Goal: Task Accomplishment & Management: Use online tool/utility

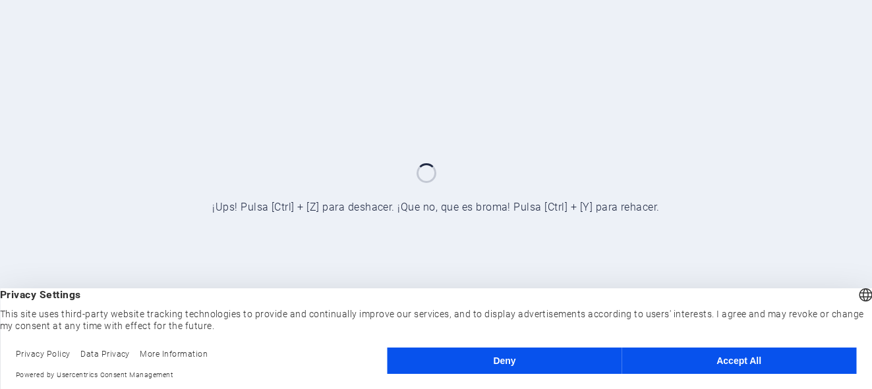
click at [708, 360] on button "Accept All" at bounding box center [738, 361] width 235 height 26
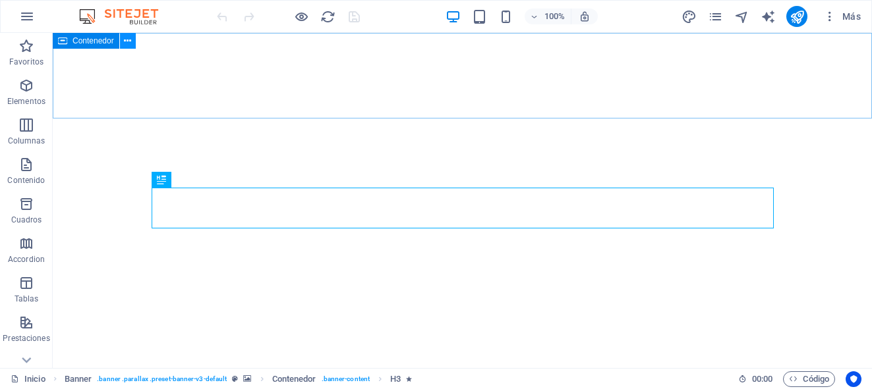
click at [129, 39] on icon at bounding box center [127, 41] width 7 height 14
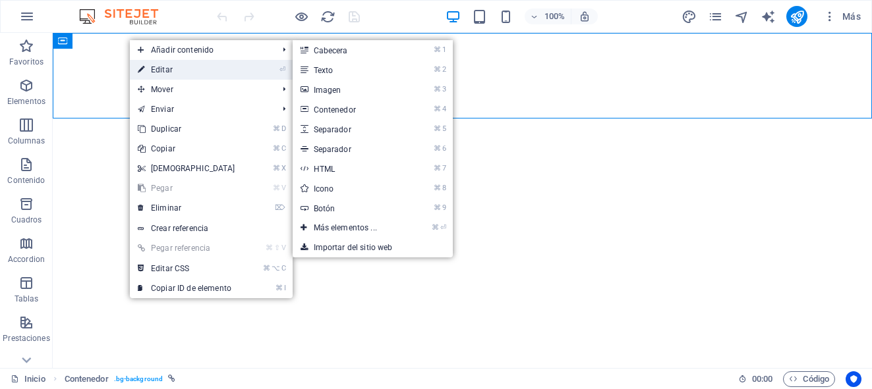
click at [153, 68] on link "⏎ Editar" at bounding box center [186, 70] width 113 height 20
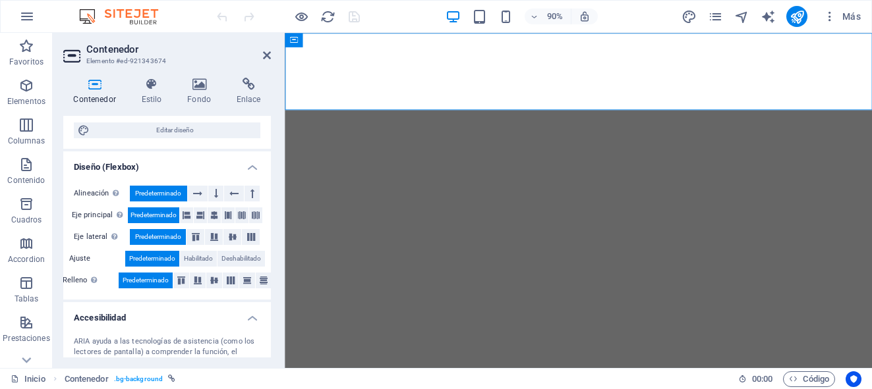
scroll to position [167, 0]
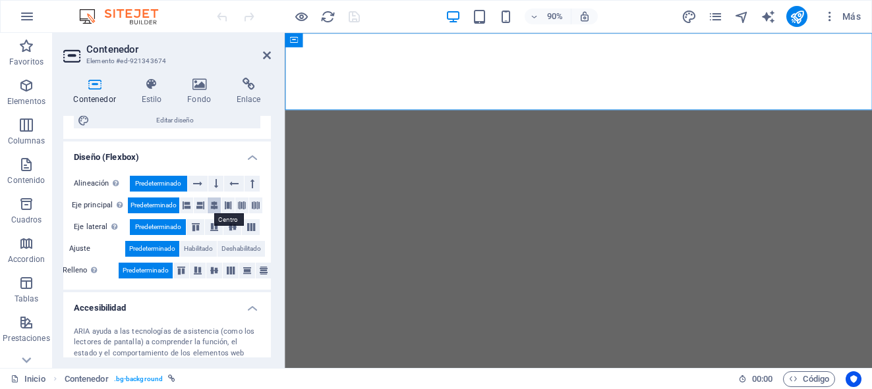
click at [213, 207] on icon at bounding box center [214, 206] width 8 height 16
click at [142, 84] on icon at bounding box center [151, 84] width 41 height 13
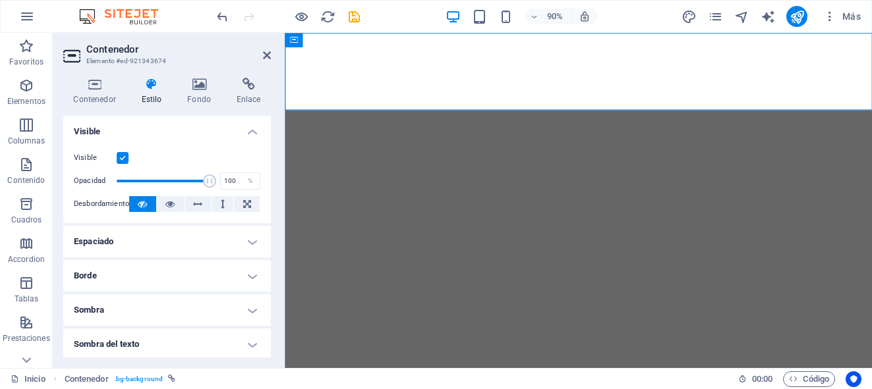
click at [254, 239] on h4 "Espaciado" at bounding box center [167, 242] width 208 height 32
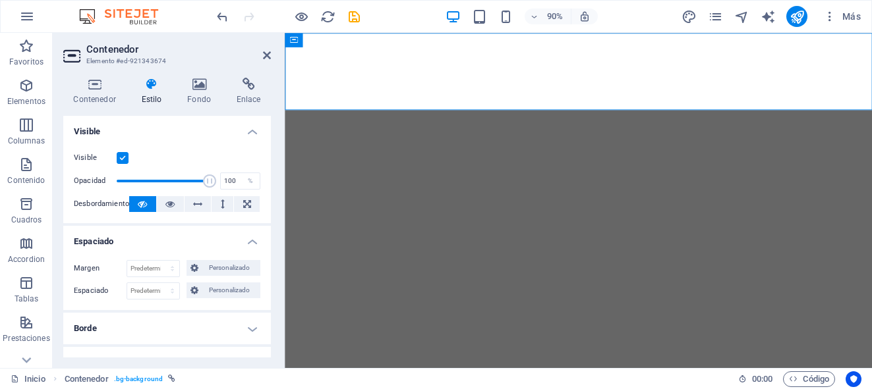
click at [254, 239] on h4 "Espaciado" at bounding box center [167, 238] width 208 height 24
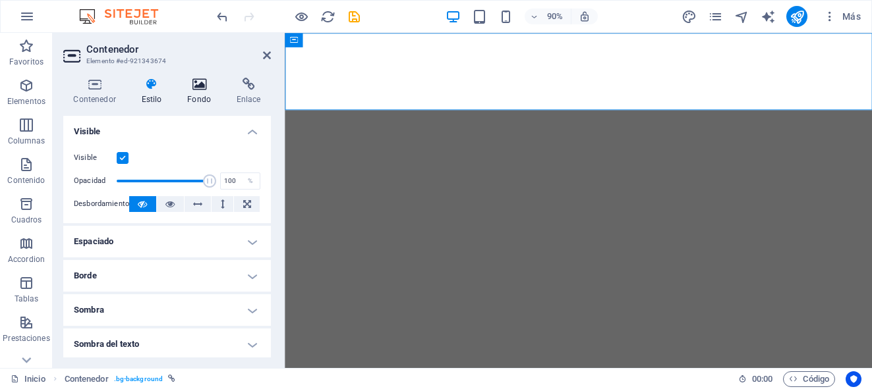
click at [200, 94] on h4 "Fondo" at bounding box center [201, 92] width 49 height 28
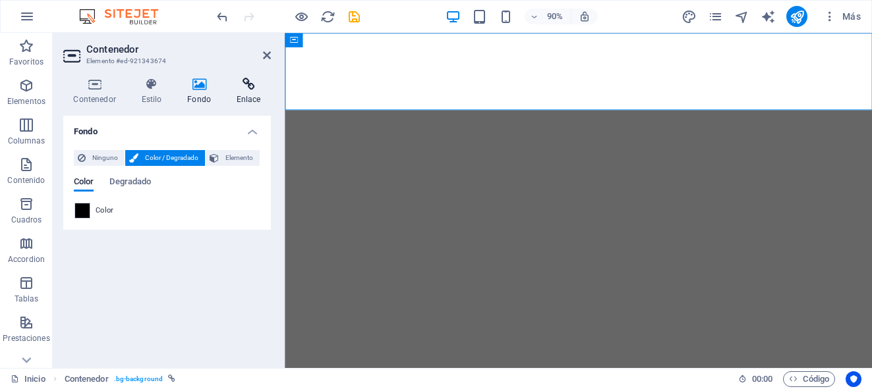
click at [242, 96] on h4 "Enlace" at bounding box center [248, 92] width 45 height 28
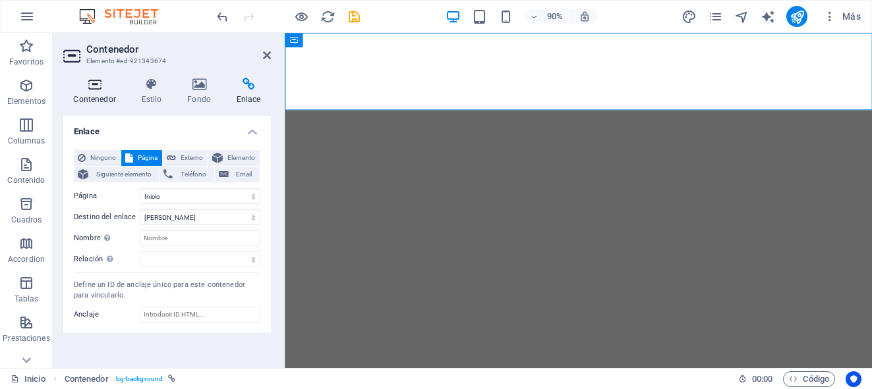
click at [89, 89] on icon at bounding box center [94, 84] width 63 height 13
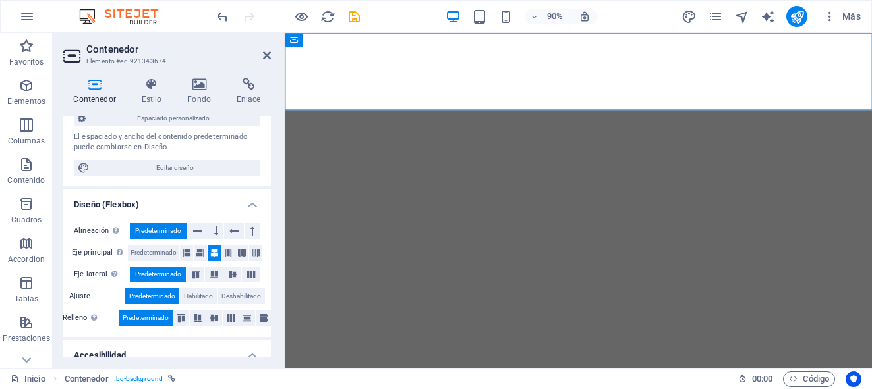
scroll to position [123, 0]
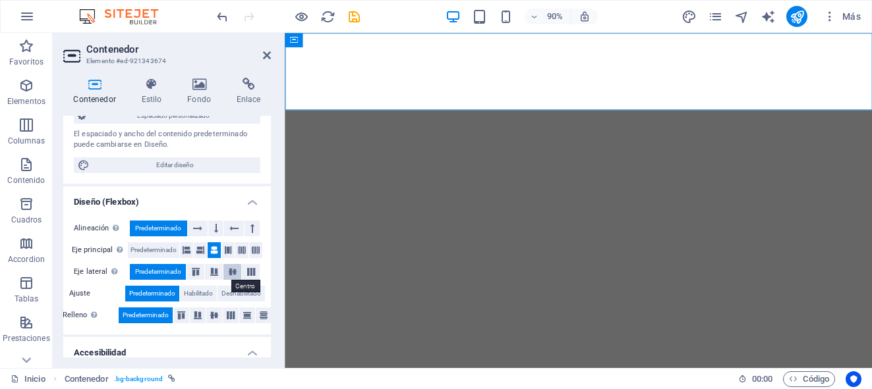
click at [235, 274] on icon at bounding box center [233, 272] width 16 height 8
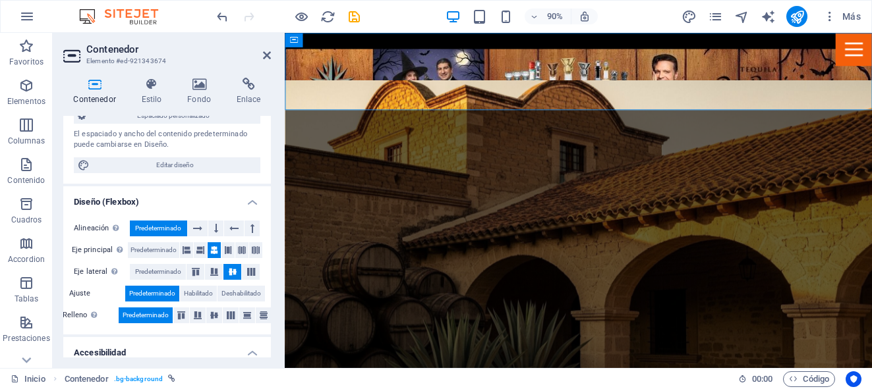
scroll to position [0, 0]
click at [217, 313] on icon at bounding box center [214, 316] width 16 height 8
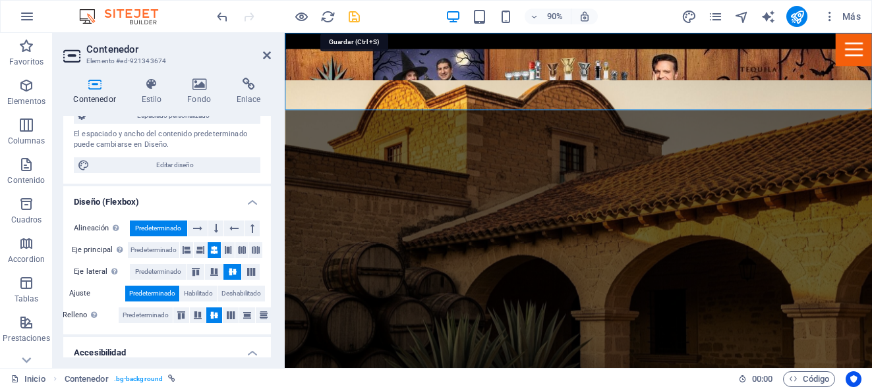
click at [349, 22] on icon "save" at bounding box center [354, 16] width 15 height 15
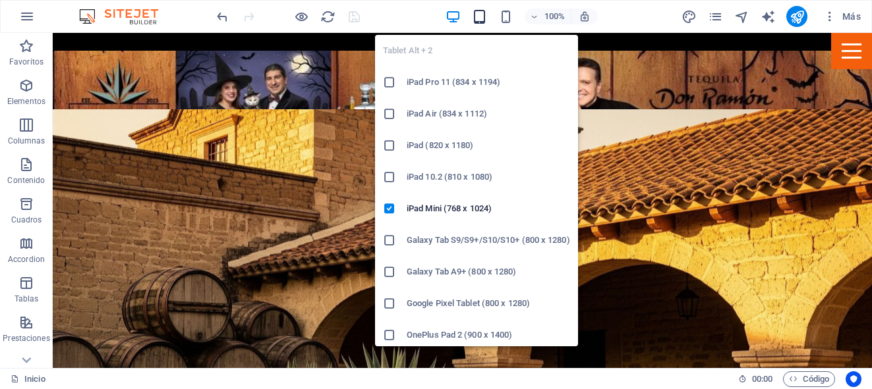
click at [486, 16] on icon "button" at bounding box center [479, 16] width 15 height 15
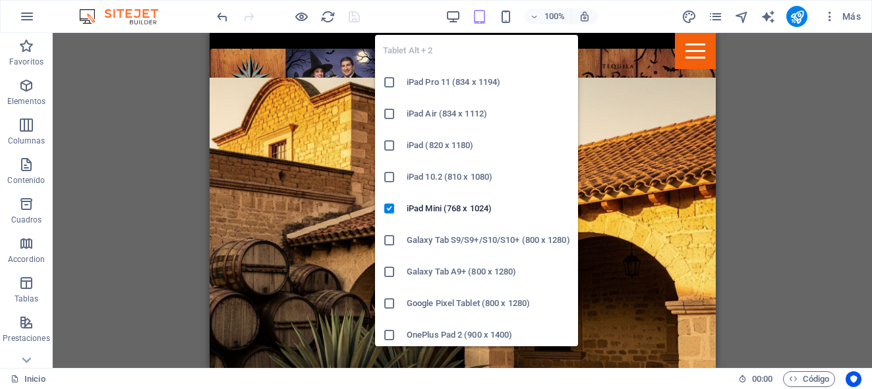
click at [388, 82] on icon at bounding box center [389, 82] width 13 height 13
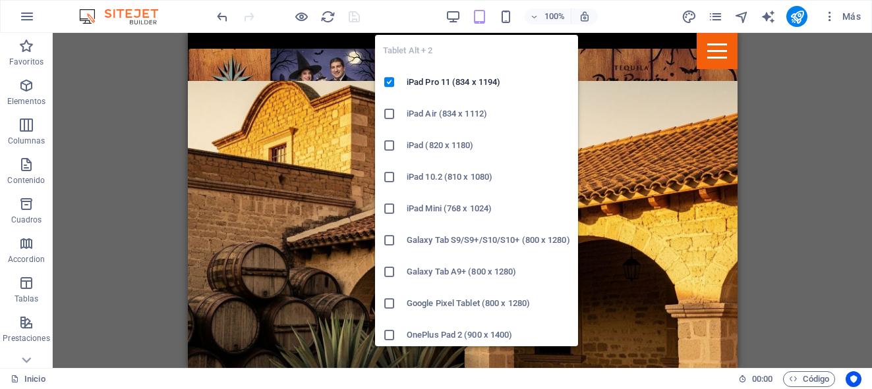
click at [390, 273] on icon at bounding box center [389, 272] width 13 height 13
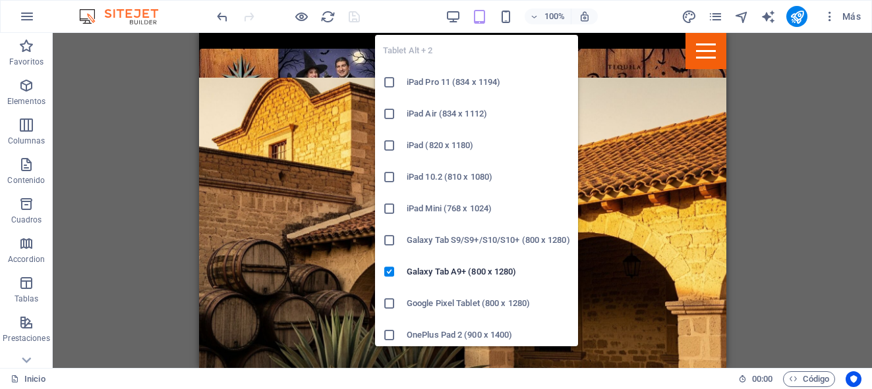
click at [478, 22] on icon "button" at bounding box center [479, 16] width 15 height 15
click at [387, 179] on icon at bounding box center [389, 177] width 13 height 13
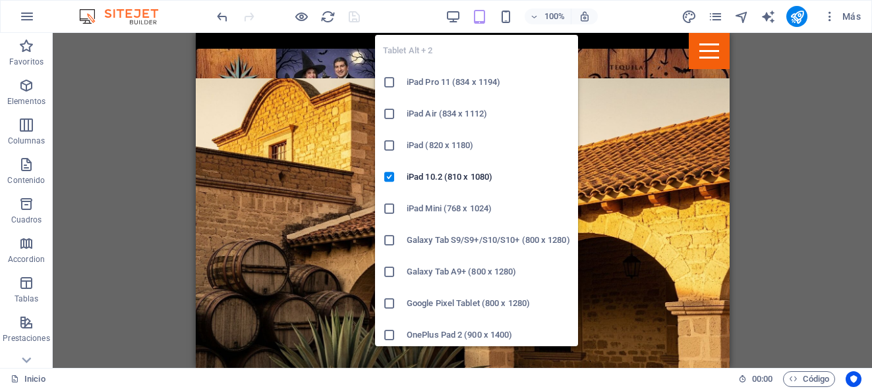
click at [481, 13] on icon "button" at bounding box center [479, 16] width 15 height 15
click at [385, 208] on icon at bounding box center [389, 208] width 13 height 13
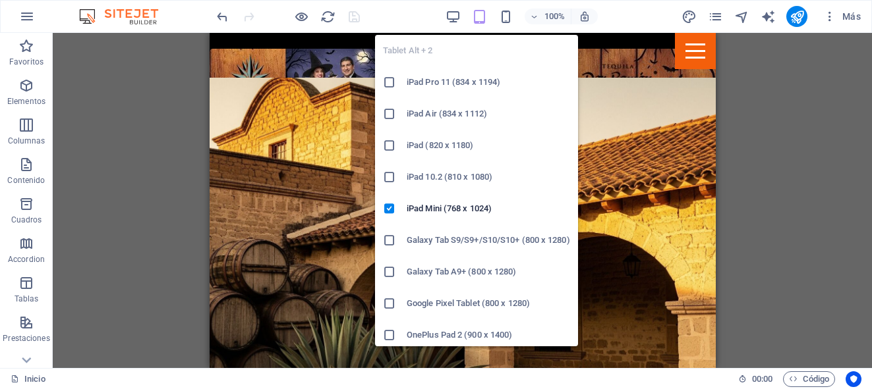
click at [387, 110] on icon at bounding box center [389, 113] width 13 height 13
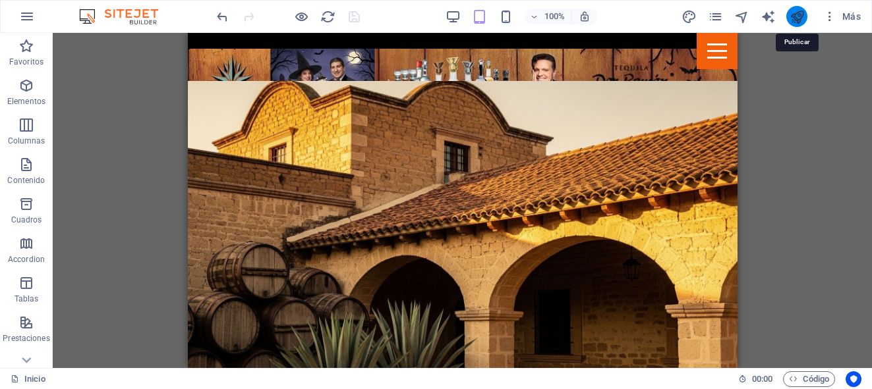
click at [795, 20] on icon "publish" at bounding box center [796, 16] width 15 height 15
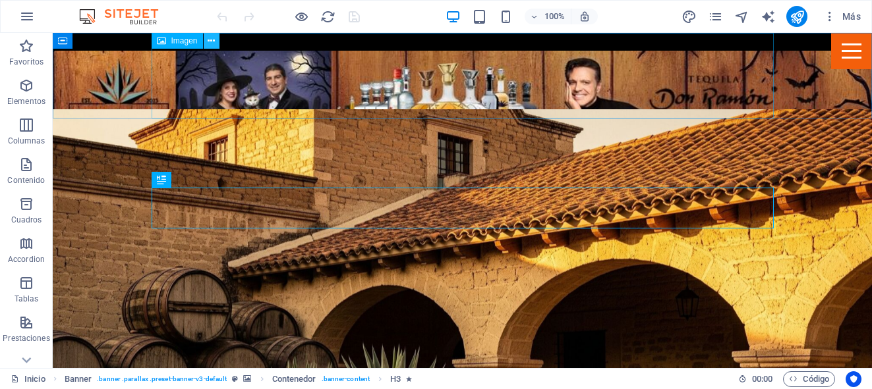
click at [211, 41] on icon at bounding box center [211, 41] width 7 height 14
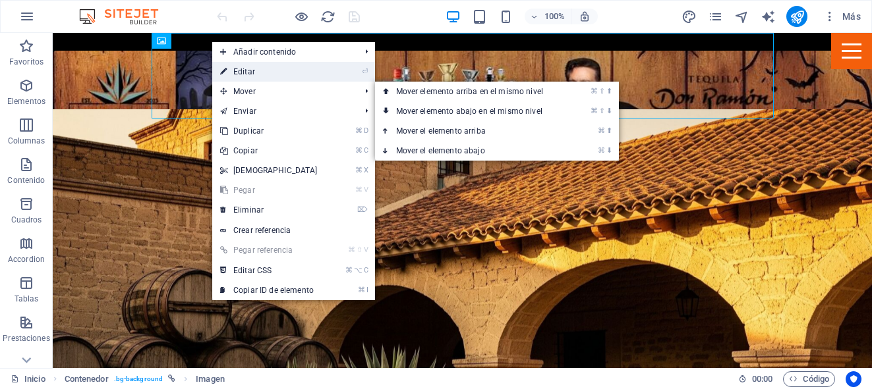
click at [236, 71] on link "⏎ Editar" at bounding box center [268, 72] width 113 height 20
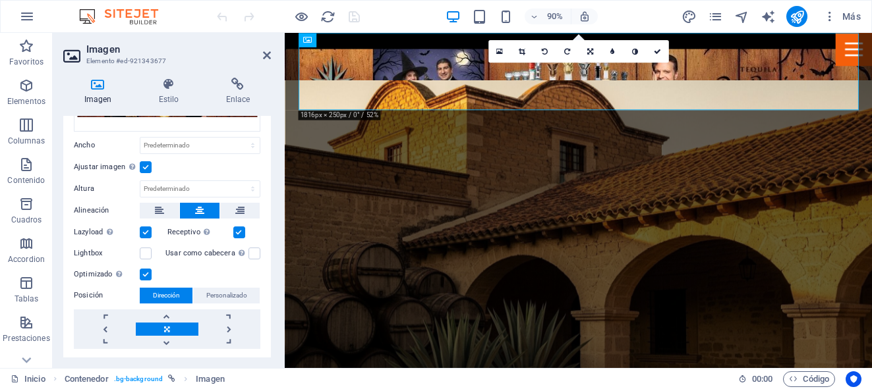
scroll to position [101, 0]
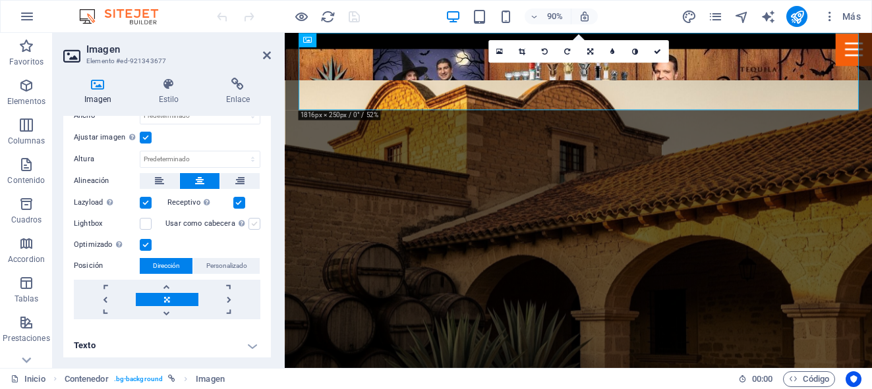
click at [252, 224] on label at bounding box center [254, 224] width 12 height 12
click at [0, 0] on input "Usar como cabecera La imagen se ajustará en una etiqueta de cabecera H1. Result…" at bounding box center [0, 0] width 0 height 0
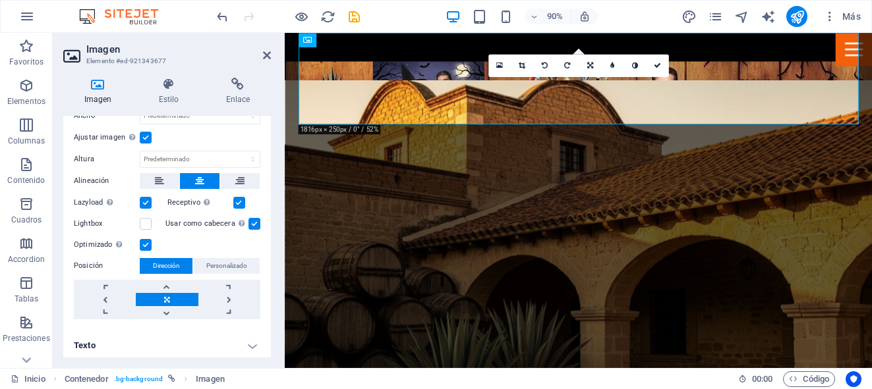
click at [252, 224] on label at bounding box center [254, 224] width 12 height 12
click at [0, 0] on input "Usar como cabecera La imagen se ajustará en una etiqueta de cabecera H1. Result…" at bounding box center [0, 0] width 0 height 0
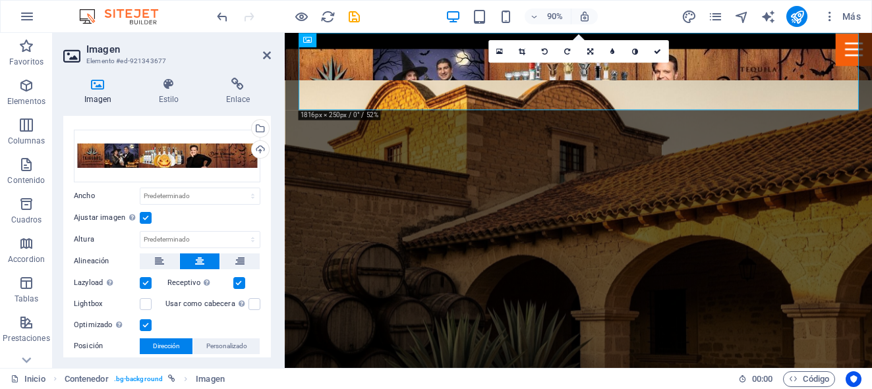
scroll to position [0, 0]
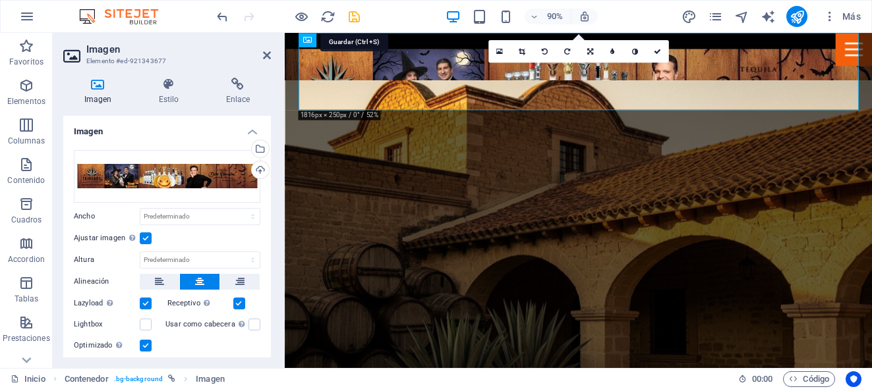
click at [352, 15] on icon "save" at bounding box center [354, 16] width 15 height 15
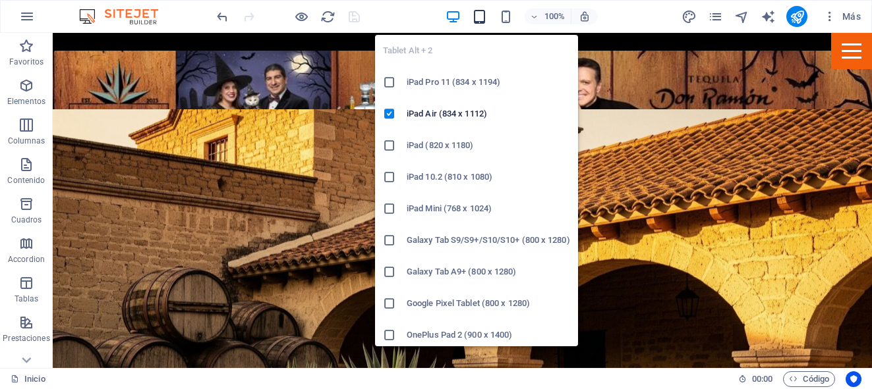
click at [480, 18] on icon "button" at bounding box center [479, 16] width 15 height 15
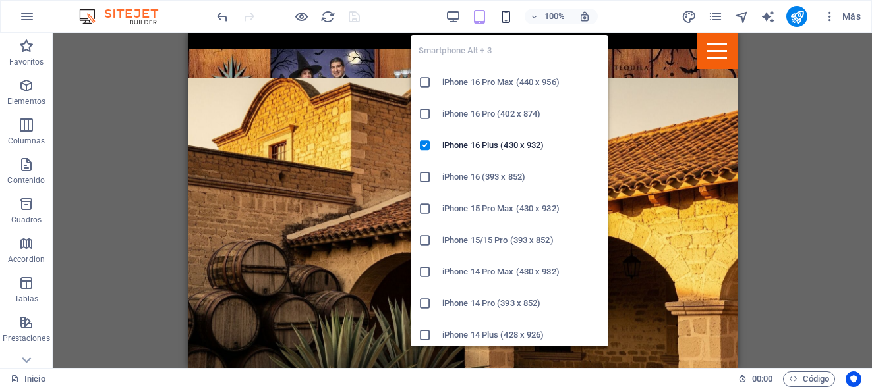
click at [501, 18] on icon "button" at bounding box center [505, 16] width 15 height 15
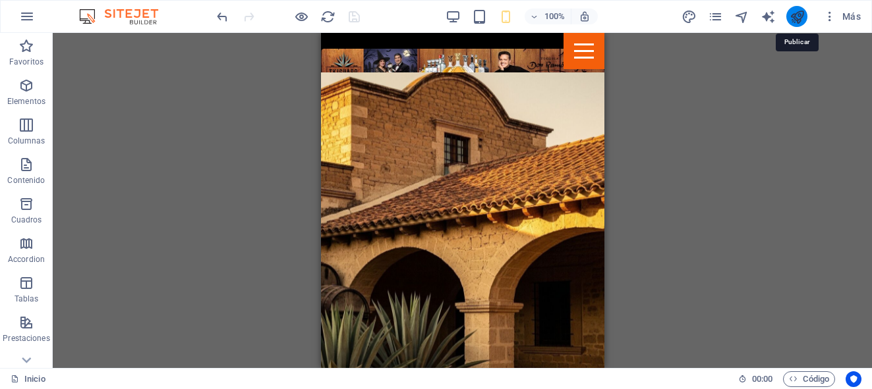
click at [797, 20] on icon "publish" at bounding box center [796, 16] width 15 height 15
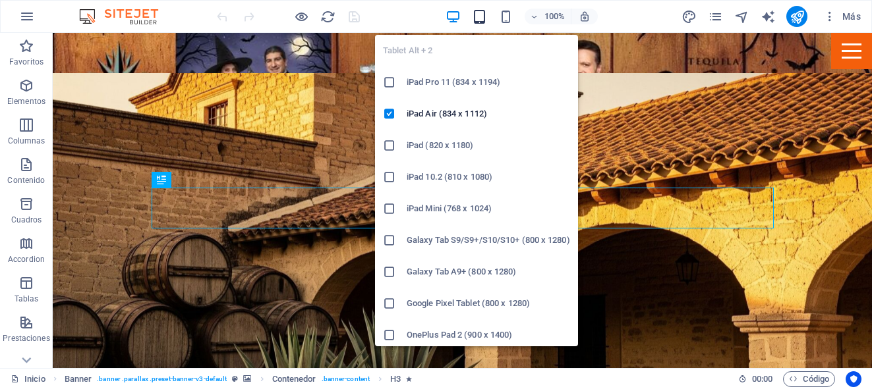
click at [478, 16] on icon "button" at bounding box center [479, 16] width 15 height 15
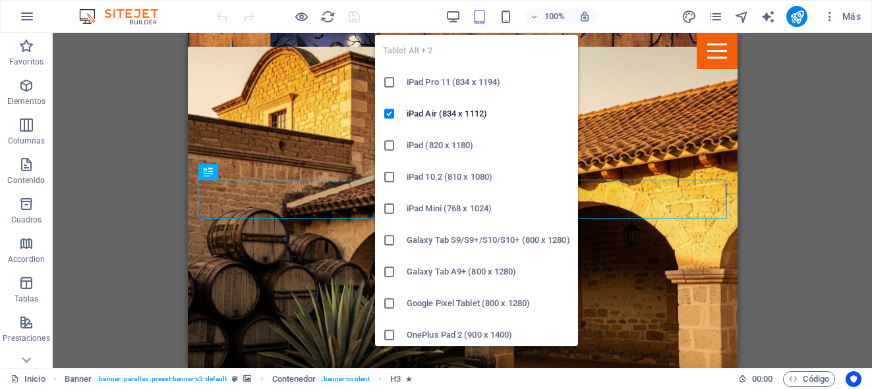
click at [450, 85] on h6 "iPad Pro 11 (834 x 1194)" at bounding box center [488, 82] width 163 height 16
click at [434, 201] on h6 "iPad Mini (768 x 1024)" at bounding box center [488, 209] width 163 height 16
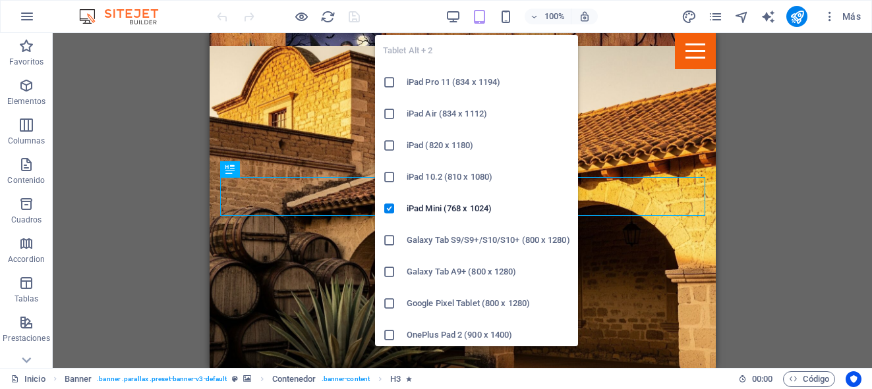
click at [480, 18] on icon "button" at bounding box center [479, 16] width 15 height 15
click at [407, 248] on h6 "Galaxy Tab S9/S9+/S10/S10+ (800 x 1280)" at bounding box center [488, 241] width 163 height 16
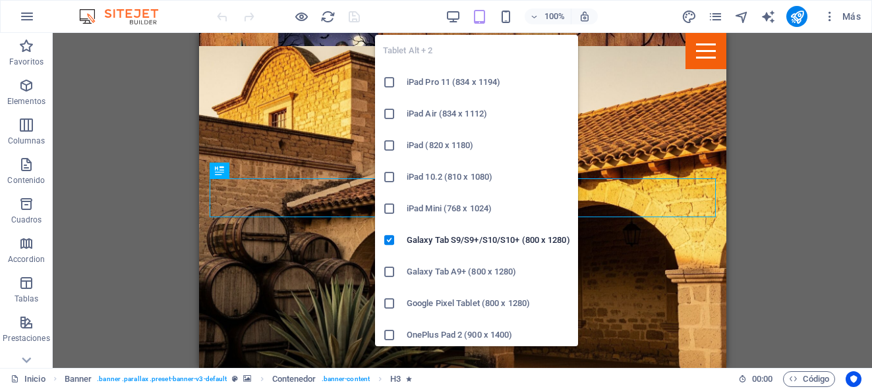
click at [483, 18] on icon "button" at bounding box center [479, 16] width 15 height 15
click at [393, 279] on li "Galaxy Tab A9+ (800 x 1280)" at bounding box center [476, 272] width 203 height 32
click at [388, 334] on icon at bounding box center [389, 335] width 13 height 13
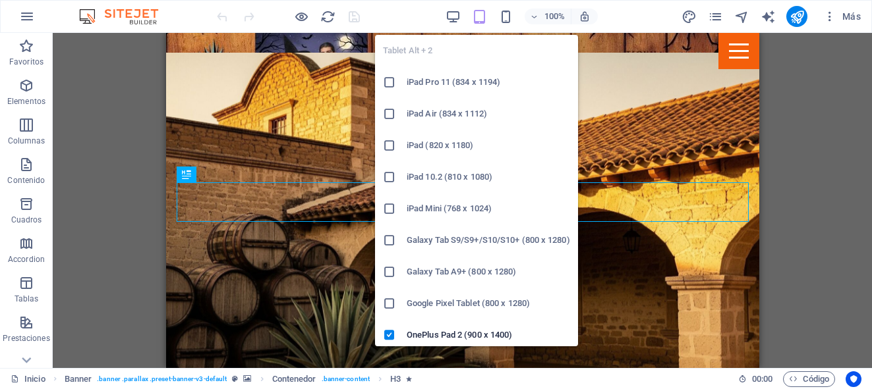
click at [483, 11] on icon "button" at bounding box center [479, 16] width 15 height 15
click at [459, 78] on h6 "iPad Pro 11 (834 x 1194)" at bounding box center [488, 82] width 163 height 16
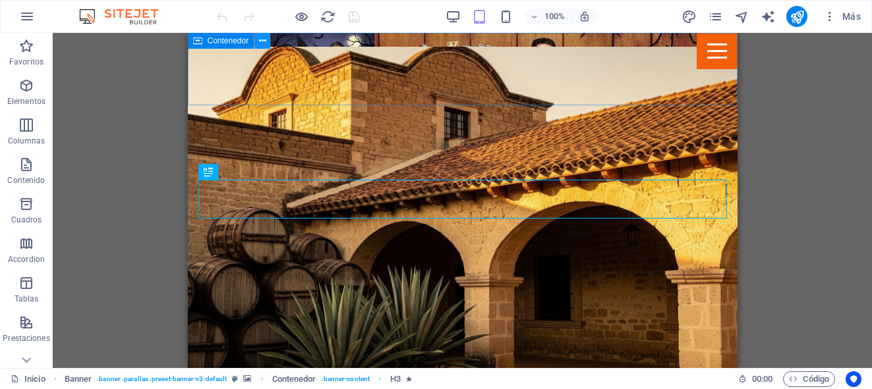
click at [261, 42] on icon at bounding box center [262, 41] width 7 height 14
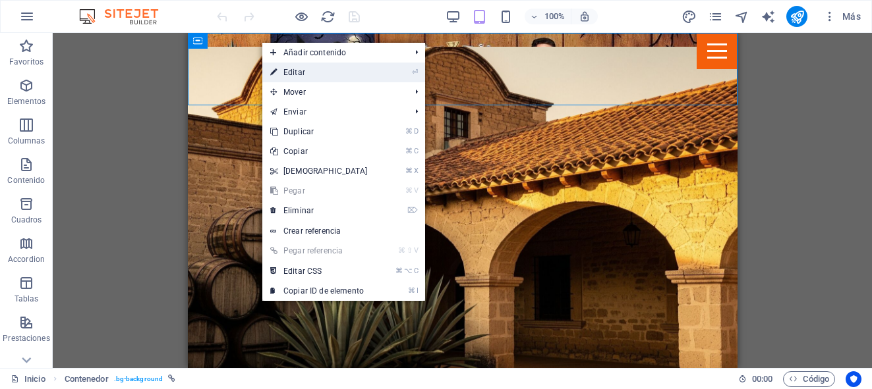
click at [275, 72] on icon at bounding box center [273, 73] width 7 height 20
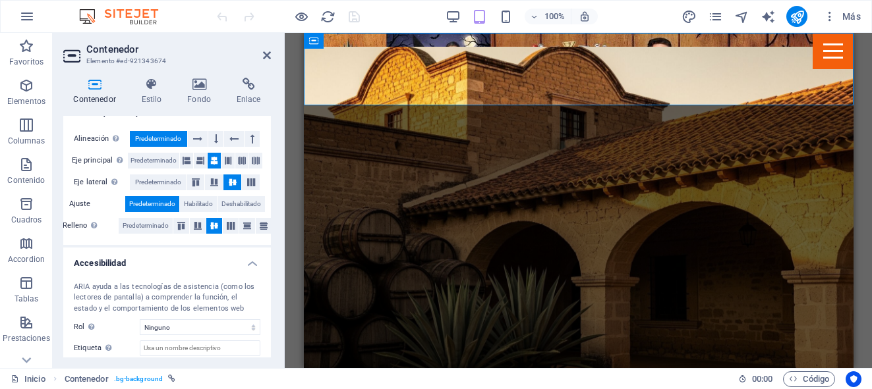
scroll to position [227, 0]
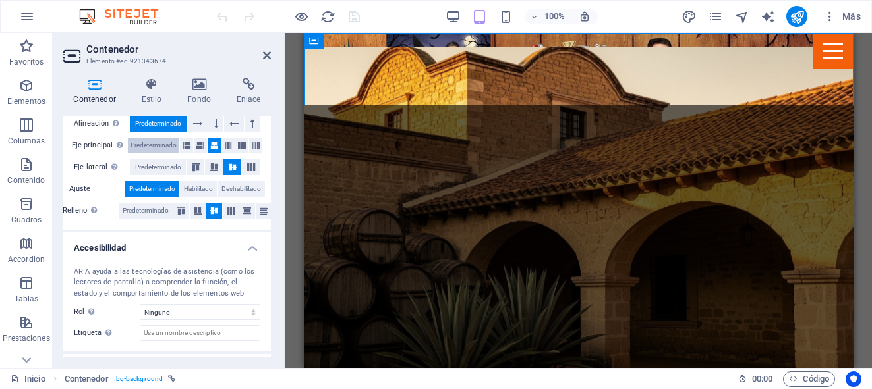
click at [162, 144] on span "Predeterminado" at bounding box center [153, 146] width 46 height 16
click at [158, 167] on span "Predeterminado" at bounding box center [158, 167] width 46 height 16
click at [161, 146] on span "Predeterminado" at bounding box center [153, 146] width 46 height 16
click at [144, 215] on span "Predeterminado" at bounding box center [146, 211] width 46 height 16
click at [159, 165] on span "Predeterminado" at bounding box center [158, 167] width 46 height 16
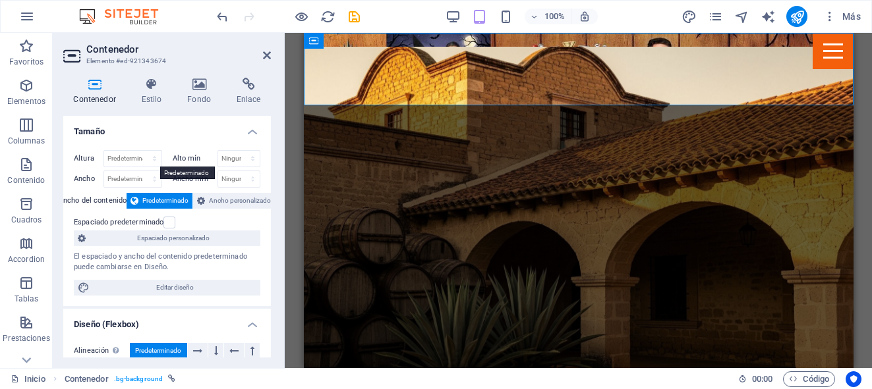
scroll to position [21, 0]
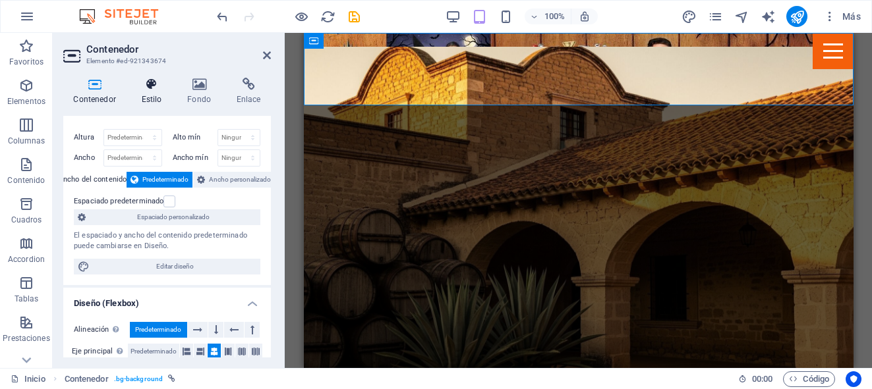
click at [153, 98] on h4 "Estilo" at bounding box center [154, 92] width 46 height 28
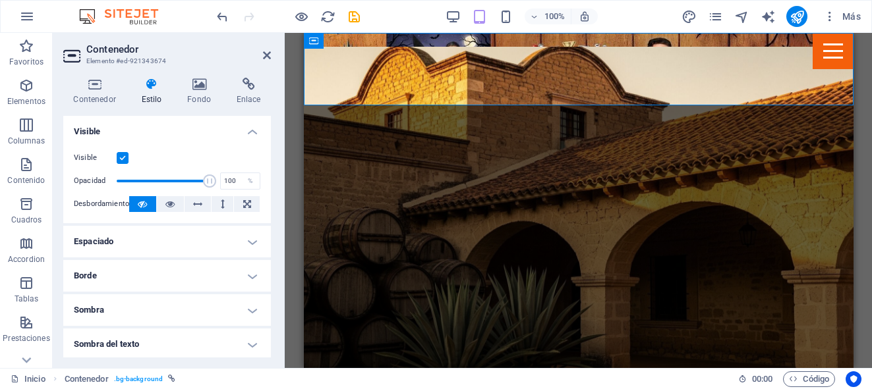
scroll to position [53, 0]
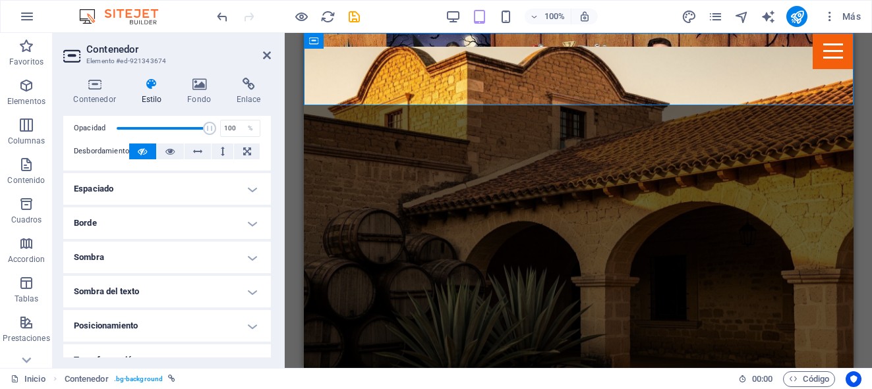
click at [245, 188] on h4 "Espaciado" at bounding box center [167, 189] width 208 height 32
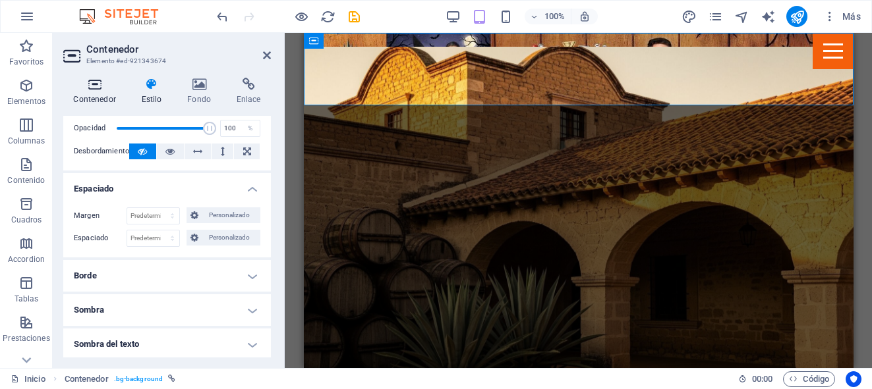
click at [100, 93] on h4 "Contenedor" at bounding box center [97, 92] width 68 height 28
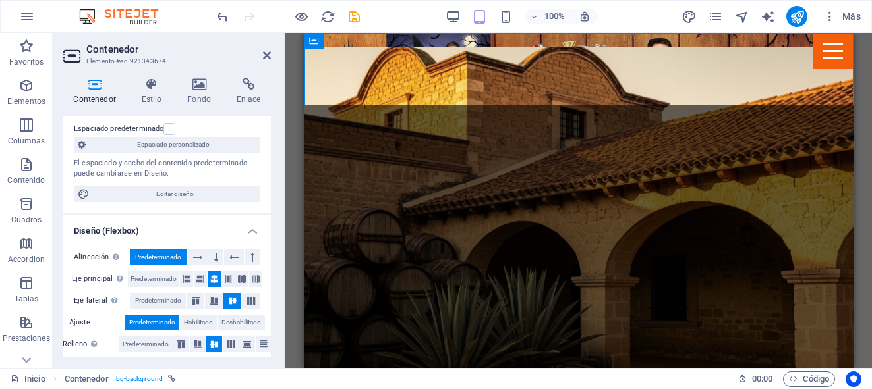
scroll to position [0, 0]
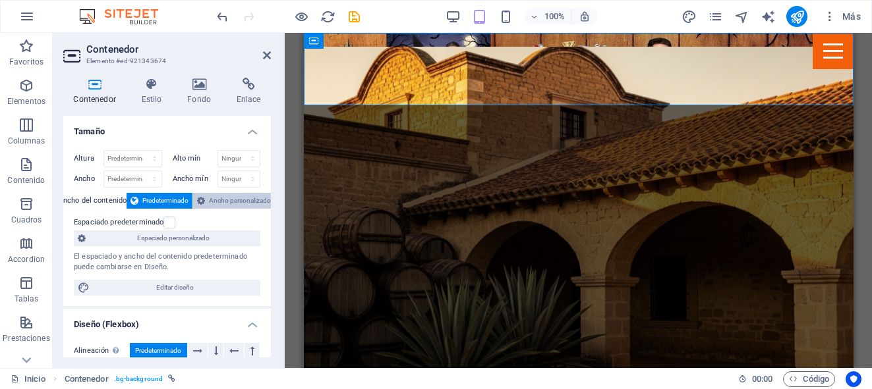
click at [226, 193] on span "Ancho personalizado" at bounding box center [240, 201] width 62 height 16
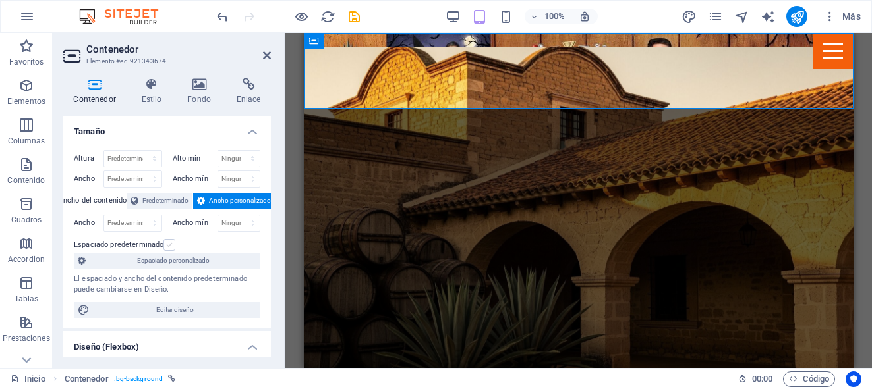
click at [163, 246] on label at bounding box center [169, 245] width 12 height 12
click at [0, 0] on input "Espaciado predeterminado" at bounding box center [0, 0] width 0 height 0
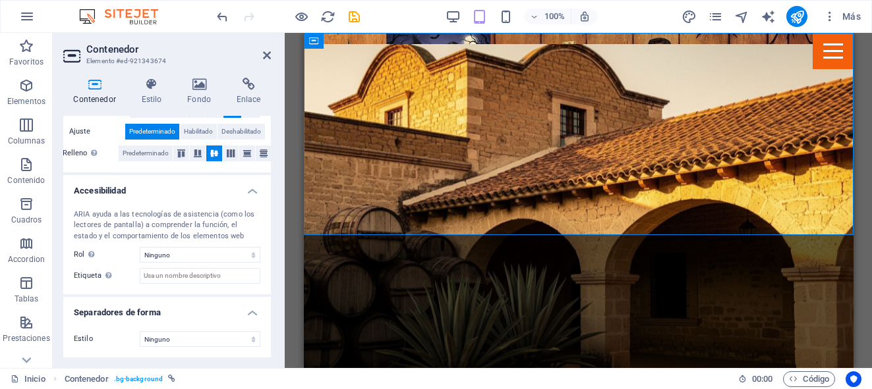
scroll to position [258, 0]
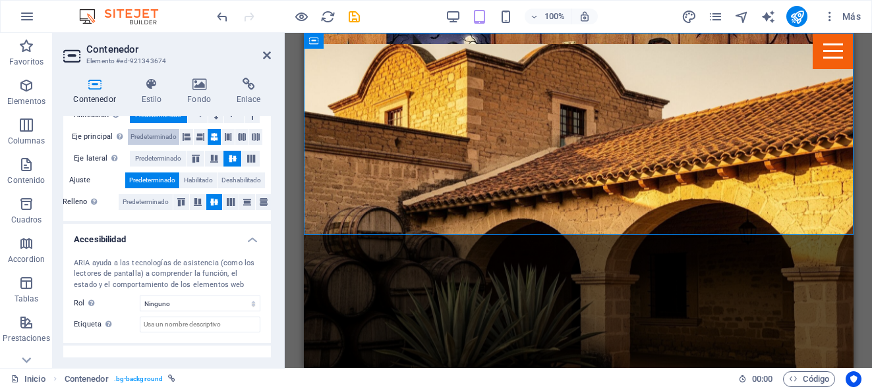
click at [152, 137] on span "Predeterminado" at bounding box center [153, 137] width 46 height 16
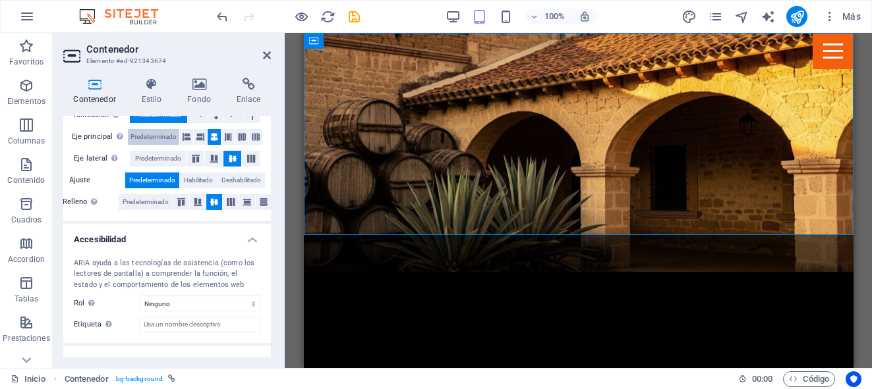
click at [152, 137] on span "Predeterminado" at bounding box center [153, 137] width 46 height 16
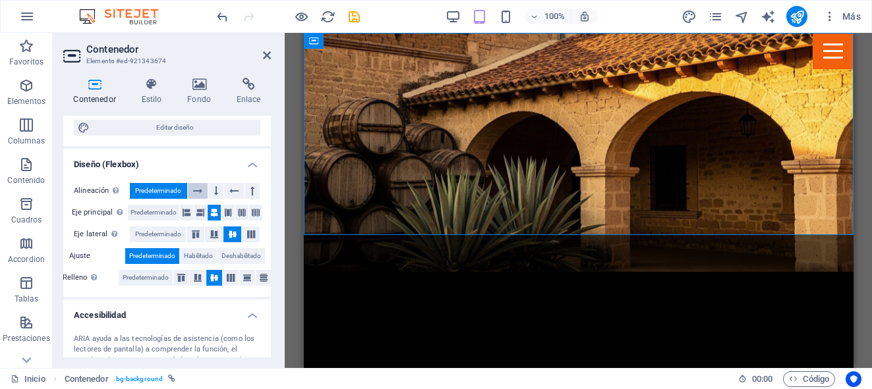
click at [193, 192] on icon at bounding box center [197, 191] width 9 height 16
click at [163, 192] on span "Predeterminado" at bounding box center [158, 191] width 46 height 16
click at [158, 212] on span "Predeterminado" at bounding box center [153, 213] width 46 height 16
click at [144, 275] on span "Predeterminado" at bounding box center [146, 278] width 46 height 16
click at [158, 235] on span "Predeterminado" at bounding box center [158, 235] width 46 height 16
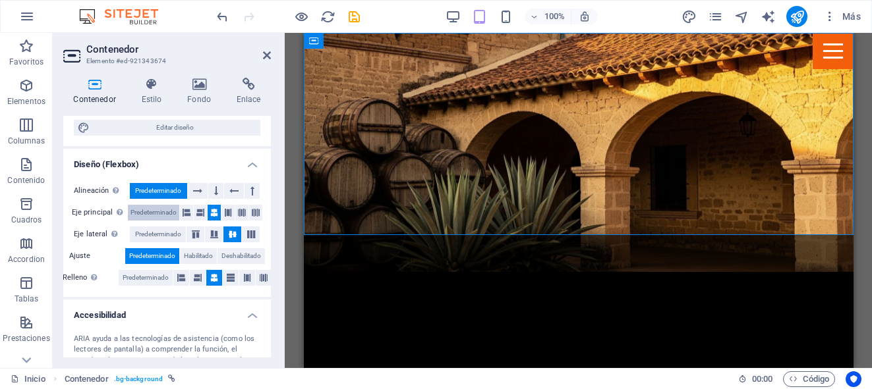
click at [161, 211] on span "Predeterminado" at bounding box center [153, 213] width 46 height 16
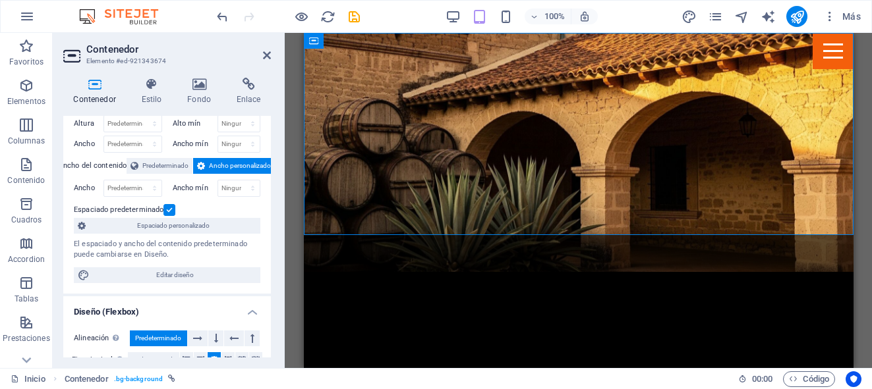
scroll to position [0, 0]
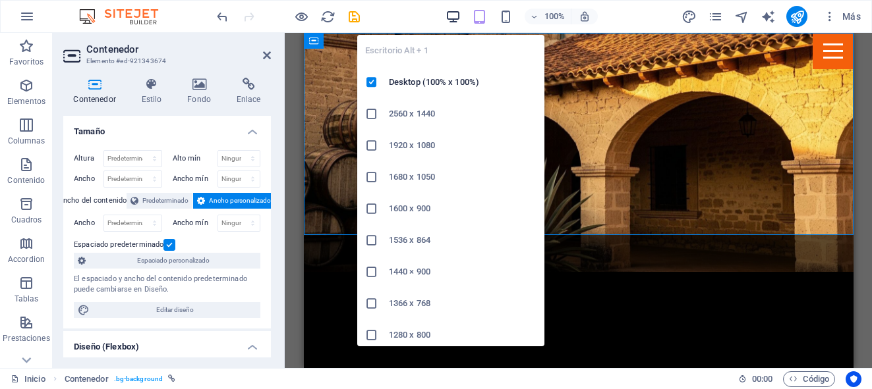
click at [453, 18] on icon "button" at bounding box center [452, 16] width 15 height 15
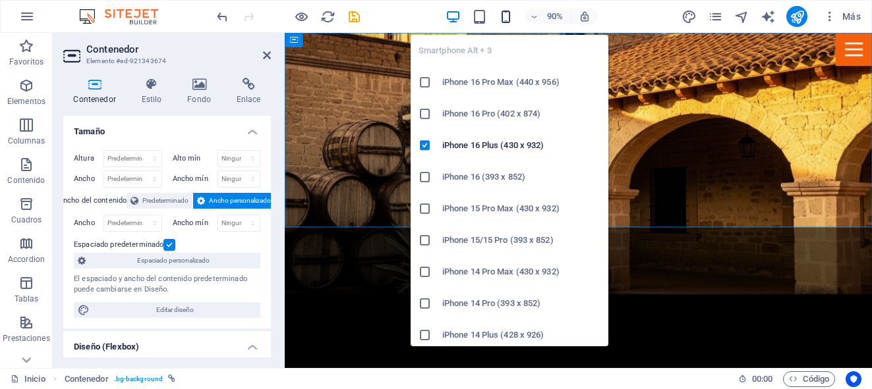
click at [504, 11] on icon "button" at bounding box center [505, 16] width 15 height 15
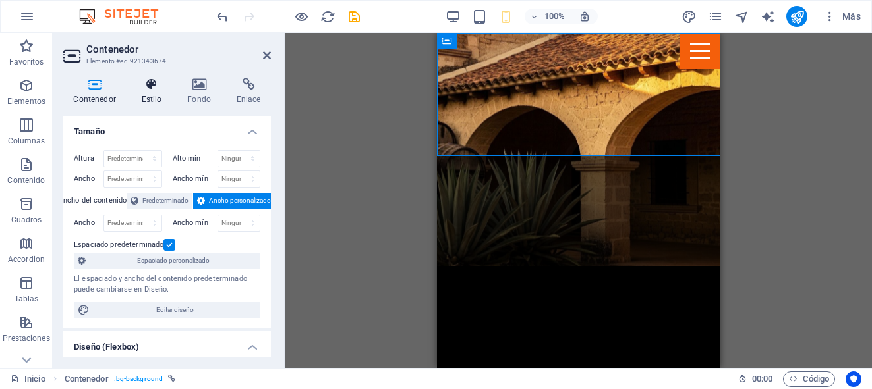
click at [144, 84] on icon at bounding box center [151, 84] width 41 height 13
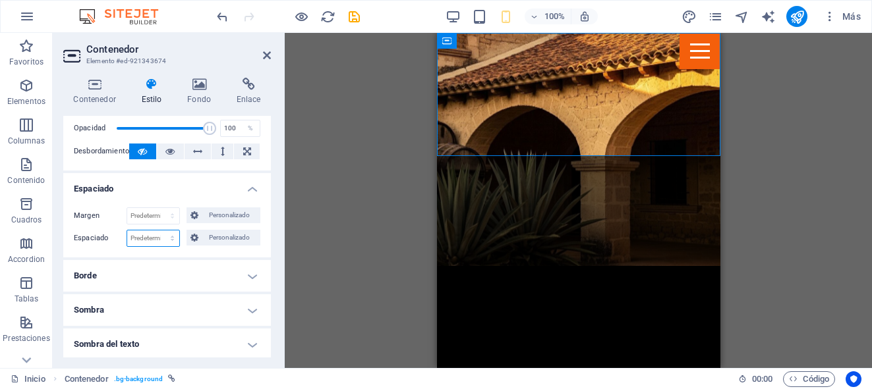
click at [149, 237] on select "Predeterminado px rem % vh vw Personalizado" at bounding box center [153, 239] width 52 height 16
select select "px"
type input "0"
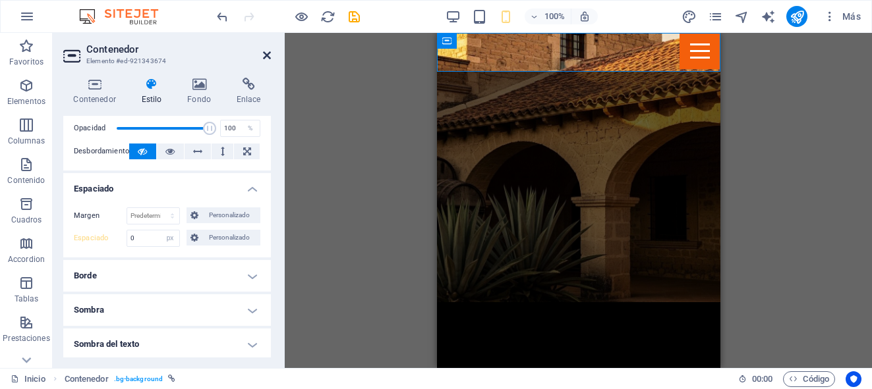
click at [268, 60] on icon at bounding box center [267, 55] width 8 height 11
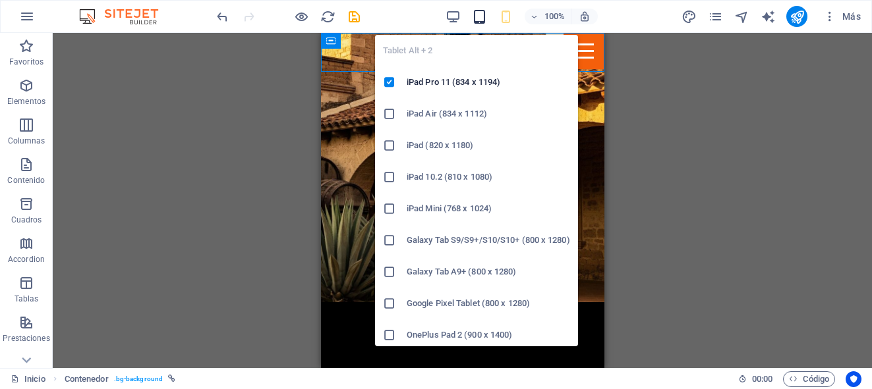
click at [484, 14] on icon "button" at bounding box center [479, 16] width 15 height 15
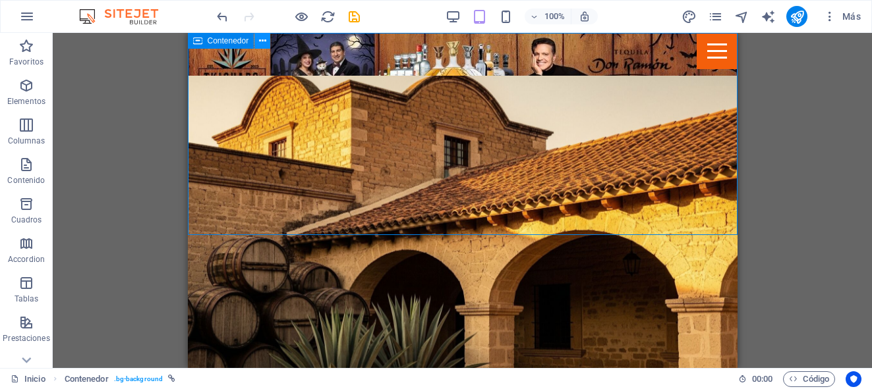
click at [261, 40] on icon at bounding box center [262, 41] width 7 height 14
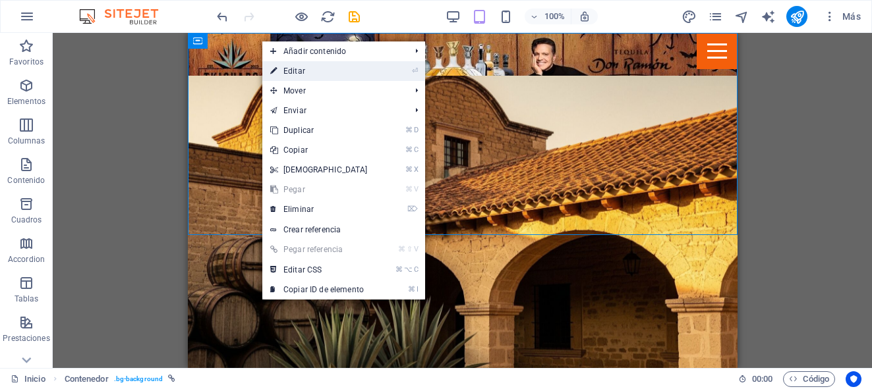
click at [288, 79] on link "⏎ Editar" at bounding box center [318, 71] width 113 height 20
select select "px"
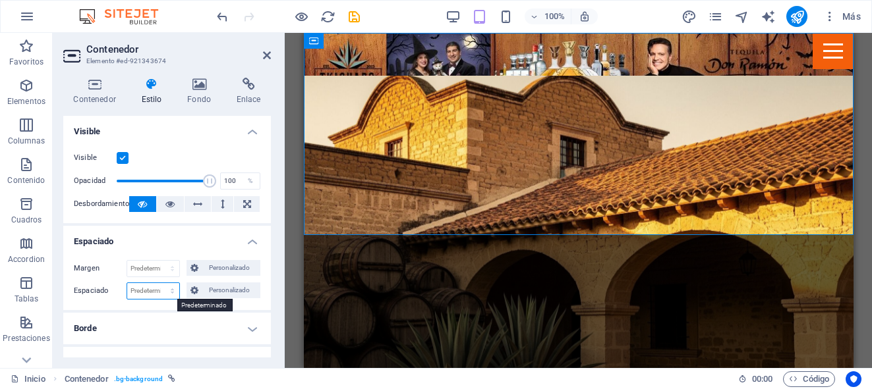
click at [142, 295] on select "Predeterminado px rem % vh vw Personalizado" at bounding box center [153, 291] width 52 height 16
select select "px"
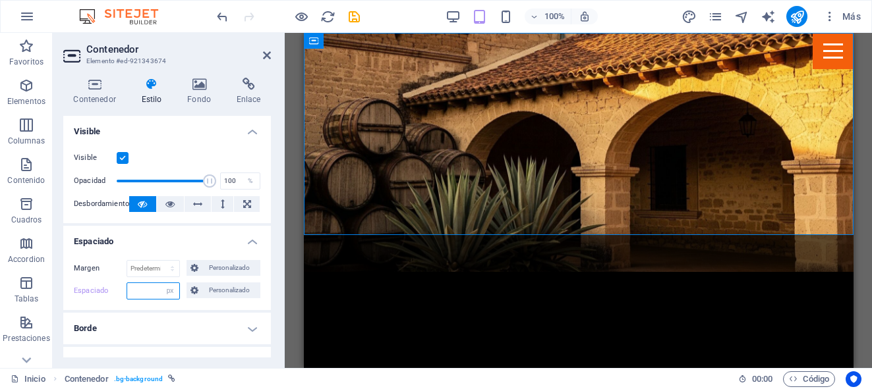
type input "0"
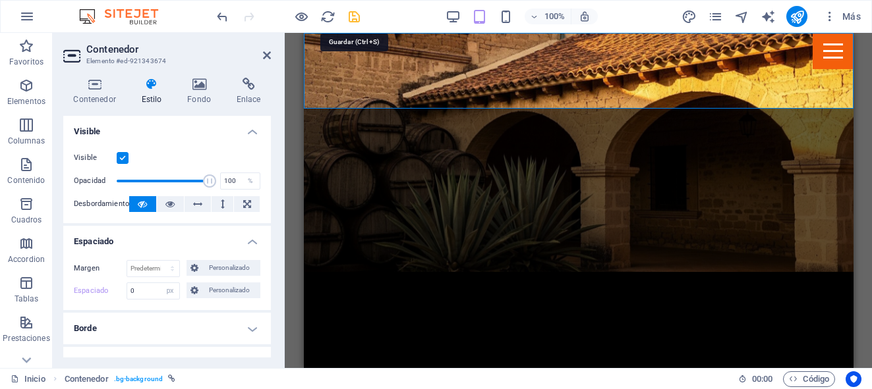
click at [356, 18] on icon "save" at bounding box center [354, 16] width 15 height 15
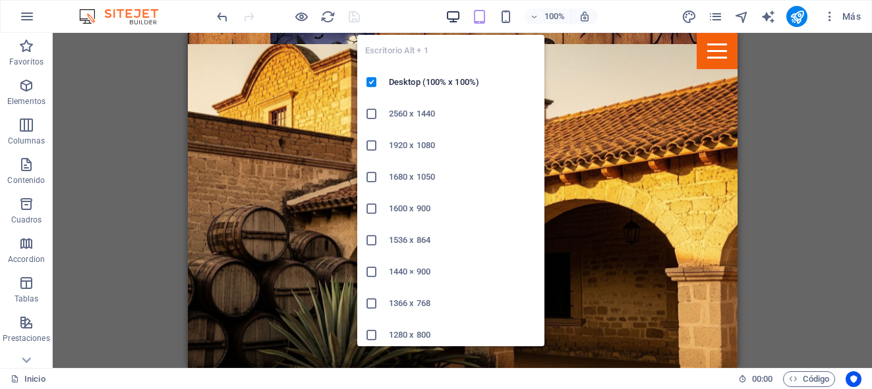
click at [449, 19] on icon "button" at bounding box center [452, 16] width 15 height 15
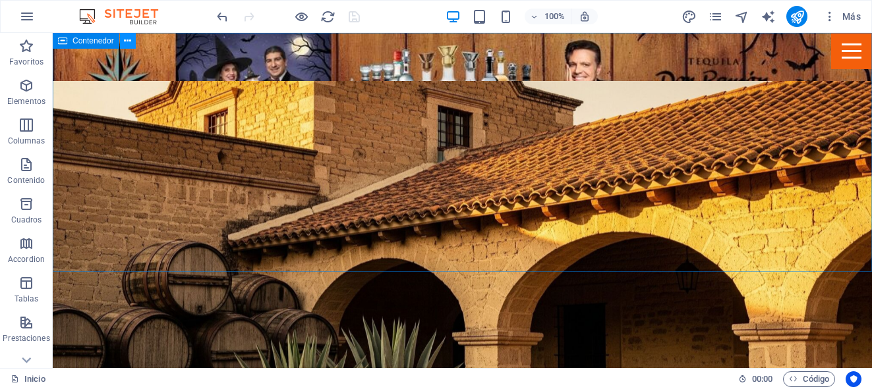
click at [124, 43] on icon at bounding box center [127, 41] width 7 height 14
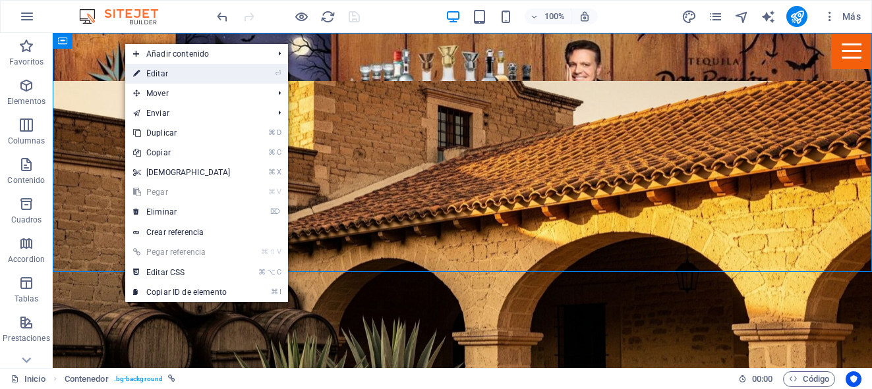
click at [129, 72] on link "⏎ Editar" at bounding box center [181, 74] width 113 height 20
select select "px"
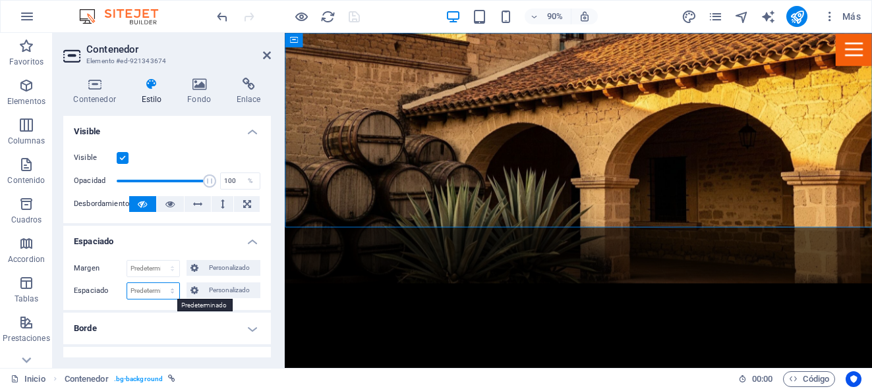
click at [144, 291] on select "Predeterminado px rem % vh vw Personalizado" at bounding box center [153, 291] width 52 height 16
select select "px"
type input "0"
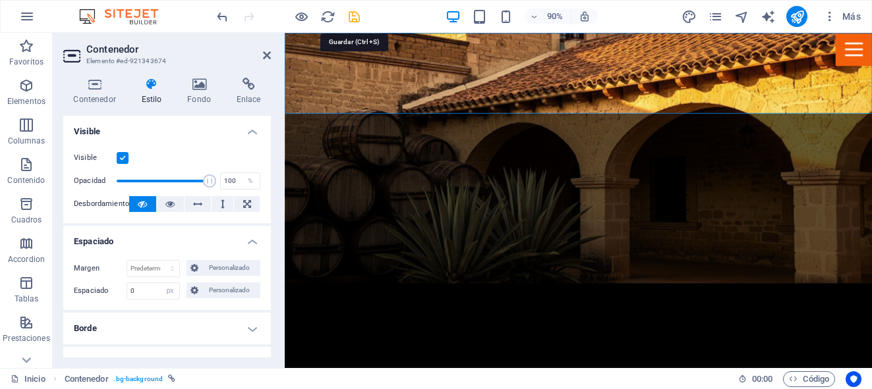
click at [357, 16] on icon "save" at bounding box center [354, 16] width 15 height 15
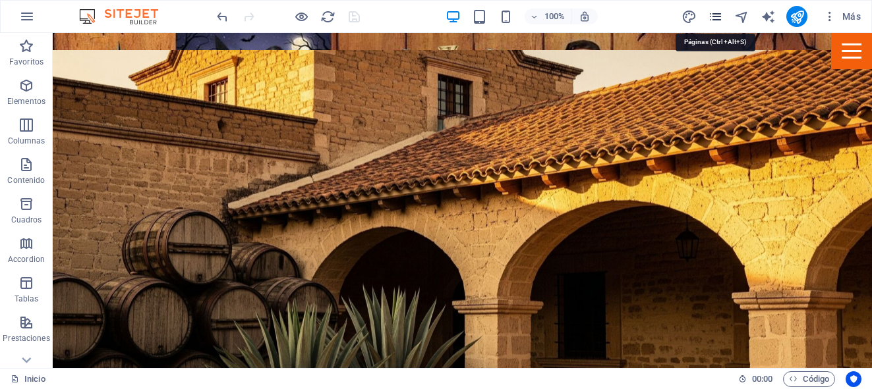
click at [712, 17] on icon "pages" at bounding box center [715, 16] width 15 height 15
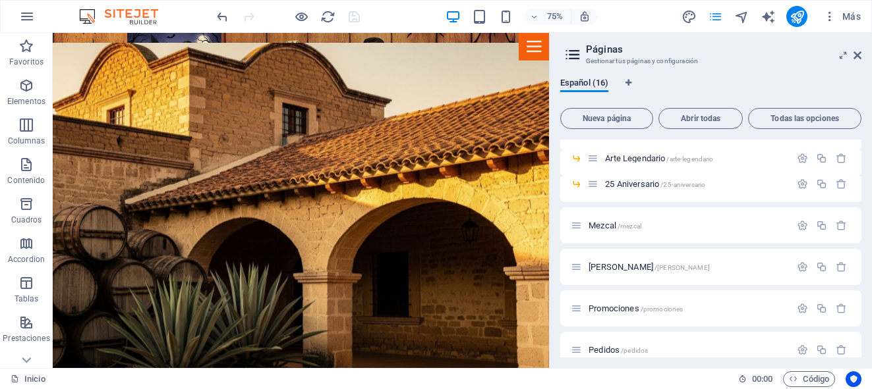
scroll to position [335, 0]
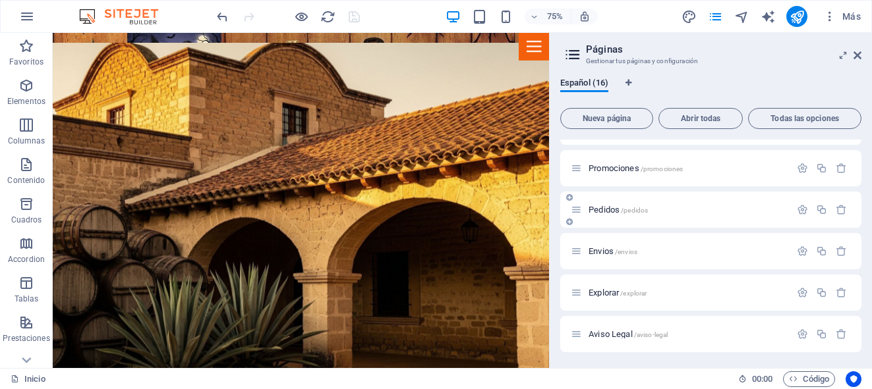
click at [598, 212] on span "Pedidos /pedidos" at bounding box center [617, 210] width 59 height 10
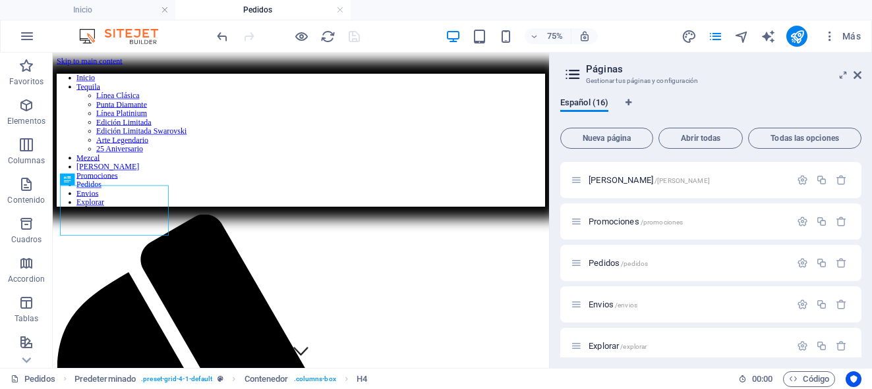
scroll to position [435, 0]
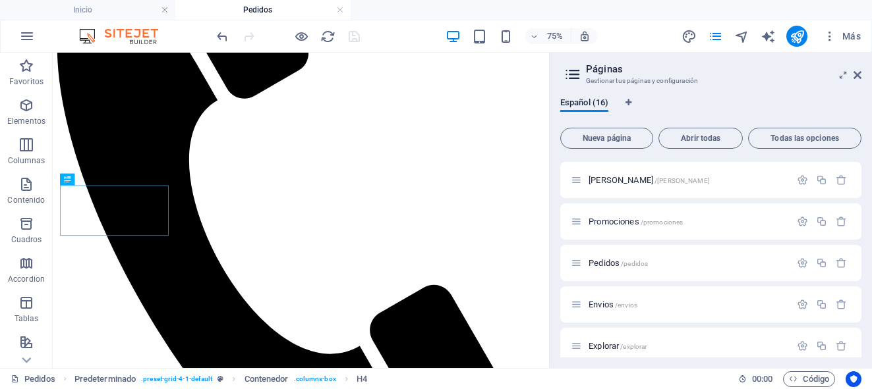
click at [861, 77] on aside "Páginas Gestionar tus páginas y configuración Español (16) Nueva página Abrir t…" at bounding box center [710, 211] width 323 height 316
click at [854, 77] on icon at bounding box center [857, 75] width 8 height 11
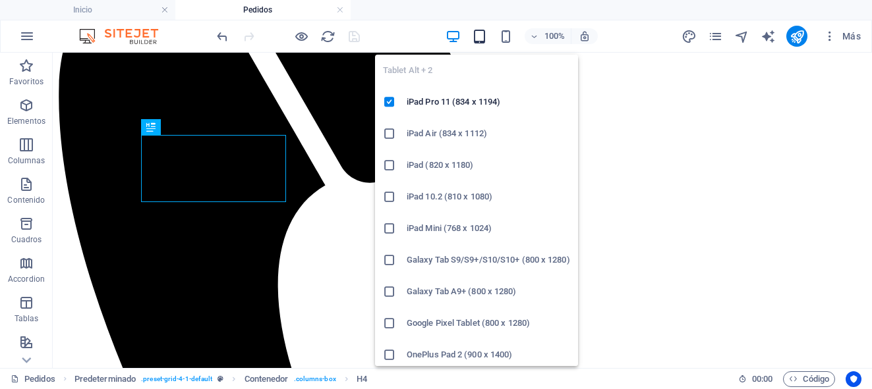
click at [486, 36] on icon "button" at bounding box center [479, 36] width 15 height 15
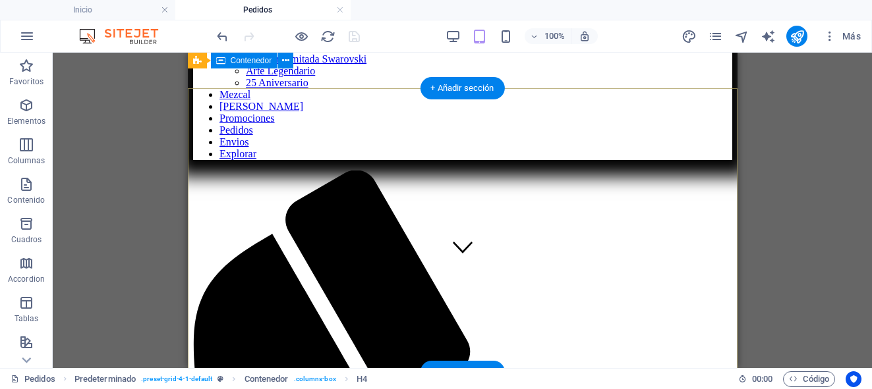
scroll to position [0, 0]
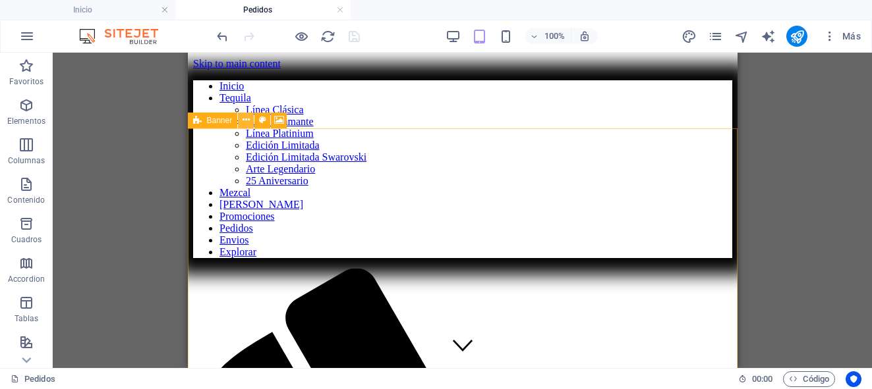
click at [244, 123] on icon at bounding box center [246, 120] width 7 height 14
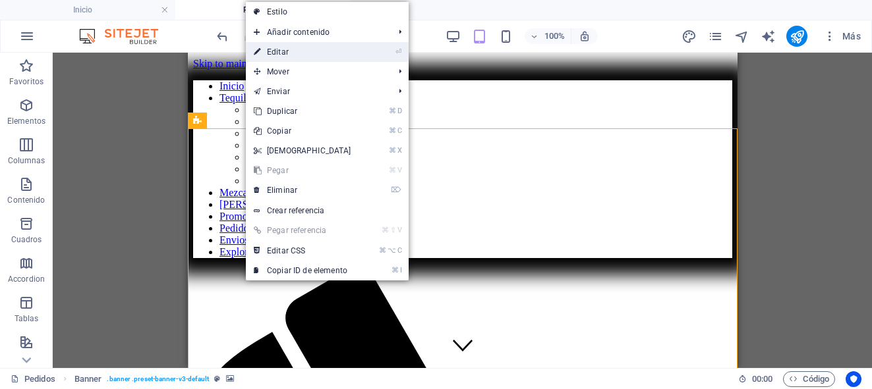
click at [275, 55] on link "⏎ Editar" at bounding box center [302, 52] width 113 height 20
select select "vh"
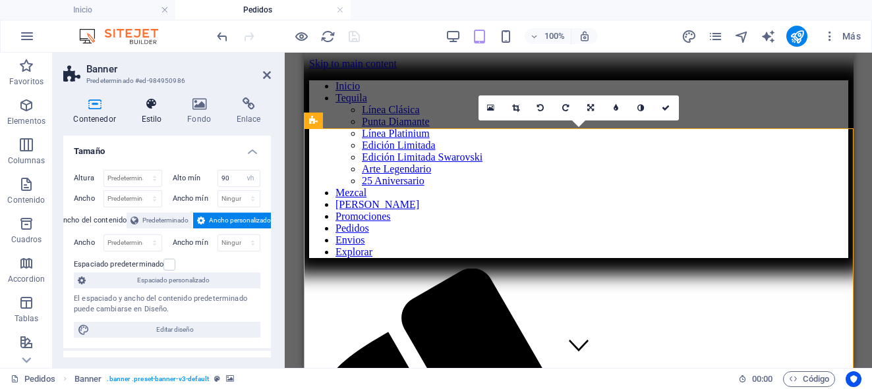
click at [160, 114] on h4 "Estilo" at bounding box center [154, 112] width 46 height 28
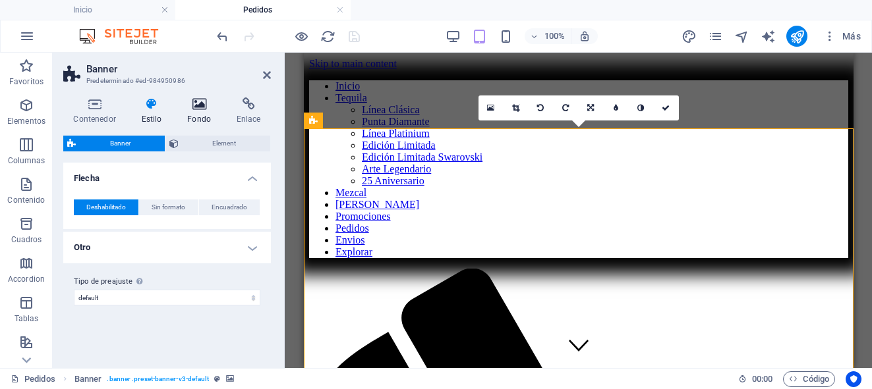
click at [194, 107] on icon at bounding box center [199, 104] width 44 height 13
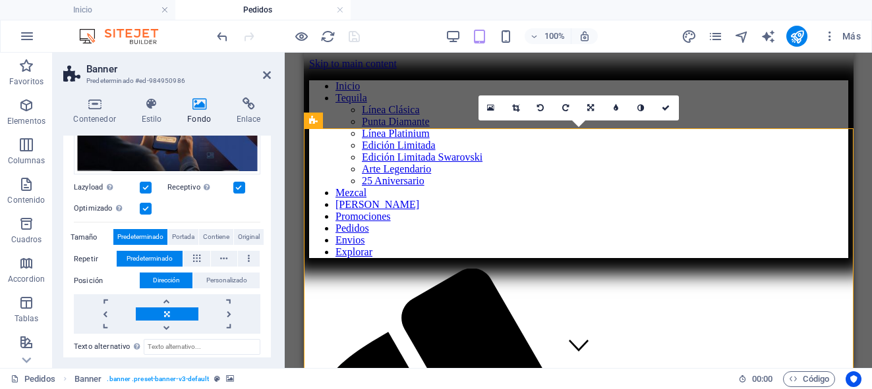
scroll to position [200, 0]
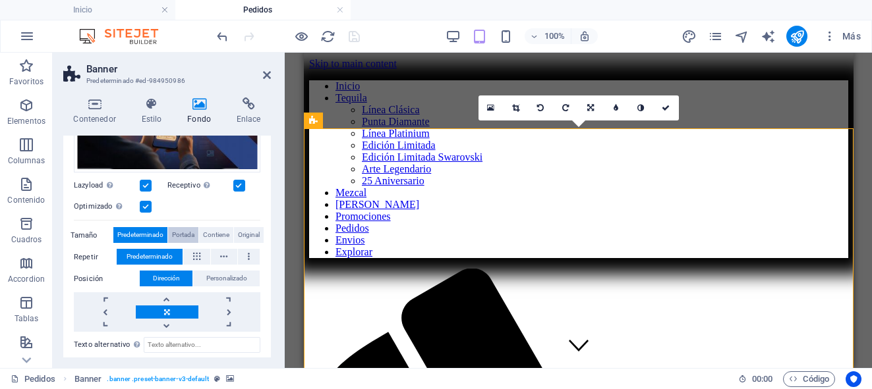
click at [184, 235] on span "Portada" at bounding box center [183, 235] width 22 height 16
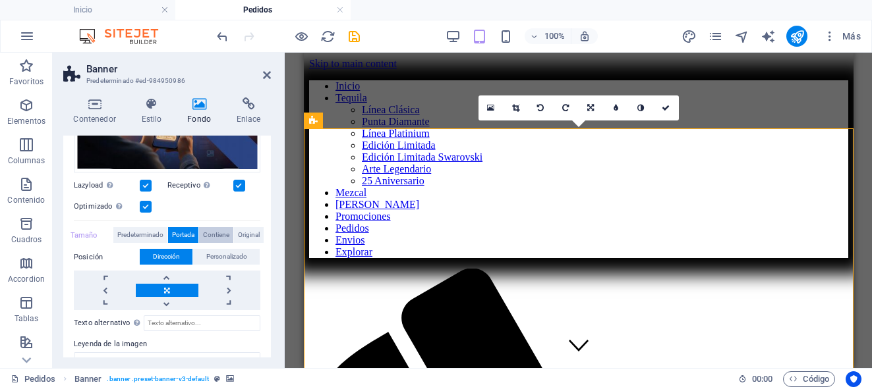
click at [213, 233] on span "Contiene" at bounding box center [216, 235] width 26 height 16
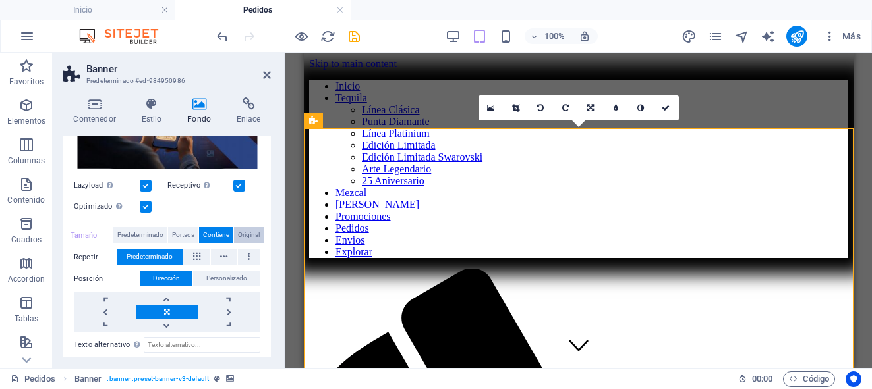
click at [241, 233] on span "Original" at bounding box center [249, 235] width 22 height 16
click at [214, 232] on span "Contiene" at bounding box center [216, 235] width 26 height 16
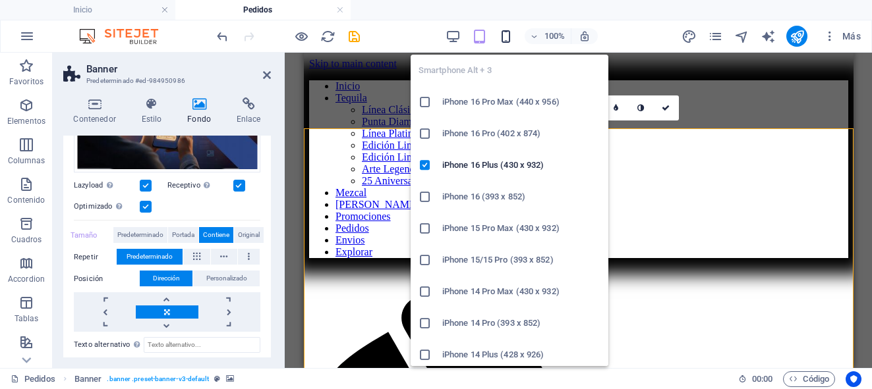
click at [511, 31] on icon "button" at bounding box center [505, 36] width 15 height 15
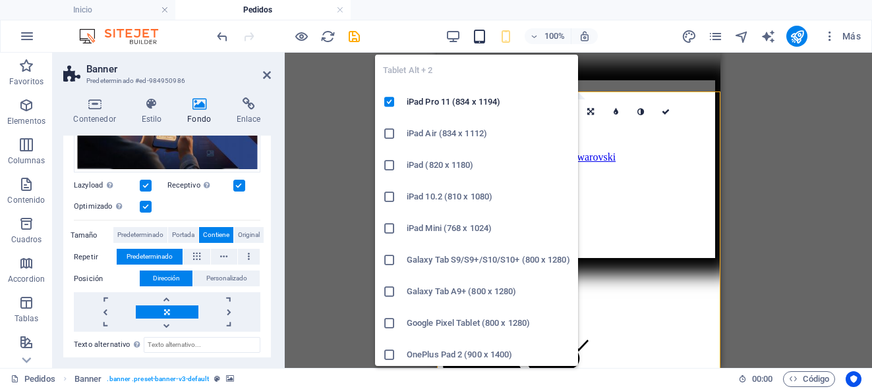
click at [484, 36] on icon "button" at bounding box center [479, 36] width 15 height 15
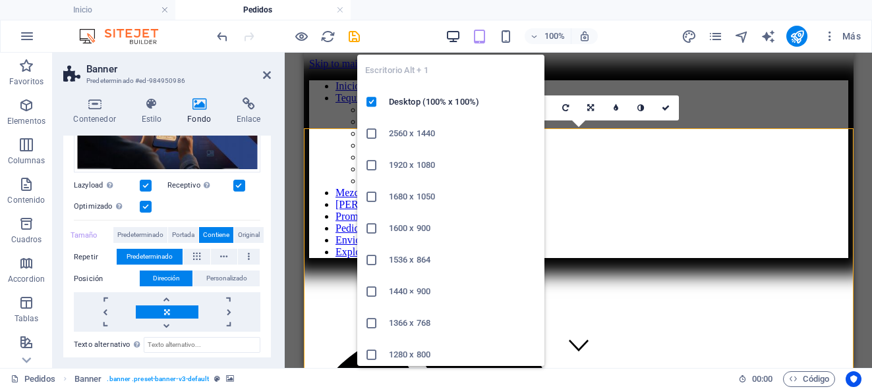
click at [453, 34] on icon "button" at bounding box center [452, 36] width 15 height 15
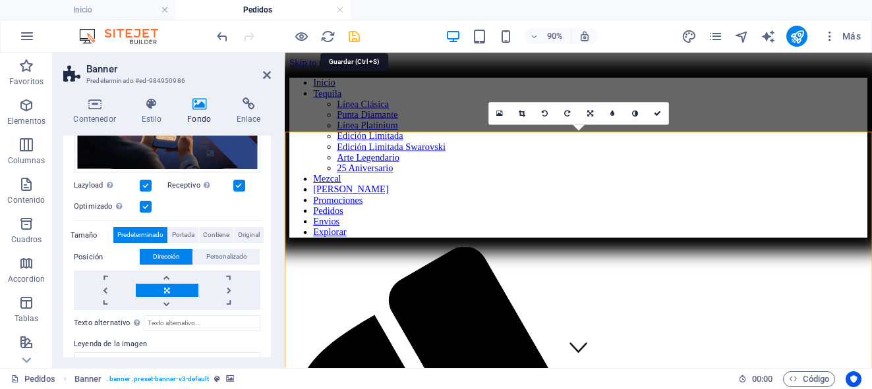
click at [357, 41] on icon "save" at bounding box center [354, 36] width 15 height 15
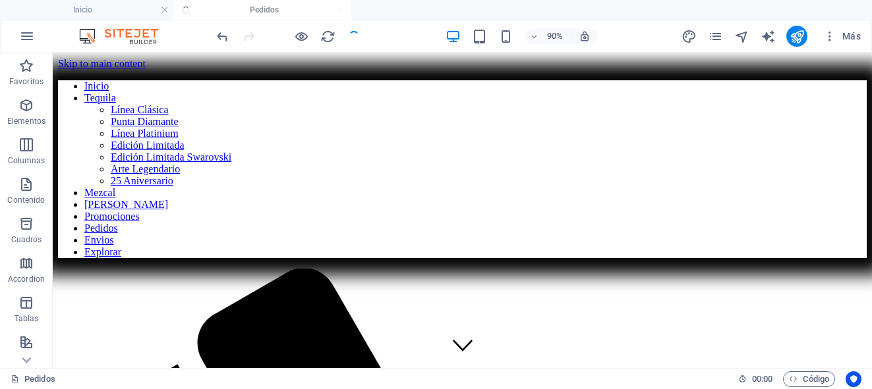
checkbox input "false"
click at [796, 32] on icon "publish" at bounding box center [796, 36] width 15 height 15
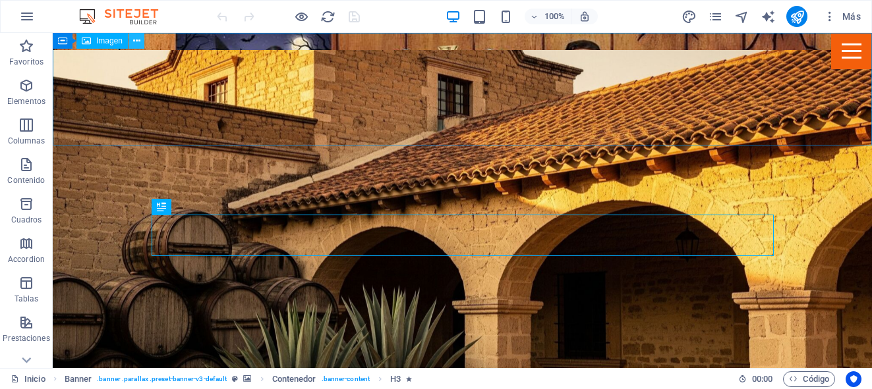
click at [134, 45] on icon at bounding box center [136, 41] width 7 height 14
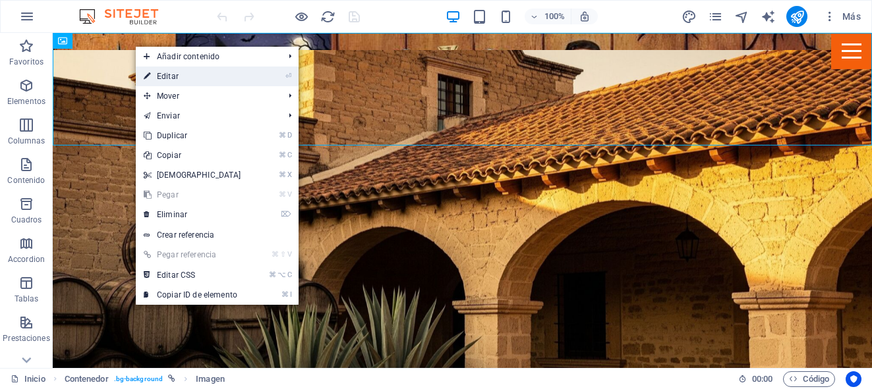
click at [181, 76] on link "⏎ Editar" at bounding box center [192, 77] width 113 height 20
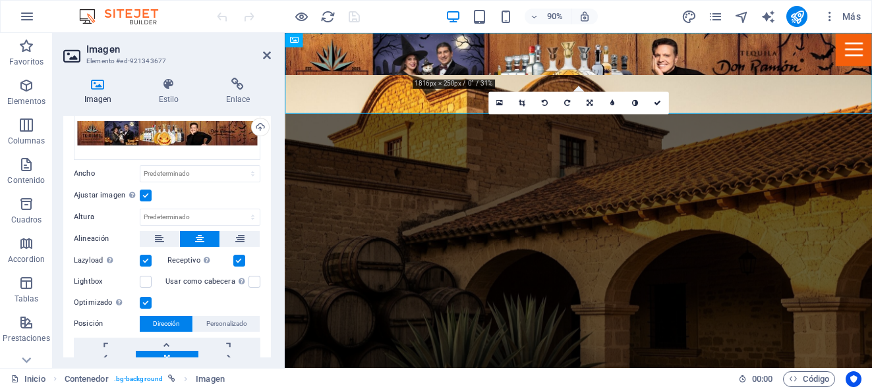
scroll to position [36, 0]
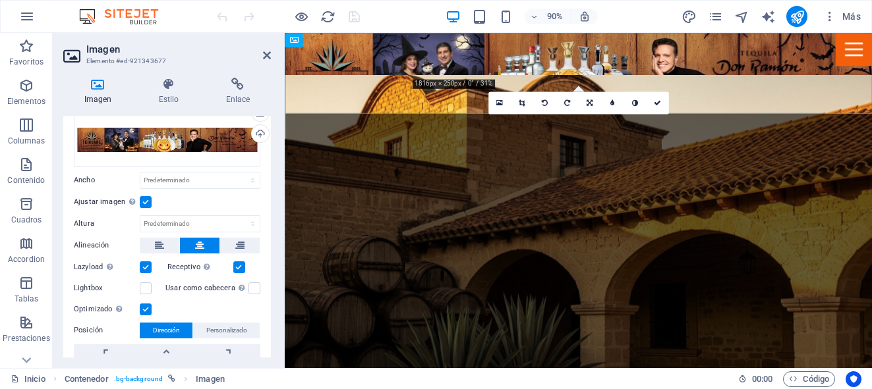
click at [146, 204] on label at bounding box center [146, 202] width 12 height 12
click at [0, 0] on input "Ajustar imagen Ajustar imagen automáticamente a un ancho y alto fijo" at bounding box center [0, 0] width 0 height 0
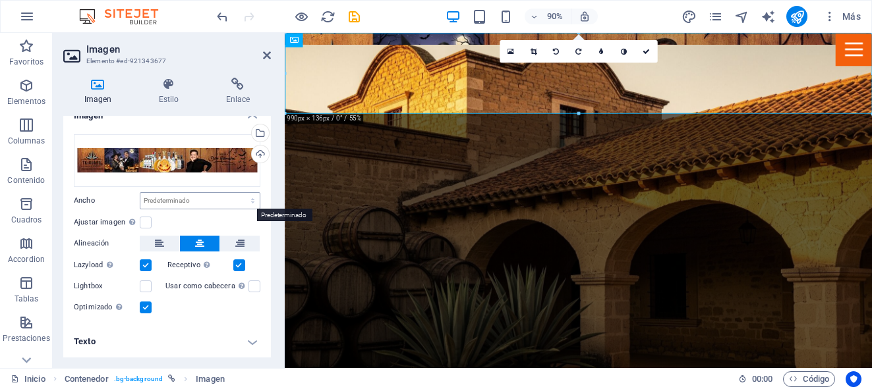
scroll to position [0, 0]
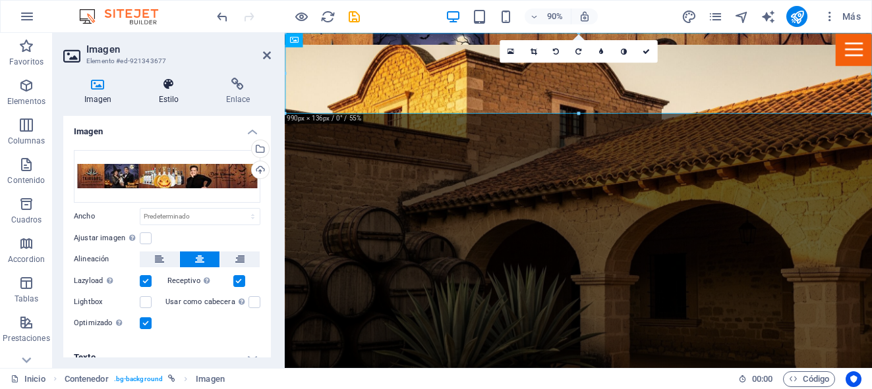
click at [161, 92] on h4 "Estilo" at bounding box center [171, 92] width 67 height 28
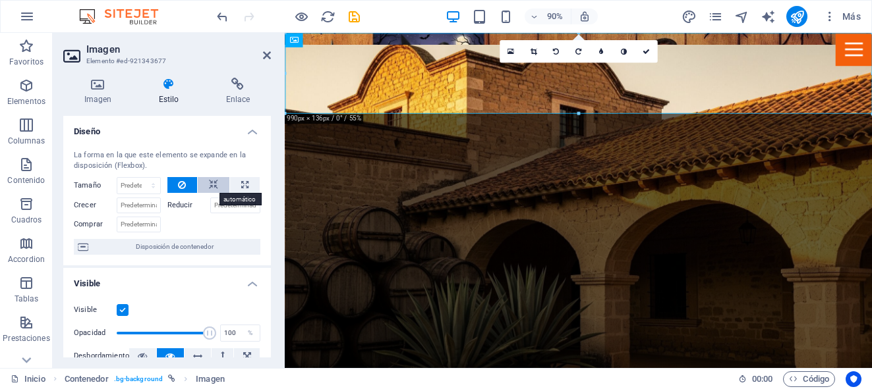
click at [211, 185] on icon at bounding box center [213, 185] width 9 height 16
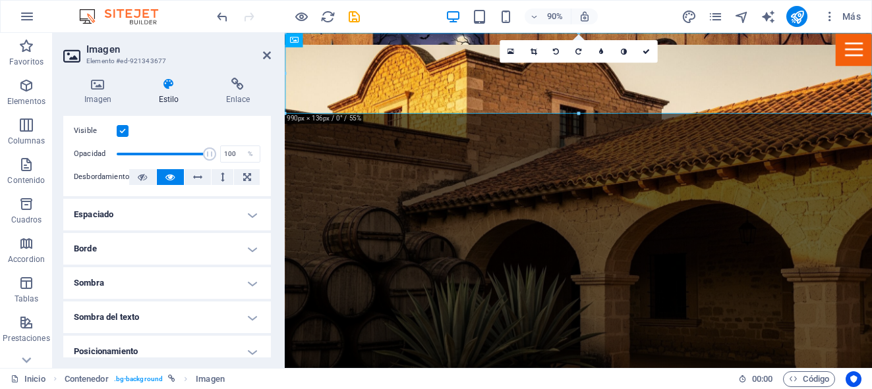
scroll to position [183, 0]
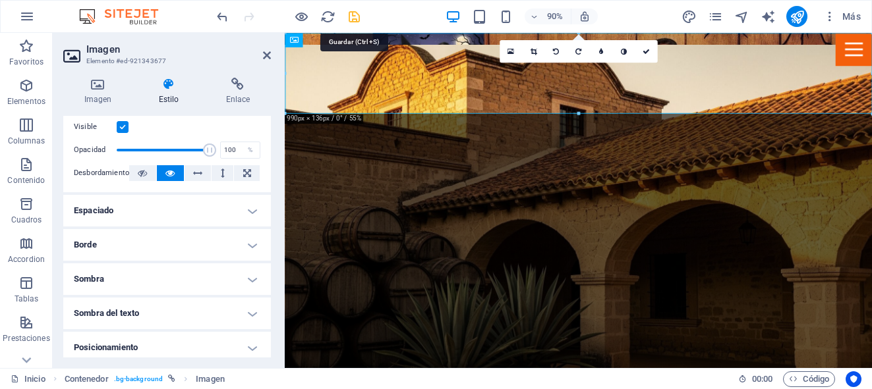
click at [355, 20] on icon "save" at bounding box center [354, 16] width 15 height 15
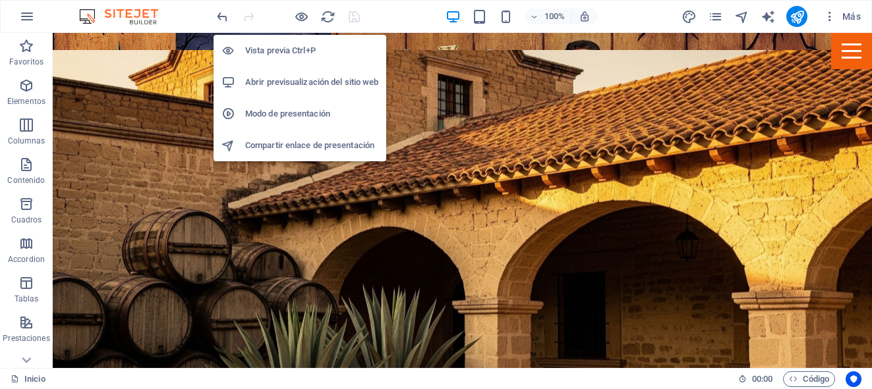
click at [316, 90] on li "Abrir previsualización del sitio web" at bounding box center [300, 83] width 173 height 32
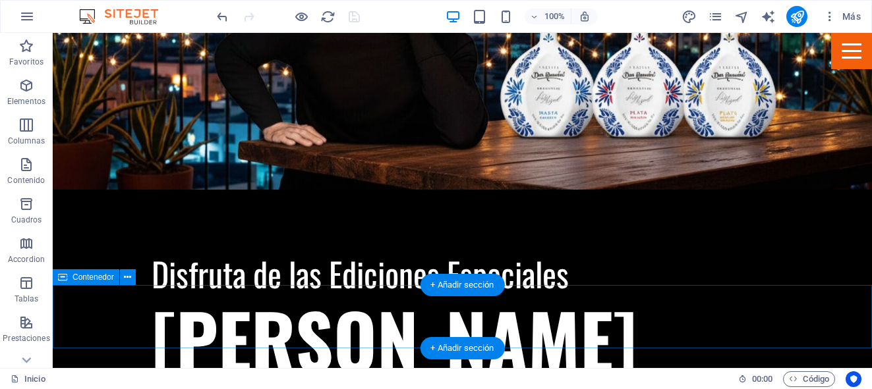
scroll to position [2519, 0]
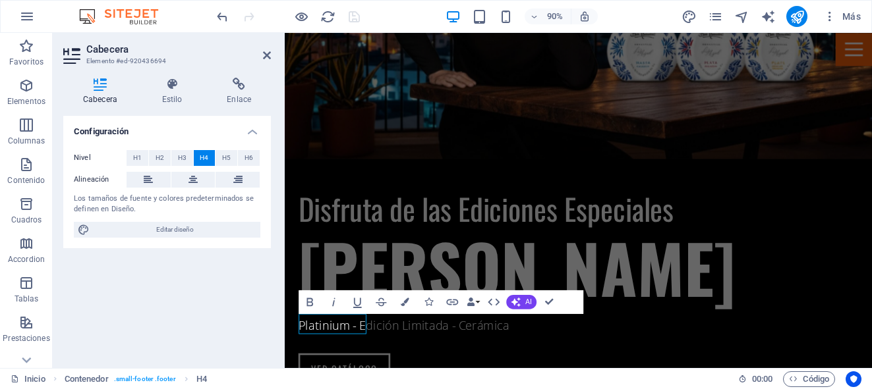
scroll to position [2494, 0]
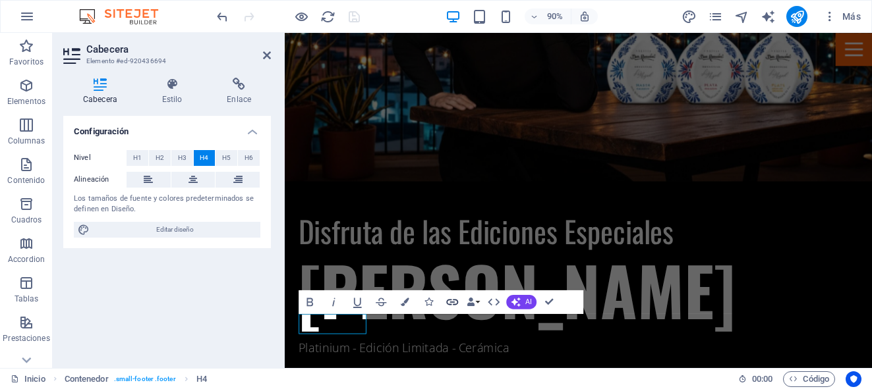
click at [451, 306] on icon "button" at bounding box center [452, 302] width 14 height 14
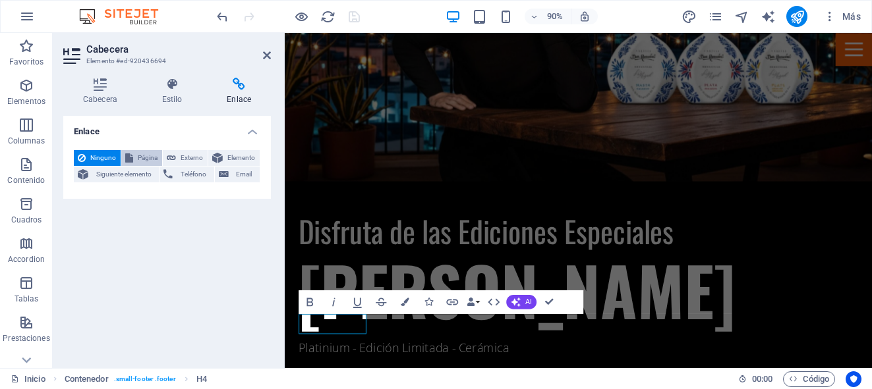
click at [149, 159] on span "Página" at bounding box center [147, 158] width 21 height 16
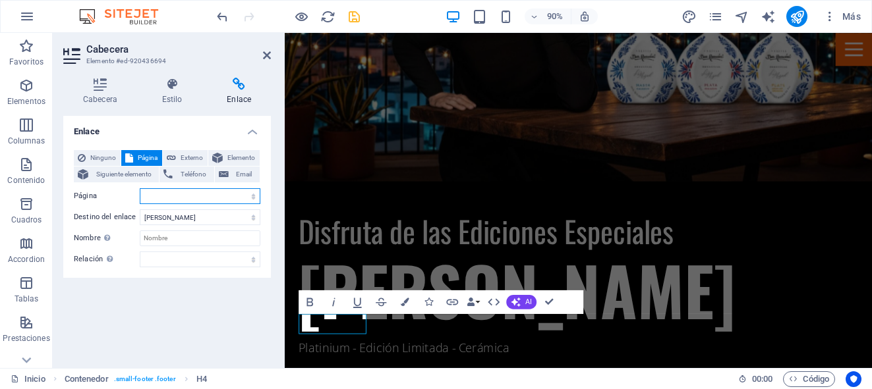
click at [255, 196] on select "Inicio Tequila -- Línea Clásica -- Punta Diamante -- Línea Platinium -- Edición…" at bounding box center [200, 196] width 121 height 16
select select "0"
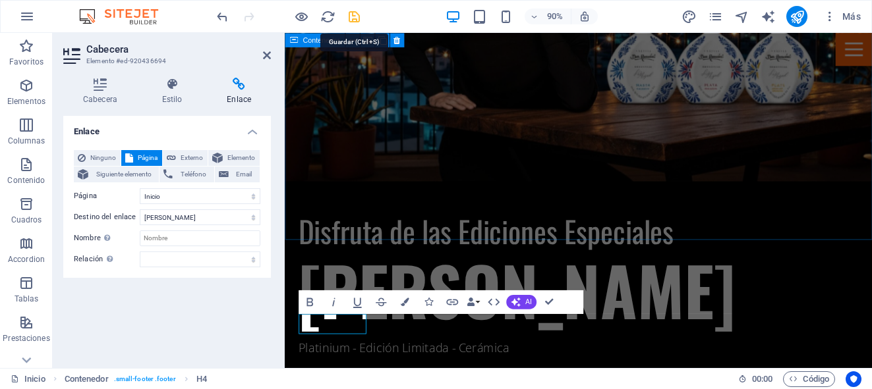
click at [353, 21] on icon "save" at bounding box center [354, 16] width 15 height 15
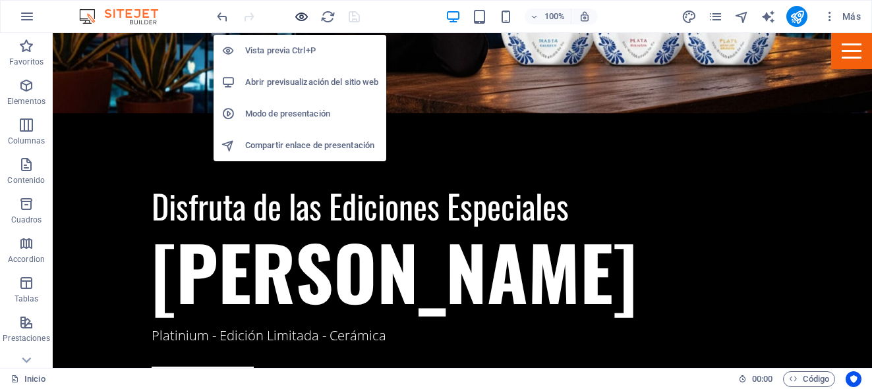
click at [306, 13] on icon "button" at bounding box center [301, 16] width 15 height 15
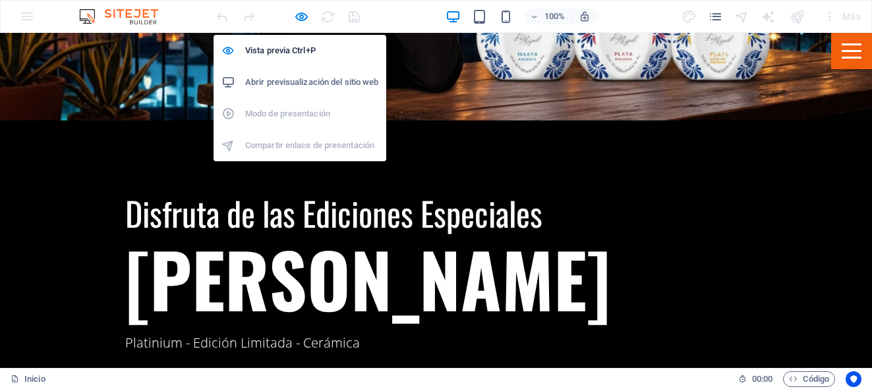
click at [270, 83] on h6 "Abrir previsualización del sitio web" at bounding box center [311, 82] width 133 height 16
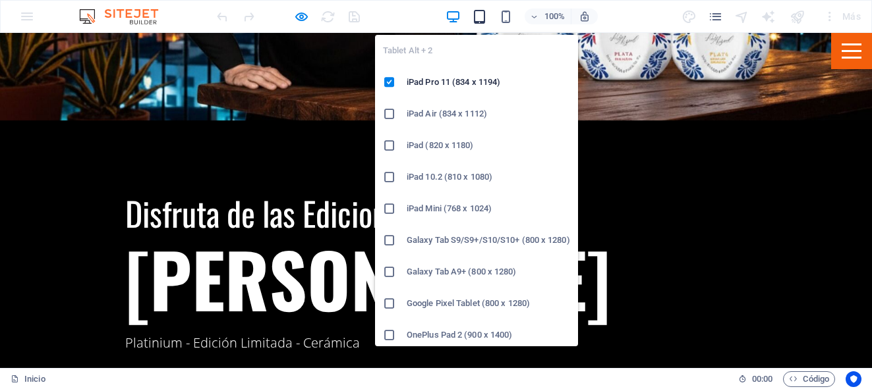
click at [474, 15] on icon "button" at bounding box center [479, 16] width 15 height 15
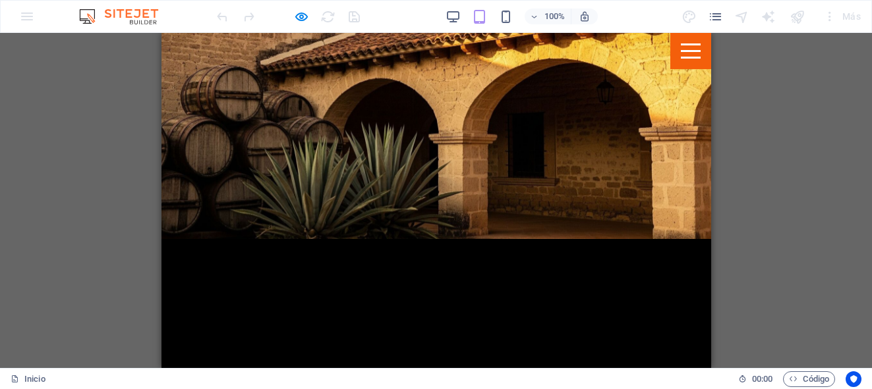
scroll to position [0, 0]
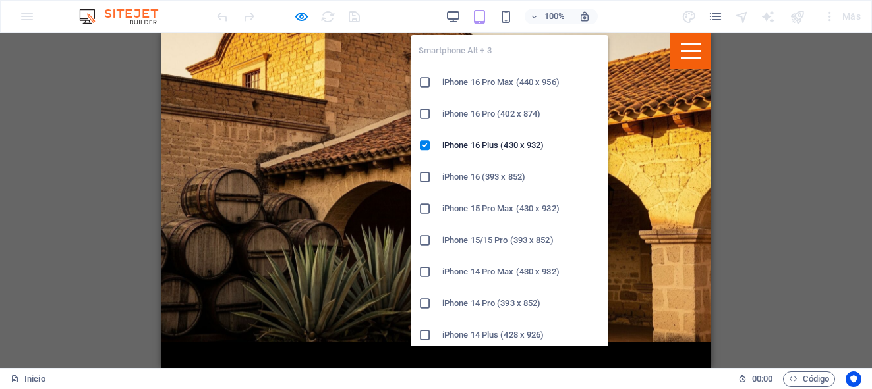
click at [506, 77] on h6 "iPhone 16 Pro Max (440 x 956)" at bounding box center [521, 82] width 158 height 16
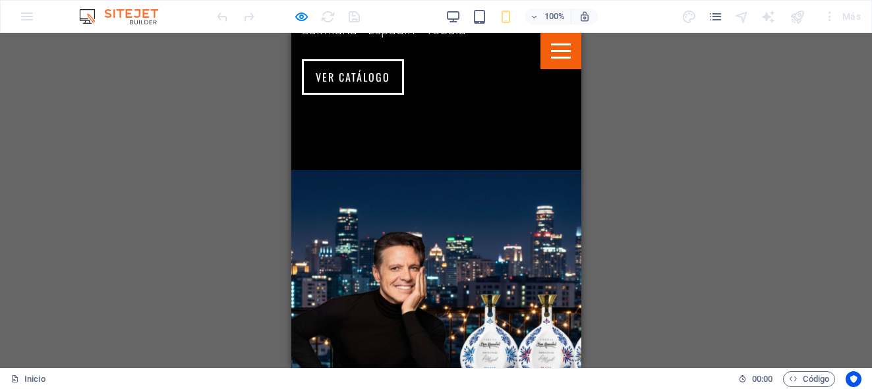
scroll to position [2040, 0]
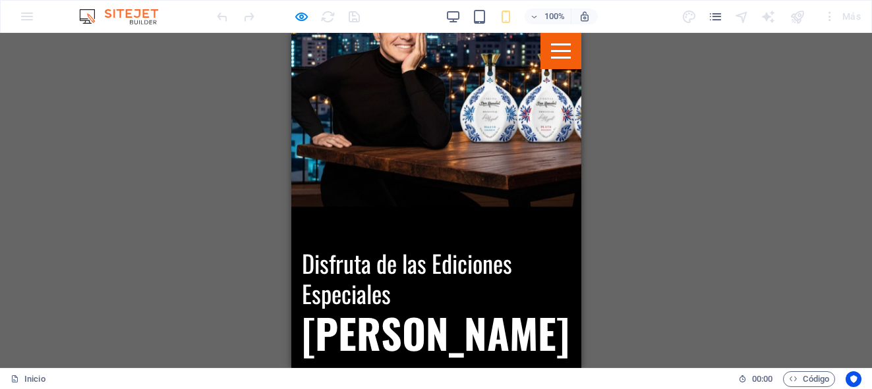
click at [548, 61] on div "Menu" at bounding box center [560, 51] width 41 height 36
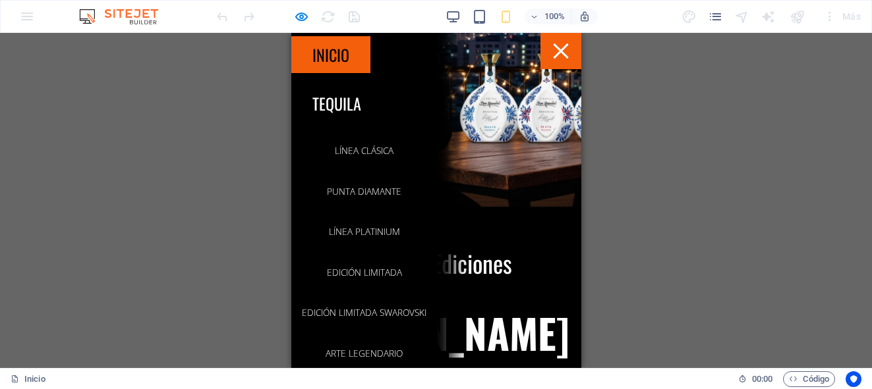
click at [356, 58] on link "Inicio" at bounding box center [330, 54] width 79 height 37
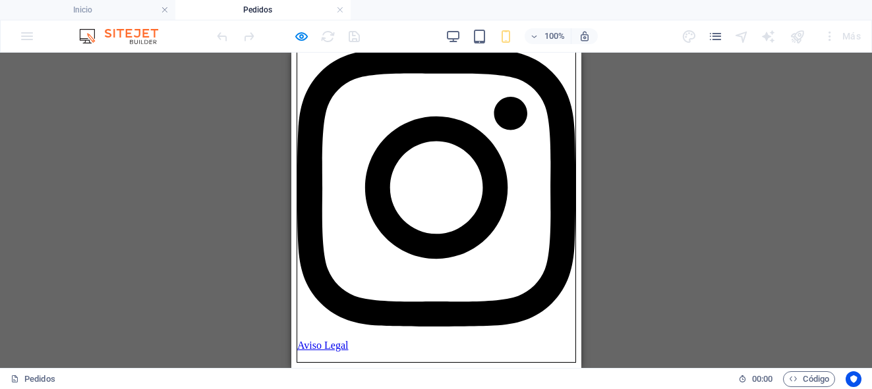
scroll to position [43352, 0]
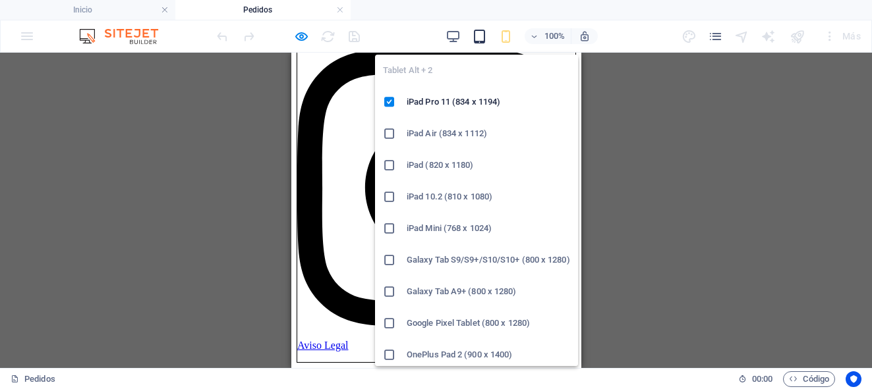
click at [482, 38] on icon "button" at bounding box center [479, 36] width 15 height 15
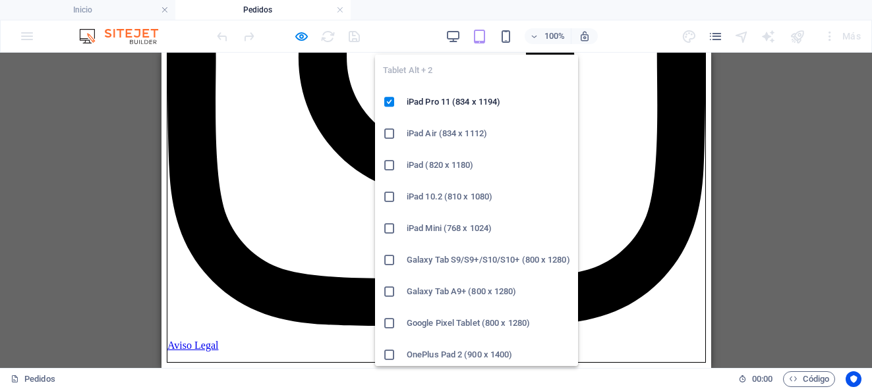
scroll to position [41918, 0]
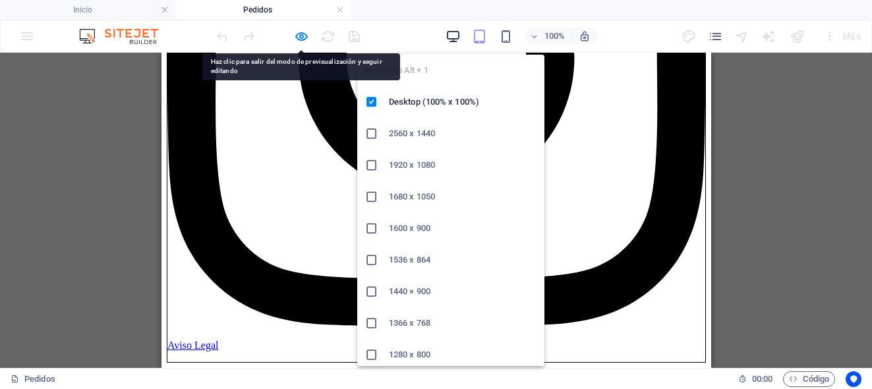
click at [451, 42] on icon "button" at bounding box center [452, 36] width 15 height 15
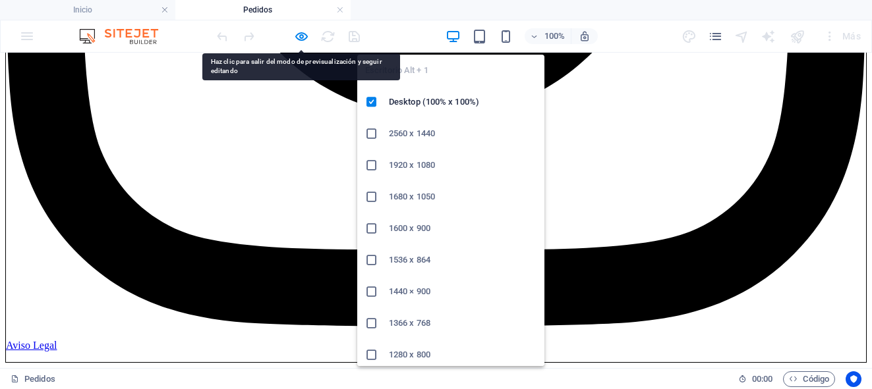
scroll to position [42020, 0]
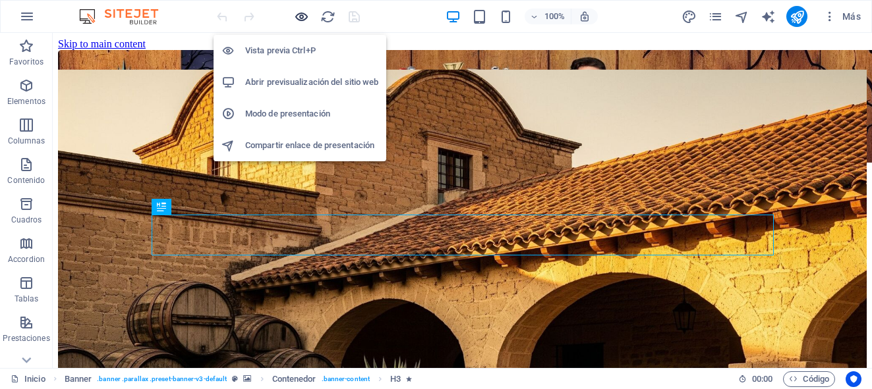
click at [304, 18] on icon "button" at bounding box center [301, 16] width 15 height 15
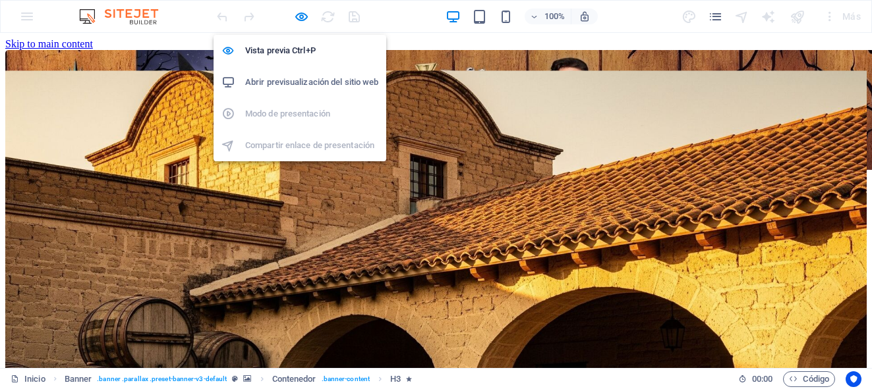
click at [312, 78] on h6 "Abrir previsualización del sitio web" at bounding box center [311, 82] width 133 height 16
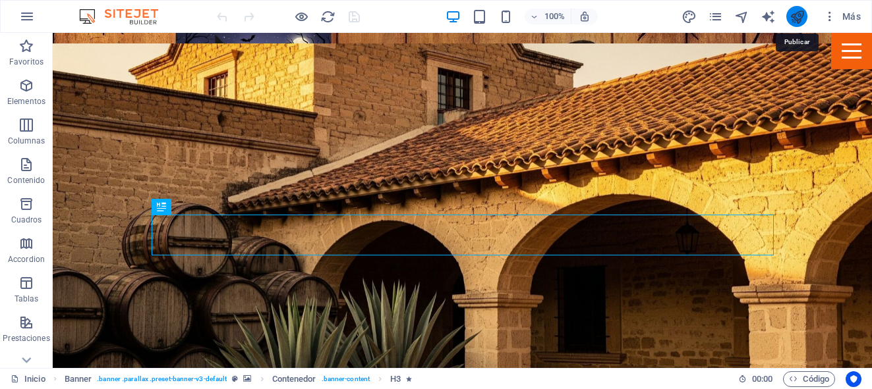
click at [795, 14] on icon "publish" at bounding box center [796, 16] width 15 height 15
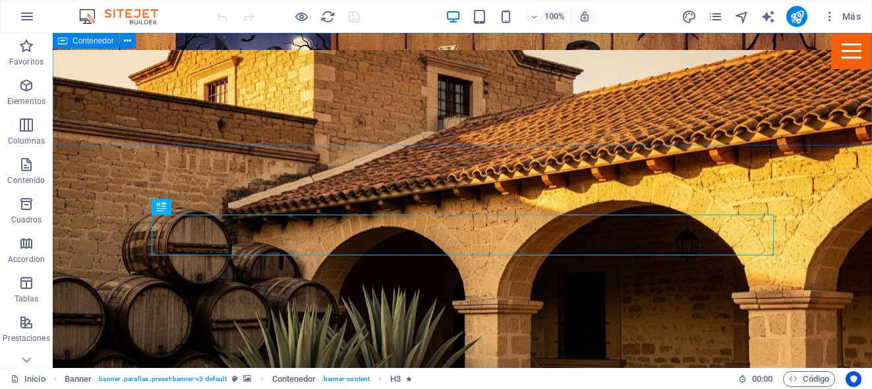
click at [63, 38] on icon at bounding box center [62, 41] width 9 height 16
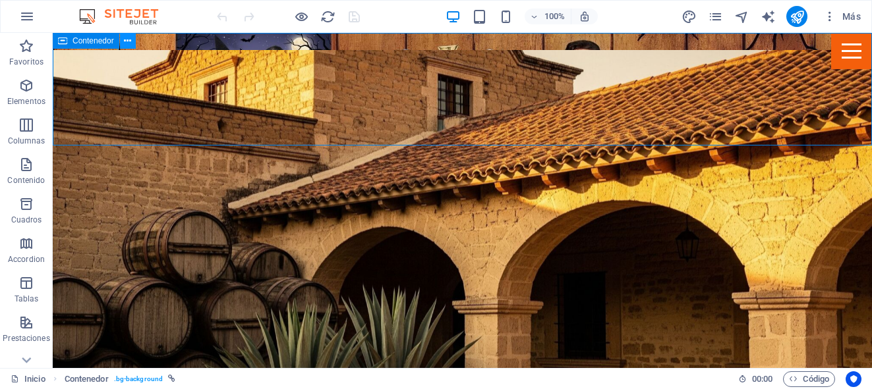
click at [126, 42] on icon at bounding box center [127, 41] width 7 height 14
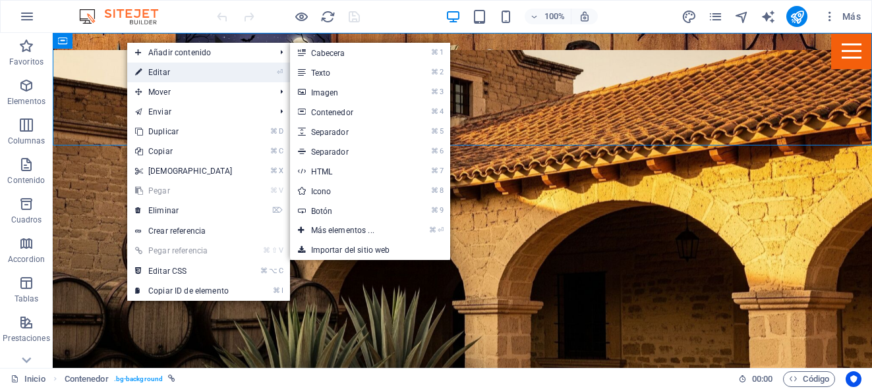
click at [144, 69] on link "⏎ Editar" at bounding box center [183, 73] width 113 height 20
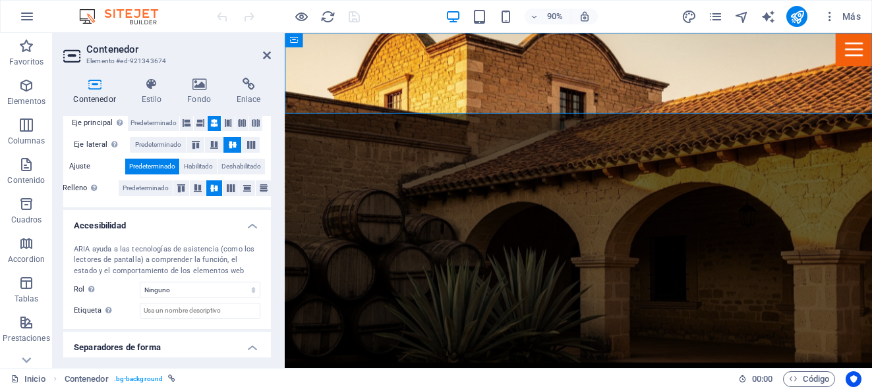
scroll to position [217, 0]
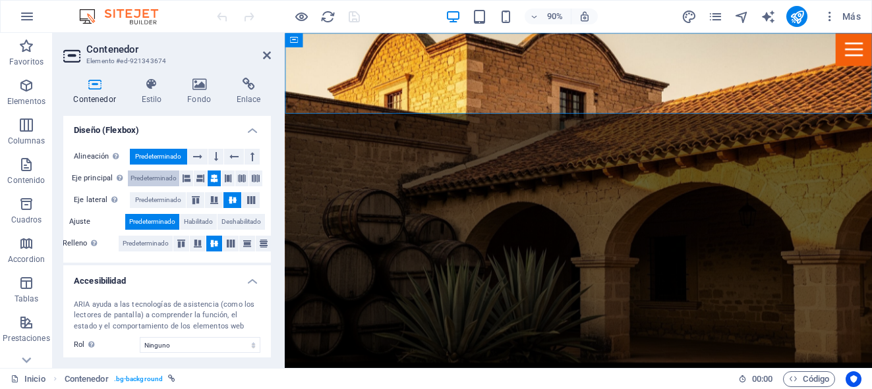
click at [162, 177] on span "Predeterminado" at bounding box center [153, 179] width 46 height 16
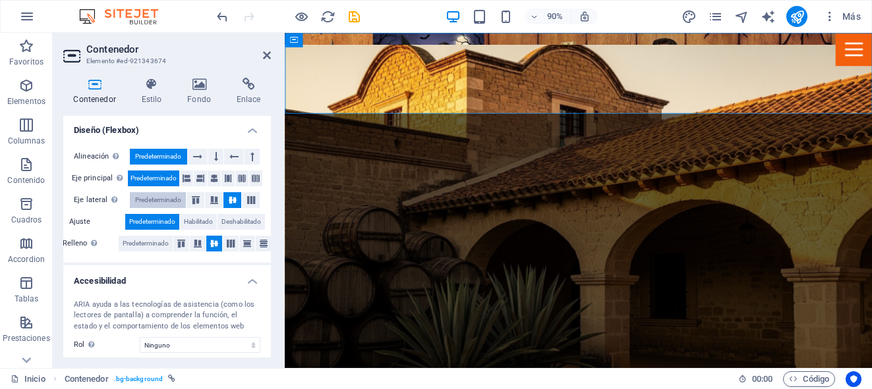
click at [159, 203] on span "Predeterminado" at bounding box center [158, 200] width 46 height 16
click at [144, 239] on span "Predeterminado" at bounding box center [146, 244] width 46 height 16
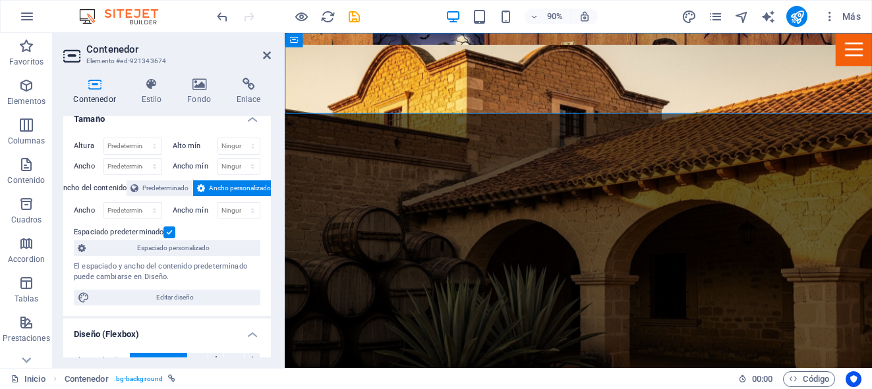
scroll to position [0, 0]
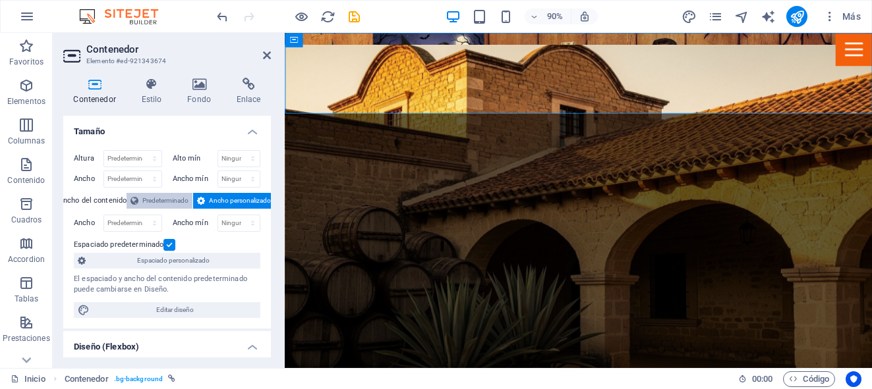
click at [160, 204] on span "Predeterminado" at bounding box center [165, 201] width 46 height 16
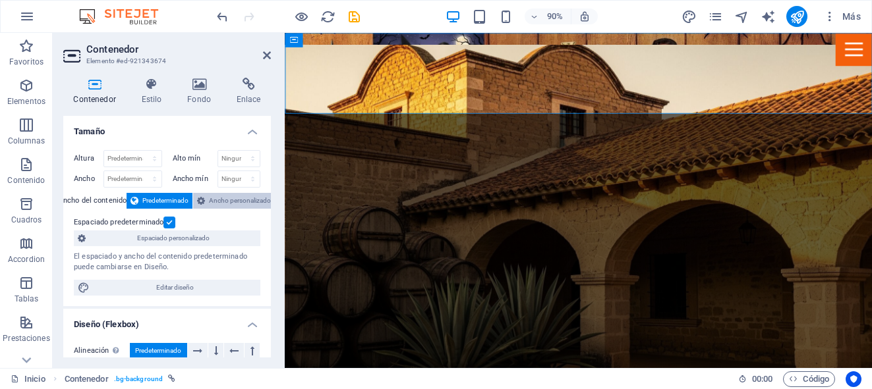
click at [209, 200] on span "Ancho personalizado" at bounding box center [240, 201] width 62 height 16
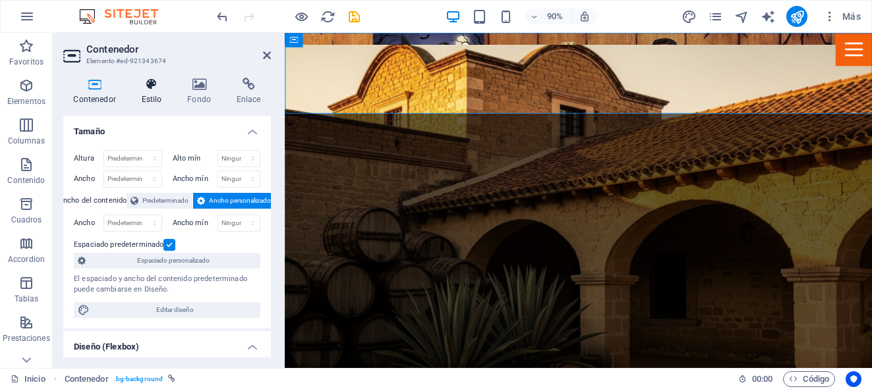
click at [158, 84] on icon at bounding box center [151, 84] width 41 height 13
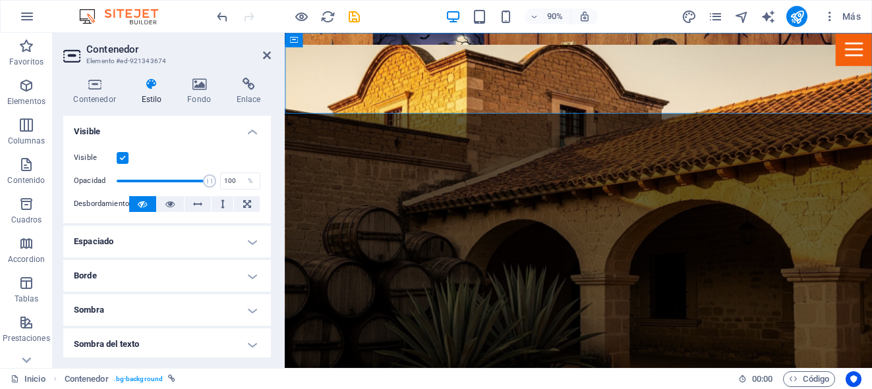
click at [247, 251] on h4 "Espaciado" at bounding box center [167, 242] width 208 height 32
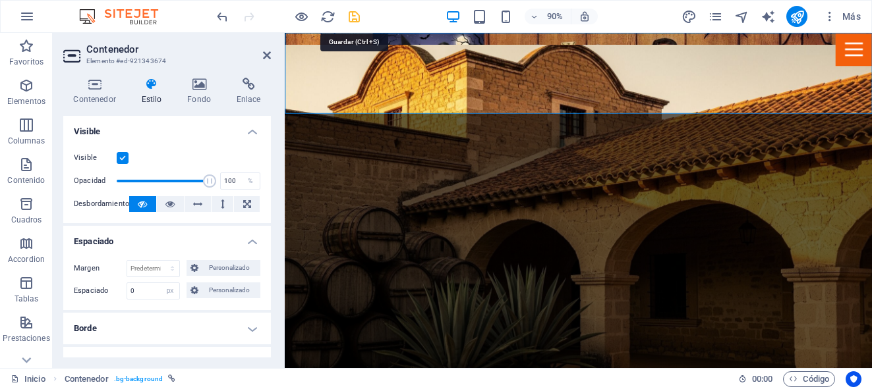
click at [349, 20] on icon "save" at bounding box center [354, 16] width 15 height 15
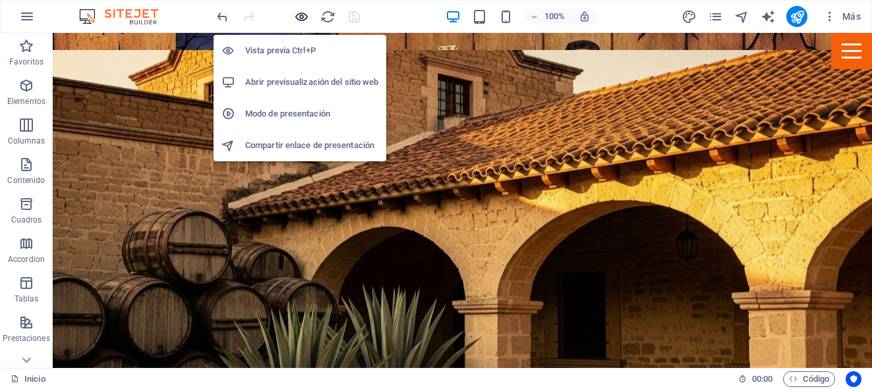
click at [304, 16] on icon "button" at bounding box center [301, 16] width 15 height 15
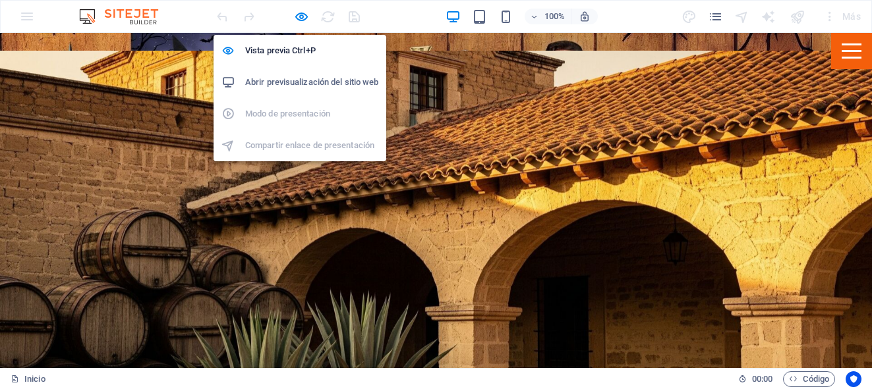
click at [288, 84] on h6 "Abrir previsualización del sitio web" at bounding box center [311, 82] width 133 height 16
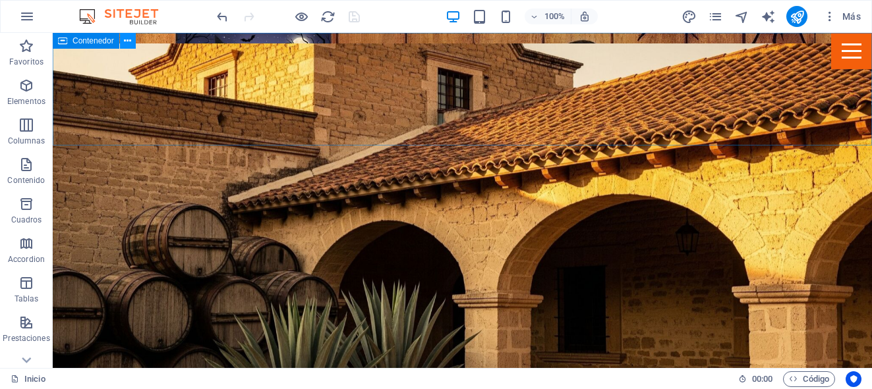
click at [123, 39] on button at bounding box center [128, 41] width 16 height 16
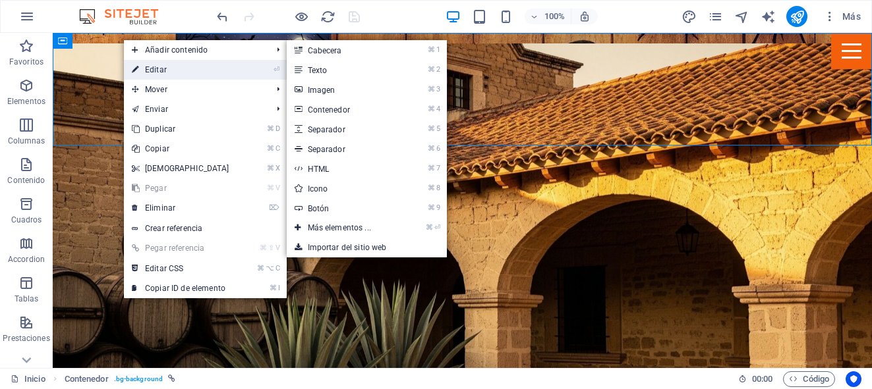
click at [146, 71] on link "⏎ Editar" at bounding box center [180, 70] width 113 height 20
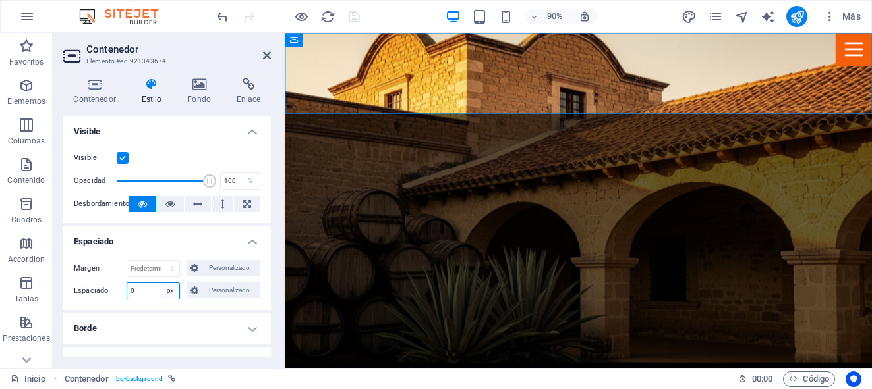
click at [171, 291] on select "Predeterminado px rem % vh vw Personalizado" at bounding box center [170, 291] width 18 height 16
select select "default"
select select "DISABLED_OPTION_VALUE"
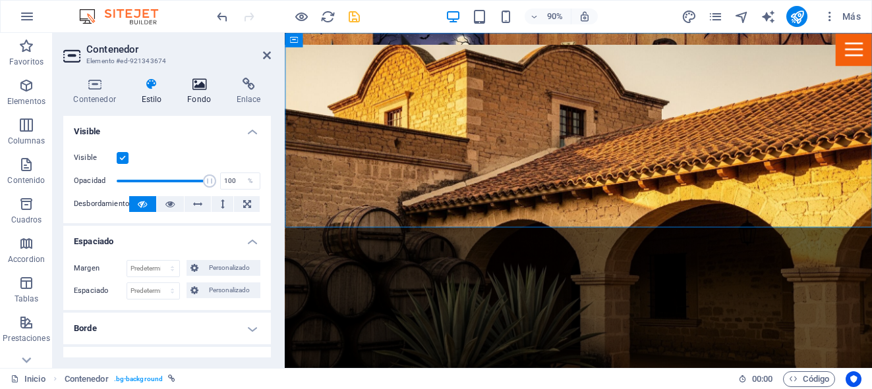
click at [200, 96] on h4 "Fondo" at bounding box center [201, 92] width 49 height 28
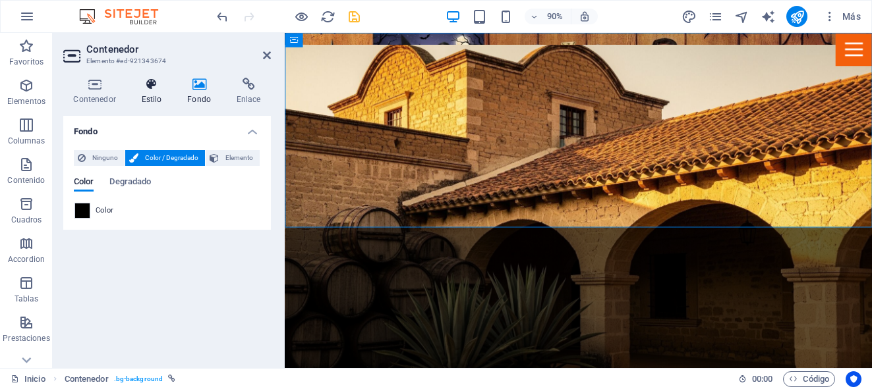
click at [147, 96] on h4 "Estilo" at bounding box center [154, 92] width 46 height 28
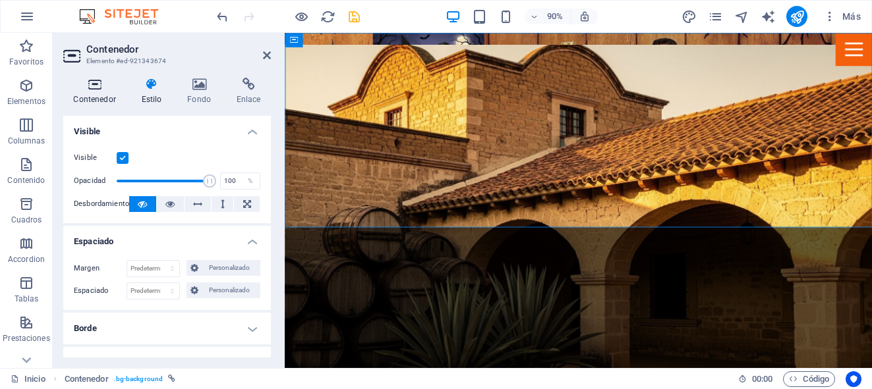
click at [91, 82] on icon at bounding box center [94, 84] width 63 height 13
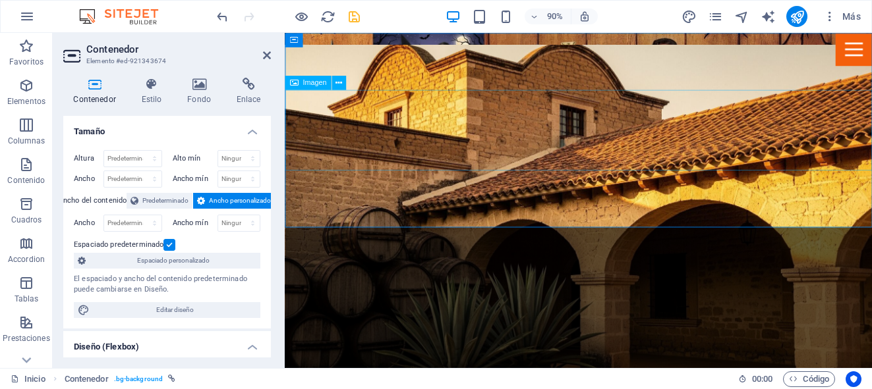
click at [324, 123] on figure at bounding box center [611, 78] width 652 height 90
click at [340, 84] on icon at bounding box center [338, 82] width 7 height 13
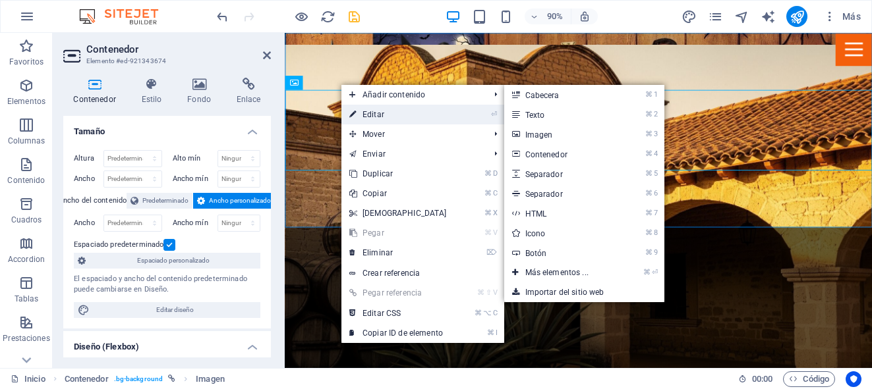
click at [378, 113] on link "⏎ Editar" at bounding box center [397, 115] width 113 height 20
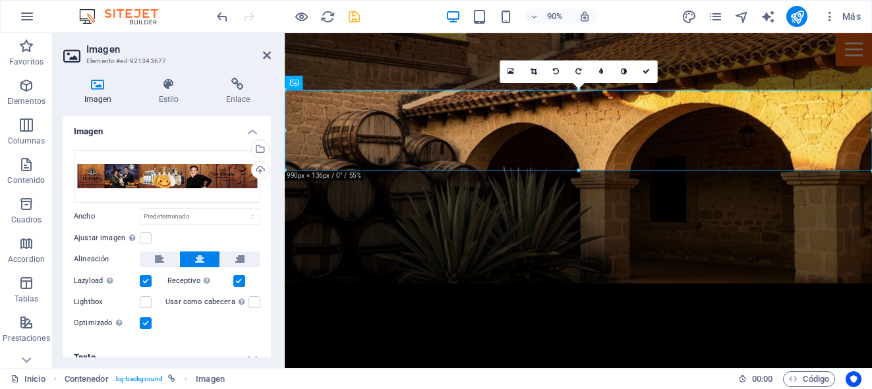
scroll to position [16, 0]
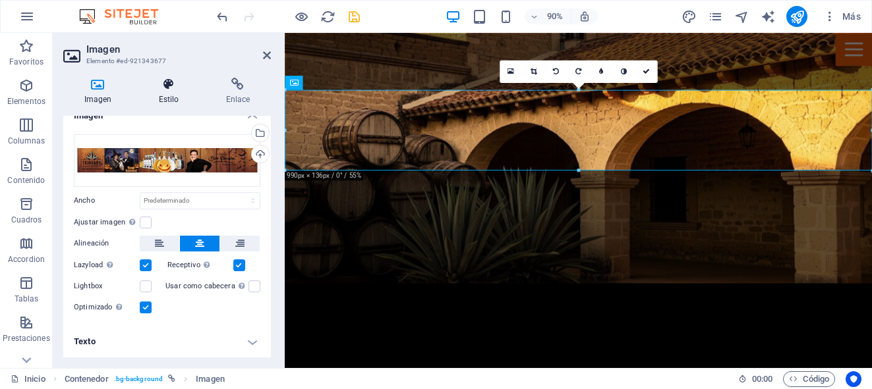
click at [173, 92] on h4 "Estilo" at bounding box center [171, 92] width 67 height 28
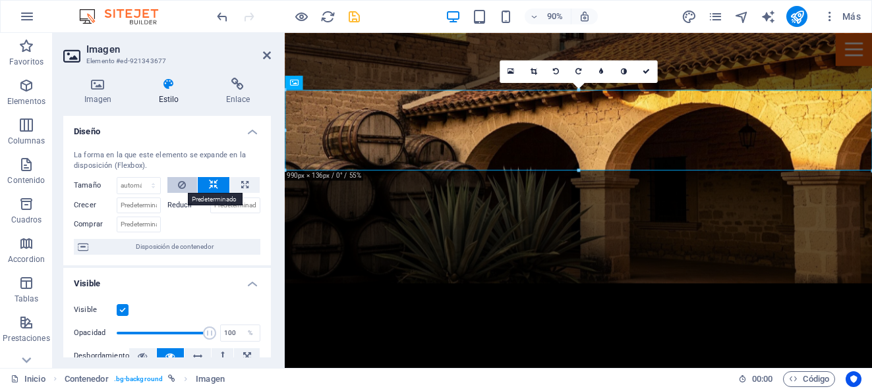
click at [185, 185] on button at bounding box center [182, 185] width 30 height 16
click at [99, 88] on icon at bounding box center [97, 84] width 69 height 13
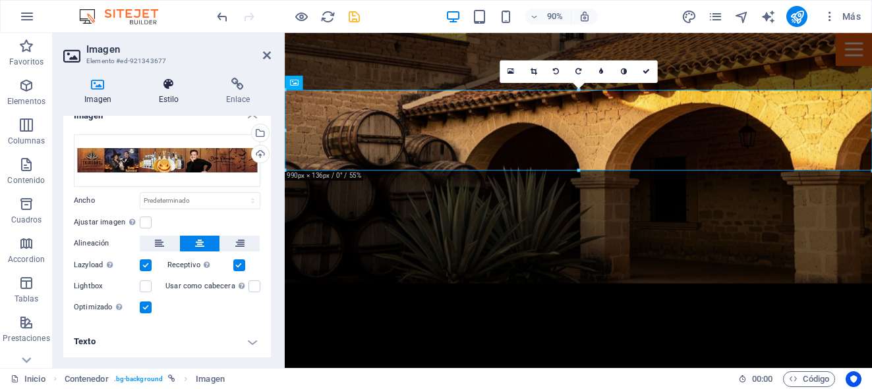
click at [170, 91] on h4 "Estilo" at bounding box center [171, 92] width 67 height 28
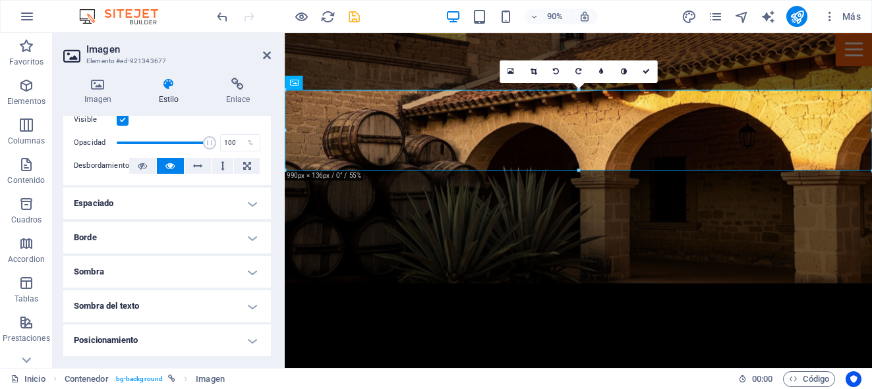
scroll to position [194, 0]
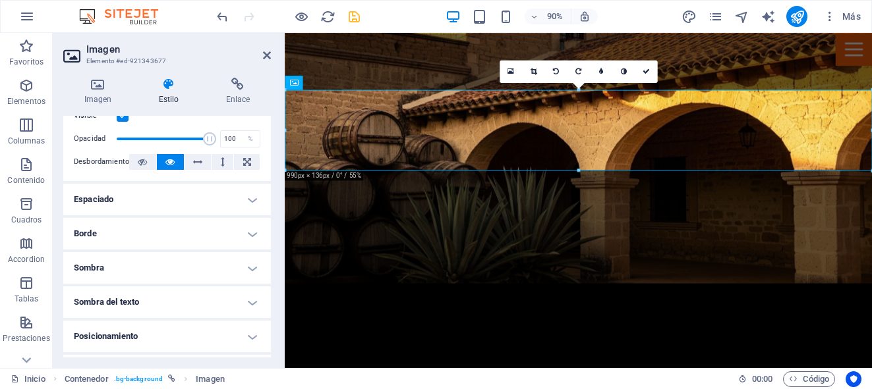
click at [251, 202] on h4 "Espaciado" at bounding box center [167, 200] width 208 height 32
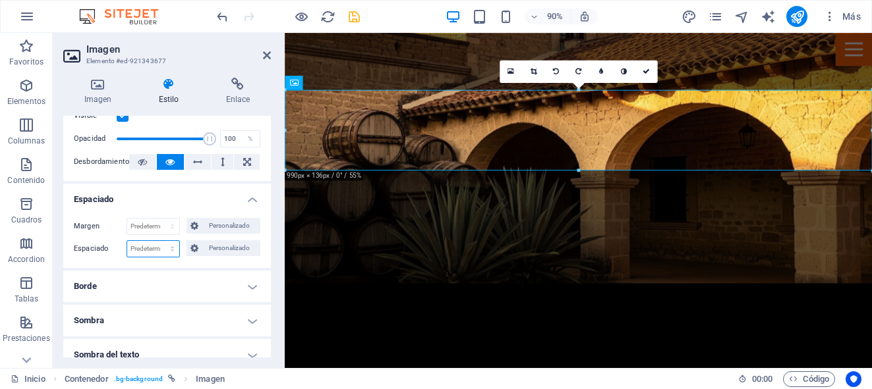
click at [173, 249] on select "Predeterminado px rem % vh vw Personalizado" at bounding box center [153, 249] width 52 height 16
select select "px"
type input "0"
click at [209, 266] on div "Margen Predeterminado automático px % rem vw vh Personalizado Personalizado aut…" at bounding box center [167, 238] width 208 height 61
click at [155, 250] on input "0" at bounding box center [153, 249] width 52 height 16
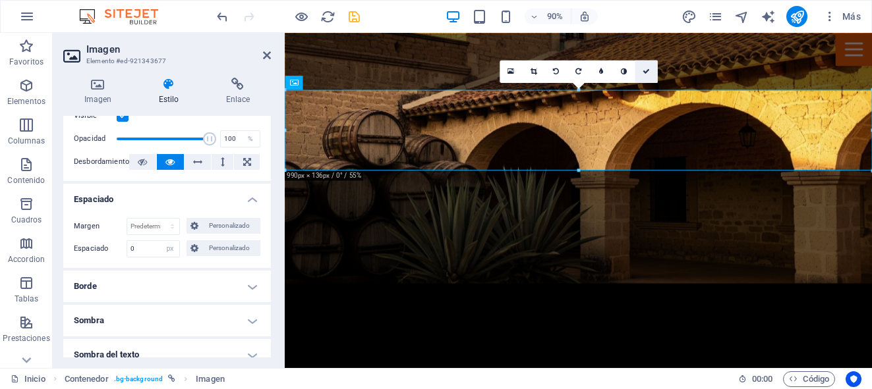
click at [648, 71] on icon at bounding box center [646, 71] width 7 height 7
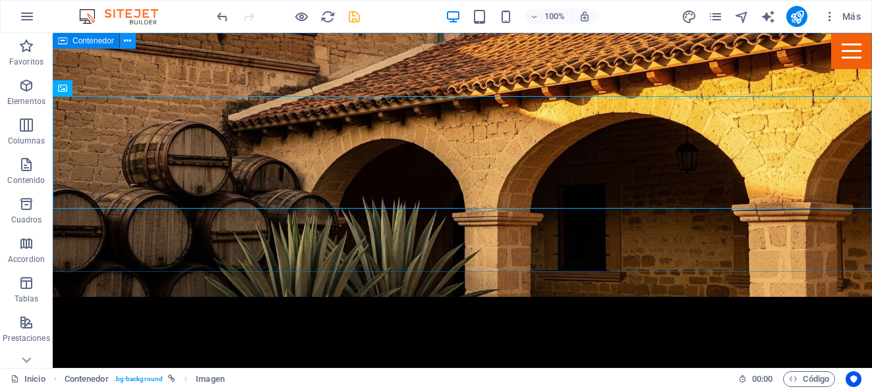
click at [130, 43] on icon at bounding box center [127, 41] width 7 height 14
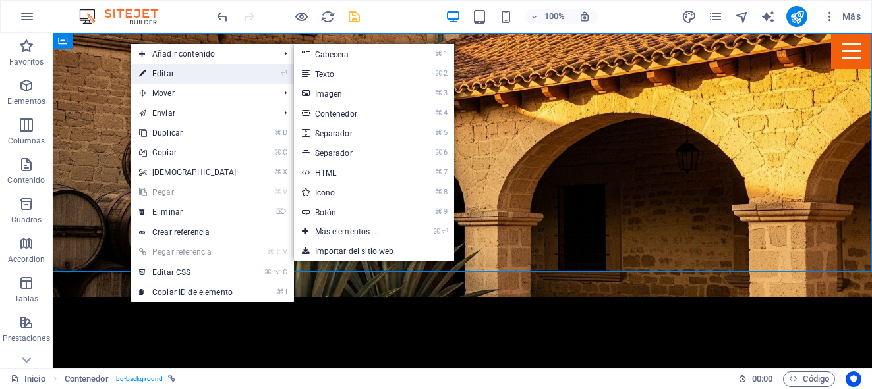
click at [148, 72] on link "⏎ Editar" at bounding box center [187, 74] width 113 height 20
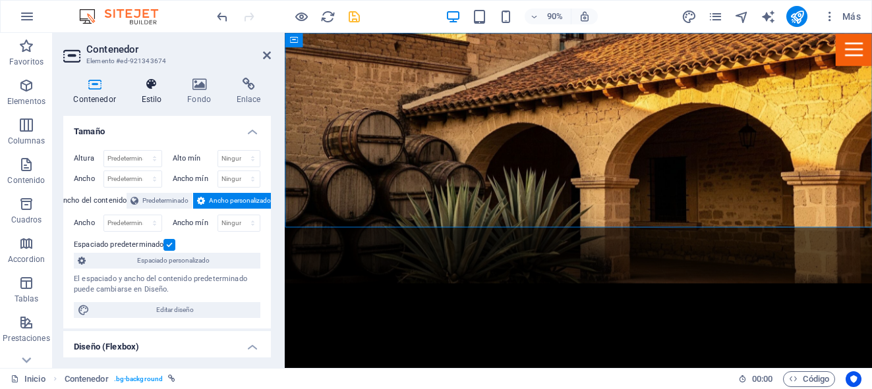
click at [154, 91] on h4 "Estilo" at bounding box center [154, 92] width 46 height 28
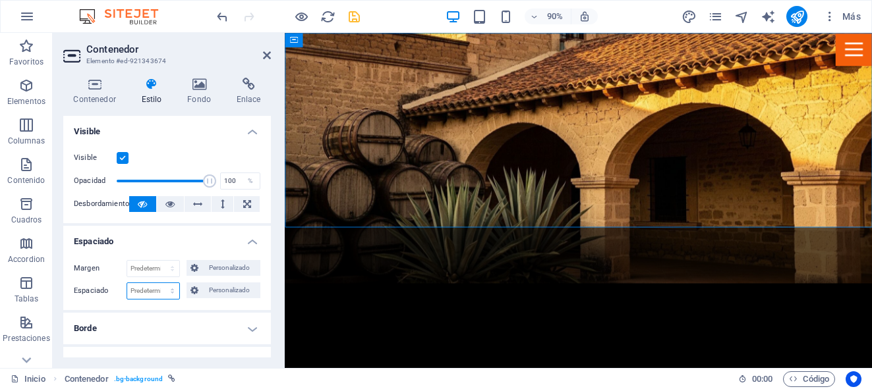
click at [158, 297] on select "Predeterminado px rem % vh vw Personalizado" at bounding box center [153, 291] width 52 height 16
select select "px"
type input "0"
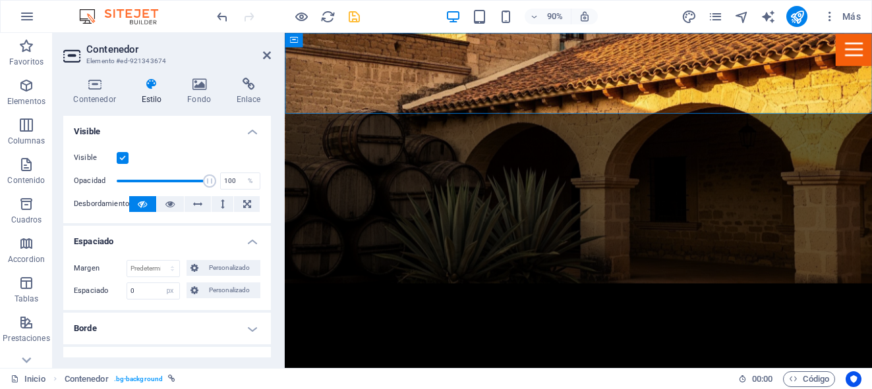
click at [225, 245] on h4 "Espaciado" at bounding box center [167, 238] width 208 height 24
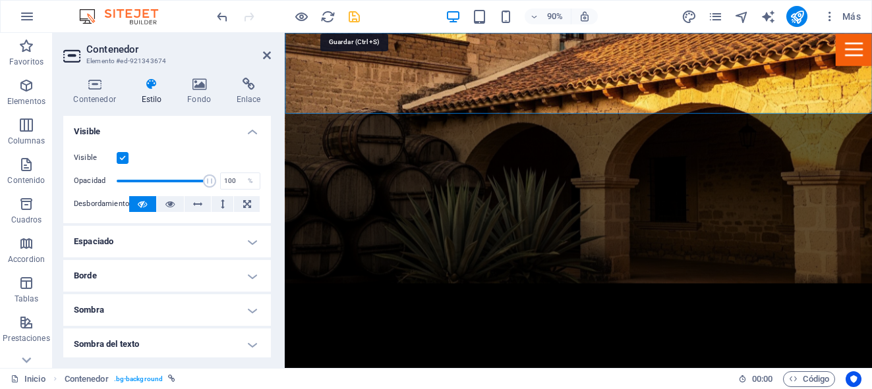
click at [351, 13] on icon "save" at bounding box center [354, 16] width 15 height 15
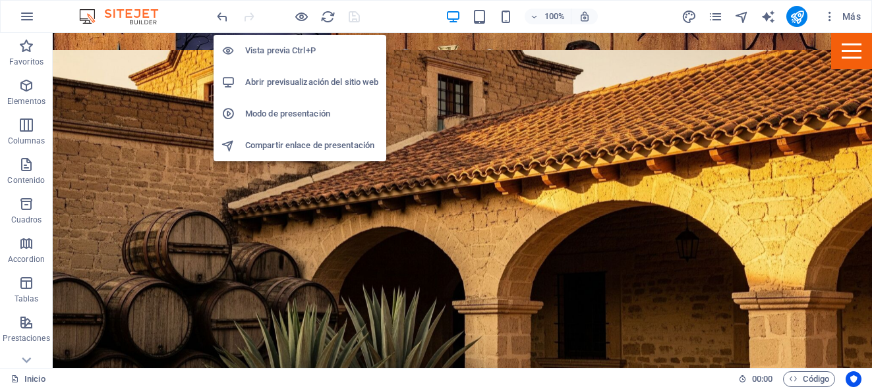
click at [294, 80] on h6 "Abrir previsualización del sitio web" at bounding box center [311, 82] width 133 height 16
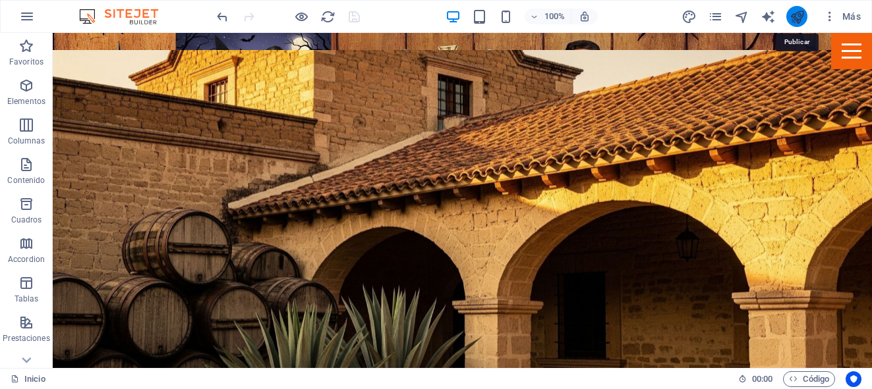
click at [794, 18] on icon "publish" at bounding box center [796, 16] width 15 height 15
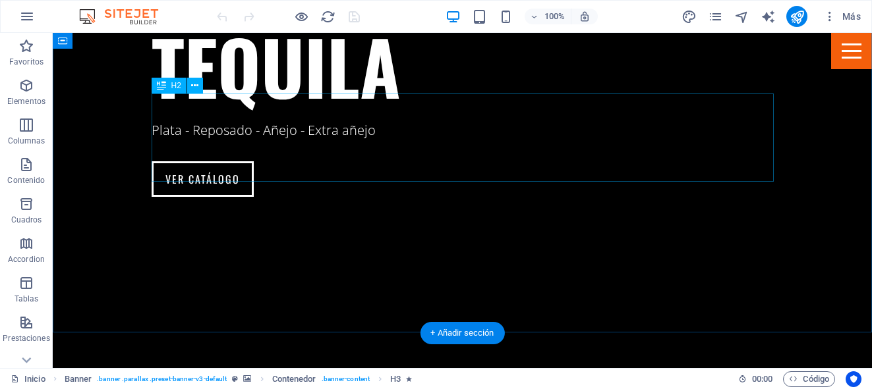
scroll to position [2519, 0]
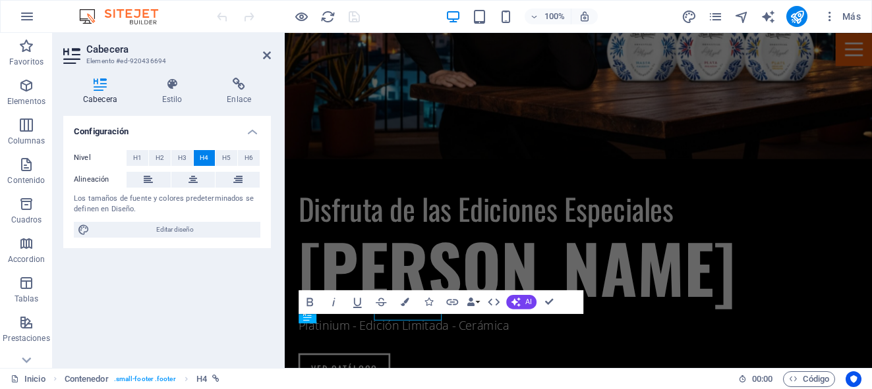
scroll to position [2494, 0]
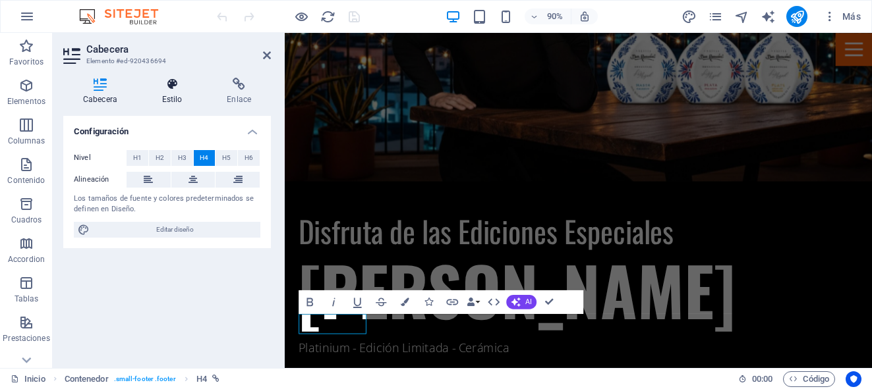
click at [176, 88] on icon at bounding box center [172, 84] width 60 height 13
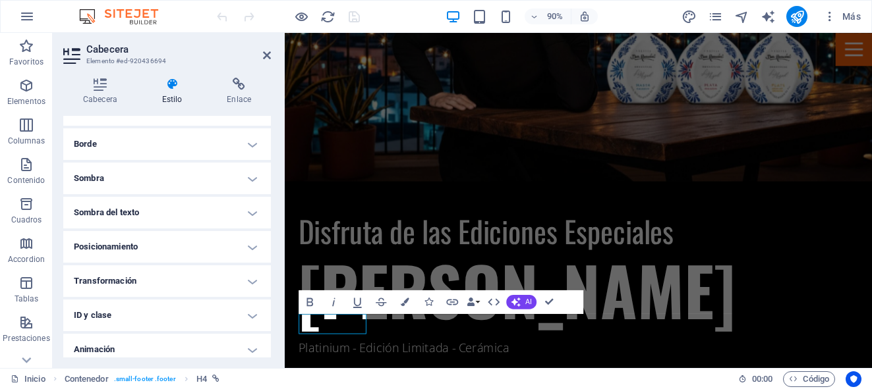
scroll to position [286, 0]
click at [249, 146] on h4 "Borde" at bounding box center [167, 143] width 208 height 32
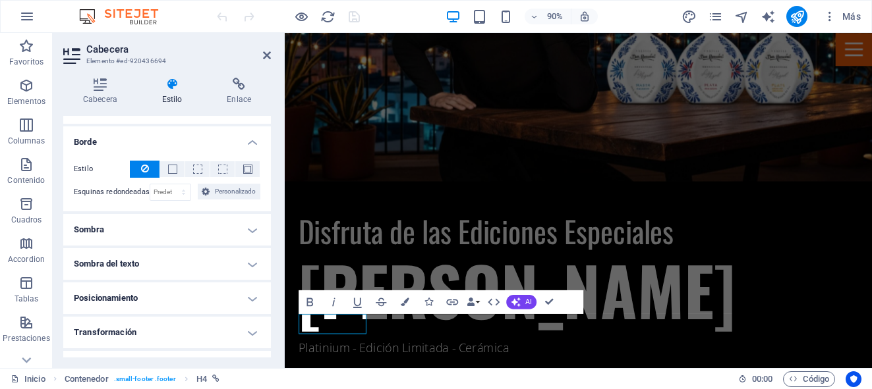
click at [249, 146] on h4 "Borde" at bounding box center [167, 139] width 208 height 24
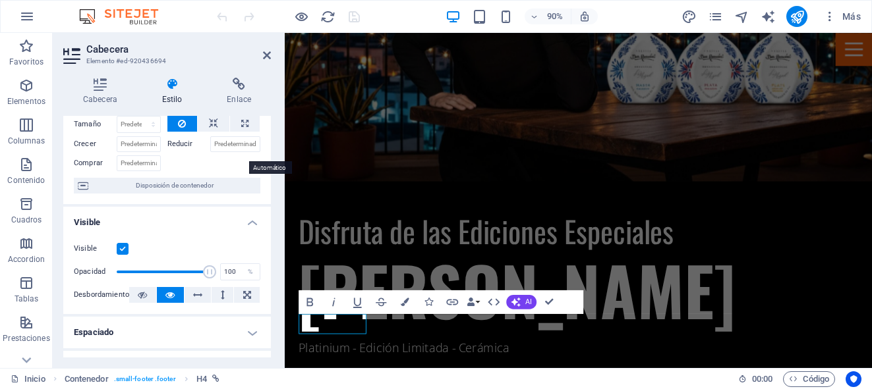
scroll to position [0, 0]
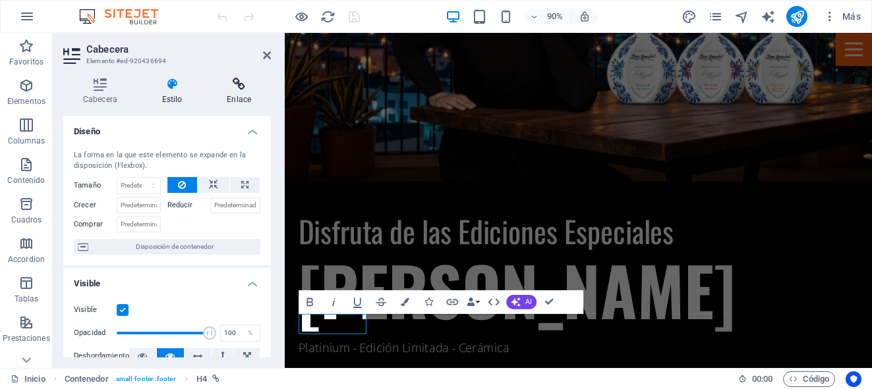
click at [239, 92] on h4 "Enlace" at bounding box center [239, 92] width 64 height 28
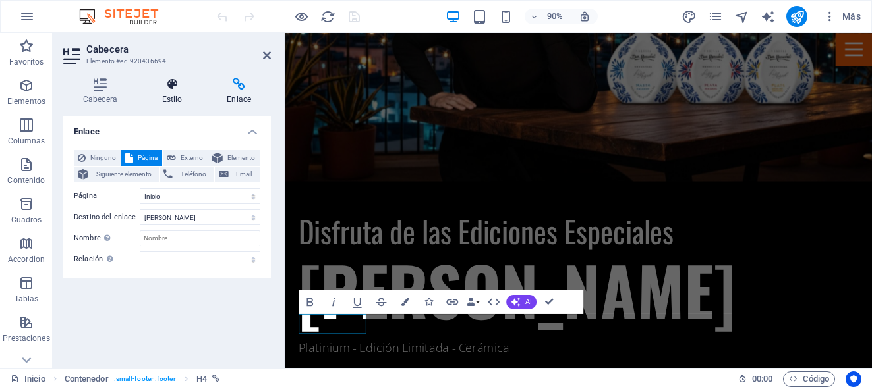
click at [173, 93] on h4 "Estilo" at bounding box center [174, 92] width 65 height 28
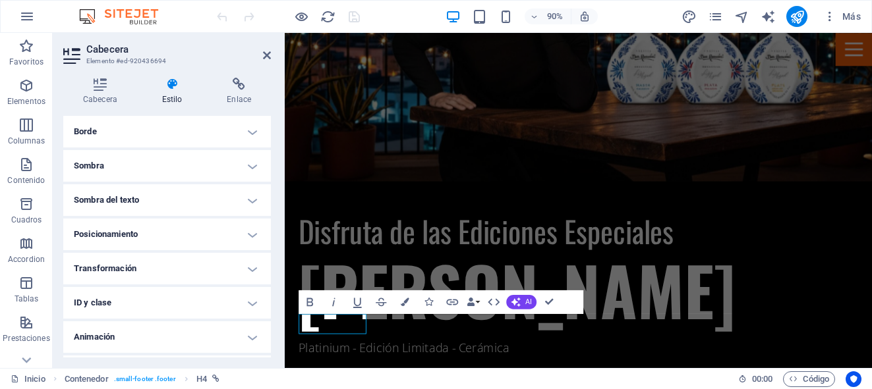
scroll to position [326, 0]
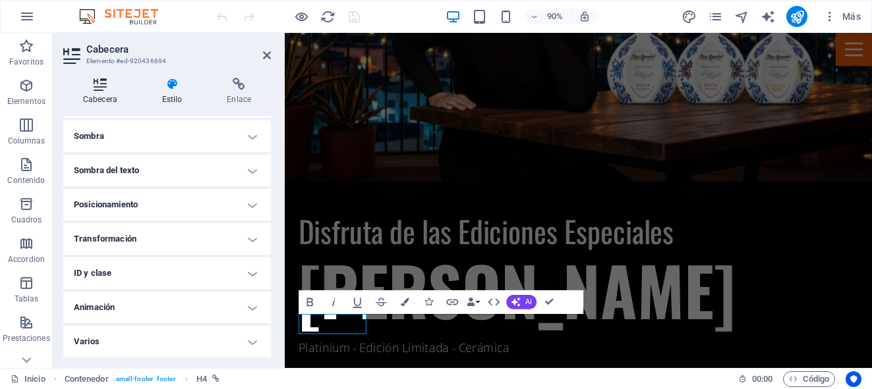
click at [99, 94] on h4 "Cabecera" at bounding box center [102, 92] width 79 height 28
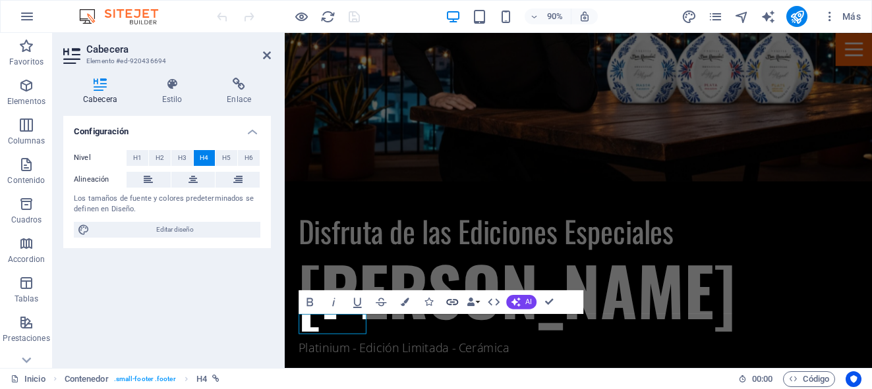
click at [453, 301] on icon "button" at bounding box center [452, 302] width 12 height 6
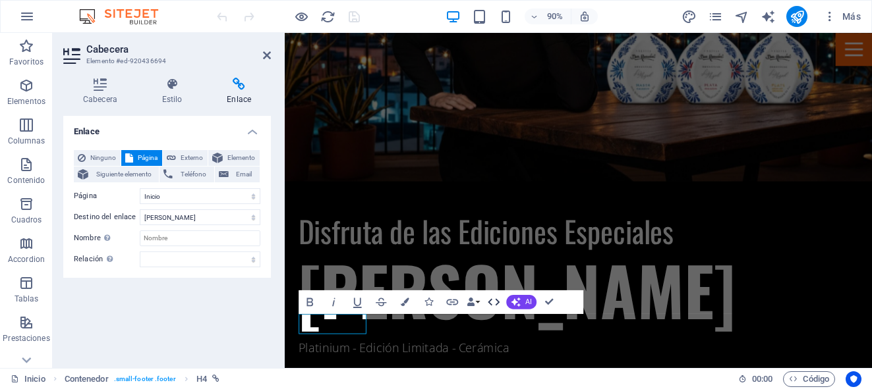
click at [490, 300] on icon "button" at bounding box center [494, 302] width 12 height 7
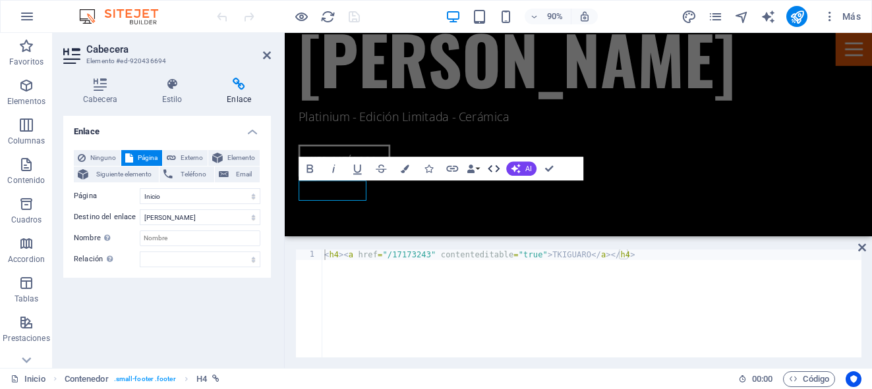
scroll to position [2593, 0]
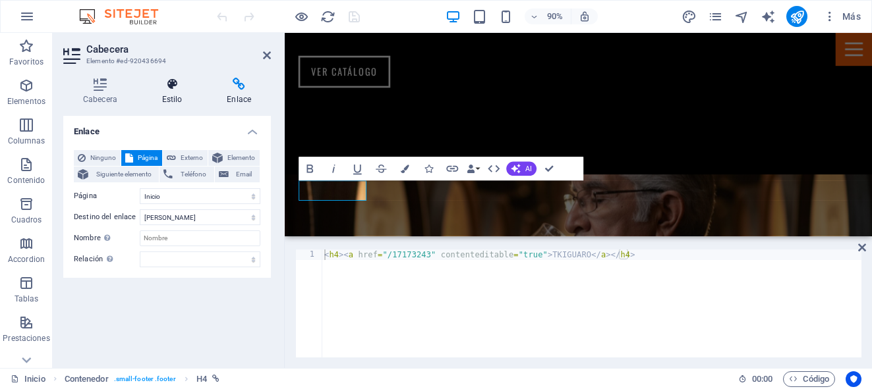
click at [169, 93] on h4 "Estilo" at bounding box center [174, 92] width 65 height 28
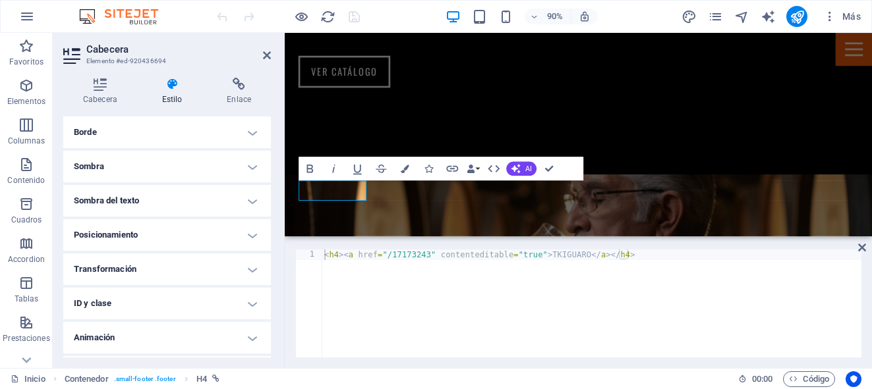
scroll to position [326, 0]
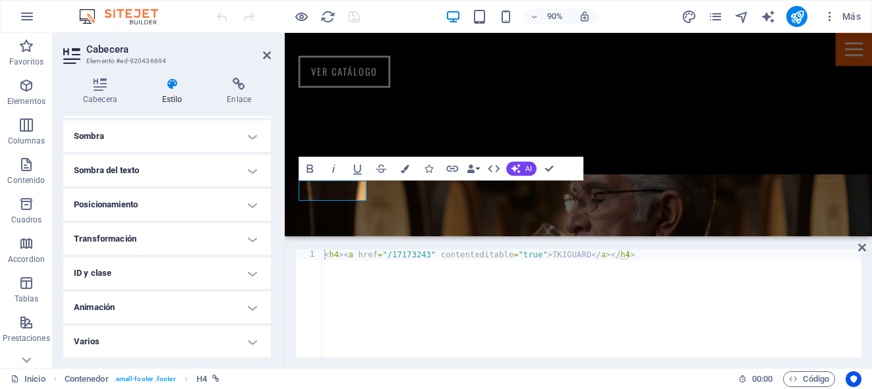
click at [246, 341] on h4 "Varios" at bounding box center [167, 342] width 208 height 32
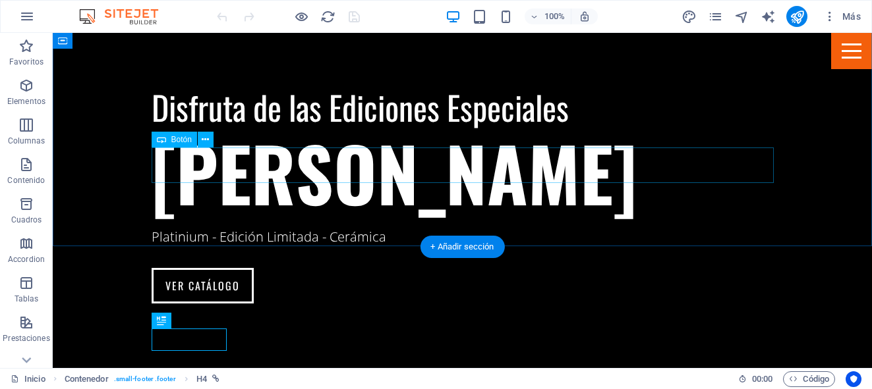
scroll to position [2496, 0]
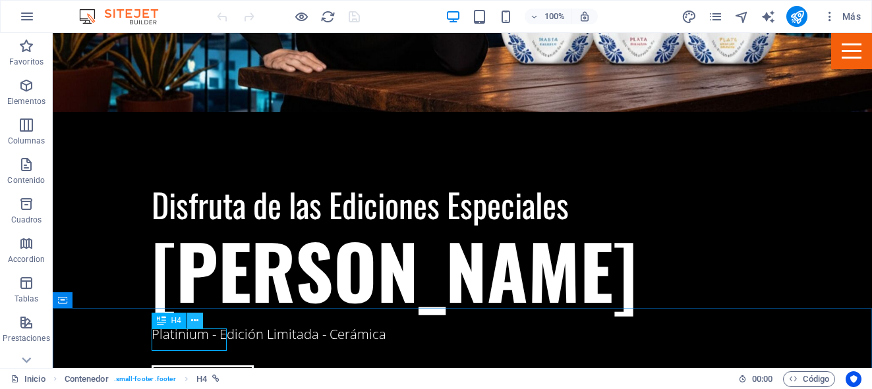
click at [193, 324] on icon at bounding box center [194, 321] width 7 height 14
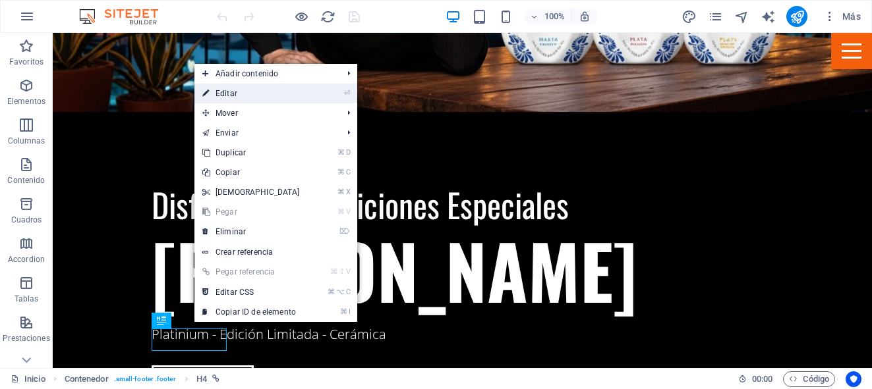
click at [243, 96] on link "⏎ Editar" at bounding box center [250, 94] width 113 height 20
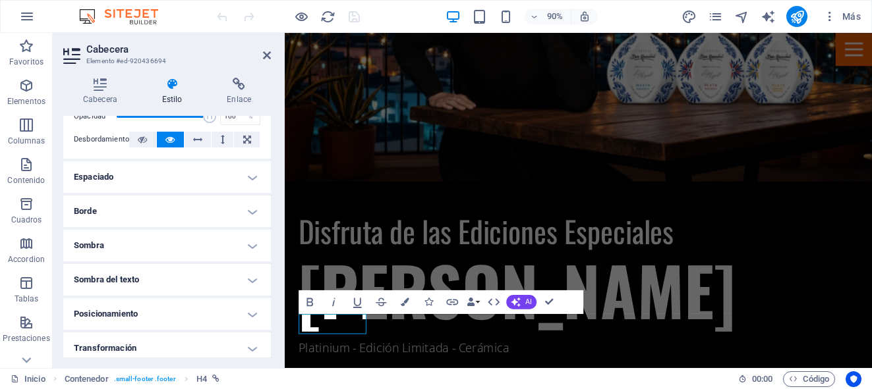
scroll to position [219, 0]
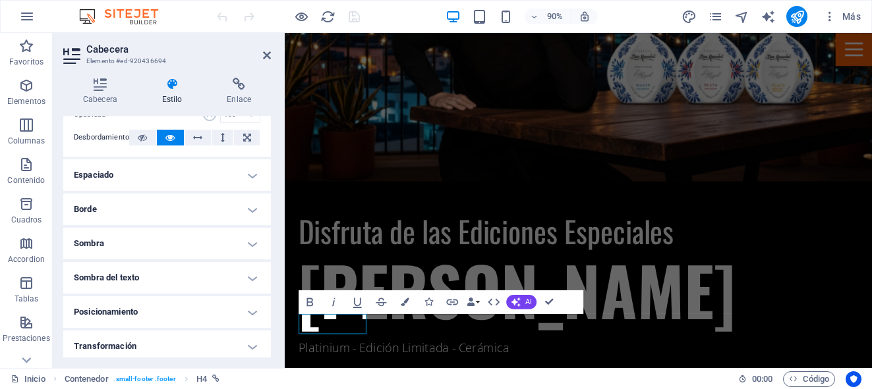
click at [244, 275] on h4 "Sombra del texto" at bounding box center [167, 278] width 208 height 32
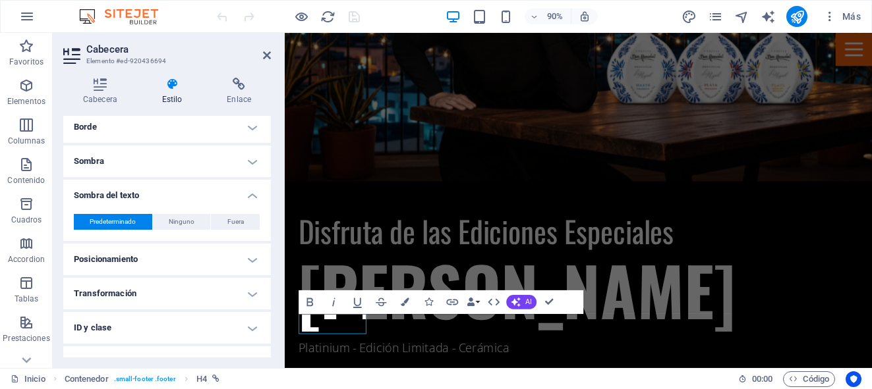
scroll to position [337, 0]
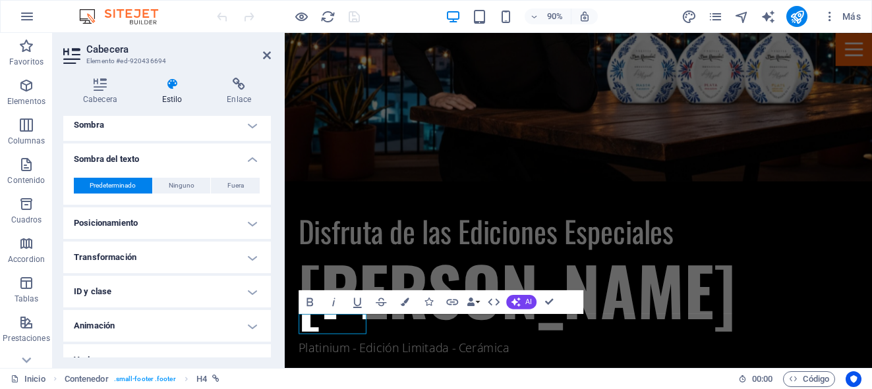
click at [248, 223] on h4 "Posicionamiento" at bounding box center [167, 224] width 208 height 32
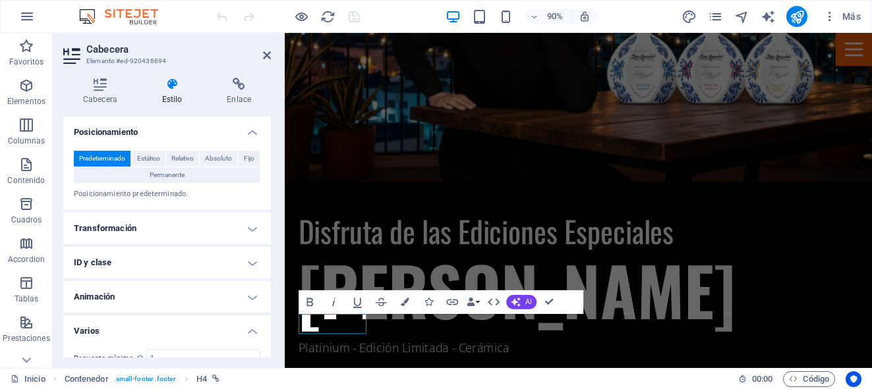
scroll to position [440, 0]
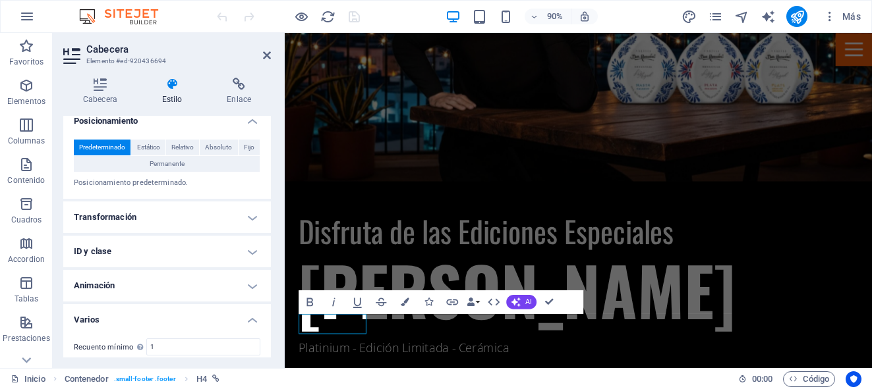
click at [249, 219] on h4 "Transformación" at bounding box center [167, 218] width 208 height 32
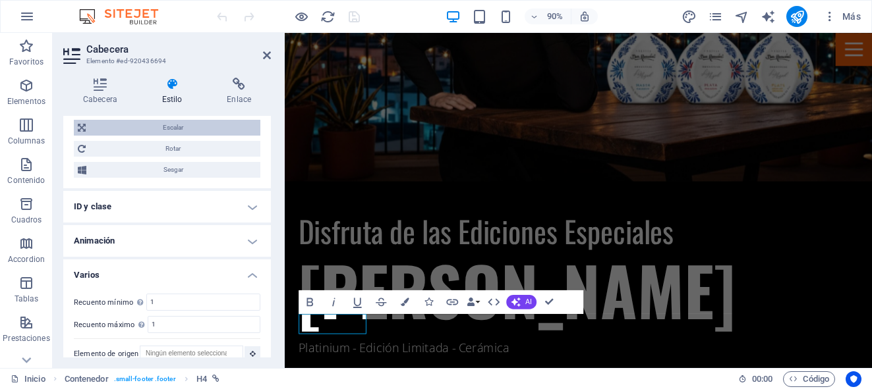
scroll to position [592, 0]
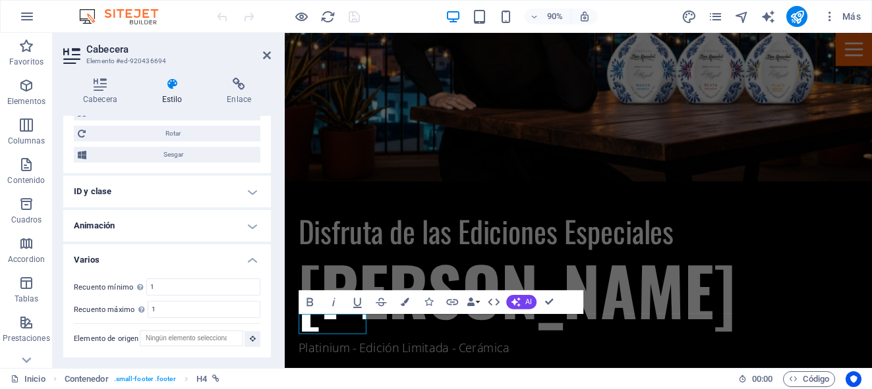
click at [248, 226] on h4 "Animación" at bounding box center [167, 226] width 208 height 32
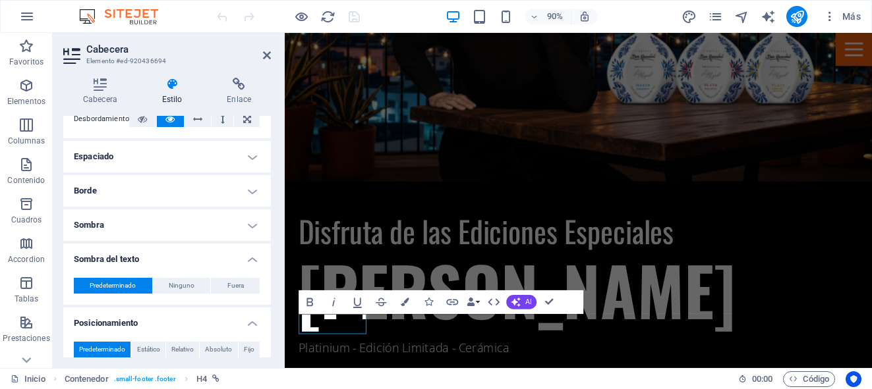
scroll to position [220, 0]
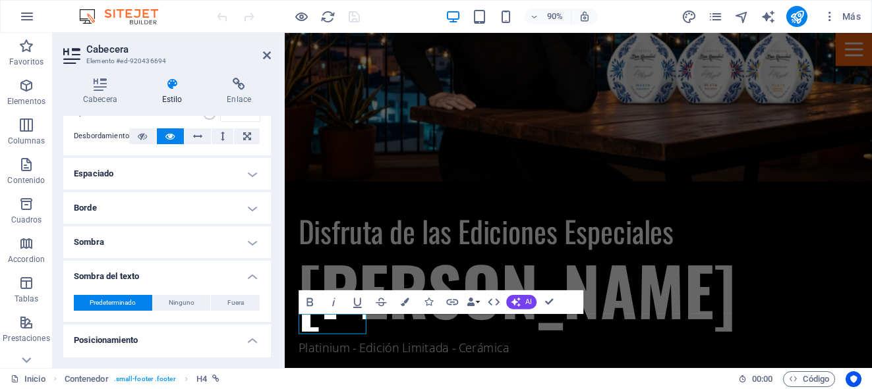
click at [246, 243] on h4 "Sombra" at bounding box center [167, 243] width 208 height 32
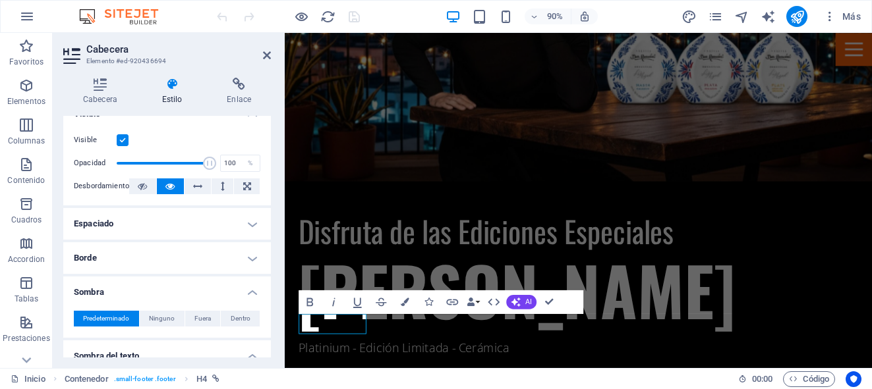
scroll to position [160, 0]
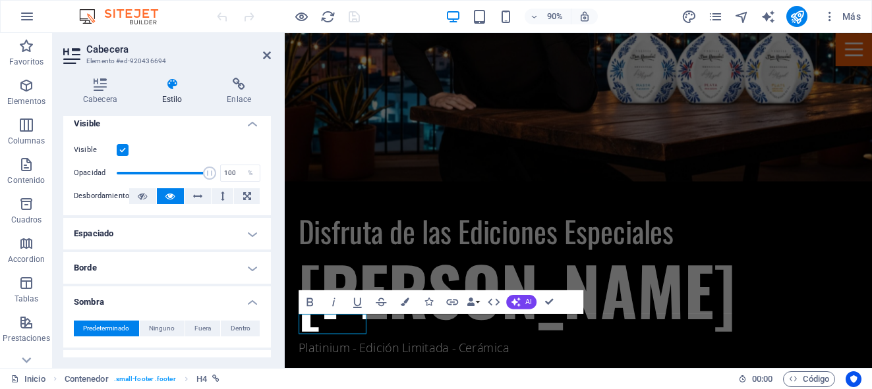
click at [246, 264] on h4 "Borde" at bounding box center [167, 268] width 208 height 32
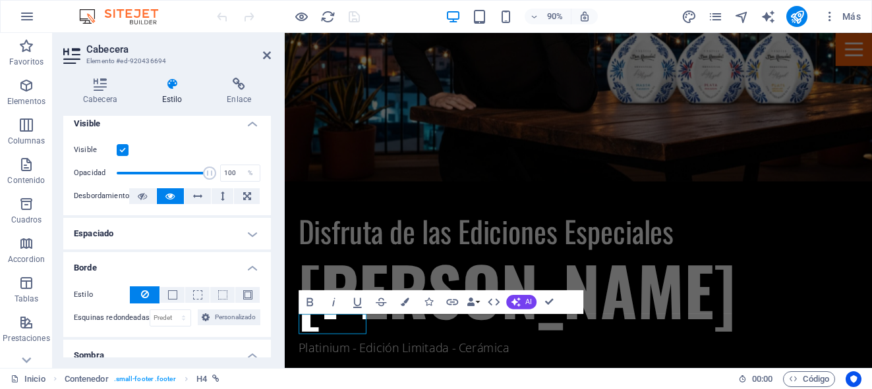
scroll to position [113, 0]
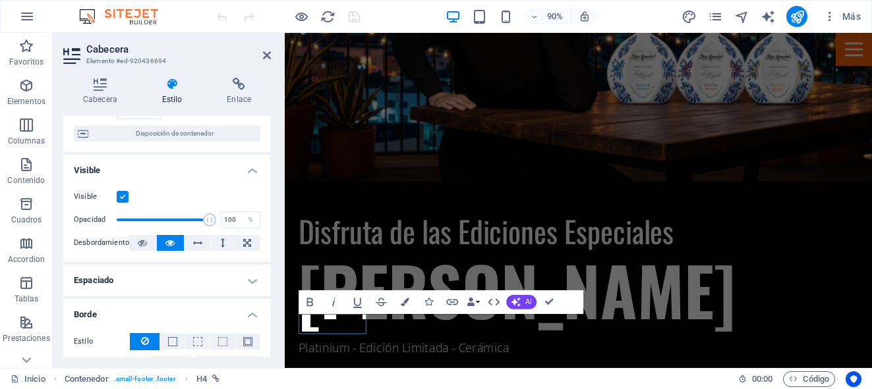
click at [246, 273] on h4 "Espaciado" at bounding box center [167, 281] width 208 height 32
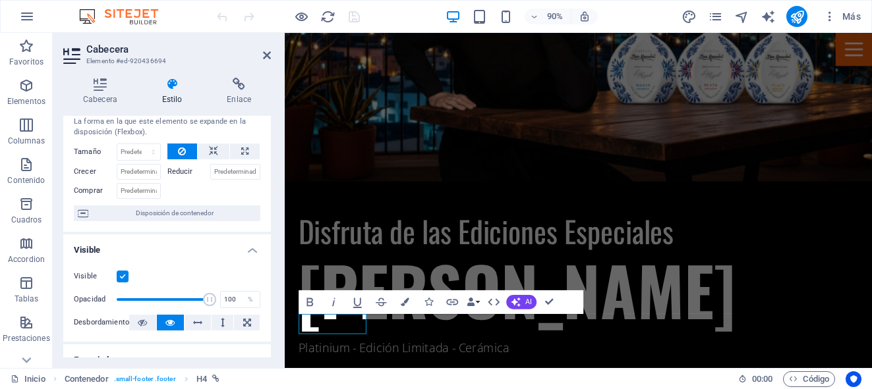
scroll to position [0, 0]
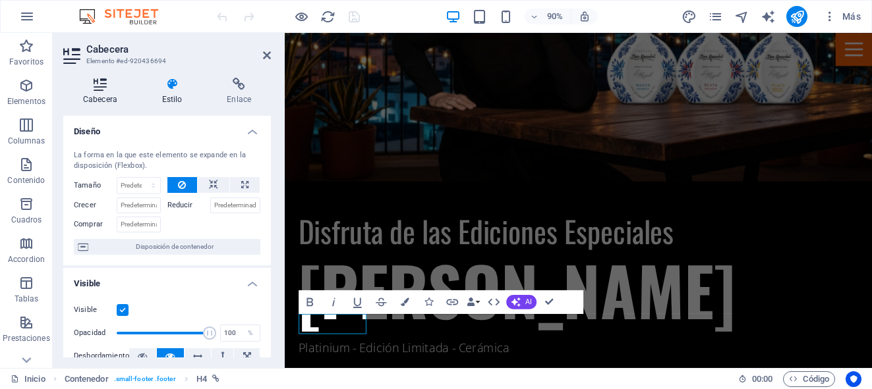
click at [96, 91] on h4 "Cabecera" at bounding box center [102, 92] width 79 height 28
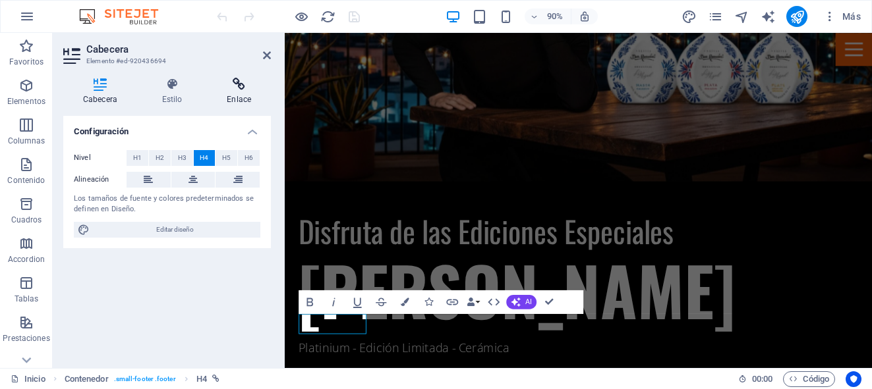
click at [240, 87] on icon at bounding box center [239, 84] width 64 height 13
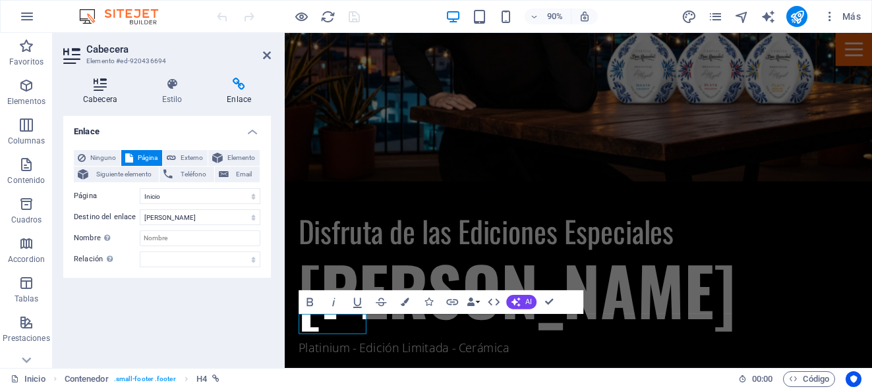
click at [112, 88] on icon at bounding box center [100, 84] width 74 height 13
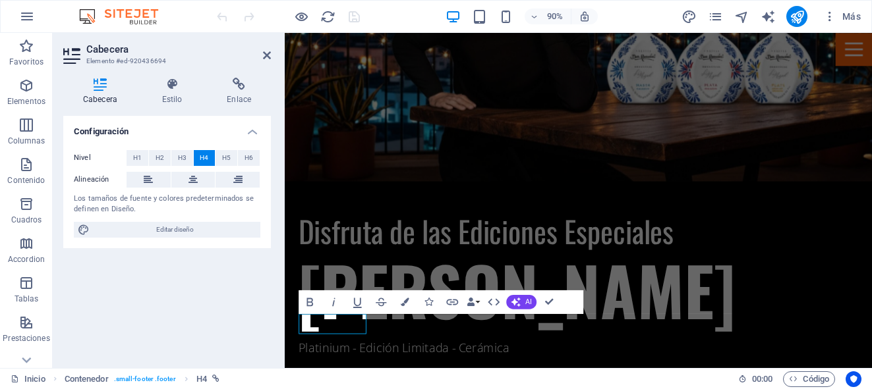
click at [154, 75] on div "Cabecera Estilo Enlace Configuración Nivel H1 H2 H3 H4 H5 H6 Alineación Los tam…" at bounding box center [167, 217] width 229 height 301
click at [167, 83] on icon at bounding box center [172, 84] width 60 height 13
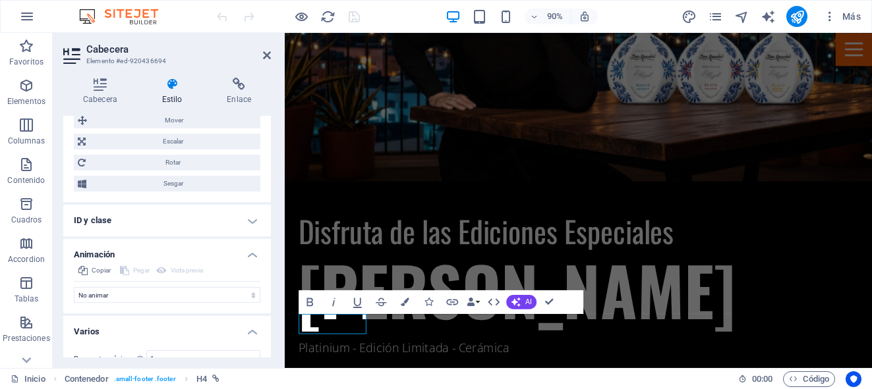
scroll to position [770, 0]
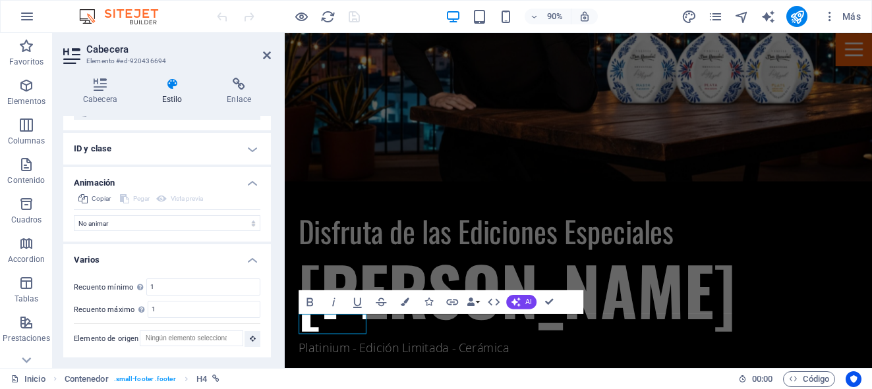
click at [241, 74] on div "Cabecera Estilo Enlace Configuración Nivel H1 H2 H3 H4 H5 H6 Alineación Los tam…" at bounding box center [167, 217] width 229 height 301
click at [234, 88] on icon at bounding box center [239, 84] width 64 height 13
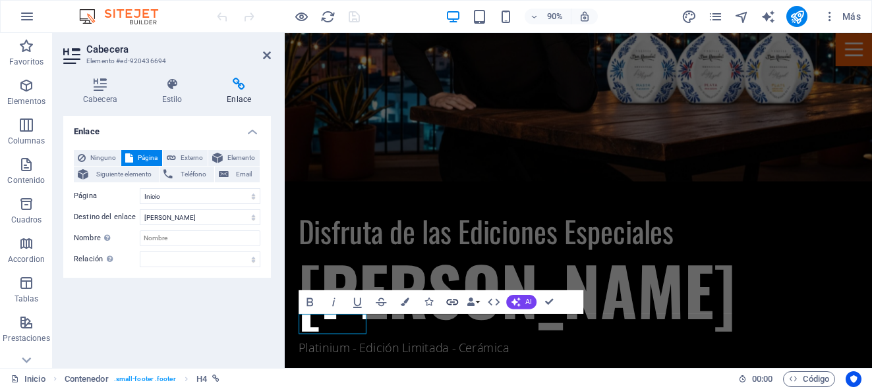
click at [454, 298] on icon "button" at bounding box center [452, 302] width 14 height 14
click at [496, 305] on icon "button" at bounding box center [494, 302] width 12 height 7
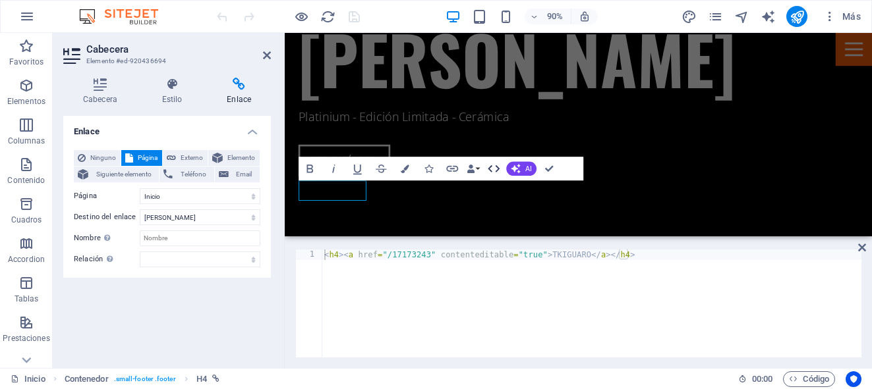
scroll to position [2593, 0]
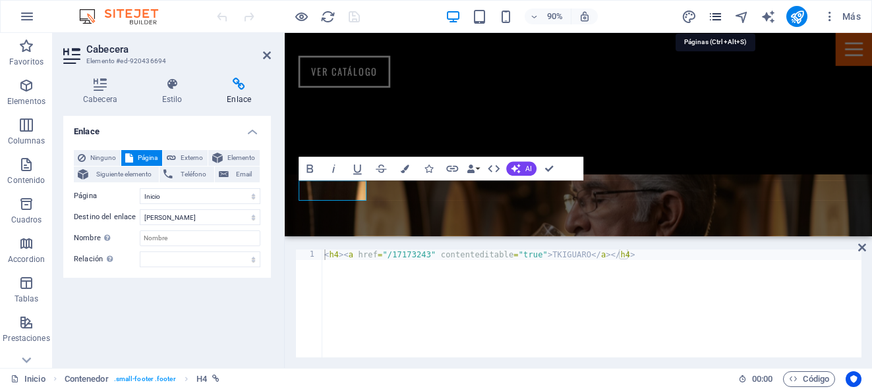
click at [714, 18] on icon "pages" at bounding box center [715, 16] width 15 height 15
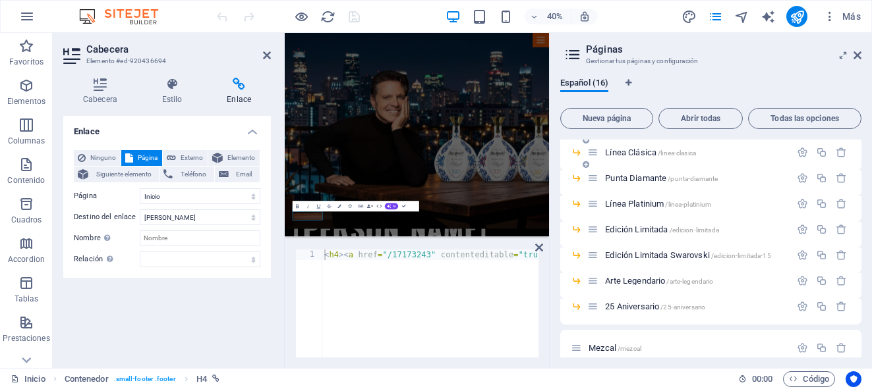
scroll to position [0, 0]
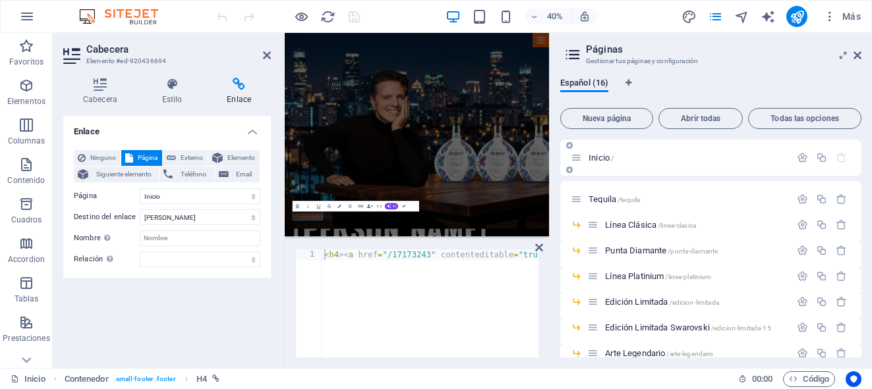
click at [600, 158] on span "Inicio /" at bounding box center [600, 158] width 25 height 10
click at [167, 72] on div "Cabecera Estilo Enlace Configuración Nivel H1 H2 H3 H4 H5 H6 Alineación Los tam…" at bounding box center [167, 217] width 229 height 301
click at [597, 197] on span "Tequila /tequila" at bounding box center [613, 199] width 51 height 10
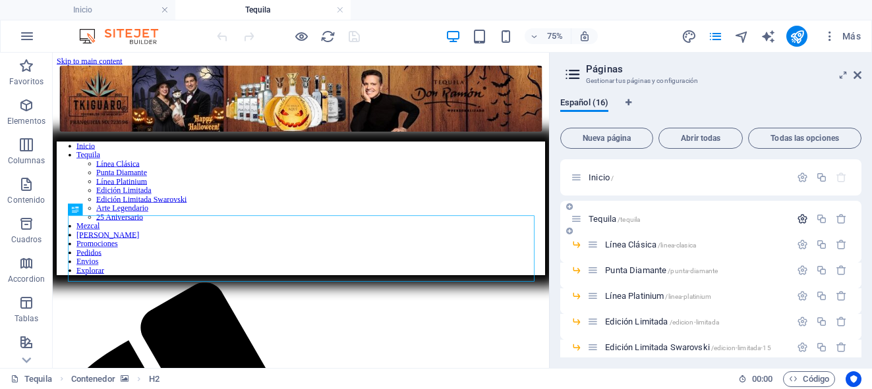
click at [804, 224] on icon "button" at bounding box center [802, 219] width 11 height 11
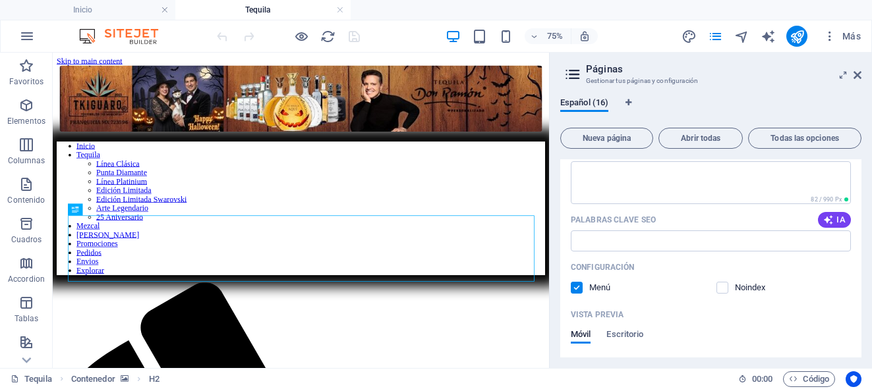
scroll to position [225, 0]
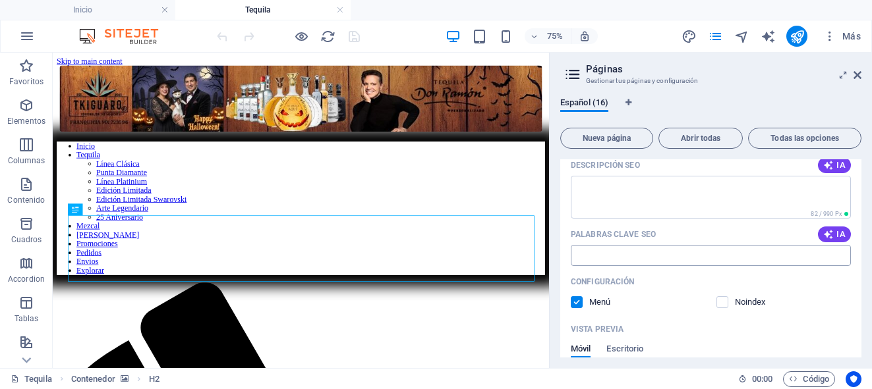
click at [728, 254] on input "Palabras clave SEO" at bounding box center [711, 255] width 280 height 21
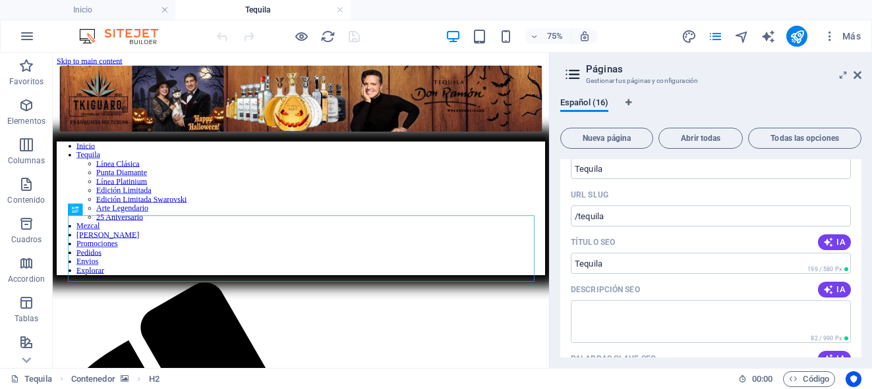
scroll to position [0, 0]
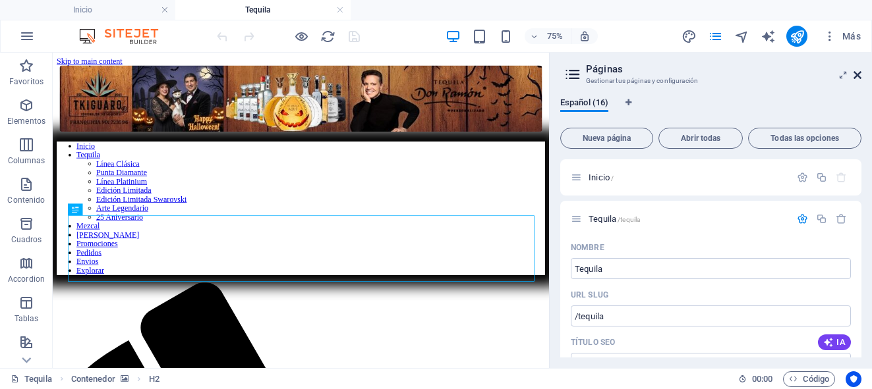
click at [860, 76] on icon at bounding box center [857, 75] width 8 height 11
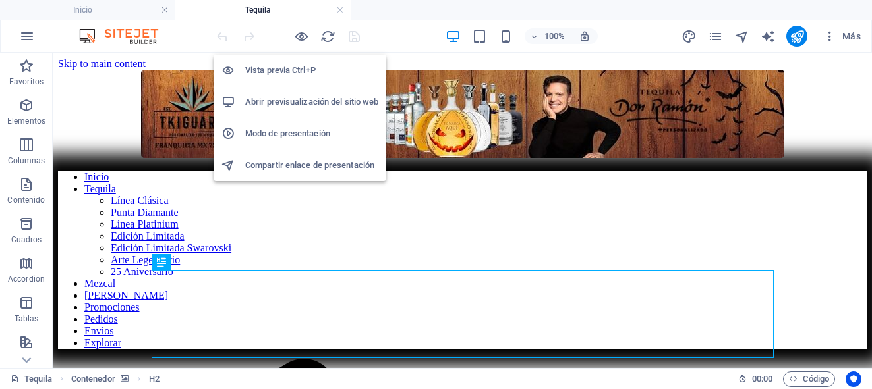
click at [308, 101] on h6 "Abrir previsualización del sitio web" at bounding box center [311, 102] width 133 height 16
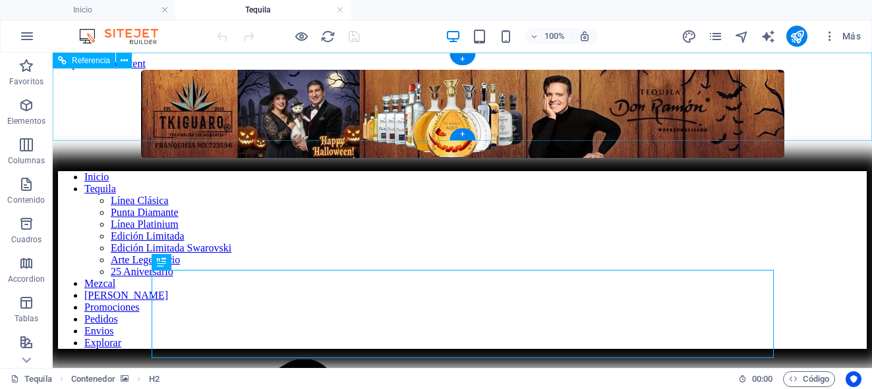
click at [169, 85] on figure at bounding box center [462, 115] width 809 height 91
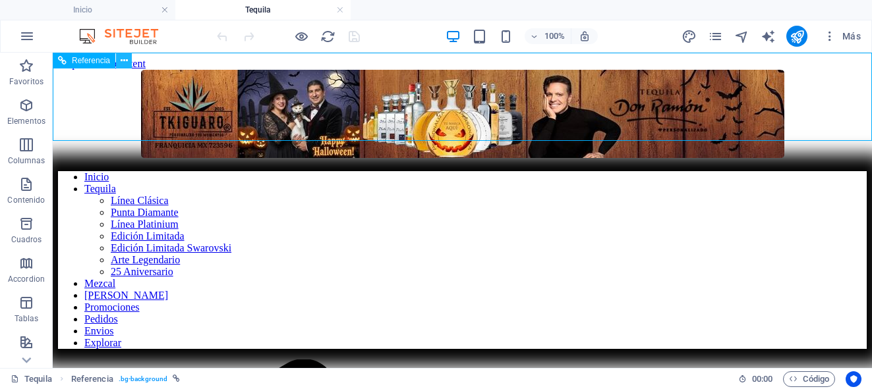
click at [127, 63] on icon at bounding box center [124, 61] width 7 height 14
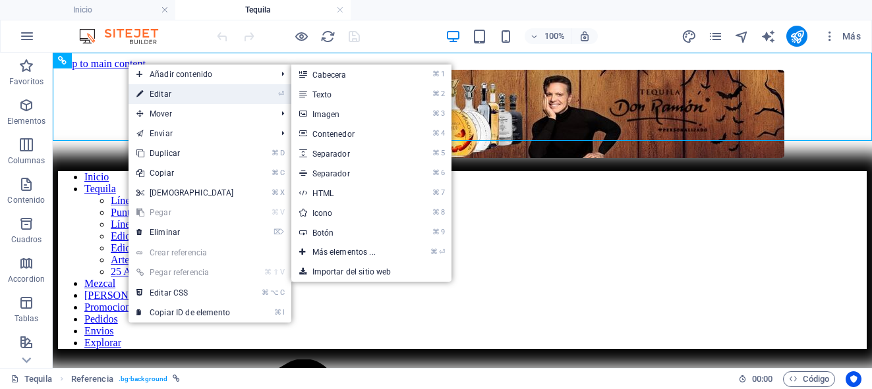
click at [152, 91] on link "⏎ Editar" at bounding box center [185, 94] width 113 height 20
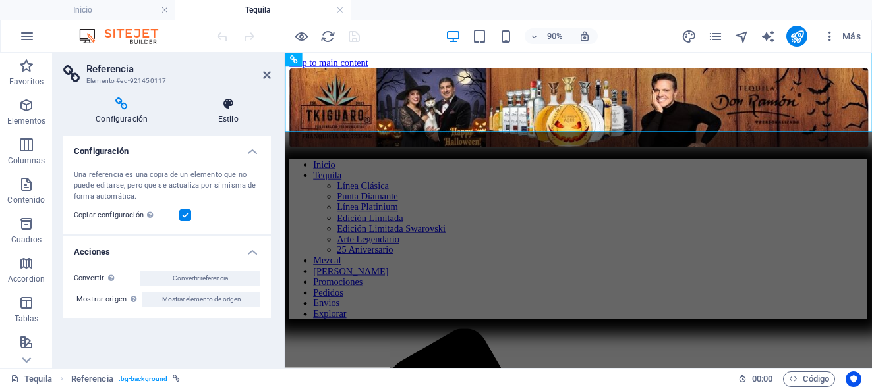
click at [229, 113] on h4 "Estilo" at bounding box center [228, 112] width 86 height 28
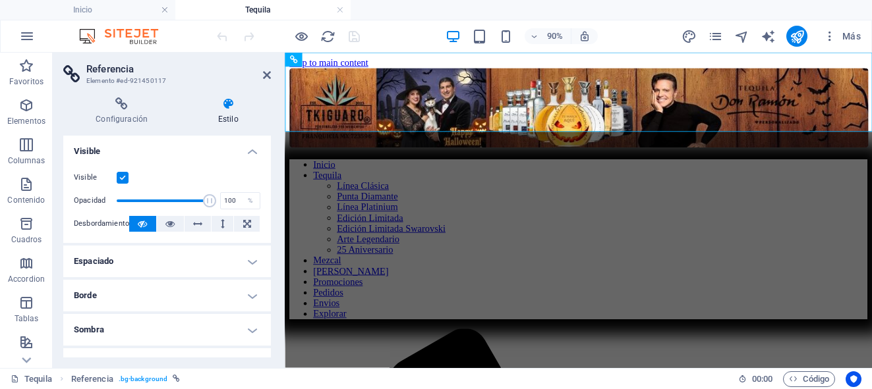
click at [250, 258] on h4 "Espaciado" at bounding box center [167, 262] width 208 height 32
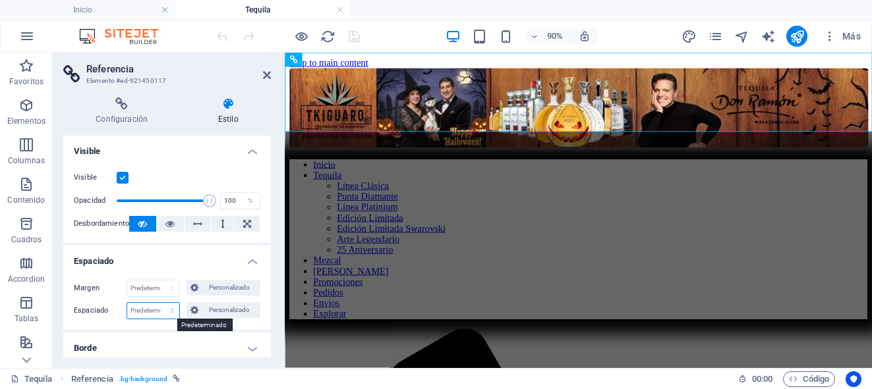
click at [161, 309] on select "Predeterminado px rem % vh vw Personalizado" at bounding box center [153, 311] width 52 height 16
select select "px"
type input "0"
click at [208, 322] on div "Margen Predeterminado automático px % rem vw vh Personalizado Personalizado aut…" at bounding box center [167, 300] width 208 height 61
click at [267, 76] on icon at bounding box center [267, 75] width 8 height 11
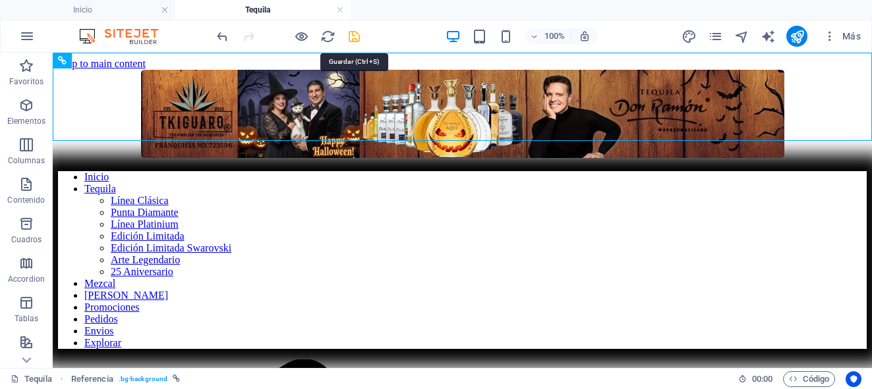
click at [360, 40] on icon "save" at bounding box center [354, 36] width 15 height 15
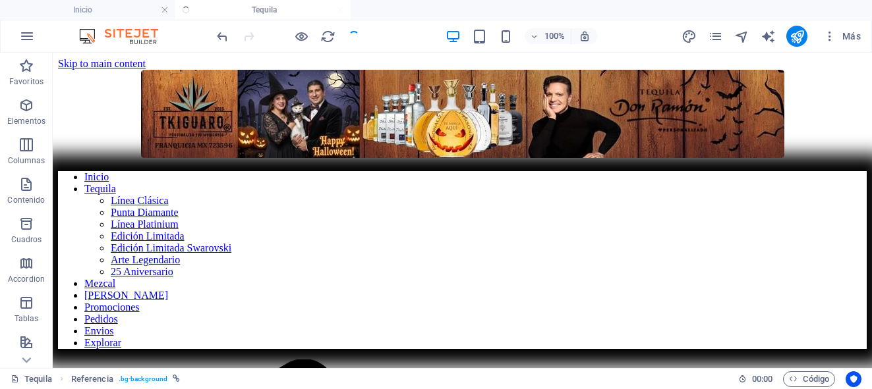
click at [360, 40] on div at bounding box center [288, 36] width 148 height 21
click at [744, 36] on icon "navigator" at bounding box center [741, 36] width 15 height 15
select select "17173246-es"
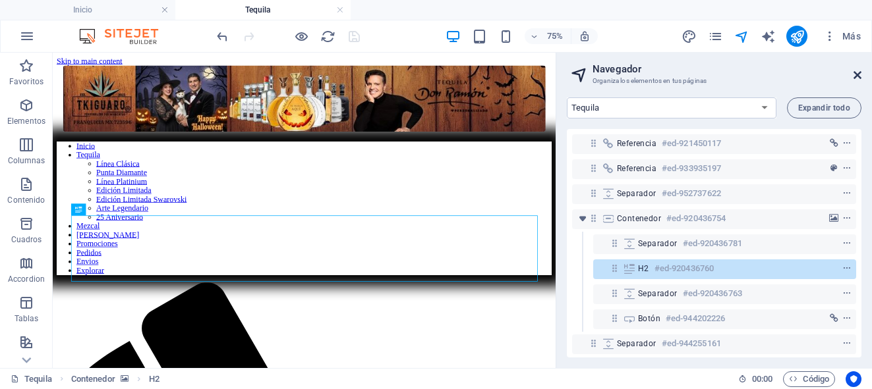
click at [856, 73] on icon at bounding box center [857, 75] width 8 height 11
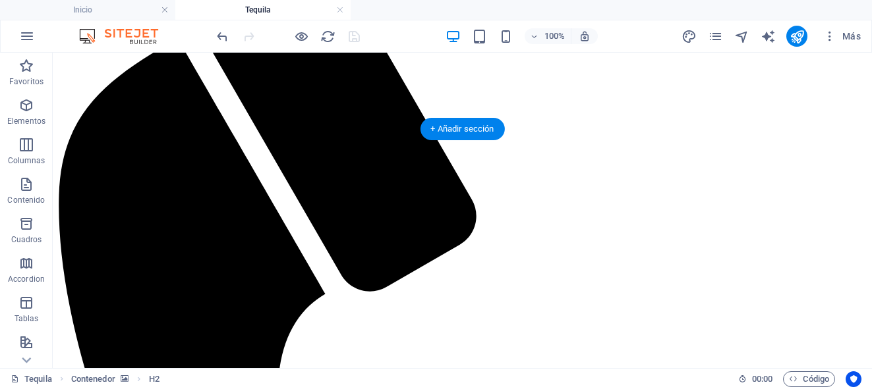
scroll to position [422, 0]
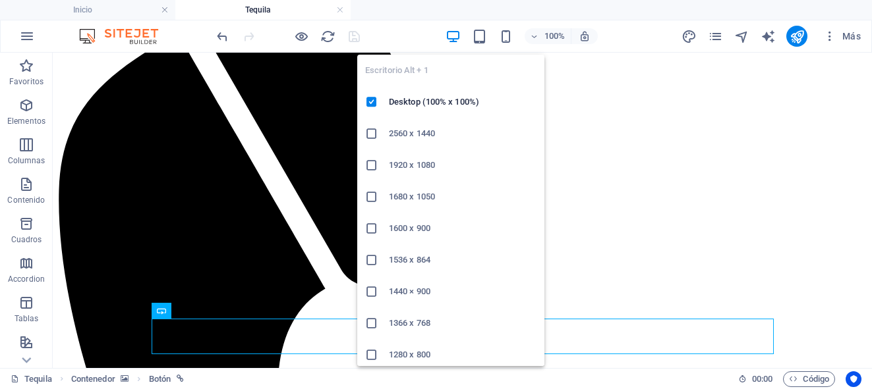
click at [453, 31] on icon "button" at bounding box center [452, 36] width 15 height 15
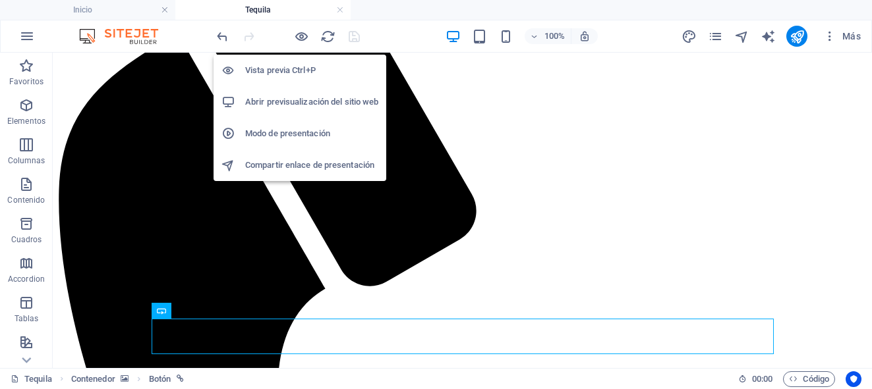
click at [306, 102] on h6 "Abrir previsualización del sitio web" at bounding box center [311, 102] width 133 height 16
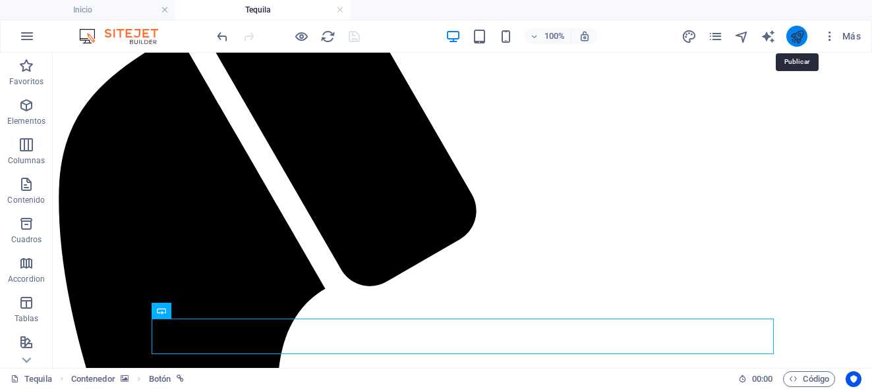
click at [797, 38] on icon "publish" at bounding box center [796, 36] width 15 height 15
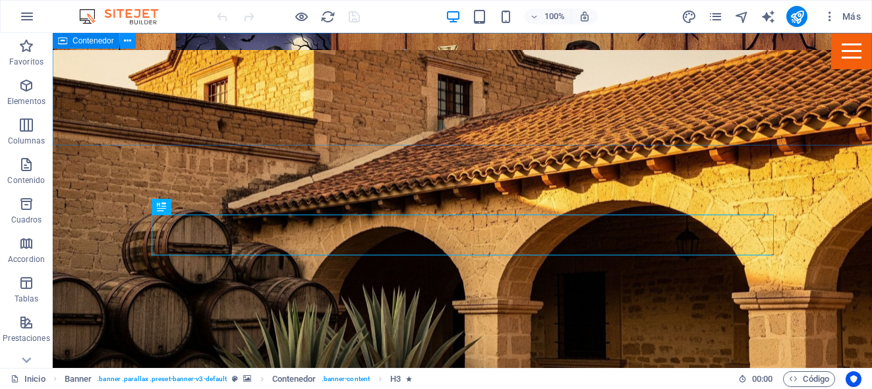
click at [128, 42] on icon at bounding box center [127, 41] width 7 height 14
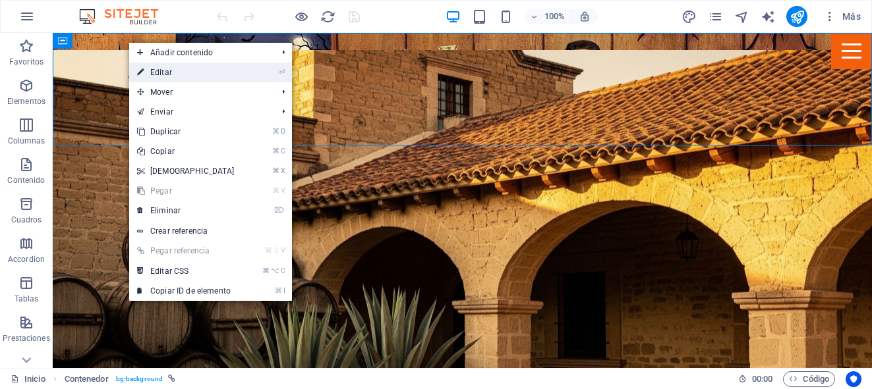
click at [154, 69] on link "⏎ Editar" at bounding box center [185, 73] width 113 height 20
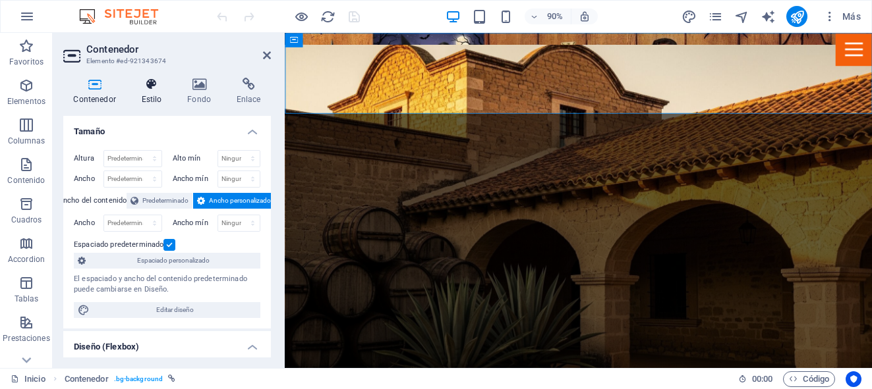
click at [152, 86] on icon at bounding box center [151, 84] width 41 height 13
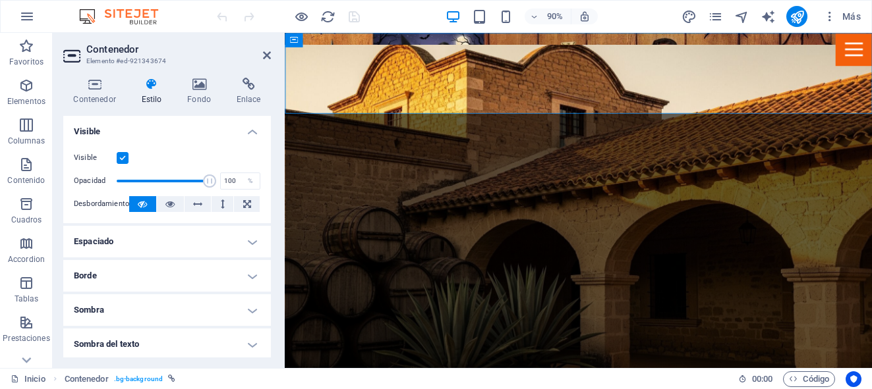
click at [252, 236] on h4 "Espaciado" at bounding box center [167, 242] width 208 height 32
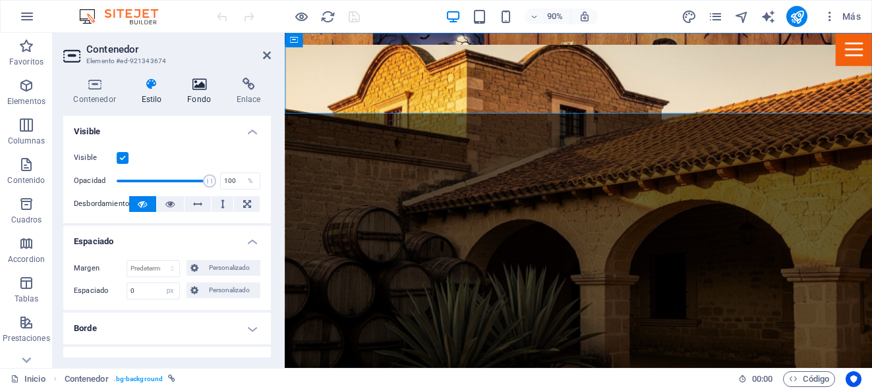
click at [203, 84] on icon at bounding box center [199, 84] width 44 height 13
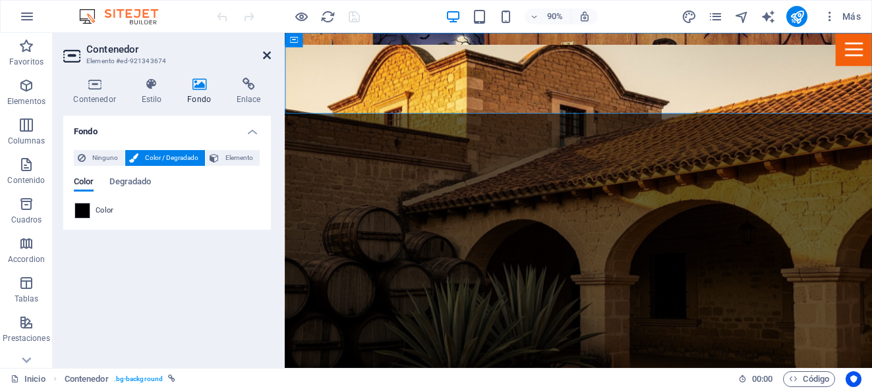
click at [269, 59] on icon at bounding box center [267, 55] width 8 height 11
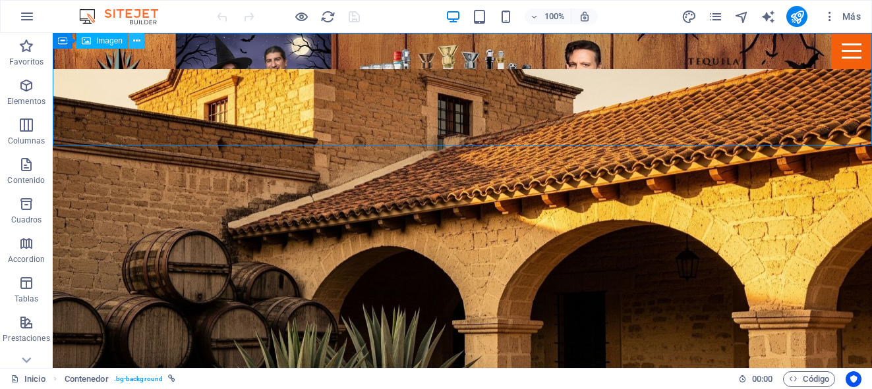
click at [140, 42] on button at bounding box center [137, 41] width 16 height 16
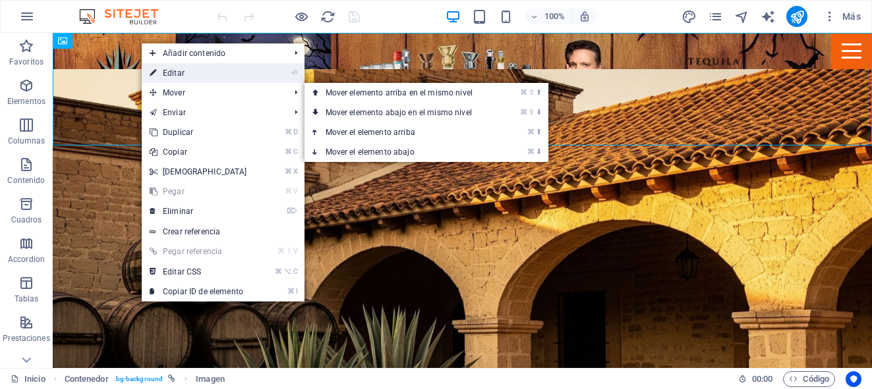
click at [174, 72] on link "⏎ Editar" at bounding box center [198, 73] width 113 height 20
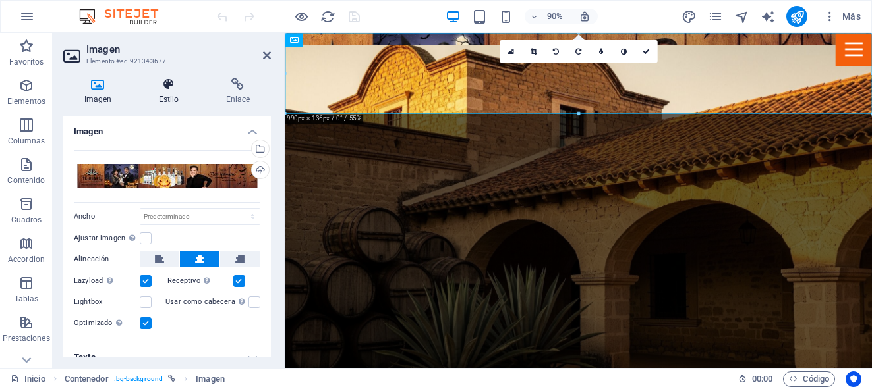
click at [160, 86] on icon at bounding box center [169, 84] width 62 height 13
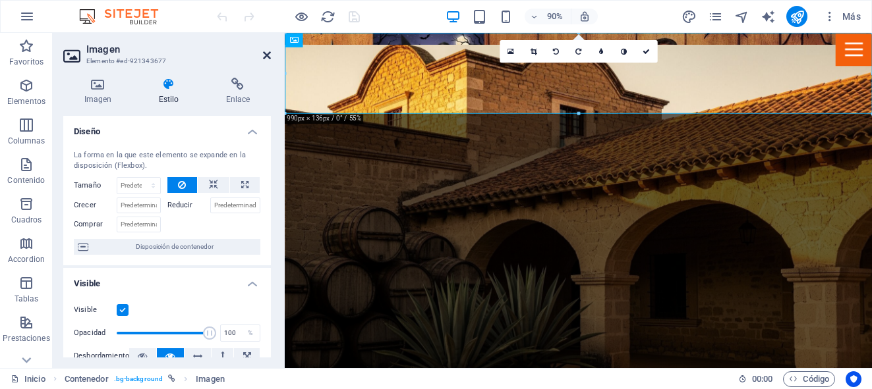
click at [266, 53] on icon at bounding box center [267, 55] width 8 height 11
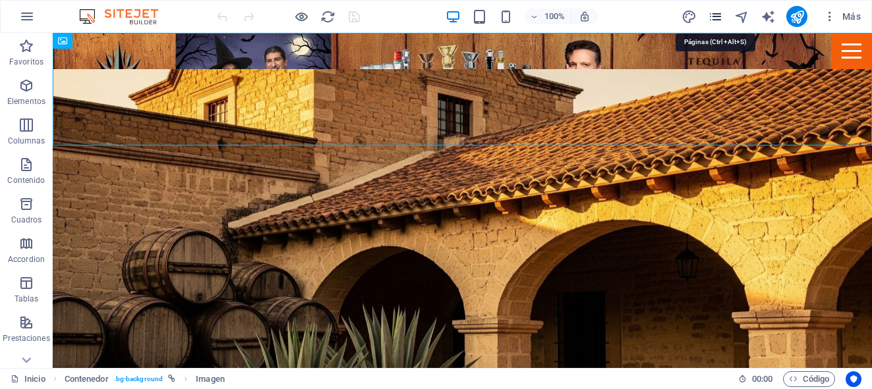
click at [719, 16] on icon "pages" at bounding box center [715, 16] width 15 height 15
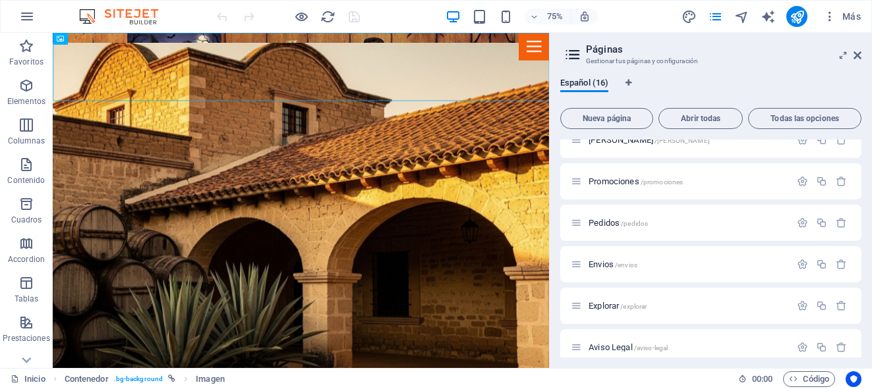
scroll to position [335, 0]
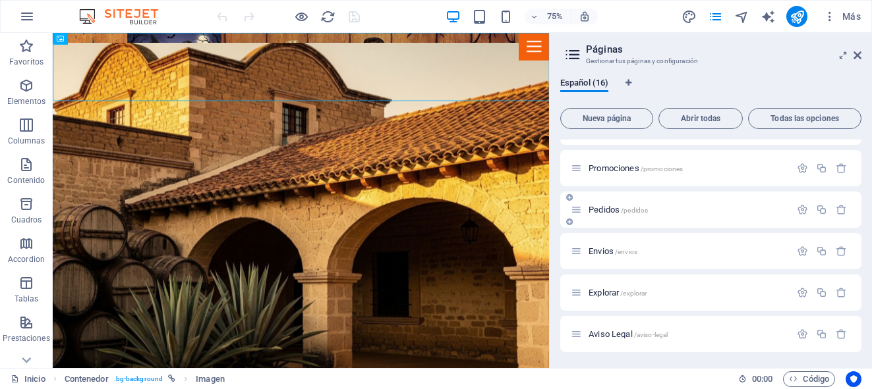
click at [596, 211] on span "Pedidos /pedidos" at bounding box center [617, 210] width 59 height 10
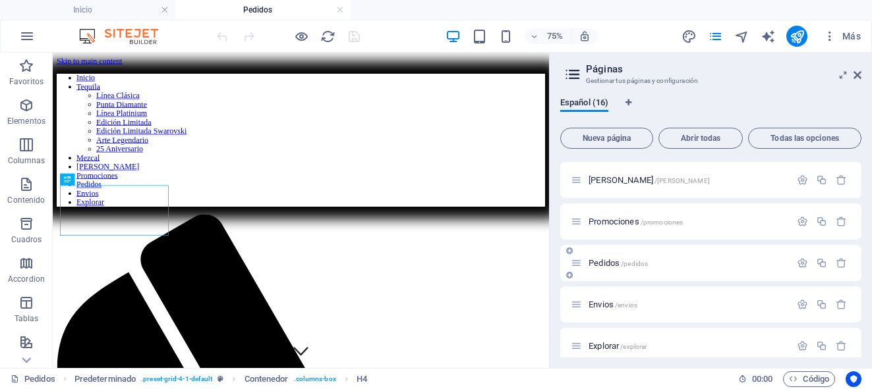
scroll to position [435, 0]
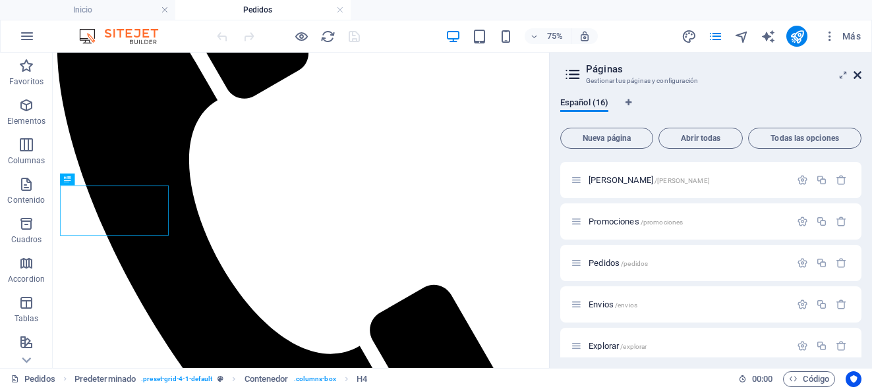
click at [860, 76] on icon at bounding box center [857, 75] width 8 height 11
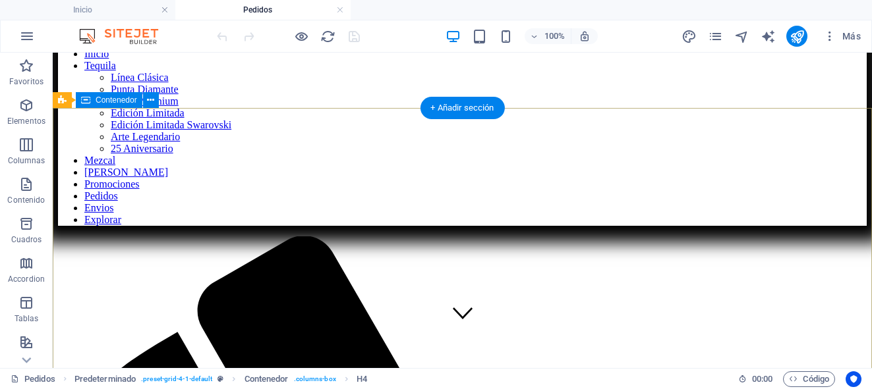
scroll to position [31, 0]
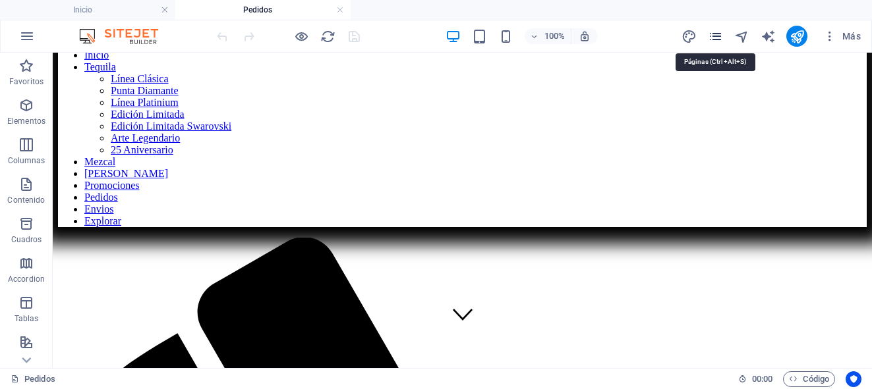
click at [719, 40] on icon "pages" at bounding box center [715, 36] width 15 height 15
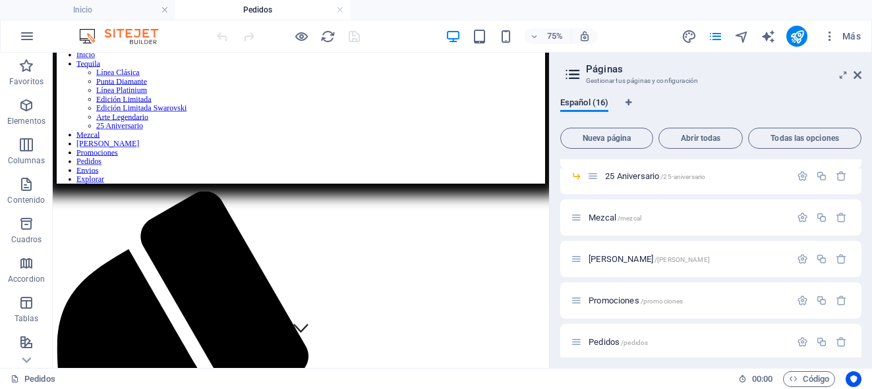
scroll to position [306, 0]
click at [606, 300] on span "Envios /envios" at bounding box center [612, 301] width 49 height 10
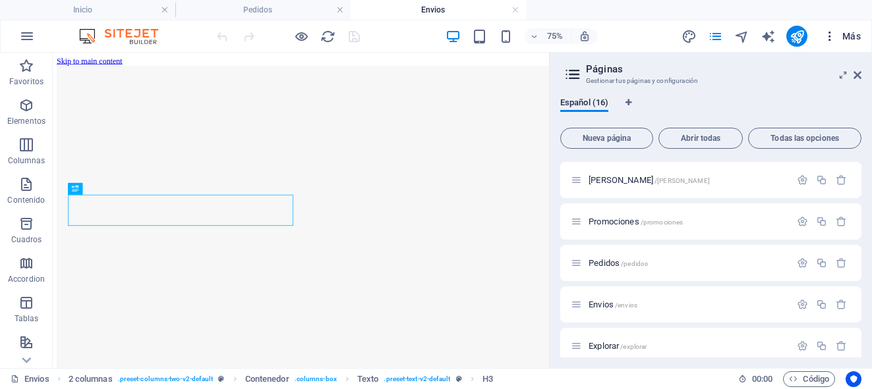
scroll to position [277, 0]
click at [858, 74] on icon at bounding box center [857, 75] width 8 height 11
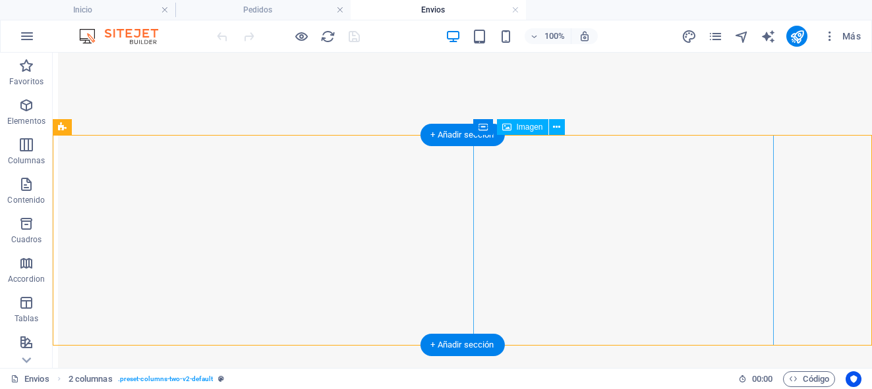
scroll to position [289, 0]
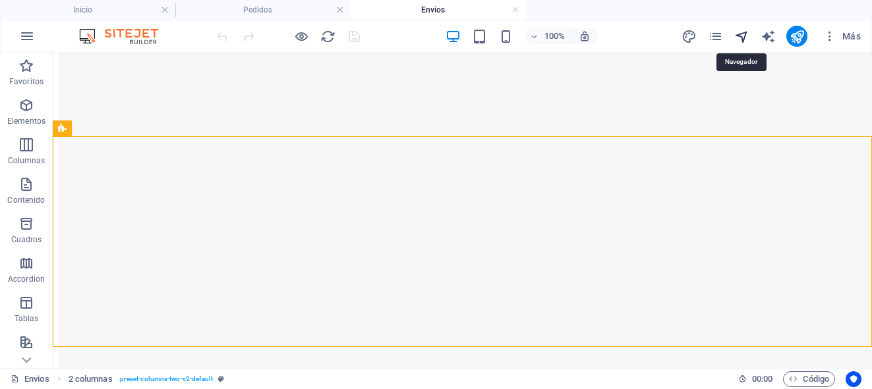
click at [743, 38] on icon "navigator" at bounding box center [741, 36] width 15 height 15
select select "17173258-es"
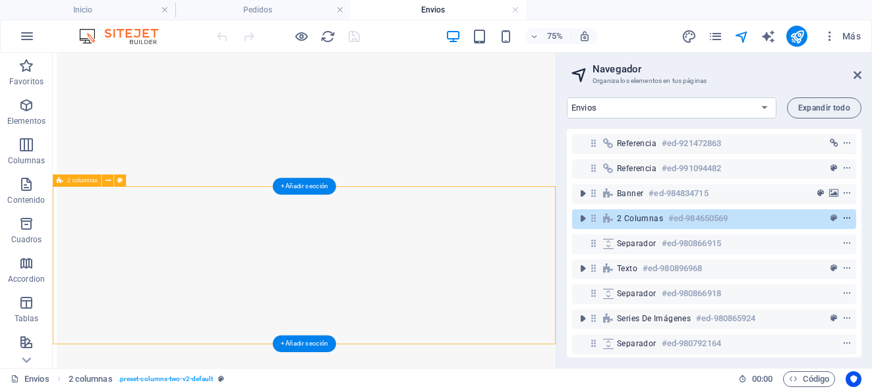
click at [845, 216] on icon "context-menu" at bounding box center [846, 218] width 9 height 9
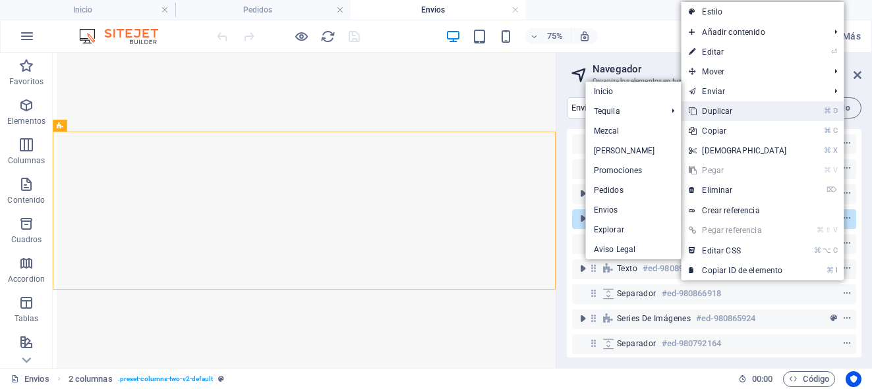
click at [722, 111] on link "⌘ D Duplicar" at bounding box center [737, 111] width 113 height 20
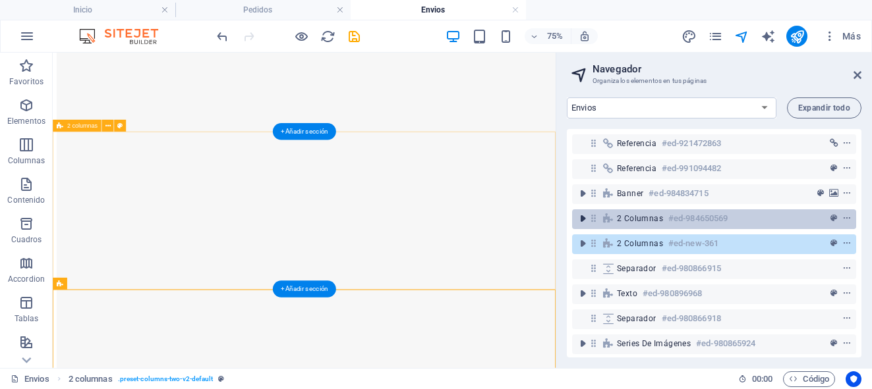
click at [580, 221] on icon "toggle-expand" at bounding box center [582, 218] width 13 height 13
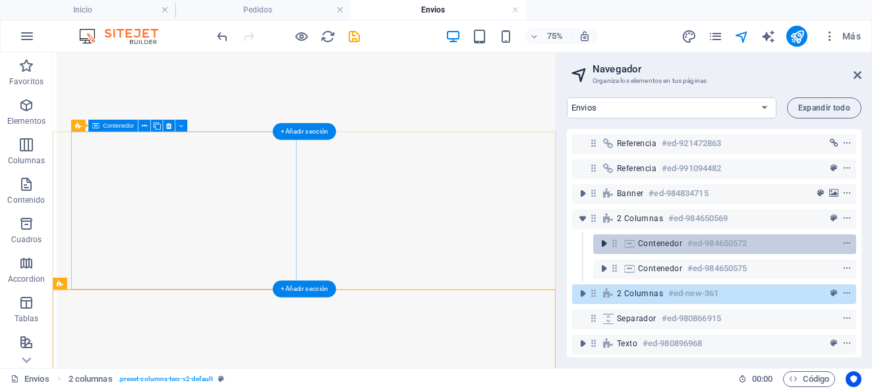
click at [604, 243] on icon "toggle-expand" at bounding box center [603, 243] width 13 height 13
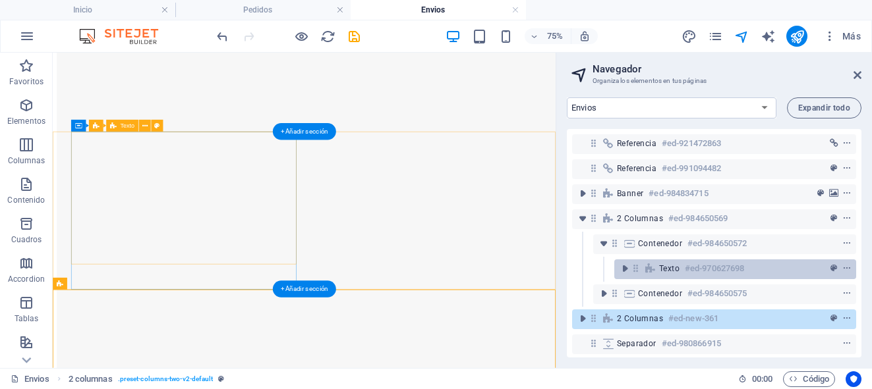
click at [655, 265] on icon at bounding box center [650, 269] width 14 height 11
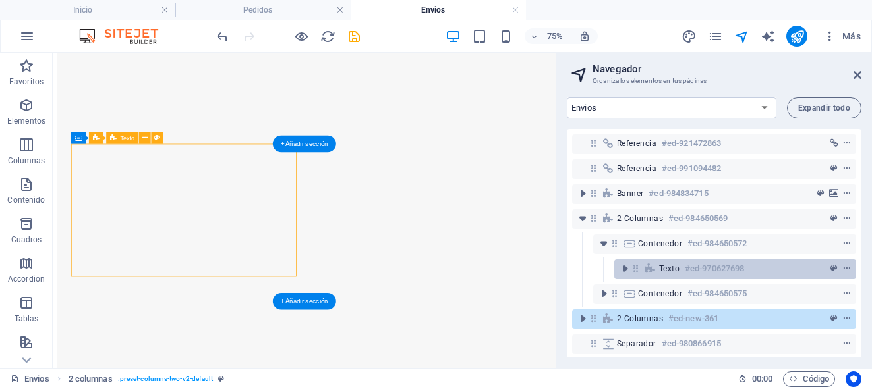
scroll to position [345, 0]
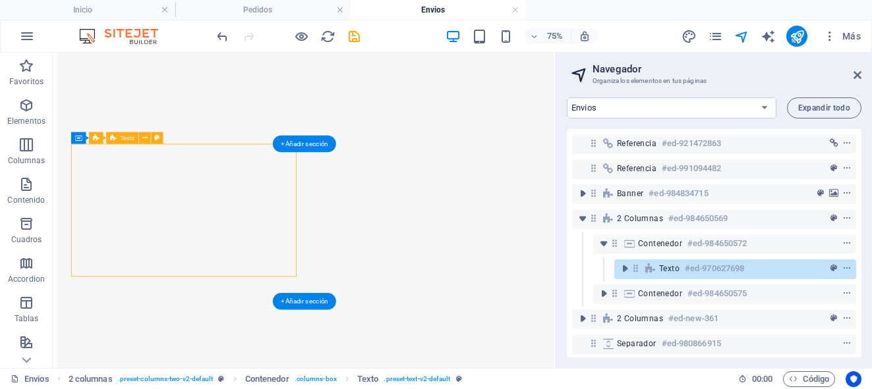
click at [655, 265] on icon at bounding box center [650, 269] width 14 height 11
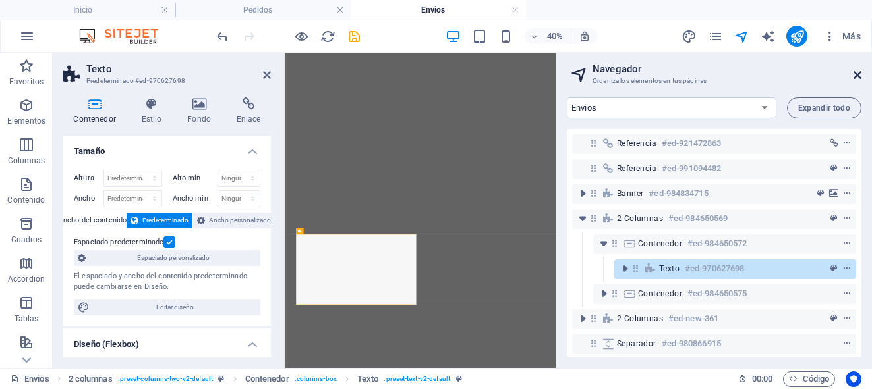
click at [860, 74] on icon at bounding box center [857, 75] width 8 height 11
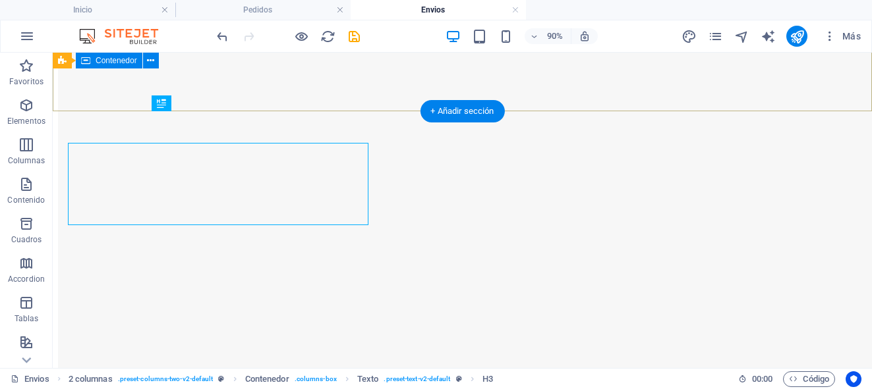
scroll to position [314, 0]
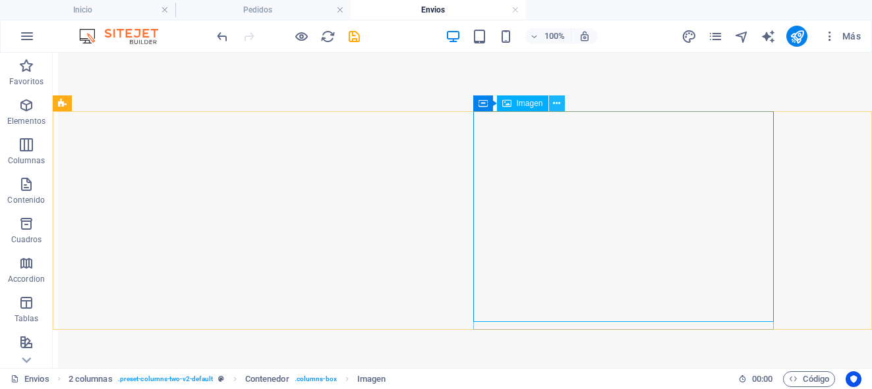
click at [554, 107] on icon at bounding box center [556, 104] width 7 height 14
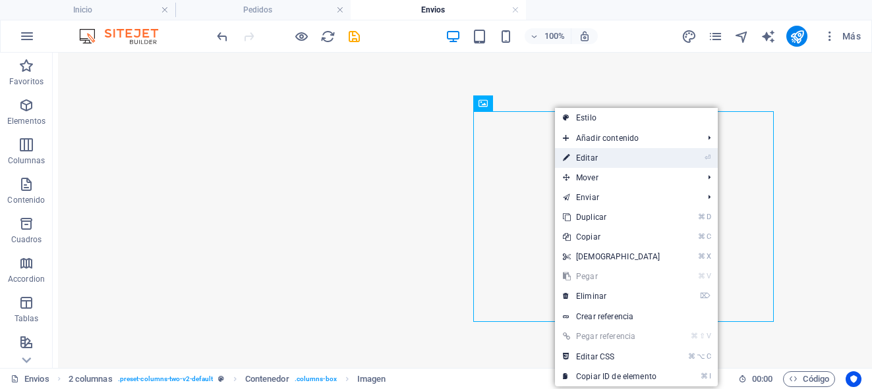
click at [588, 157] on link "⏎ Editar" at bounding box center [611, 158] width 113 height 20
select select "%"
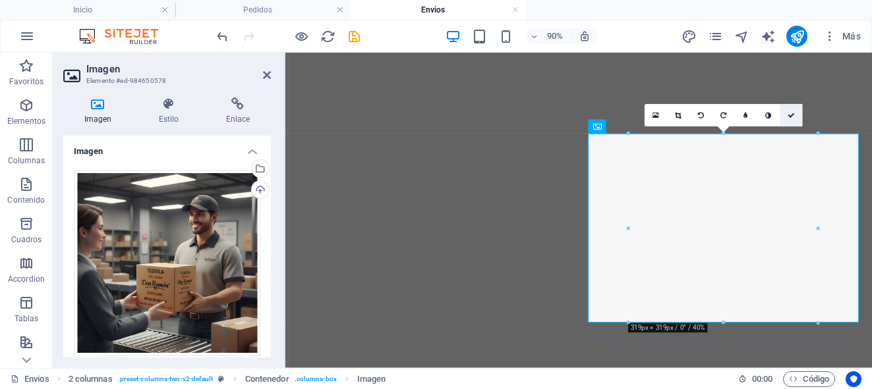
click at [792, 114] on icon at bounding box center [790, 115] width 7 height 7
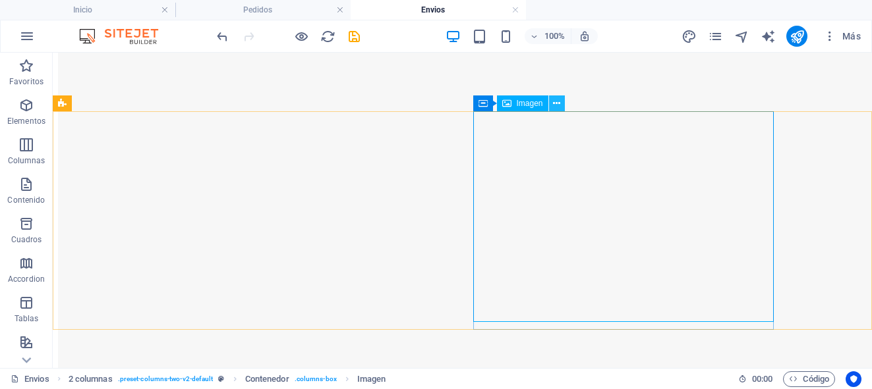
click at [561, 103] on button at bounding box center [557, 104] width 16 height 16
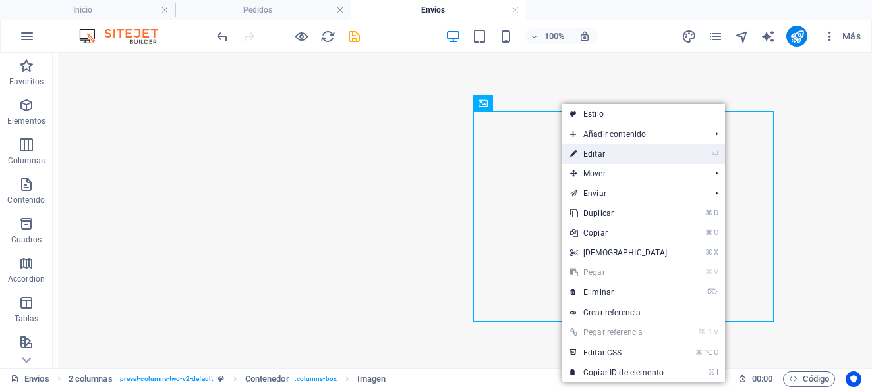
click at [595, 153] on link "⏎ Editar" at bounding box center [618, 154] width 113 height 20
select select "%"
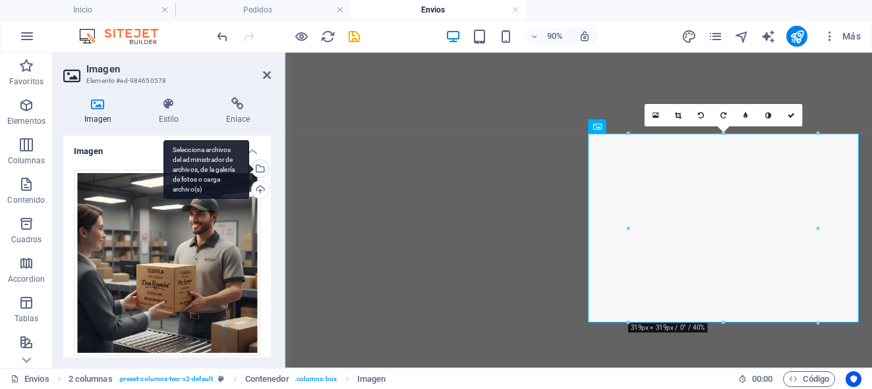
click at [258, 168] on div "Selecciona archivos del administrador de archivos, de la galería de fotos o car…" at bounding box center [259, 170] width 20 height 20
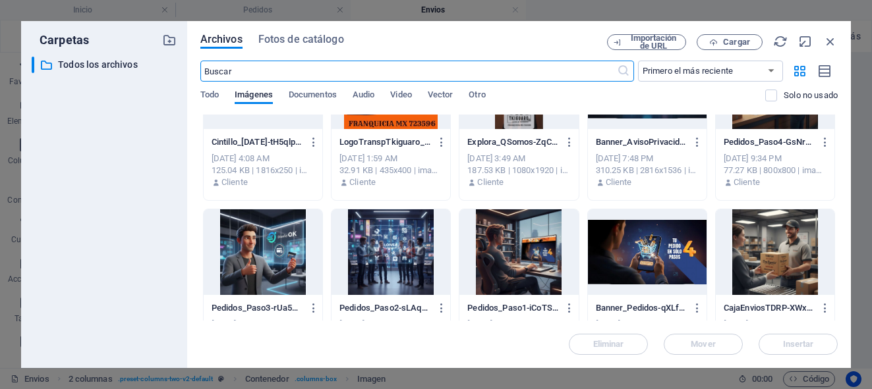
scroll to position [296, 0]
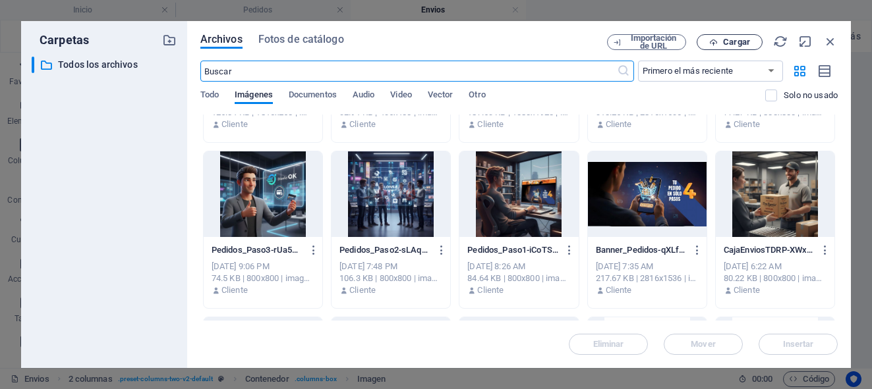
click at [735, 40] on span "Cargar" at bounding box center [736, 42] width 27 height 8
click at [730, 41] on span "Cargar" at bounding box center [736, 42] width 27 height 8
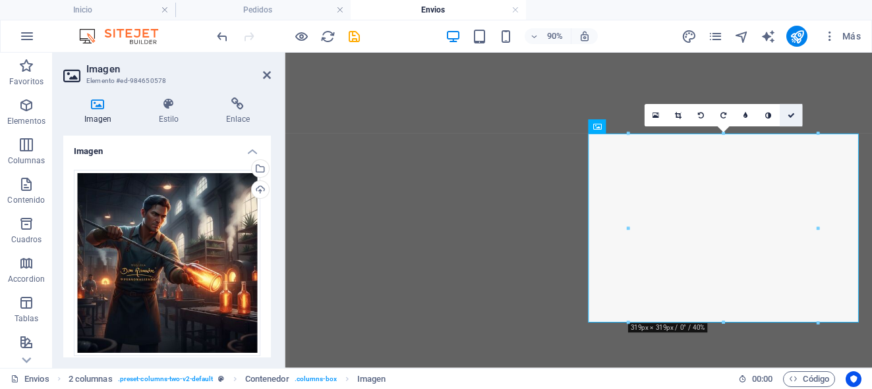
click at [791, 115] on icon at bounding box center [790, 115] width 7 height 7
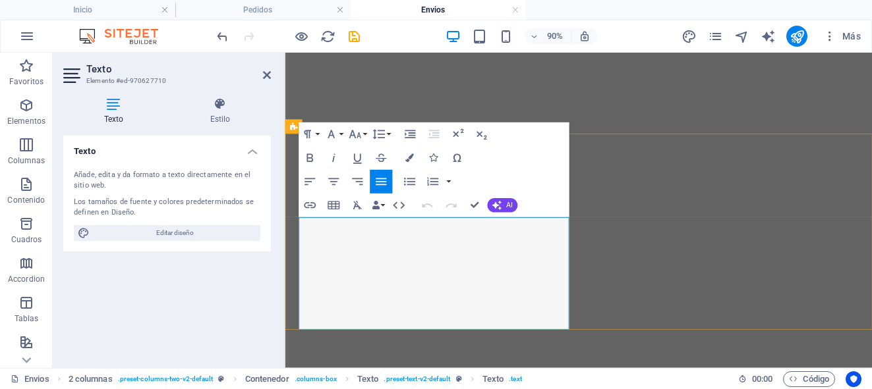
drag, startPoint x: 403, startPoint y: 351, endPoint x: 297, endPoint y: 250, distance: 146.4
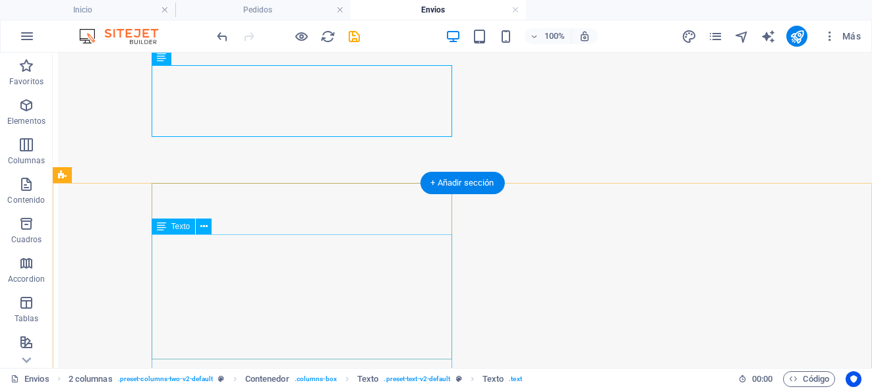
scroll to position [447, 0]
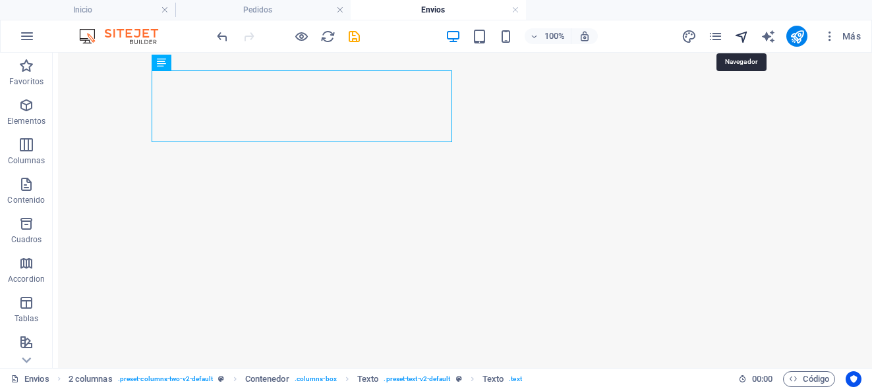
click at [743, 32] on icon "navigator" at bounding box center [741, 36] width 15 height 15
select select "17173258-es"
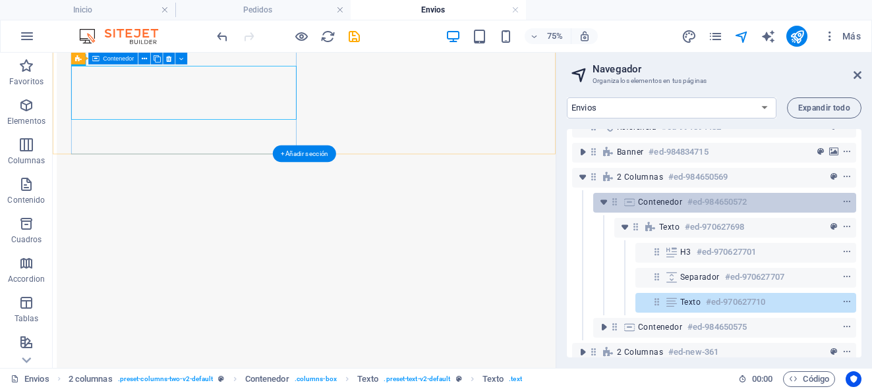
scroll to position [43, 0]
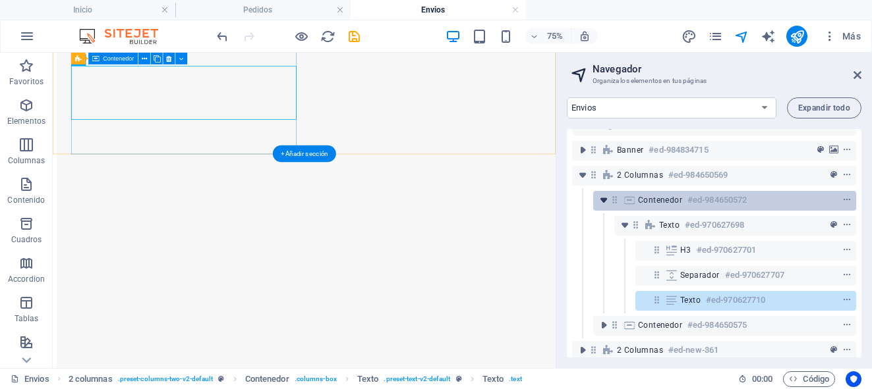
click at [603, 204] on icon "toggle-expand" at bounding box center [603, 200] width 13 height 13
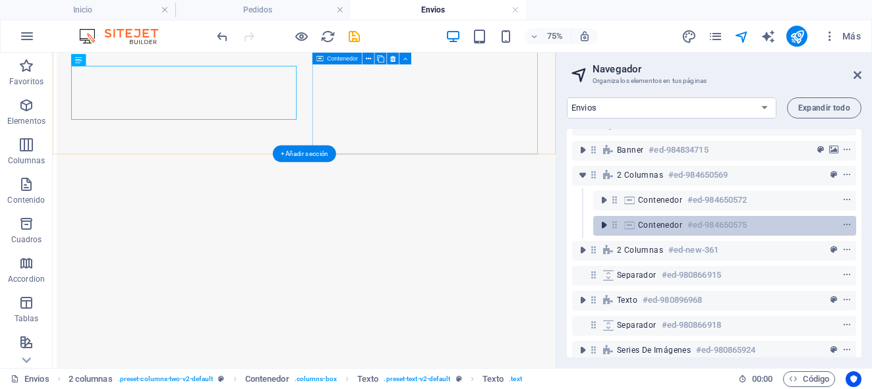
click at [606, 225] on icon "toggle-expand" at bounding box center [603, 225] width 13 height 13
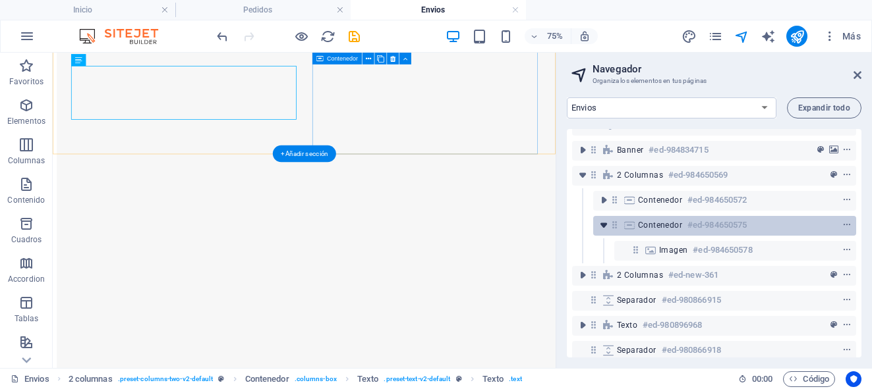
click at [606, 225] on icon "toggle-expand" at bounding box center [603, 225] width 13 height 13
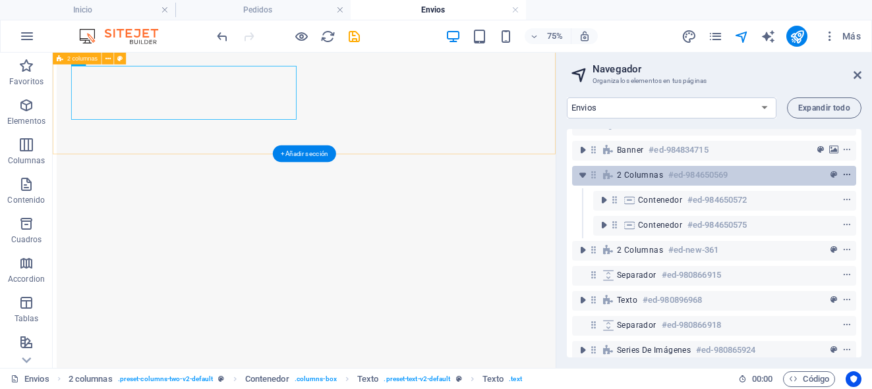
click at [847, 175] on icon "context-menu" at bounding box center [846, 175] width 9 height 9
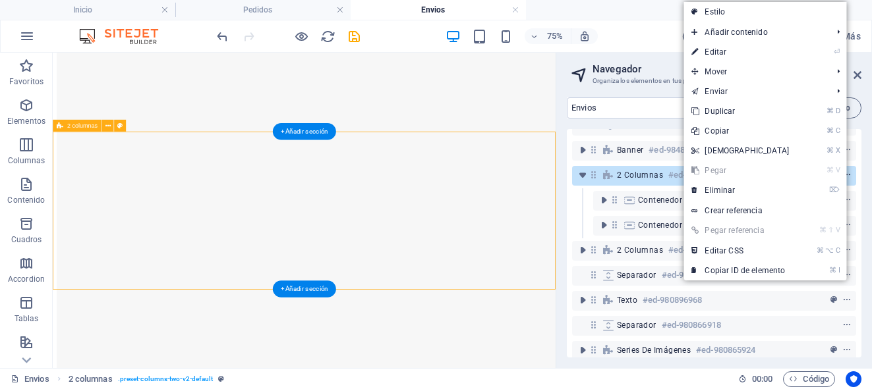
scroll to position [362, 0]
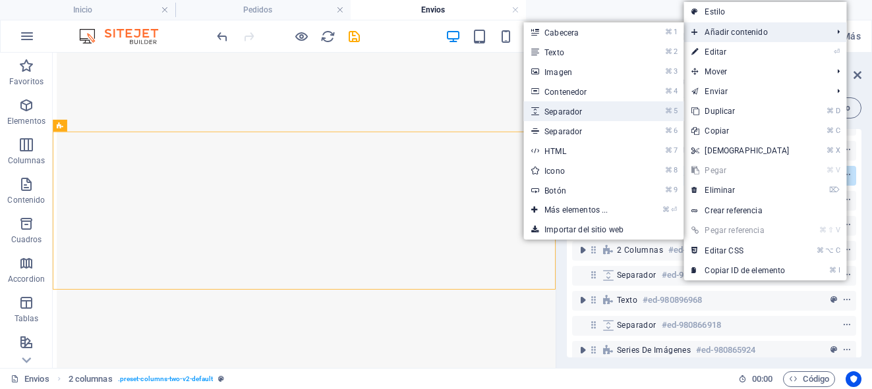
click at [587, 109] on link "⌘ 5 Separador" at bounding box center [578, 111] width 111 height 20
select select "px"
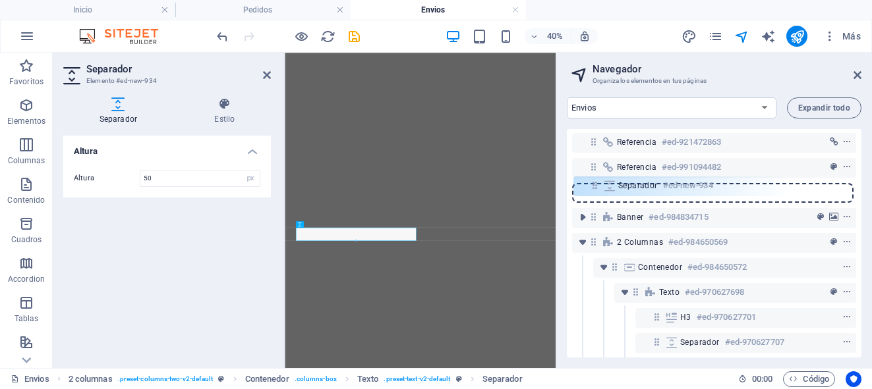
scroll to position [1, 0]
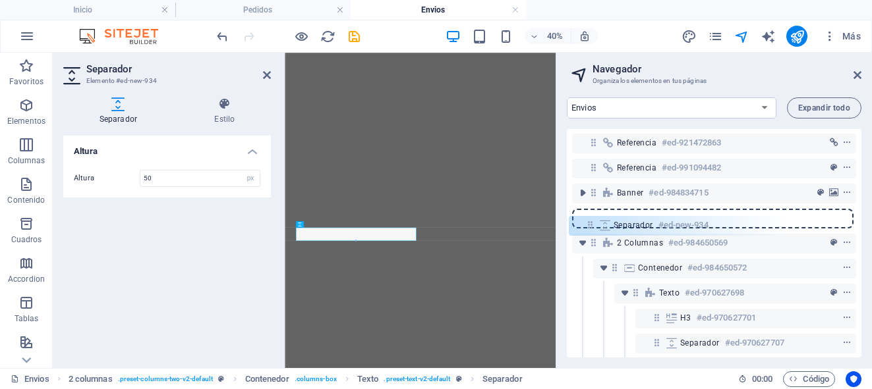
drag, startPoint x: 654, startPoint y: 252, endPoint x: 583, endPoint y: 223, distance: 76.9
click at [583, 223] on div "Referencia #ed-921472863 Referencia #ed-991094482 Banner #ed-984834715 2 column…" at bounding box center [714, 243] width 295 height 229
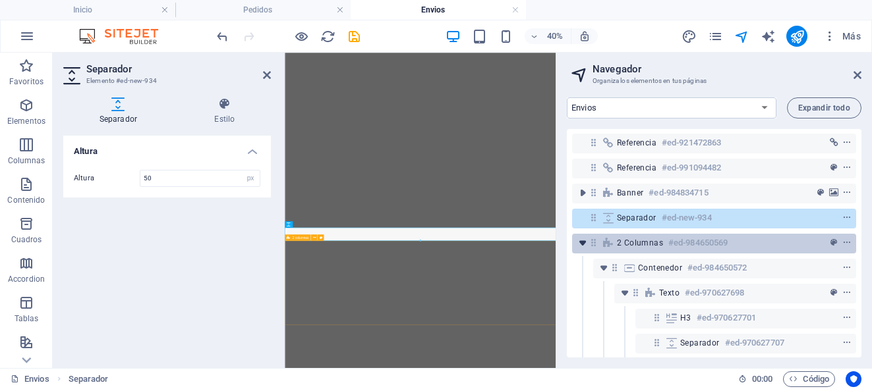
click at [582, 239] on icon "toggle-expand" at bounding box center [582, 243] width 13 height 13
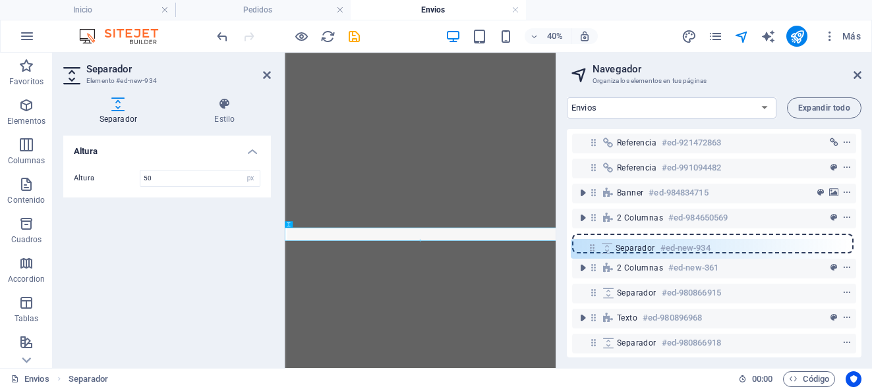
drag, startPoint x: 588, startPoint y: 219, endPoint x: 587, endPoint y: 252, distance: 33.6
click at [587, 252] on div "Referencia #ed-921472863 Referencia #ed-991094482 Banner #ed-984834715 Separado…" at bounding box center [714, 243] width 295 height 229
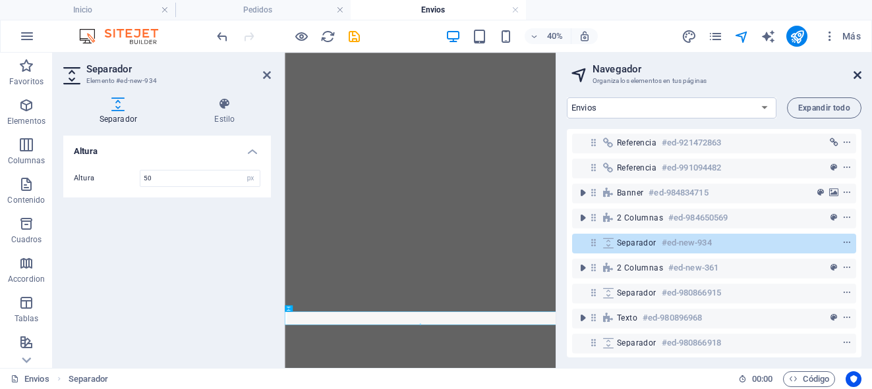
click at [858, 78] on icon at bounding box center [857, 75] width 8 height 11
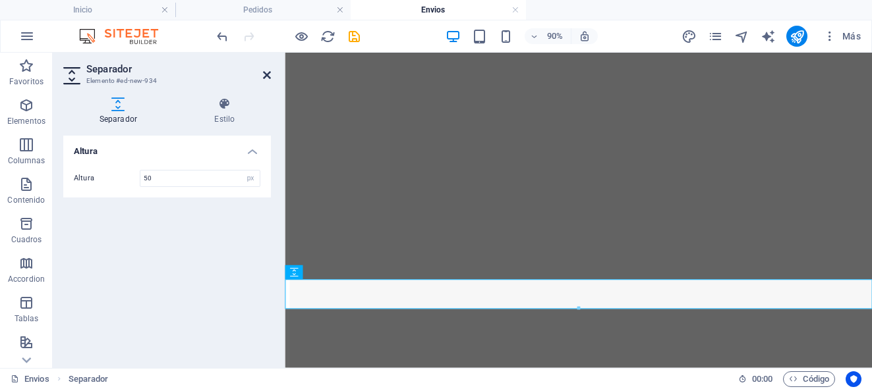
click at [268, 79] on icon at bounding box center [267, 75] width 8 height 11
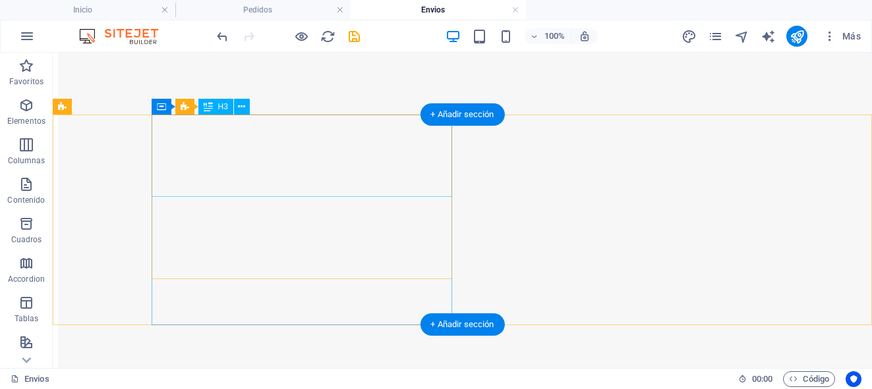
scroll to position [310, 0]
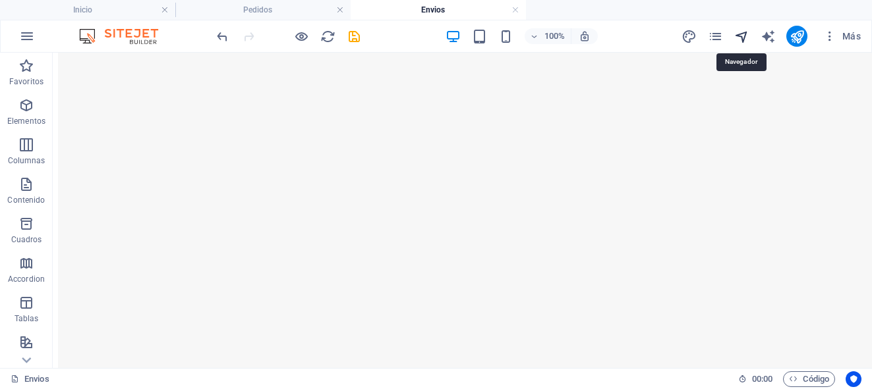
click at [741, 39] on icon "navigator" at bounding box center [741, 36] width 15 height 15
select select "17173258-es"
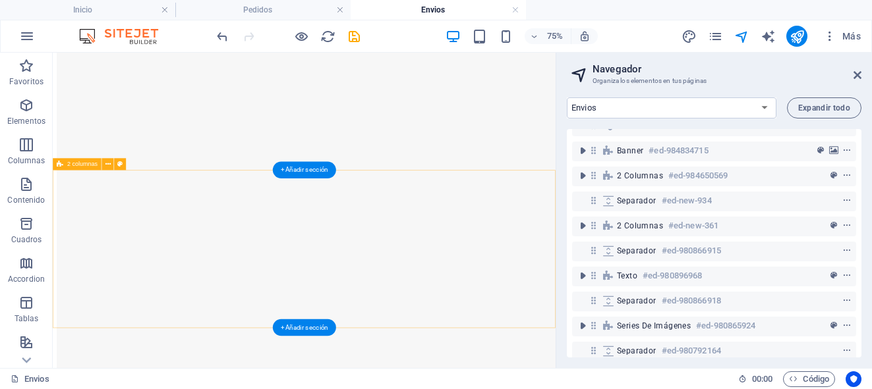
scroll to position [46, 0]
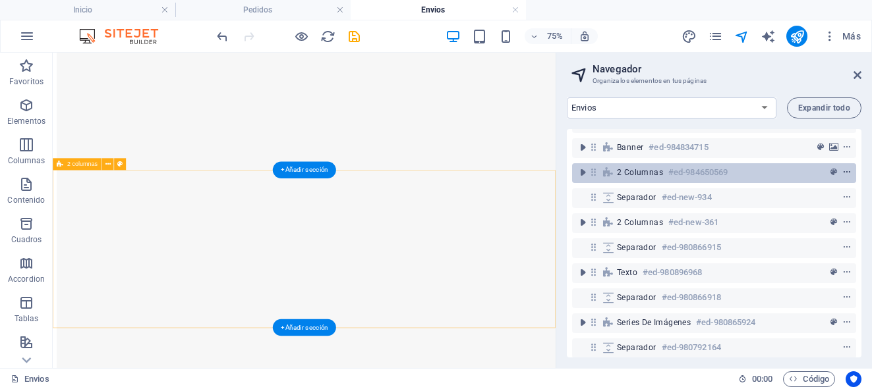
click at [842, 171] on icon "context-menu" at bounding box center [846, 172] width 9 height 9
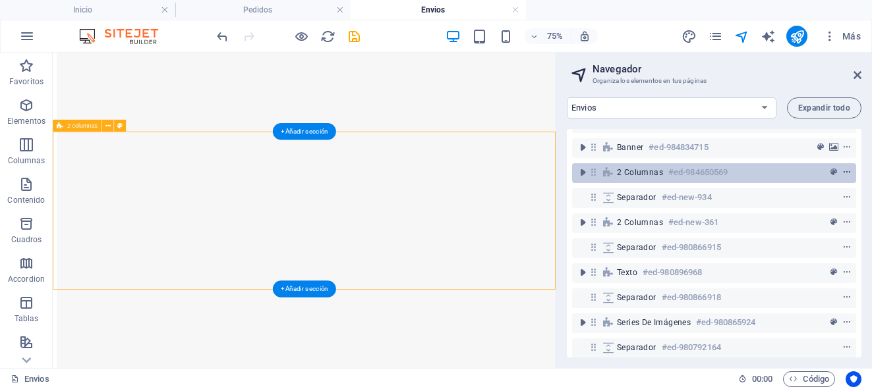
scroll to position [362, 0]
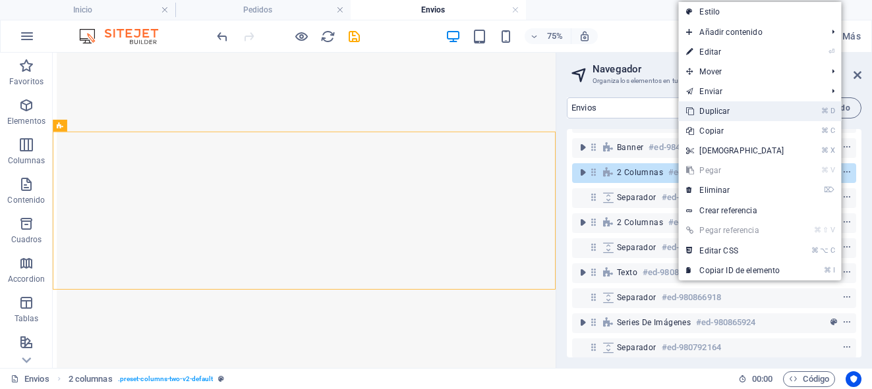
click at [718, 111] on link "⌘ D Duplicar" at bounding box center [734, 111] width 113 height 20
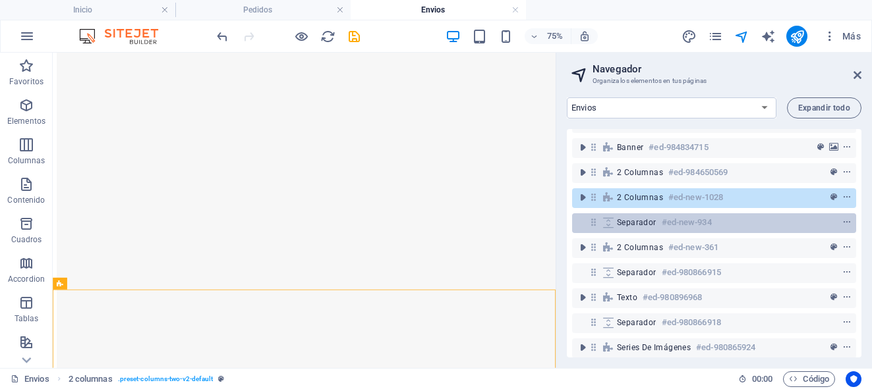
click at [597, 221] on icon at bounding box center [593, 222] width 11 height 11
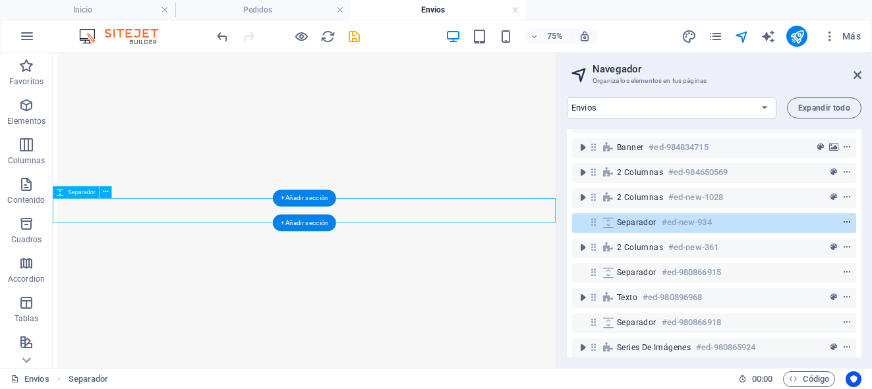
click at [844, 222] on icon "context-menu" at bounding box center [846, 222] width 9 height 9
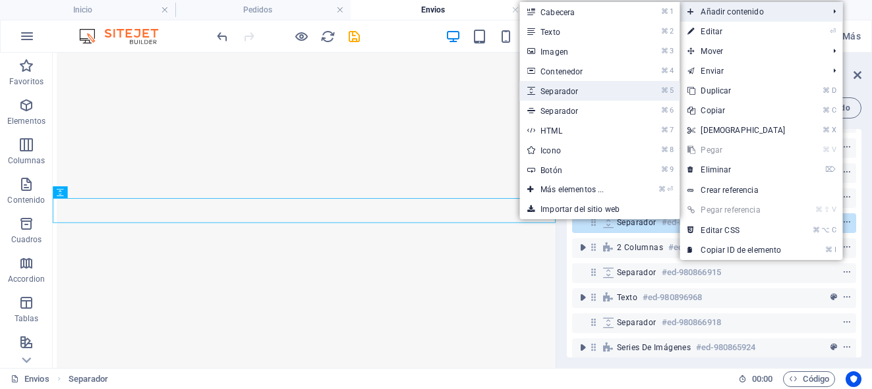
click at [581, 92] on link "⌘ 5 Separador" at bounding box center [574, 91] width 111 height 20
select select "px"
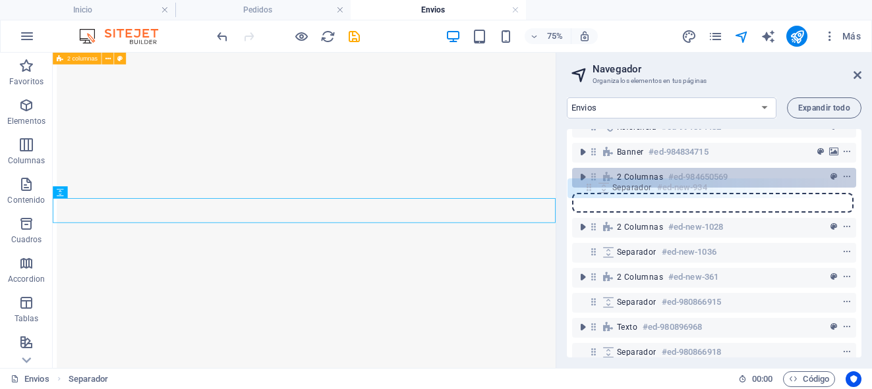
scroll to position [41, 0]
drag, startPoint x: 594, startPoint y: 222, endPoint x: 588, endPoint y: 186, distance: 36.0
click at [588, 186] on div "Referencia #ed-921472863 Referencia #ed-991094482 Banner #ed-984834715 2 column…" at bounding box center [714, 243] width 295 height 229
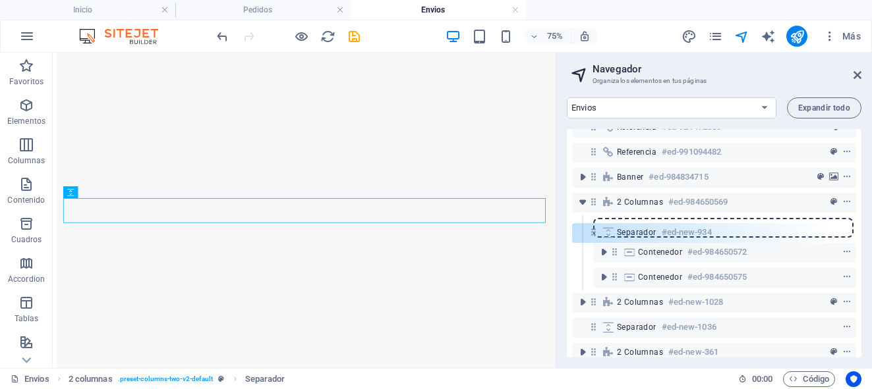
scroll to position [16, 0]
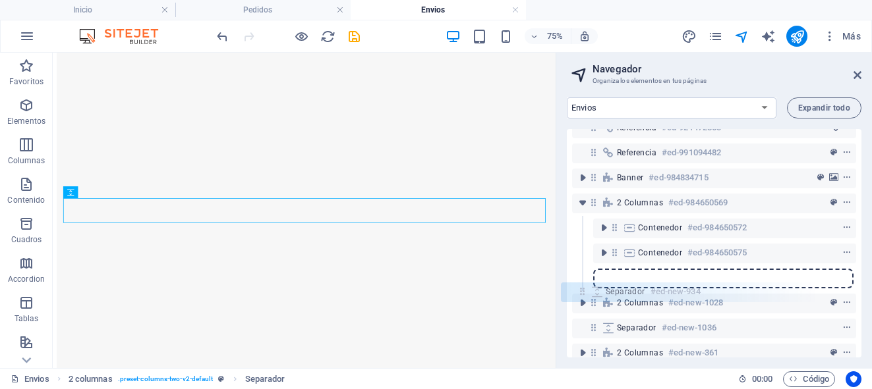
drag, startPoint x: 612, startPoint y: 202, endPoint x: 575, endPoint y: 285, distance: 90.6
click at [575, 285] on div "Referencia #ed-921472863 Referencia #ed-991094482 Banner #ed-984834715 2 column…" at bounding box center [714, 243] width 295 height 229
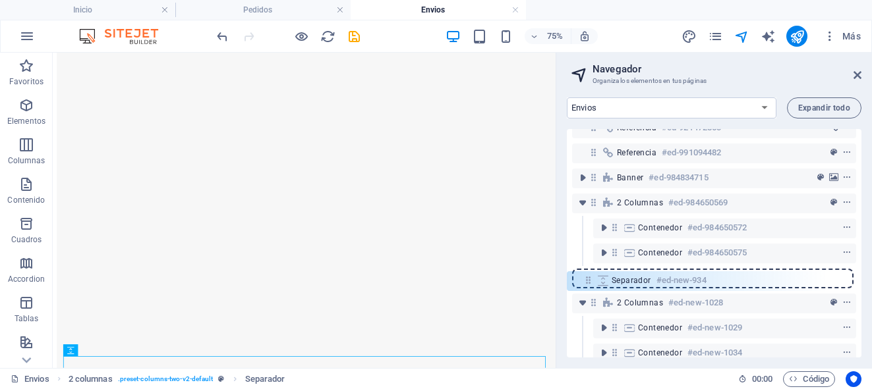
drag, startPoint x: 613, startPoint y: 302, endPoint x: 581, endPoint y: 273, distance: 42.9
click at [581, 273] on div "Referencia #ed-921472863 Referencia #ed-991094482 Banner #ed-984834715 2 column…" at bounding box center [714, 243] width 295 height 229
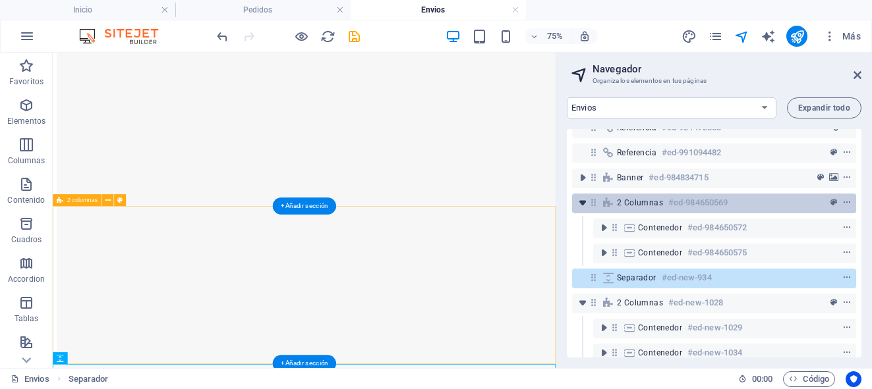
click at [586, 200] on icon "toggle-expand" at bounding box center [582, 202] width 13 height 13
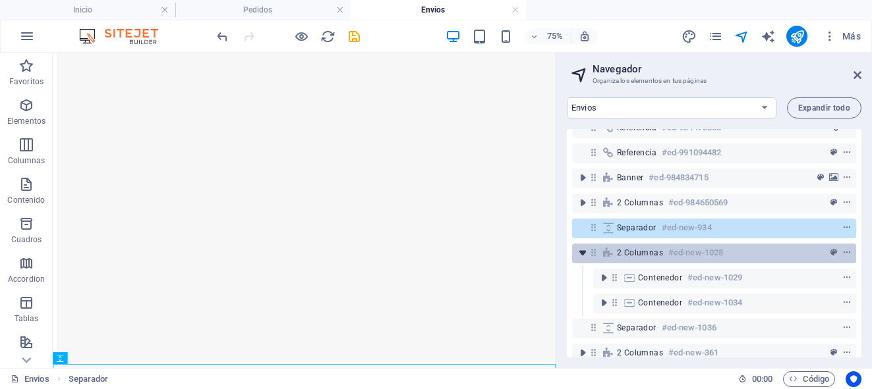
click at [579, 251] on icon "toggle-expand" at bounding box center [582, 252] width 13 height 13
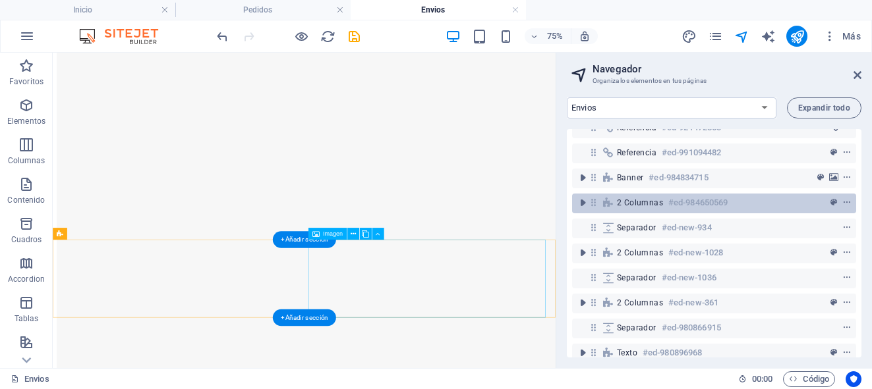
scroll to position [990, 0]
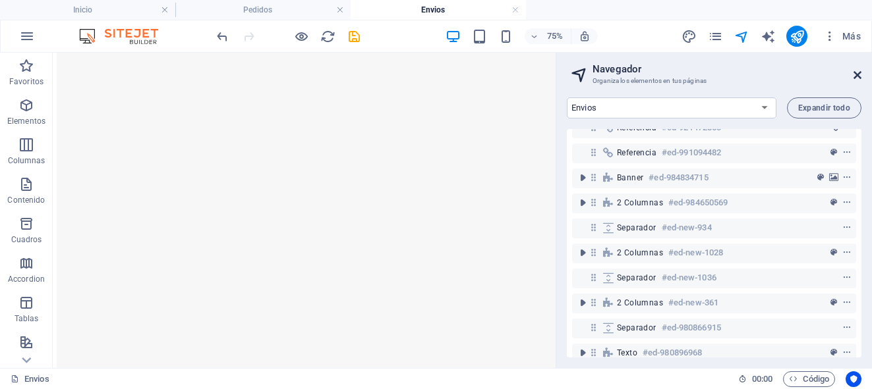
click at [859, 77] on icon at bounding box center [857, 75] width 8 height 11
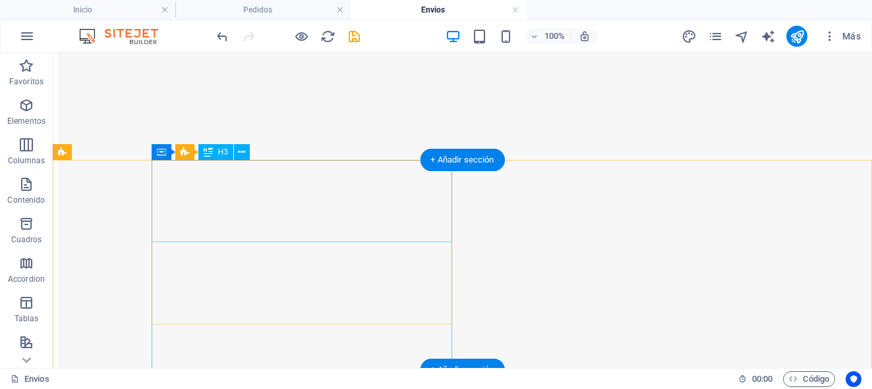
scroll to position [304, 0]
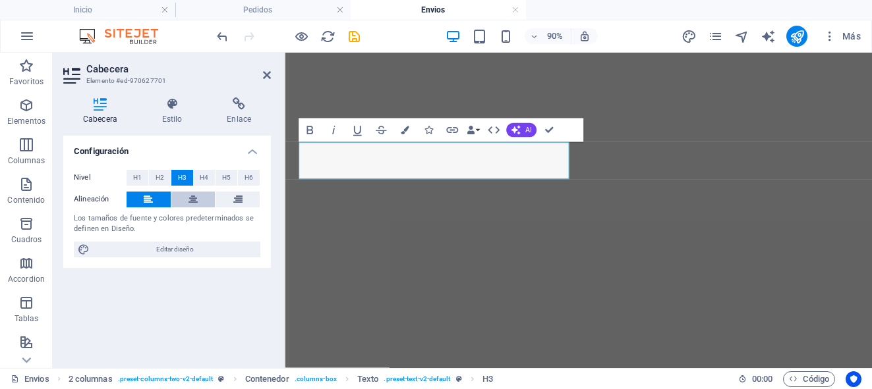
click at [189, 198] on icon at bounding box center [192, 200] width 9 height 16
click at [153, 198] on button at bounding box center [149, 200] width 44 height 16
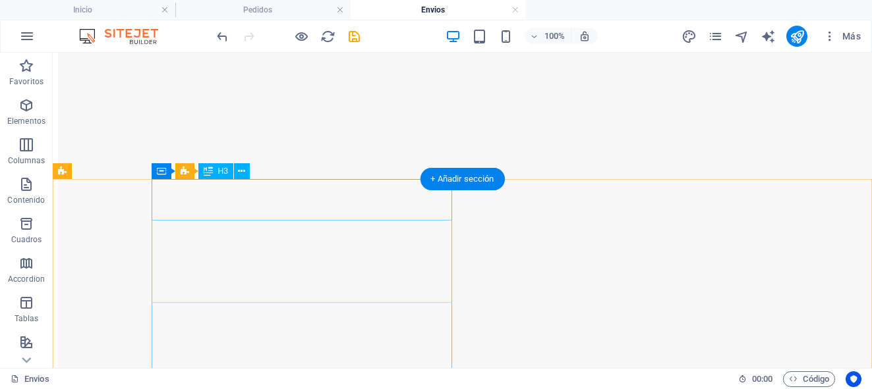
scroll to position [241, 0]
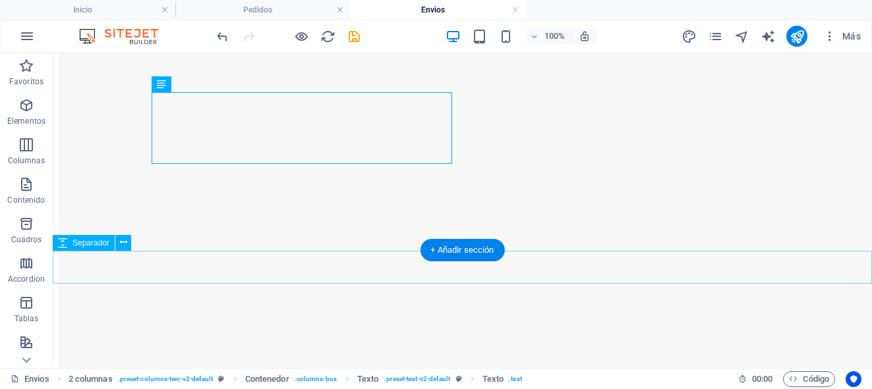
scroll to position [353, 0]
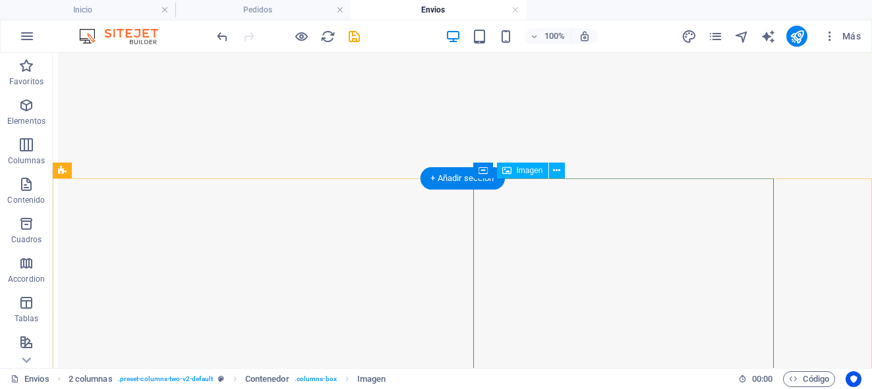
scroll to position [312, 0]
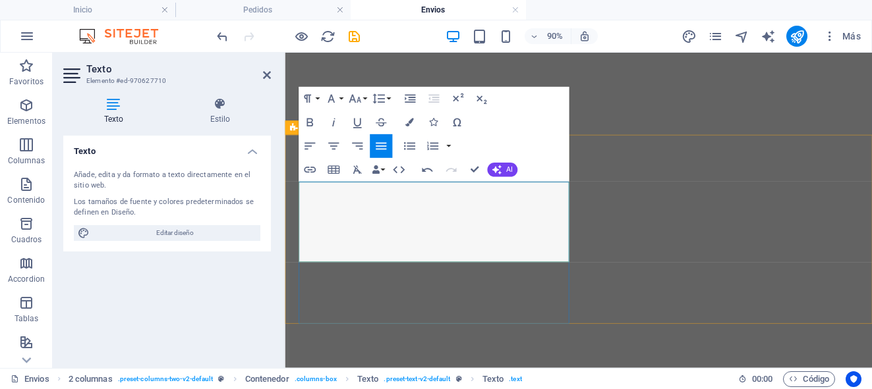
click at [312, 122] on icon "button" at bounding box center [309, 122] width 14 height 14
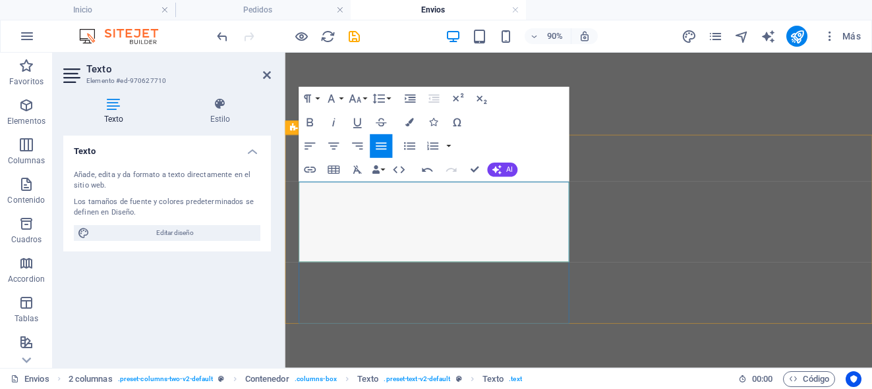
drag, startPoint x: 494, startPoint y: 260, endPoint x: 408, endPoint y: 258, distance: 86.4
click at [314, 121] on icon "button" at bounding box center [309, 122] width 14 height 14
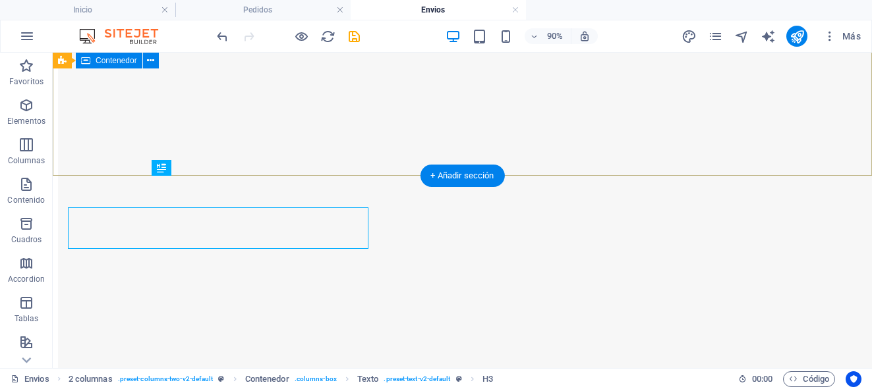
scroll to position [249, 0]
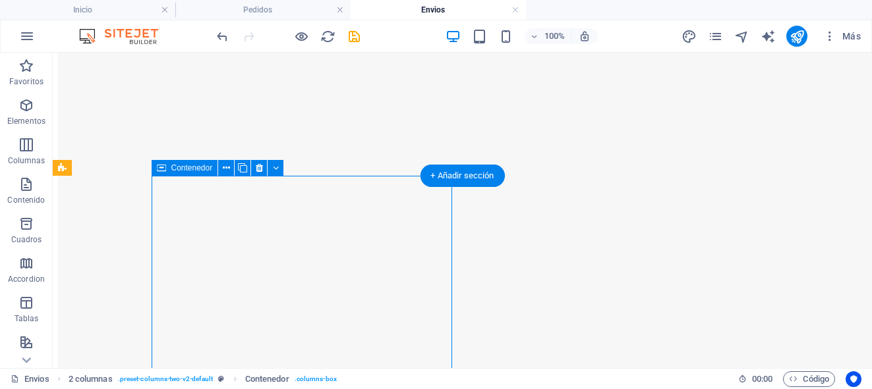
scroll to position [289, 0]
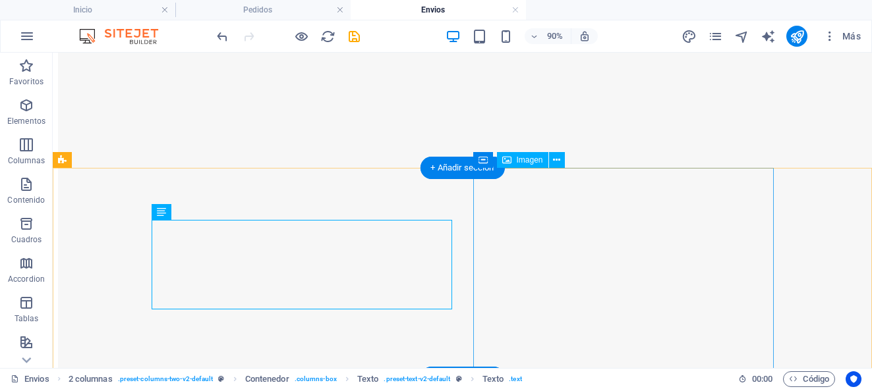
scroll to position [257, 0]
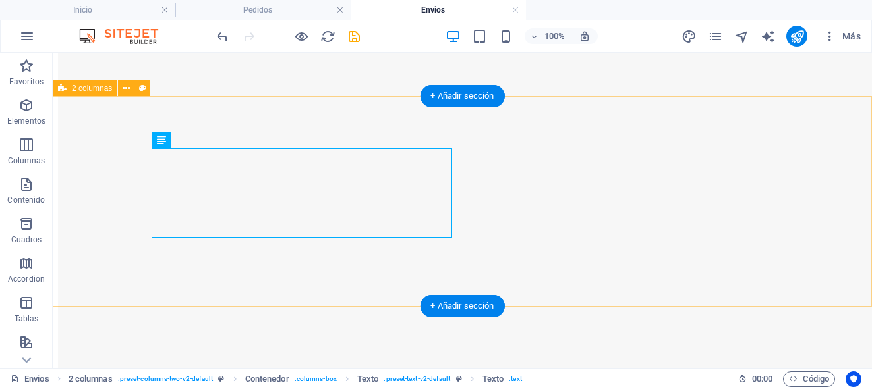
scroll to position [364, 0]
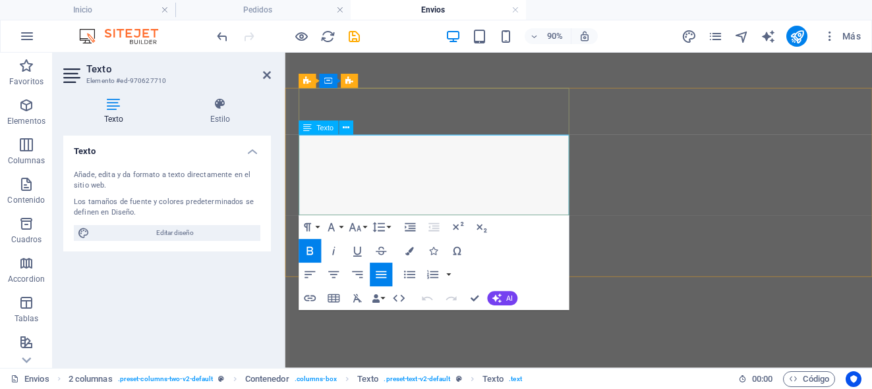
scroll to position [368, 0]
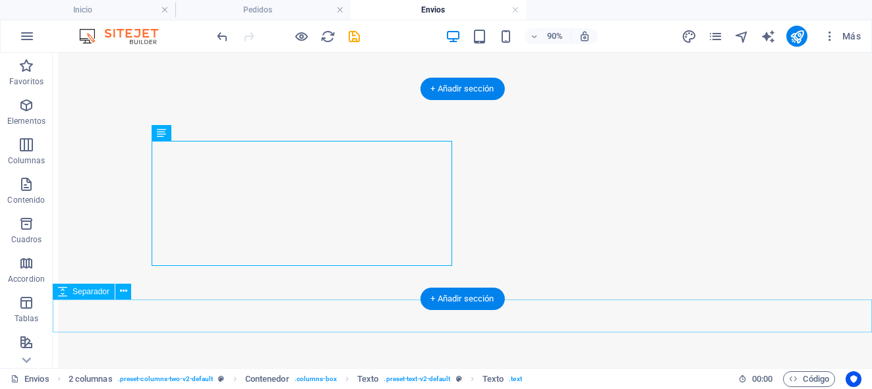
scroll to position [336, 0]
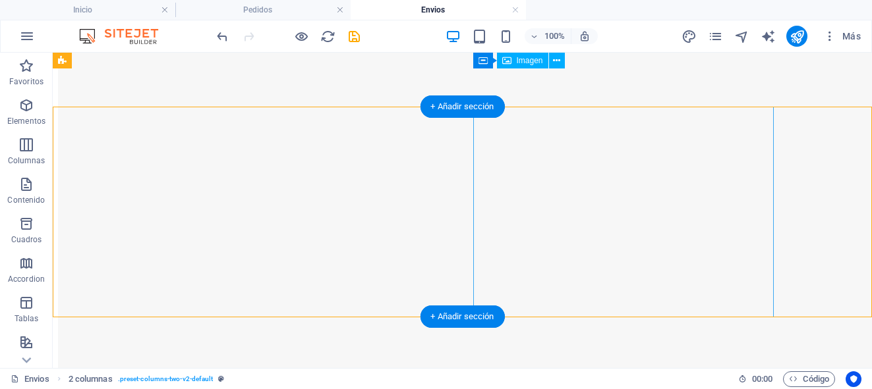
scroll to position [295, 0]
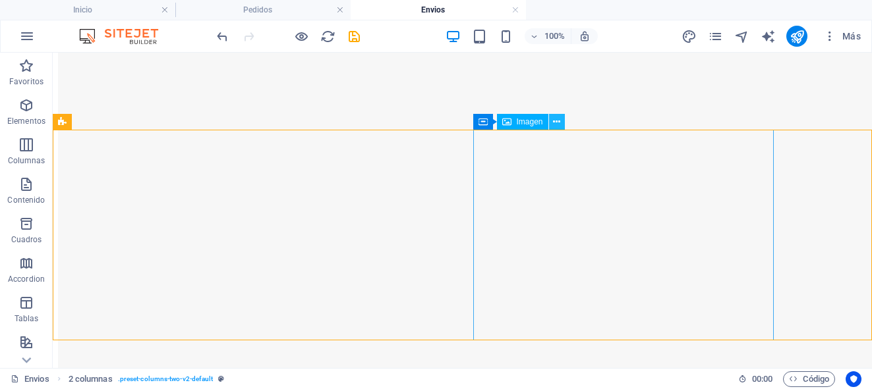
click at [558, 126] on icon at bounding box center [556, 122] width 7 height 14
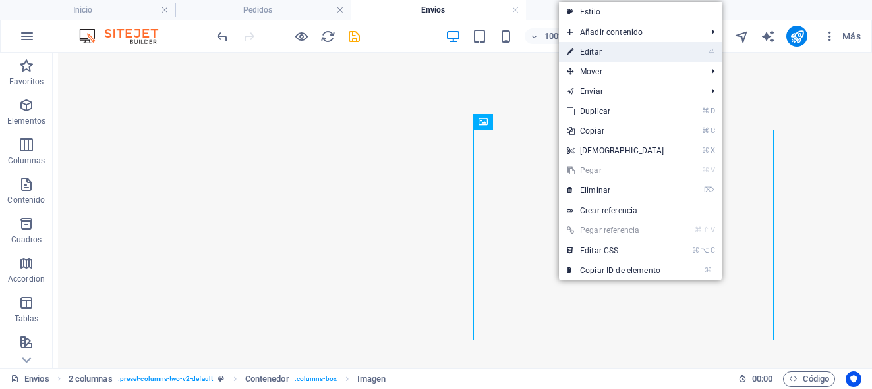
click at [588, 53] on link "⏎ Editar" at bounding box center [615, 52] width 113 height 20
select select "%"
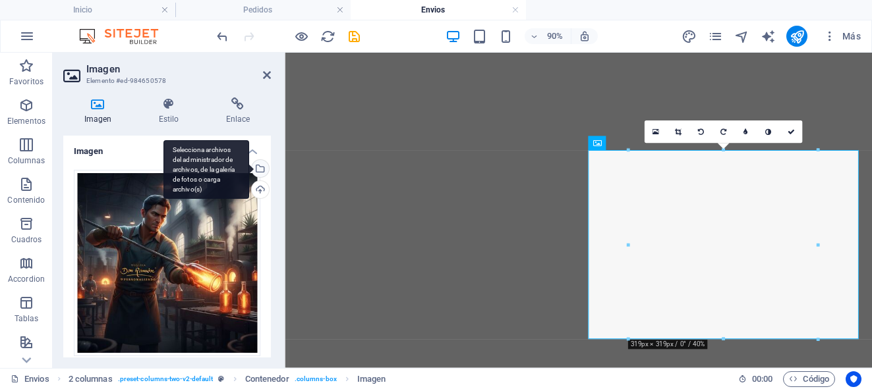
click at [249, 166] on div "Selecciona archivos del administrador de archivos, de la galería de fotos o car…" at bounding box center [206, 169] width 86 height 59
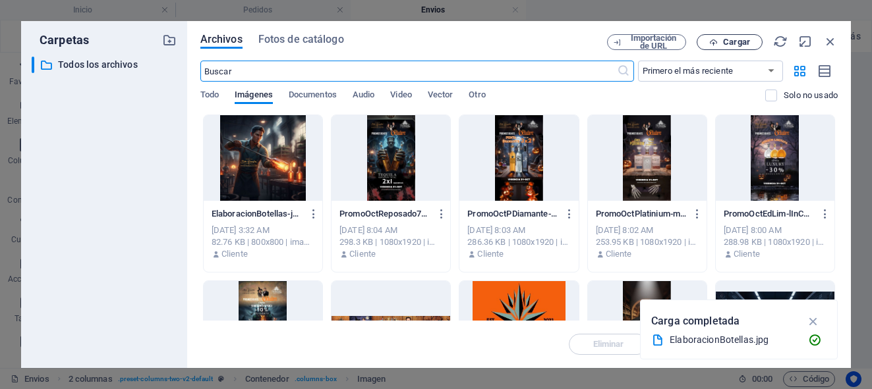
click at [747, 43] on span "Cargar" at bounding box center [736, 42] width 27 height 8
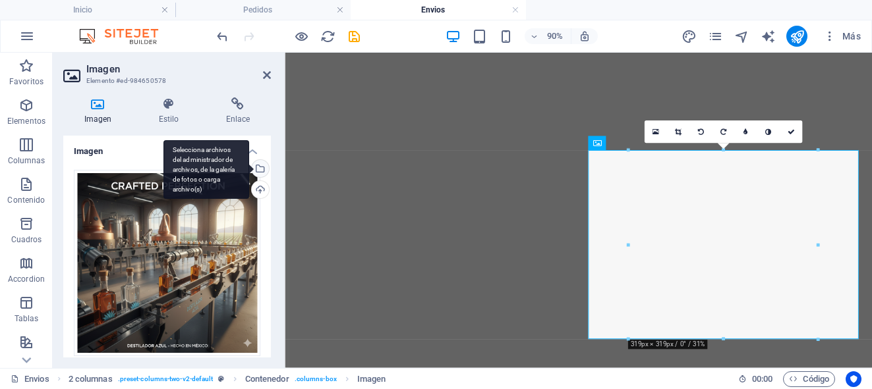
click at [256, 169] on div "Selecciona archivos del administrador de archivos, de la galería de fotos o car…" at bounding box center [259, 170] width 20 height 20
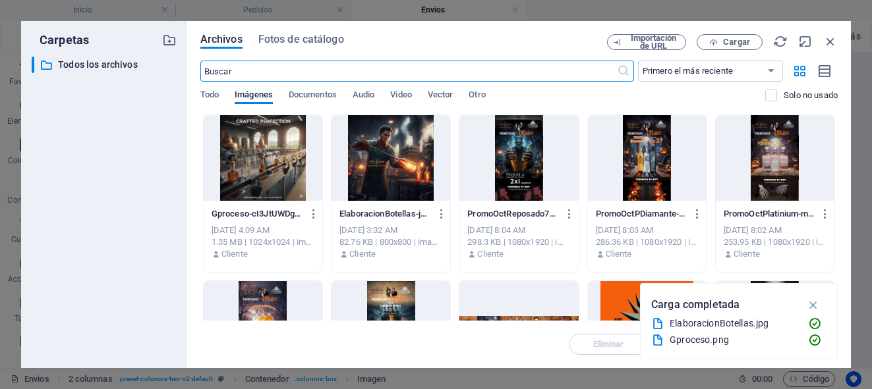
click at [290, 147] on div at bounding box center [263, 158] width 119 height 86
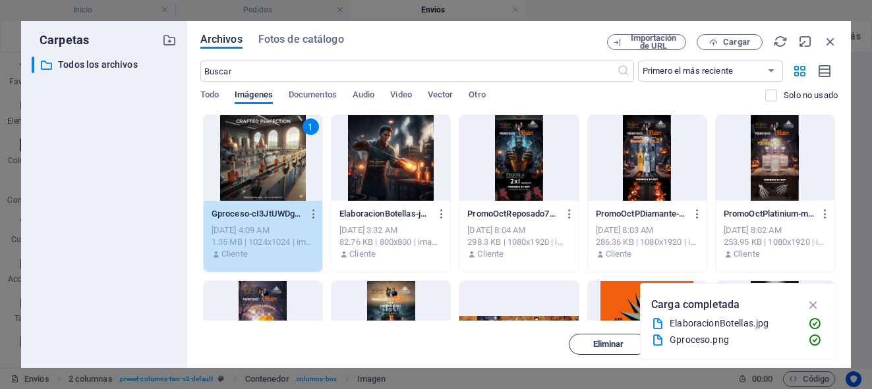
click at [581, 341] on span "Eliminar" at bounding box center [608, 345] width 67 height 8
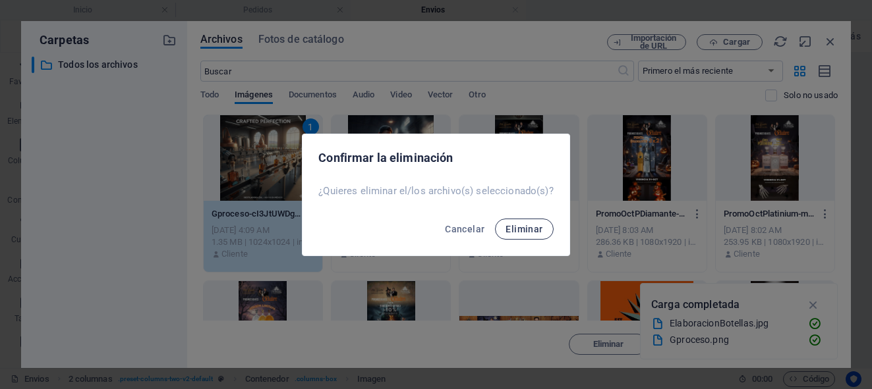
click at [518, 230] on span "Eliminar" at bounding box center [523, 229] width 37 height 11
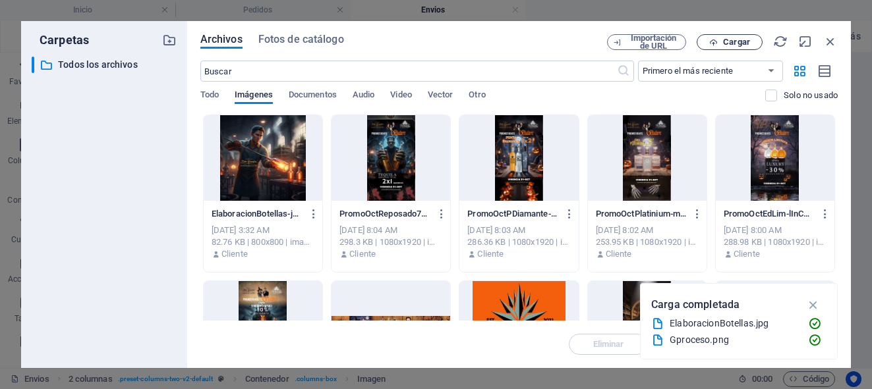
click at [751, 44] on span "Cargar" at bounding box center [729, 42] width 54 height 9
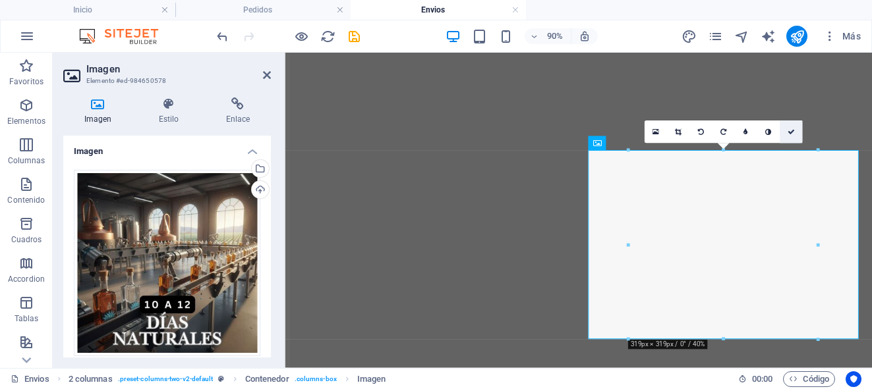
click at [792, 133] on icon at bounding box center [790, 132] width 7 height 7
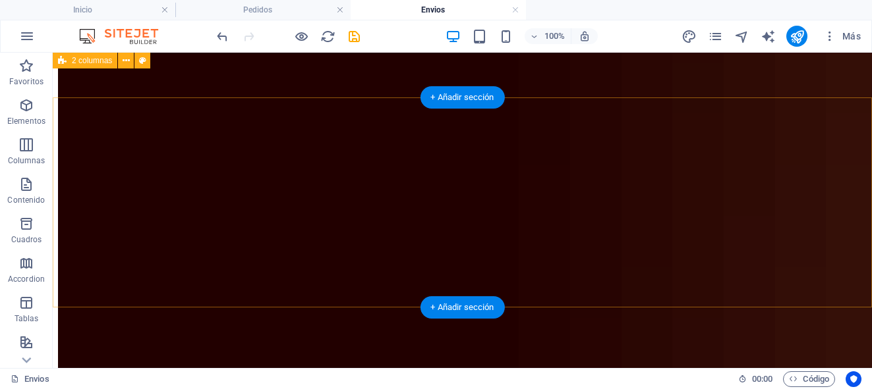
scroll to position [569, 0]
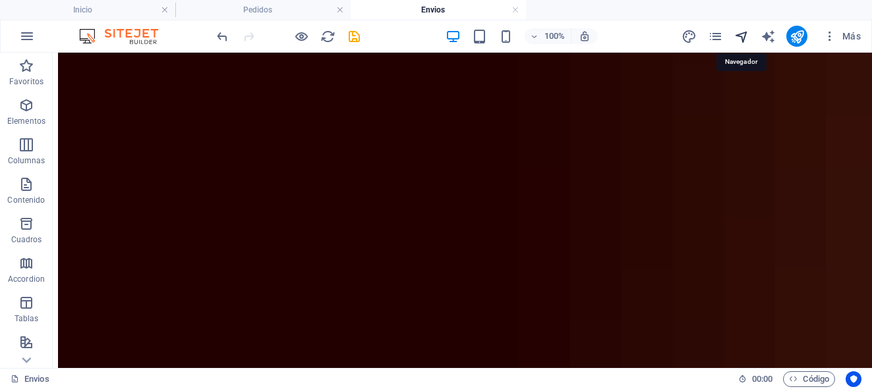
click at [743, 36] on icon "navigator" at bounding box center [741, 36] width 15 height 15
select select "17173258-es"
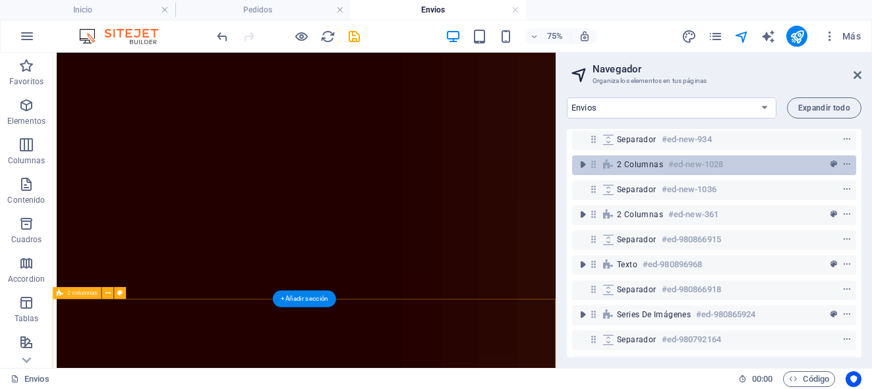
scroll to position [105, 0]
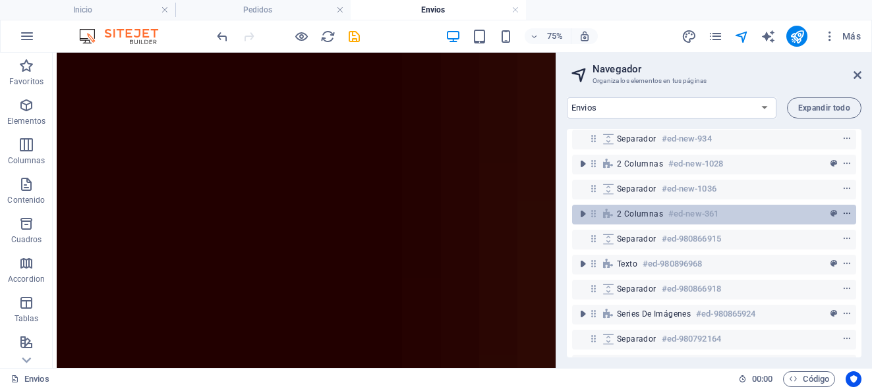
click at [845, 214] on icon "context-menu" at bounding box center [846, 214] width 9 height 9
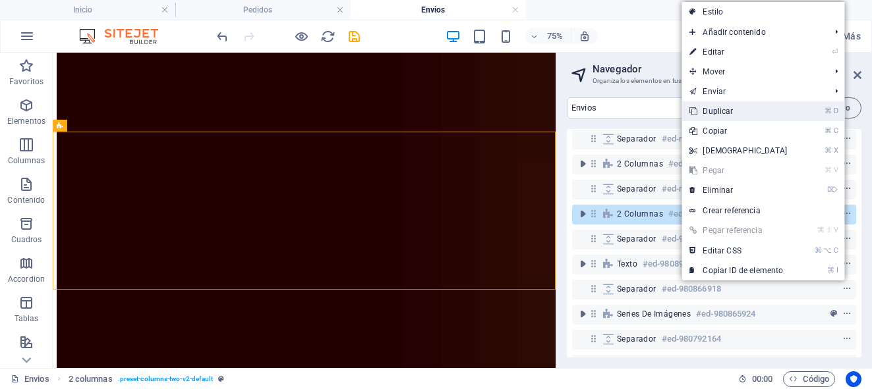
click at [750, 110] on link "⌘ D Duplicar" at bounding box center [737, 111] width 113 height 20
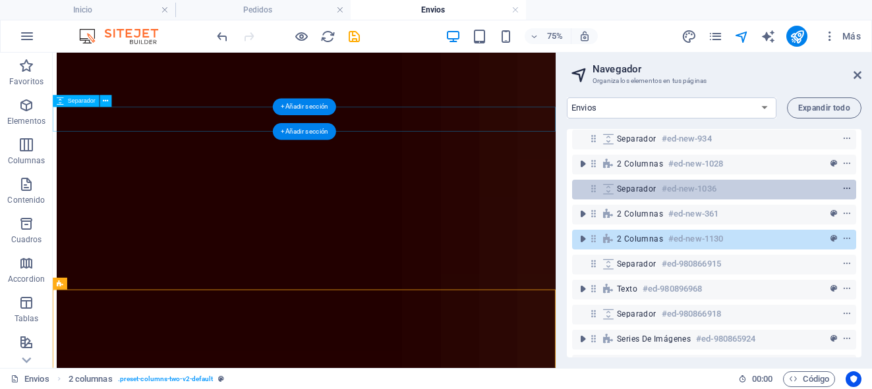
click at [844, 189] on icon "context-menu" at bounding box center [846, 189] width 9 height 9
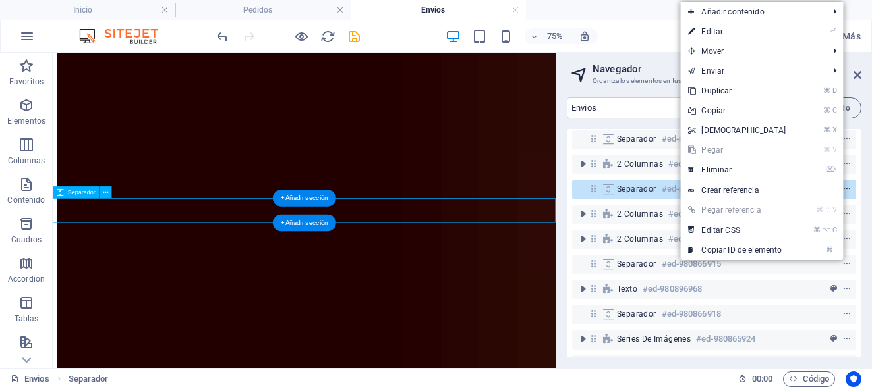
scroll to position [726, 0]
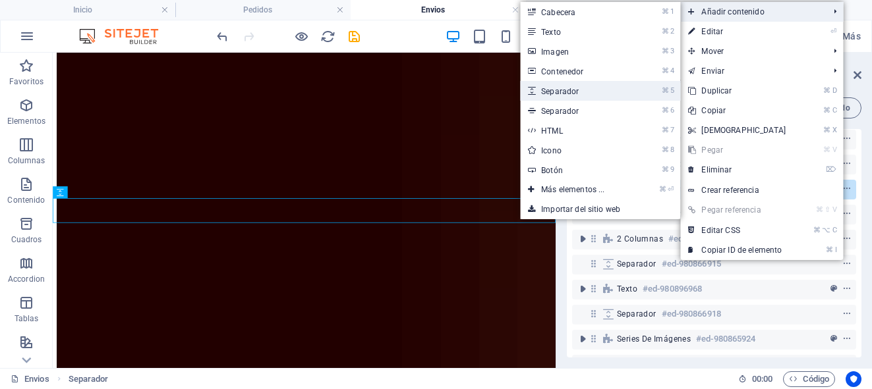
click at [571, 89] on link "⌘ 5 Separador" at bounding box center [575, 91] width 111 height 20
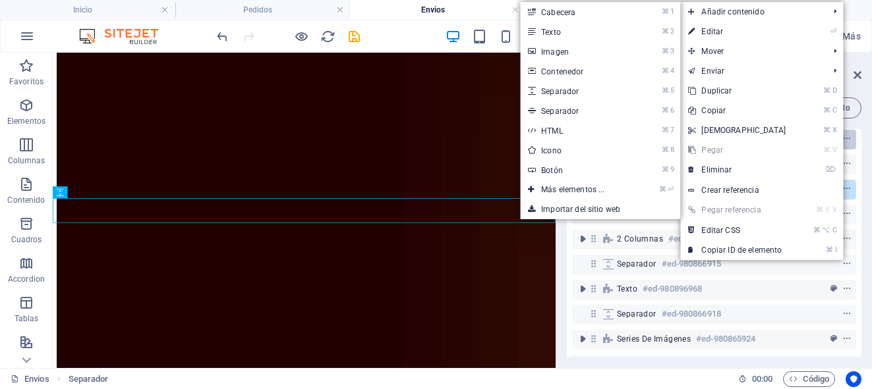
select select "px"
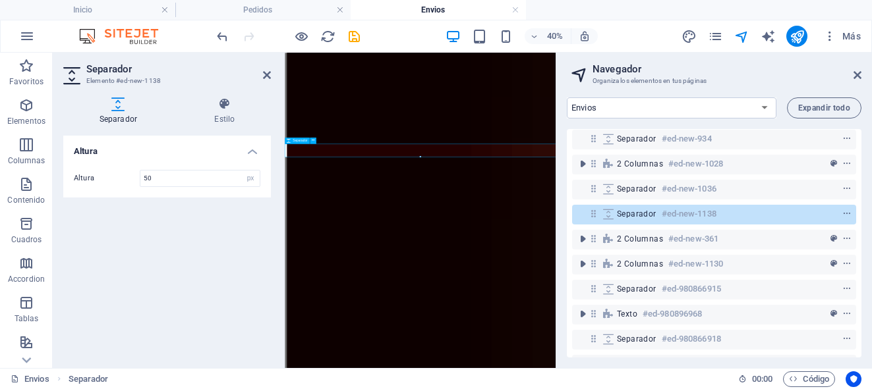
scroll to position [1058, 0]
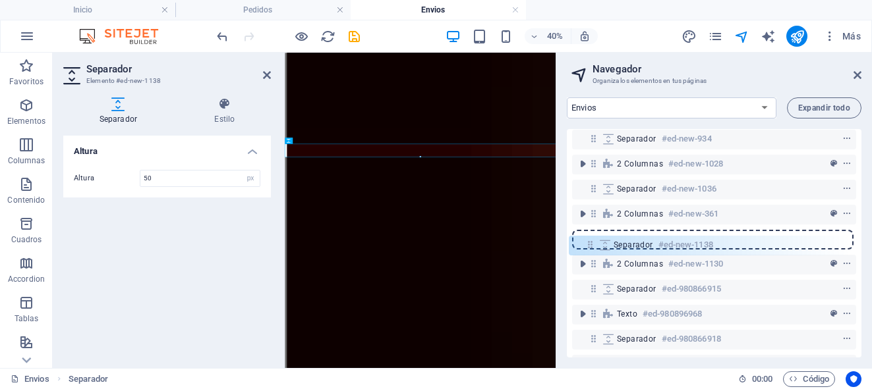
drag, startPoint x: 592, startPoint y: 214, endPoint x: 588, endPoint y: 252, distance: 38.4
click at [588, 252] on div "Referencia #ed-921472863 Referencia #ed-991094482 Banner #ed-984834715 2 column…" at bounding box center [714, 243] width 295 height 229
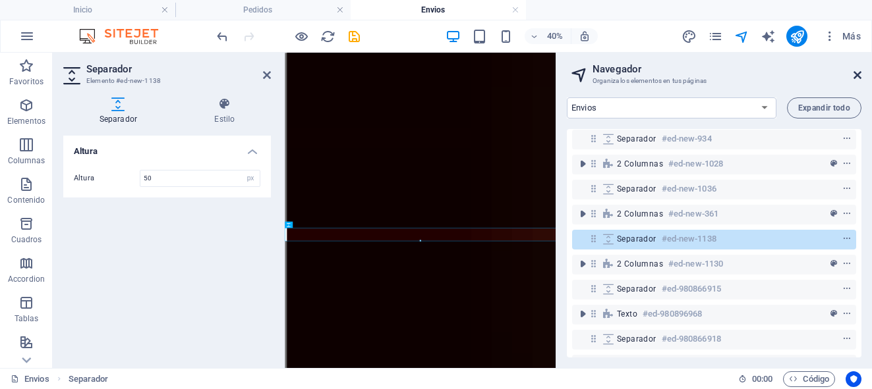
click at [857, 75] on icon at bounding box center [857, 75] width 8 height 11
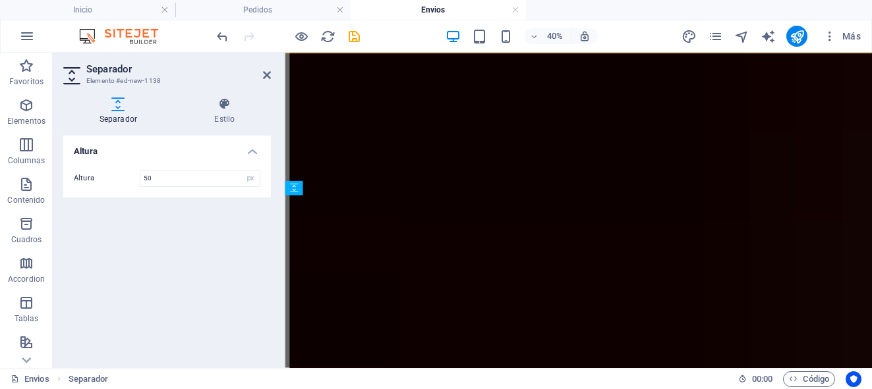
scroll to position [942, 0]
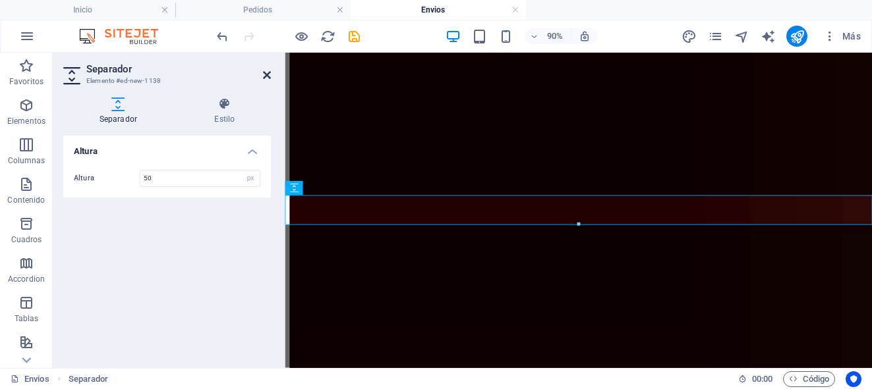
click at [270, 76] on icon at bounding box center [267, 75] width 8 height 11
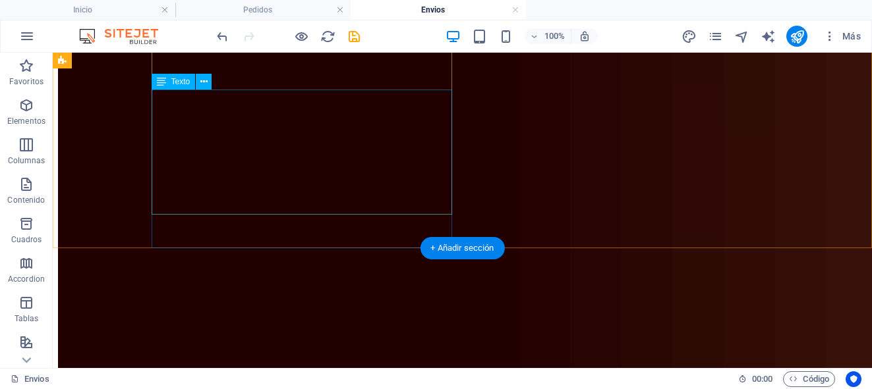
scroll to position [1134, 0]
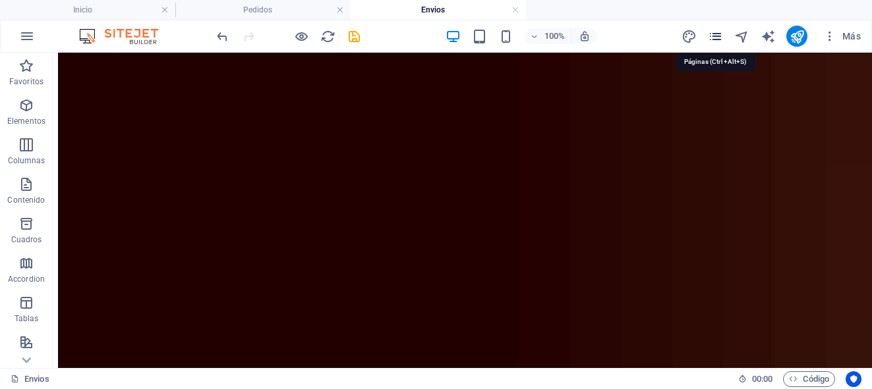
click at [714, 40] on icon "pages" at bounding box center [715, 36] width 15 height 15
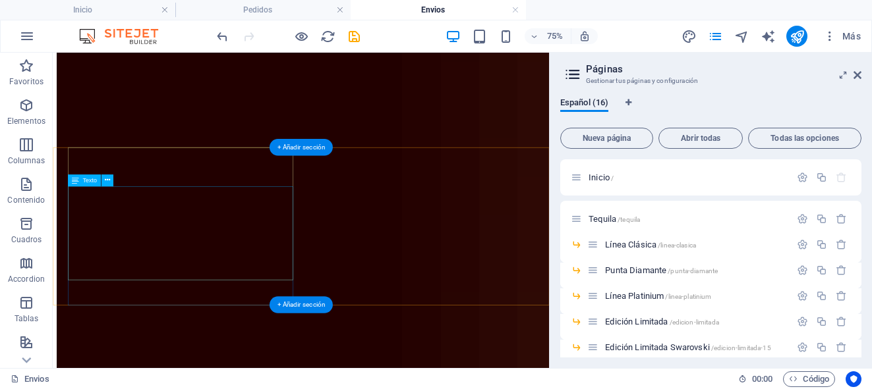
scroll to position [824, 0]
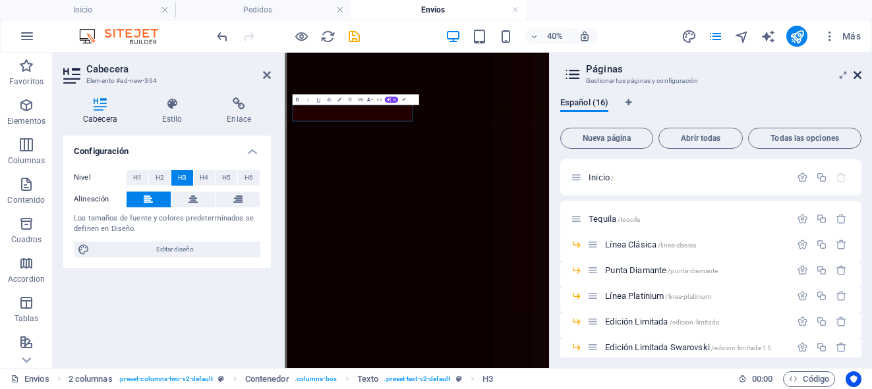
click at [857, 74] on icon at bounding box center [857, 75] width 8 height 11
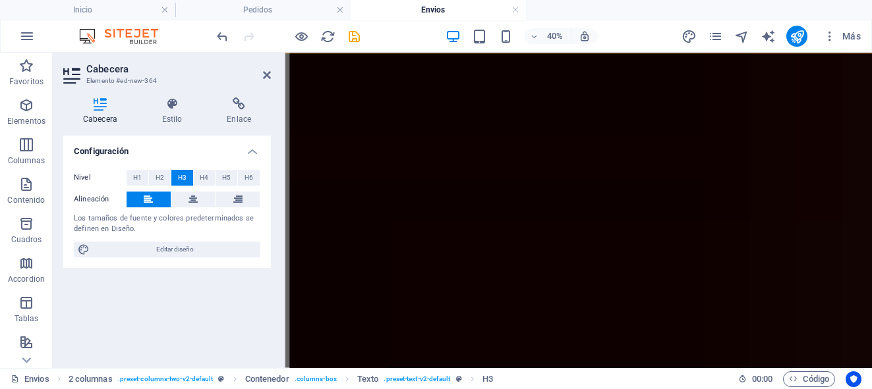
scroll to position [760, 0]
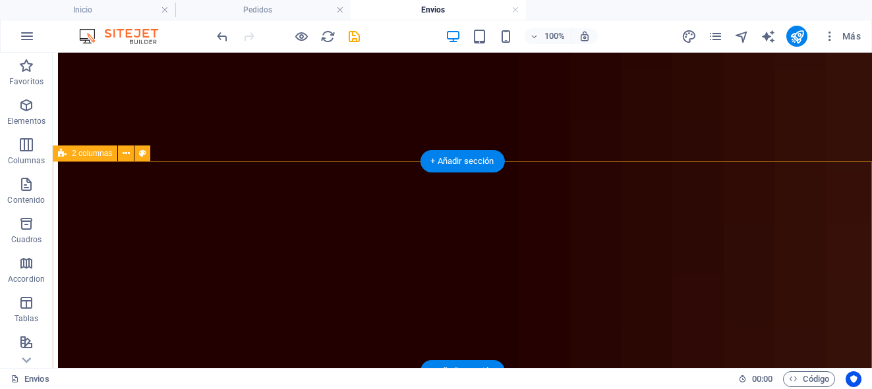
scroll to position [774, 0]
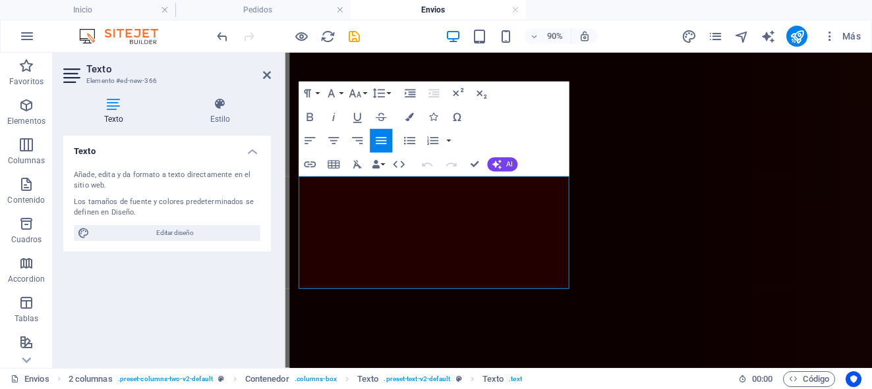
scroll to position [805, 0]
drag, startPoint x: 302, startPoint y: 200, endPoint x: 411, endPoint y: 299, distance: 147.0
drag, startPoint x: 411, startPoint y: 299, endPoint x: 295, endPoint y: 207, distance: 148.2
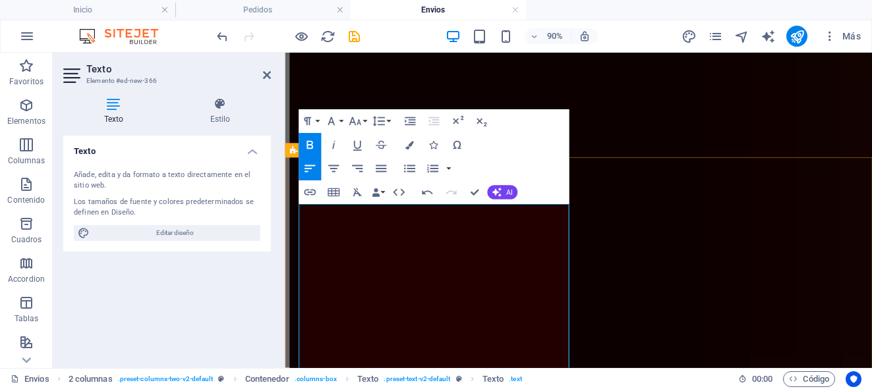
scroll to position [761, 0]
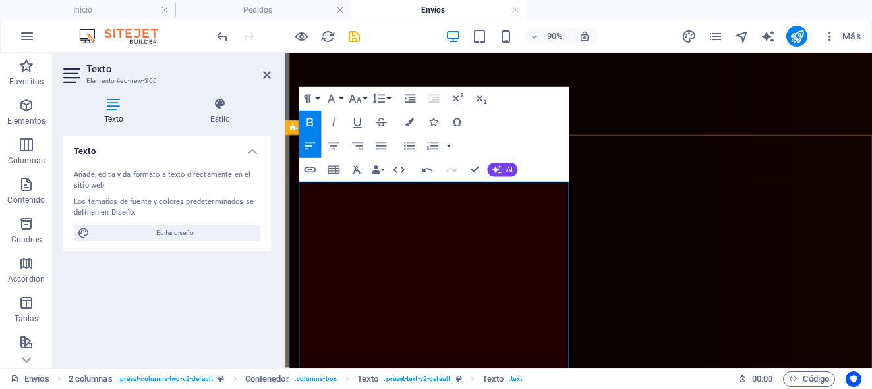
scroll to position [799, 0]
click at [411, 144] on icon "button" at bounding box center [409, 146] width 14 height 14
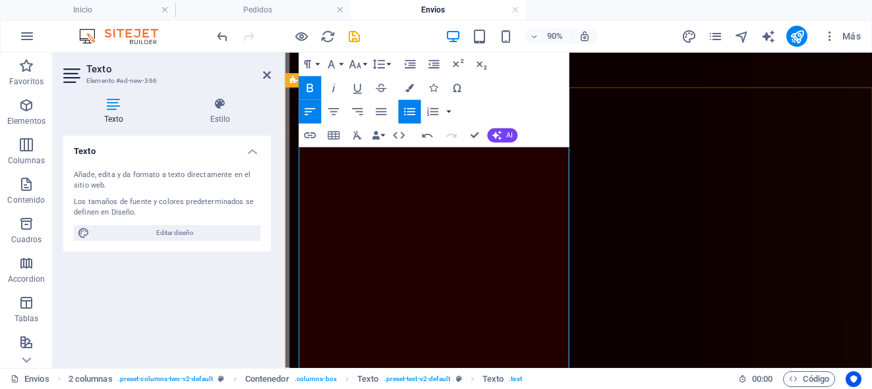
scroll to position [851, 0]
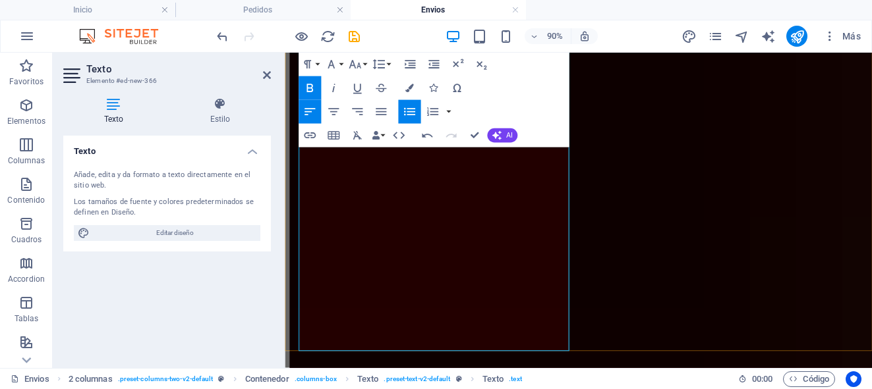
scroll to position [992, 0]
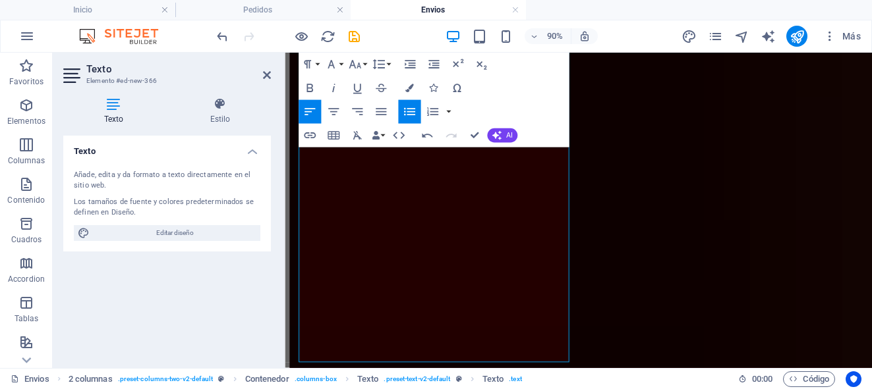
click at [404, 109] on icon "button" at bounding box center [409, 112] width 14 height 14
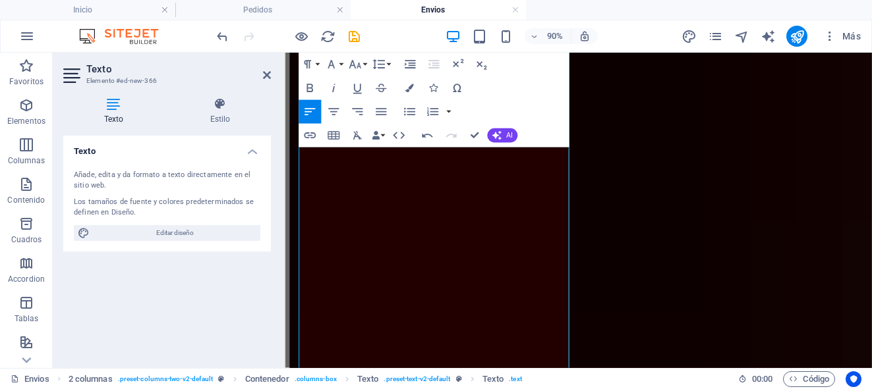
scroll to position [989, 0]
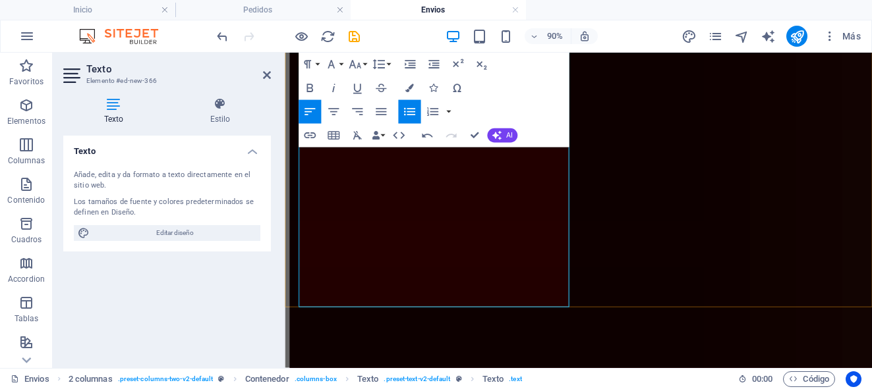
scroll to position [1059, 0]
click at [312, 88] on icon "button" at bounding box center [309, 88] width 7 height 9
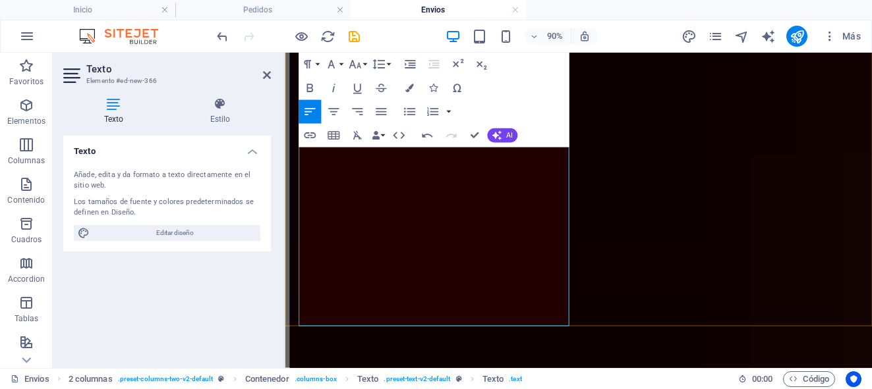
scroll to position [1028, 0]
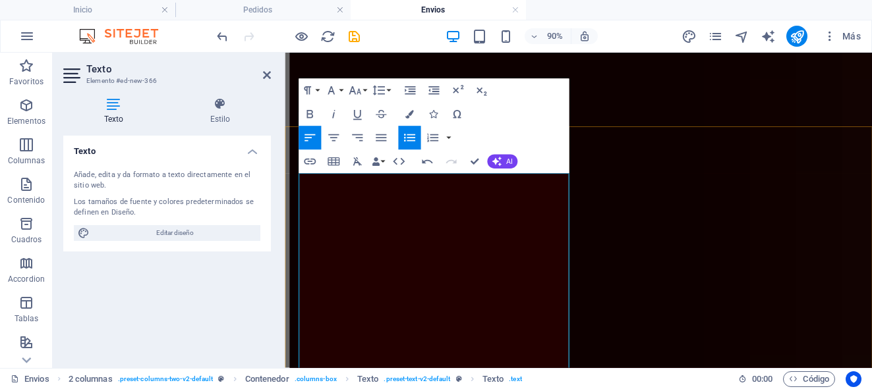
scroll to position [810, 0]
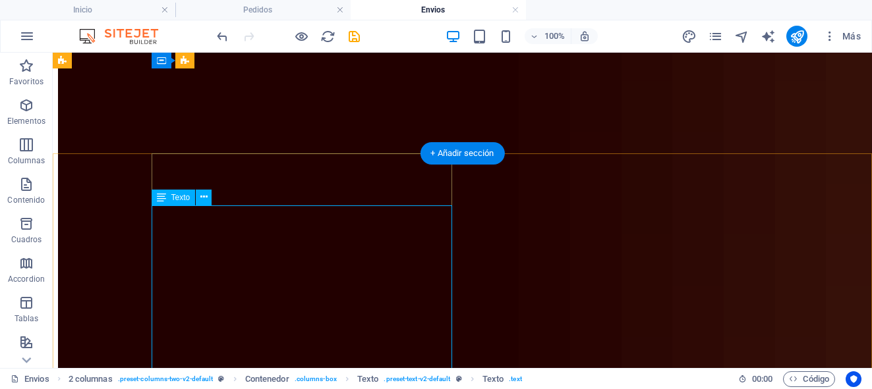
scroll to position [754, 0]
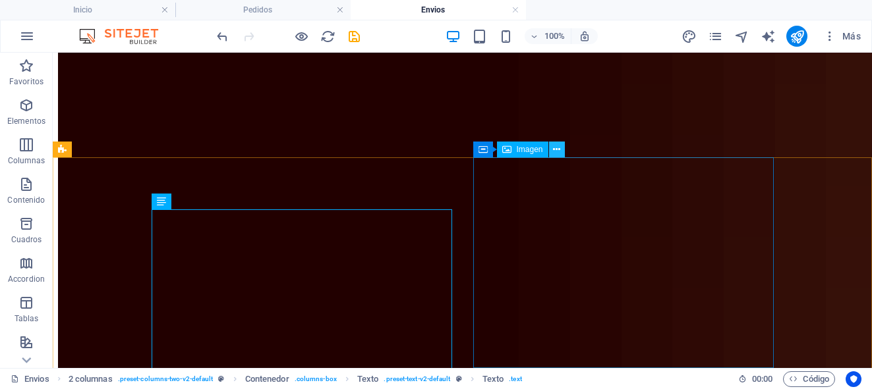
click at [559, 155] on icon at bounding box center [556, 150] width 7 height 14
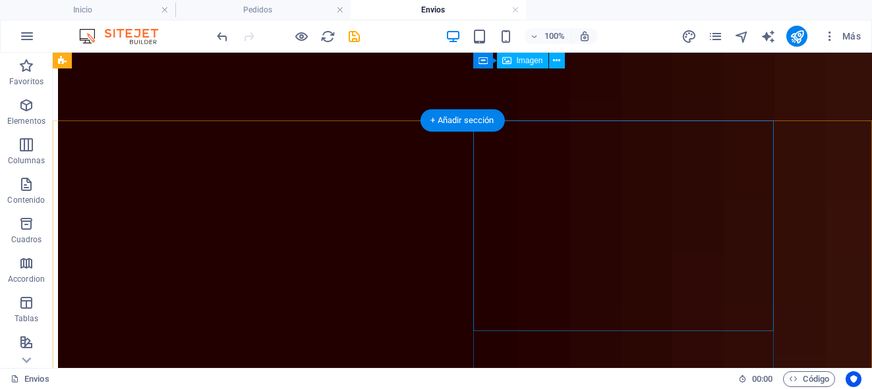
scroll to position [789, 0]
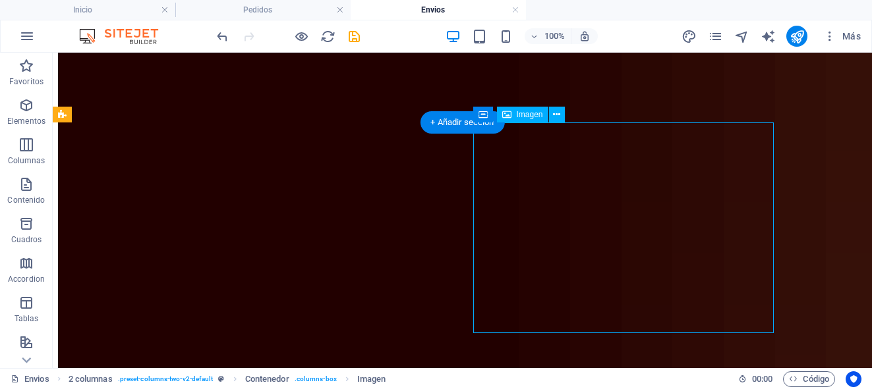
select select "%"
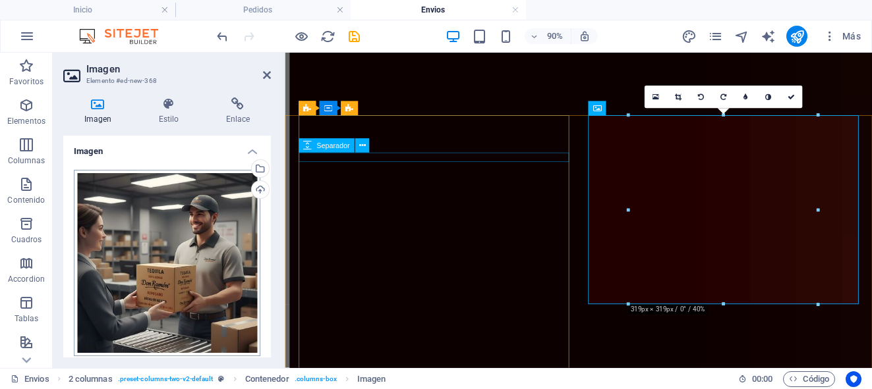
scroll to position [820, 0]
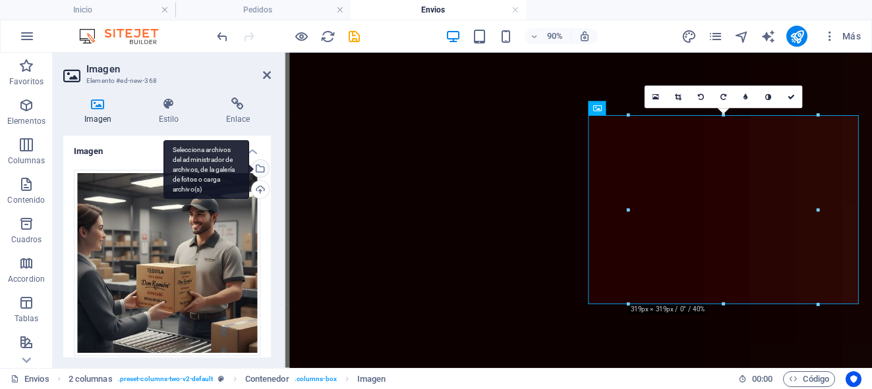
click at [249, 168] on div "Selecciona archivos del administrador de archivos, de la galería de fotos o car…" at bounding box center [206, 169] width 86 height 59
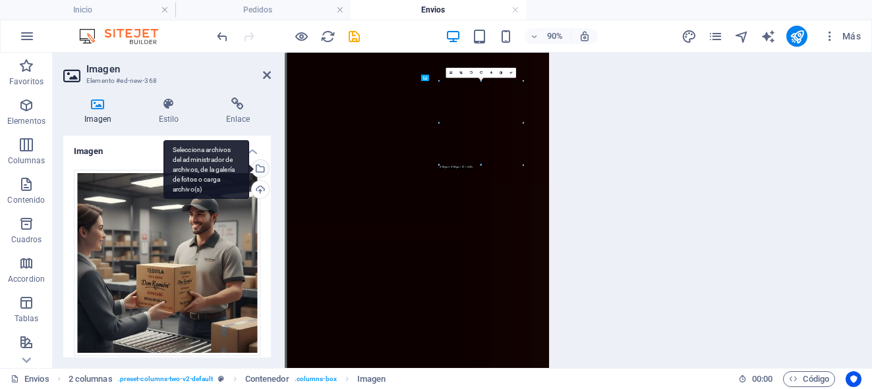
scroll to position [1215, 0]
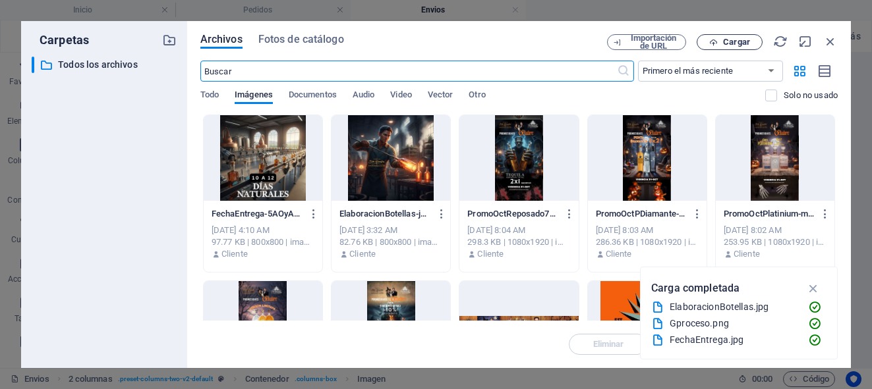
click at [733, 45] on span "Cargar" at bounding box center [736, 42] width 27 height 8
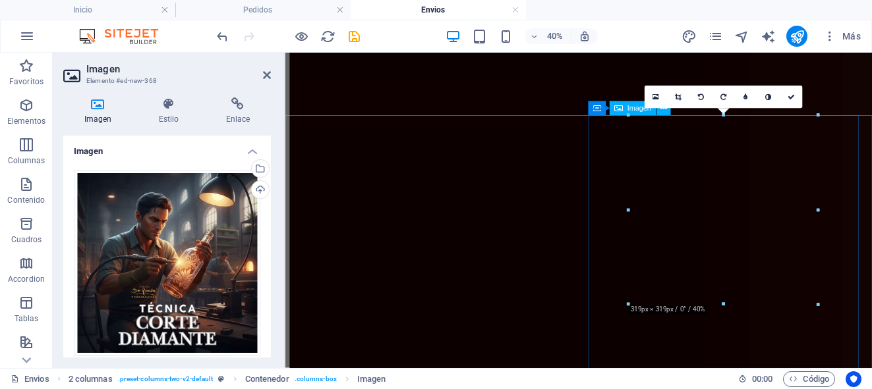
scroll to position [820, 0]
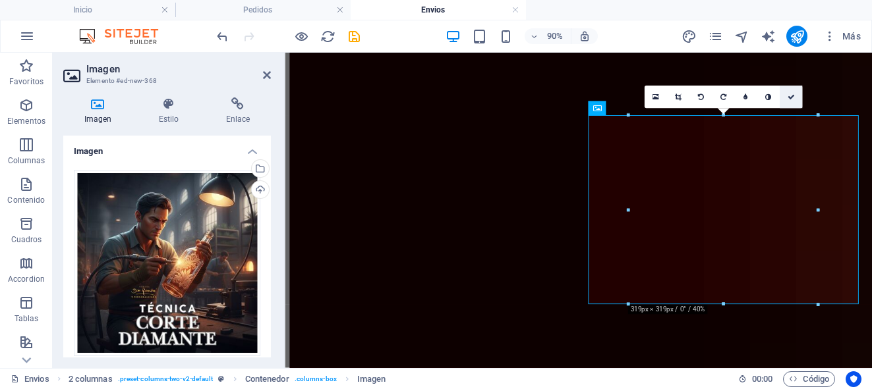
click at [790, 96] on icon at bounding box center [790, 97] width 7 height 7
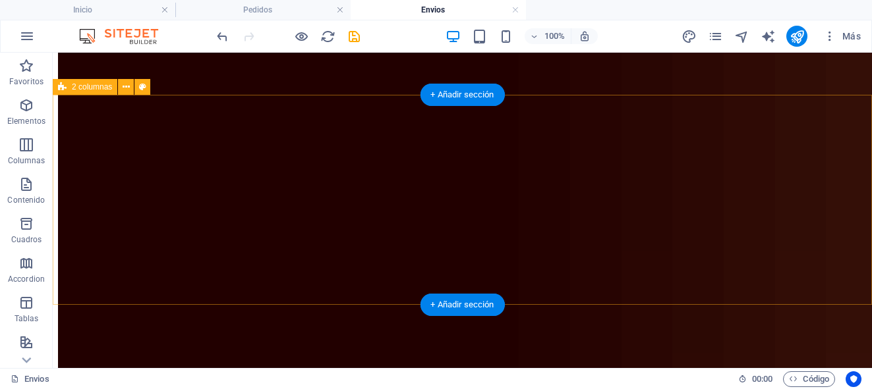
scroll to position [360, 0]
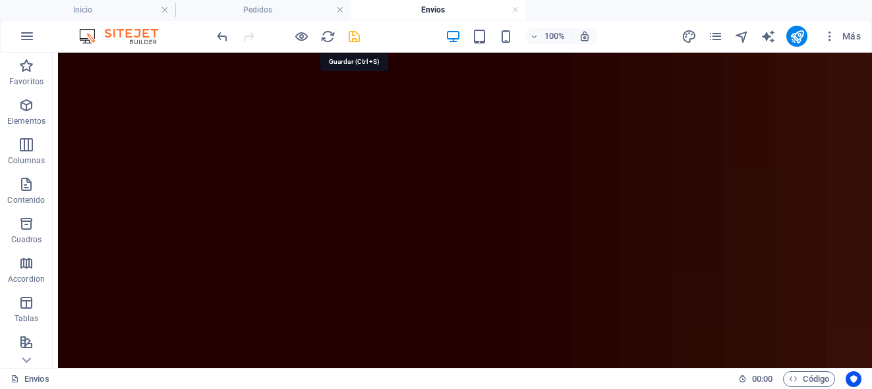
click at [355, 43] on icon "save" at bounding box center [354, 36] width 15 height 15
click at [309, 11] on h4 "Pedidos" at bounding box center [262, 10] width 175 height 14
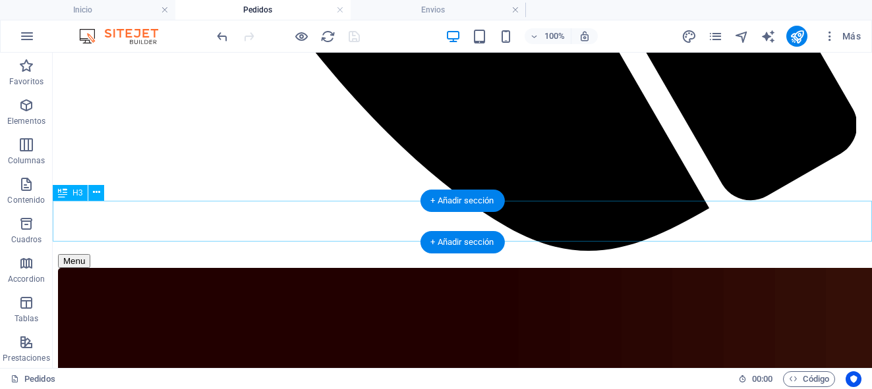
scroll to position [1224, 0]
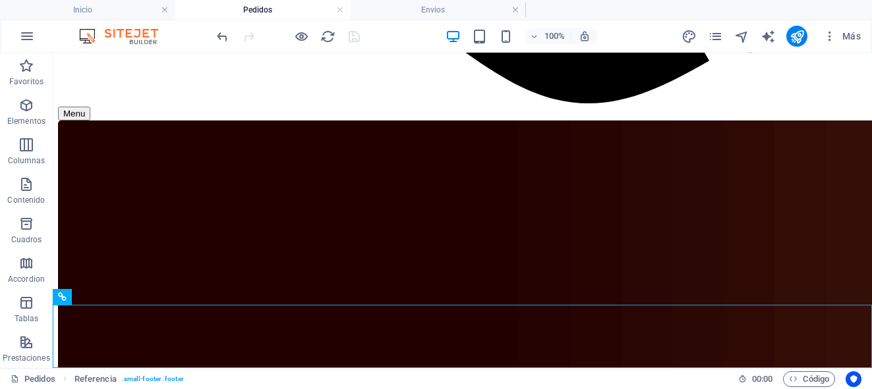
click at [309, 9] on h4 "Pedidos" at bounding box center [262, 10] width 175 height 14
click at [405, 14] on h4 "Envios" at bounding box center [438, 10] width 175 height 14
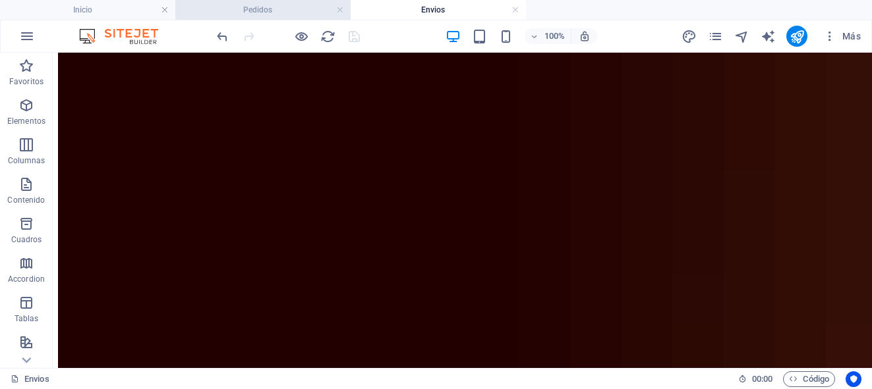
click at [298, 13] on h4 "Pedidos" at bounding box center [262, 10] width 175 height 14
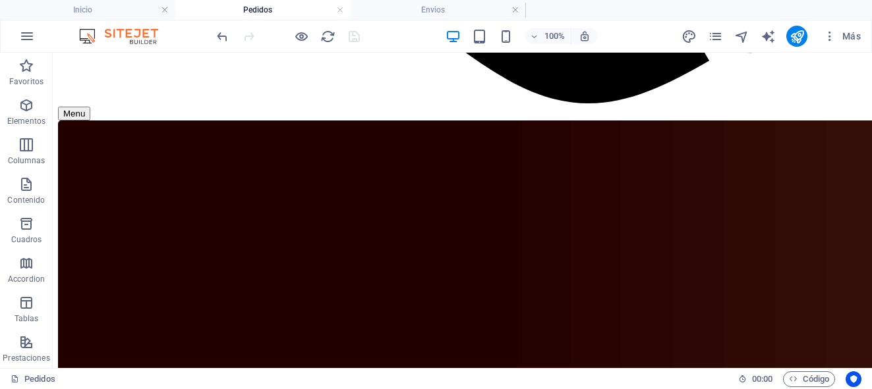
scroll to position [0, 0]
click at [718, 38] on icon "pages" at bounding box center [715, 36] width 15 height 15
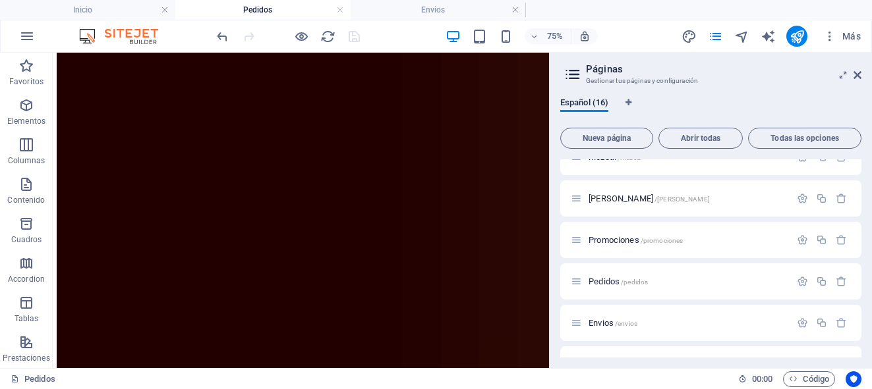
scroll to position [355, 0]
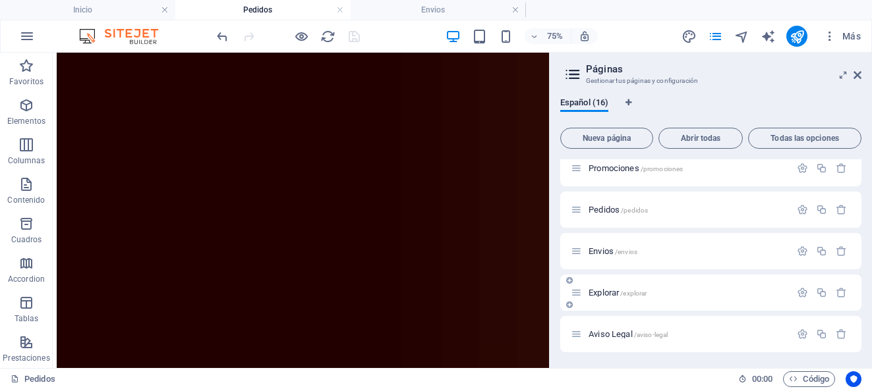
click at [601, 290] on span "Explorar /explorar" at bounding box center [617, 293] width 58 height 10
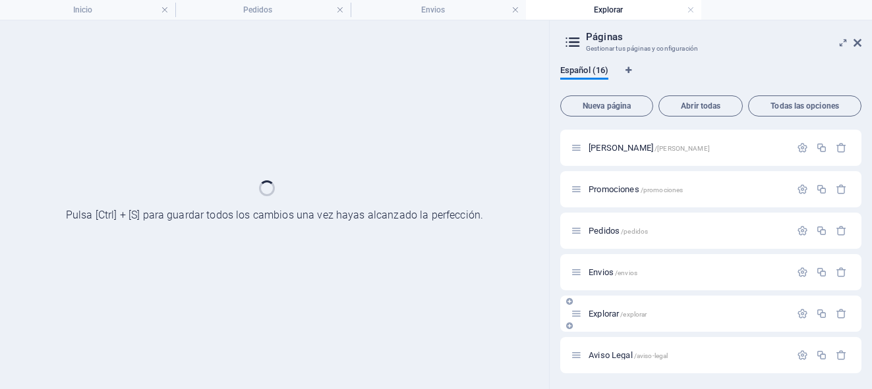
scroll to position [0, 0]
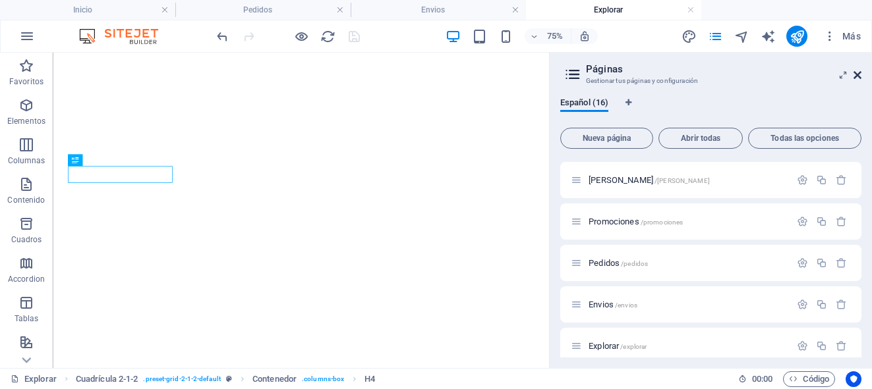
click at [859, 77] on icon at bounding box center [857, 75] width 8 height 11
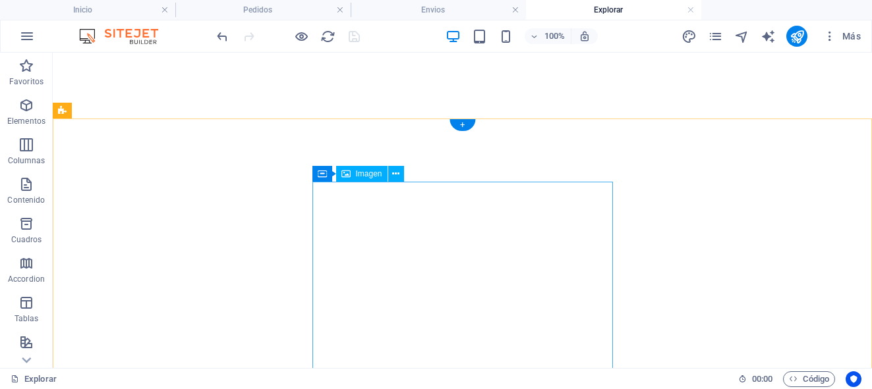
select select "%"
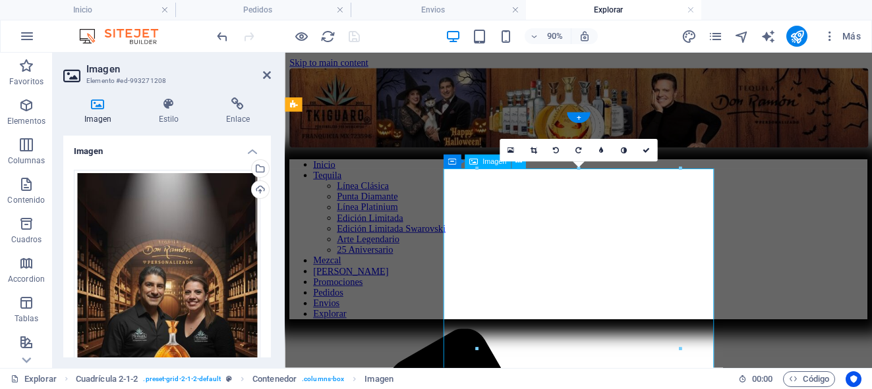
scroll to position [22, 0]
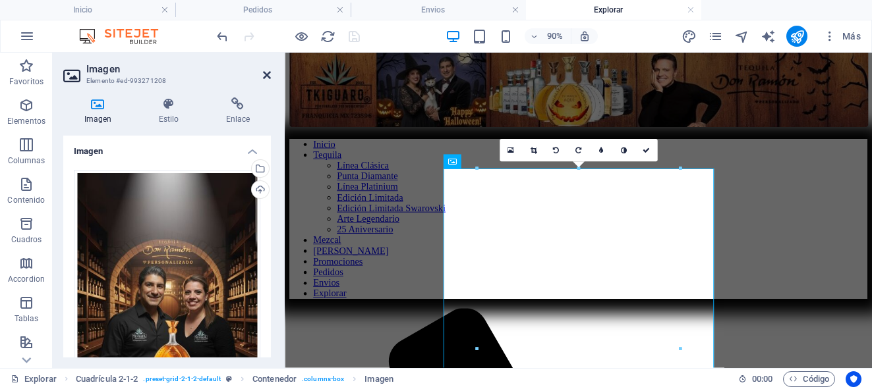
click at [270, 72] on icon at bounding box center [267, 75] width 8 height 11
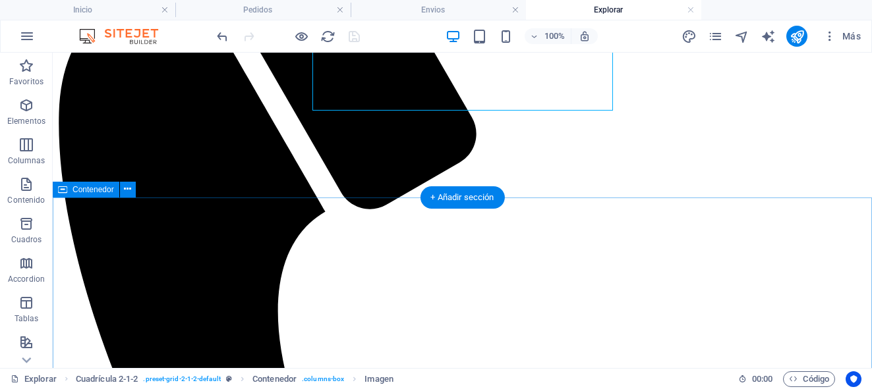
scroll to position [507, 0]
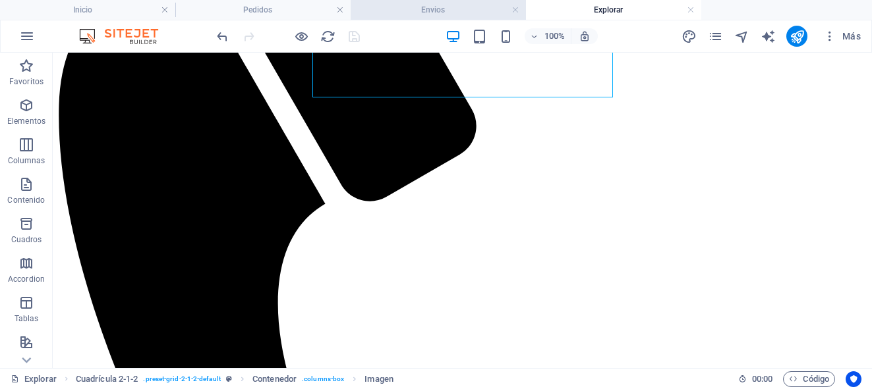
click at [411, 9] on h4 "Envios" at bounding box center [438, 10] width 175 height 14
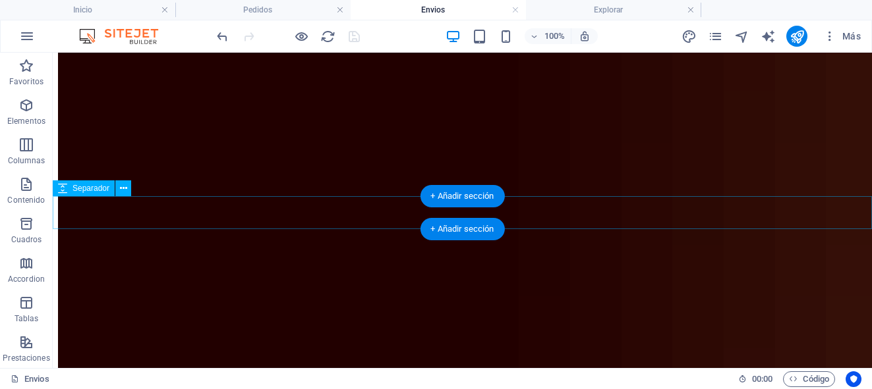
scroll to position [479, 0]
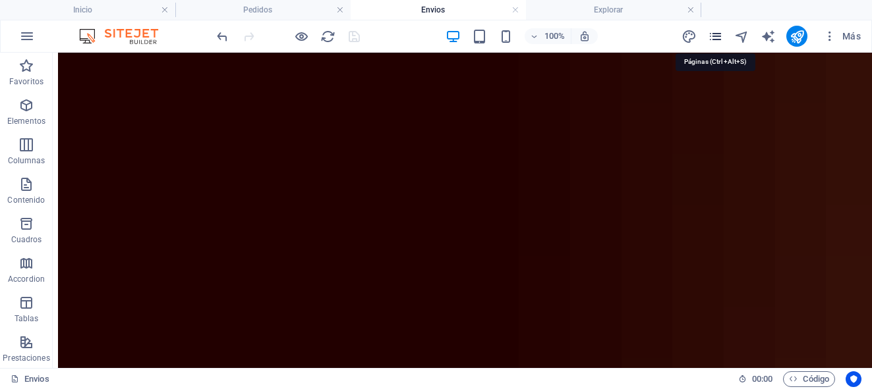
click at [715, 41] on icon "pages" at bounding box center [715, 36] width 15 height 15
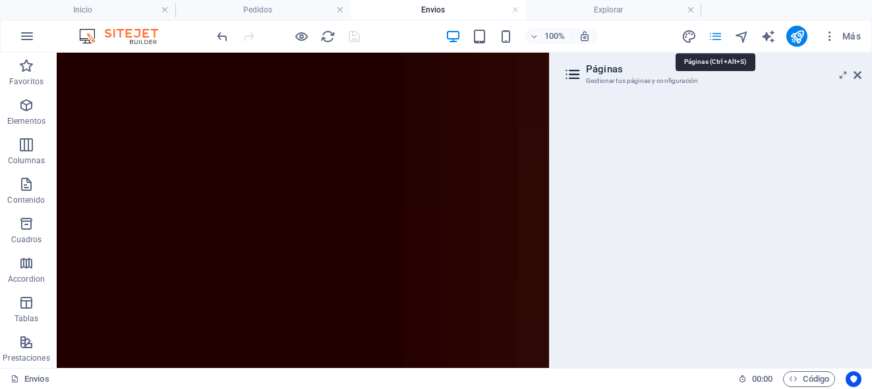
scroll to position [574, 0]
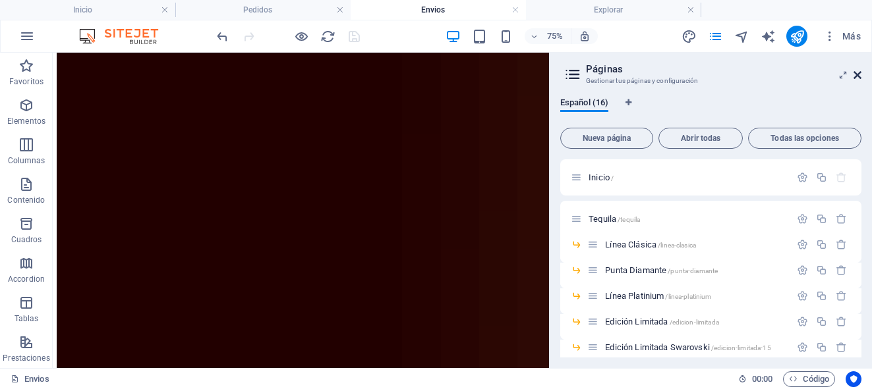
click at [858, 75] on icon at bounding box center [857, 75] width 8 height 11
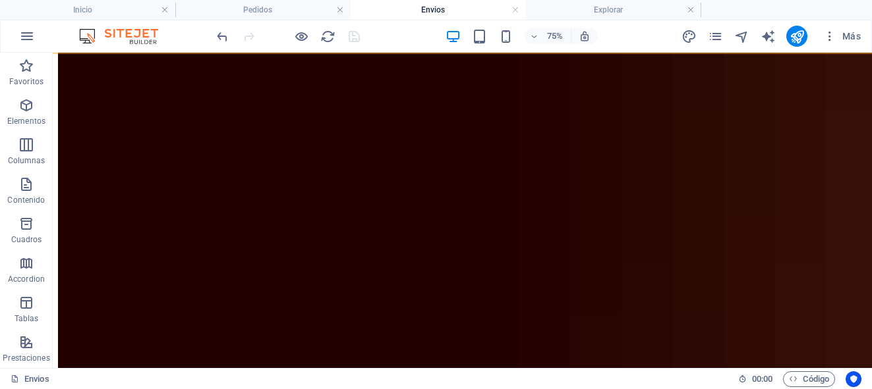
scroll to position [479, 0]
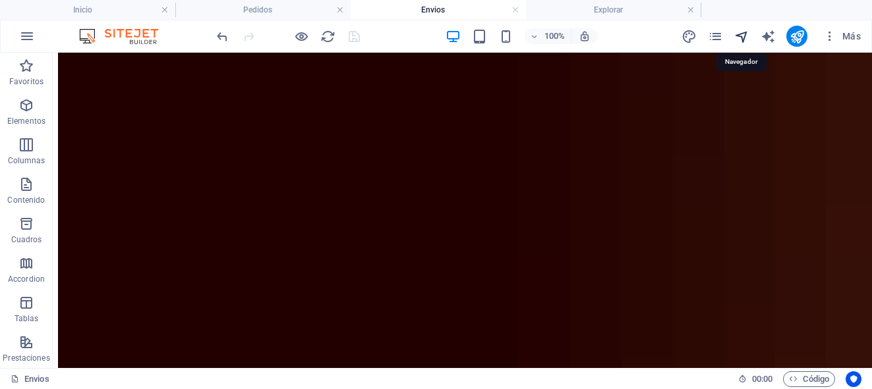
click at [741, 36] on icon "navigator" at bounding box center [741, 36] width 15 height 15
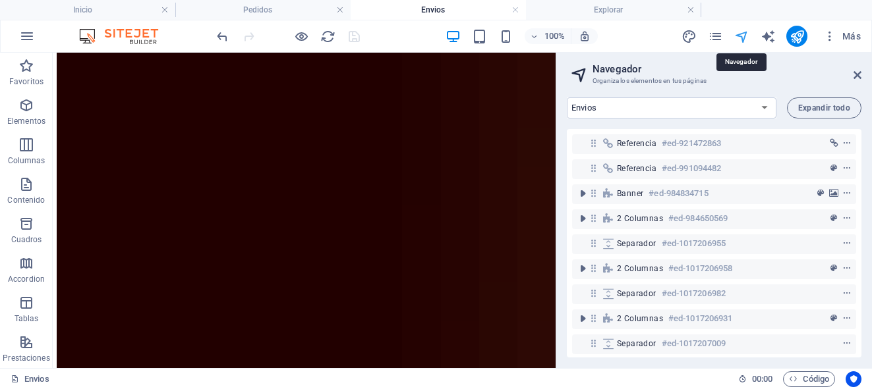
scroll to position [574, 0]
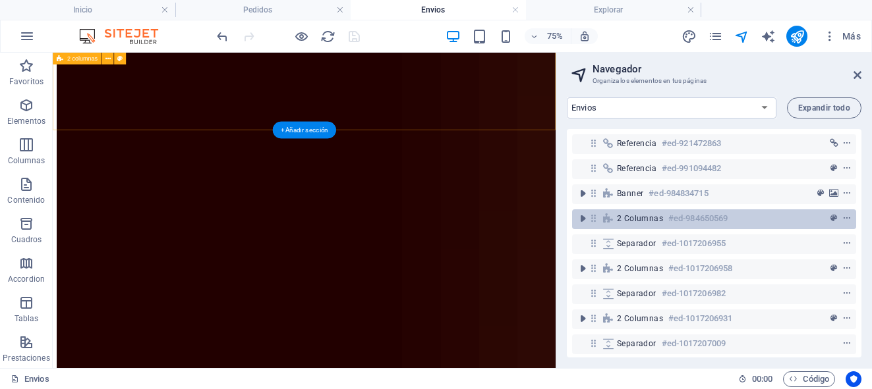
click at [641, 216] on span "2 columnas" at bounding box center [640, 219] width 46 height 11
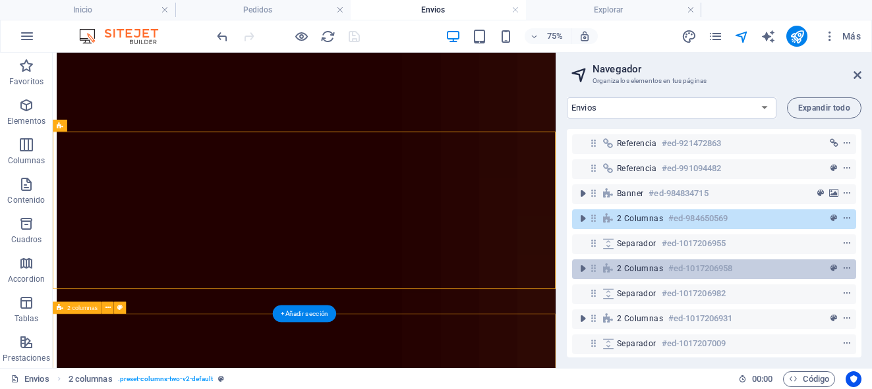
click at [643, 268] on span "2 columnas" at bounding box center [640, 269] width 46 height 11
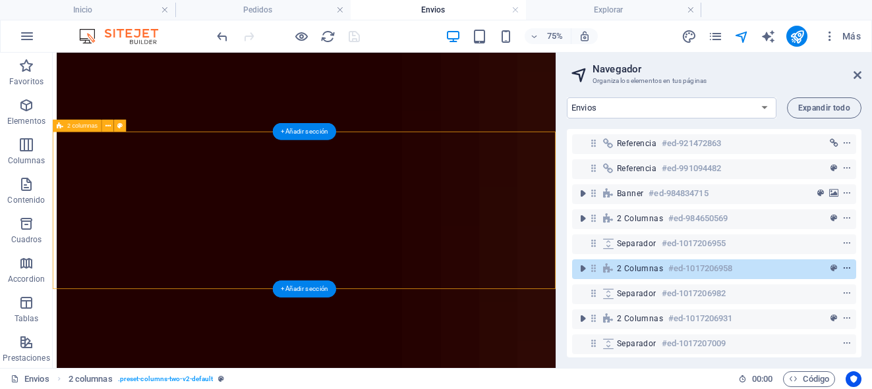
click at [844, 270] on icon "context-menu" at bounding box center [846, 268] width 9 height 9
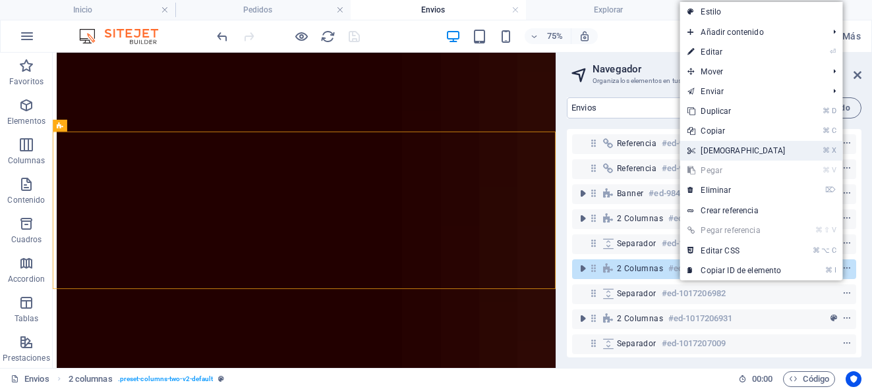
click at [731, 150] on link "⌘ X Cortar" at bounding box center [735, 151] width 113 height 20
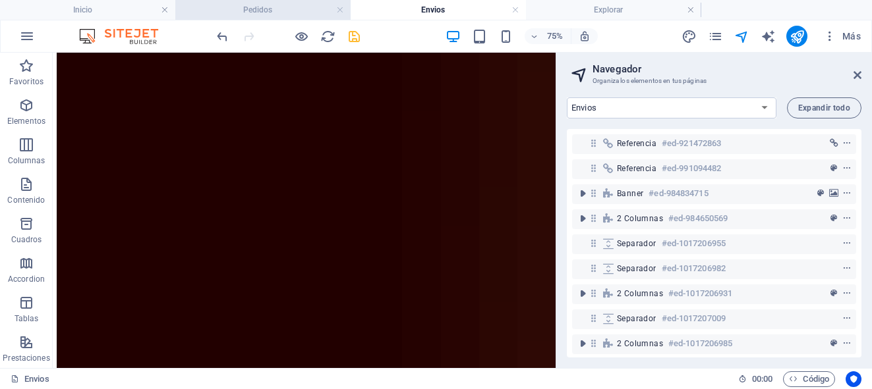
click at [291, 5] on h4 "Pedidos" at bounding box center [262, 10] width 175 height 14
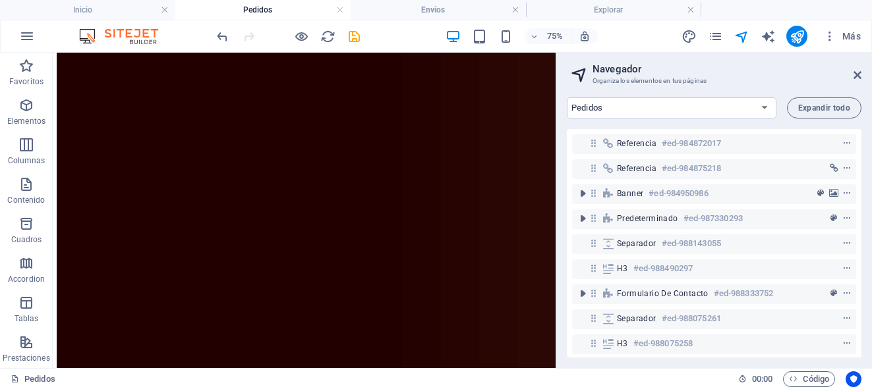
scroll to position [0, 0]
click at [594, 8] on h4 "Explorar" at bounding box center [613, 10] width 175 height 14
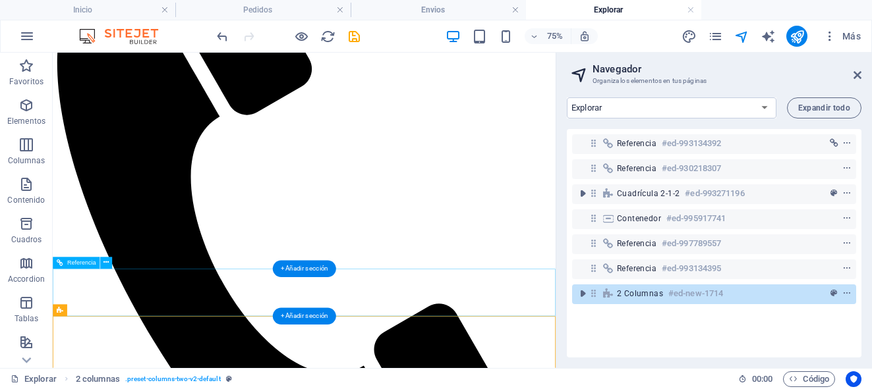
scroll to position [774, 0]
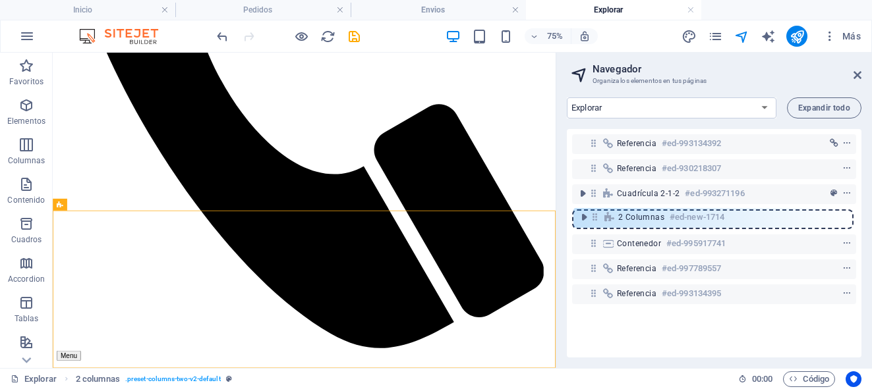
drag, startPoint x: 592, startPoint y: 295, endPoint x: 593, endPoint y: 213, distance: 81.7
click at [593, 213] on div "Referencia #ed-993134392 Referencia #ed-930218307 Cuadrícula 2-1-2 #ed-99327119…" at bounding box center [714, 243] width 295 height 229
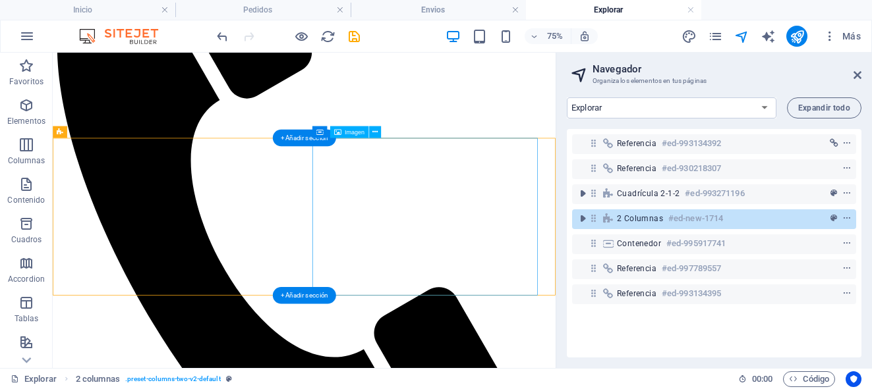
scroll to position [532, 0]
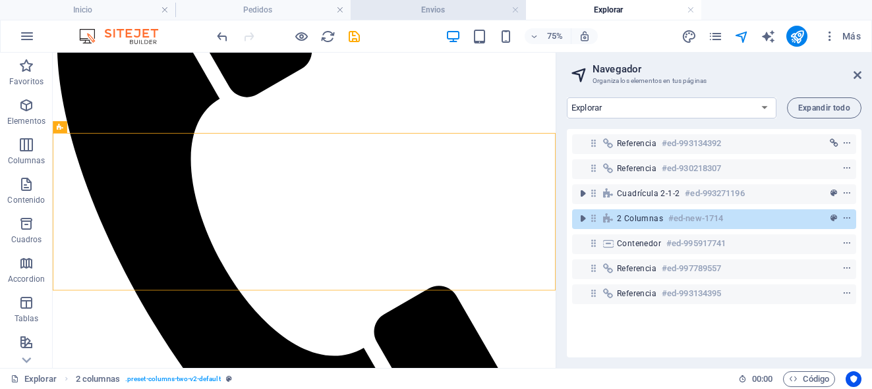
click at [387, 5] on h4 "Envios" at bounding box center [438, 10] width 175 height 14
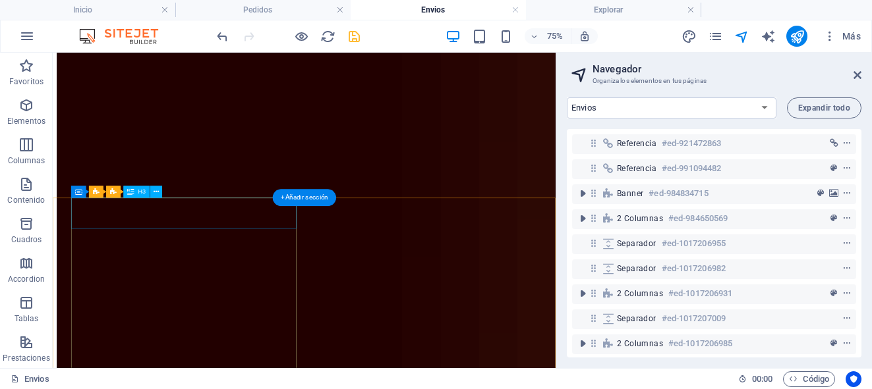
scroll to position [572, 0]
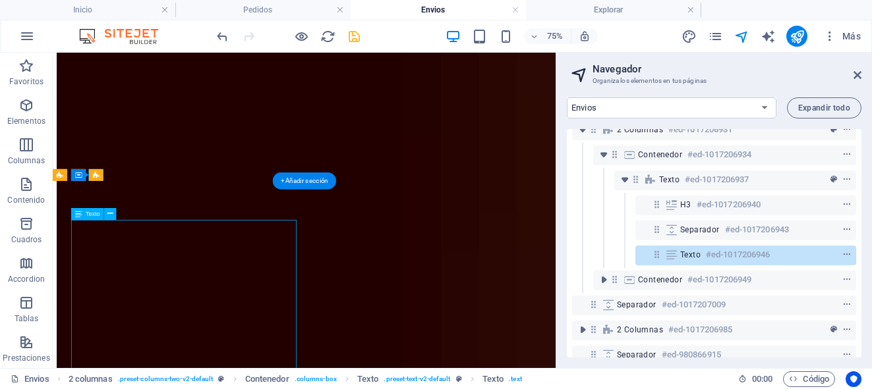
scroll to position [182, 0]
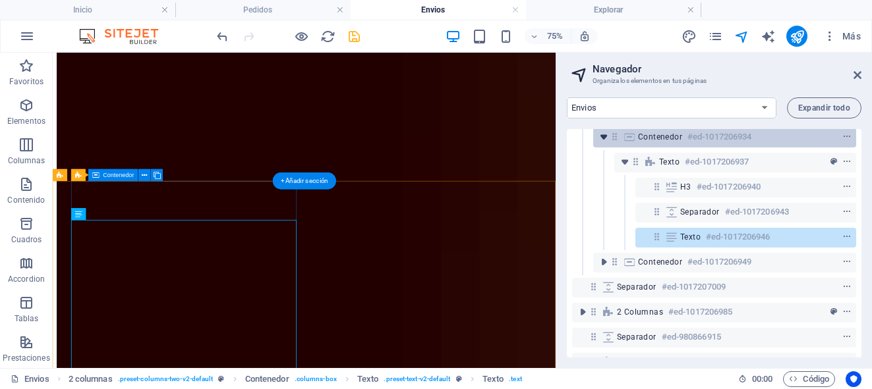
click at [603, 142] on icon "toggle-expand" at bounding box center [603, 136] width 13 height 13
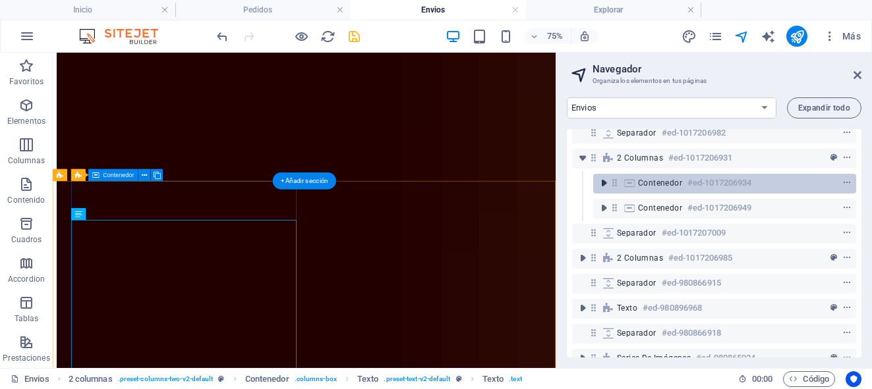
scroll to position [120, 0]
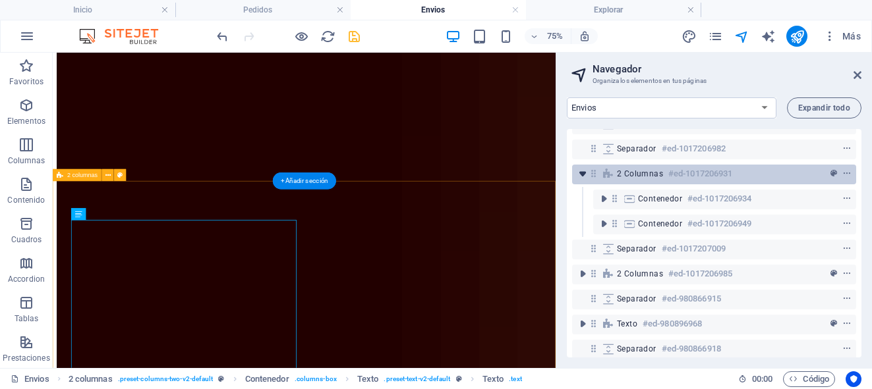
click at [583, 176] on icon "toggle-expand" at bounding box center [582, 173] width 13 height 13
click at [639, 173] on span "2 columnas" at bounding box center [640, 174] width 46 height 11
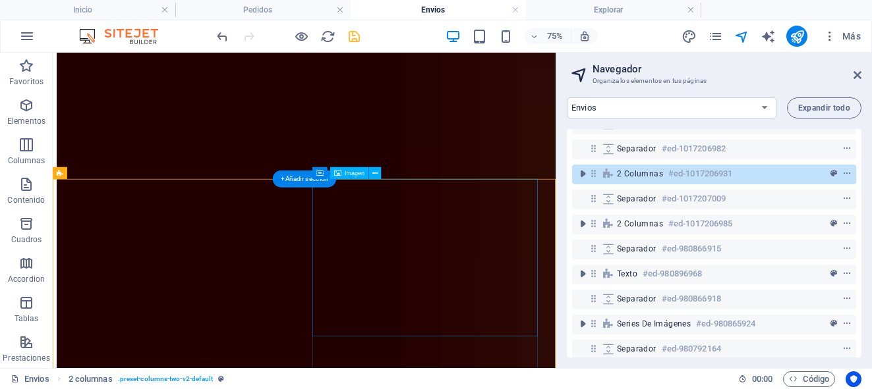
scroll to position [579, 0]
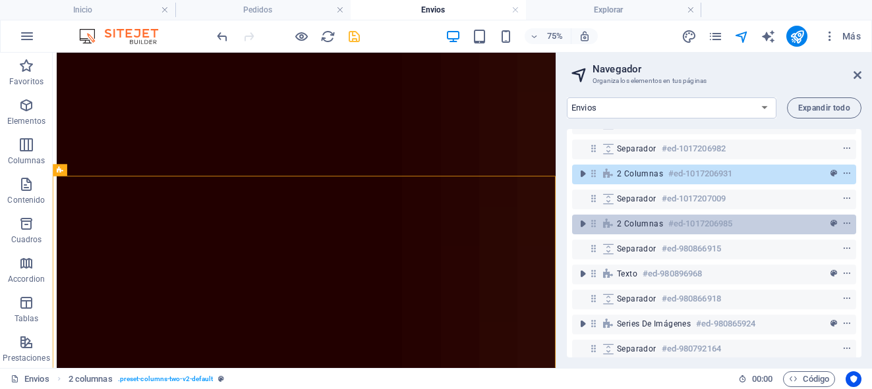
click at [633, 224] on span "2 columnas" at bounding box center [640, 224] width 46 height 11
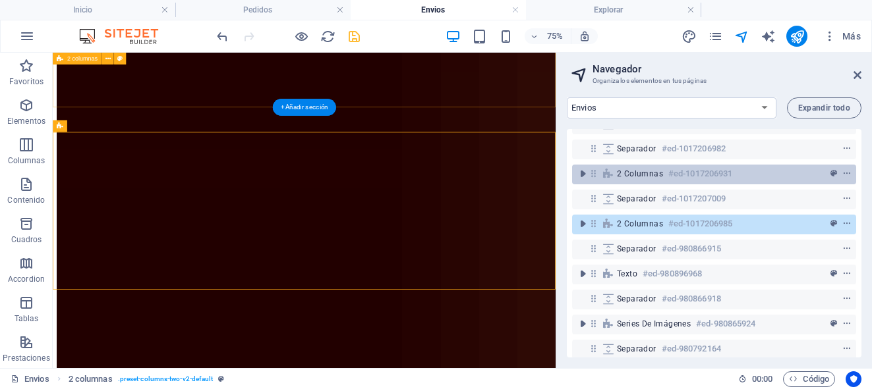
click at [648, 175] on span "2 columnas" at bounding box center [640, 174] width 46 height 11
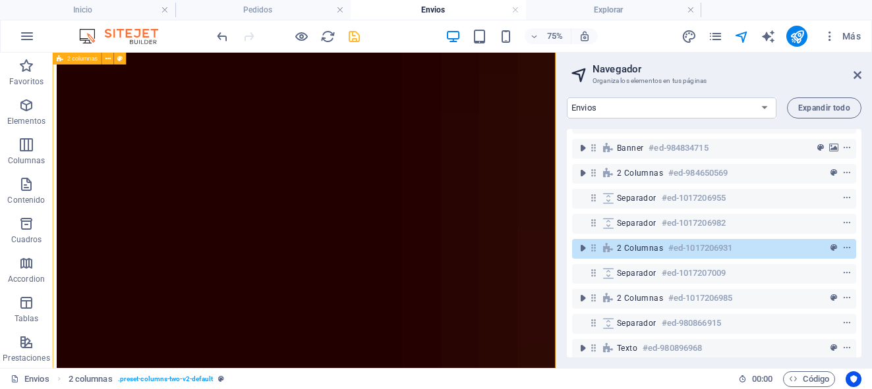
scroll to position [45, 0]
click at [845, 250] on icon "context-menu" at bounding box center [846, 248] width 9 height 9
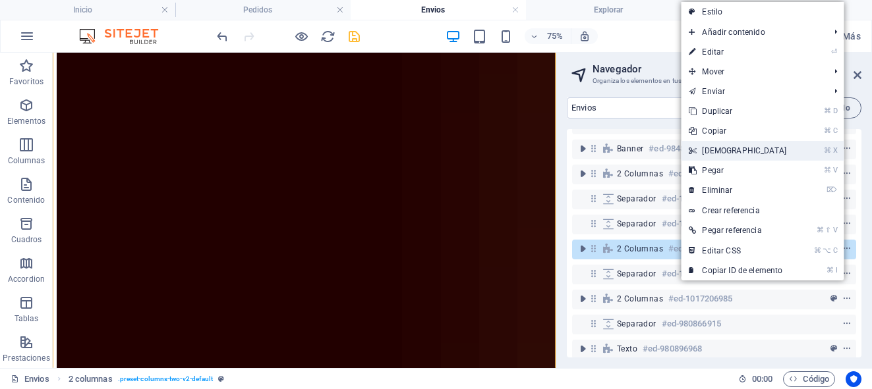
click at [730, 152] on link "⌘ X Cortar" at bounding box center [737, 151] width 113 height 20
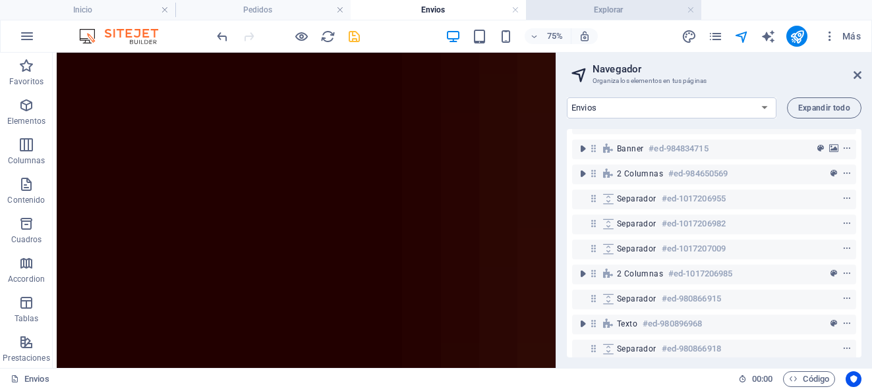
click at [616, 15] on h4 "Explorar" at bounding box center [613, 10] width 175 height 14
select select "17294292-es"
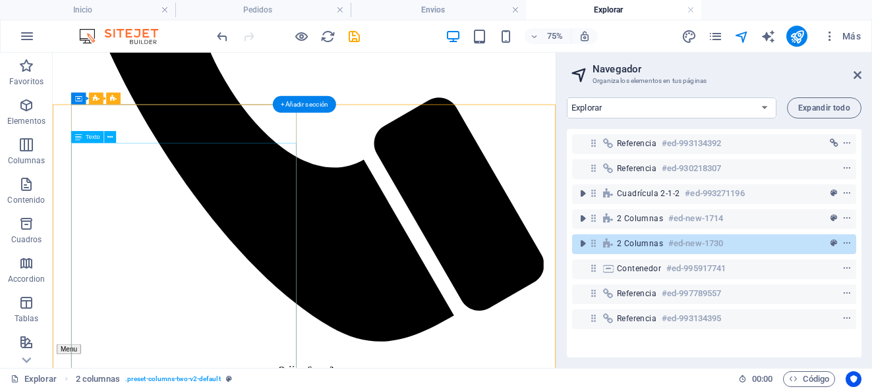
scroll to position [776, 0]
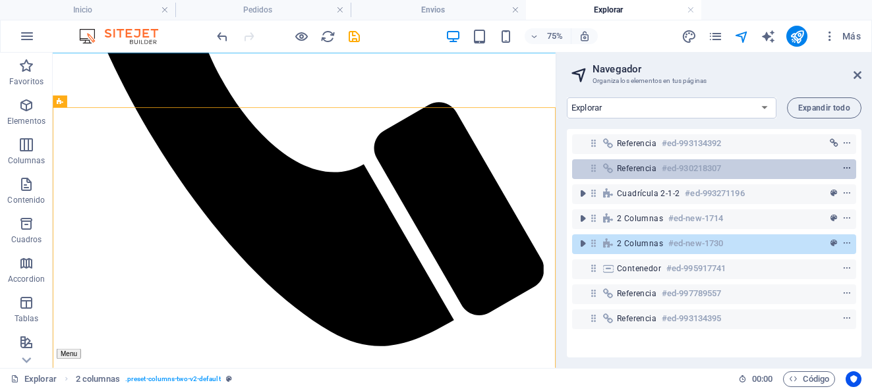
click at [843, 172] on icon "context-menu" at bounding box center [846, 168] width 9 height 9
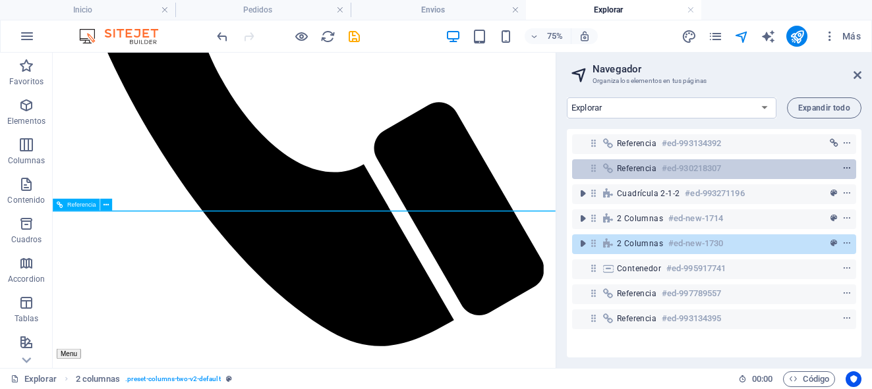
scroll to position [565, 0]
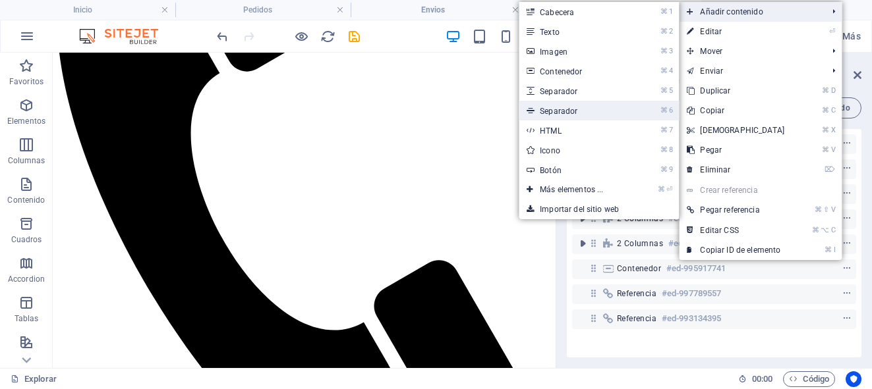
click at [574, 109] on link "⌘ 6 Separador" at bounding box center [574, 111] width 111 height 20
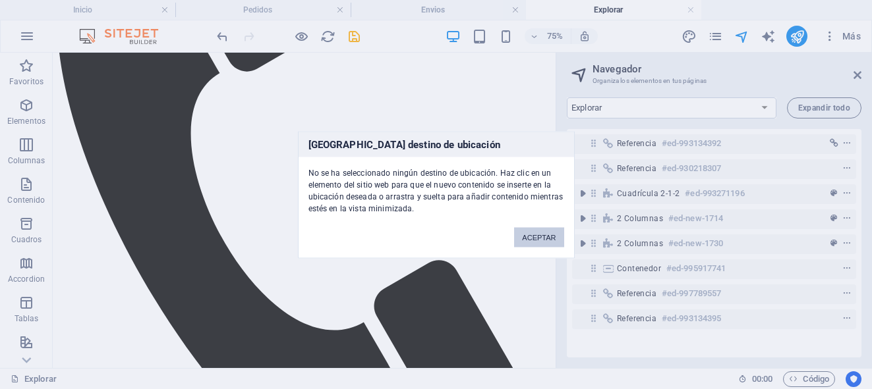
click at [535, 243] on button "ACEPTAR" at bounding box center [538, 237] width 49 height 20
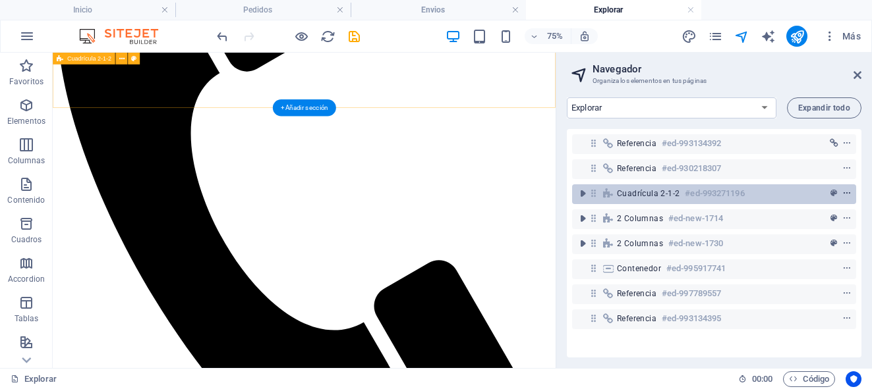
click at [848, 193] on icon "context-menu" at bounding box center [846, 193] width 9 height 9
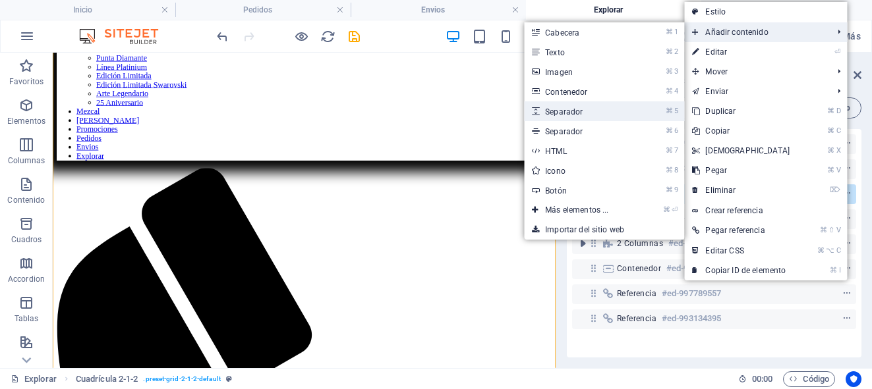
click at [577, 108] on link "⌘ 5 Separador" at bounding box center [579, 111] width 111 height 20
select select "px"
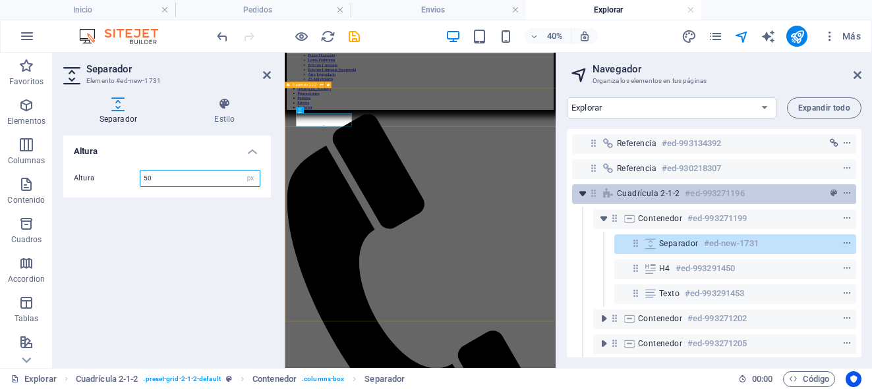
scroll to position [0, 0]
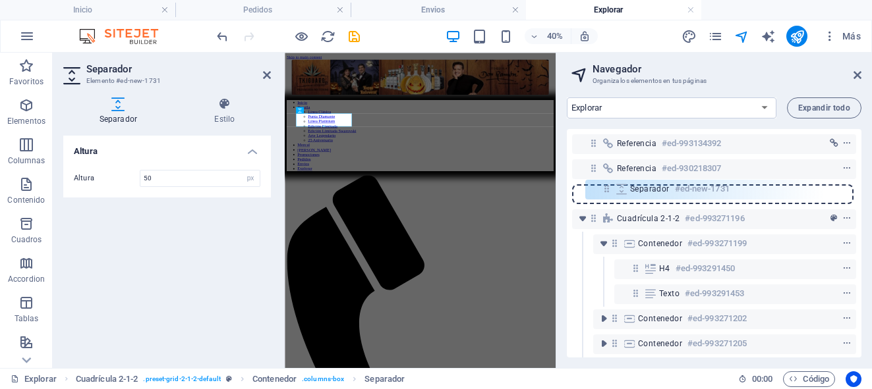
drag, startPoint x: 636, startPoint y: 246, endPoint x: 606, endPoint y: 188, distance: 66.0
click at [606, 188] on div "Referencia #ed-993134392 Referencia #ed-930218307 Cuadrícula 2-1-2 #ed-99327119…" at bounding box center [714, 243] width 295 height 229
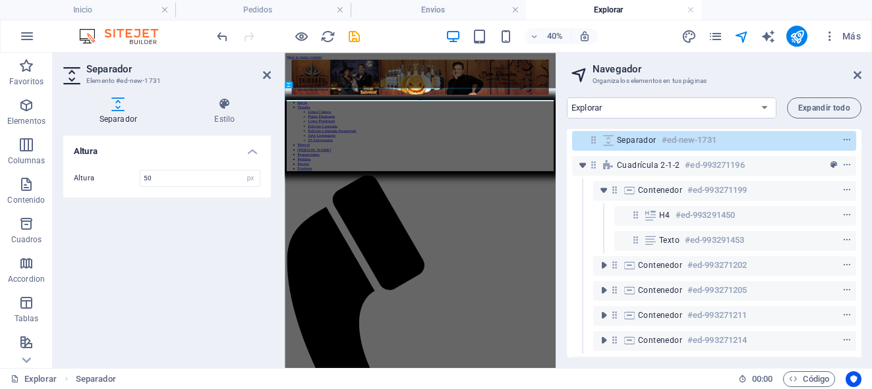
scroll to position [59, 0]
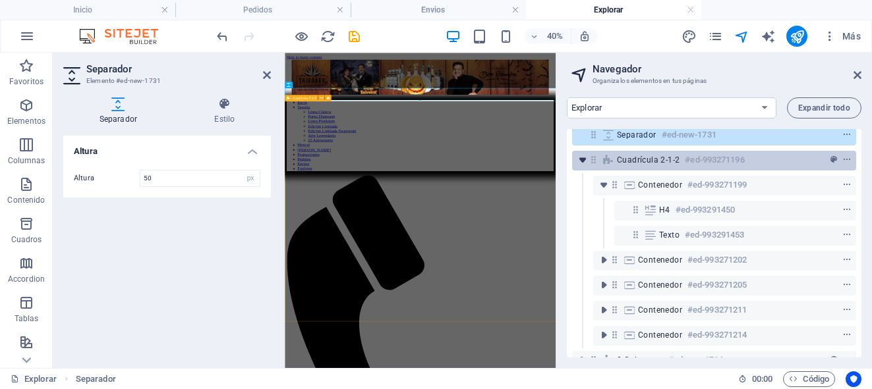
click at [583, 161] on icon "toggle-expand" at bounding box center [582, 160] width 13 height 13
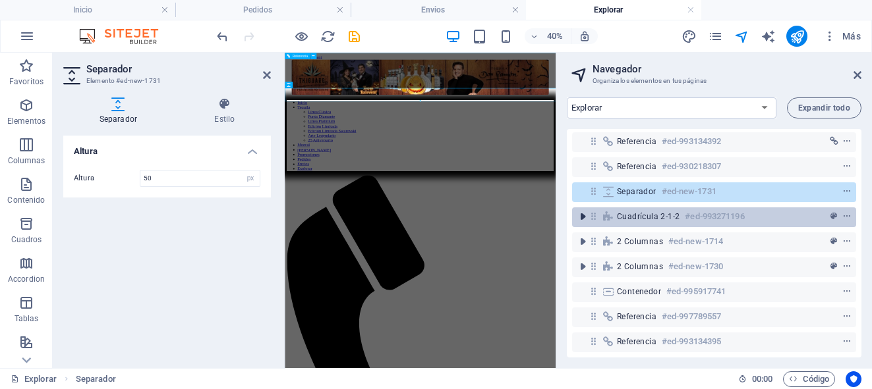
scroll to position [11, 0]
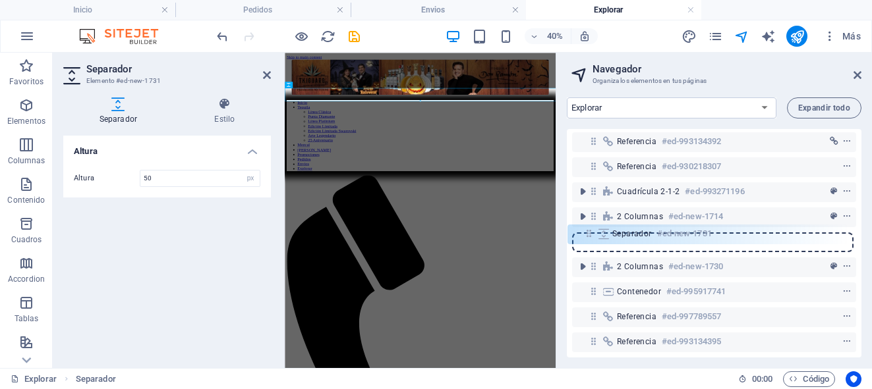
drag, startPoint x: 591, startPoint y: 185, endPoint x: 587, endPoint y: 239, distance: 54.9
click at [587, 239] on div "Referencia #ed-993134392 Referencia #ed-930218307 Separador #ed-new-1731 Cuadrí…" at bounding box center [714, 243] width 295 height 229
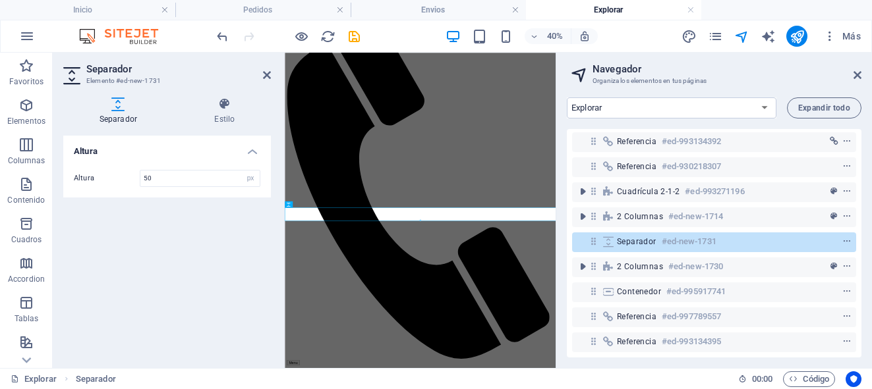
scroll to position [471, 0]
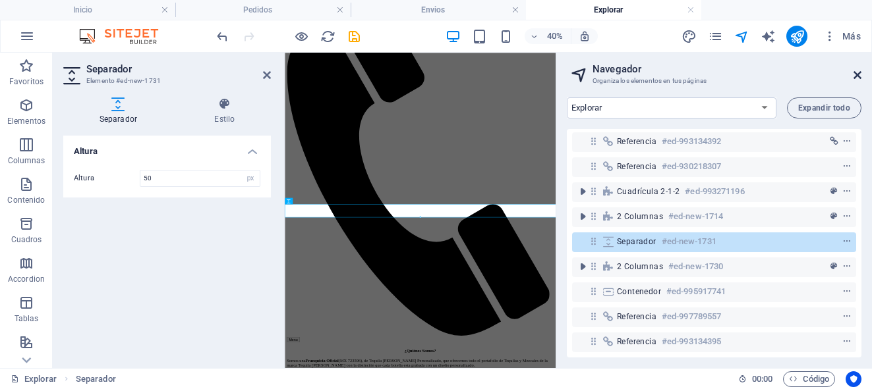
click at [855, 78] on icon at bounding box center [857, 75] width 8 height 11
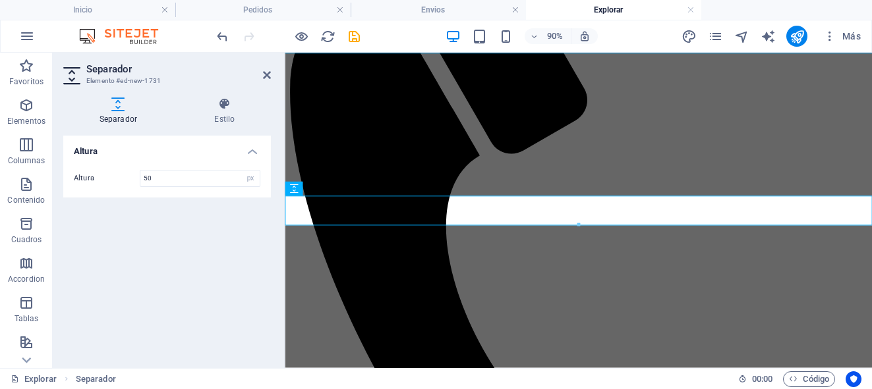
scroll to position [690, 0]
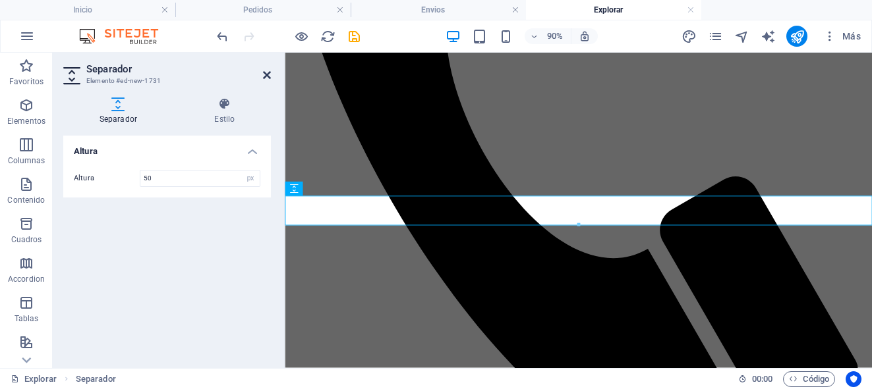
click at [266, 78] on icon at bounding box center [267, 75] width 8 height 11
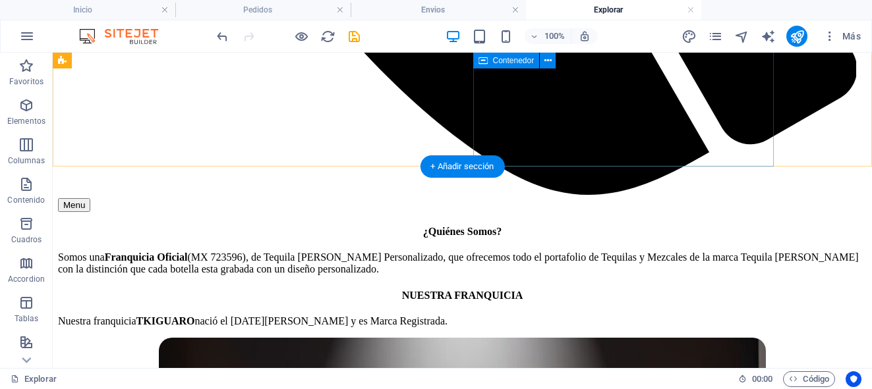
scroll to position [1250, 0]
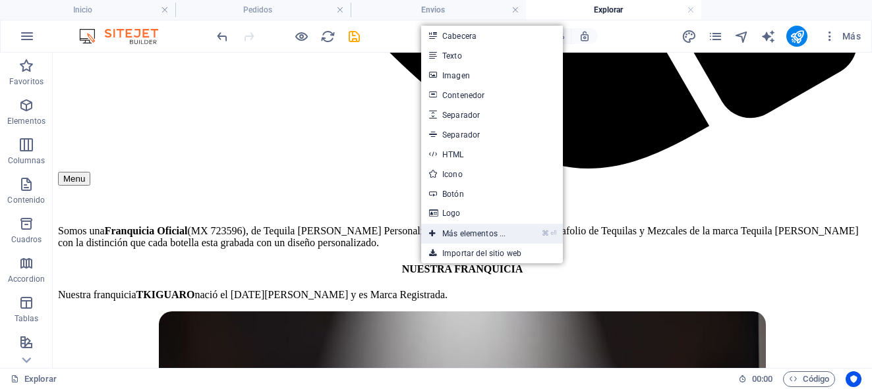
click at [455, 234] on link "⌘ ⏎ Más elementos ..." at bounding box center [467, 234] width 92 height 20
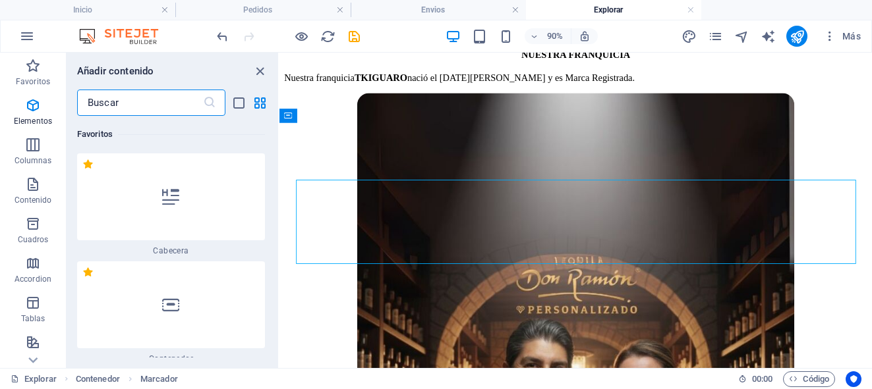
scroll to position [248, 0]
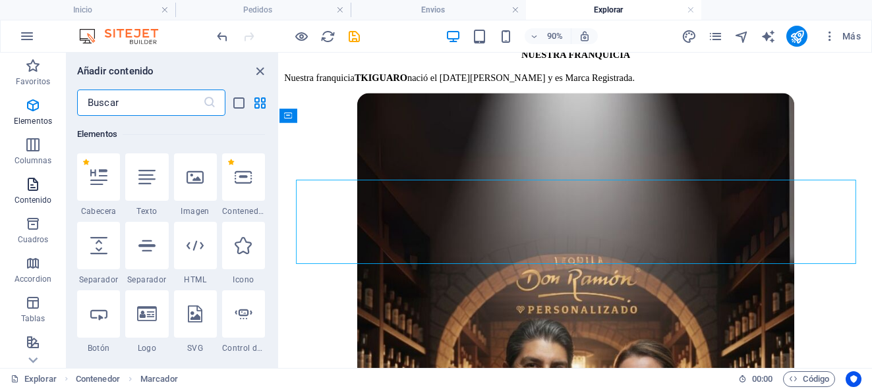
click at [36, 195] on p "Contenido" at bounding box center [33, 200] width 38 height 11
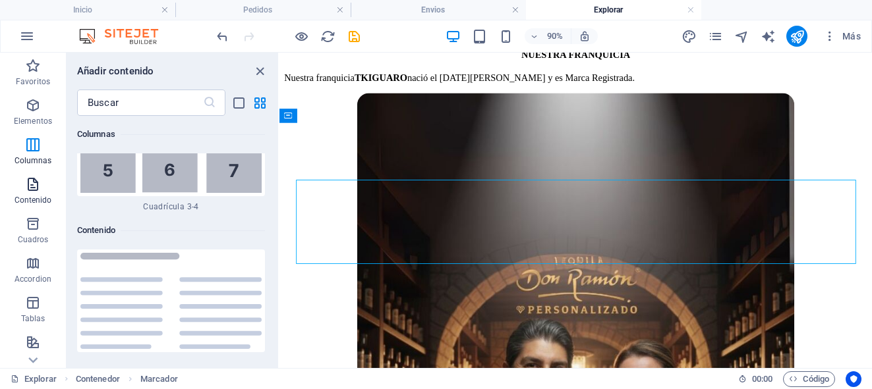
scroll to position [4426, 0]
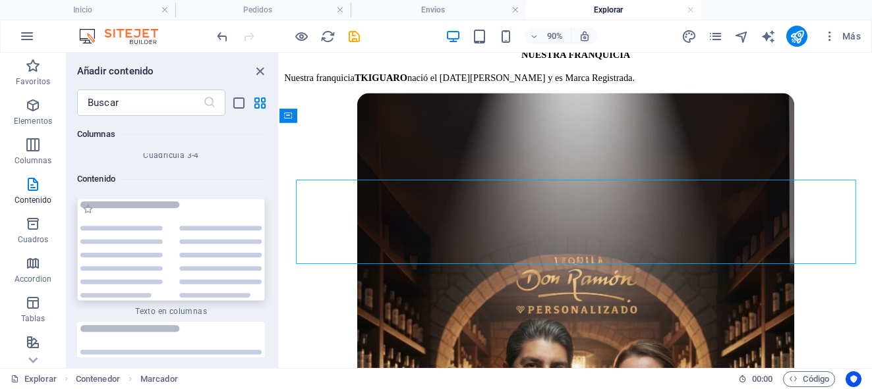
click at [154, 225] on img at bounding box center [170, 250] width 181 height 97
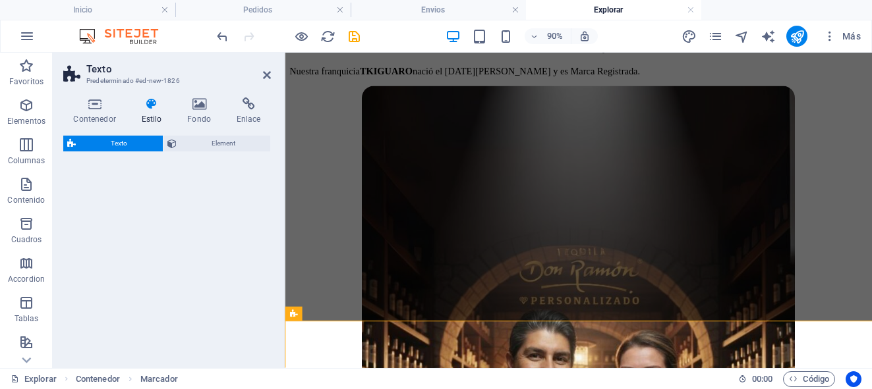
select select "preset-text-v2-columns"
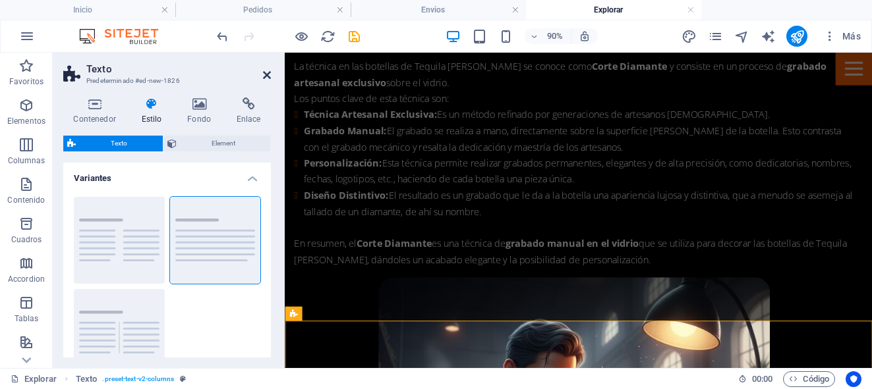
click at [266, 74] on icon at bounding box center [267, 75] width 8 height 11
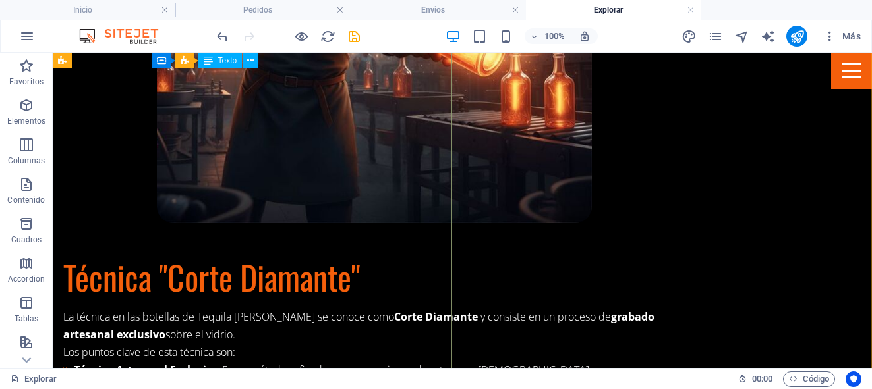
scroll to position [983, 0]
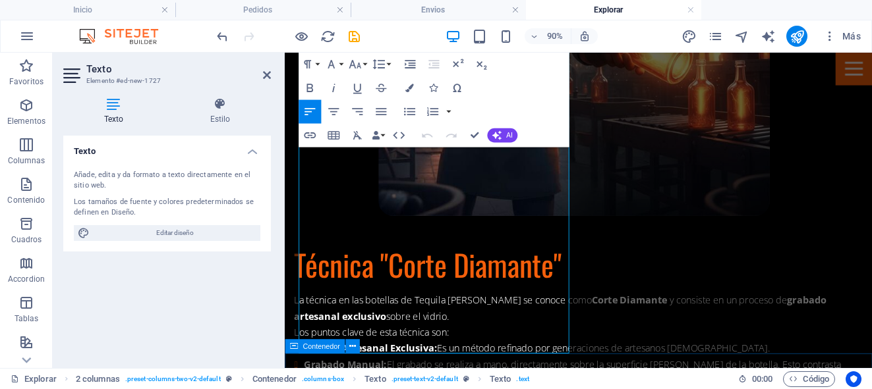
scroll to position [994, 0]
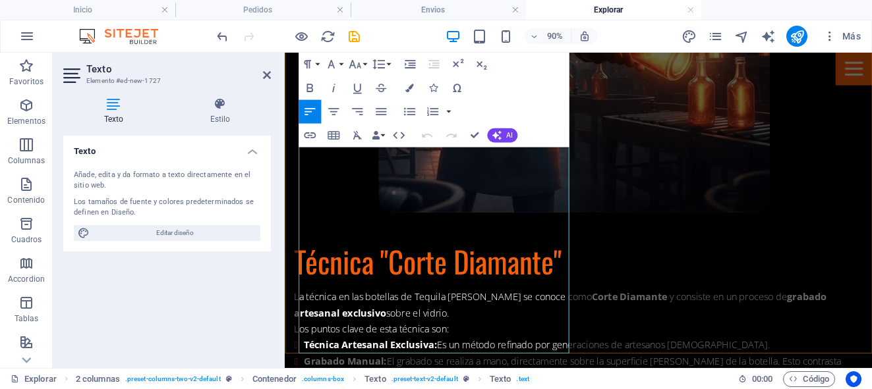
drag, startPoint x: 312, startPoint y: 253, endPoint x: 583, endPoint y: 380, distance: 299.2
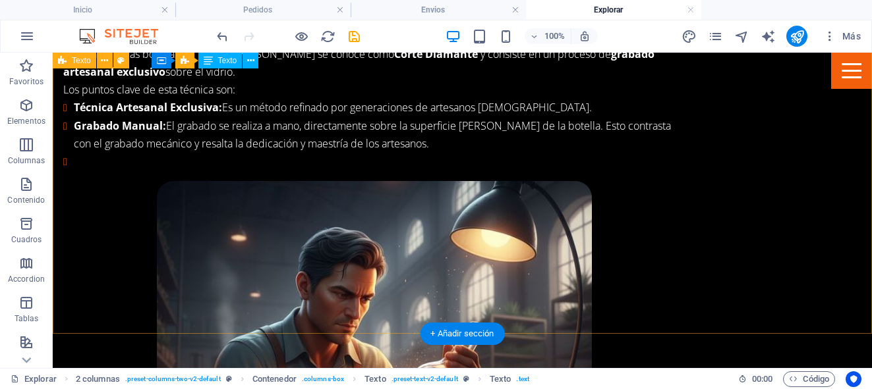
scroll to position [1386, 0]
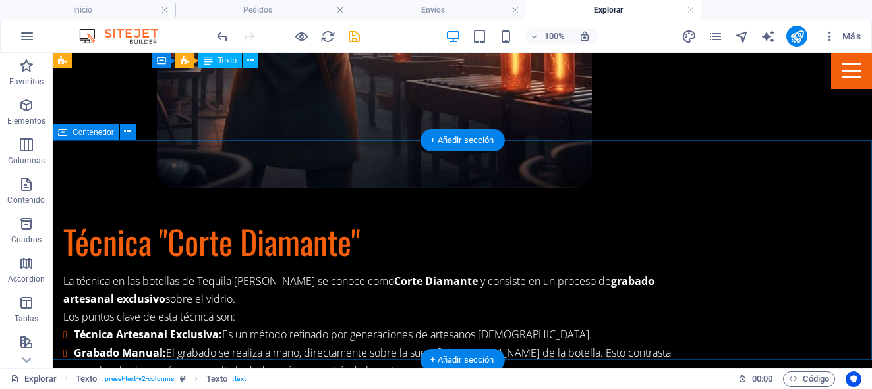
scroll to position [1008, 0]
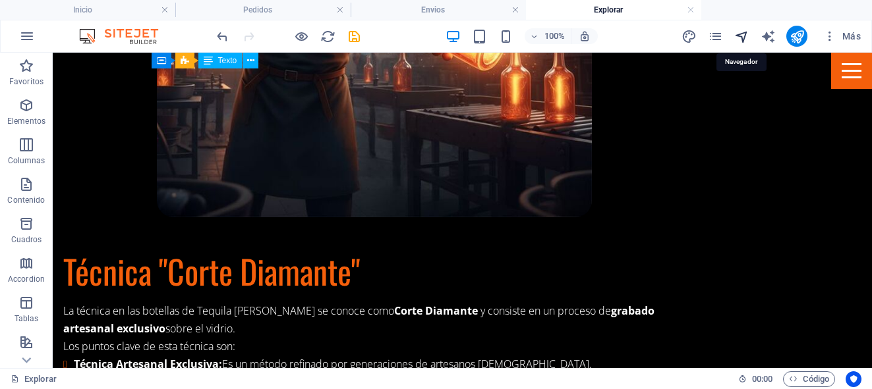
click at [740, 36] on icon "navigator" at bounding box center [741, 36] width 15 height 15
select select "17294292-es"
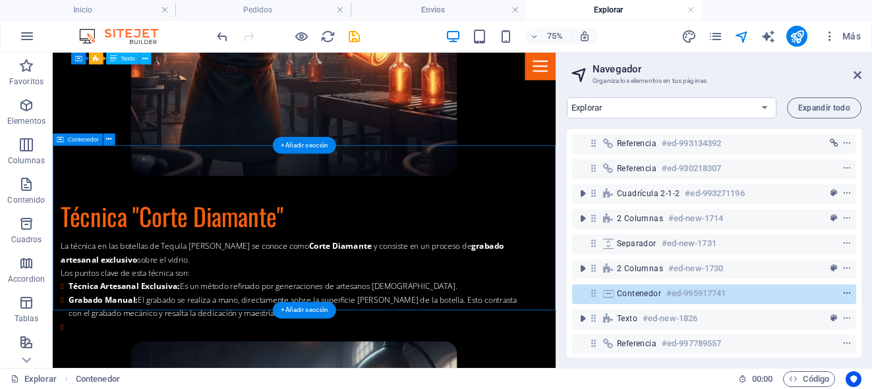
click at [844, 295] on icon "context-menu" at bounding box center [846, 293] width 9 height 9
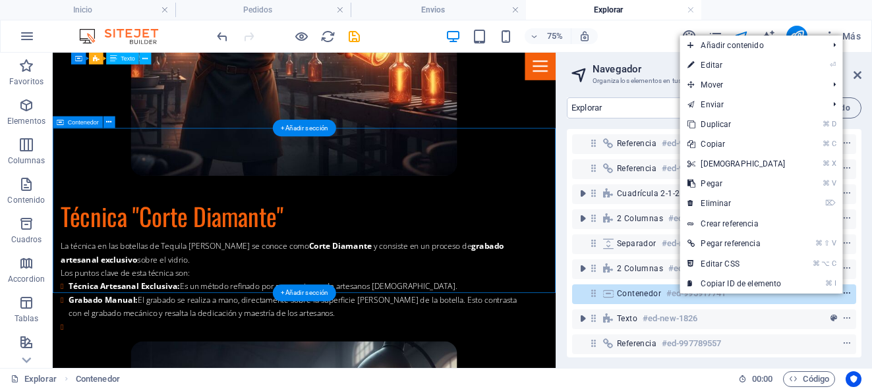
scroll to position [1031, 0]
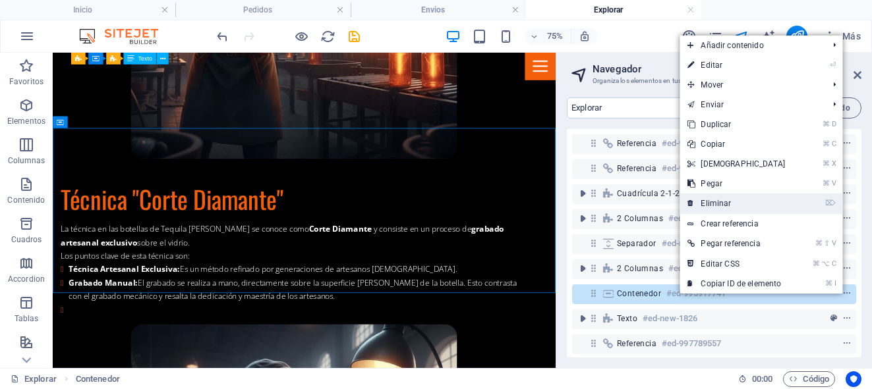
click at [766, 205] on link "⌦ Eliminar" at bounding box center [735, 204] width 113 height 20
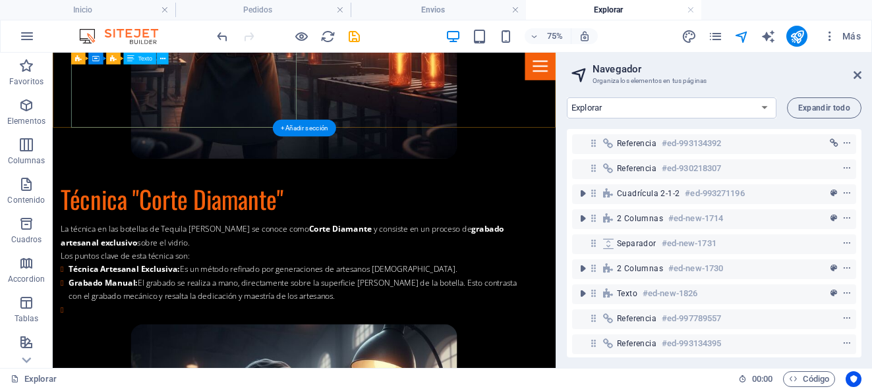
click at [279, 279] on div "La técnica en las botellas de Tequila Don Ramón se conoce como Corte Diamante y…" at bounding box center [374, 341] width 622 height 125
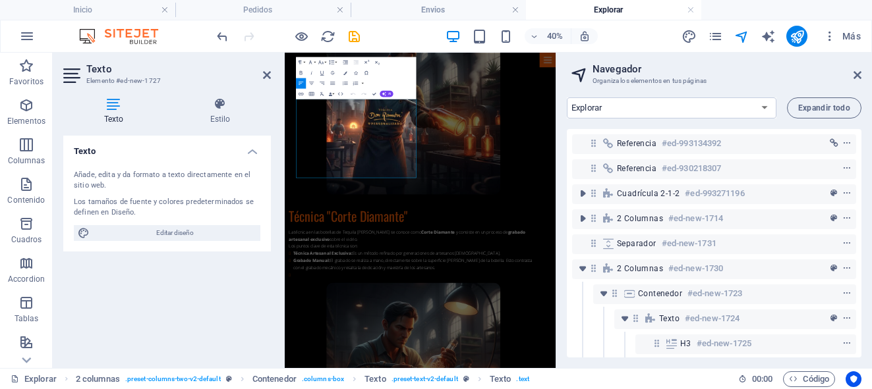
scroll to position [157, 0]
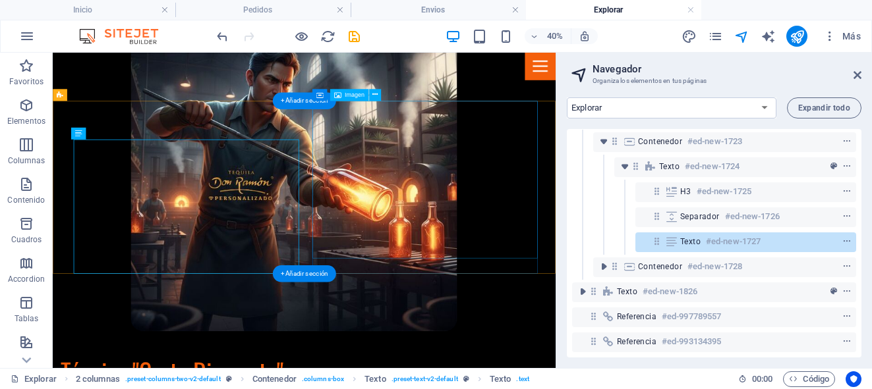
scroll to position [818, 0]
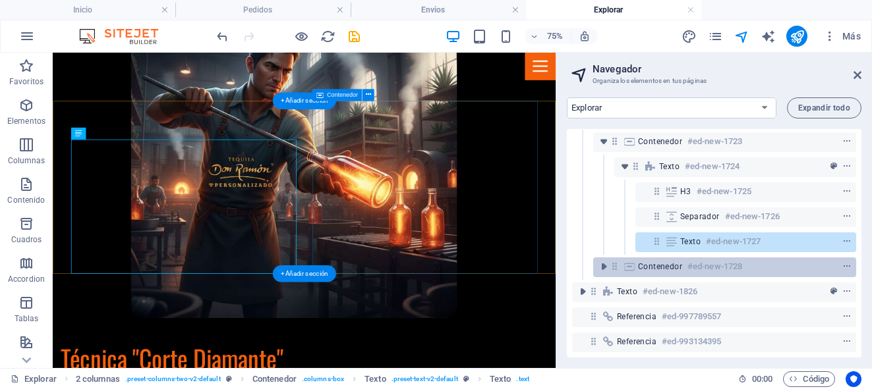
click at [648, 266] on span "Contenedor" at bounding box center [660, 267] width 44 height 11
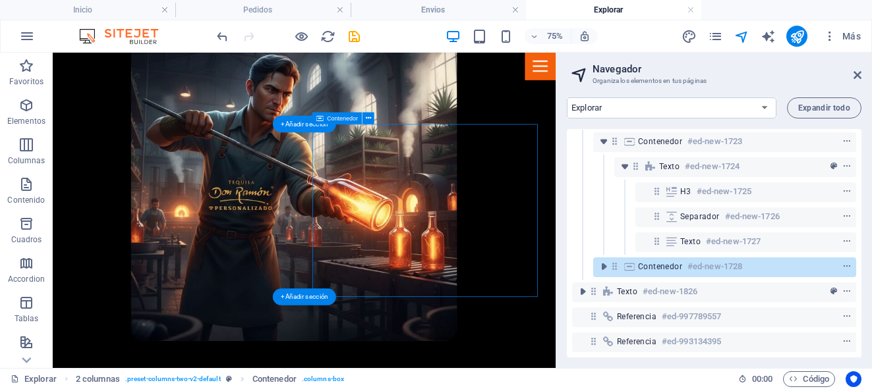
scroll to position [163, 0]
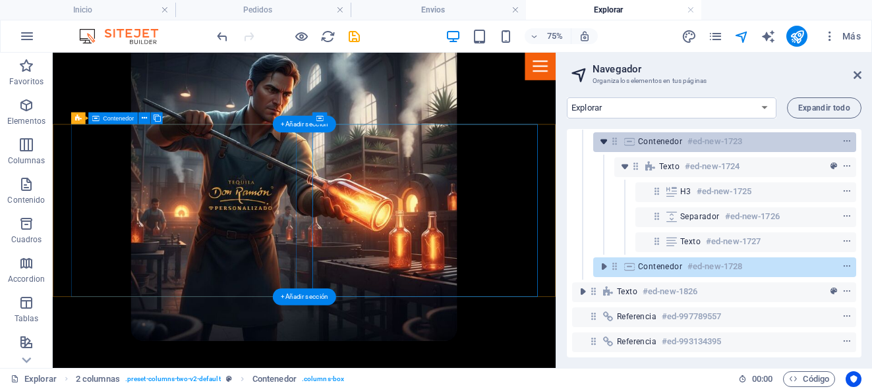
click at [604, 135] on icon "toggle-expand" at bounding box center [603, 141] width 13 height 13
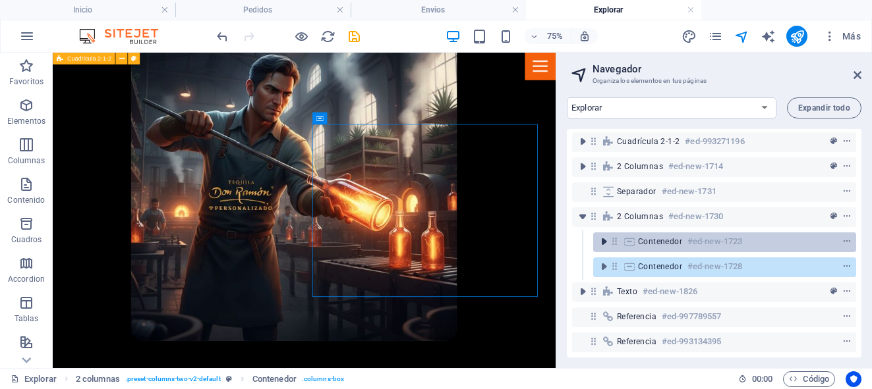
scroll to position [63, 0]
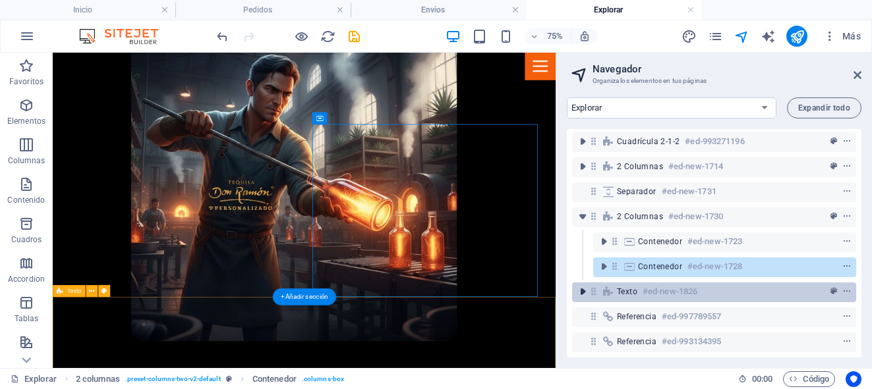
click at [584, 285] on icon "toggle-expand" at bounding box center [582, 291] width 13 height 13
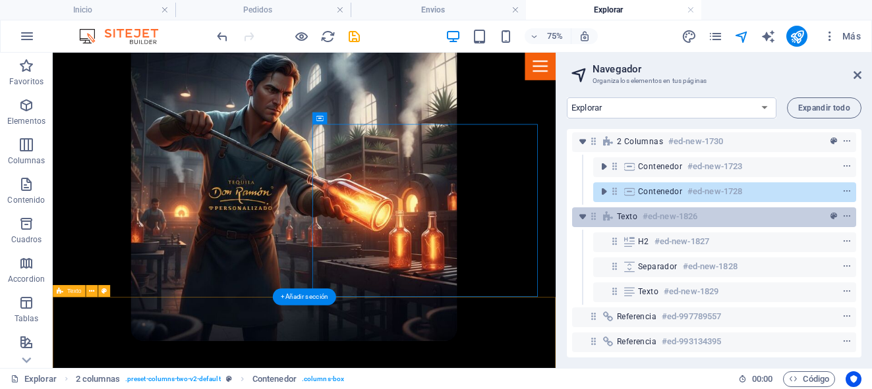
scroll to position [138, 0]
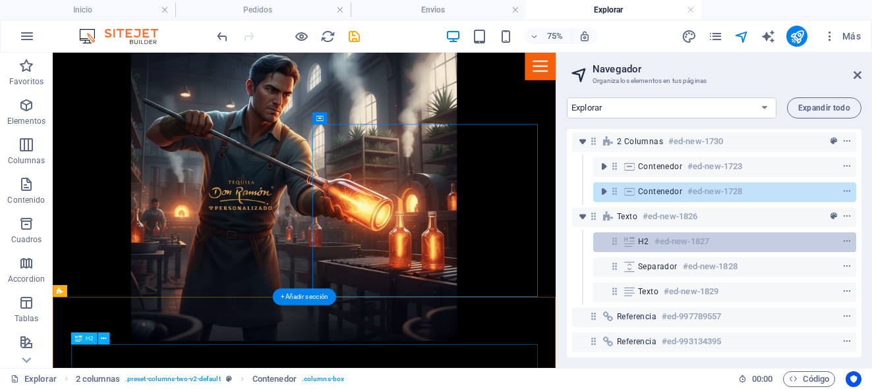
click at [654, 234] on h6 "#ed-new-1827" at bounding box center [681, 242] width 55 height 16
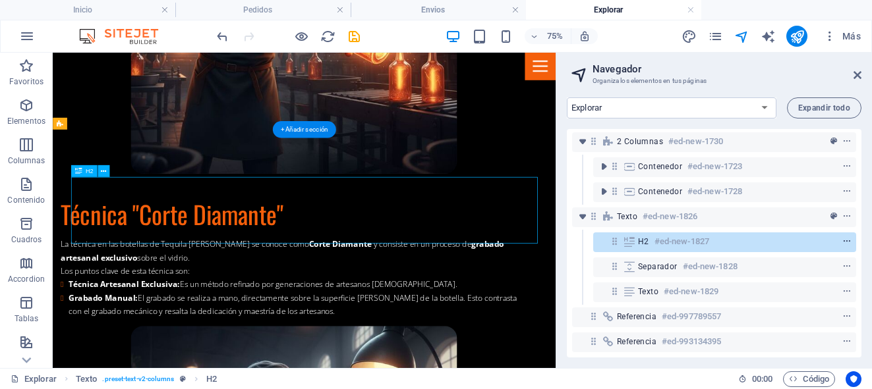
click at [844, 237] on icon "context-menu" at bounding box center [846, 241] width 9 height 9
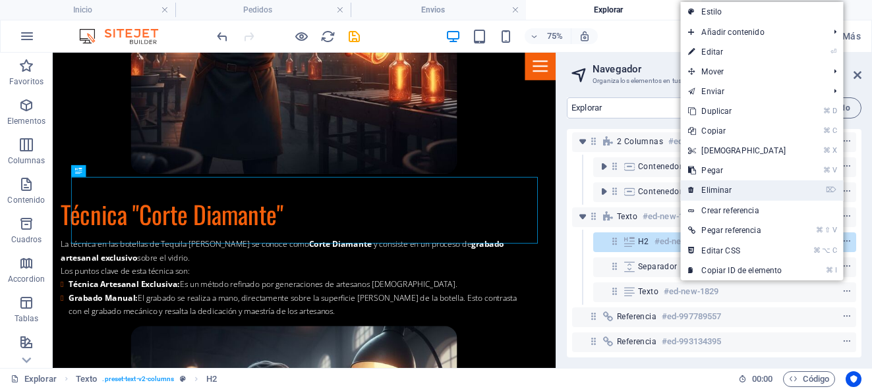
click at [715, 192] on link "⌦ Eliminar" at bounding box center [736, 191] width 113 height 20
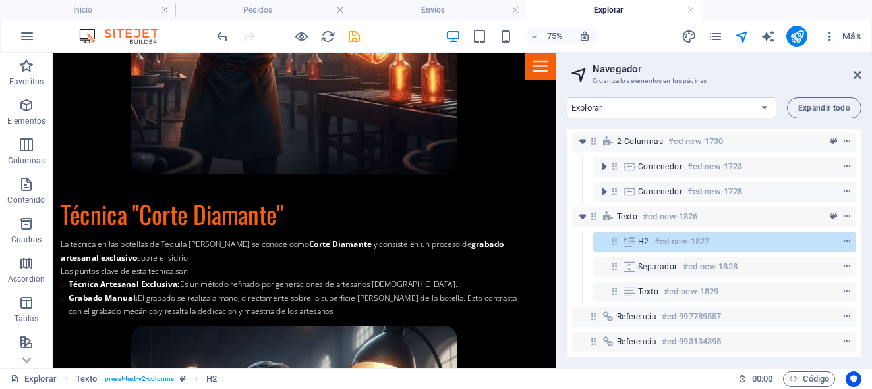
scroll to position [113, 0]
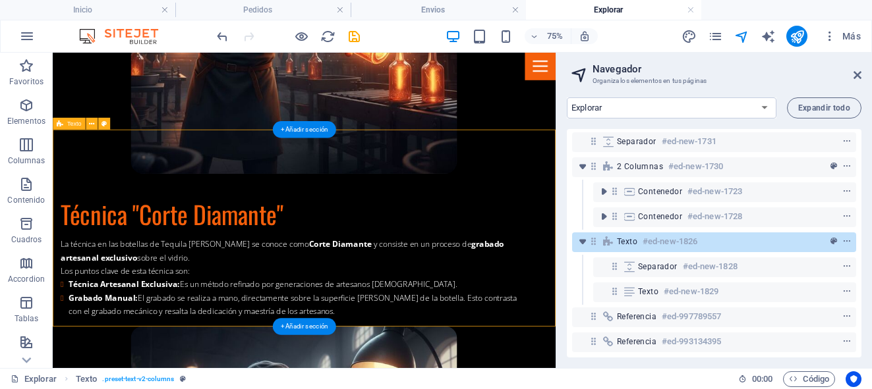
select select "preset-text-v2-columns"
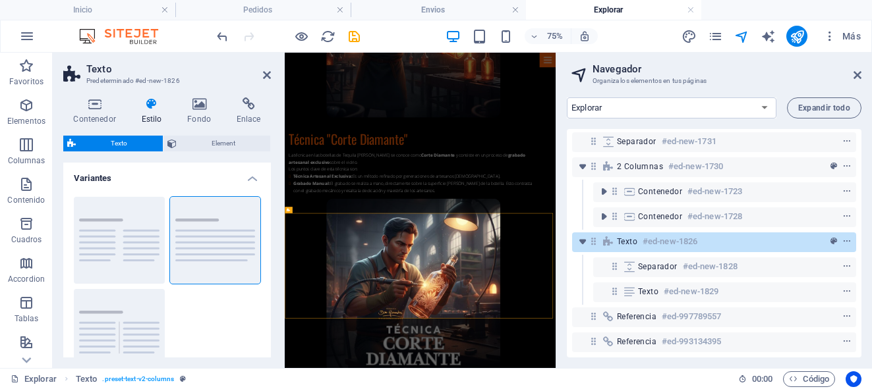
scroll to position [712, 0]
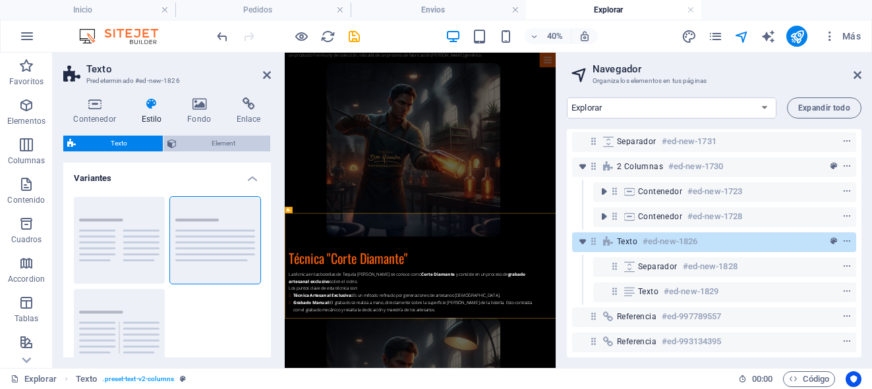
click at [207, 145] on span "Element" at bounding box center [224, 144] width 86 height 16
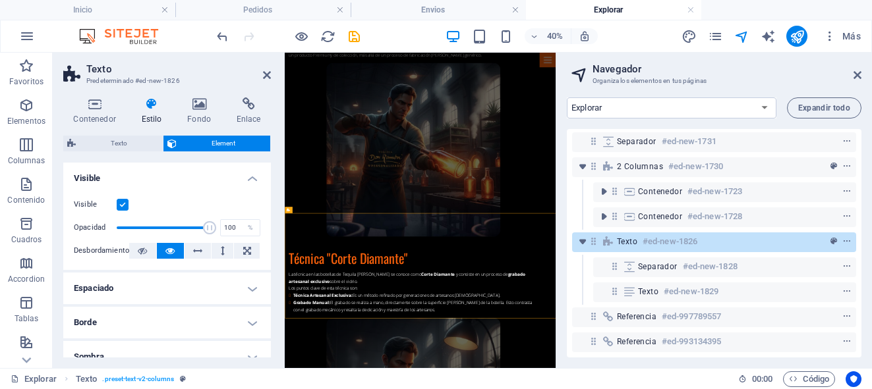
scroll to position [64, 0]
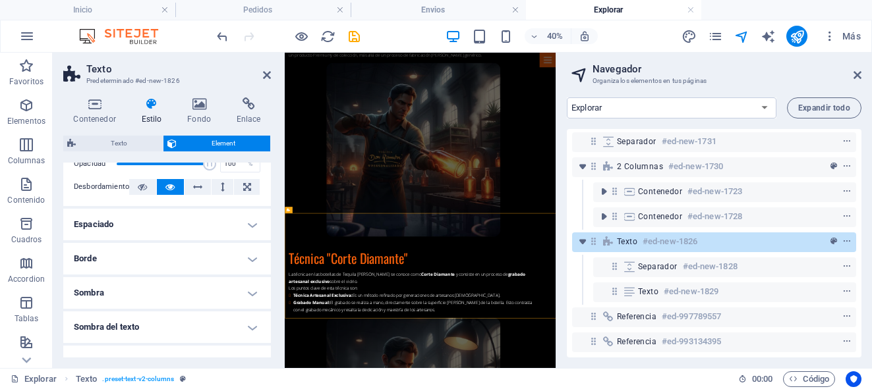
click at [250, 230] on h4 "Espaciado" at bounding box center [167, 225] width 208 height 32
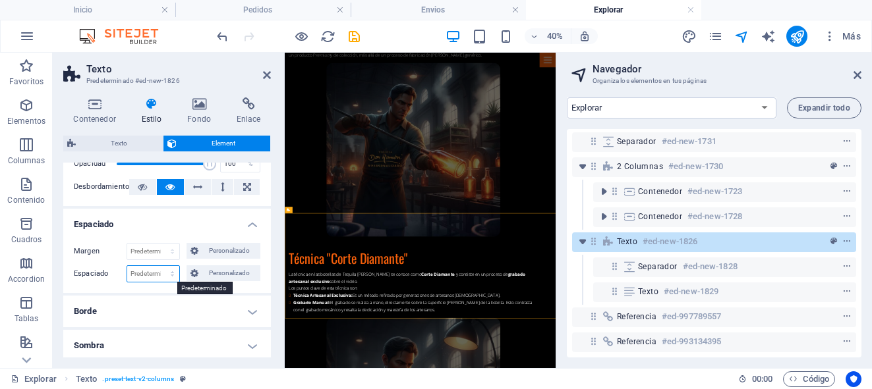
click at [148, 275] on select "Predeterminado px rem % vh vw Personalizado" at bounding box center [153, 274] width 52 height 16
select select "px"
type input "0"
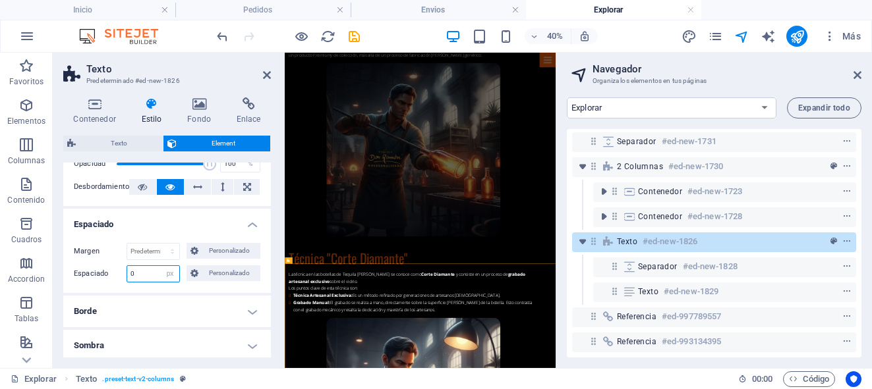
scroll to position [585, 0]
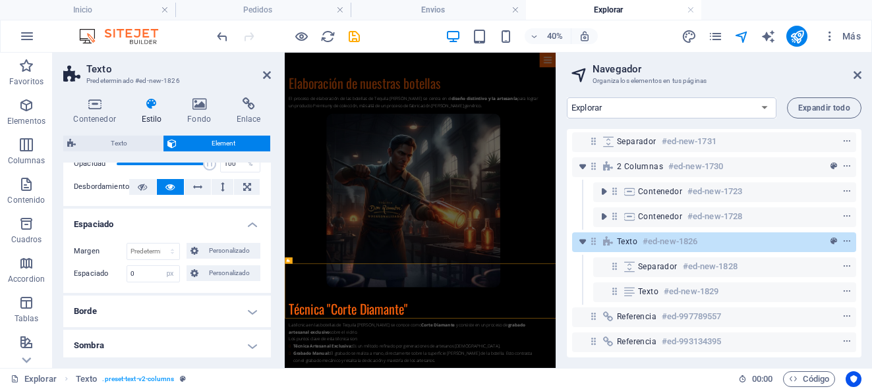
click at [172, 288] on div "Margen Predeterminado automático px % rem vw vh Personalizado Personalizado aut…" at bounding box center [167, 263] width 208 height 61
click at [356, 42] on icon "save" at bounding box center [354, 36] width 15 height 15
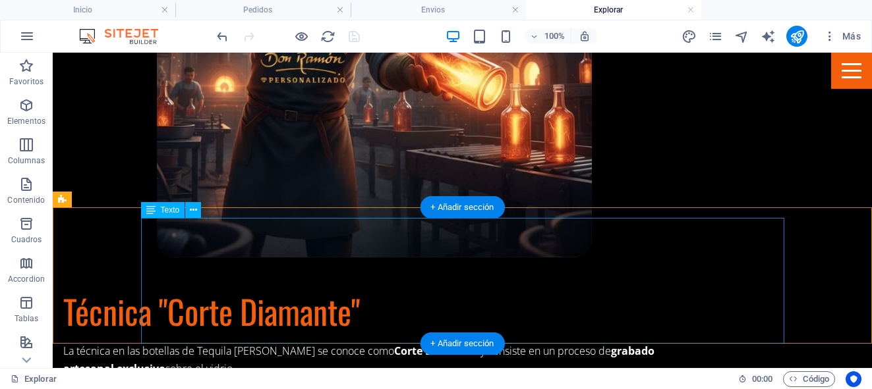
scroll to position [969, 0]
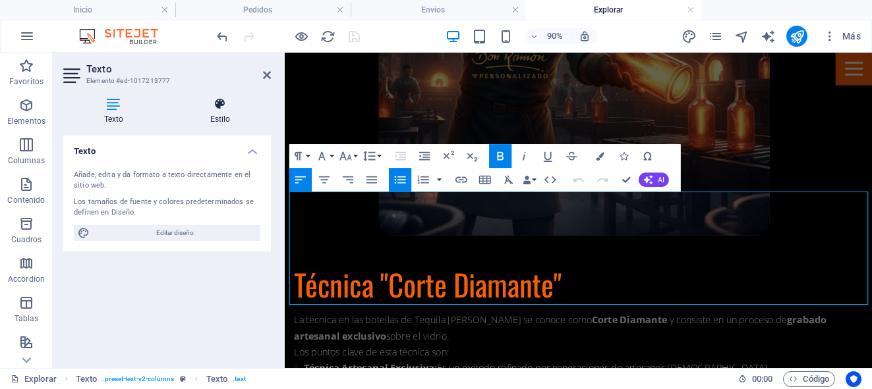
click at [219, 113] on h4 "Estilo" at bounding box center [219, 112] width 101 height 28
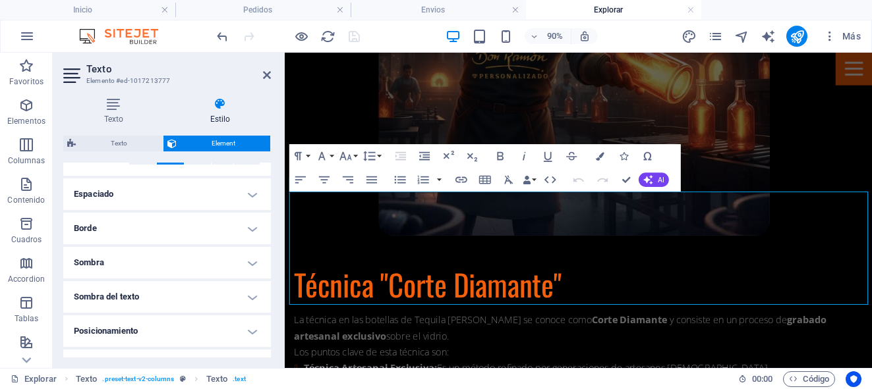
scroll to position [250, 0]
click at [248, 197] on h4 "Espaciado" at bounding box center [167, 191] width 208 height 32
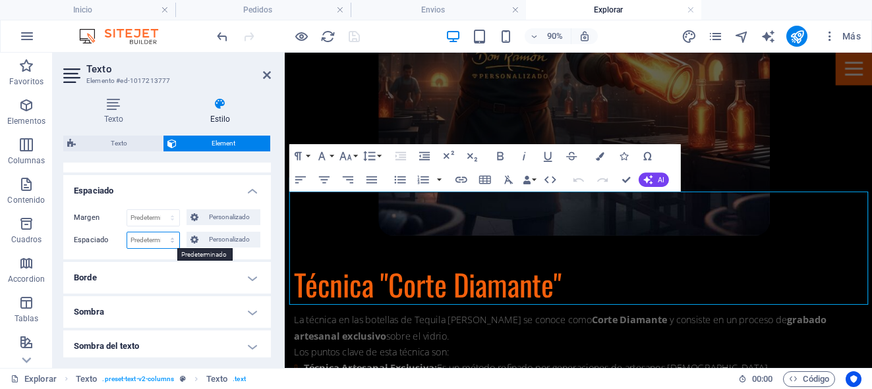
click at [152, 244] on select "Predeterminado px rem % vh vw Personalizado" at bounding box center [153, 241] width 52 height 16
select select "px"
type input "0"
click at [206, 241] on span "Personalizado" at bounding box center [229, 240] width 54 height 16
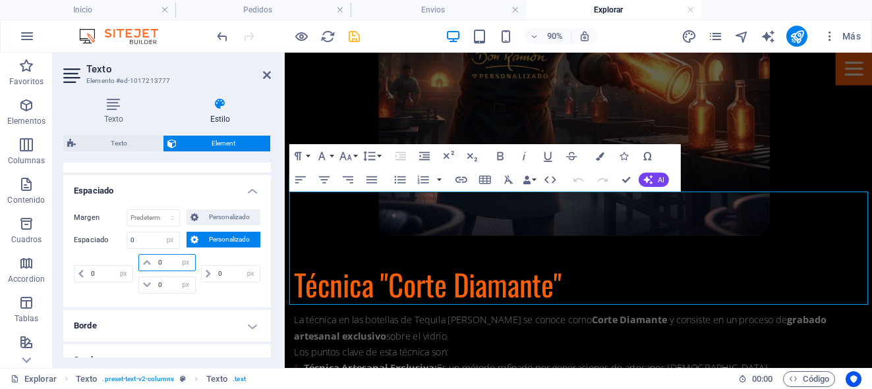
click at [163, 266] on input "0" at bounding box center [175, 263] width 40 height 16
click at [100, 271] on input "0" at bounding box center [110, 274] width 45 height 16
type input "10"
select select "DISABLED_OPTION_VALUE"
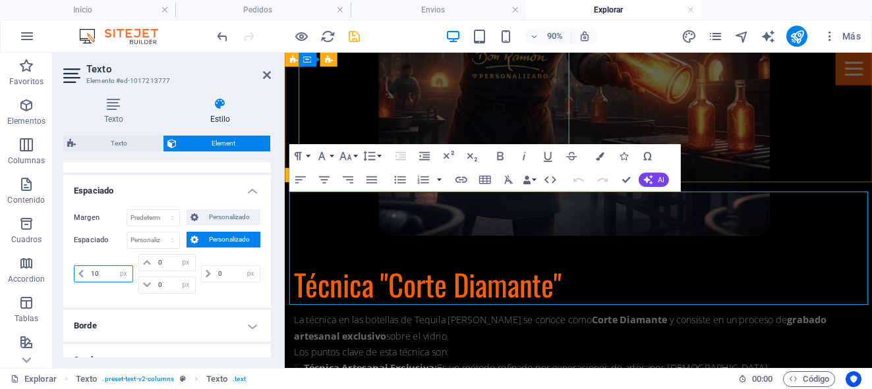
type input "10"
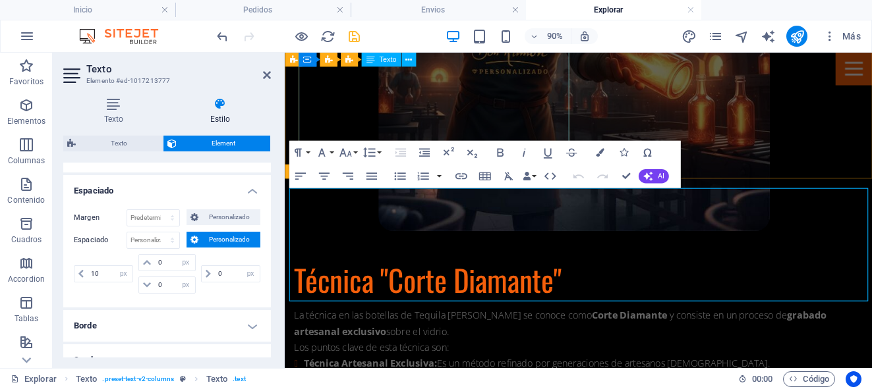
scroll to position [973, 0]
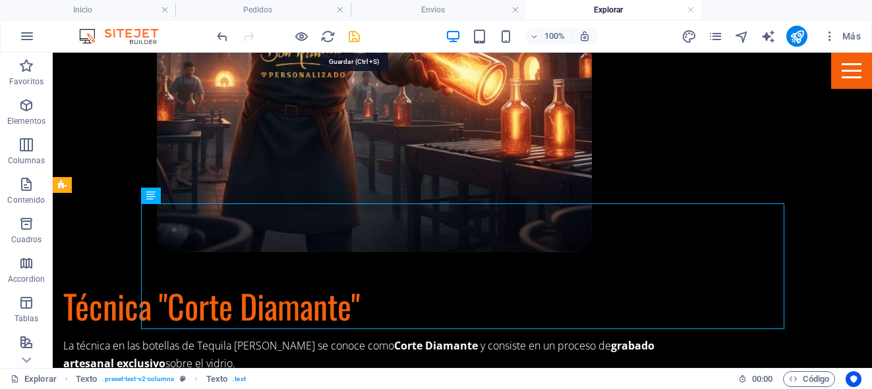
click at [358, 40] on icon "save" at bounding box center [354, 36] width 15 height 15
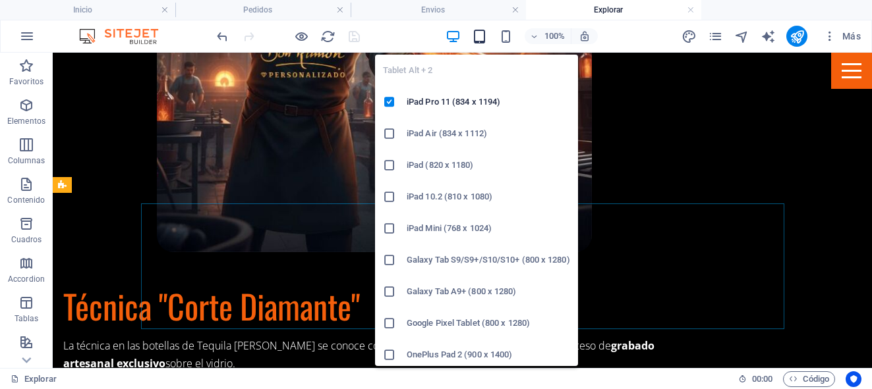
click at [482, 36] on icon "button" at bounding box center [479, 36] width 15 height 15
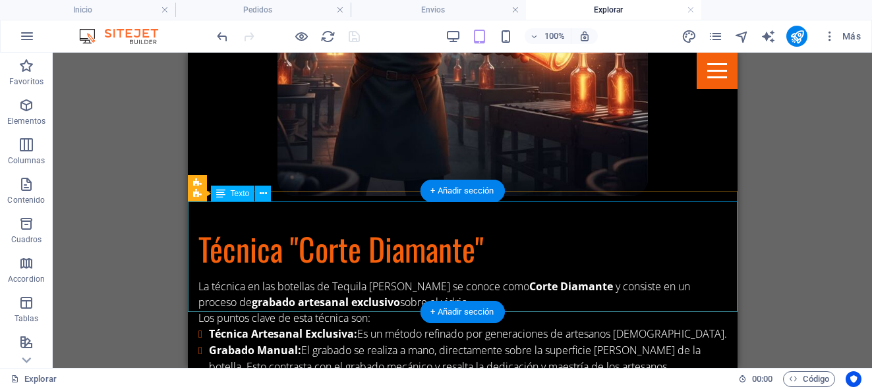
select select "px"
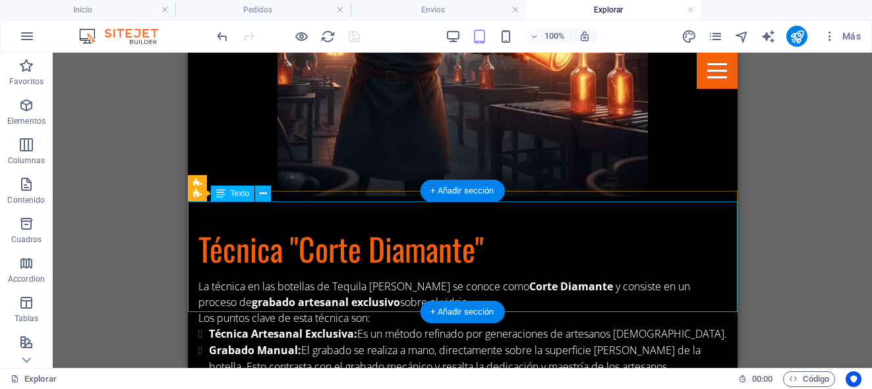
select select "px"
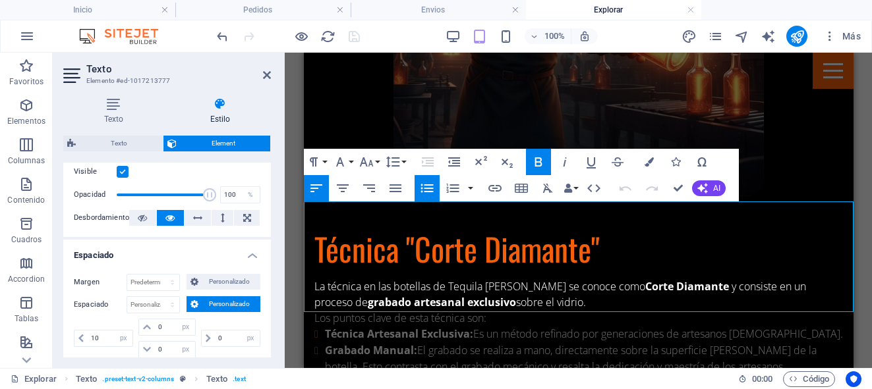
scroll to position [186, 0]
click at [221, 344] on input "0" at bounding box center [237, 338] width 45 height 16
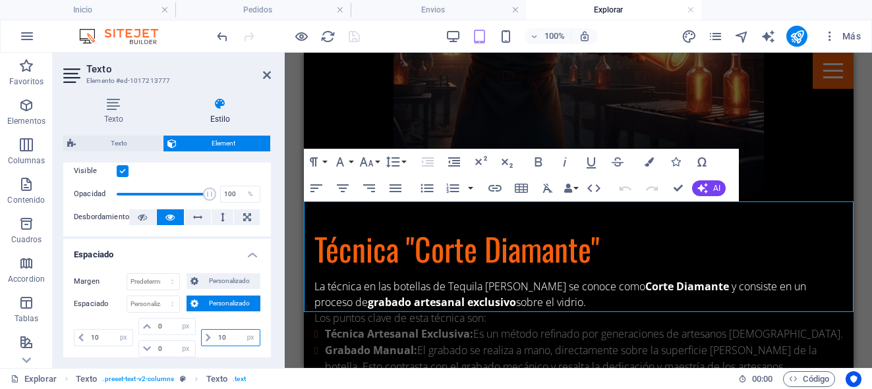
type input "10"
click at [224, 353] on div "10 px rem % vh vw" at bounding box center [229, 338] width 62 height 40
click at [349, 42] on icon "save" at bounding box center [354, 36] width 15 height 15
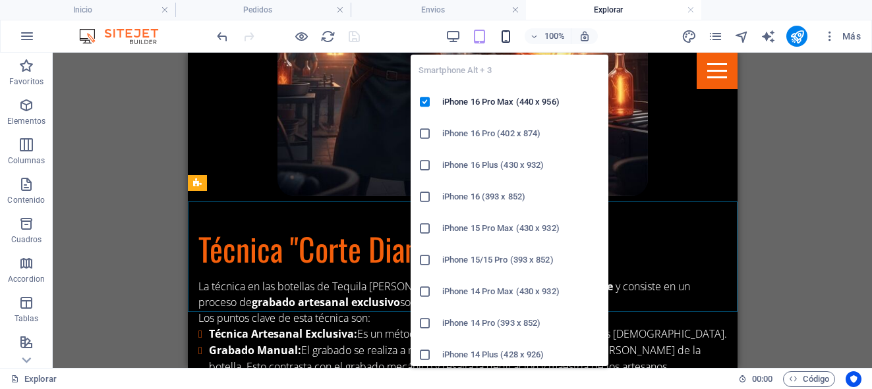
click at [505, 37] on icon "button" at bounding box center [505, 36] width 15 height 15
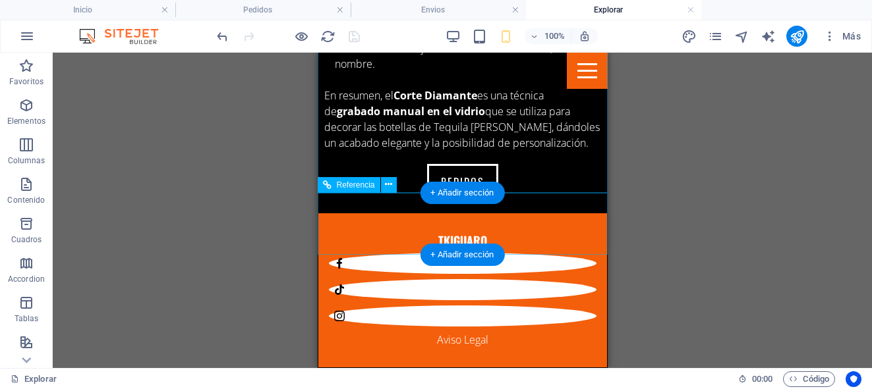
scroll to position [1889, 0]
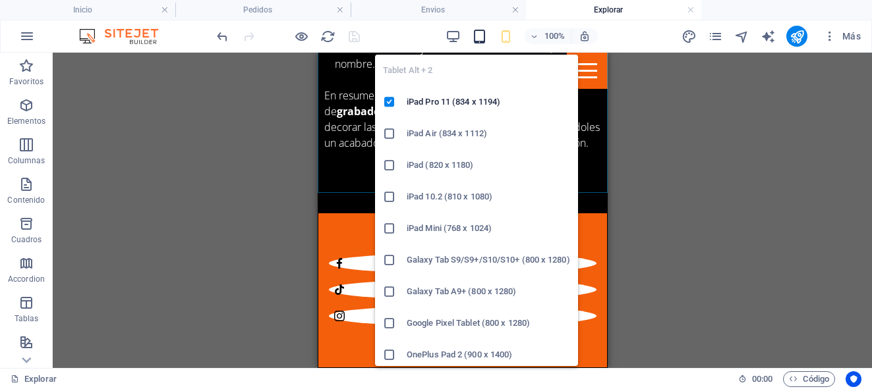
click at [480, 39] on icon "button" at bounding box center [479, 36] width 15 height 15
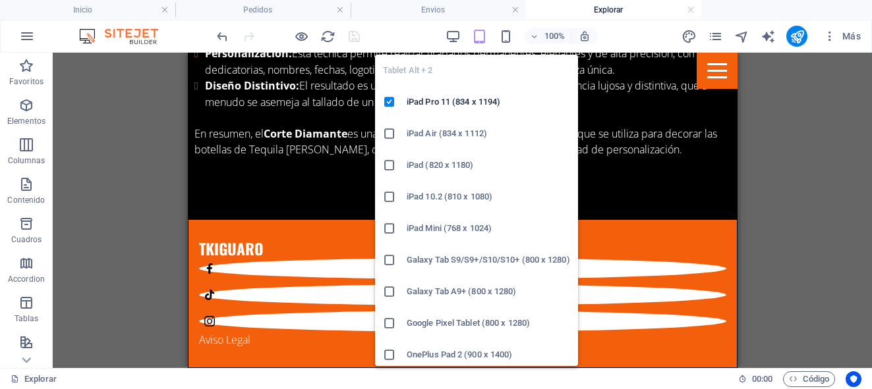
scroll to position [1072, 0]
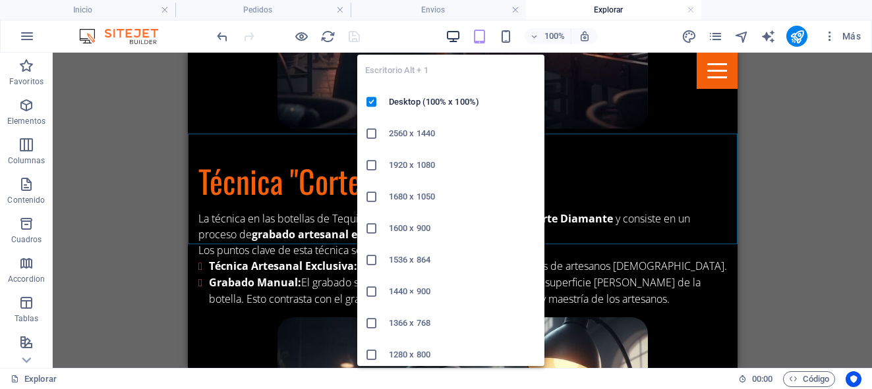
click at [455, 38] on icon "button" at bounding box center [452, 36] width 15 height 15
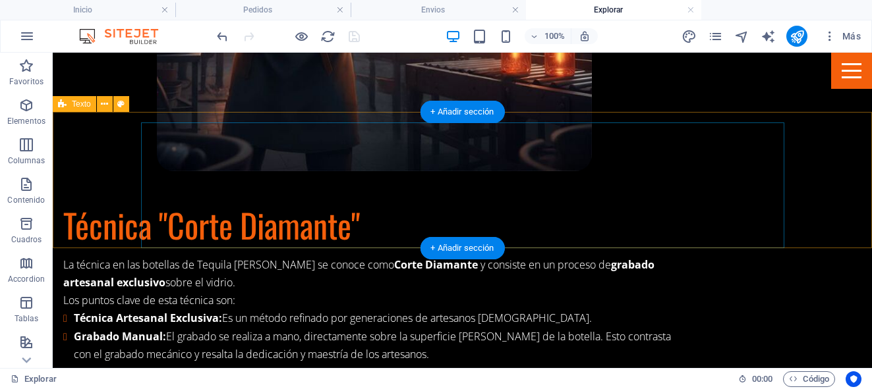
scroll to position [1059, 0]
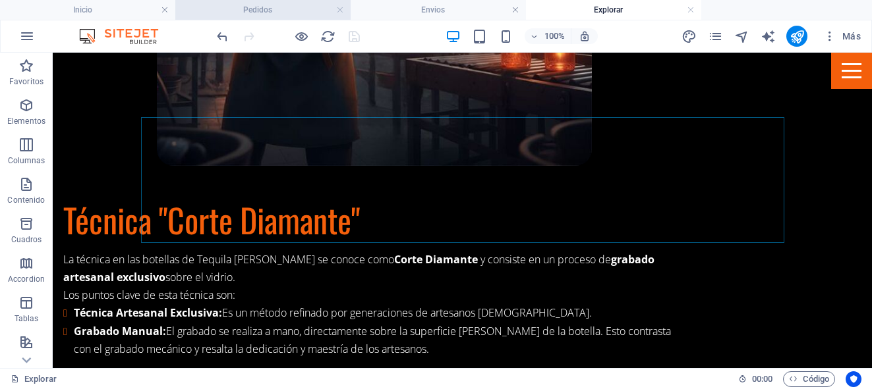
click at [279, 9] on h4 "Pedidos" at bounding box center [262, 10] width 175 height 14
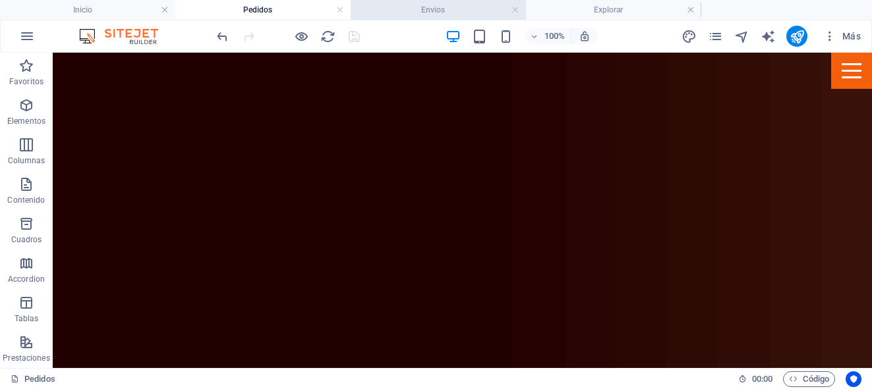
click at [424, 13] on h4 "Envios" at bounding box center [438, 10] width 175 height 14
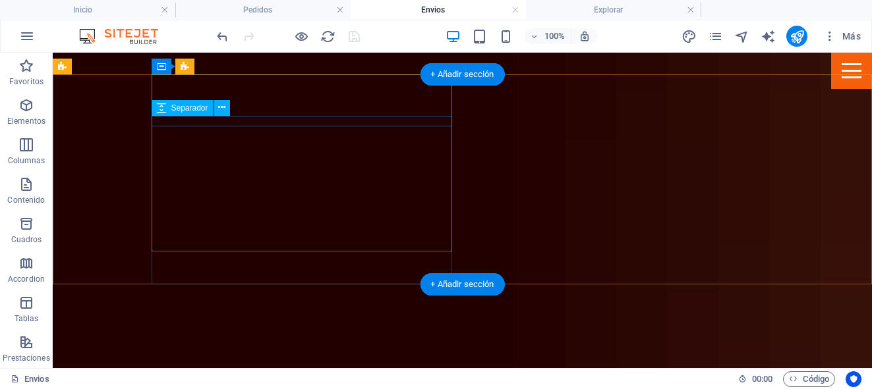
scroll to position [639, 0]
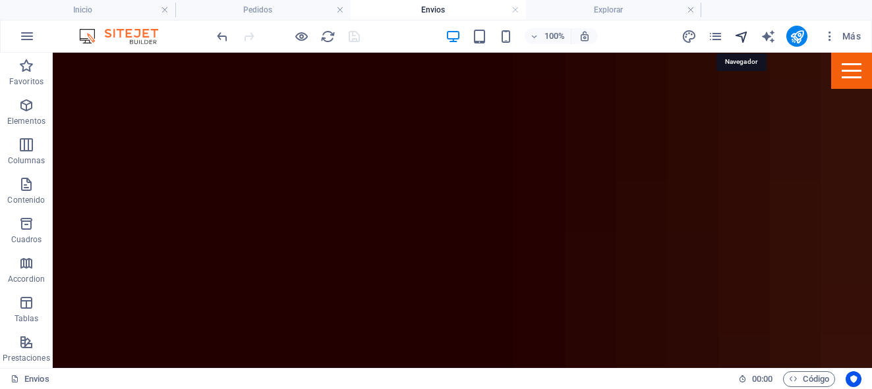
click at [741, 38] on icon "navigator" at bounding box center [741, 36] width 15 height 15
select select "17173258-es"
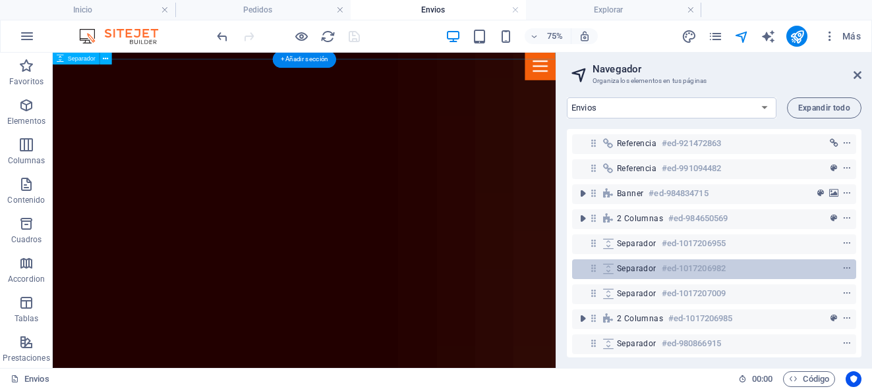
click at [592, 269] on icon at bounding box center [593, 268] width 11 height 11
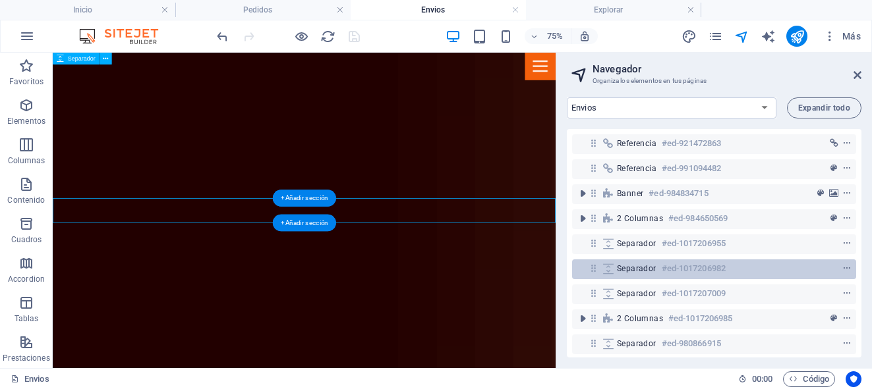
scroll to position [516, 0]
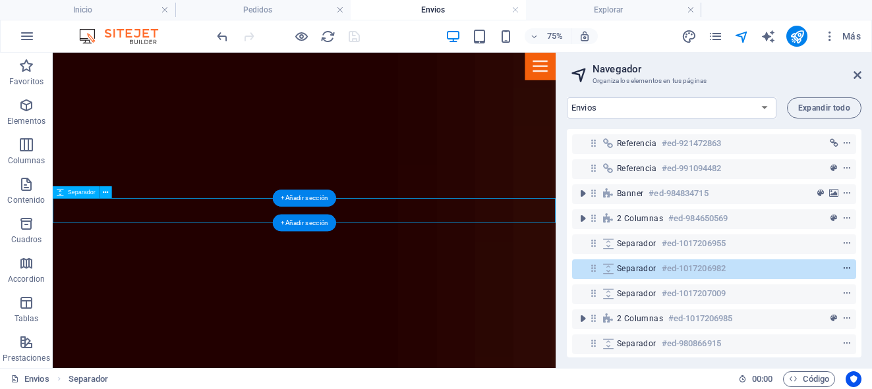
click at [845, 268] on icon "context-menu" at bounding box center [846, 268] width 9 height 9
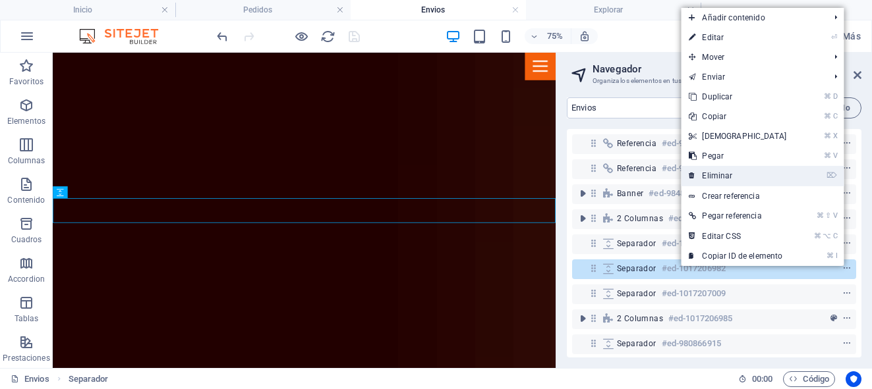
click at [722, 171] on link "⌦ Eliminar" at bounding box center [737, 176] width 113 height 20
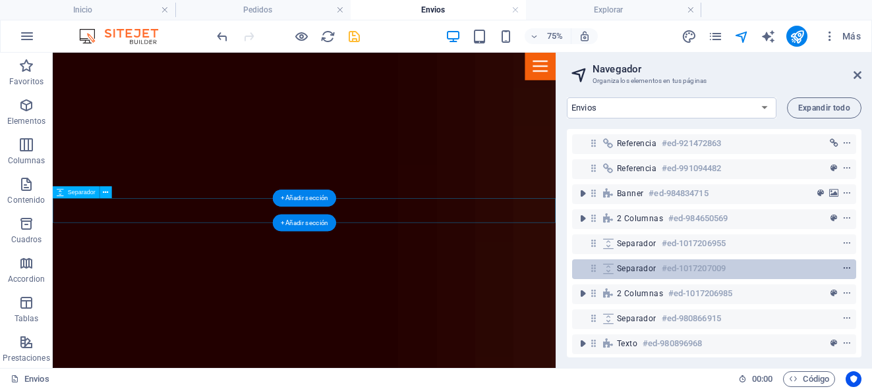
click at [842, 272] on icon "context-menu" at bounding box center [846, 268] width 9 height 9
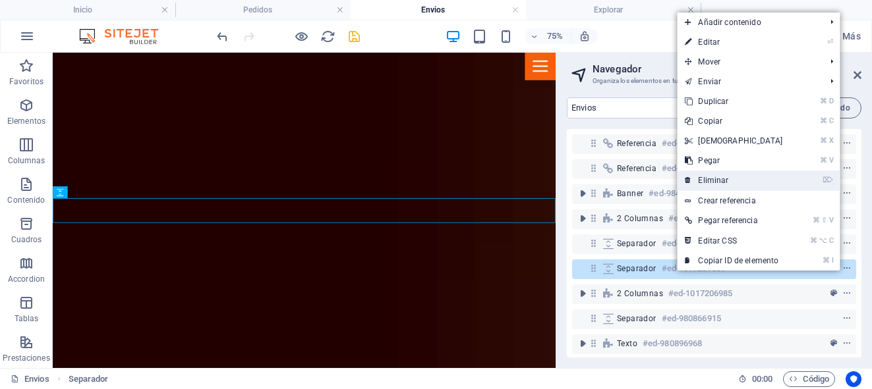
click at [735, 177] on link "⌦ Eliminar" at bounding box center [733, 181] width 113 height 20
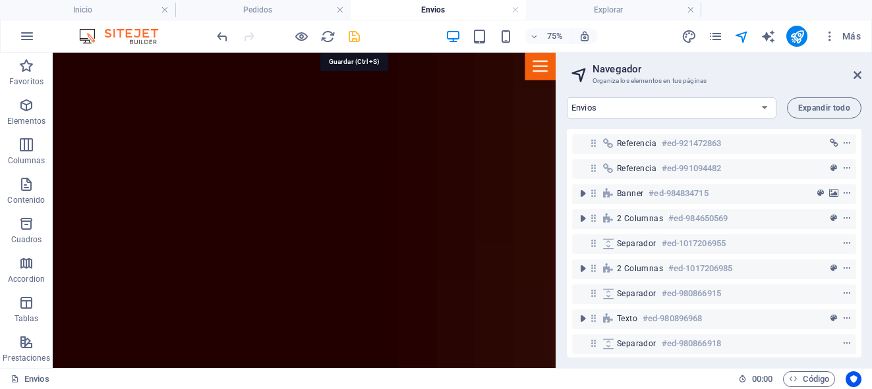
click at [353, 35] on icon "save" at bounding box center [354, 36] width 15 height 15
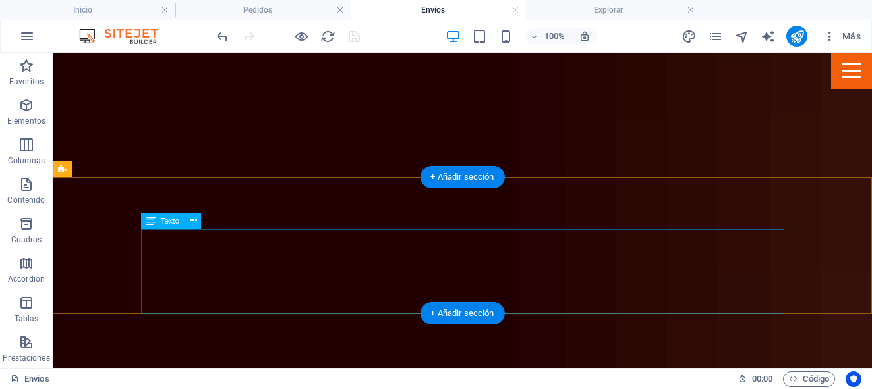
scroll to position [734, 0]
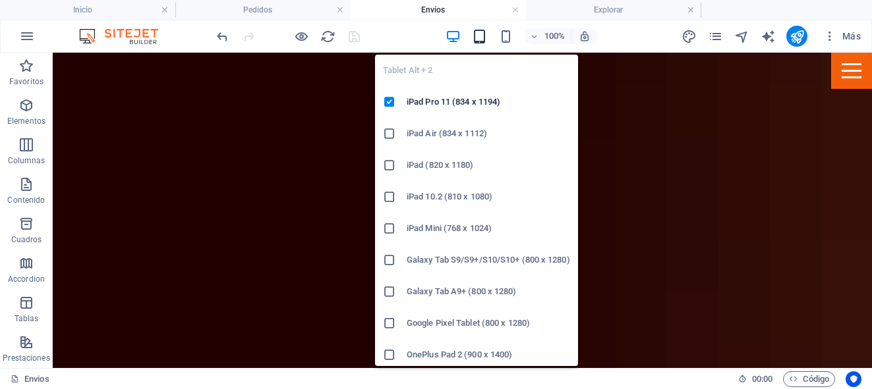
click at [479, 40] on icon "button" at bounding box center [479, 36] width 15 height 15
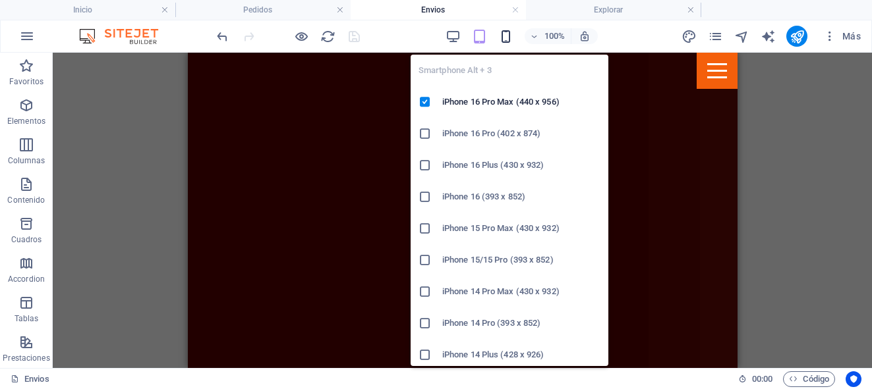
click at [508, 43] on icon "button" at bounding box center [505, 36] width 15 height 15
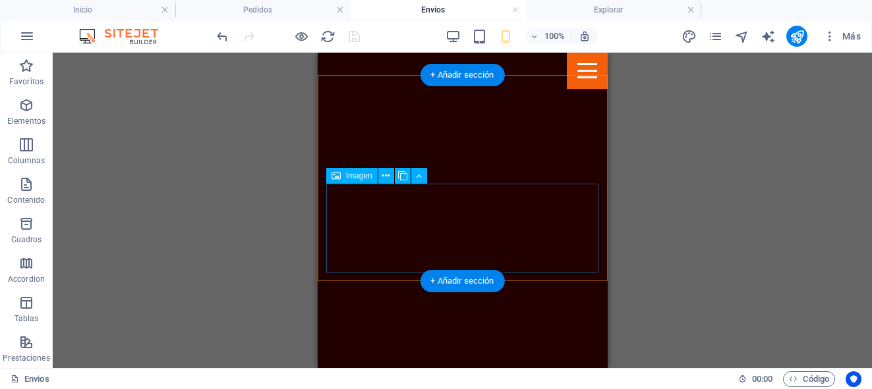
scroll to position [1457, 0]
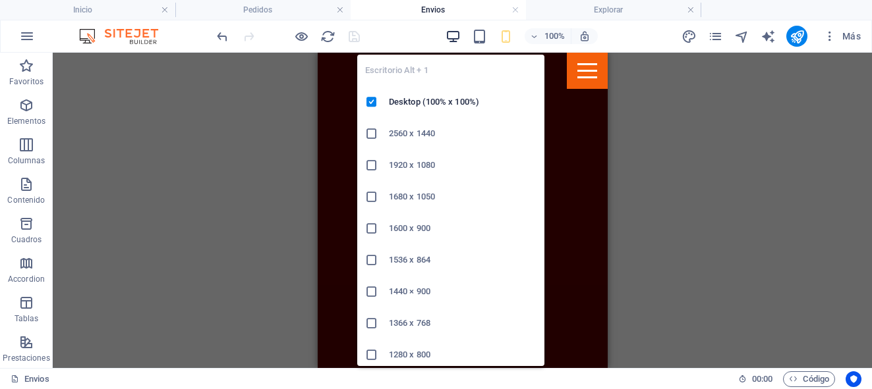
click at [455, 35] on icon "button" at bounding box center [452, 36] width 15 height 15
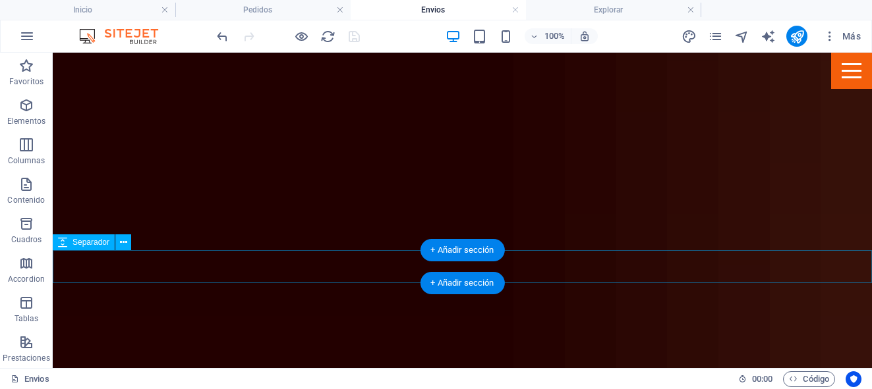
scroll to position [975, 0]
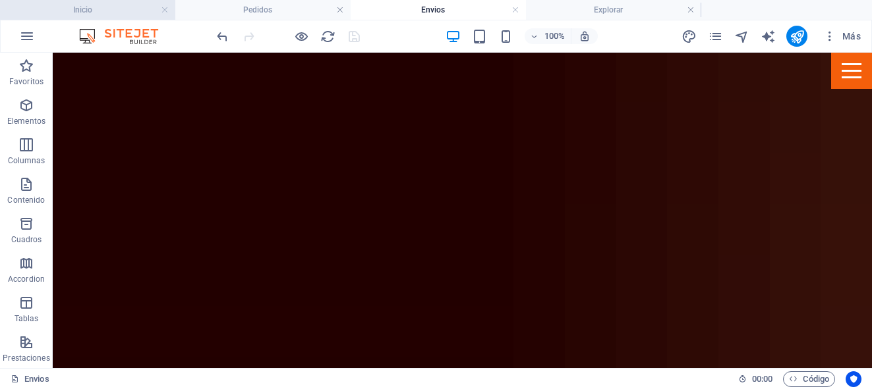
click at [123, 13] on h4 "Inicio" at bounding box center [87, 10] width 175 height 14
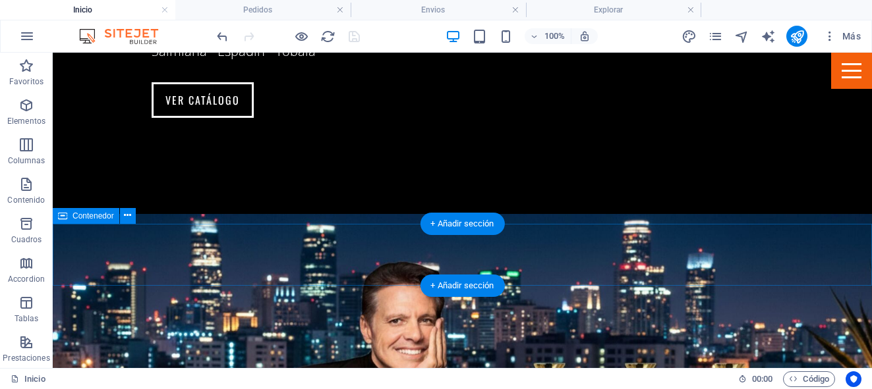
scroll to position [2527, 0]
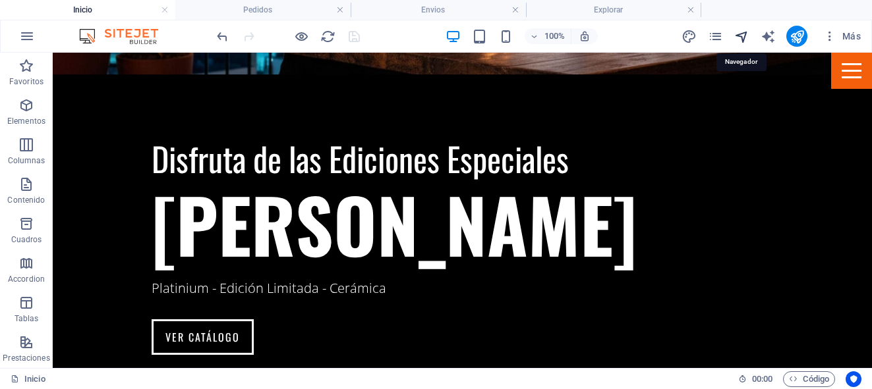
click at [741, 35] on icon "navigator" at bounding box center [741, 36] width 15 height 15
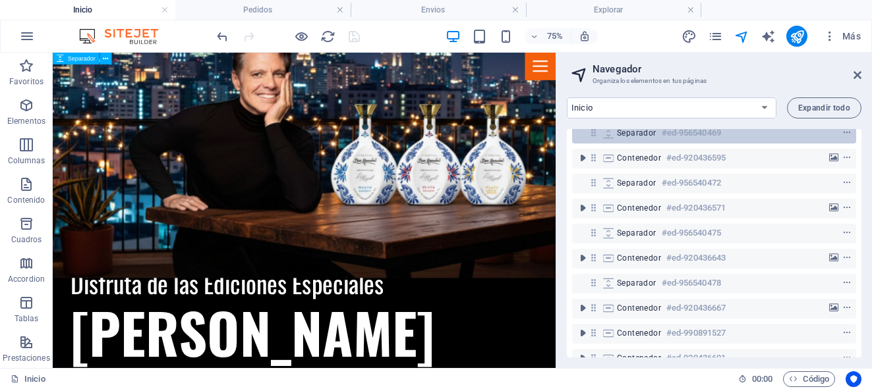
scroll to position [213, 0]
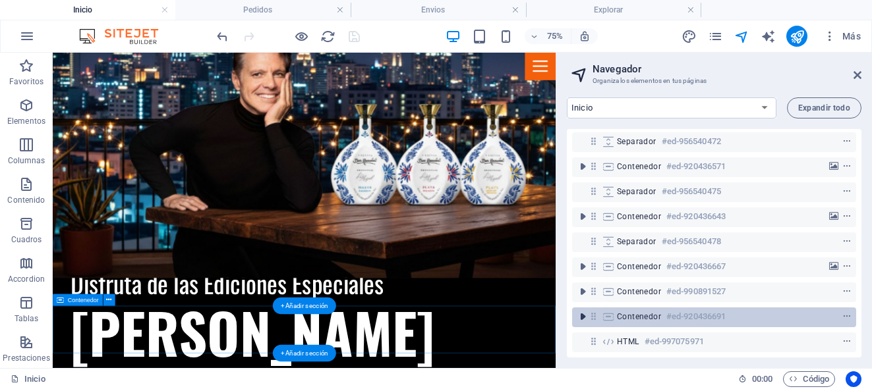
click at [585, 310] on icon "toggle-expand" at bounding box center [582, 316] width 13 height 13
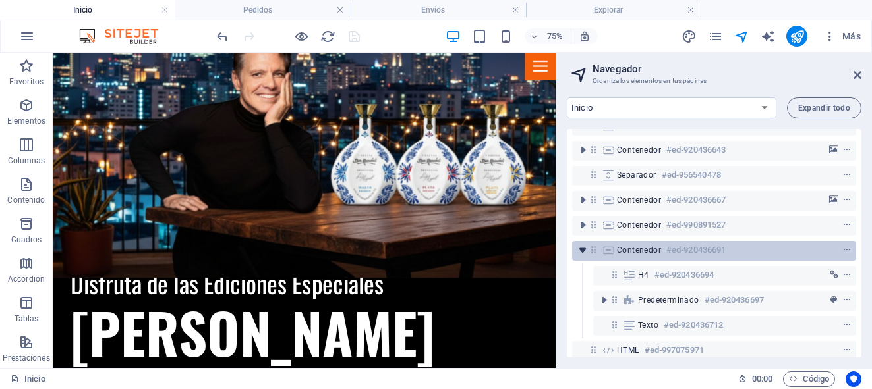
scroll to position [288, 0]
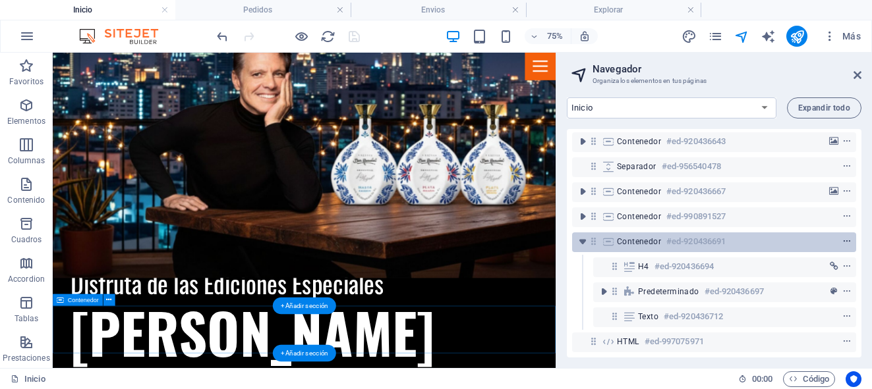
click at [845, 237] on icon "context-menu" at bounding box center [846, 241] width 9 height 9
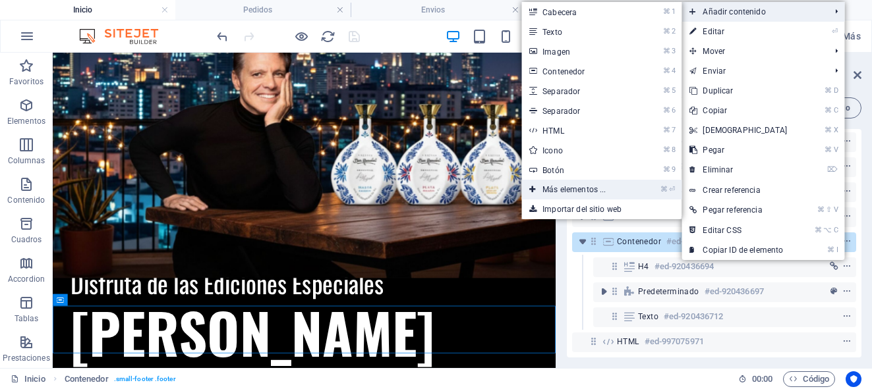
click at [577, 190] on link "⌘ ⏎ Más elementos ..." at bounding box center [576, 190] width 111 height 20
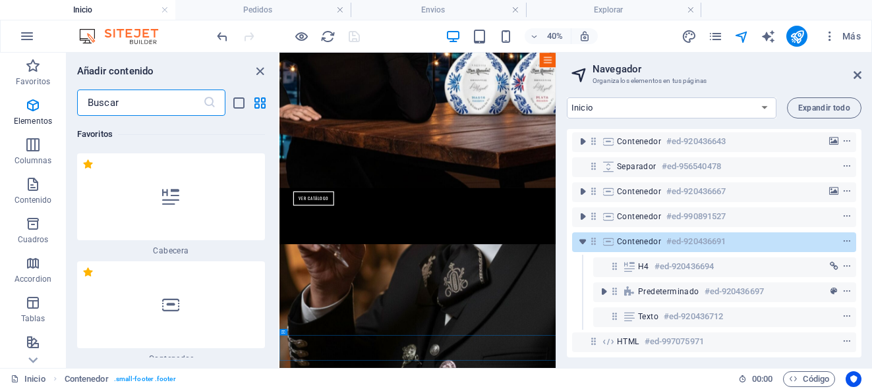
scroll to position [248, 0]
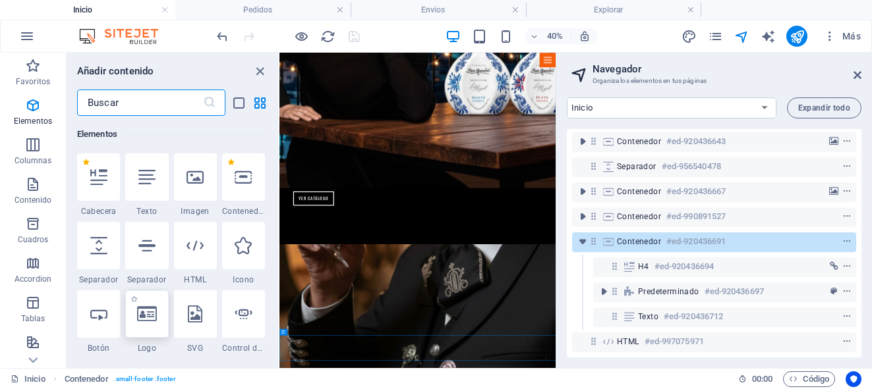
click at [150, 327] on div at bounding box center [146, 314] width 43 height 47
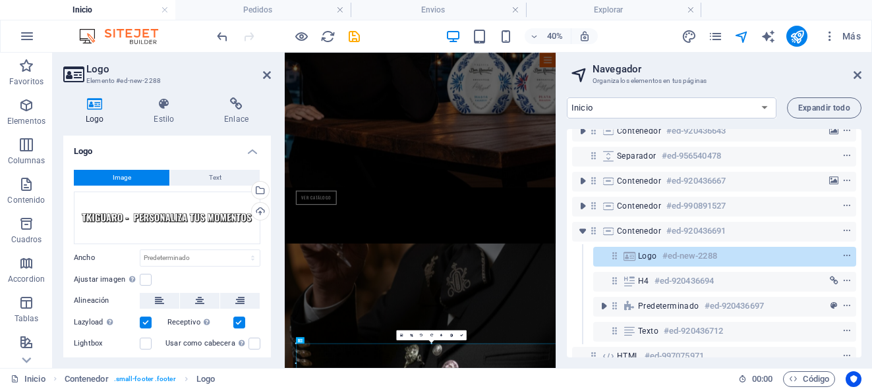
scroll to position [3751, 0]
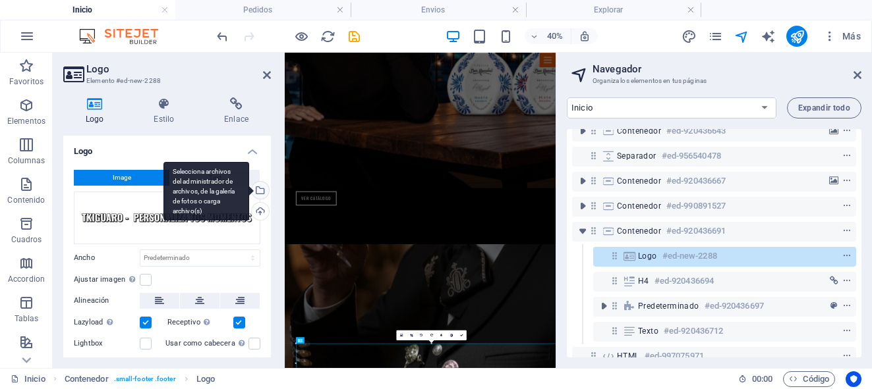
click at [258, 188] on div "Selecciona archivos del administrador de archivos, de la galería de fotos o car…" at bounding box center [259, 192] width 20 height 20
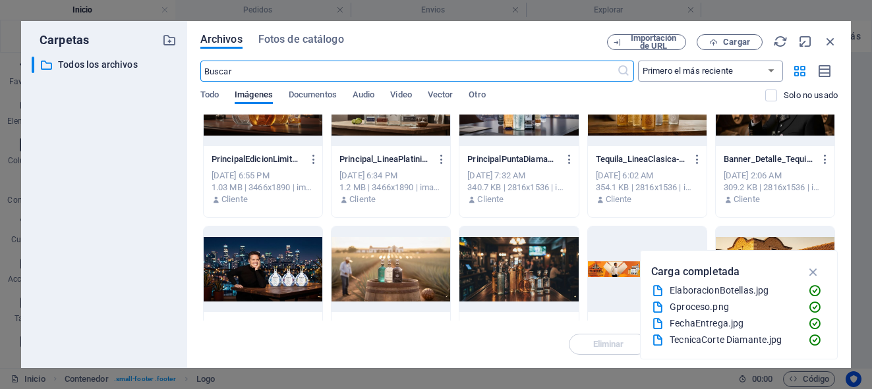
scroll to position [2697, 0]
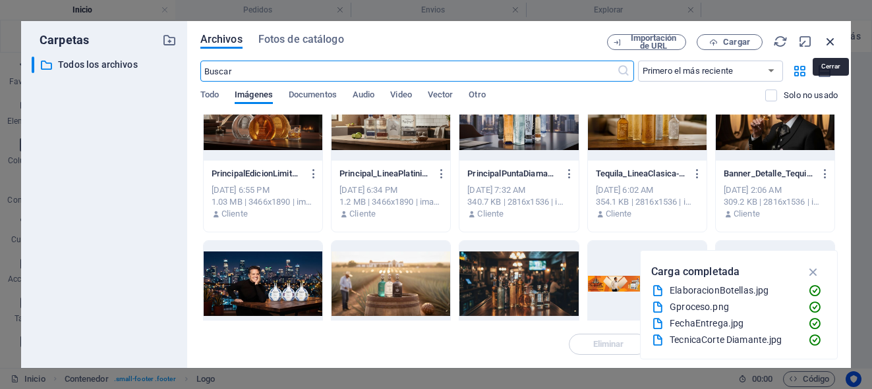
click at [829, 41] on icon "button" at bounding box center [830, 41] width 14 height 14
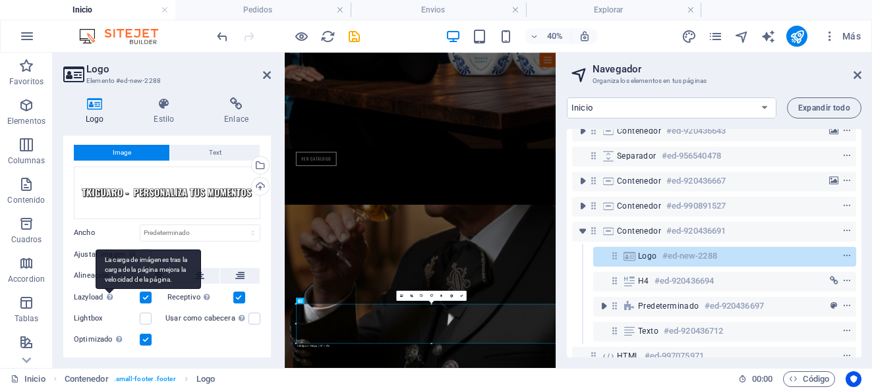
scroll to position [4, 0]
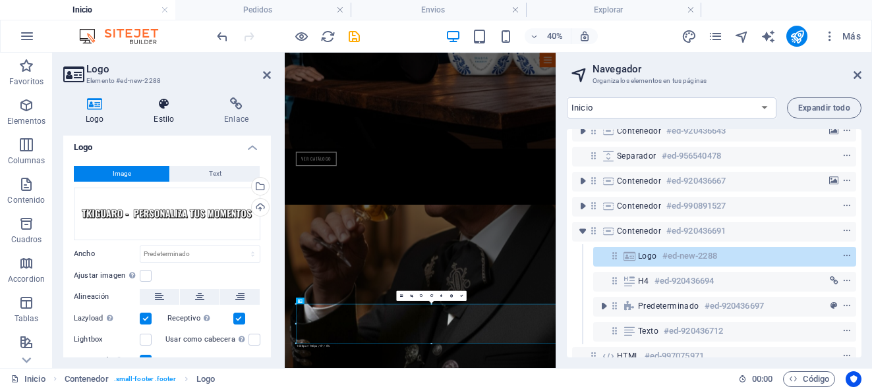
click at [165, 117] on h4 "Estilo" at bounding box center [166, 112] width 71 height 28
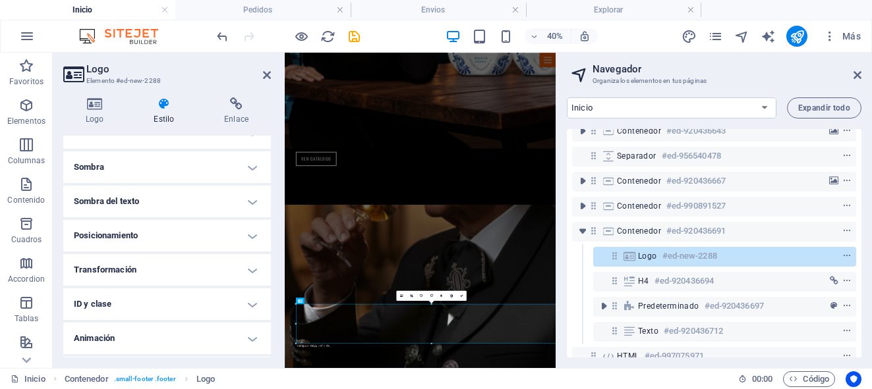
scroll to position [346, 0]
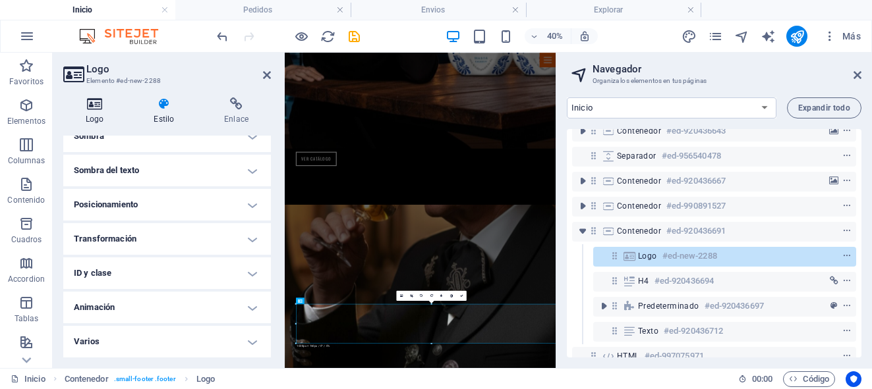
click at [95, 115] on h4 "Logo" at bounding box center [97, 112] width 68 height 28
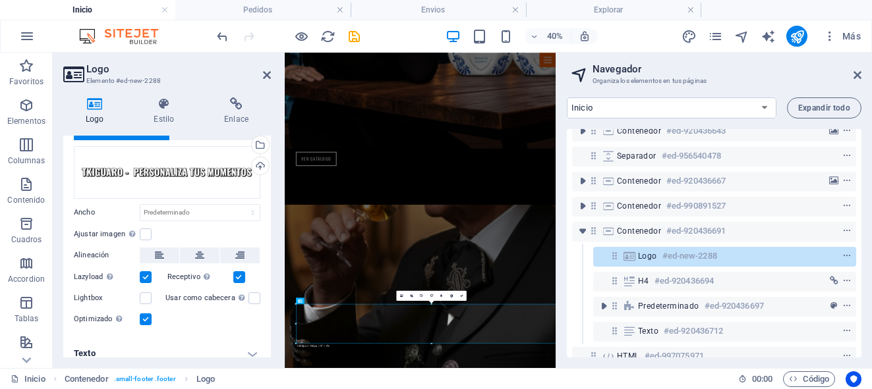
scroll to position [57, 0]
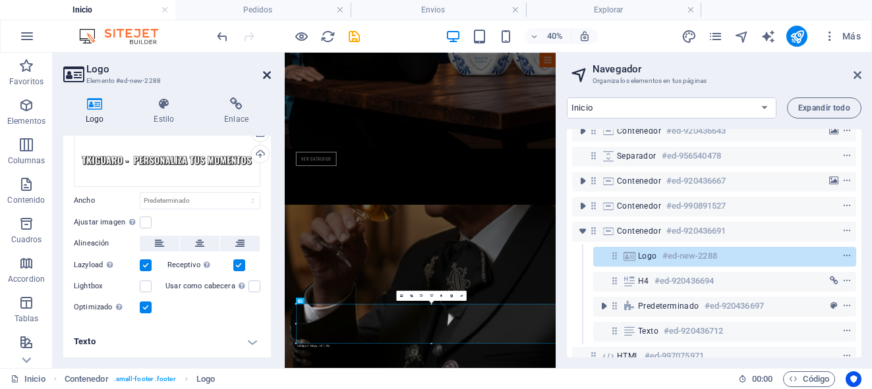
click at [264, 76] on icon at bounding box center [267, 75] width 8 height 11
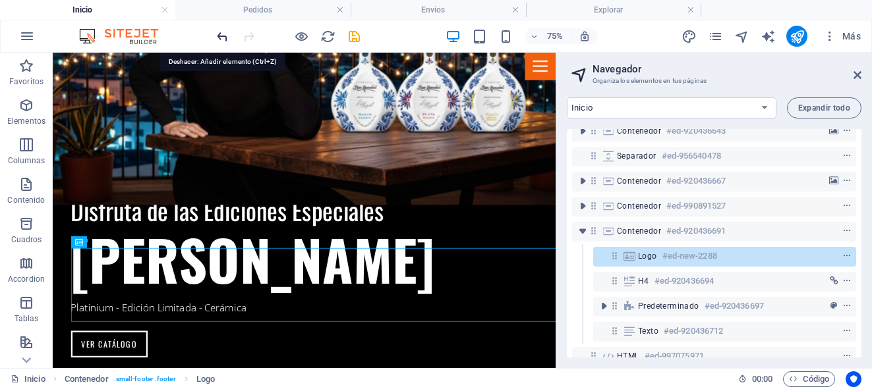
click at [224, 39] on icon "undo" at bounding box center [222, 36] width 15 height 15
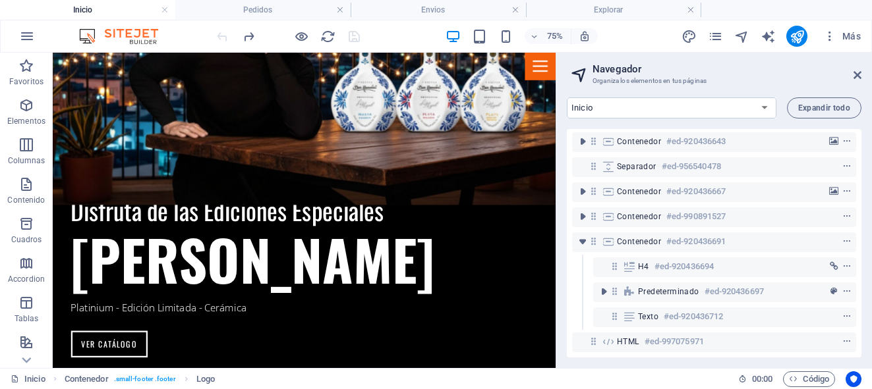
scroll to position [2498, 0]
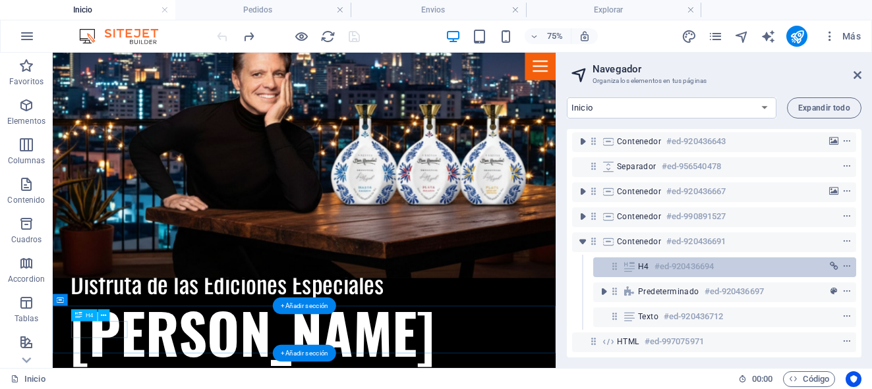
click at [770, 260] on div "H4 #ed-920436694" at bounding box center [714, 267] width 152 height 16
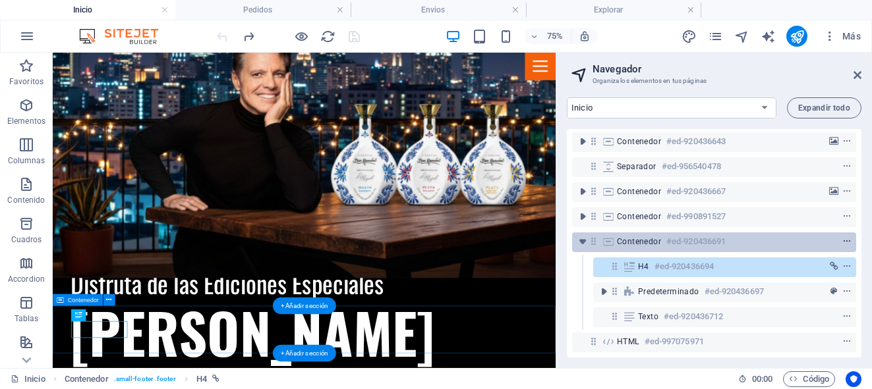
click at [842, 237] on icon "context-menu" at bounding box center [846, 241] width 9 height 9
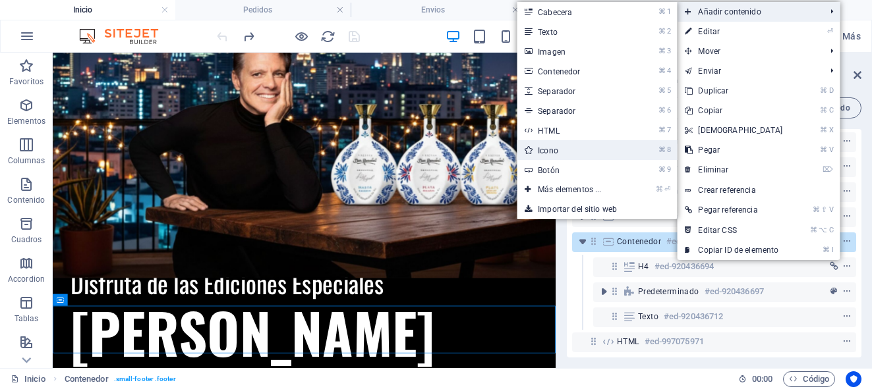
click at [567, 150] on link "⌘ 8 Icono" at bounding box center [572, 150] width 111 height 20
select select "xMidYMid"
select select "px"
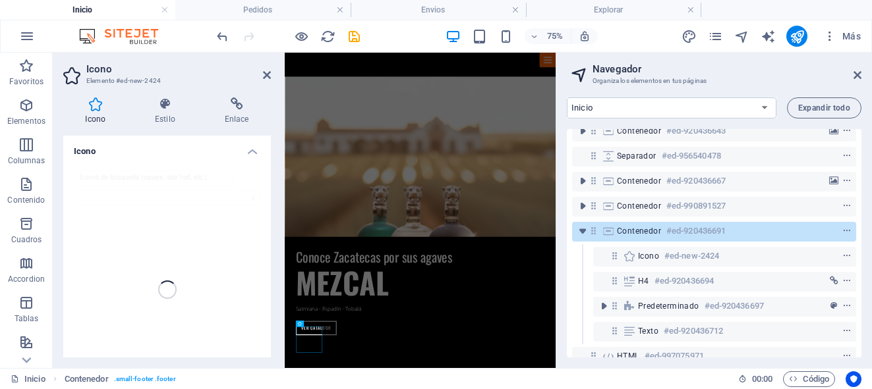
scroll to position [3793, 0]
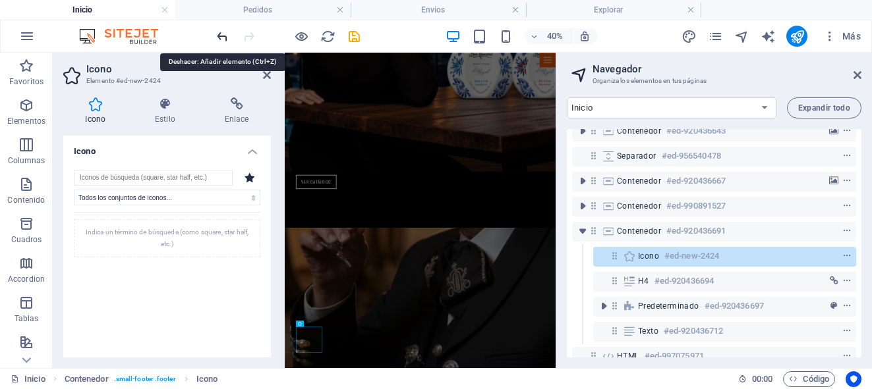
click at [220, 39] on icon "undo" at bounding box center [222, 36] width 15 height 15
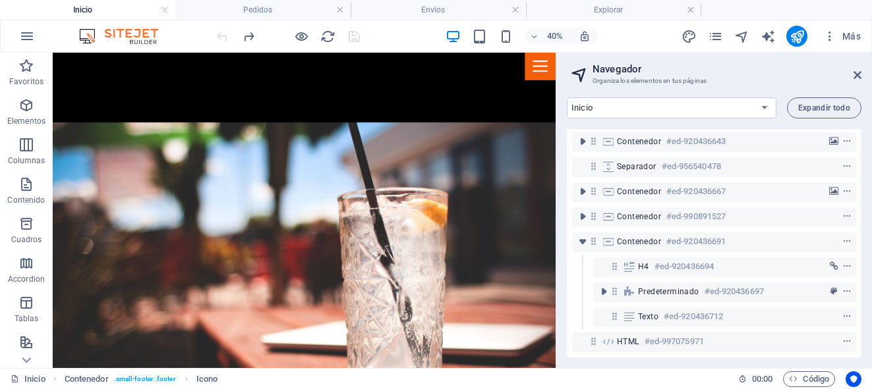
scroll to position [2498, 0]
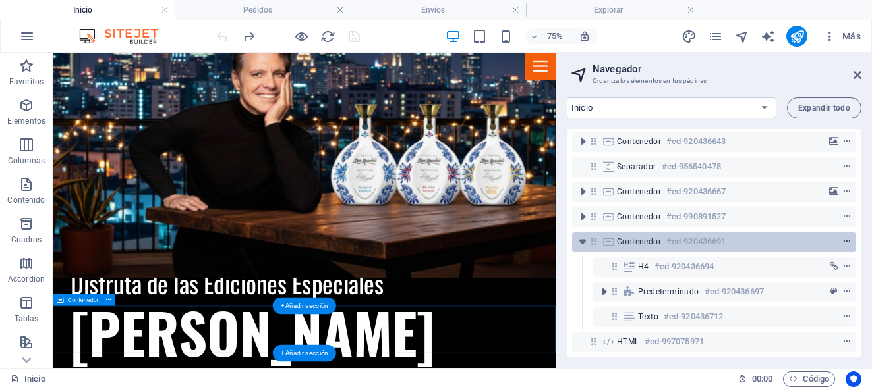
click at [844, 237] on icon "context-menu" at bounding box center [846, 241] width 9 height 9
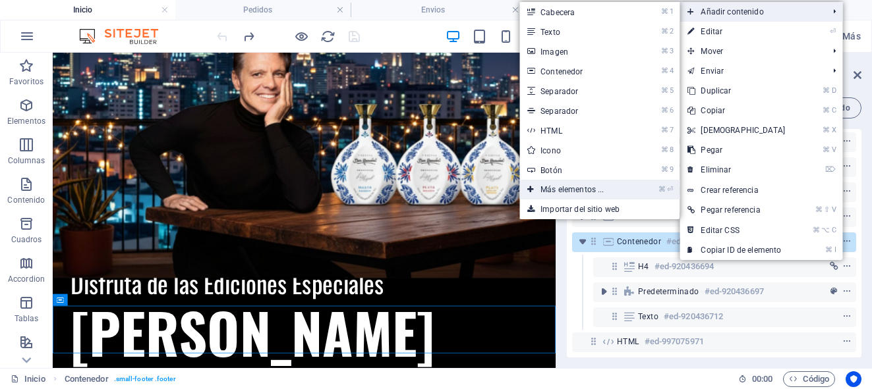
click at [587, 194] on link "⌘ ⏎ Más elementos ..." at bounding box center [574, 190] width 111 height 20
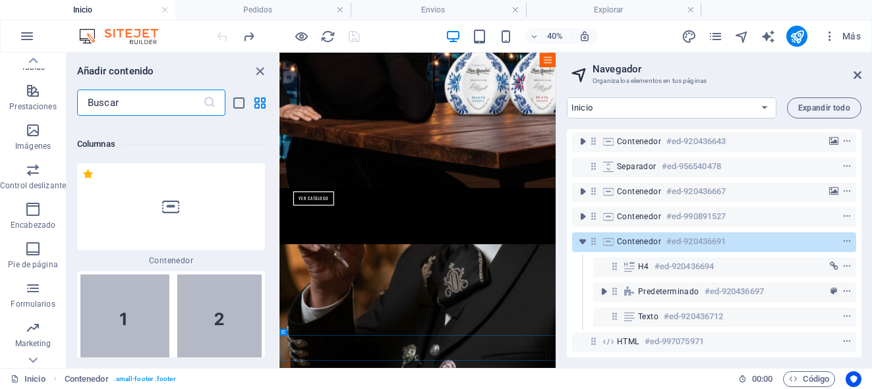
scroll to position [277, 0]
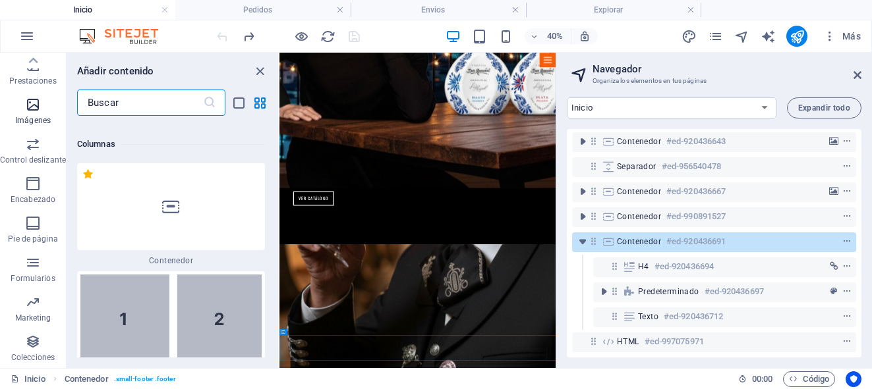
click at [30, 114] on span "Imágenes" at bounding box center [33, 113] width 66 height 32
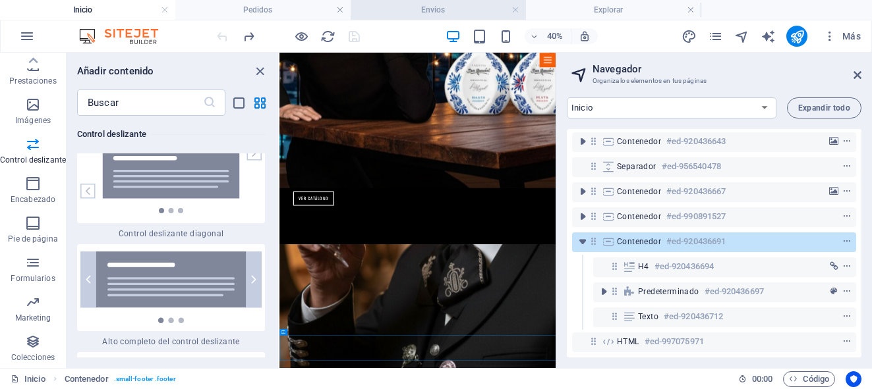
scroll to position [15374, 0]
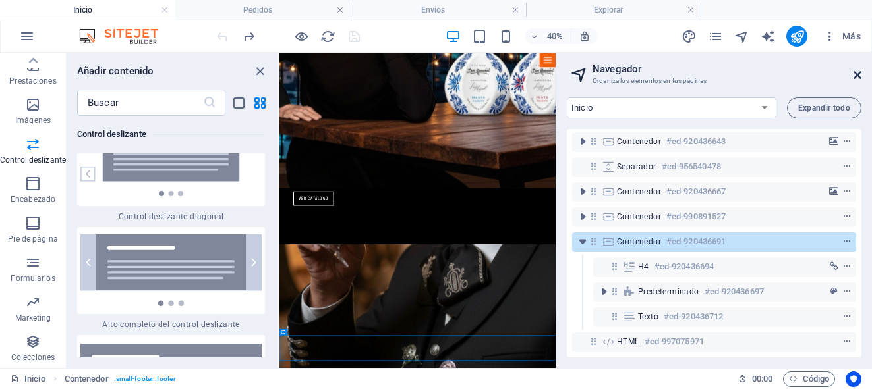
click at [860, 76] on icon at bounding box center [857, 75] width 8 height 11
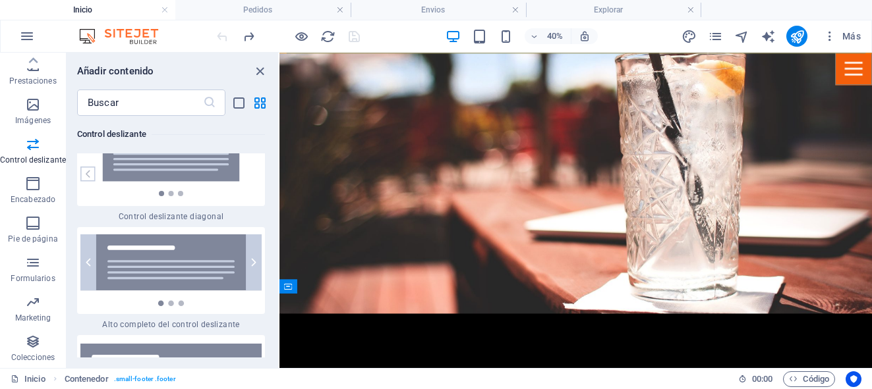
scroll to position [2496, 0]
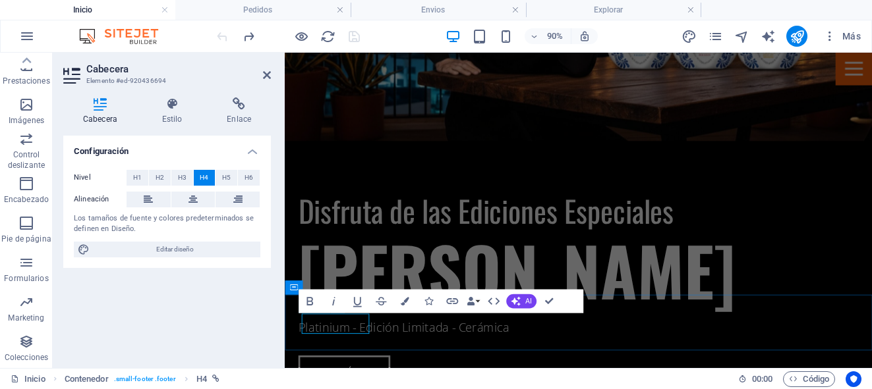
scroll to position [2494, 0]
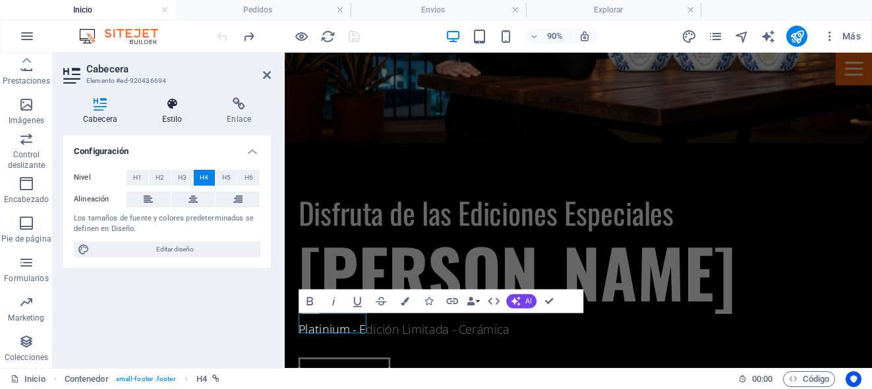
click at [171, 119] on h4 "Estilo" at bounding box center [174, 112] width 65 height 28
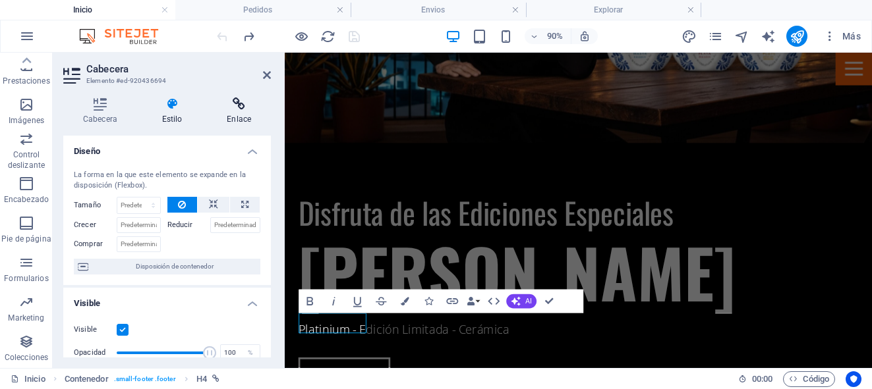
click at [234, 113] on h4 "Enlace" at bounding box center [239, 112] width 64 height 28
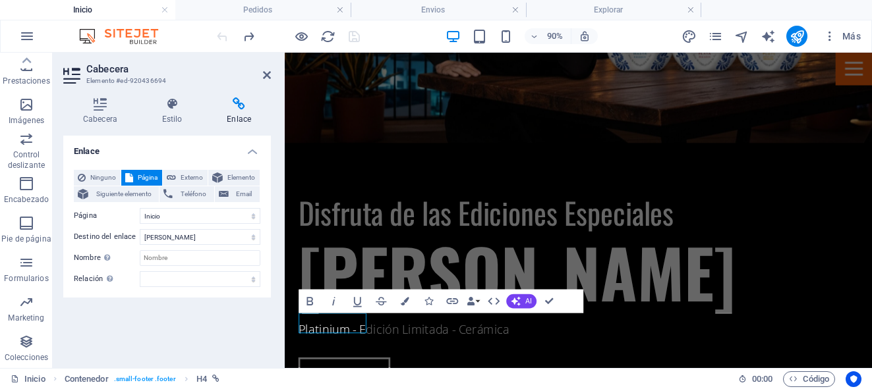
scroll to position [7, 0]
click at [175, 111] on h4 "Estilo" at bounding box center [174, 112] width 65 height 28
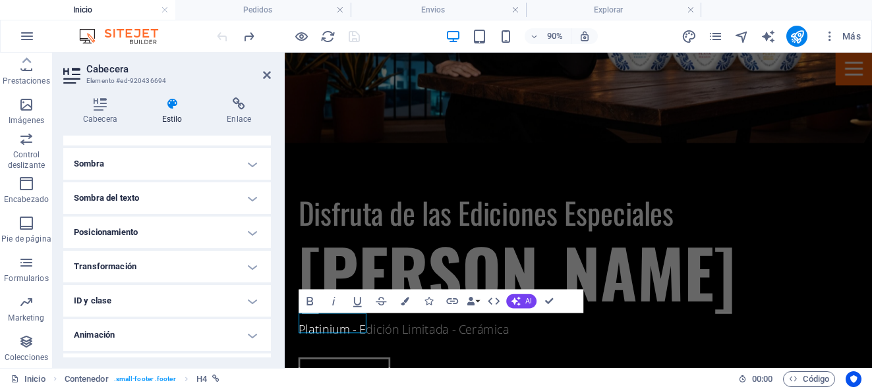
scroll to position [322, 0]
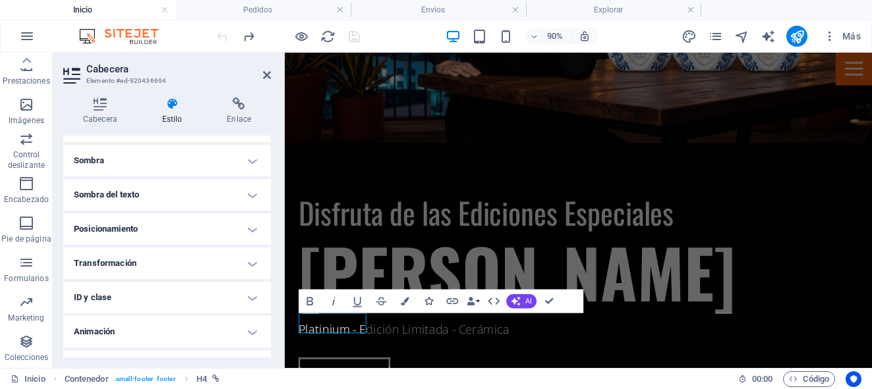
click at [428, 303] on icon "button" at bounding box center [428, 301] width 9 height 9
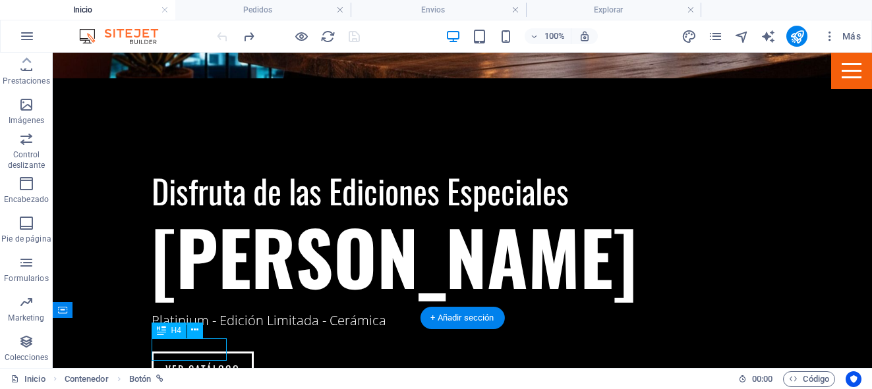
select select
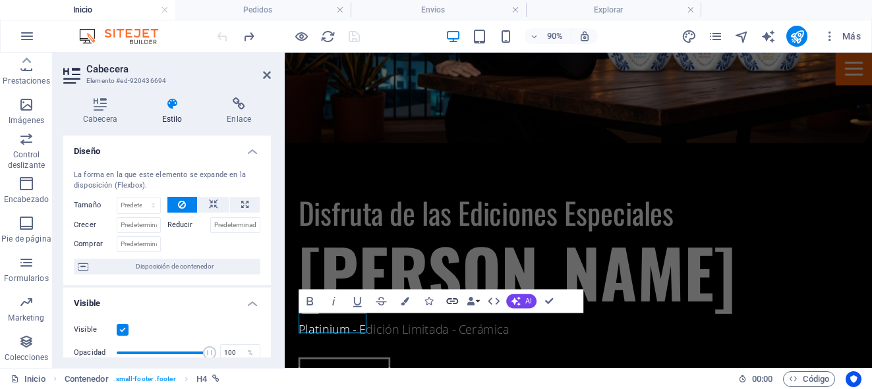
click at [448, 305] on icon "button" at bounding box center [452, 302] width 14 height 14
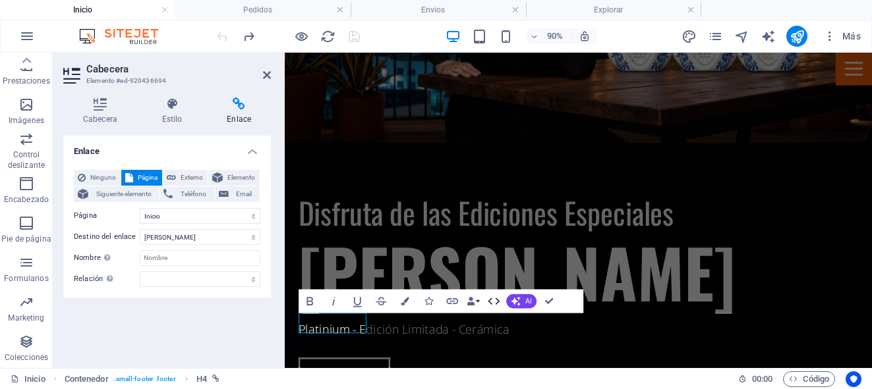
click at [494, 303] on icon "button" at bounding box center [493, 302] width 14 height 14
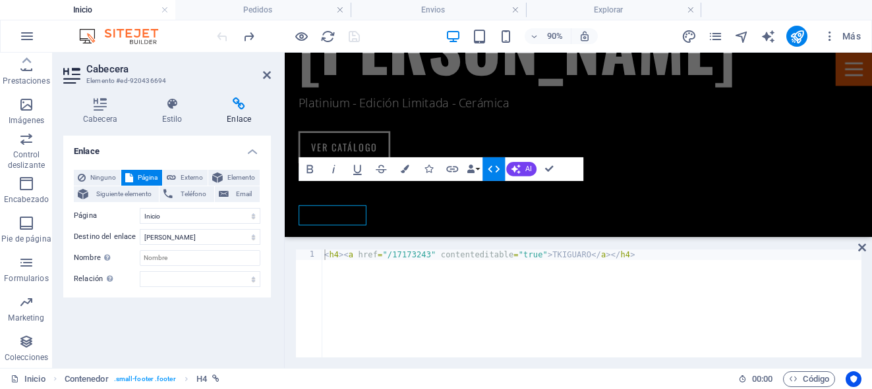
scroll to position [2615, 0]
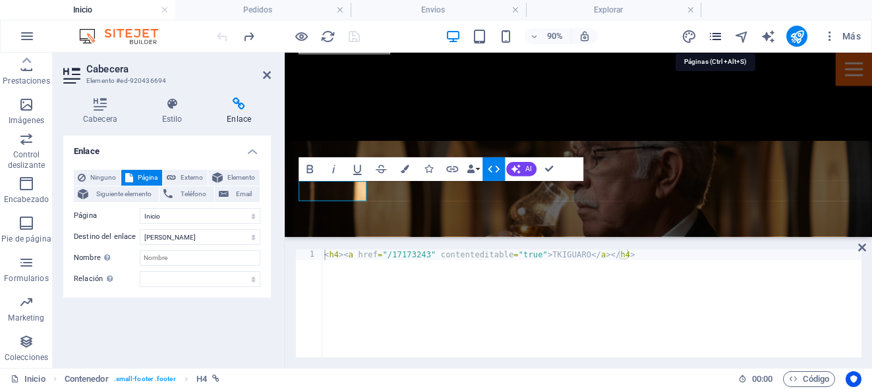
click at [716, 40] on icon "pages" at bounding box center [715, 36] width 15 height 15
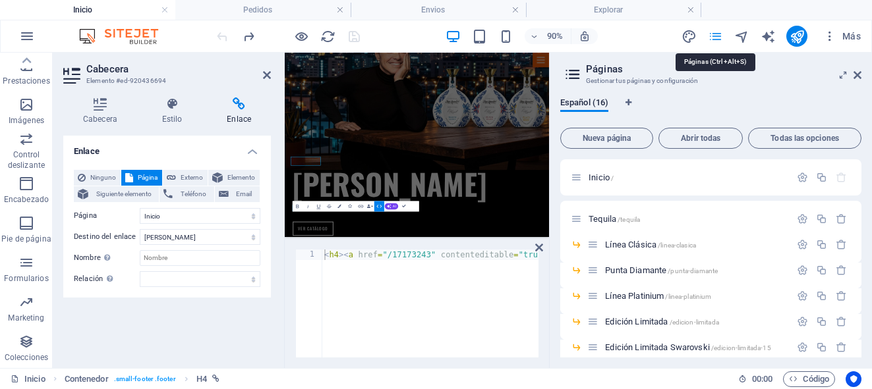
scroll to position [2497, 0]
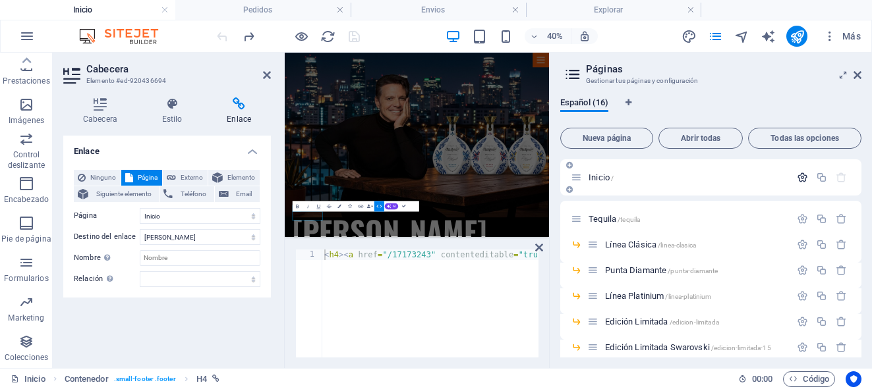
click at [804, 179] on icon "button" at bounding box center [802, 177] width 11 height 11
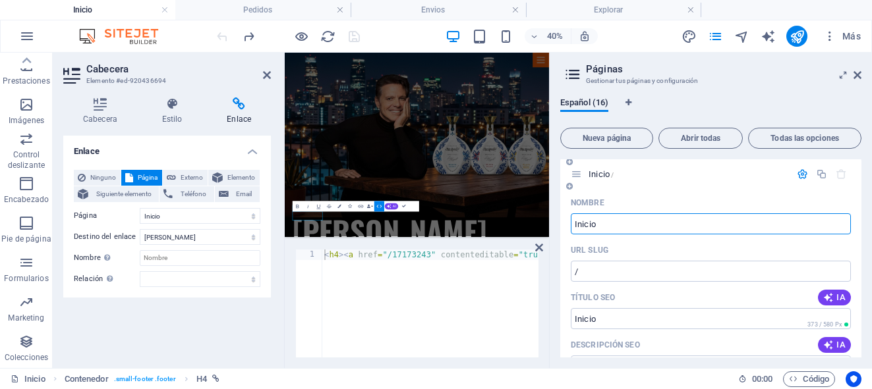
scroll to position [0, 0]
click at [861, 76] on icon at bounding box center [857, 75] width 8 height 11
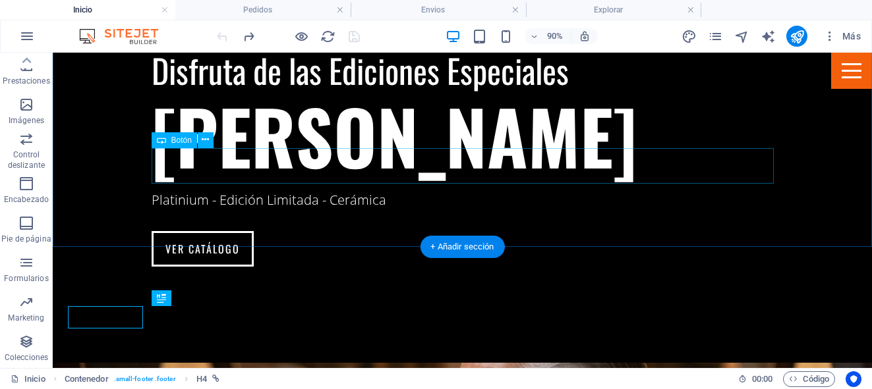
scroll to position [2504, 0]
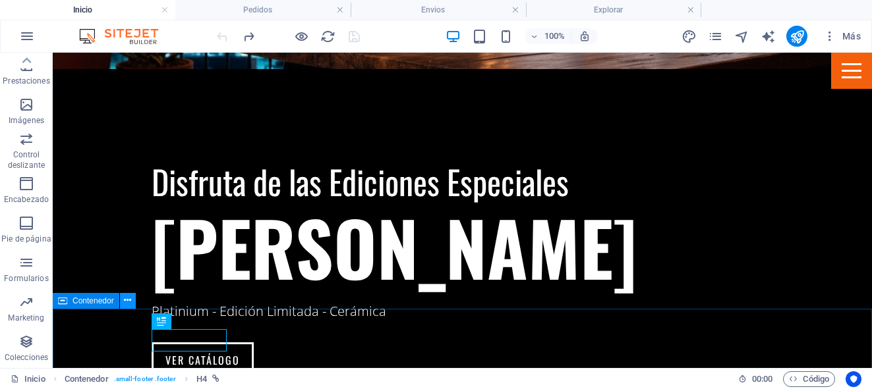
click at [128, 306] on icon at bounding box center [127, 301] width 7 height 14
click at [127, 302] on icon at bounding box center [127, 301] width 7 height 14
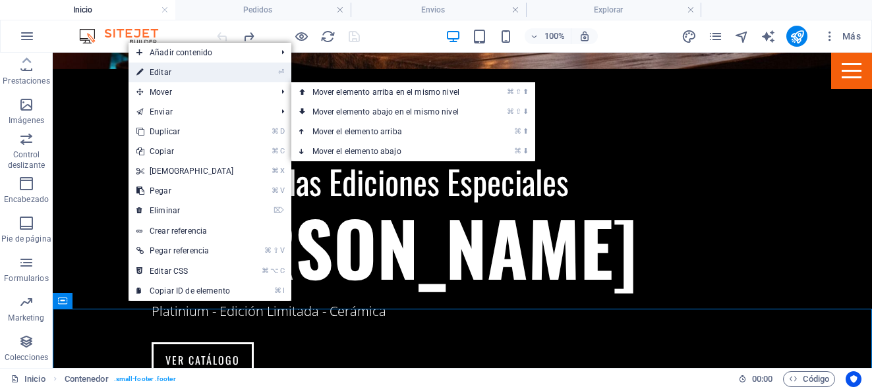
click at [199, 74] on link "⏎ Editar" at bounding box center [185, 73] width 113 height 20
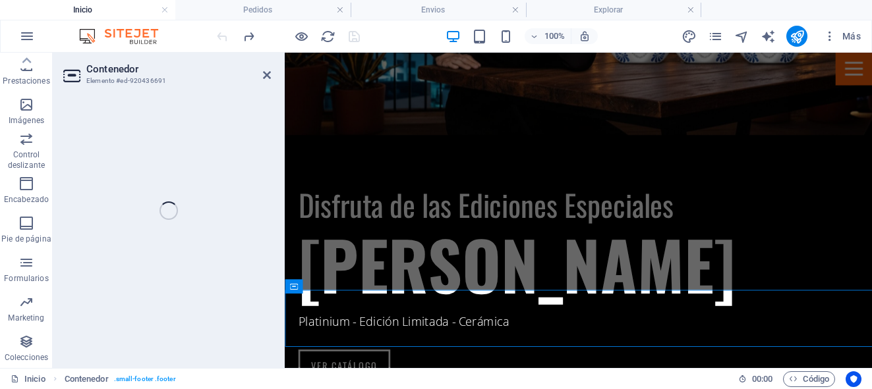
select select "footer"
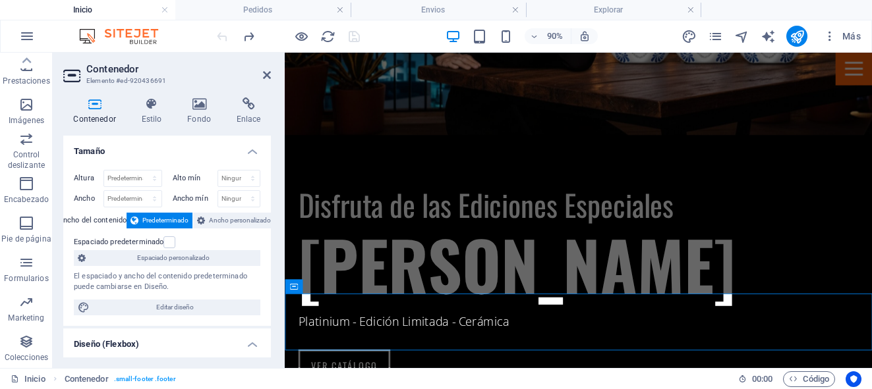
scroll to position [2496, 0]
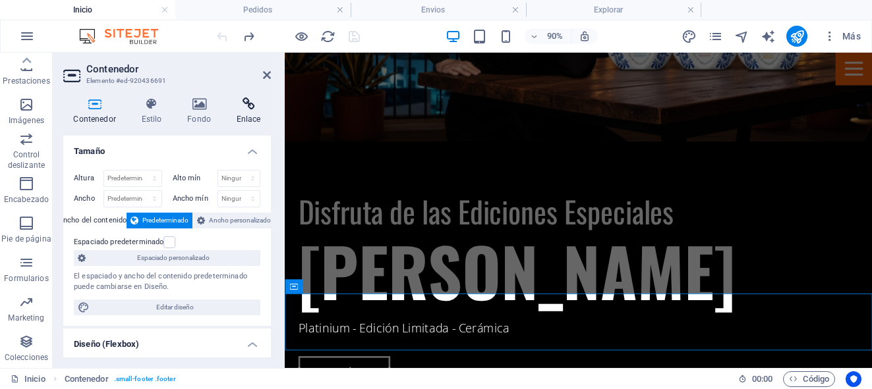
click at [242, 113] on h4 "Enlace" at bounding box center [248, 112] width 45 height 28
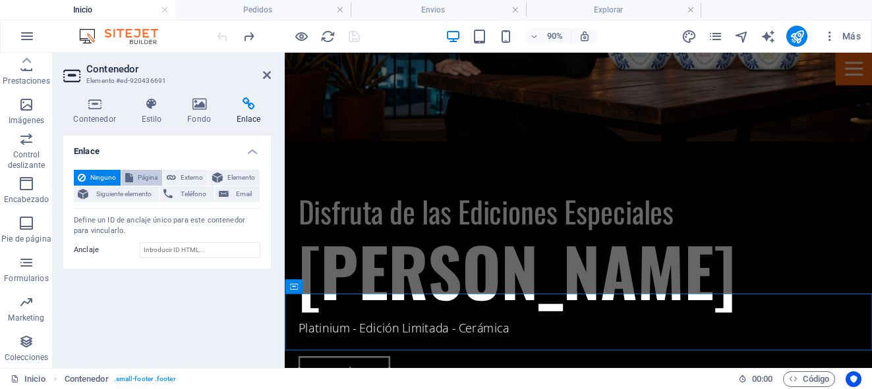
click at [145, 179] on span "Página" at bounding box center [147, 178] width 21 height 16
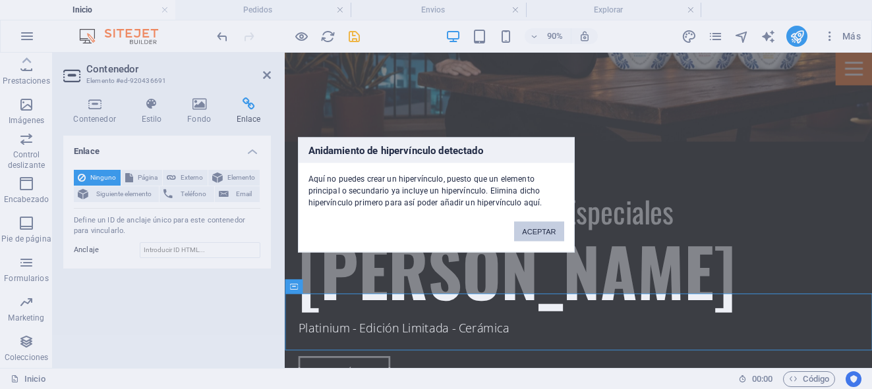
click at [525, 235] on button "ACEPTAR" at bounding box center [538, 231] width 49 height 20
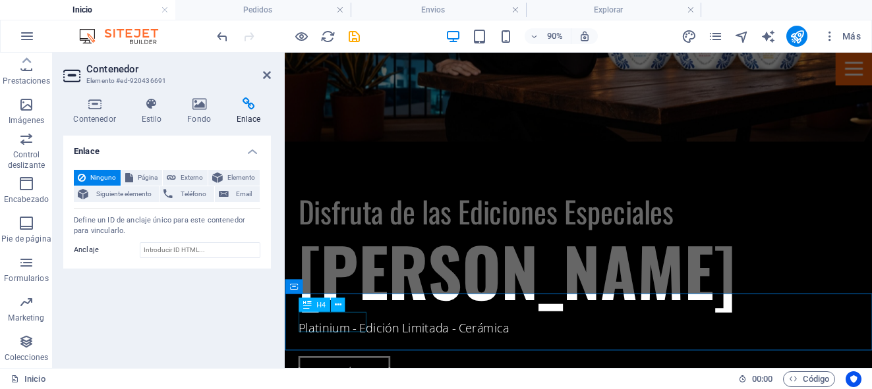
select select
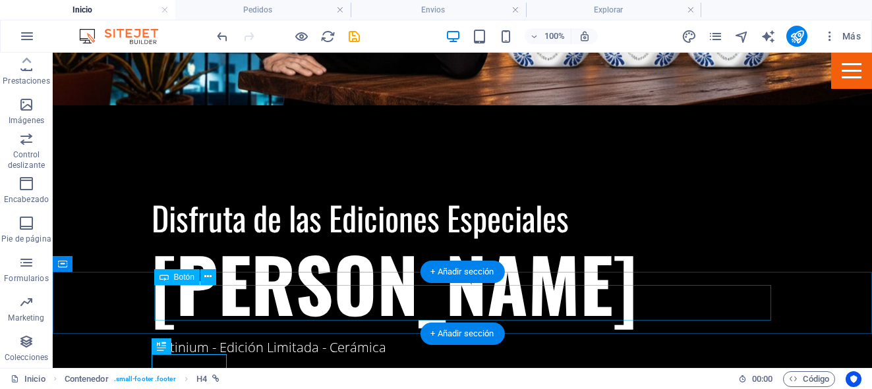
scroll to position [2527, 0]
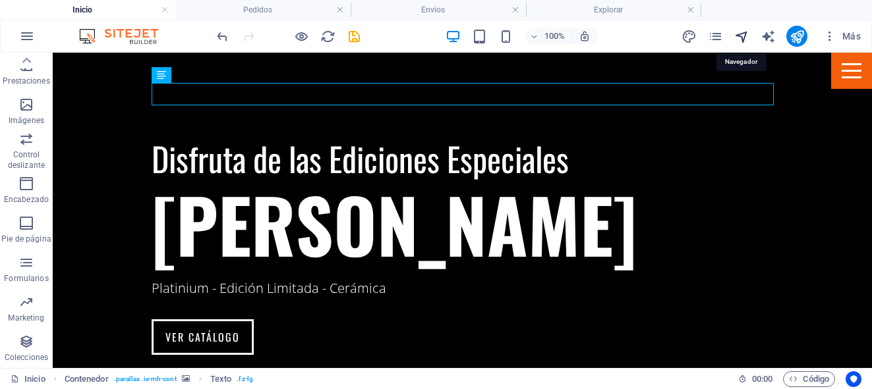
click at [744, 33] on icon "navigator" at bounding box center [741, 36] width 15 height 15
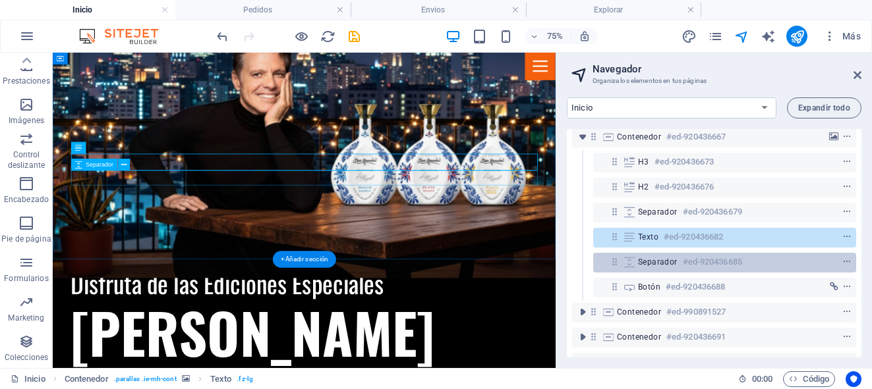
scroll to position [313, 0]
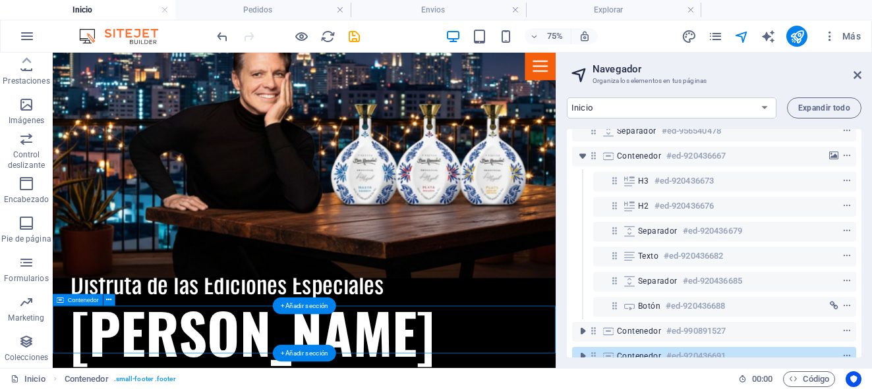
scroll to position [363, 0]
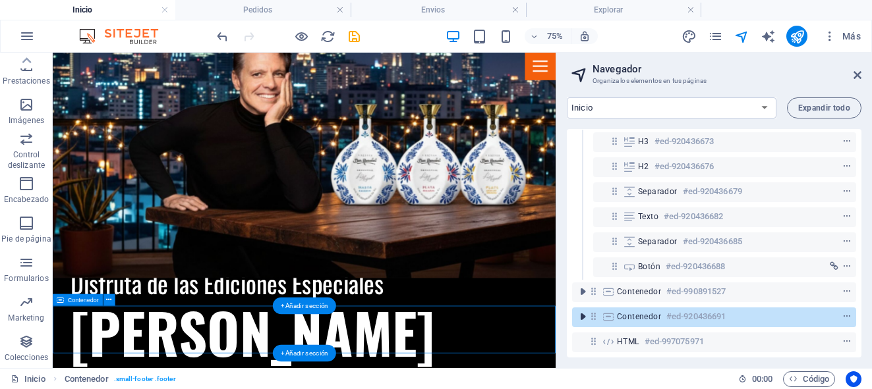
click at [583, 310] on icon "toggle-expand" at bounding box center [582, 316] width 13 height 13
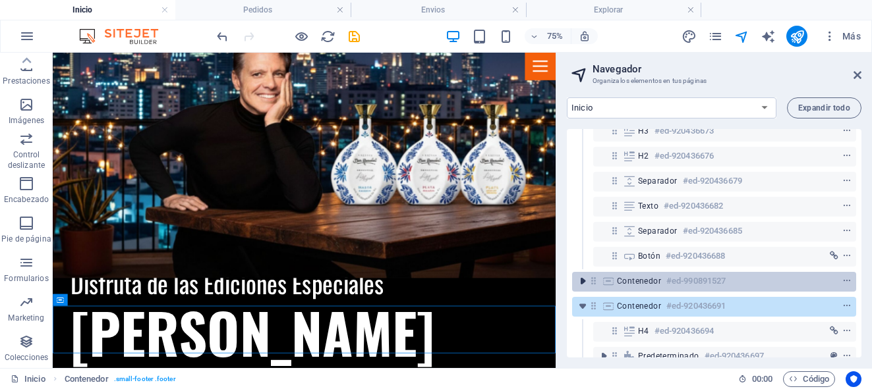
scroll to position [438, 0]
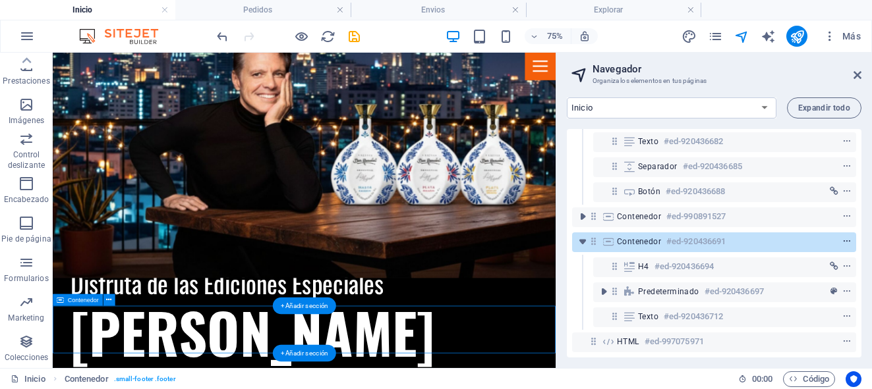
click at [842, 237] on icon "context-menu" at bounding box center [846, 241] width 9 height 9
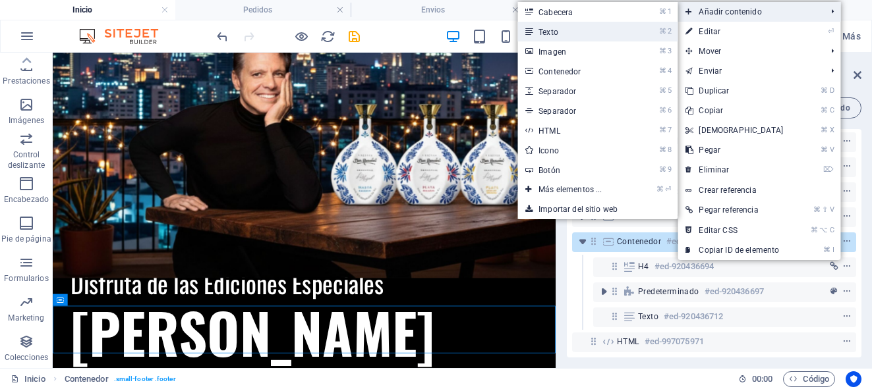
click at [575, 27] on link "⌘ 2 Texto" at bounding box center [572, 32] width 111 height 20
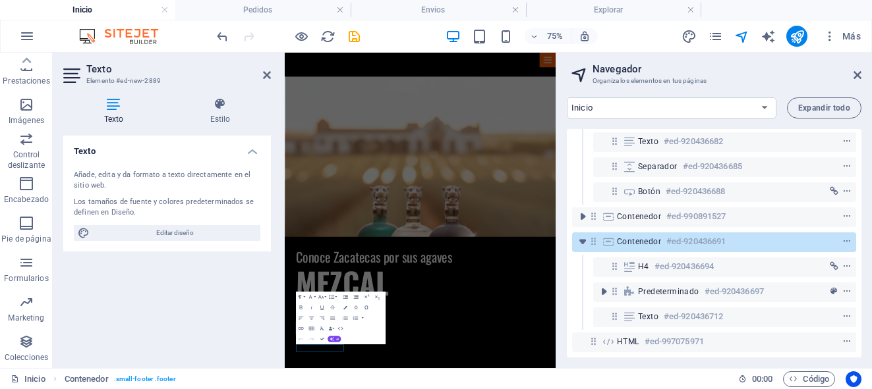
scroll to position [3751, 0]
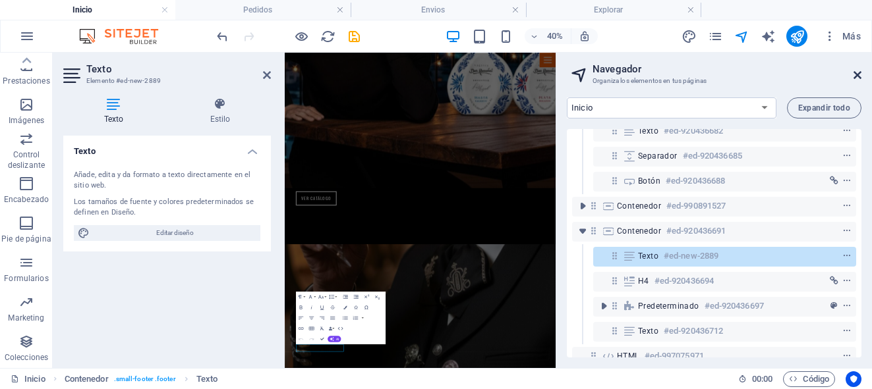
click at [858, 77] on icon at bounding box center [857, 75] width 8 height 11
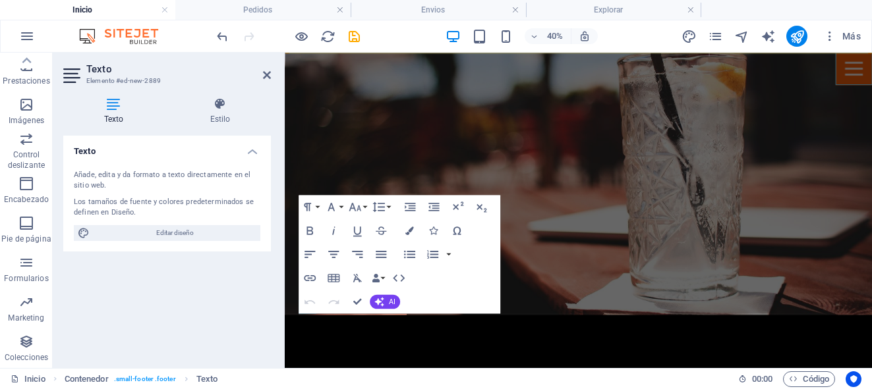
scroll to position [2496, 0]
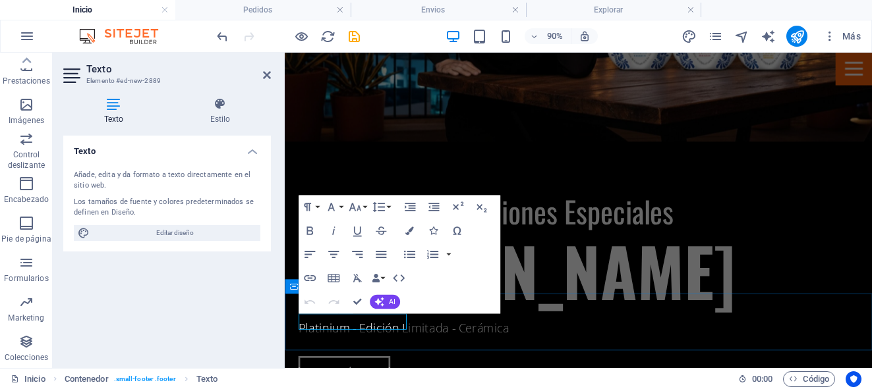
click at [310, 230] on icon "button" at bounding box center [309, 231] width 14 height 14
click at [343, 206] on button "Font Family" at bounding box center [333, 208] width 22 height 24
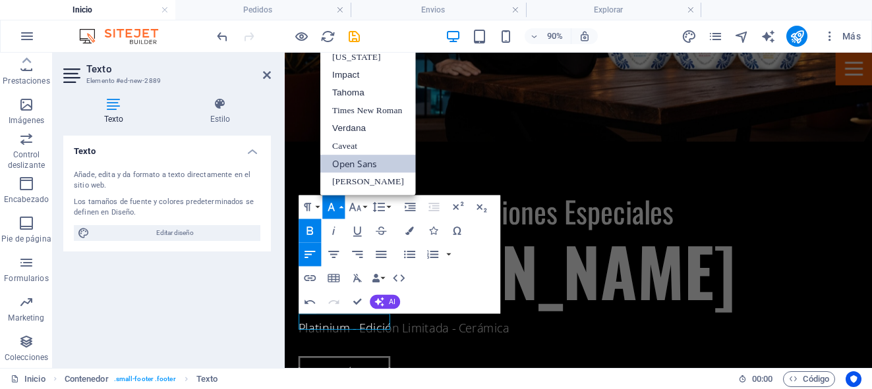
scroll to position [7, 0]
click at [368, 164] on link "Open Sans" at bounding box center [368, 165] width 96 height 18
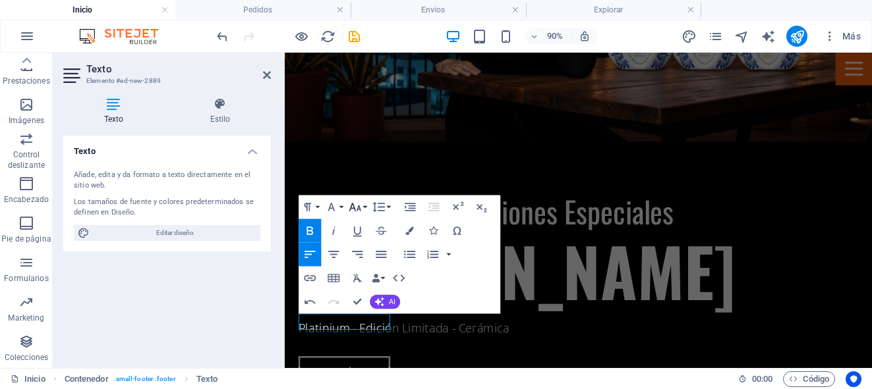
click at [364, 208] on button "Font Size" at bounding box center [357, 208] width 22 height 24
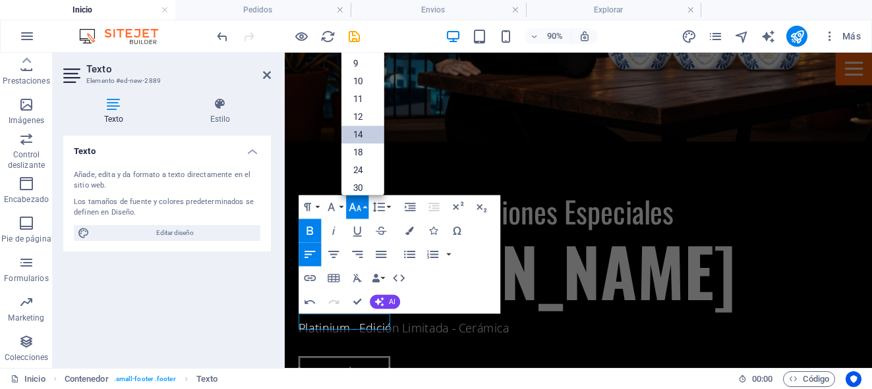
click at [359, 139] on link "14" at bounding box center [362, 136] width 43 height 18
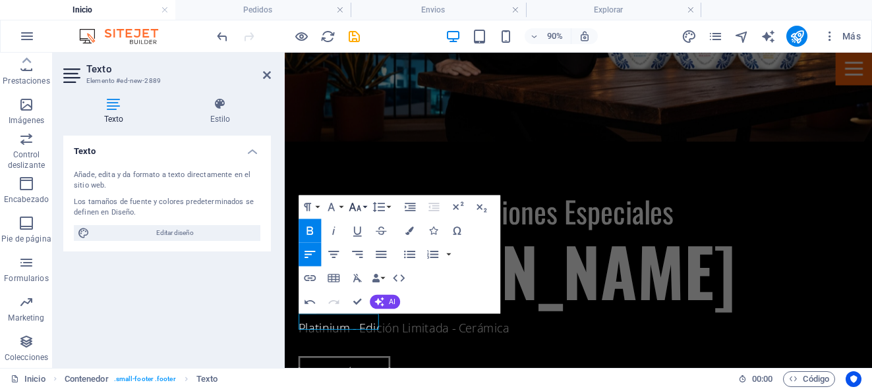
click at [362, 209] on button "Font Size" at bounding box center [357, 208] width 22 height 24
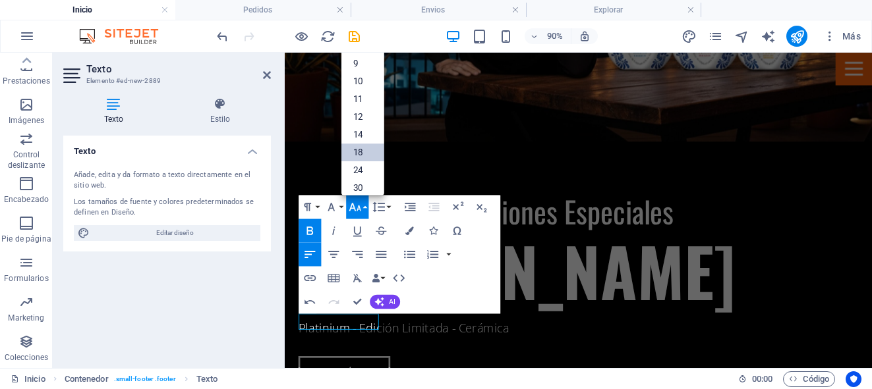
click at [366, 151] on link "18" at bounding box center [362, 153] width 43 height 18
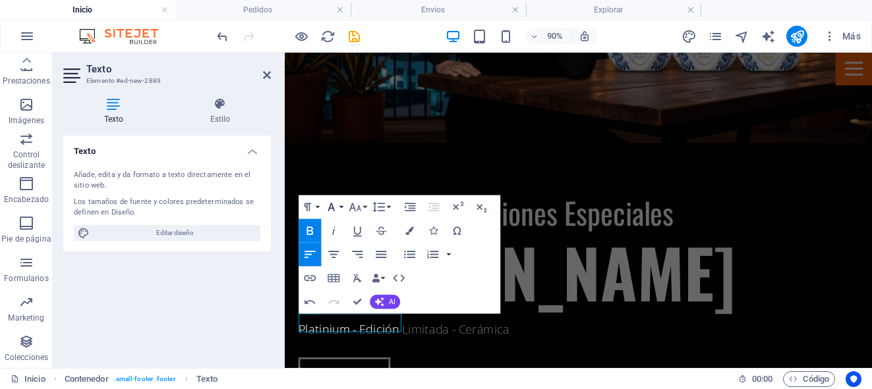
click at [340, 208] on button "Font Family" at bounding box center [333, 208] width 22 height 24
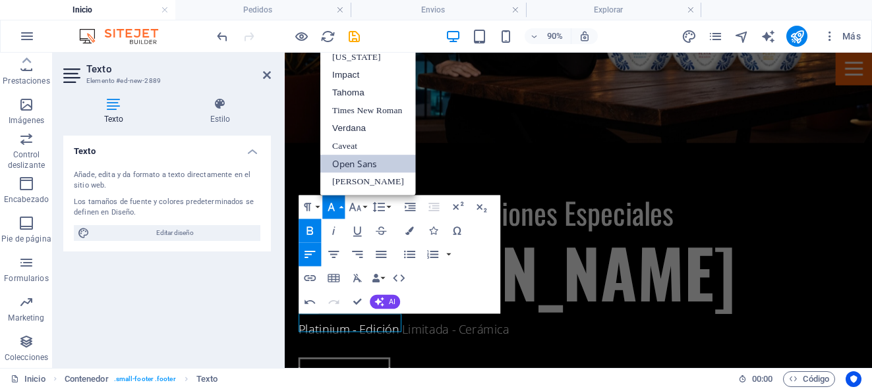
scroll to position [7, 0]
click at [366, 131] on link "Verdana" at bounding box center [368, 129] width 96 height 18
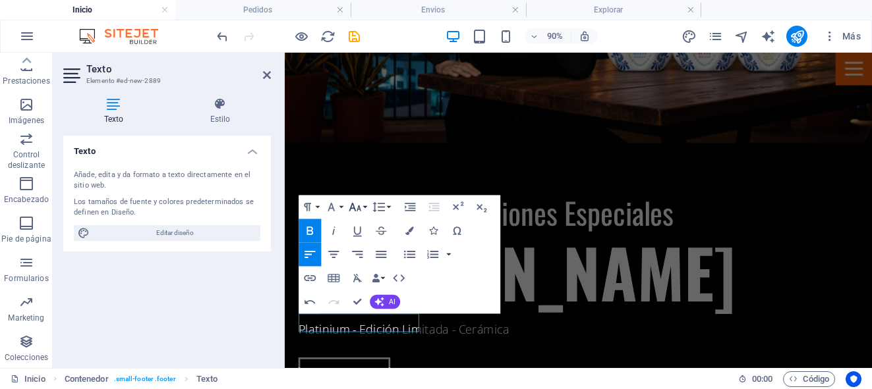
click at [366, 208] on button "Font Size" at bounding box center [357, 208] width 22 height 24
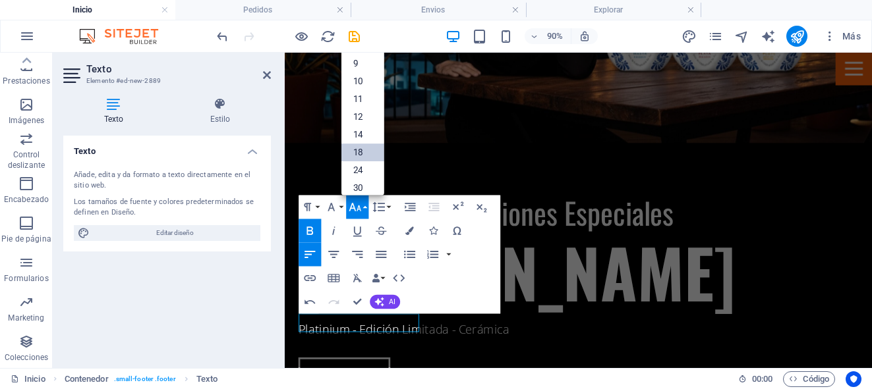
click at [368, 153] on link "18" at bounding box center [362, 153] width 43 height 18
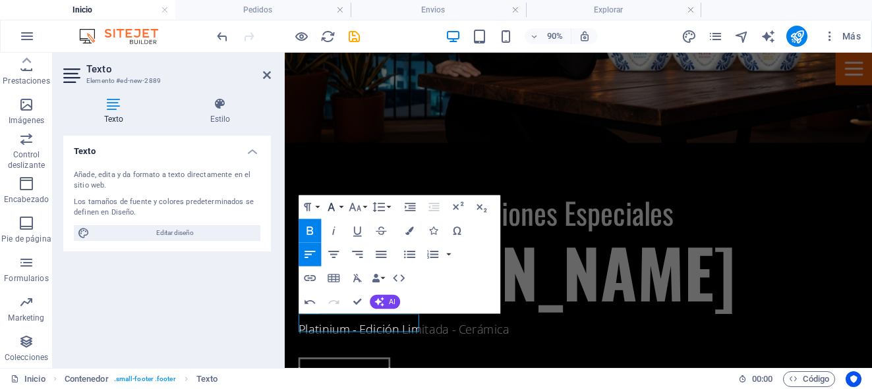
click at [341, 206] on button "Font Family" at bounding box center [333, 208] width 22 height 24
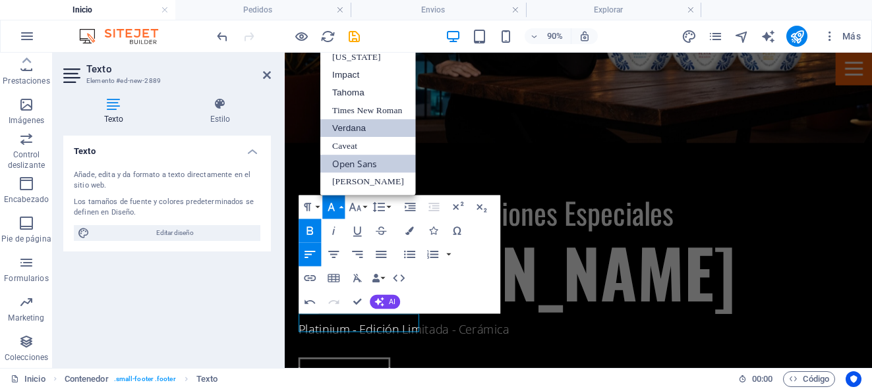
click at [370, 133] on link "Verdana" at bounding box center [368, 129] width 96 height 18
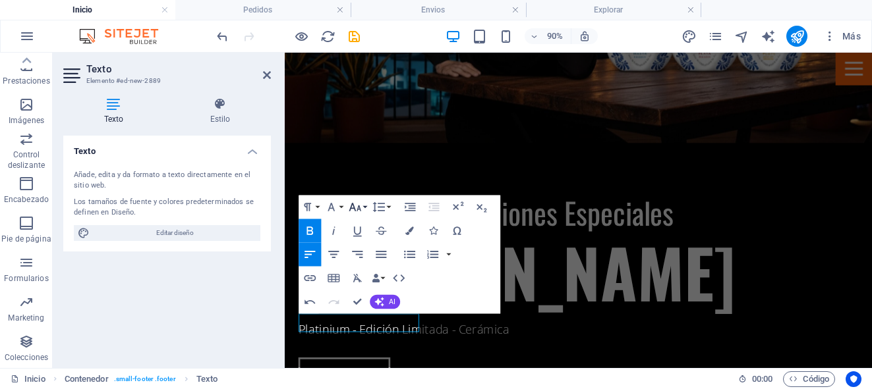
click at [363, 206] on button "Font Size" at bounding box center [357, 208] width 22 height 24
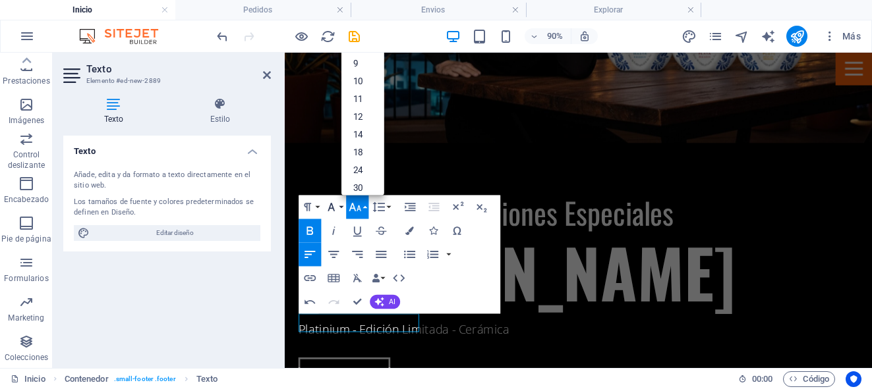
click at [341, 204] on button "Font Family" at bounding box center [333, 208] width 22 height 24
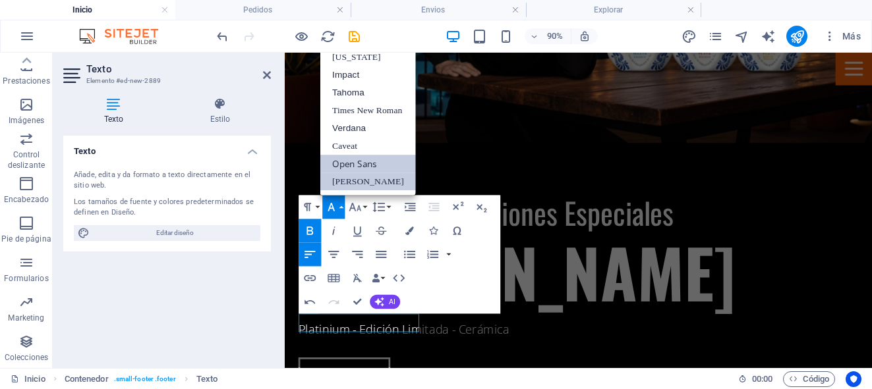
click at [357, 183] on link "Oswald" at bounding box center [368, 182] width 96 height 18
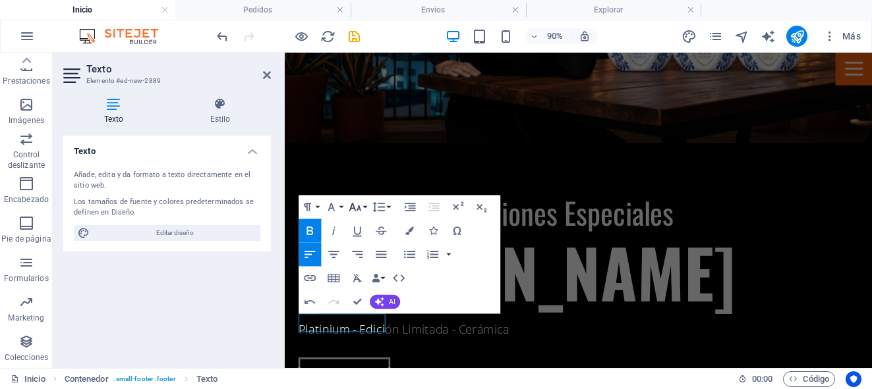
click at [364, 210] on button "Font Size" at bounding box center [357, 208] width 22 height 24
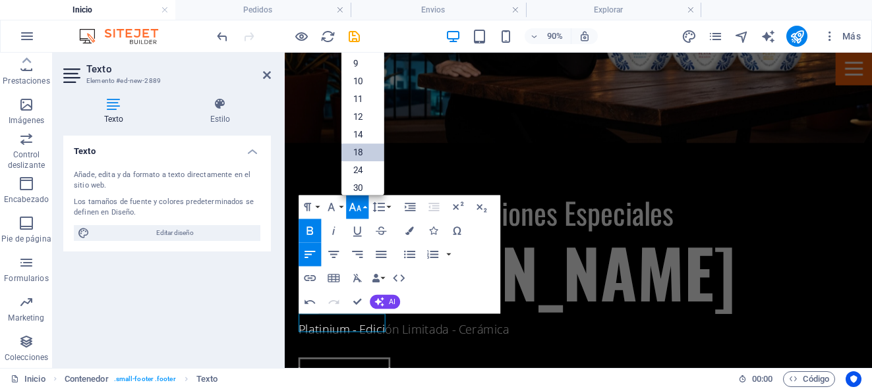
click at [366, 148] on link "18" at bounding box center [362, 153] width 43 height 18
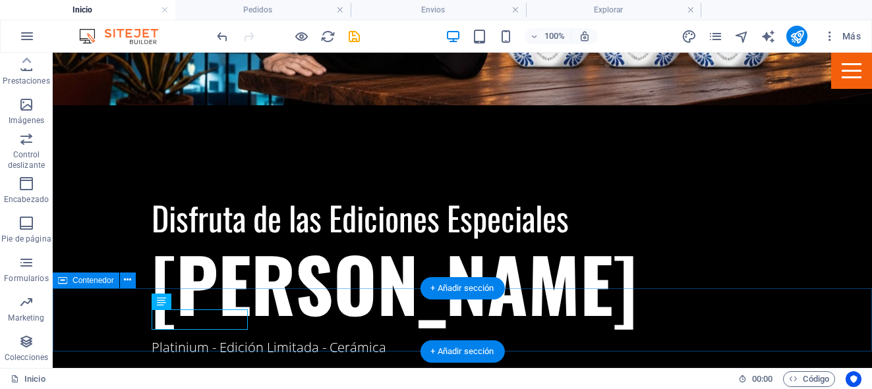
scroll to position [2527, 0]
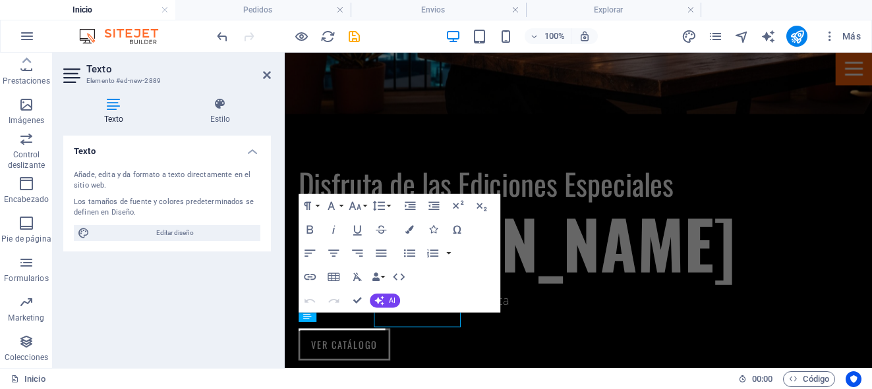
scroll to position [2496, 0]
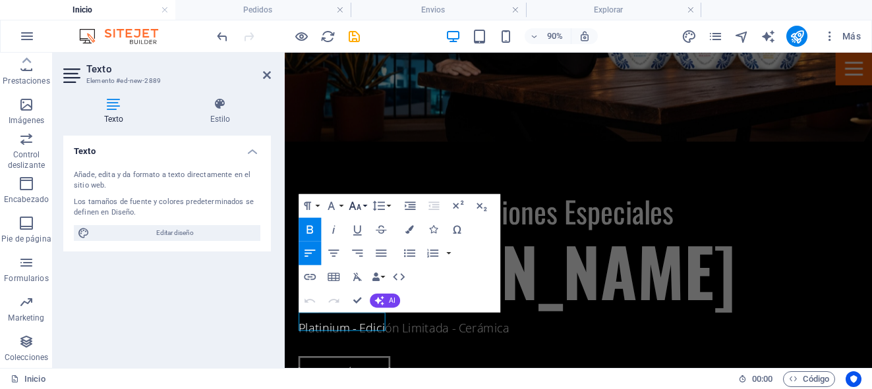
click at [362, 205] on button "Font Size" at bounding box center [357, 206] width 22 height 24
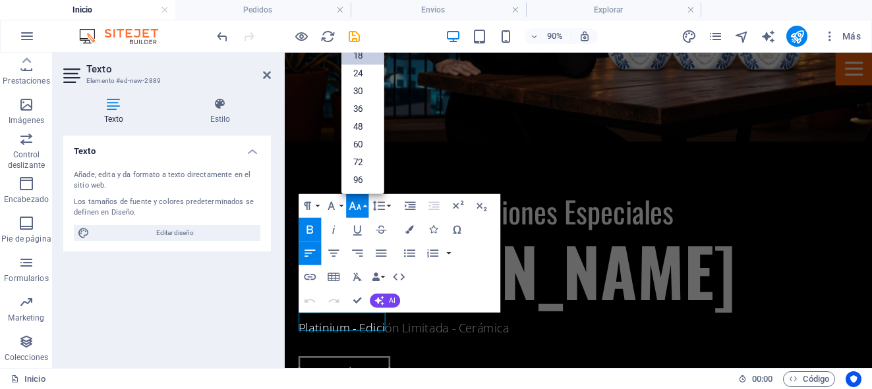
scroll to position [106, 0]
click at [368, 75] on link "24" at bounding box center [362, 74] width 43 height 18
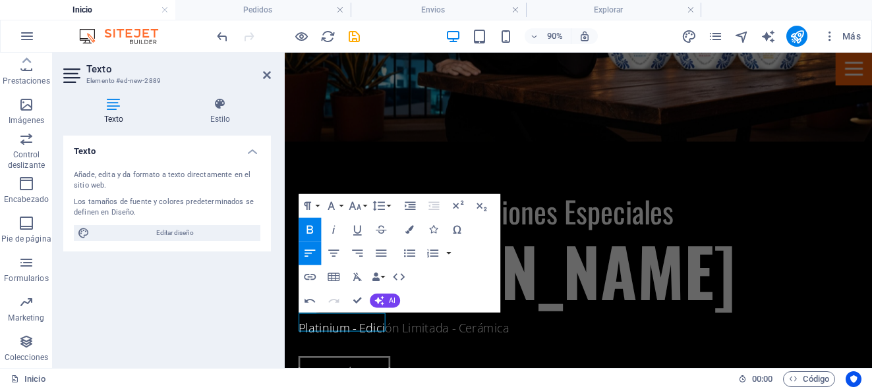
scroll to position [2495, 0]
click at [364, 204] on button "Font Size" at bounding box center [357, 206] width 22 height 24
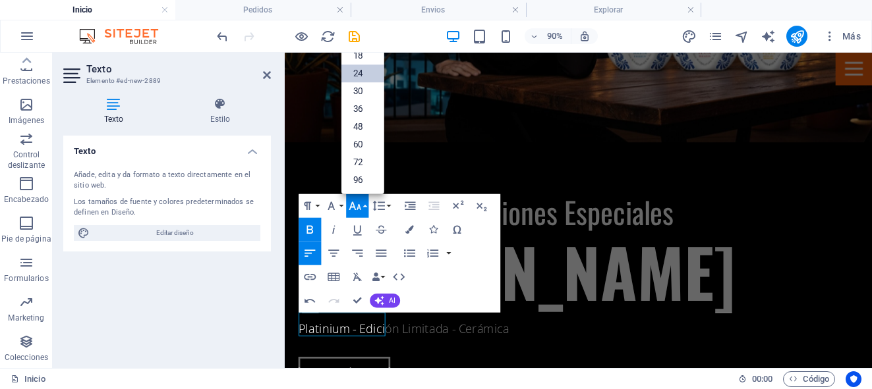
scroll to position [106, 0]
click at [360, 94] on link "30" at bounding box center [362, 92] width 43 height 18
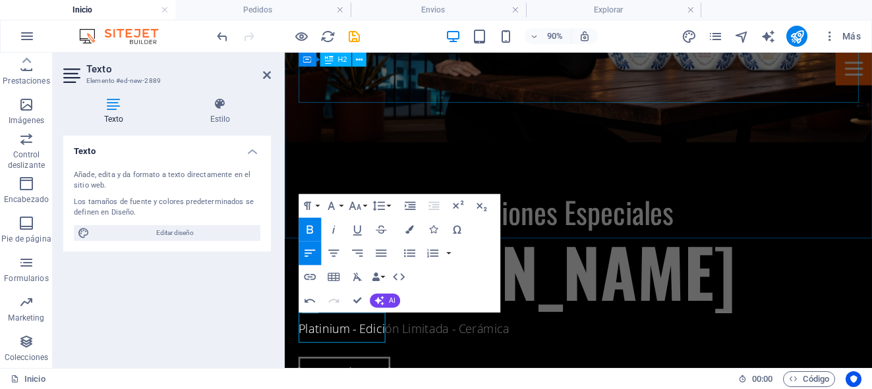
scroll to position [2496, 0]
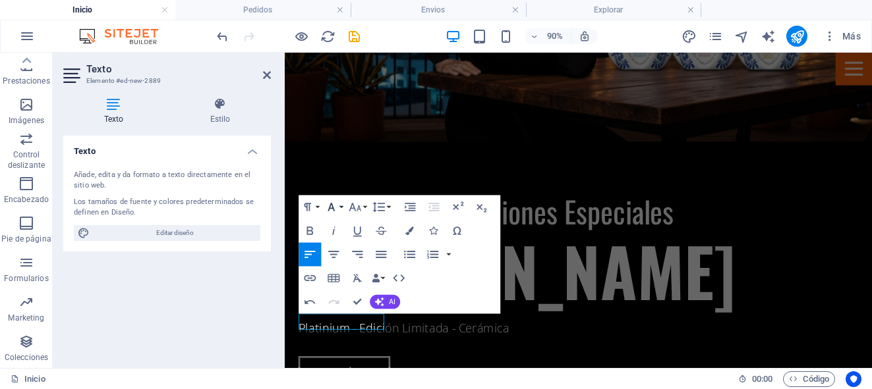
click at [340, 208] on button "Font Family" at bounding box center [333, 208] width 22 height 24
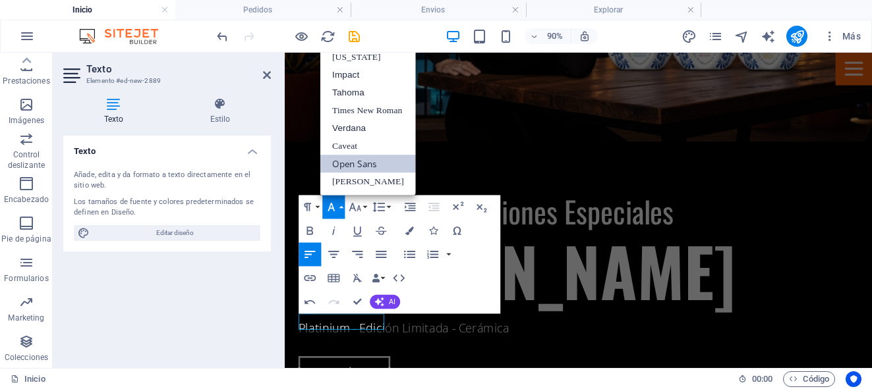
scroll to position [7, 0]
click at [351, 184] on link "Oswald" at bounding box center [368, 182] width 96 height 18
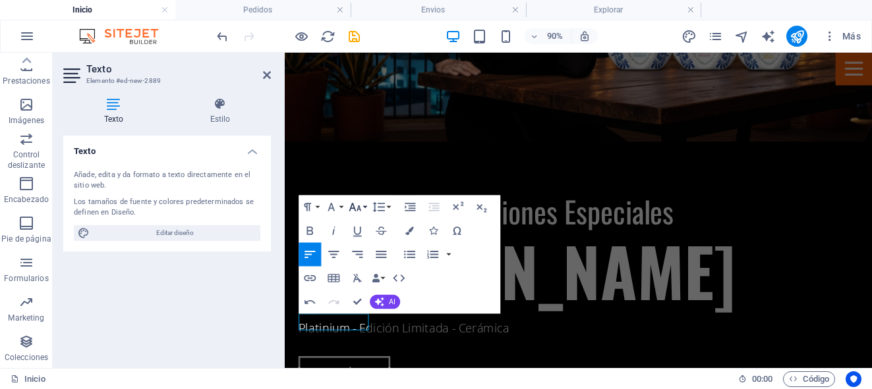
click at [361, 208] on icon "button" at bounding box center [354, 207] width 14 height 14
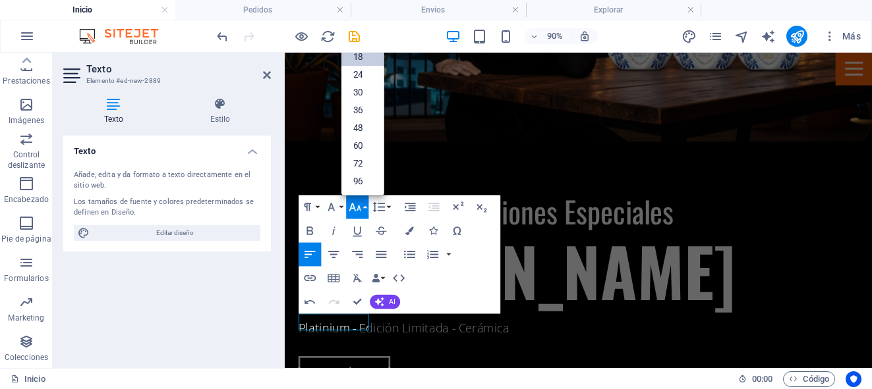
click at [371, 60] on link "18" at bounding box center [362, 57] width 43 height 18
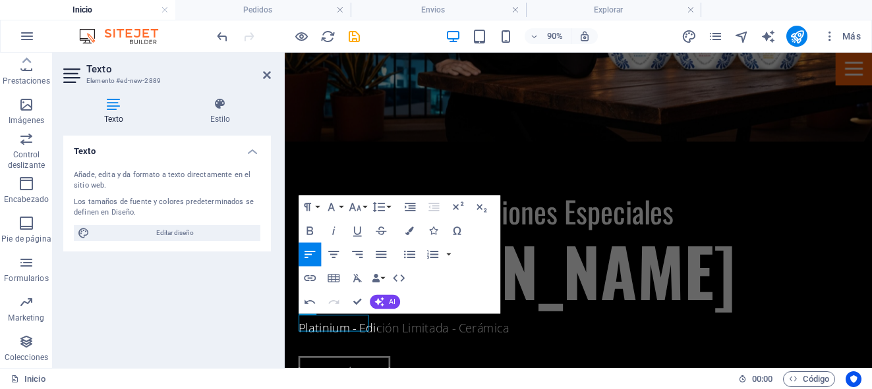
scroll to position [2494, 0]
click at [364, 207] on button "Font Size" at bounding box center [357, 208] width 22 height 24
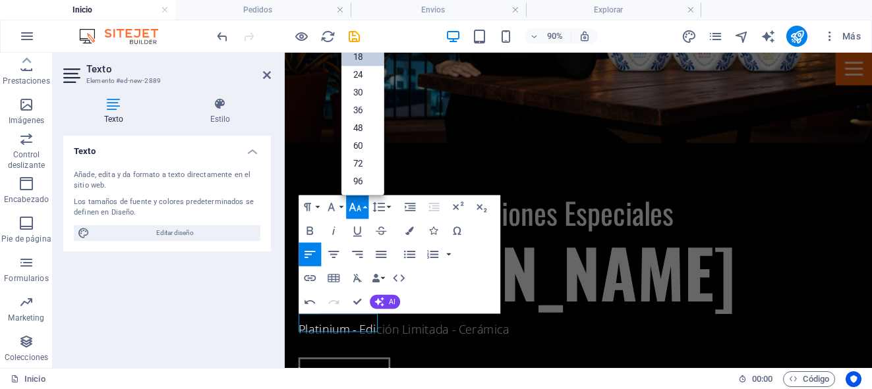
scroll to position [106, 0]
click at [369, 74] on link "24" at bounding box center [362, 76] width 43 height 18
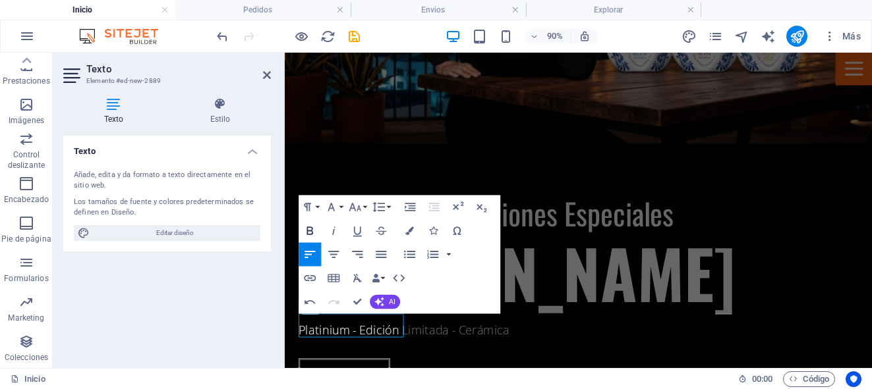
click at [313, 229] on icon "button" at bounding box center [309, 231] width 14 height 14
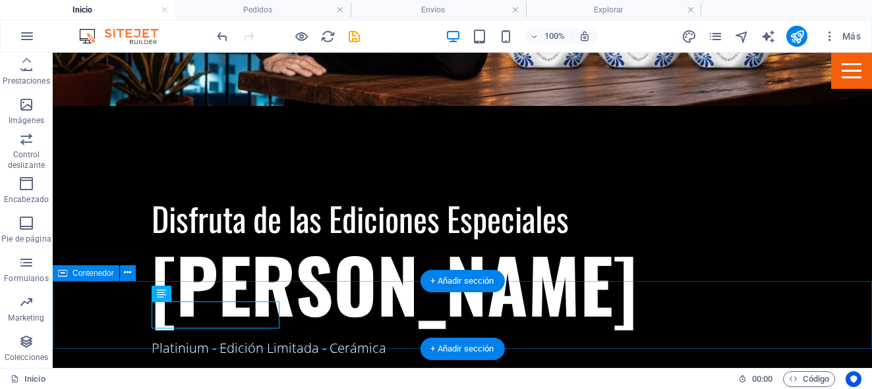
scroll to position [2531, 0]
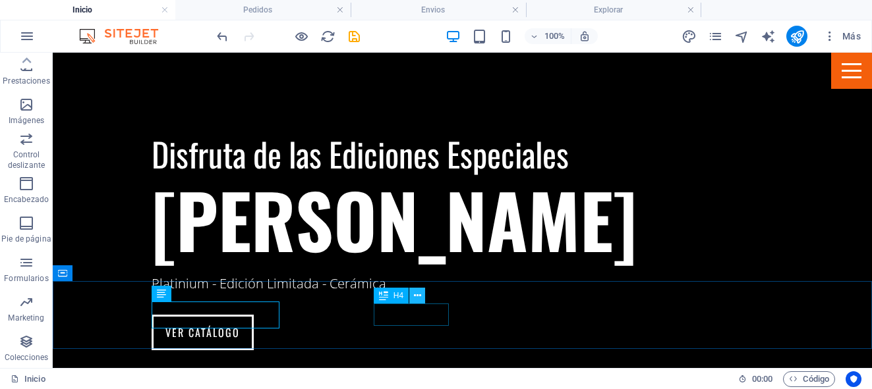
click at [418, 293] on icon at bounding box center [417, 296] width 7 height 14
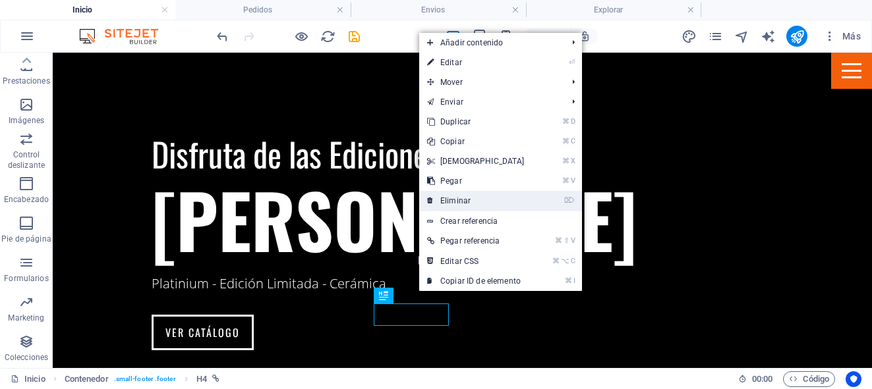
click at [458, 200] on link "⌦ Eliminar" at bounding box center [475, 201] width 113 height 20
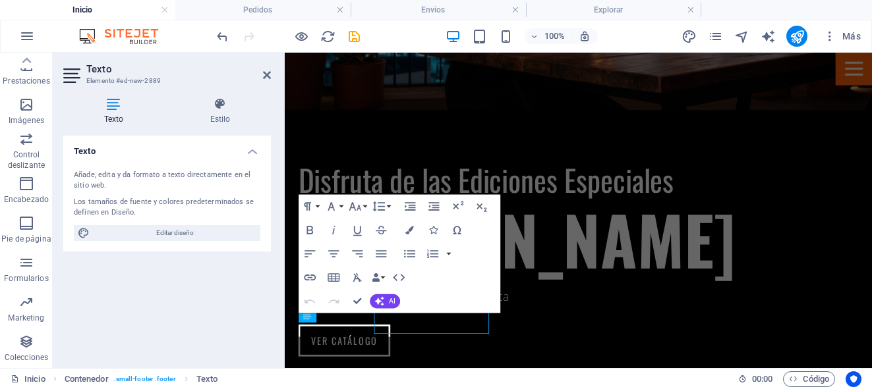
scroll to position [2494, 0]
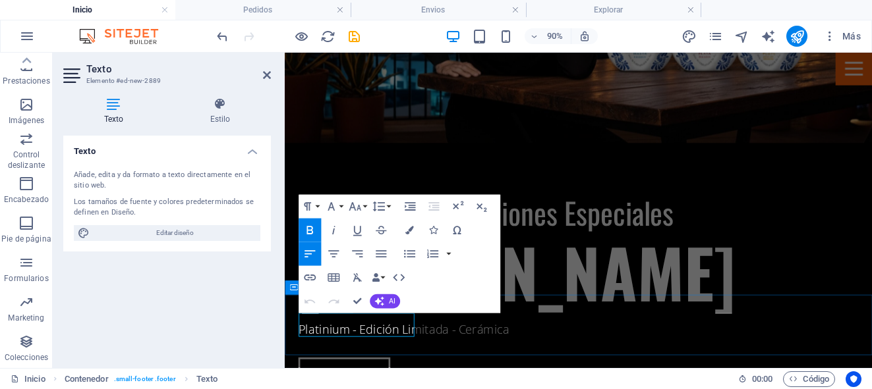
click at [313, 279] on icon "button" at bounding box center [310, 278] width 12 height 6
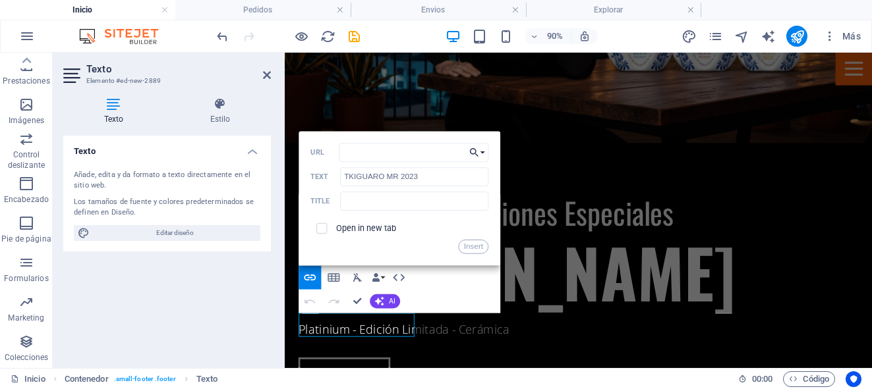
click at [484, 154] on button "Choose Link" at bounding box center [477, 152] width 22 height 19
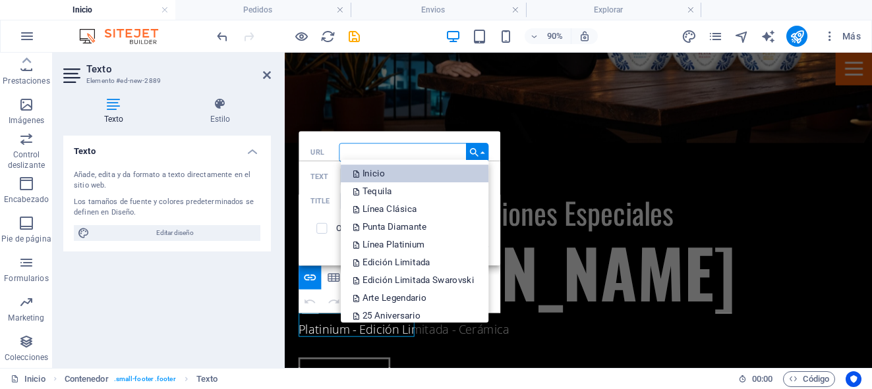
click at [413, 174] on link "Inicio" at bounding box center [415, 174] width 148 height 18
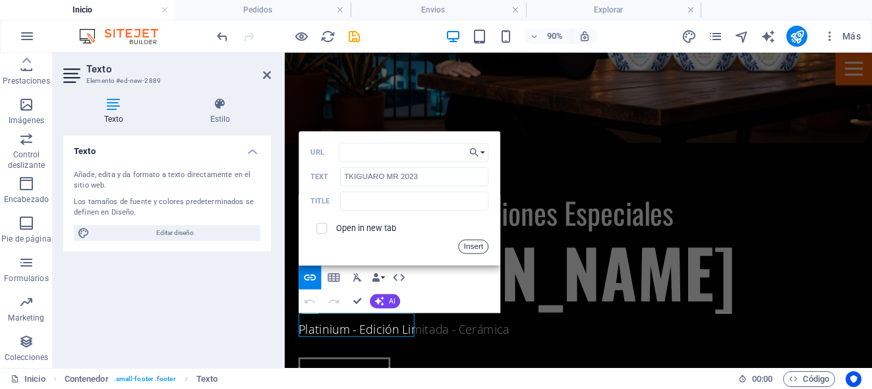
click at [466, 248] on button "Insert" at bounding box center [473, 247] width 30 height 14
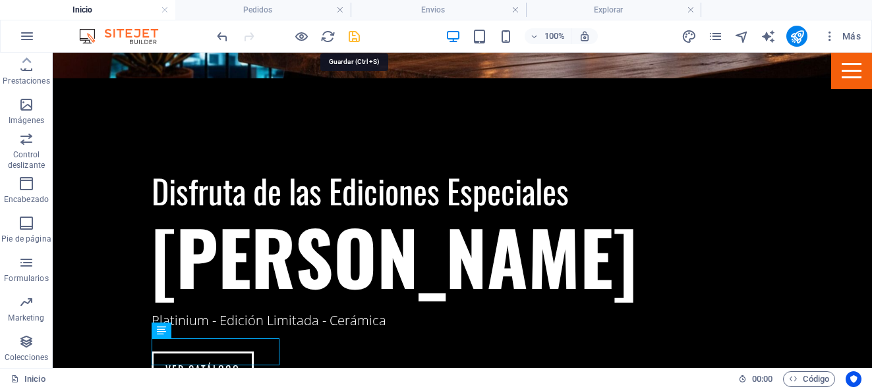
click at [357, 40] on icon "save" at bounding box center [354, 36] width 15 height 15
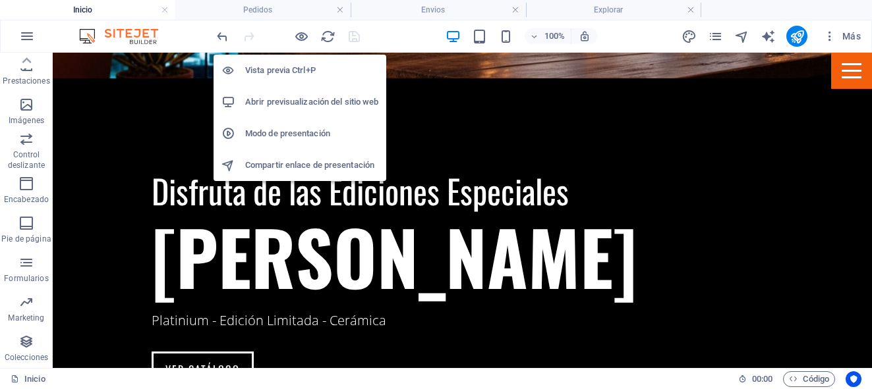
click at [296, 101] on h6 "Abrir previsualización del sitio web" at bounding box center [311, 102] width 133 height 16
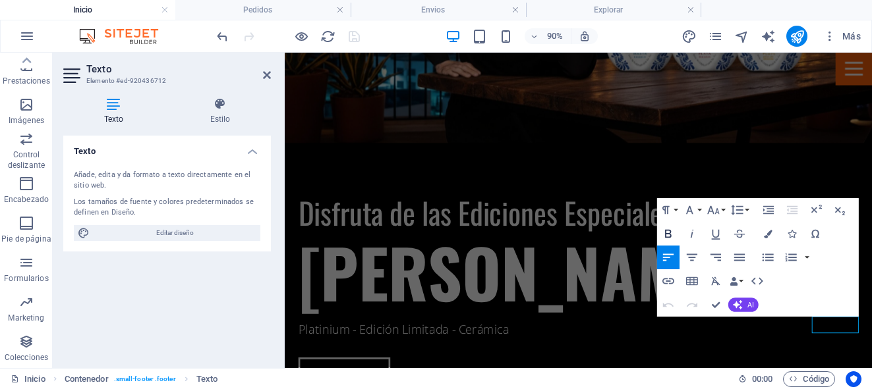
click at [670, 230] on icon "button" at bounding box center [668, 234] width 7 height 9
click at [666, 232] on icon "button" at bounding box center [668, 234] width 7 height 9
click at [724, 209] on button "Font Size" at bounding box center [715, 211] width 22 height 24
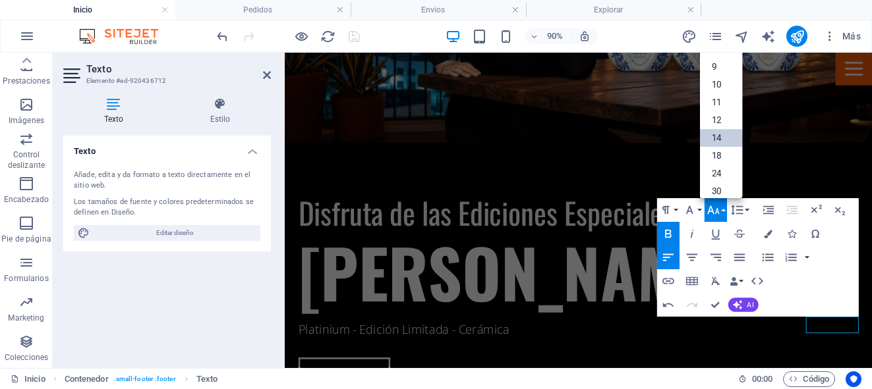
click at [726, 140] on link "14" at bounding box center [720, 138] width 43 height 18
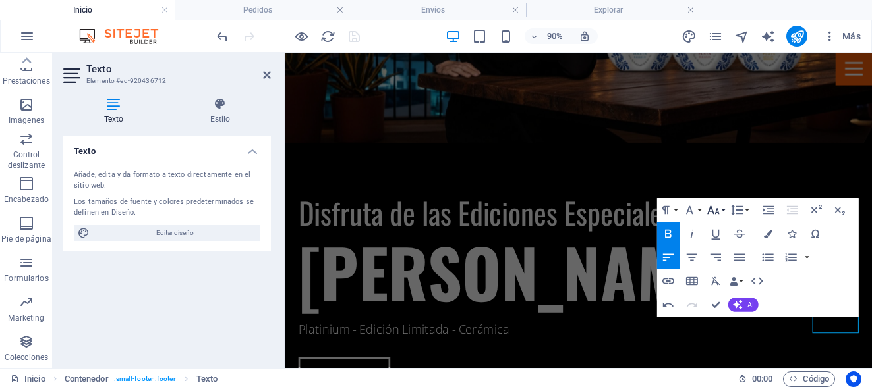
click at [722, 209] on button "Font Size" at bounding box center [715, 211] width 22 height 24
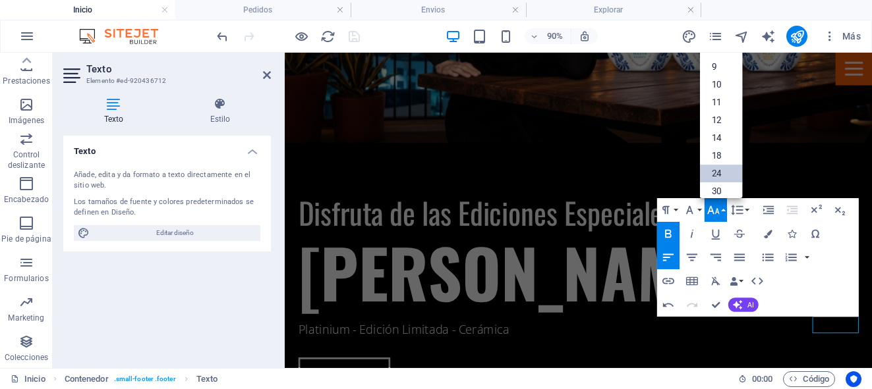
click at [725, 171] on link "24" at bounding box center [720, 174] width 43 height 18
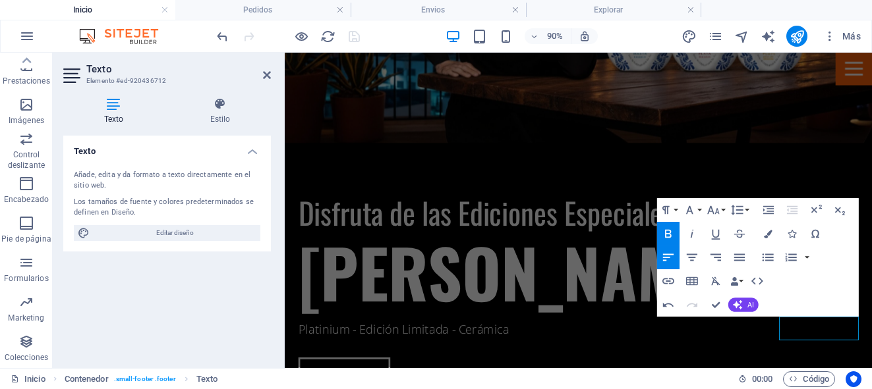
scroll to position [2490, 0]
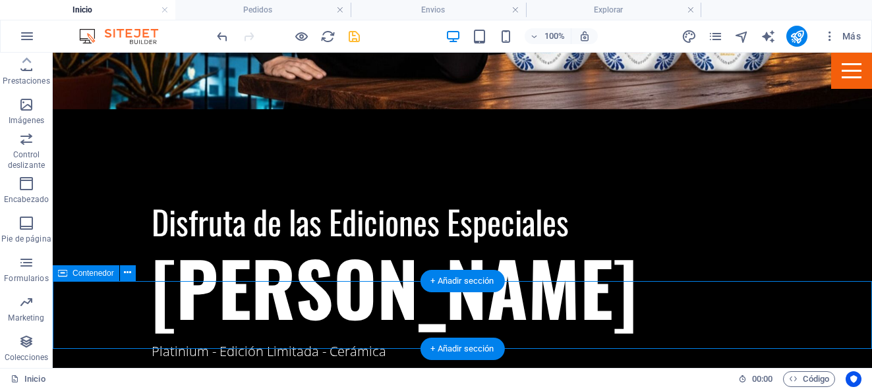
scroll to position [2531, 0]
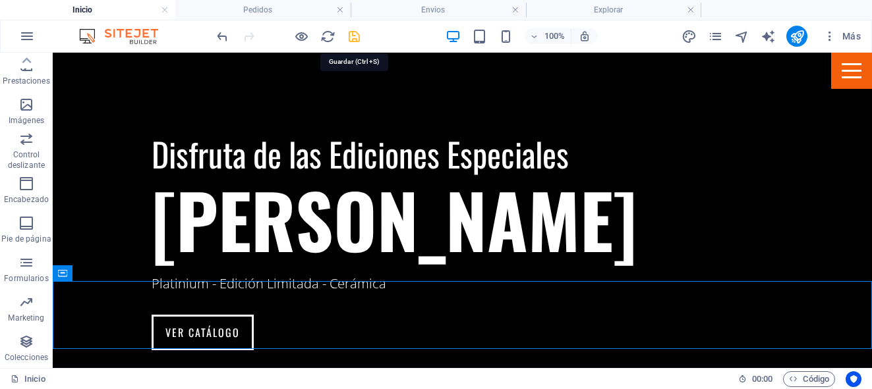
click at [355, 35] on icon "save" at bounding box center [354, 36] width 15 height 15
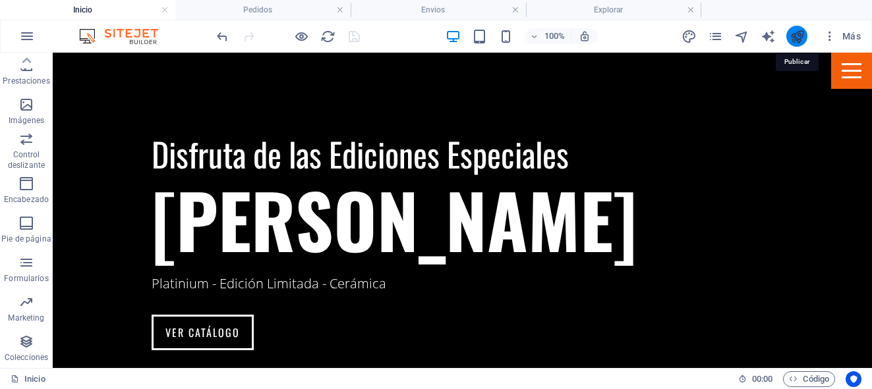
click at [796, 34] on icon "publish" at bounding box center [796, 36] width 15 height 15
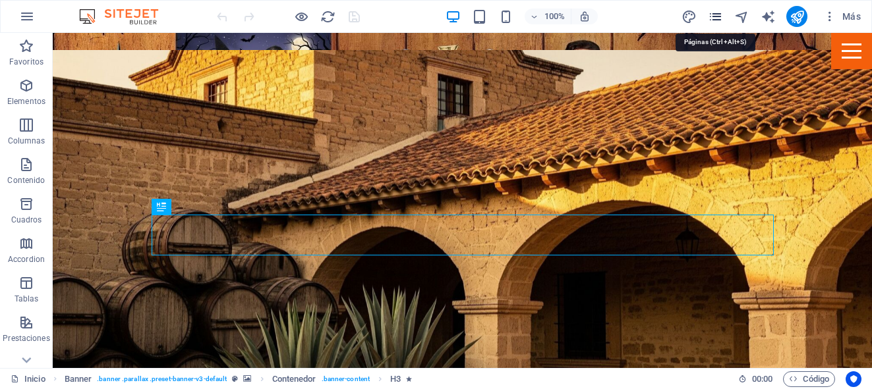
click at [720, 19] on icon "pages" at bounding box center [715, 16] width 15 height 15
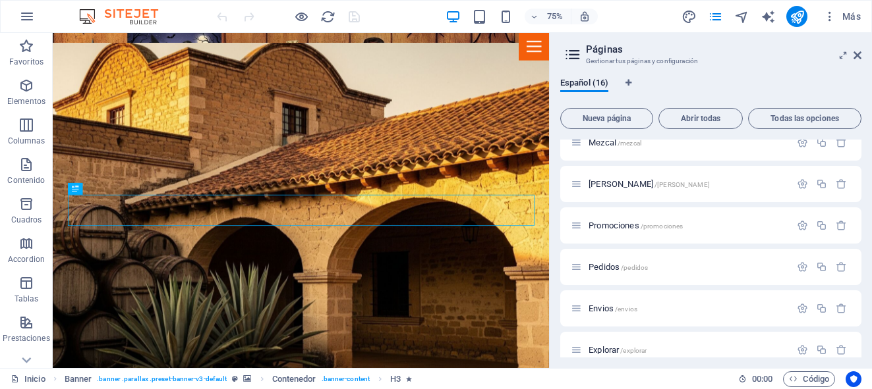
scroll to position [335, 0]
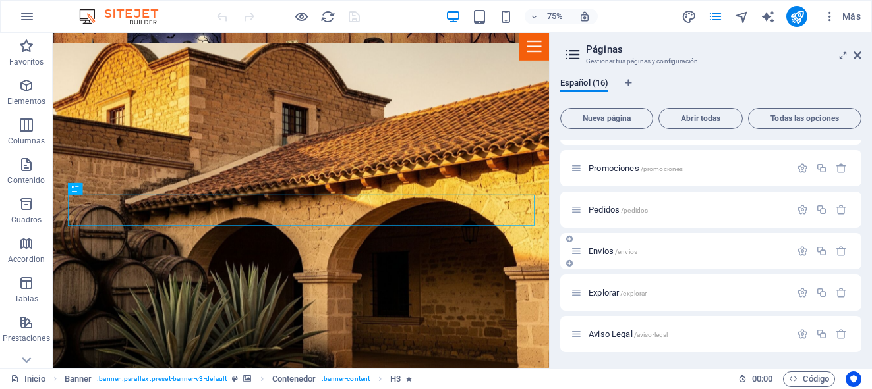
click at [602, 252] on span "Envios /envios" at bounding box center [612, 251] width 49 height 10
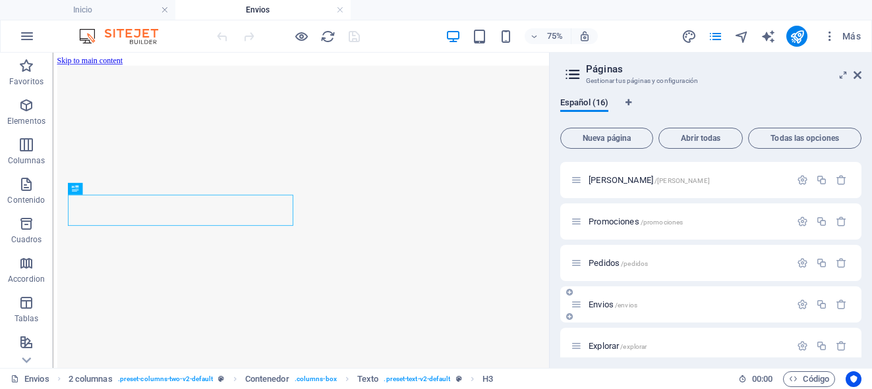
scroll to position [277, 0]
click at [856, 76] on icon at bounding box center [857, 75] width 8 height 11
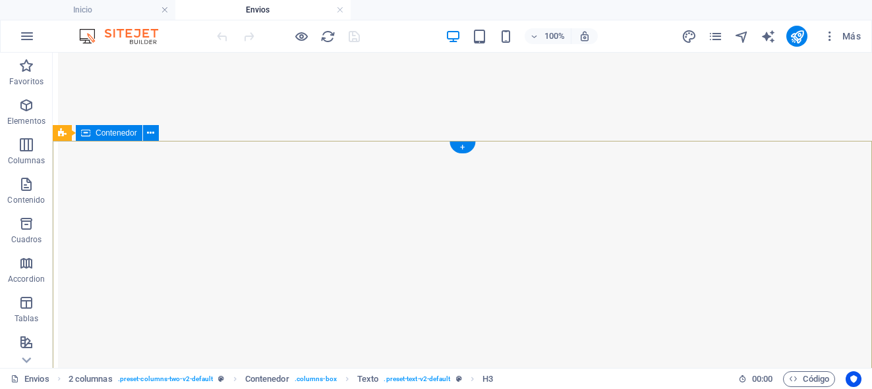
scroll to position [0, 0]
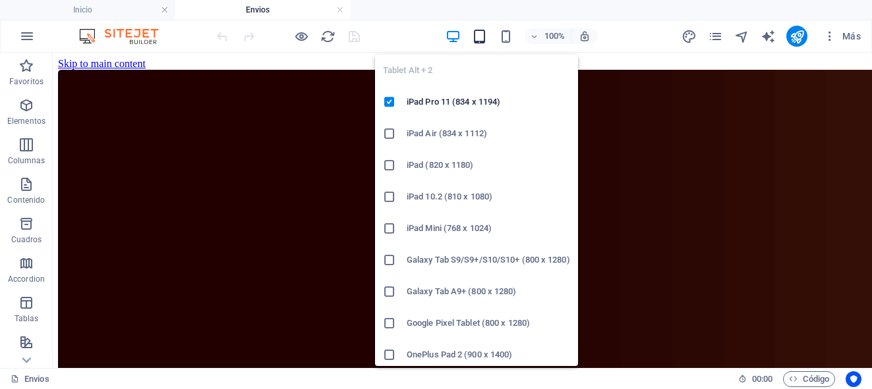
click at [484, 36] on icon "button" at bounding box center [479, 36] width 15 height 15
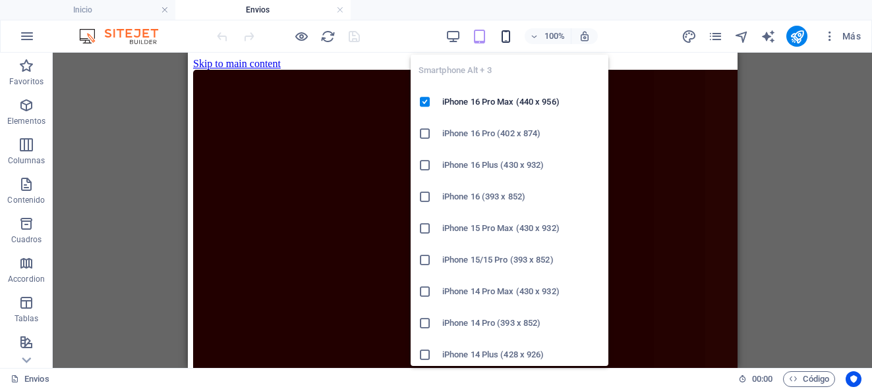
click at [506, 33] on icon "button" at bounding box center [505, 36] width 15 height 15
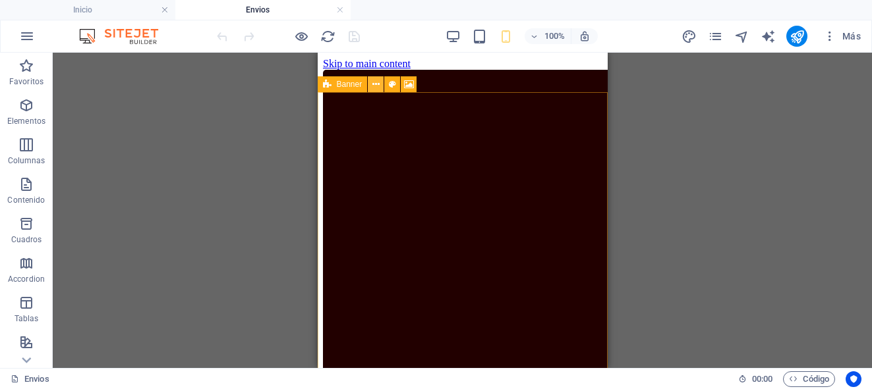
click at [378, 82] on icon at bounding box center [375, 85] width 7 height 14
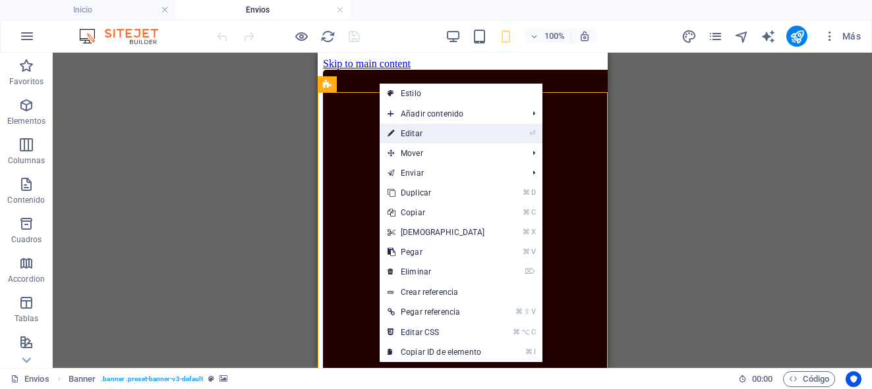
click at [396, 129] on link "⏎ Editar" at bounding box center [436, 134] width 113 height 20
select select "vh"
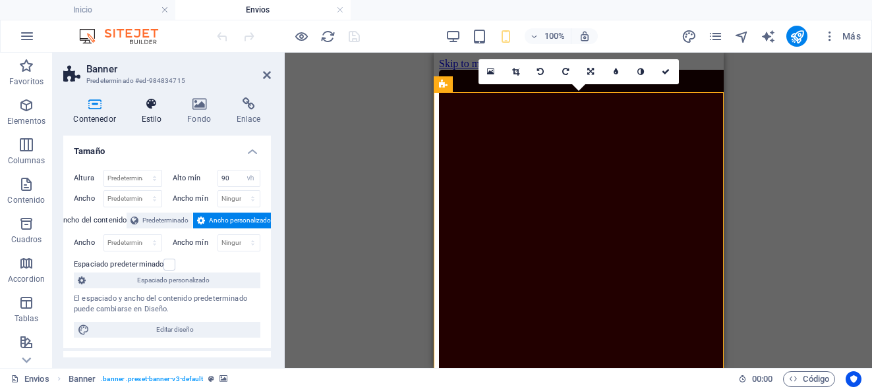
click at [152, 117] on h4 "Estilo" at bounding box center [154, 112] width 46 height 28
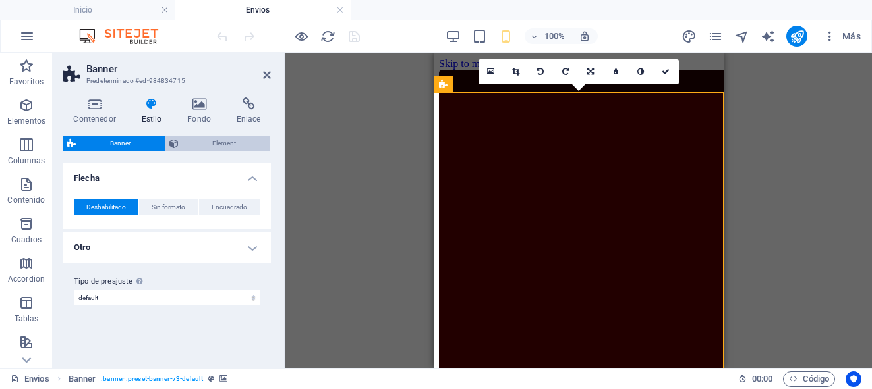
click at [227, 138] on span "Element" at bounding box center [225, 144] width 84 height 16
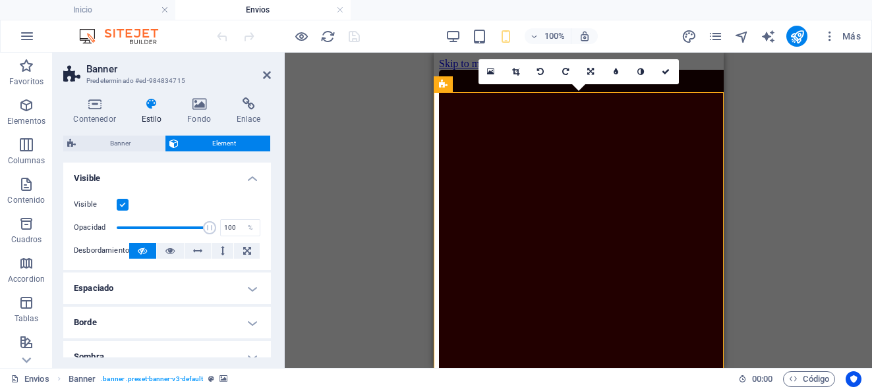
click at [246, 290] on h4 "Espaciado" at bounding box center [167, 289] width 208 height 32
click at [265, 75] on icon at bounding box center [267, 75] width 8 height 11
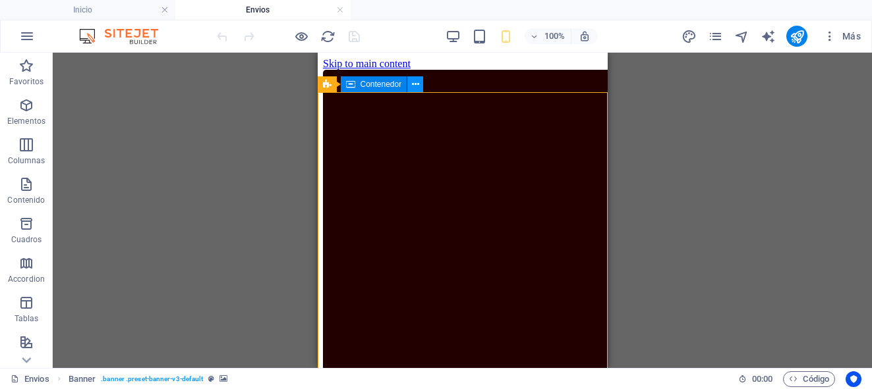
click at [414, 86] on icon at bounding box center [415, 85] width 7 height 14
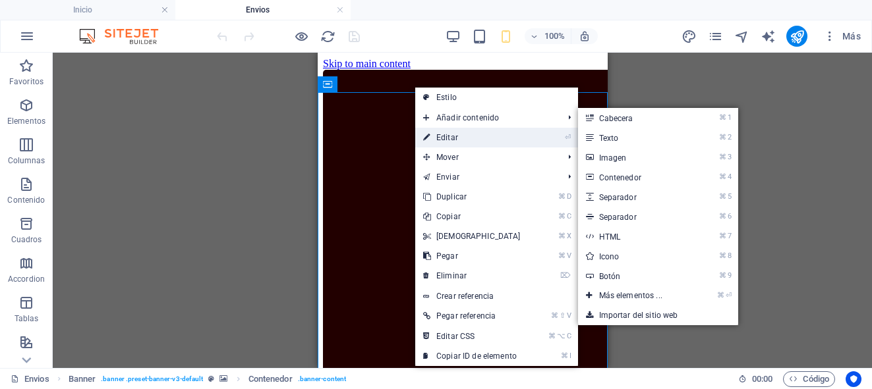
click at [437, 137] on link "⏎ Editar" at bounding box center [471, 138] width 113 height 20
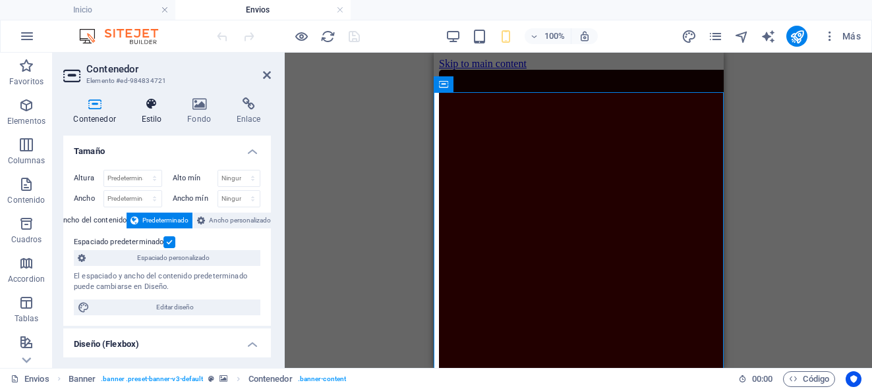
click at [157, 118] on h4 "Estilo" at bounding box center [154, 112] width 46 height 28
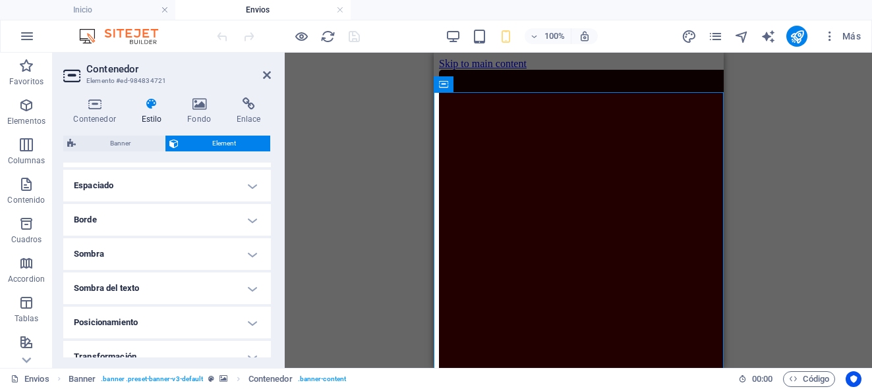
scroll to position [241, 0]
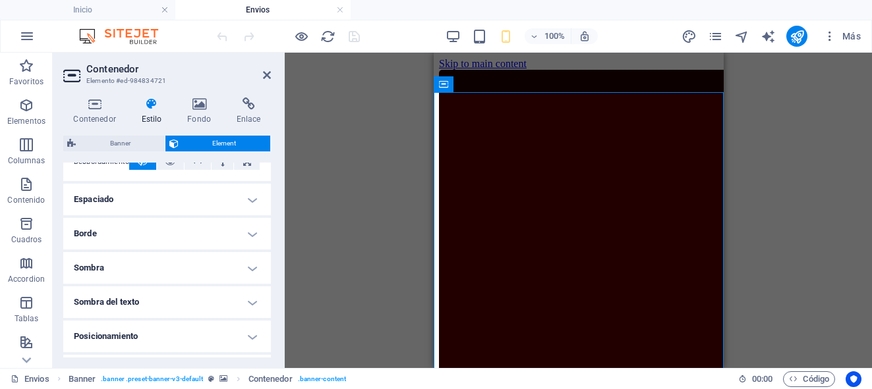
click at [251, 200] on h4 "Espaciado" at bounding box center [167, 200] width 208 height 32
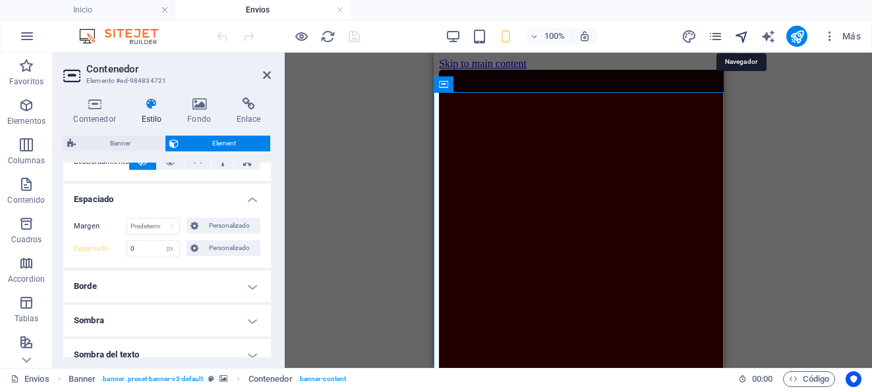
click at [741, 40] on icon "navigator" at bounding box center [741, 36] width 15 height 15
select select "17173258-es"
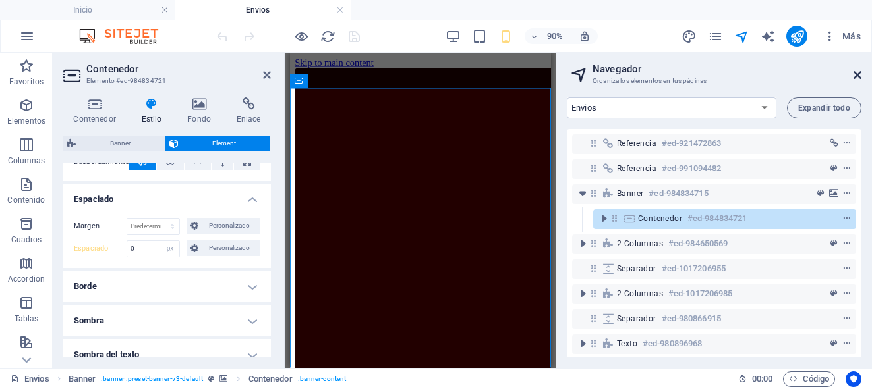
click at [856, 74] on icon at bounding box center [857, 75] width 8 height 11
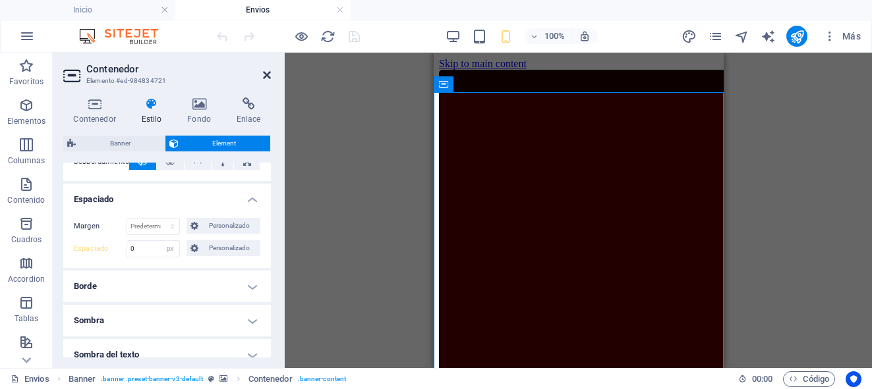
click at [263, 76] on icon at bounding box center [267, 75] width 8 height 11
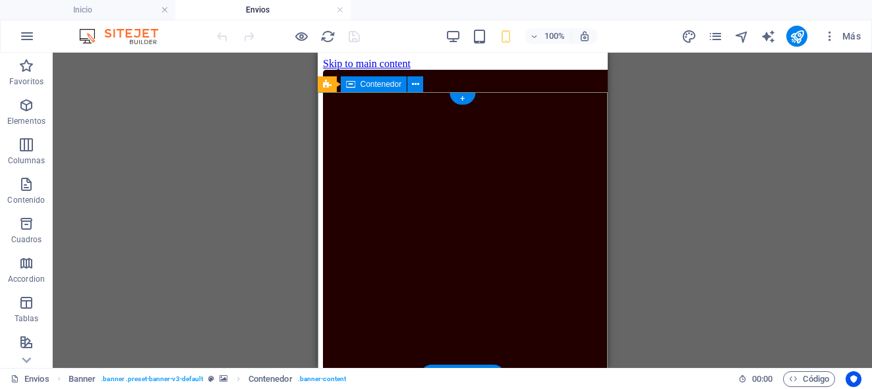
select select "px"
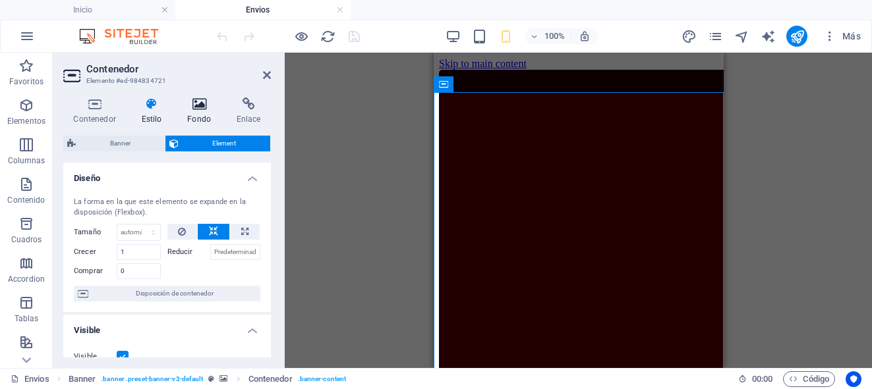
click at [196, 112] on h4 "Fondo" at bounding box center [201, 112] width 49 height 28
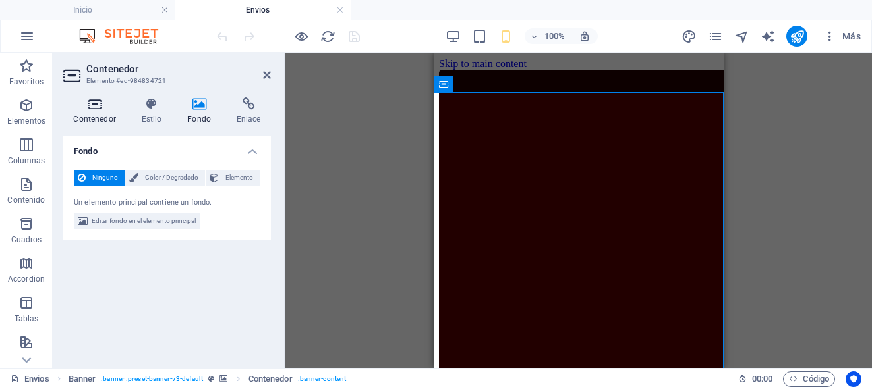
click at [94, 114] on h4 "Contenedor" at bounding box center [97, 112] width 68 height 28
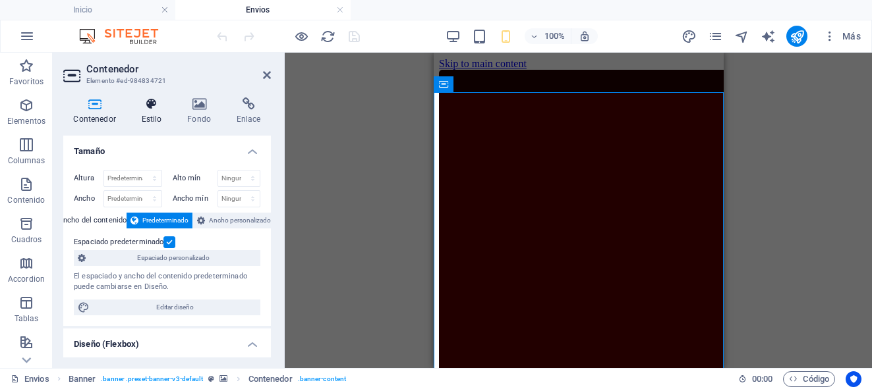
click at [151, 121] on h4 "Estilo" at bounding box center [154, 112] width 46 height 28
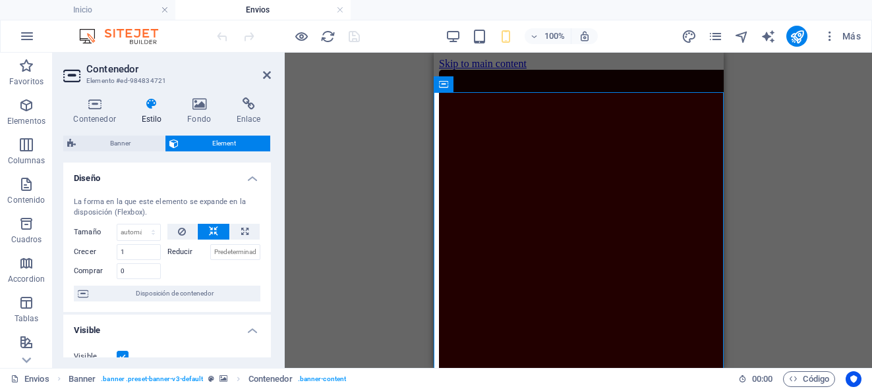
click at [271, 76] on aside "Contenedor Elemento #ed-984834721 Contenedor Estilo Fondo Enlace Tamaño Altura …" at bounding box center [169, 211] width 232 height 316
click at [269, 75] on icon at bounding box center [267, 75] width 8 height 11
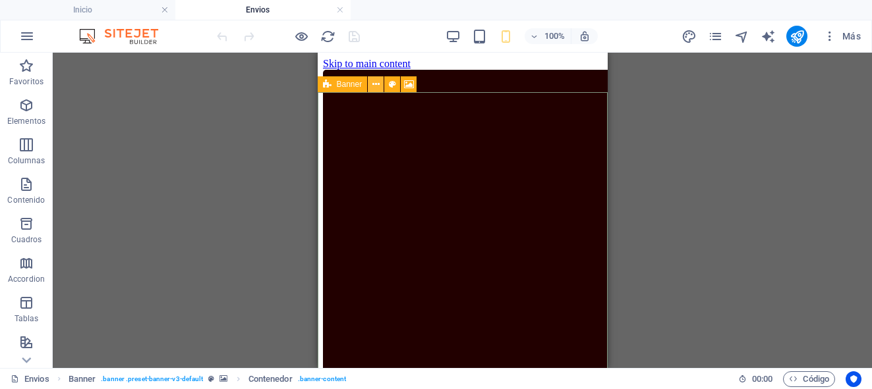
click at [377, 86] on icon at bounding box center [375, 85] width 7 height 14
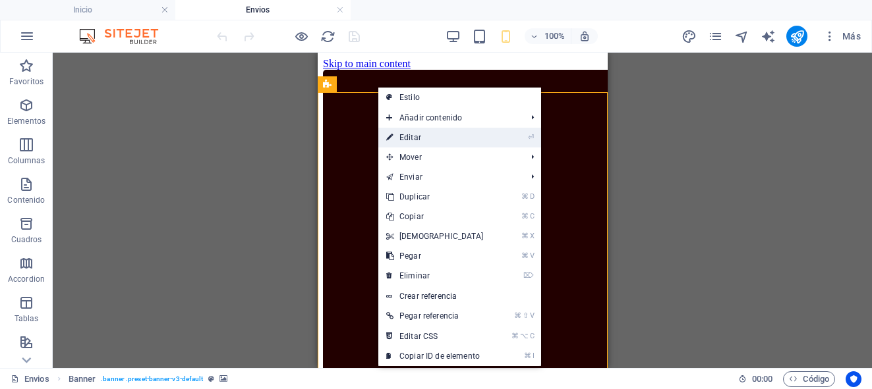
click at [412, 135] on link "⏎ Editar" at bounding box center [434, 138] width 113 height 20
select select "px"
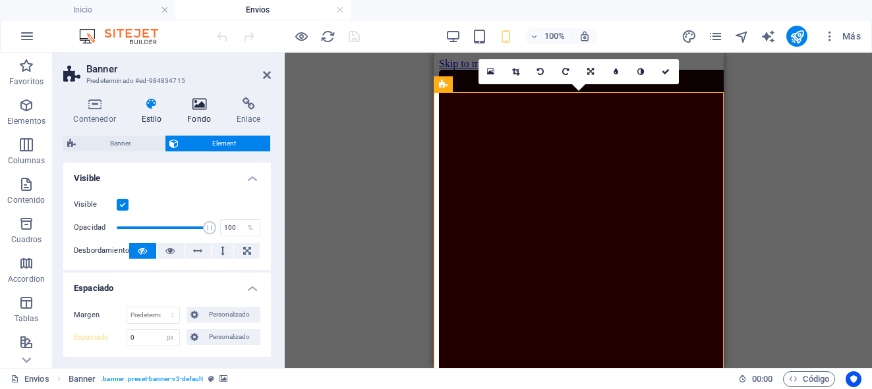
click at [195, 105] on icon at bounding box center [199, 104] width 44 height 13
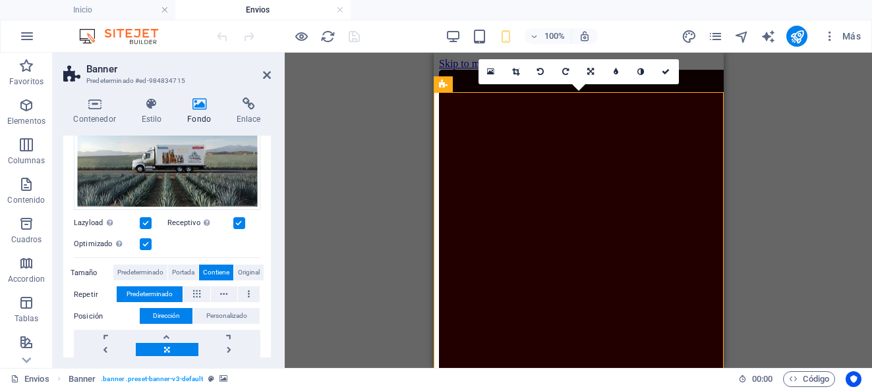
scroll to position [159, 0]
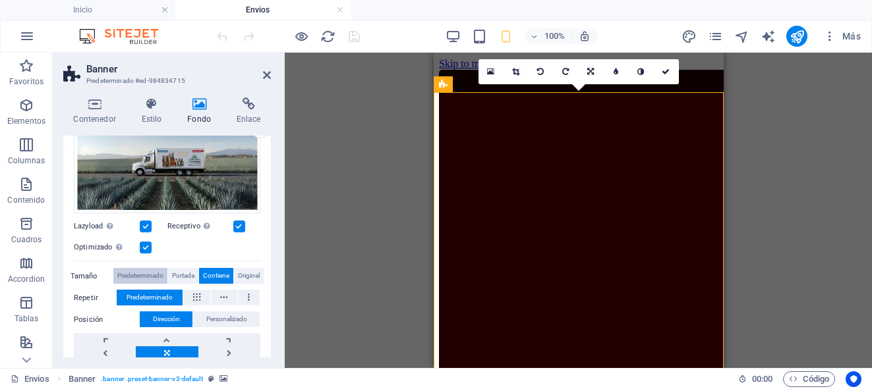
click at [125, 274] on span "Predeterminado" at bounding box center [140, 276] width 46 height 16
click at [180, 272] on span "Portada" at bounding box center [183, 276] width 22 height 16
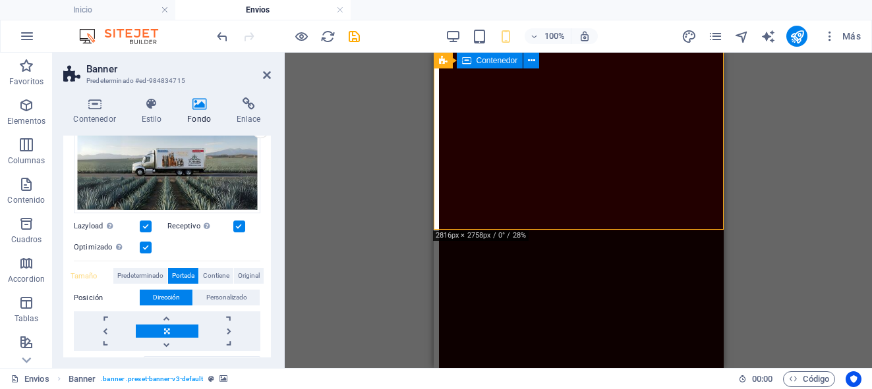
scroll to position [146, 0]
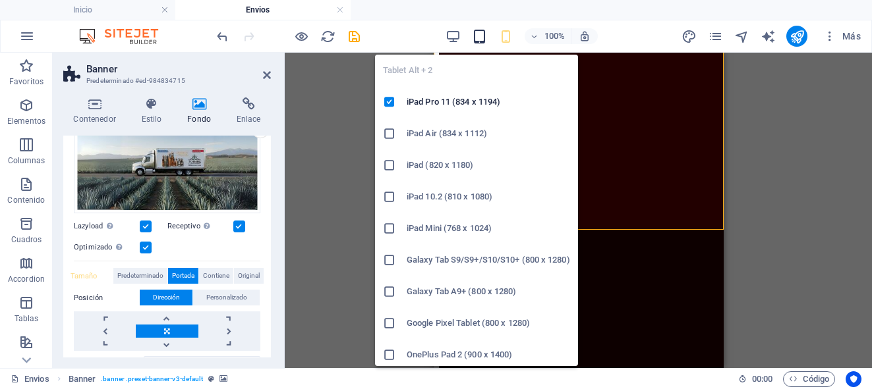
click at [481, 36] on icon "button" at bounding box center [479, 36] width 15 height 15
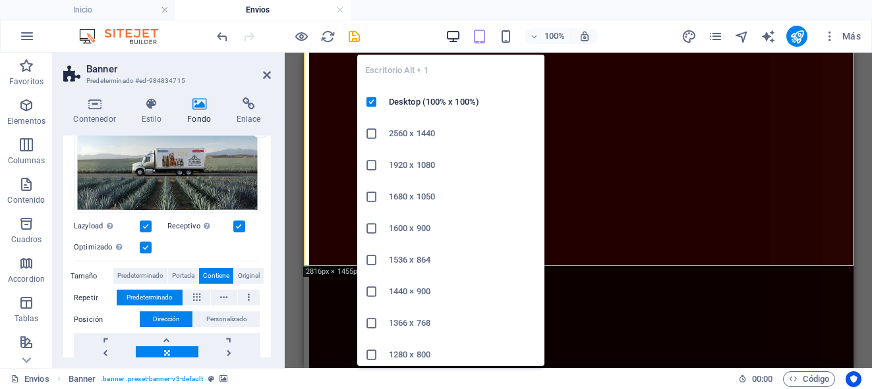
click at [452, 37] on icon "button" at bounding box center [452, 36] width 15 height 15
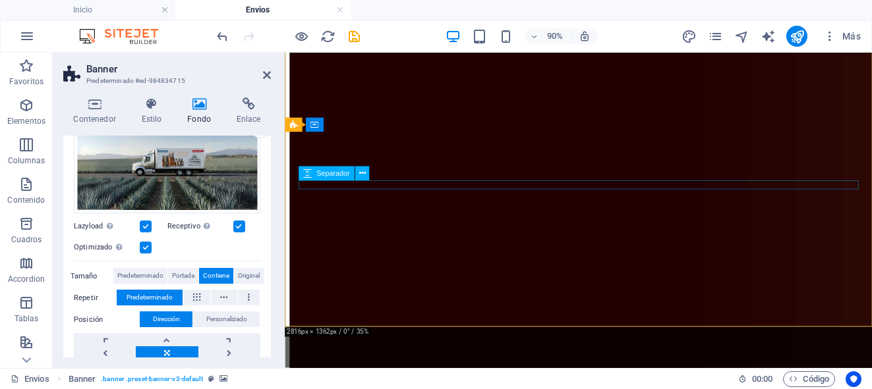
scroll to position [0, 0]
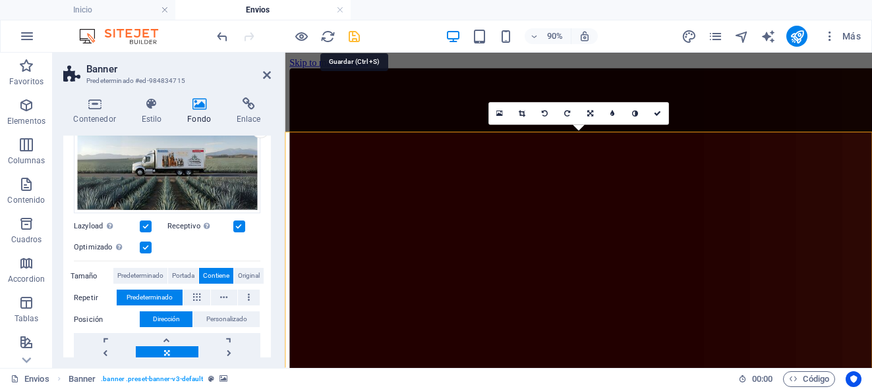
click at [353, 39] on icon "save" at bounding box center [354, 36] width 15 height 15
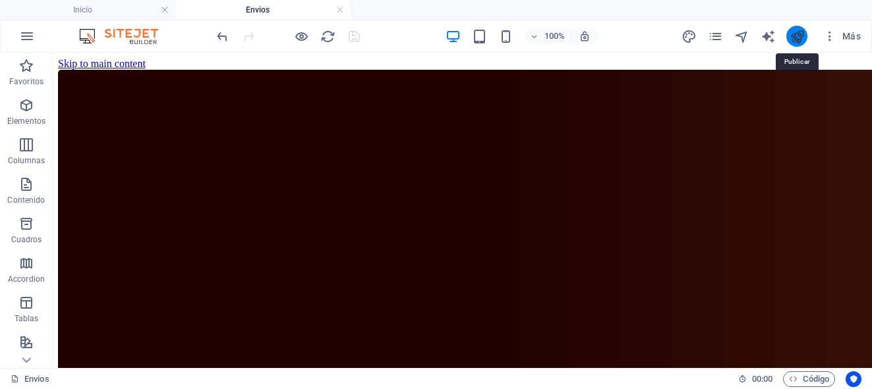
click at [790, 34] on icon "publish" at bounding box center [796, 36] width 15 height 15
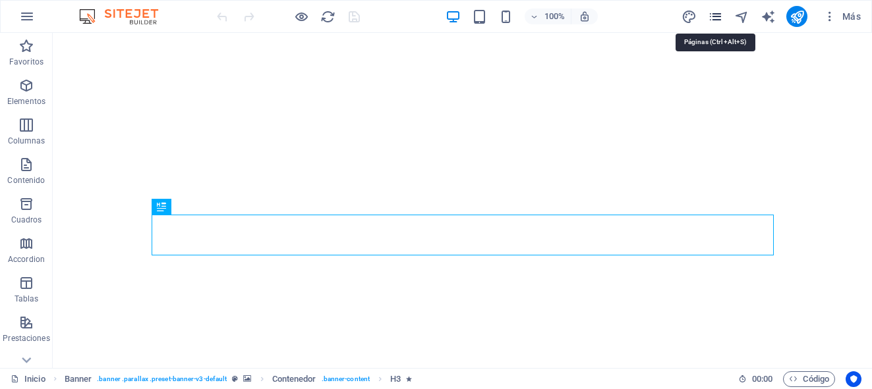
click at [714, 15] on icon "pages" at bounding box center [715, 16] width 15 height 15
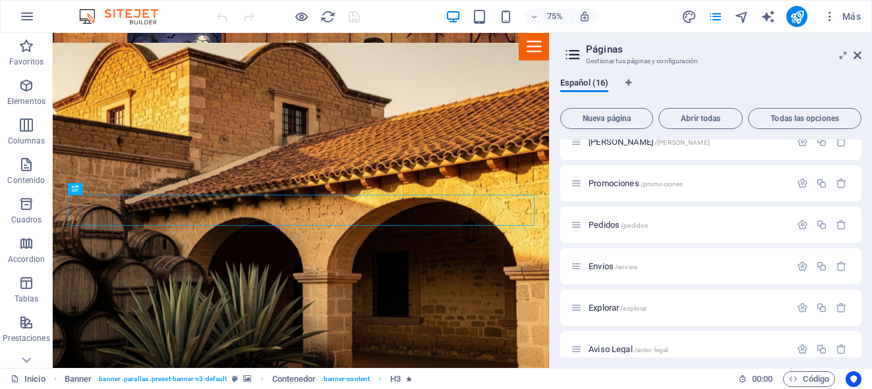
scroll to position [335, 0]
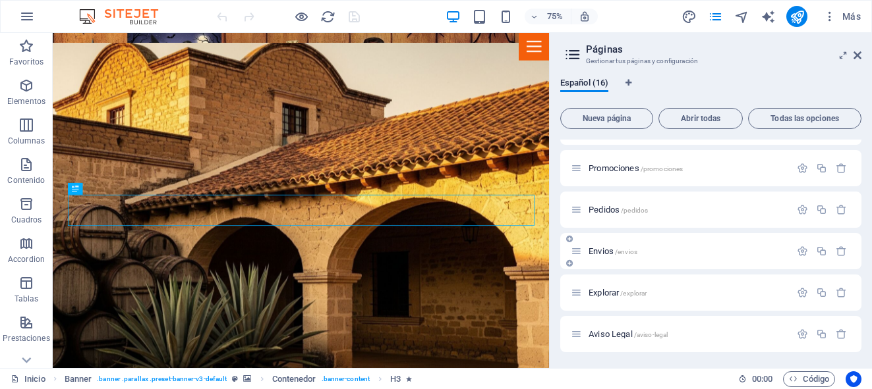
click at [608, 254] on span "Envios /envios" at bounding box center [612, 251] width 49 height 10
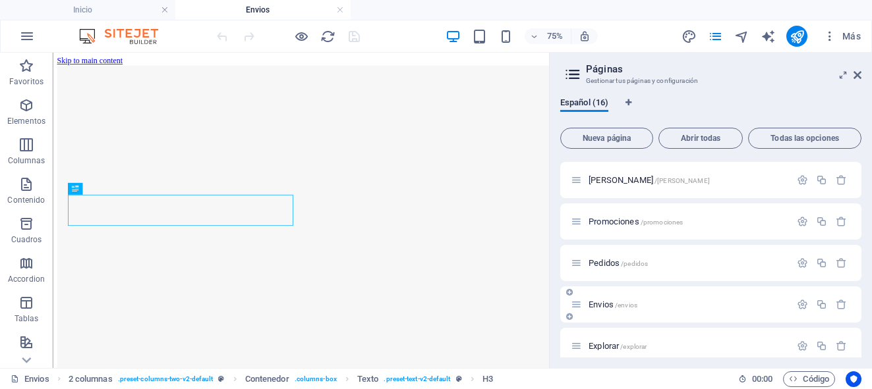
scroll to position [277, 0]
click at [855, 76] on icon at bounding box center [857, 75] width 8 height 11
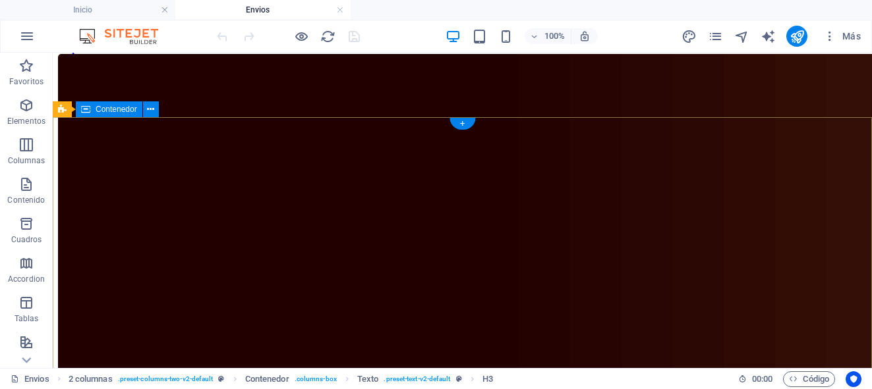
scroll to position [0, 0]
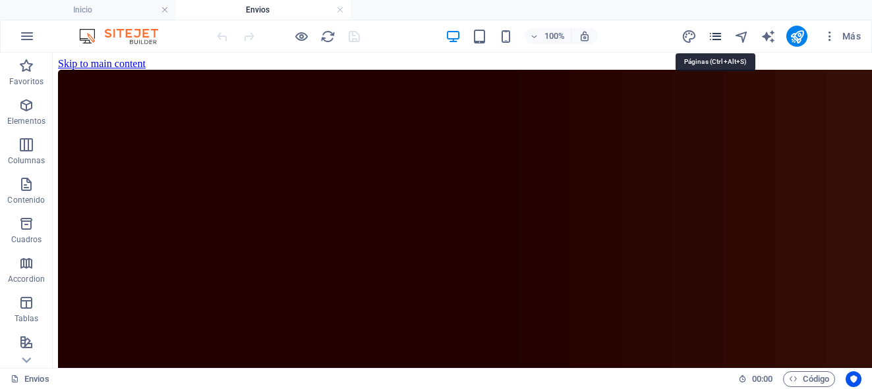
click at [714, 38] on icon "pages" at bounding box center [715, 36] width 15 height 15
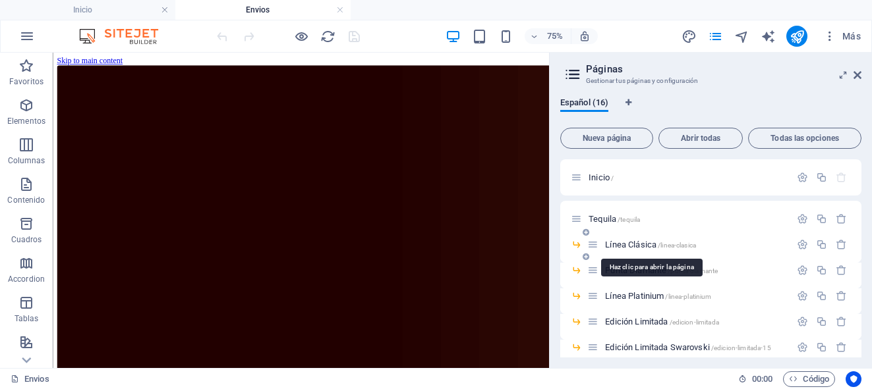
click at [642, 243] on span "Línea Clásica /linea-[GEOGRAPHIC_DATA]" at bounding box center [650, 245] width 91 height 10
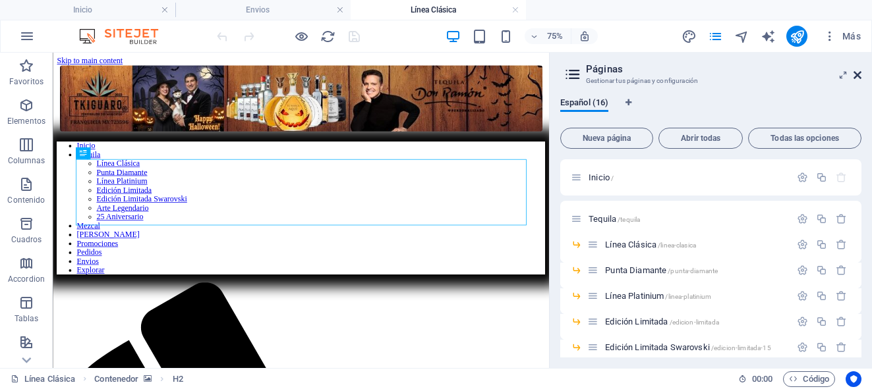
click at [856, 75] on icon at bounding box center [857, 75] width 8 height 11
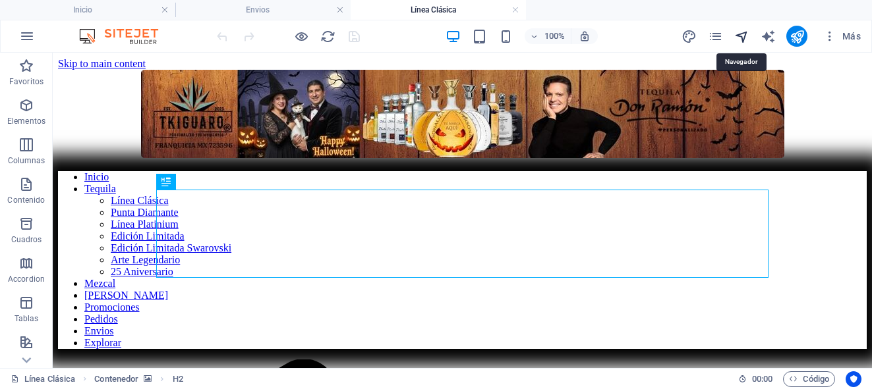
click at [743, 38] on icon "navigator" at bounding box center [741, 36] width 15 height 15
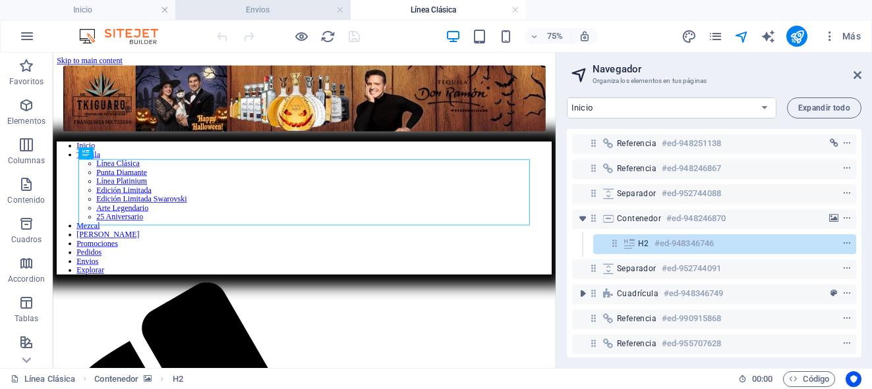
click at [308, 15] on h4 "Envios" at bounding box center [262, 10] width 175 height 14
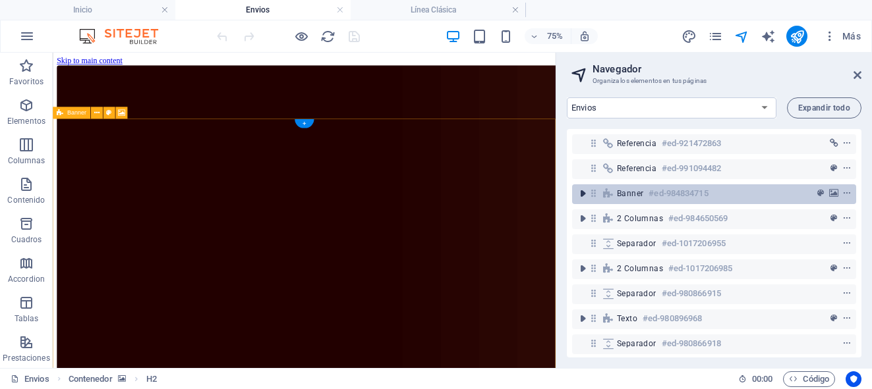
click at [586, 194] on icon "toggle-expand" at bounding box center [582, 193] width 13 height 13
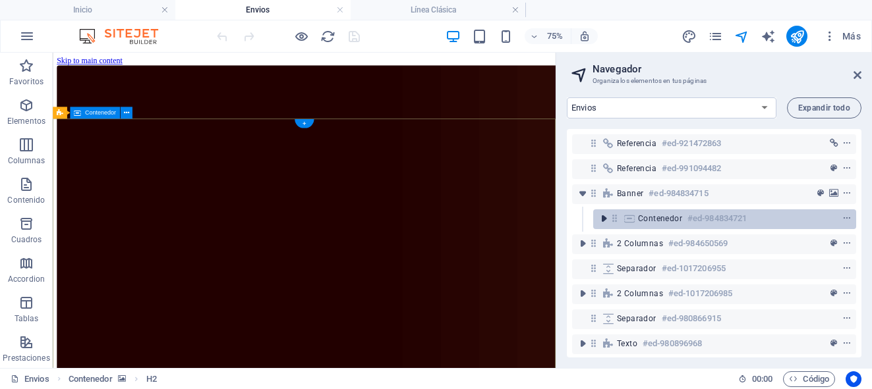
click at [606, 221] on icon "toggle-expand" at bounding box center [603, 218] width 13 height 13
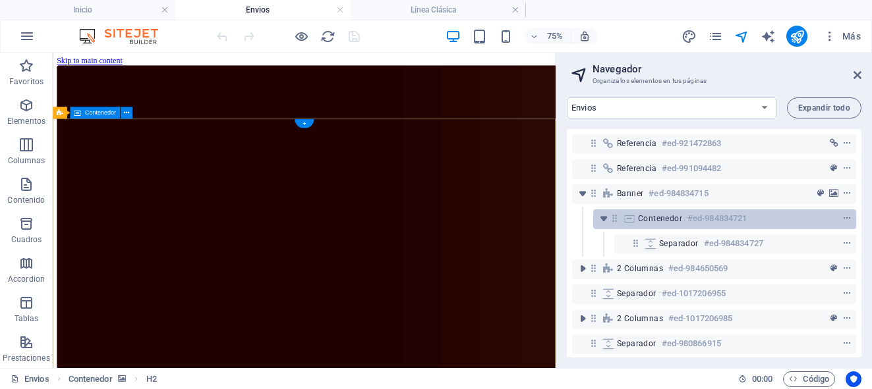
click at [620, 223] on div at bounding box center [615, 218] width 12 height 11
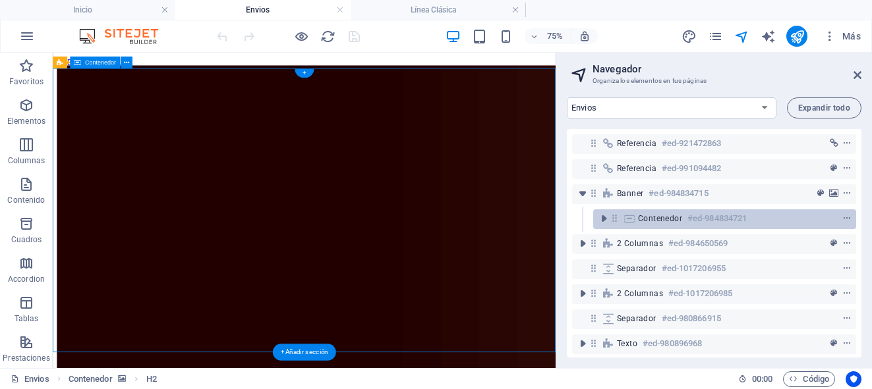
scroll to position [67, 0]
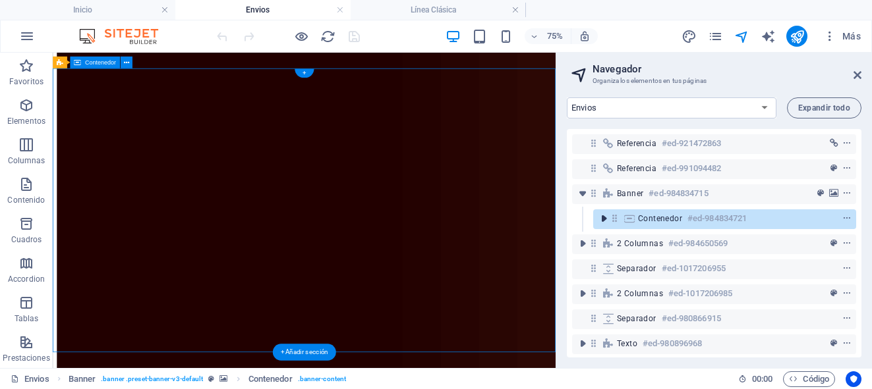
click at [606, 222] on icon "toggle-expand" at bounding box center [603, 218] width 13 height 13
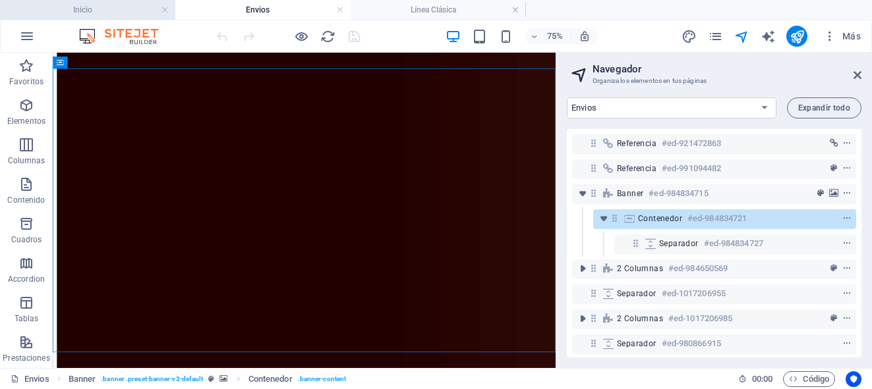
click at [129, 5] on h4 "Inicio" at bounding box center [87, 10] width 175 height 14
select select "17173243-es"
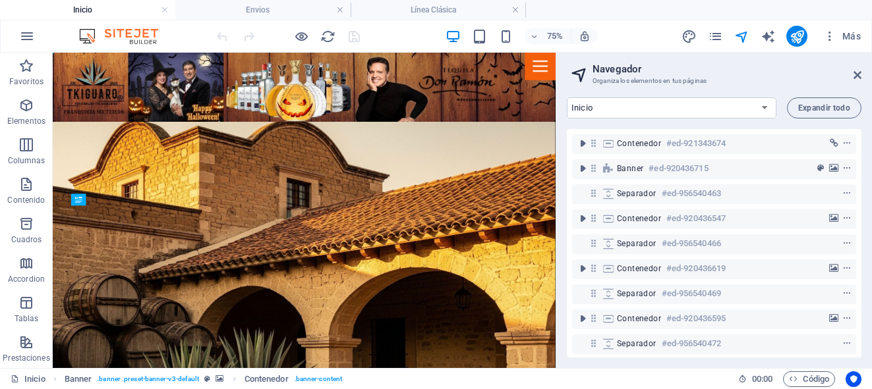
scroll to position [0, 0]
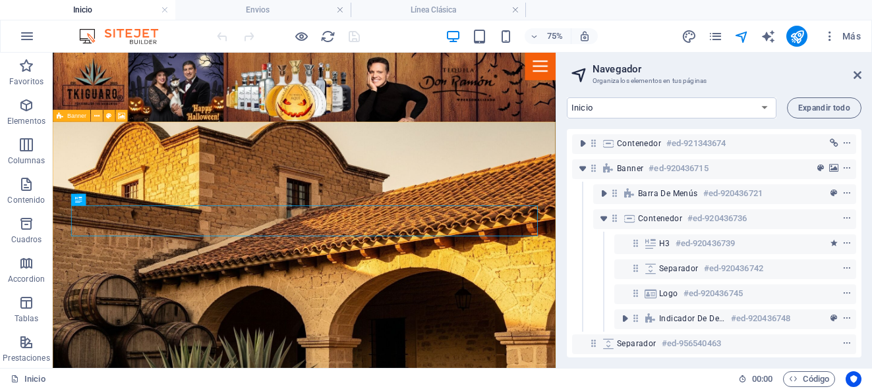
click at [96, 115] on icon at bounding box center [96, 116] width 5 height 11
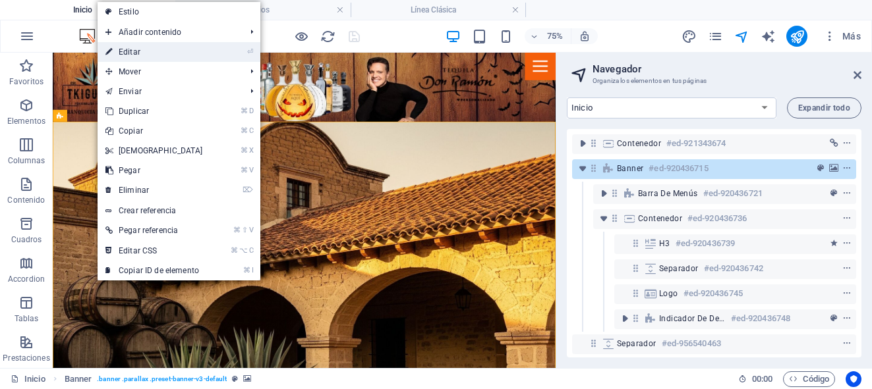
click at [129, 53] on link "⏎ Editar" at bounding box center [154, 52] width 113 height 20
click at [857, 75] on icon at bounding box center [857, 75] width 8 height 11
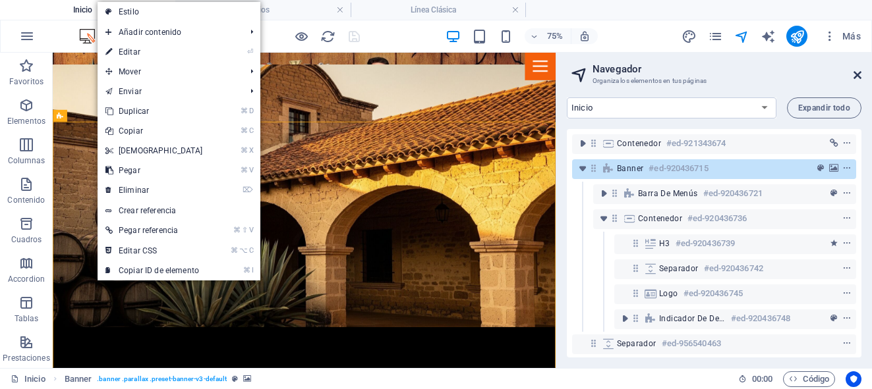
select select "vh"
select select "header"
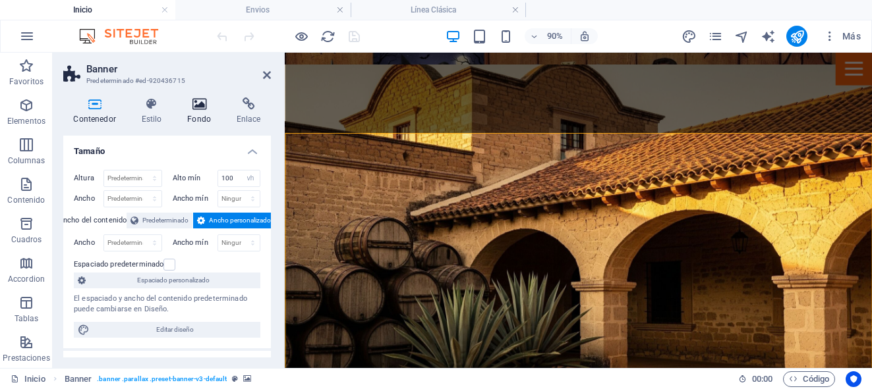
click at [198, 117] on h4 "Fondo" at bounding box center [201, 112] width 49 height 28
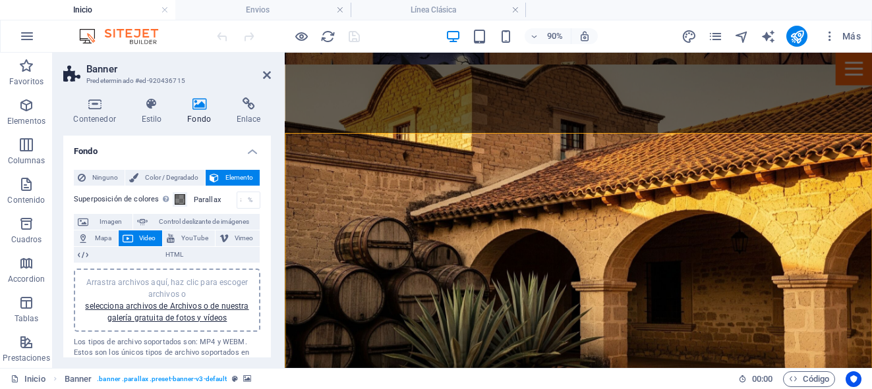
click at [200, 112] on h4 "Fondo" at bounding box center [201, 112] width 49 height 28
click at [153, 111] on h4 "Estilo" at bounding box center [154, 112] width 46 height 28
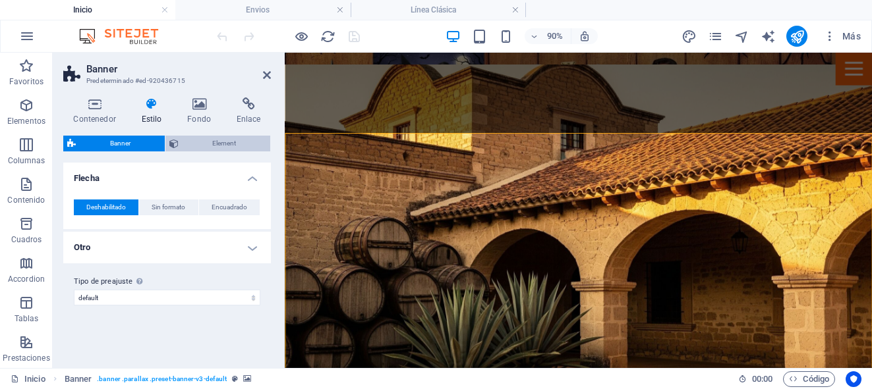
click at [212, 146] on span "Element" at bounding box center [225, 144] width 84 height 16
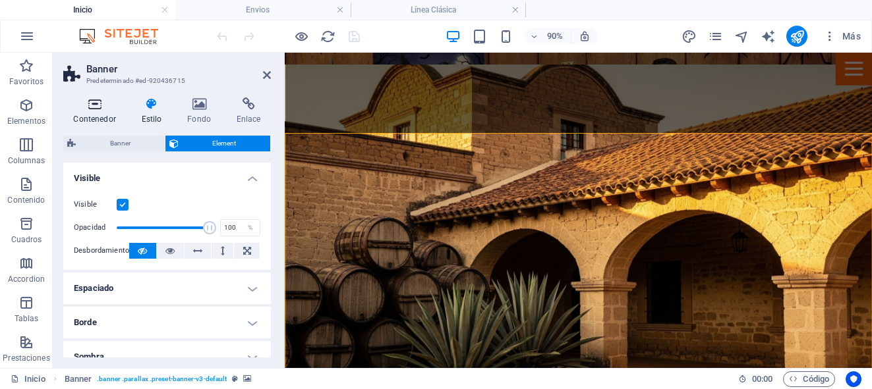
click at [107, 109] on icon at bounding box center [94, 104] width 63 height 13
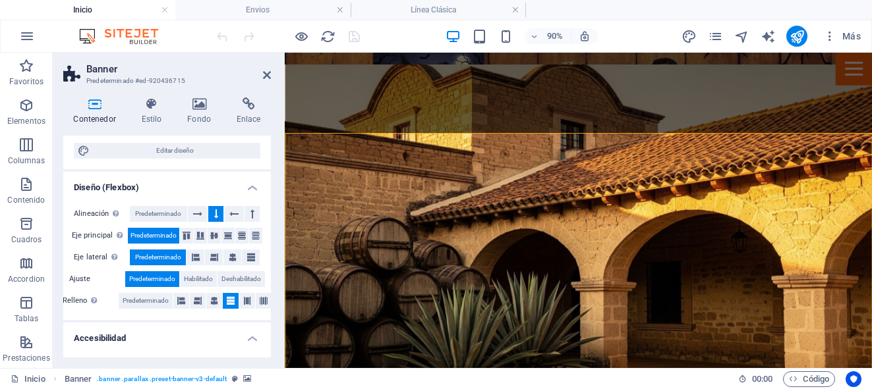
scroll to position [327, 0]
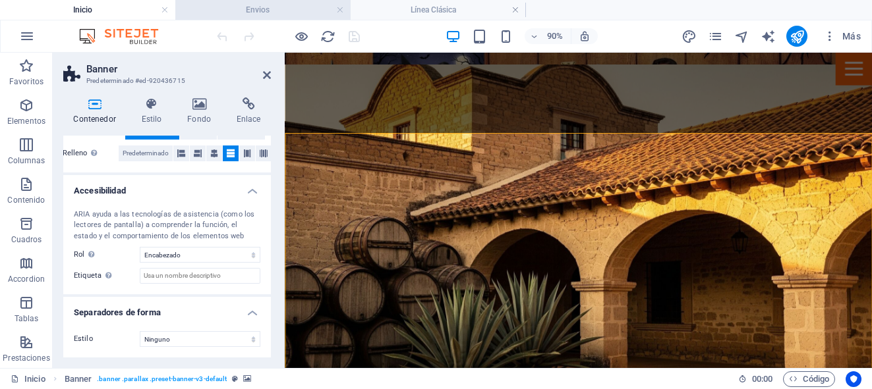
click at [300, 13] on h4 "Envios" at bounding box center [262, 10] width 175 height 14
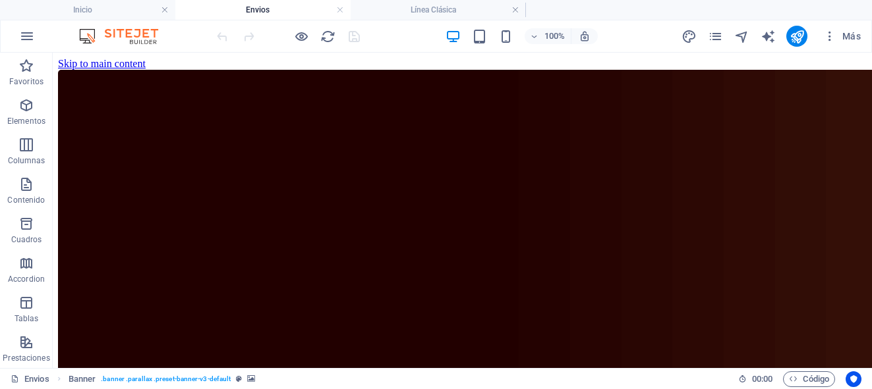
scroll to position [67, 0]
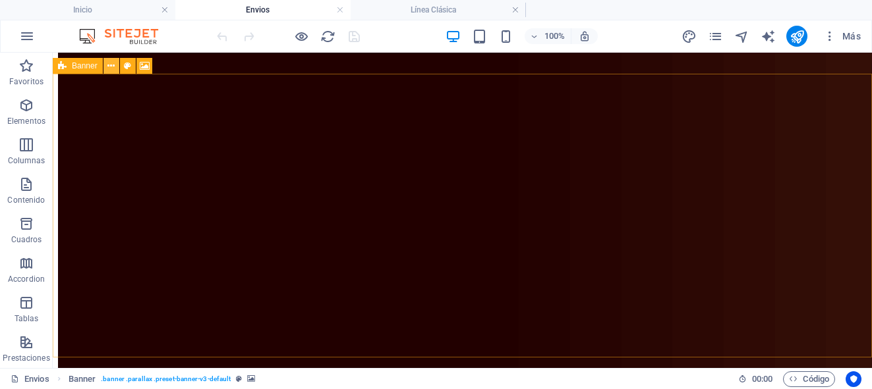
click at [111, 65] on icon at bounding box center [110, 66] width 7 height 14
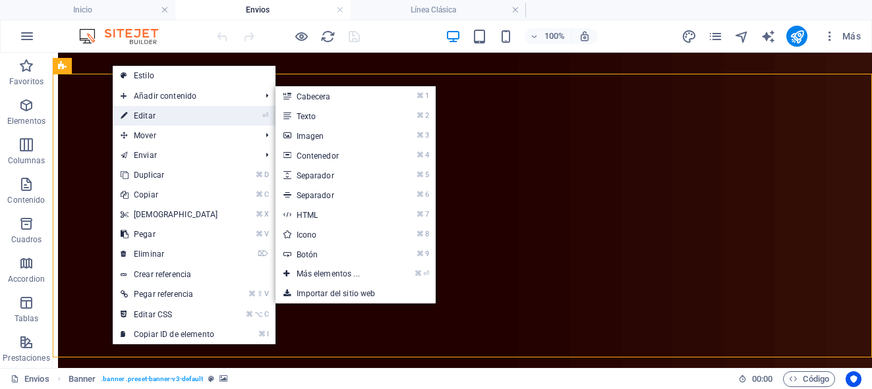
click at [138, 117] on link "⏎ Editar" at bounding box center [169, 116] width 113 height 20
select select "vh"
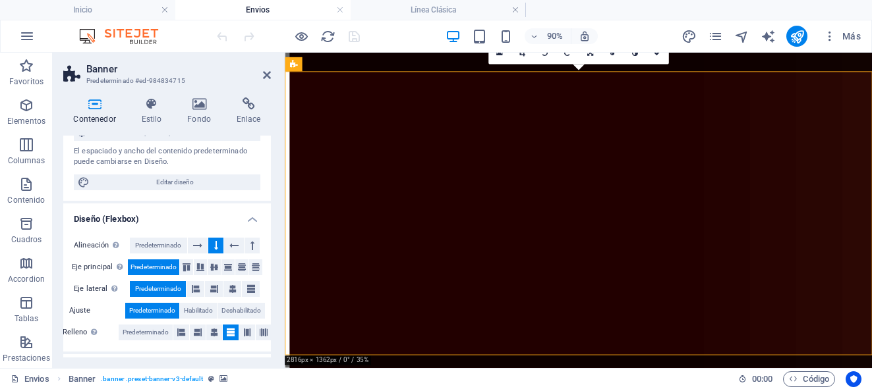
scroll to position [162, 0]
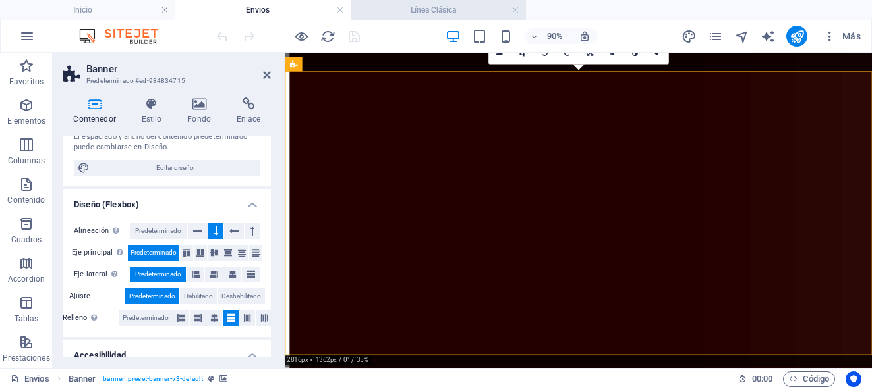
click at [419, 14] on h4 "Línea Clásica" at bounding box center [438, 10] width 175 height 14
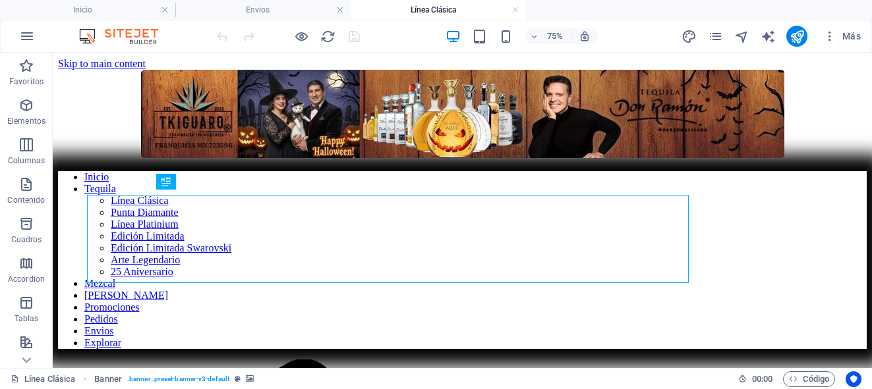
scroll to position [0, 0]
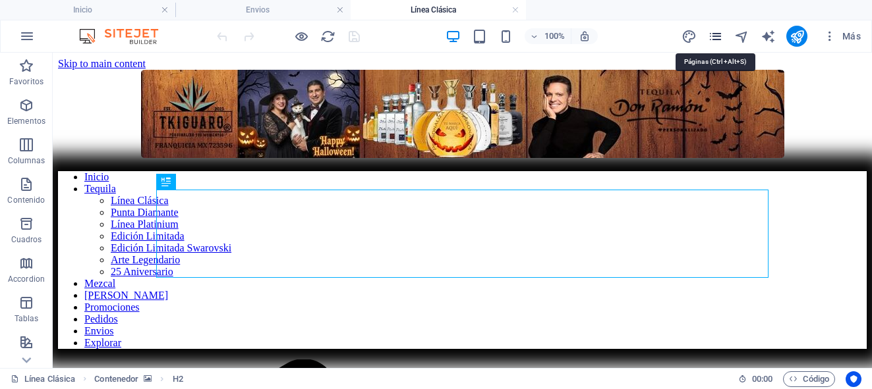
click at [720, 37] on icon "pages" at bounding box center [715, 36] width 15 height 15
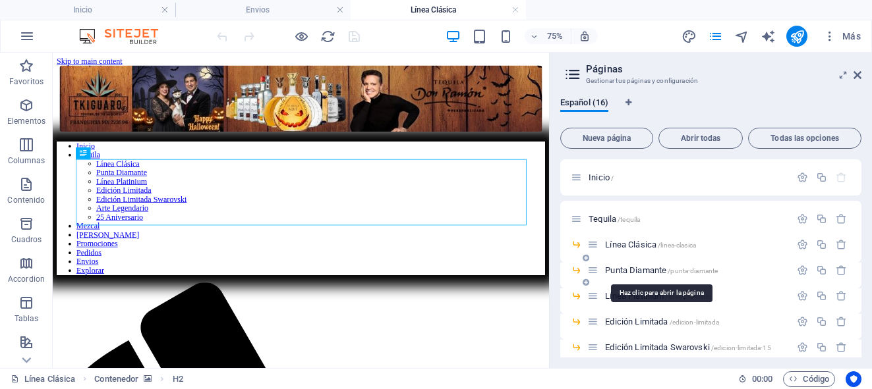
click at [631, 270] on span "Punta Diamante /punta-diamante" at bounding box center [661, 271] width 113 height 10
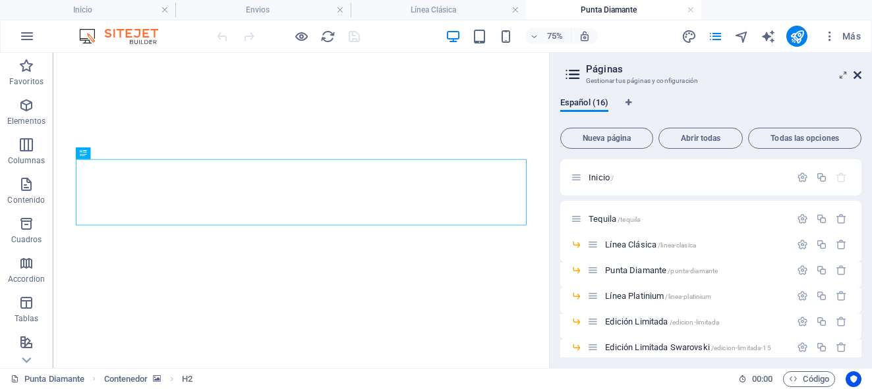
click at [856, 70] on icon at bounding box center [857, 75] width 8 height 11
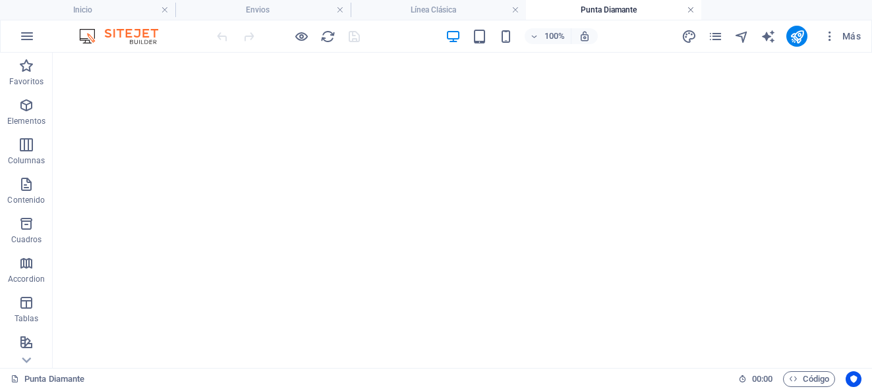
click at [689, 8] on link at bounding box center [691, 10] width 8 height 13
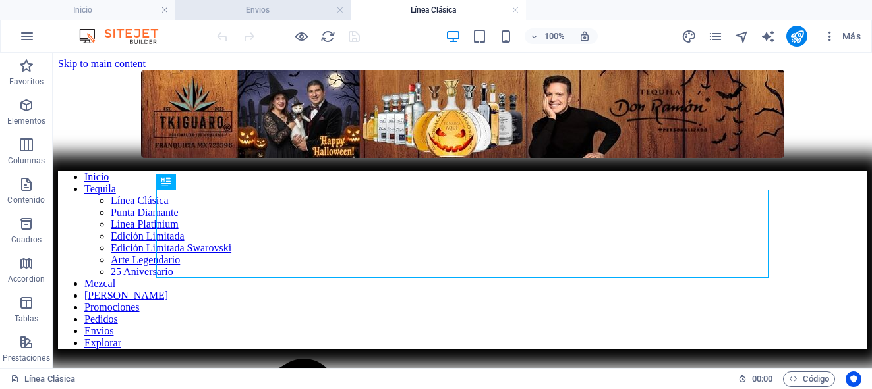
click at [278, 13] on h4 "Envios" at bounding box center [262, 10] width 175 height 14
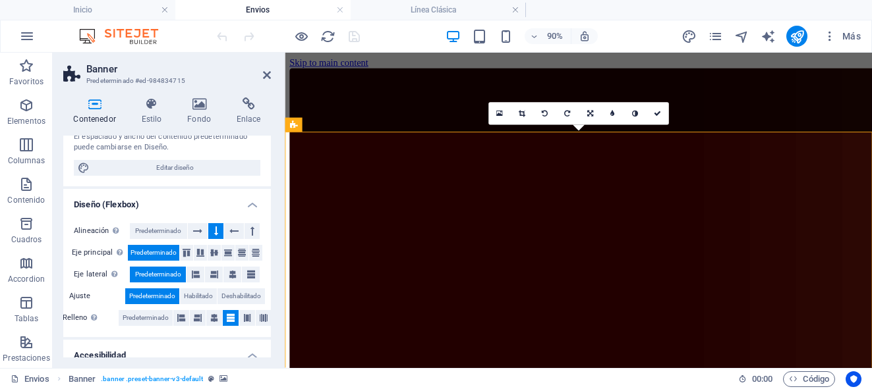
scroll to position [67, 0]
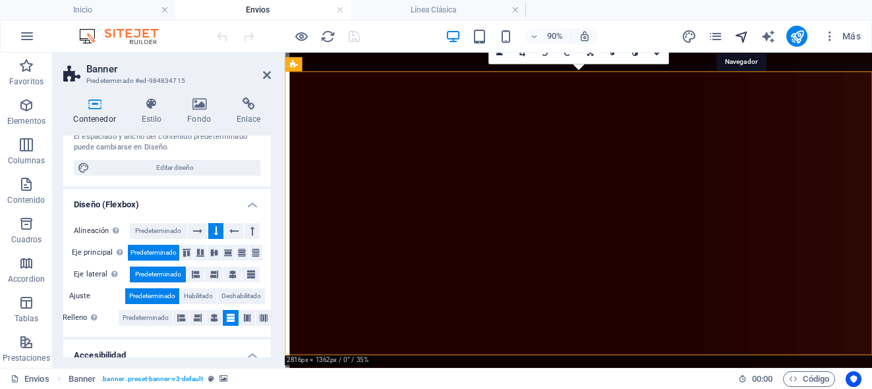
click at [744, 42] on icon "navigator" at bounding box center [741, 36] width 15 height 15
select select "17173258-es"
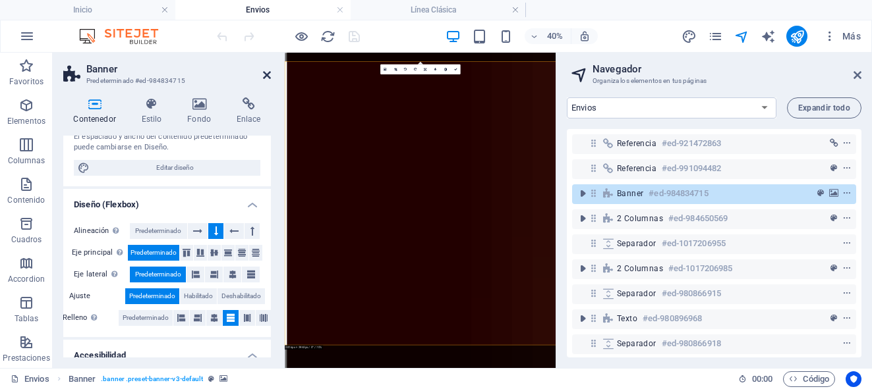
click at [268, 75] on icon at bounding box center [267, 75] width 8 height 11
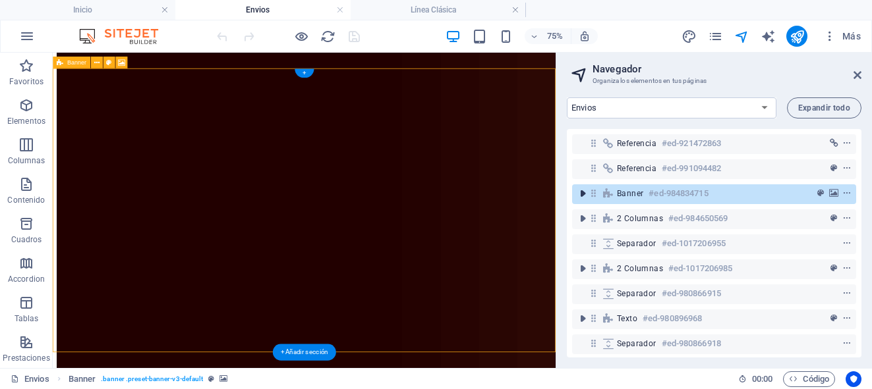
click at [585, 195] on icon "toggle-expand" at bounding box center [582, 193] width 13 height 13
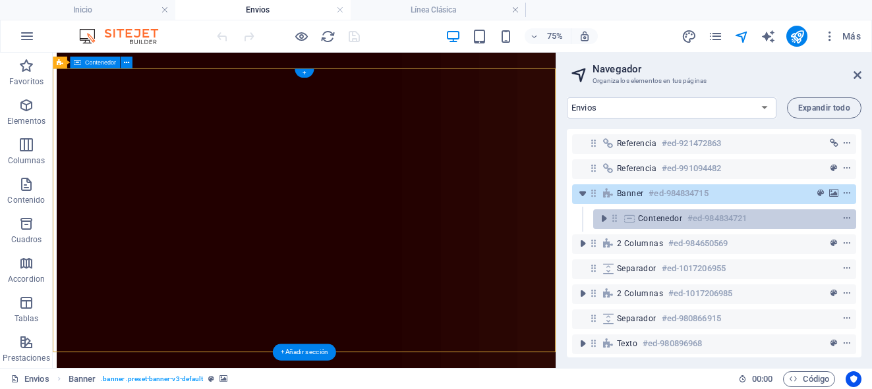
click at [631, 225] on div "Contenedor #ed-984834721" at bounding box center [724, 220] width 263 height 20
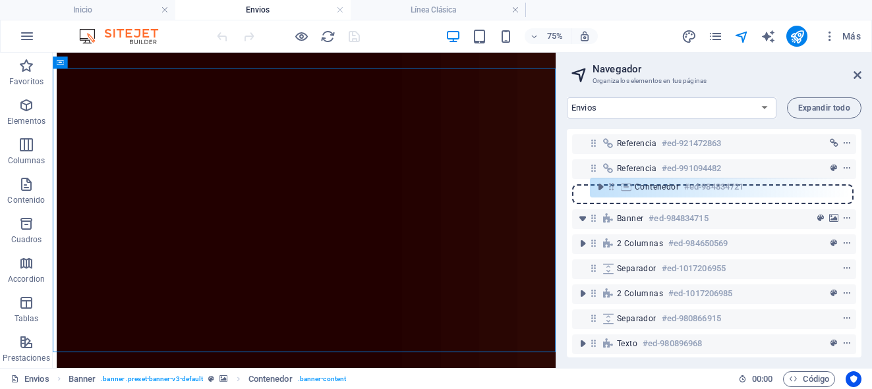
drag, startPoint x: 616, startPoint y: 217, endPoint x: 613, endPoint y: 181, distance: 36.4
click at [613, 181] on div "Referencia #ed-921472863 Referencia #ed-991094482 Banner #ed-984834715 Contened…" at bounding box center [714, 243] width 295 height 229
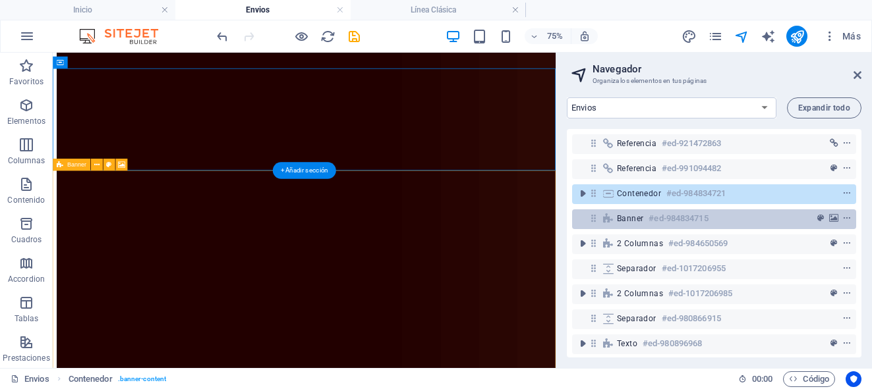
click at [614, 216] on icon at bounding box center [608, 219] width 14 height 11
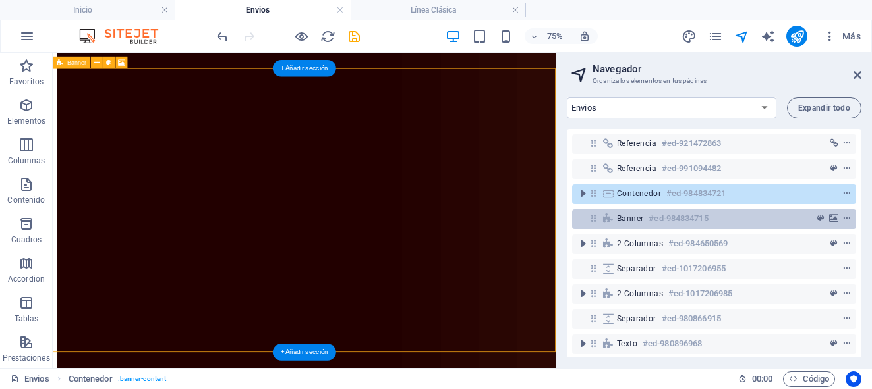
scroll to position [204, 0]
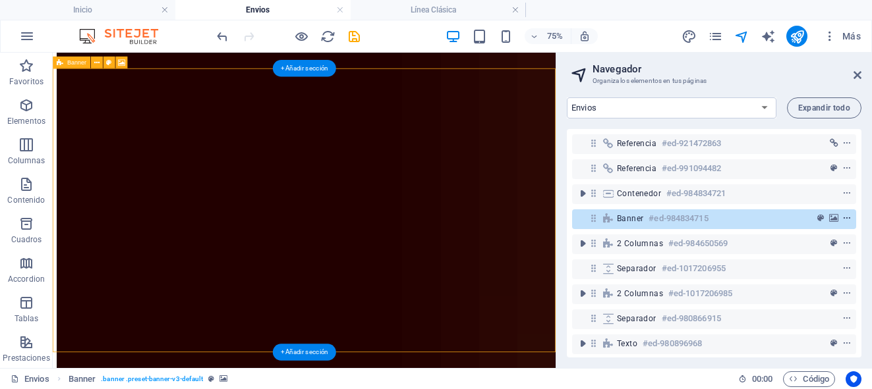
click at [845, 220] on icon "context-menu" at bounding box center [846, 218] width 9 height 9
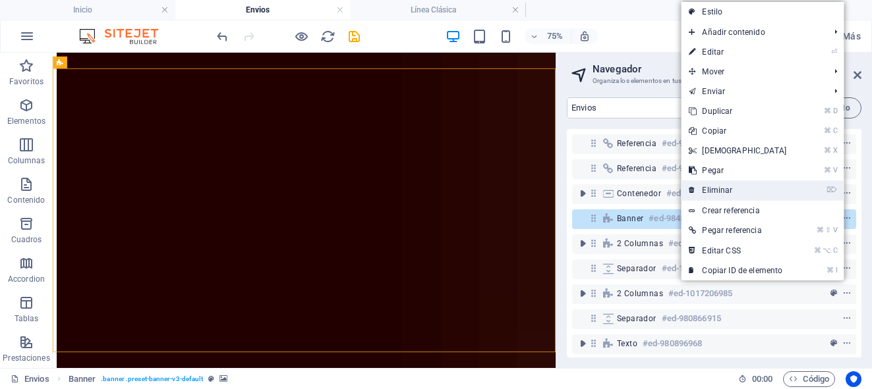
click at [739, 188] on link "⌦ Eliminar" at bounding box center [737, 191] width 113 height 20
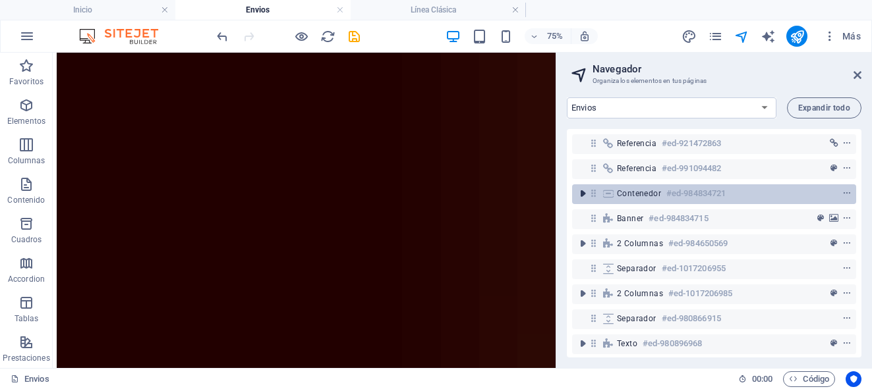
click at [584, 191] on icon "toggle-expand" at bounding box center [582, 193] width 13 height 13
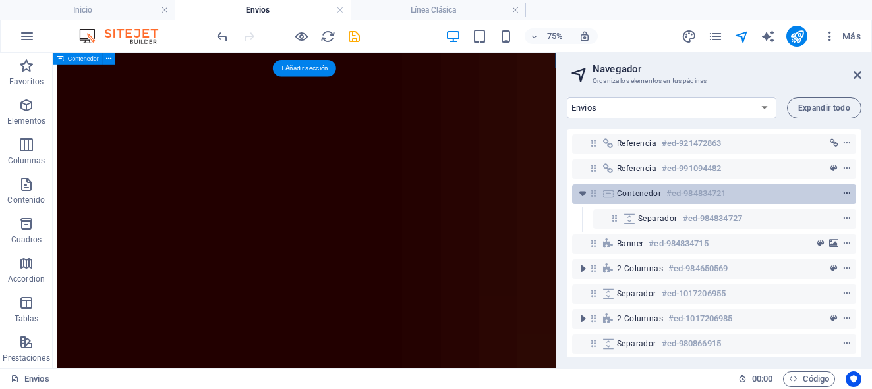
click at [842, 195] on icon "context-menu" at bounding box center [846, 193] width 9 height 9
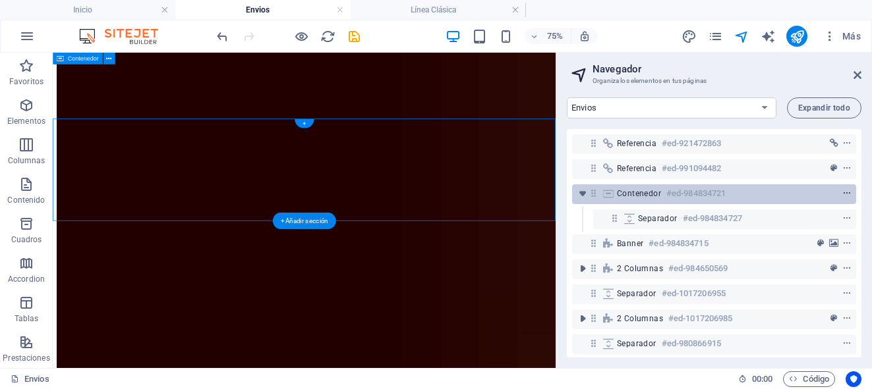
scroll to position [0, 0]
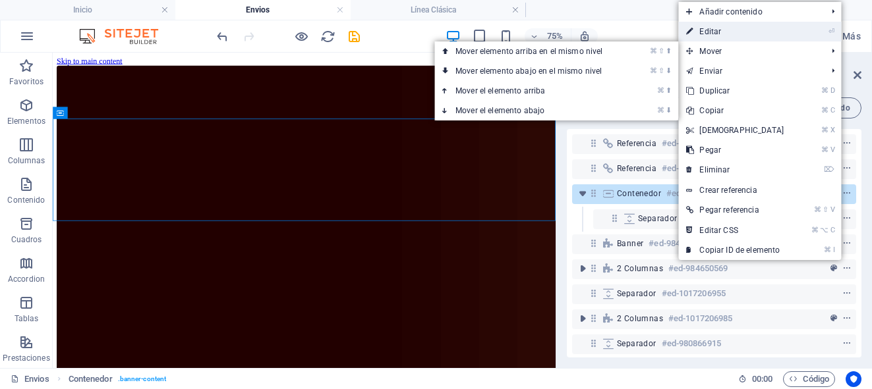
click at [723, 34] on link "⏎ Editar" at bounding box center [734, 32] width 113 height 20
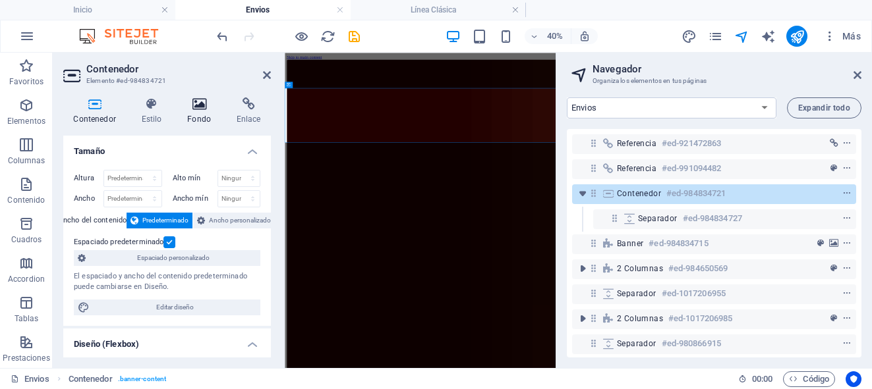
click at [197, 111] on h4 "Fondo" at bounding box center [201, 112] width 49 height 28
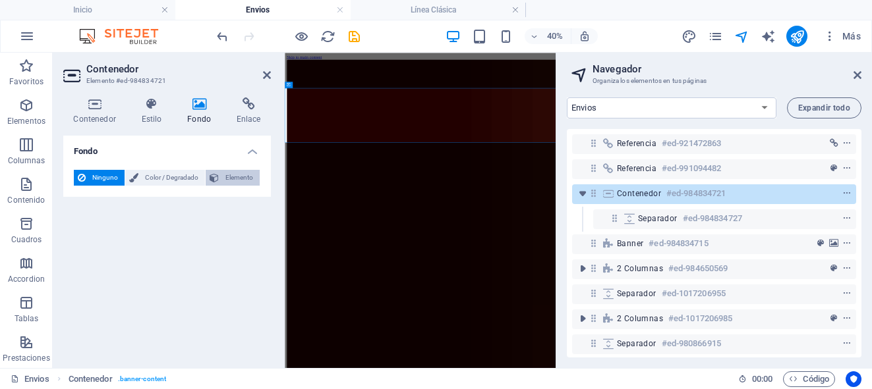
click at [232, 181] on span "Elemento" at bounding box center [239, 178] width 33 height 16
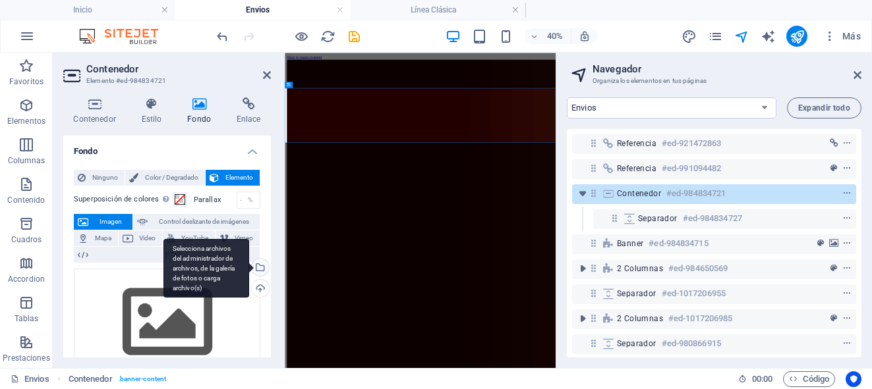
click at [259, 266] on div "Selecciona archivos del administrador de archivos, de la galería de fotos o car…" at bounding box center [259, 269] width 20 height 20
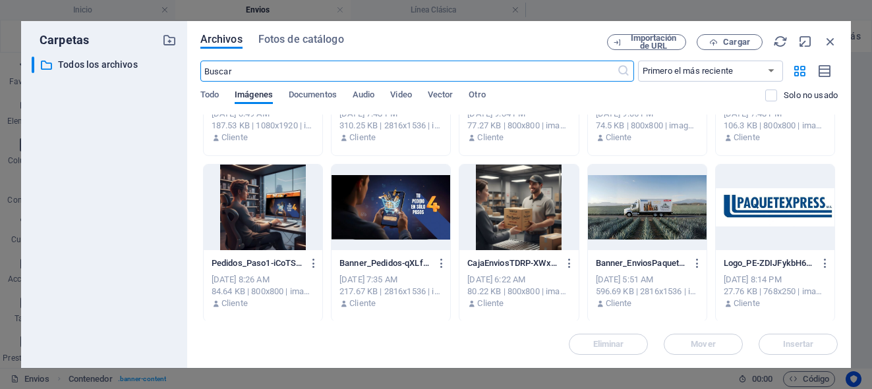
scroll to position [426, 0]
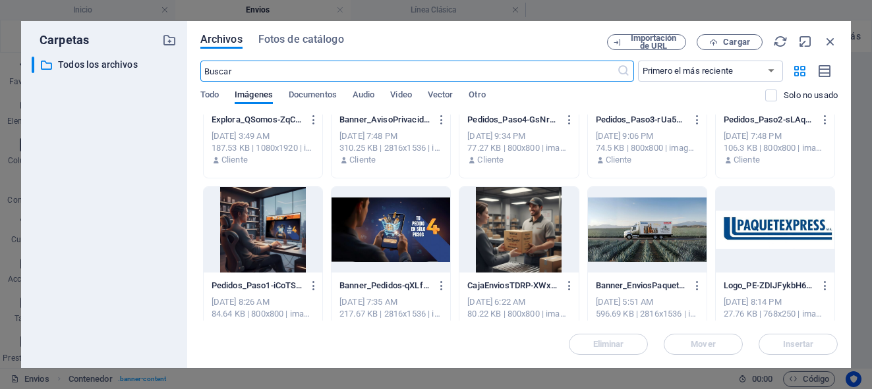
click at [614, 221] on div at bounding box center [647, 230] width 119 height 86
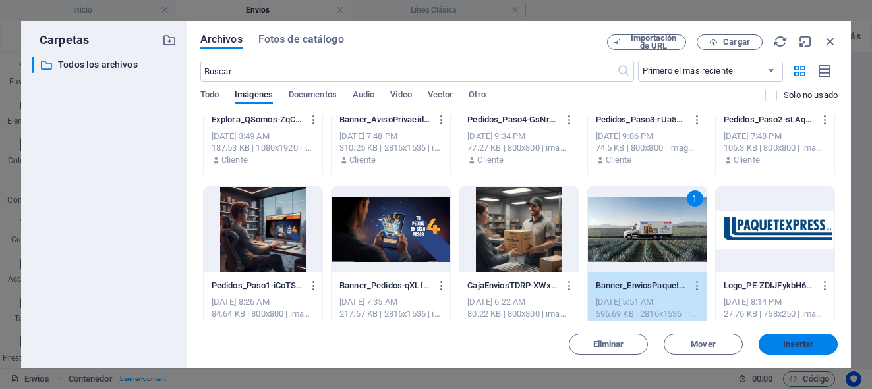
click at [784, 338] on button "Insertar" at bounding box center [798, 344] width 79 height 21
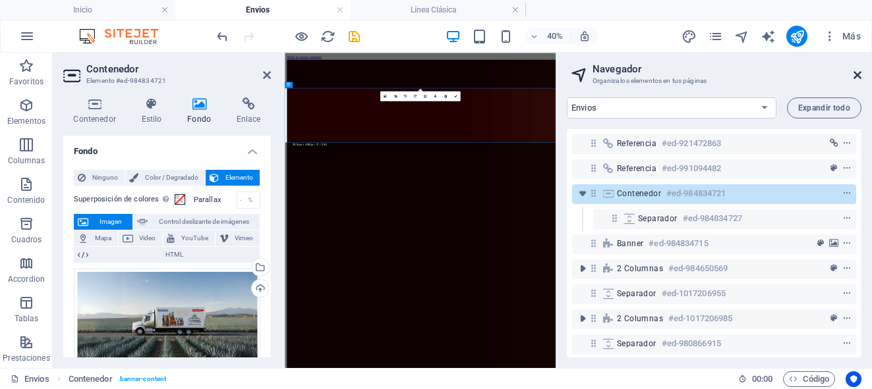
click at [858, 75] on icon at bounding box center [857, 75] width 8 height 11
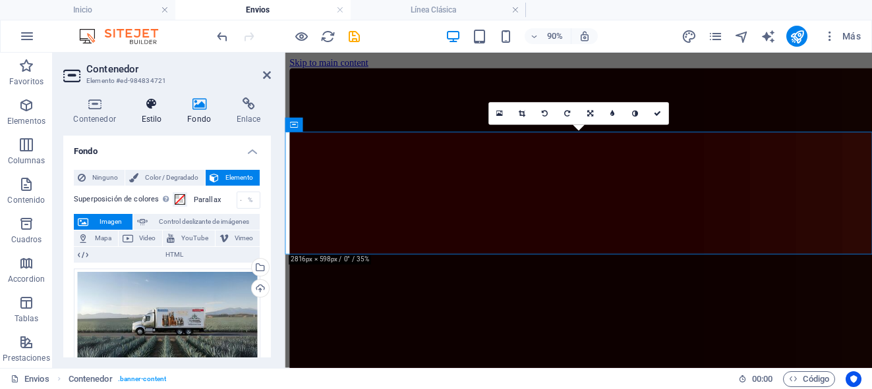
click at [156, 115] on h4 "Estilo" at bounding box center [154, 112] width 46 height 28
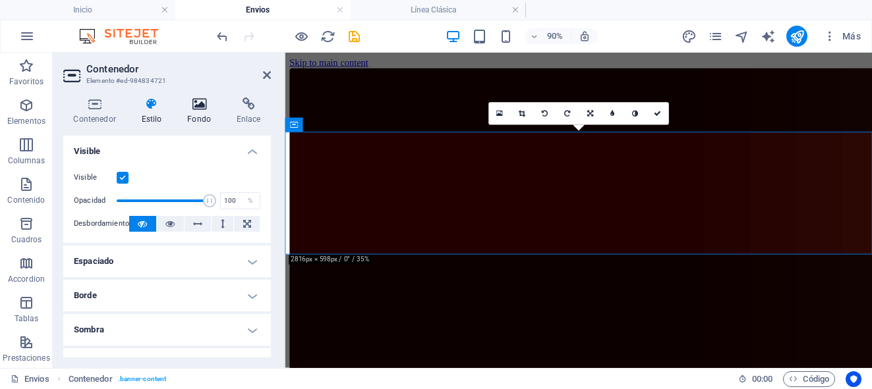
click at [193, 109] on icon at bounding box center [199, 104] width 44 height 13
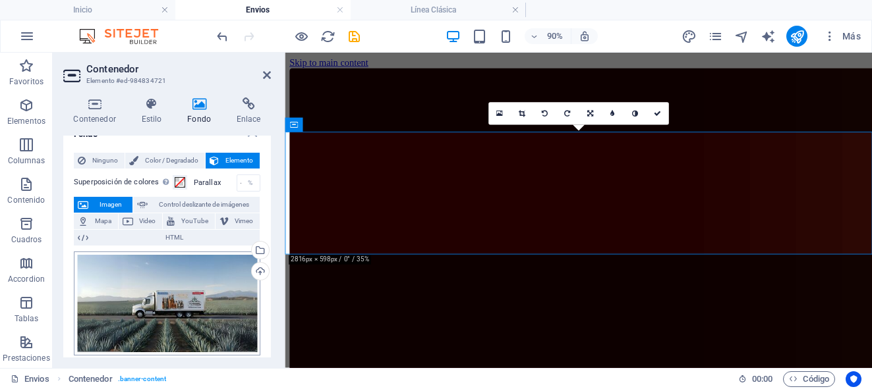
scroll to position [0, 0]
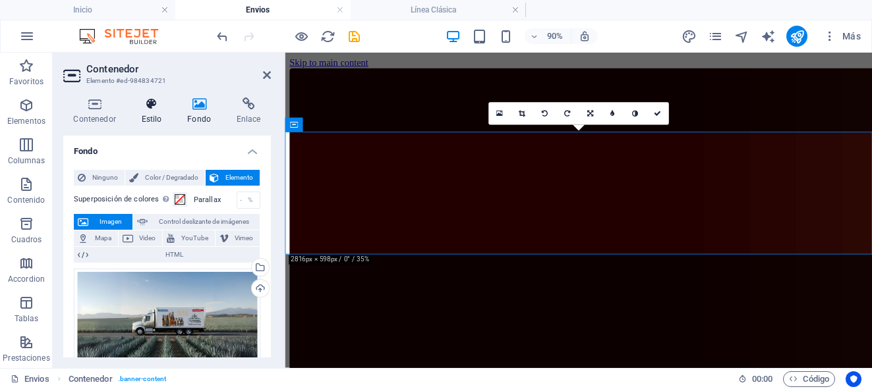
click at [154, 115] on h4 "Estilo" at bounding box center [154, 112] width 46 height 28
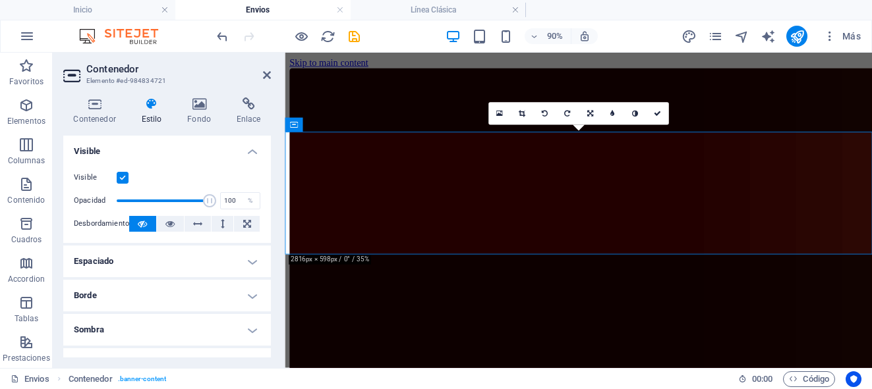
click at [248, 263] on h4 "Espaciado" at bounding box center [167, 262] width 208 height 32
click at [248, 263] on h4 "Espaciado" at bounding box center [167, 258] width 208 height 24
click at [98, 107] on icon at bounding box center [94, 104] width 63 height 13
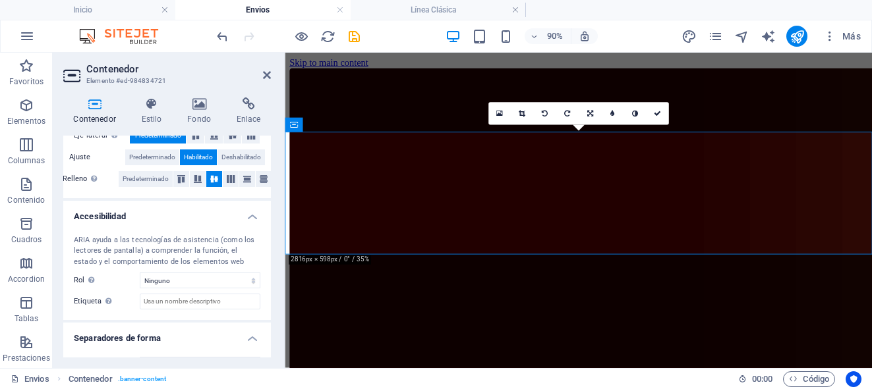
scroll to position [304, 0]
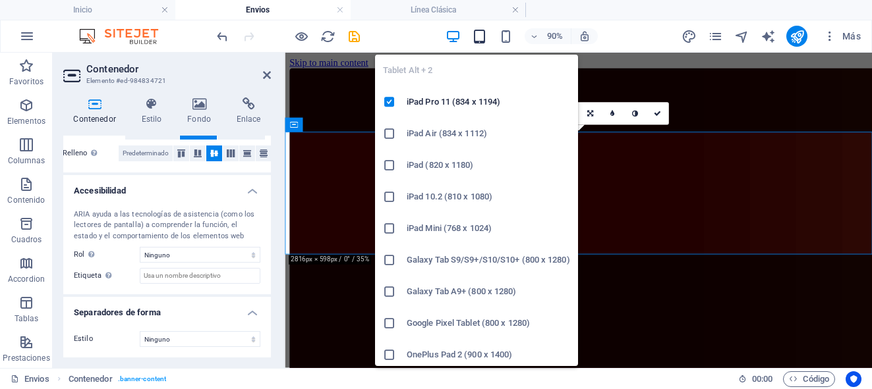
click at [479, 40] on icon "button" at bounding box center [479, 36] width 15 height 15
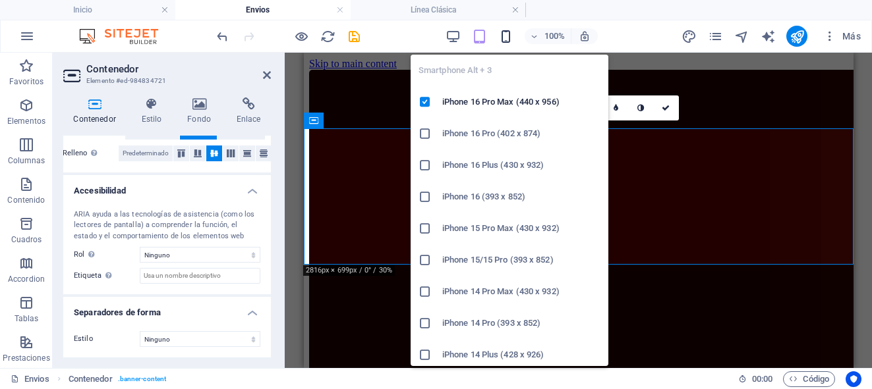
click at [503, 34] on icon "button" at bounding box center [505, 36] width 15 height 15
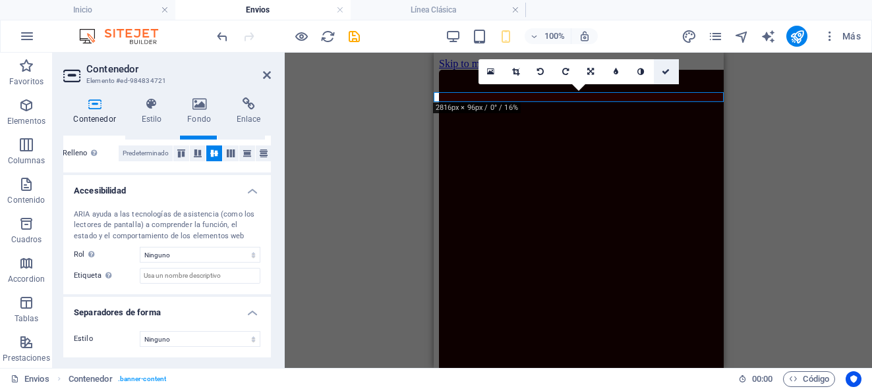
click at [668, 70] on icon at bounding box center [666, 72] width 8 height 8
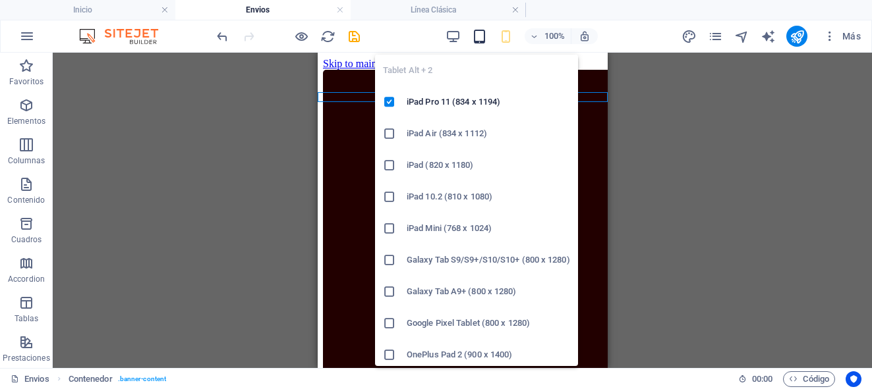
click at [482, 37] on icon "button" at bounding box center [479, 36] width 15 height 15
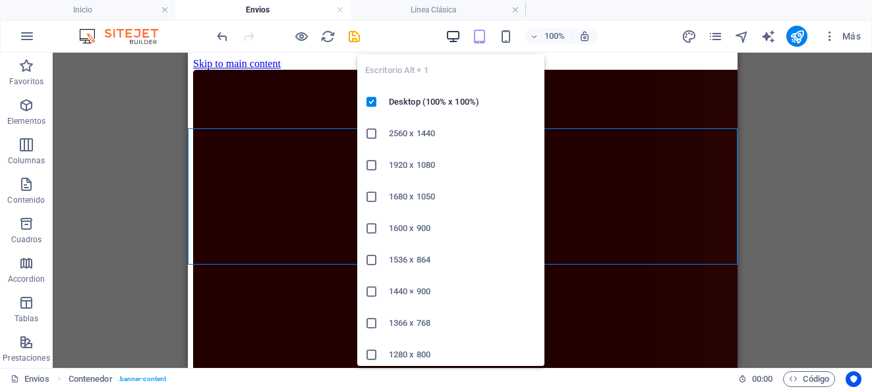
click at [456, 35] on icon "button" at bounding box center [452, 36] width 15 height 15
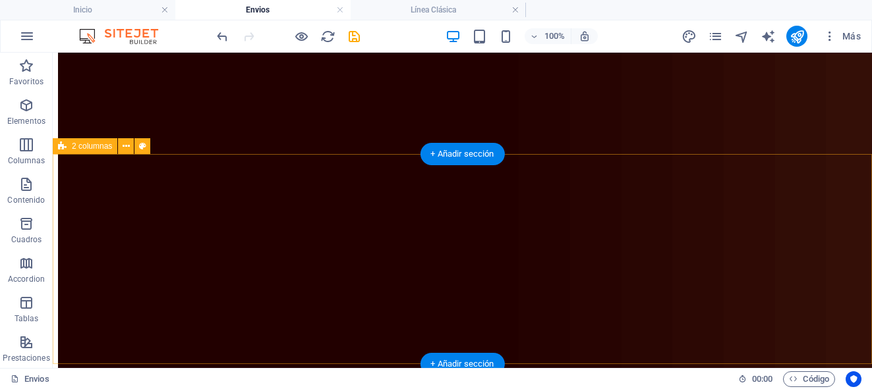
scroll to position [0, 0]
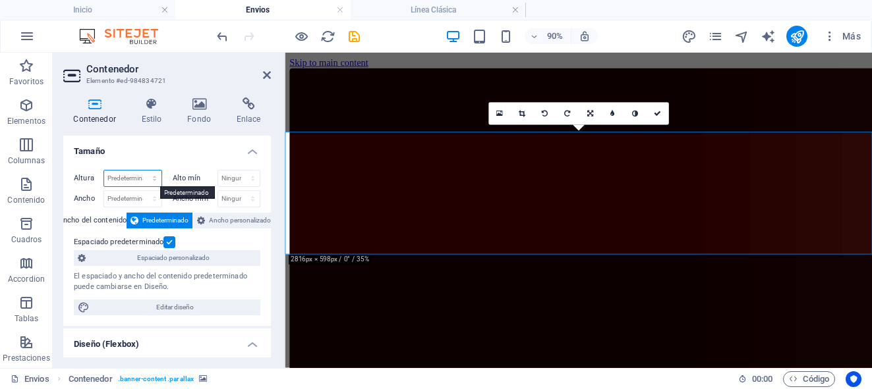
click at [152, 181] on select "Predeterminado px rem % vh vw" at bounding box center [132, 179] width 57 height 16
select select "%"
type input "100"
click at [154, 199] on select "Predeterminado px rem % em vh vw" at bounding box center [132, 199] width 57 height 16
select select "%"
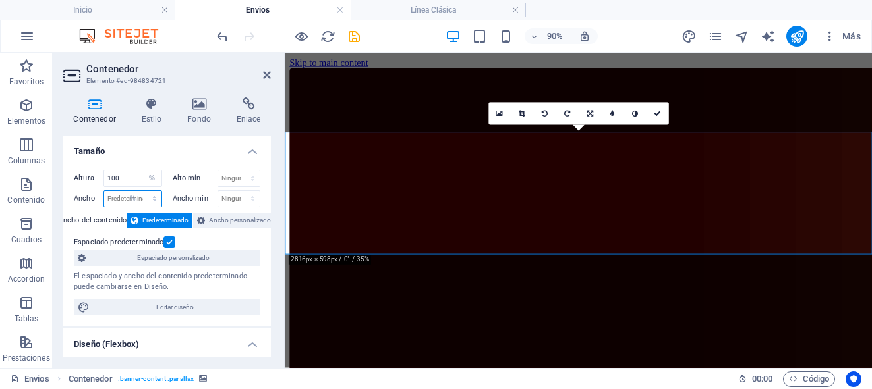
type input "100"
click at [202, 221] on icon at bounding box center [201, 221] width 8 height 16
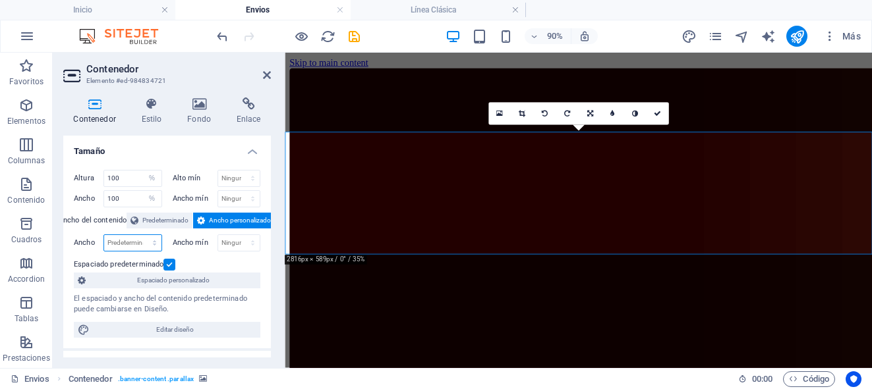
click at [137, 246] on select "Predeterminado px rem % em vh vw" at bounding box center [132, 243] width 57 height 16
select select "%"
type input "100"
click at [188, 262] on div "Espaciado predeterminado" at bounding box center [165, 265] width 183 height 16
click at [150, 185] on select "Predeterminado px rem % vh vw" at bounding box center [152, 179] width 18 height 16
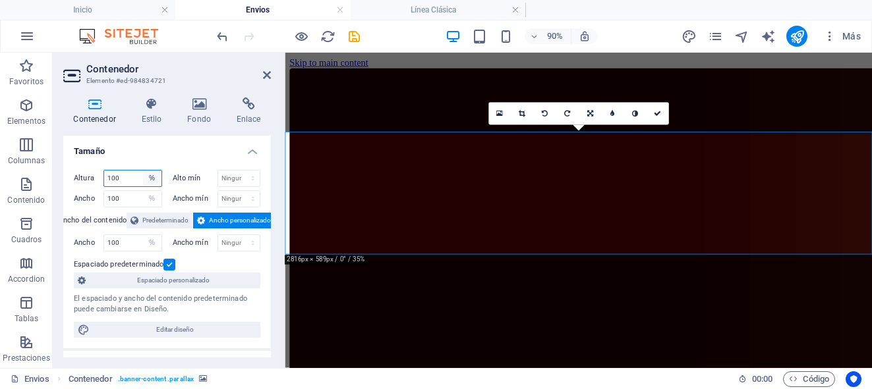
select select "px"
type input "207"
click at [151, 179] on select "Predeterminado px rem % vh vw" at bounding box center [152, 179] width 18 height 16
select select "default"
select select "DISABLED_OPTION_VALUE"
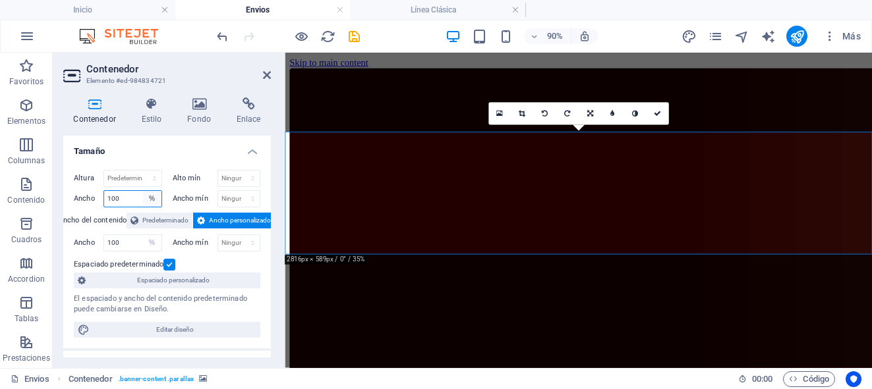
click at [152, 196] on select "Predeterminado px rem % em vh vw" at bounding box center [152, 199] width 18 height 16
select select "default"
select select "DISABLED_OPTION_VALUE"
click at [169, 261] on label at bounding box center [169, 265] width 12 height 12
click at [0, 0] on input "Espaciado predeterminado" at bounding box center [0, 0] width 0 height 0
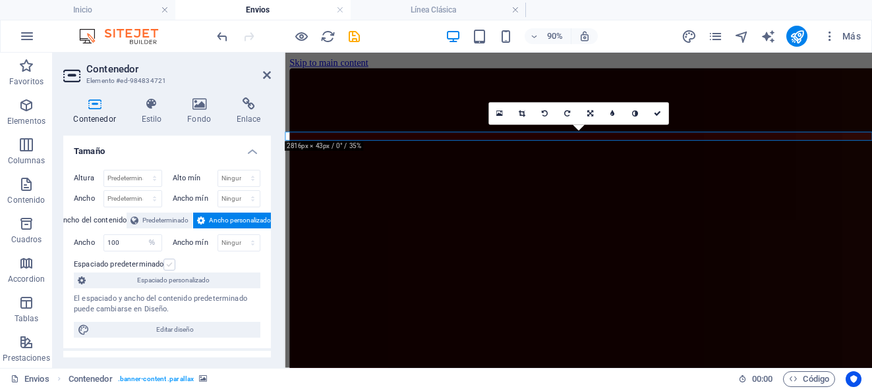
click at [169, 261] on label at bounding box center [169, 265] width 12 height 12
click at [0, 0] on input "Espaciado predeterminado" at bounding box center [0, 0] width 0 height 0
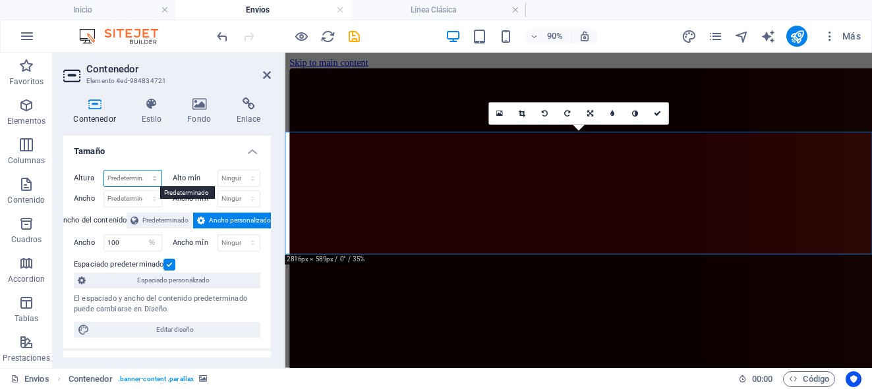
click at [153, 180] on select "Predeterminado px rem % vh vw" at bounding box center [132, 179] width 57 height 16
select select "vh"
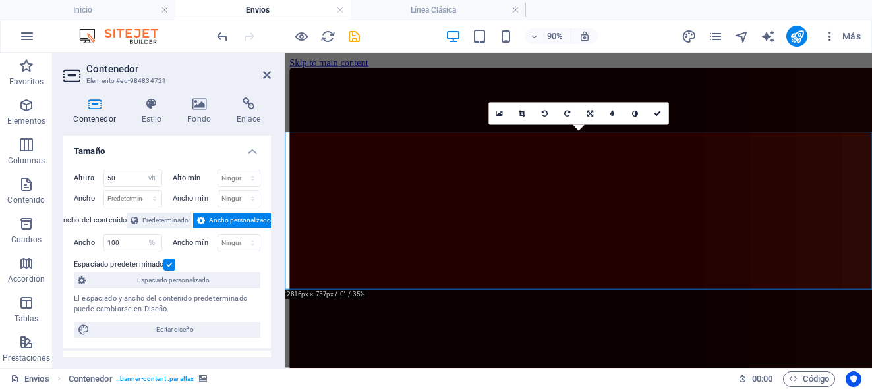
click at [192, 152] on h4 "Tamaño" at bounding box center [167, 148] width 208 height 24
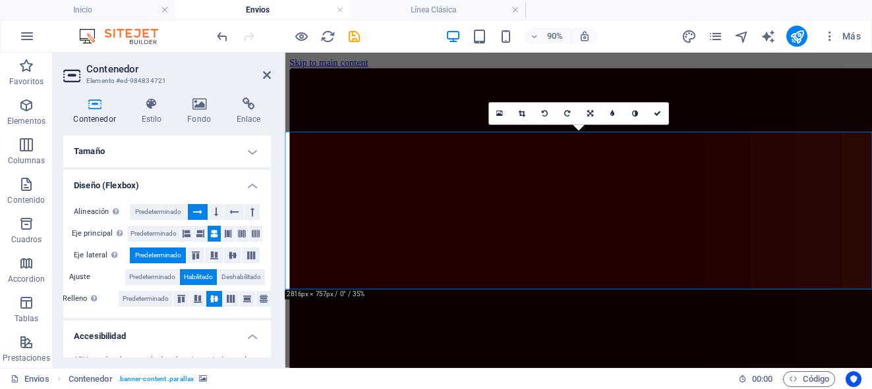
click at [246, 146] on h4 "Tamaño" at bounding box center [167, 152] width 208 height 32
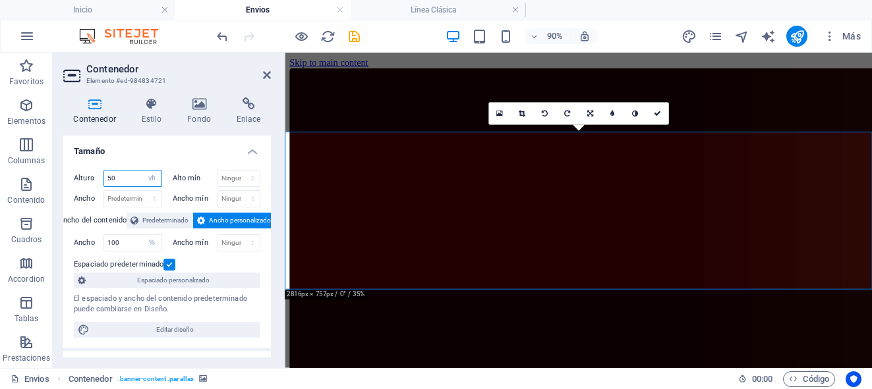
click at [132, 183] on input "50" at bounding box center [132, 179] width 57 height 16
type input "5"
type input "75"
click at [169, 156] on h4 "Tamaño" at bounding box center [167, 148] width 208 height 24
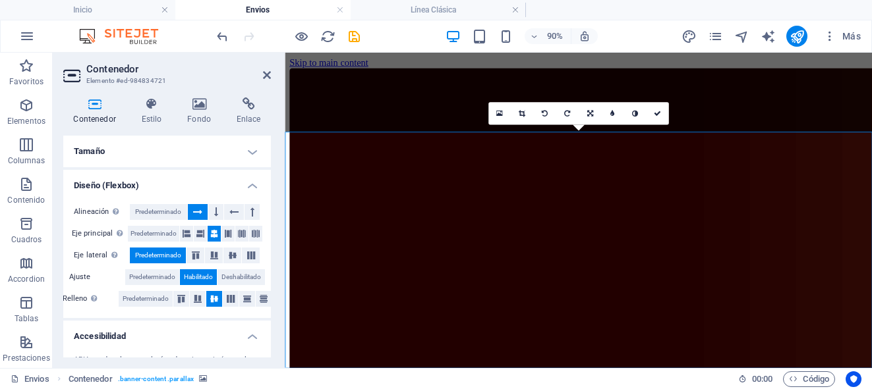
click at [244, 156] on h4 "Tamaño" at bounding box center [167, 152] width 208 height 32
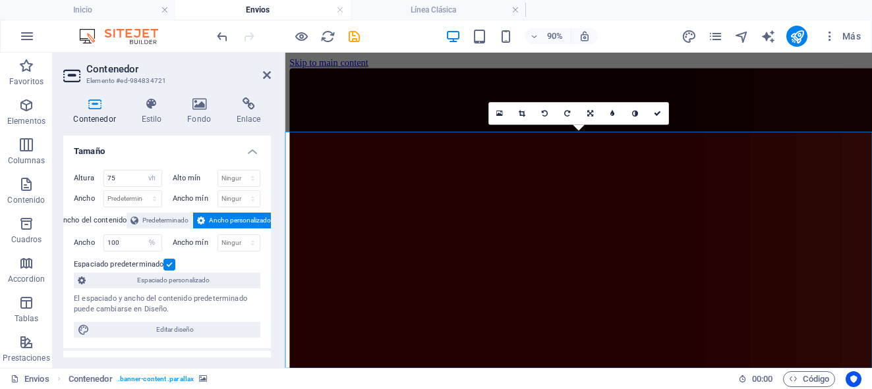
click at [169, 264] on label at bounding box center [169, 265] width 12 height 12
click at [0, 0] on input "Espaciado predeterminado" at bounding box center [0, 0] width 0 height 0
click at [195, 263] on div "Espaciado predeterminado" at bounding box center [165, 265] width 183 height 16
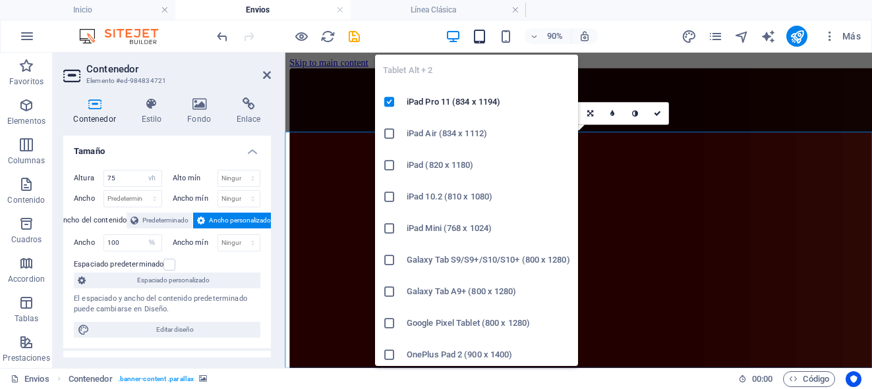
click at [480, 40] on icon "button" at bounding box center [479, 36] width 15 height 15
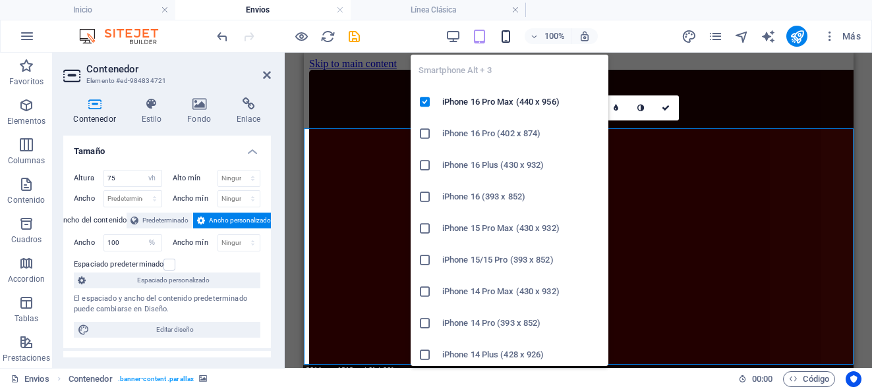
click at [503, 40] on icon "button" at bounding box center [505, 36] width 15 height 15
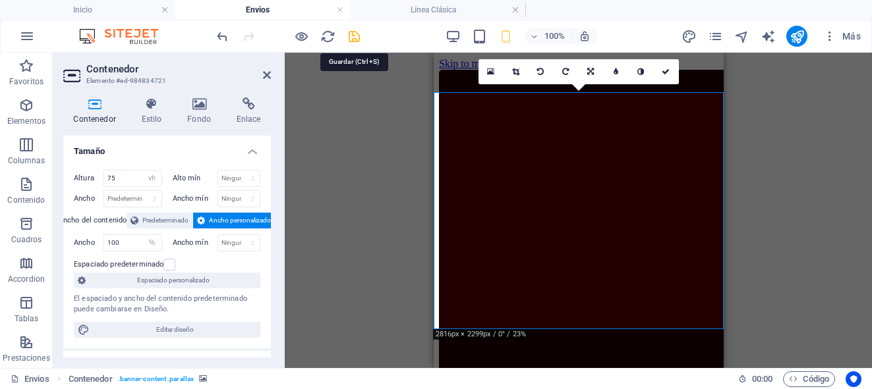
click at [357, 38] on icon "save" at bounding box center [354, 36] width 15 height 15
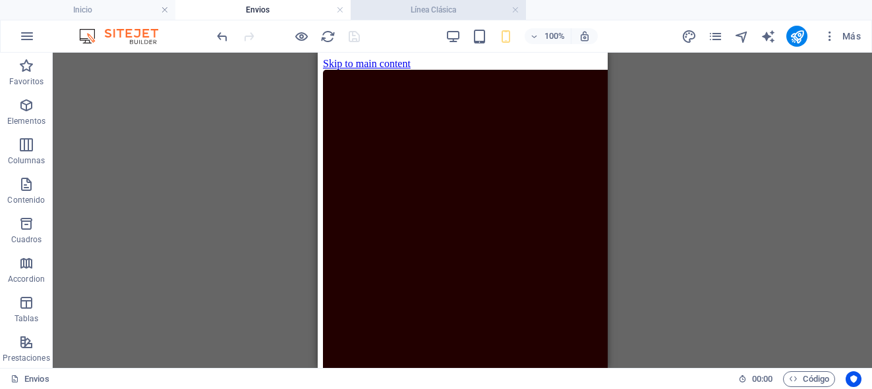
click at [485, 12] on h4 "Línea Clásica" at bounding box center [438, 10] width 175 height 14
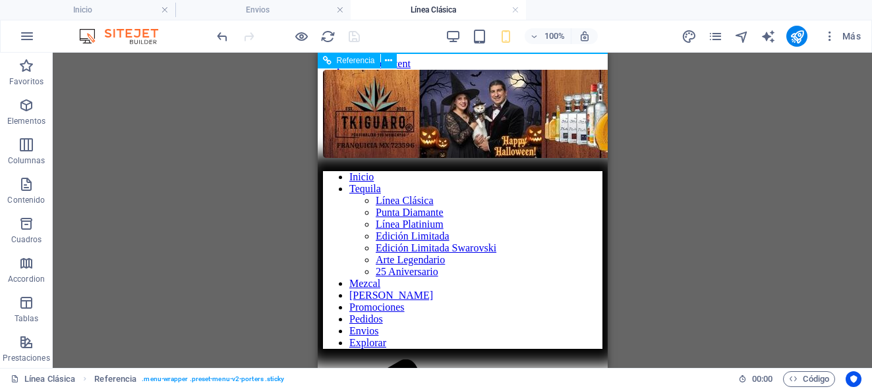
scroll to position [353, 0]
click at [366, 303] on nav "Inicio Tequila Línea Clásica Punta Diamante Línea Platinium Edición Limitada Ed…" at bounding box center [461, 260] width 279 height 178
click at [373, 297] on nav "Inicio Tequila Línea Clásica Punta Diamante Línea Platinium Edición Limitada Ed…" at bounding box center [461, 260] width 279 height 178
click at [646, 185] on div "Arrastra aquí para reemplazar el contenido existente. Si quieres crear un eleme…" at bounding box center [462, 211] width 819 height 316
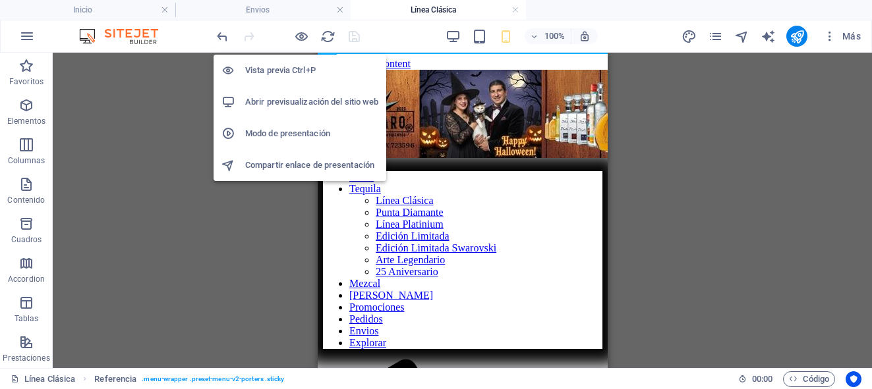
click at [295, 100] on h6 "Abrir previsualización del sitio web" at bounding box center [311, 102] width 133 height 16
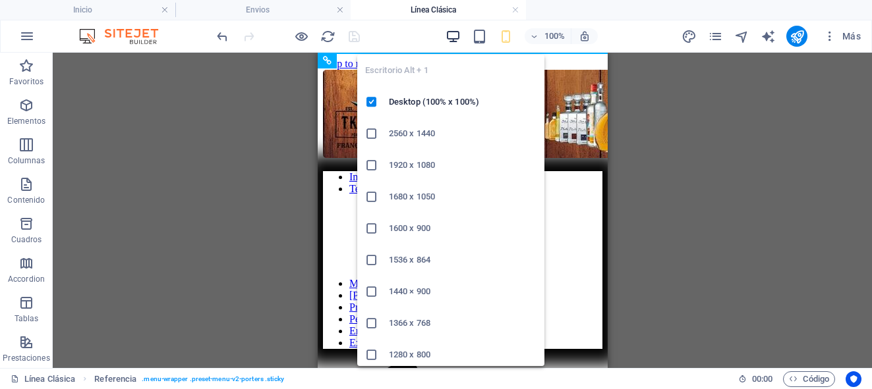
click at [452, 32] on icon "button" at bounding box center [452, 36] width 15 height 15
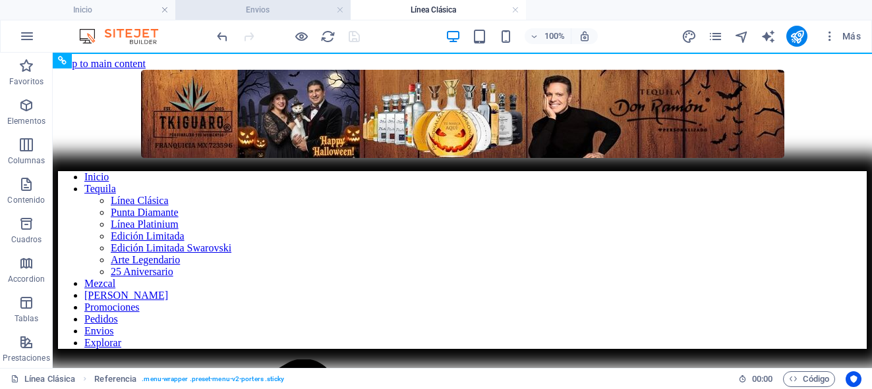
click at [283, 10] on h4 "Envios" at bounding box center [262, 10] width 175 height 14
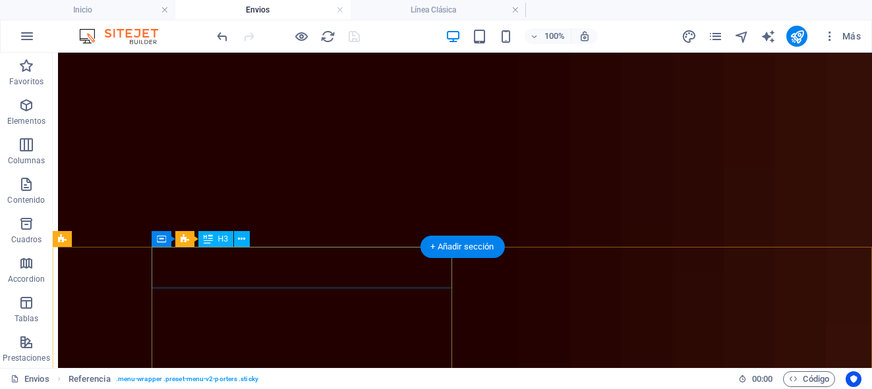
scroll to position [300, 0]
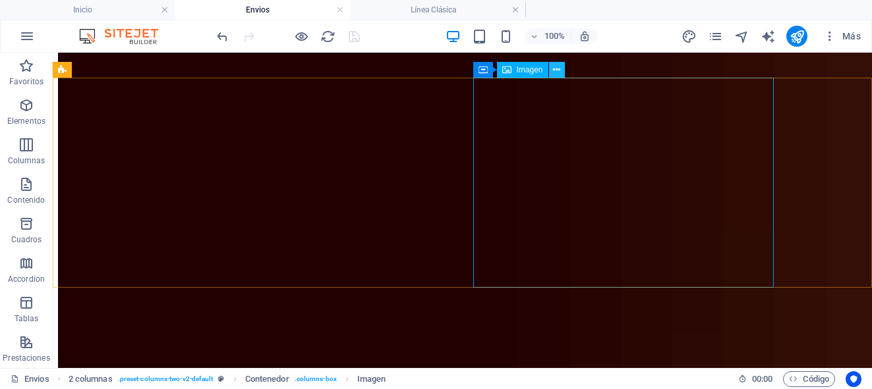
click at [556, 73] on icon at bounding box center [556, 70] width 7 height 14
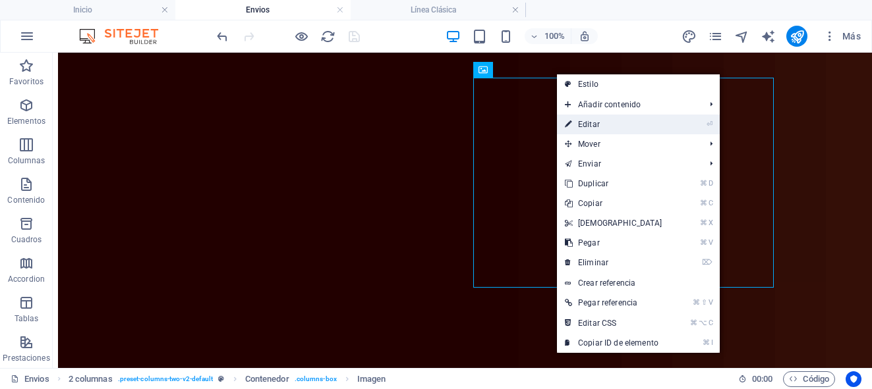
click at [583, 124] on link "⏎ Editar" at bounding box center [613, 125] width 113 height 20
select select "%"
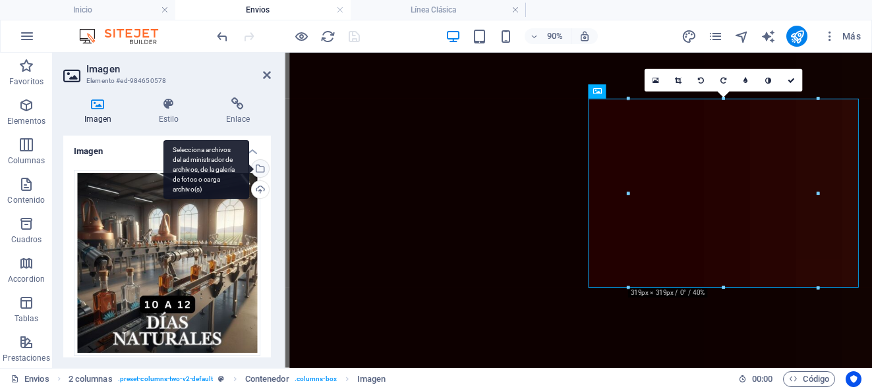
click at [249, 167] on div "Selecciona archivos del administrador de archivos, de la galería de fotos o car…" at bounding box center [206, 169] width 86 height 59
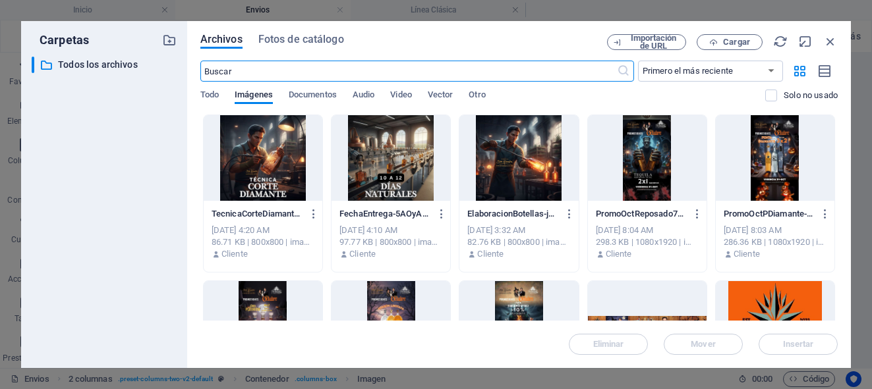
click at [407, 143] on div at bounding box center [390, 158] width 119 height 86
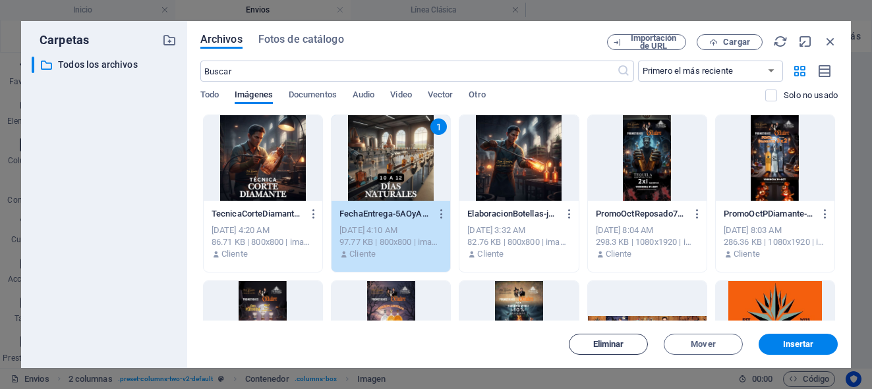
click at [631, 345] on span "Eliminar" at bounding box center [608, 345] width 67 height 8
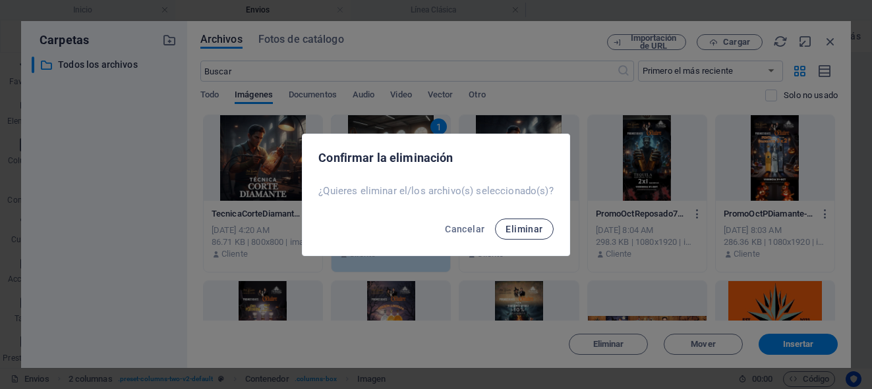
click at [536, 232] on span "Eliminar" at bounding box center [523, 229] width 37 height 11
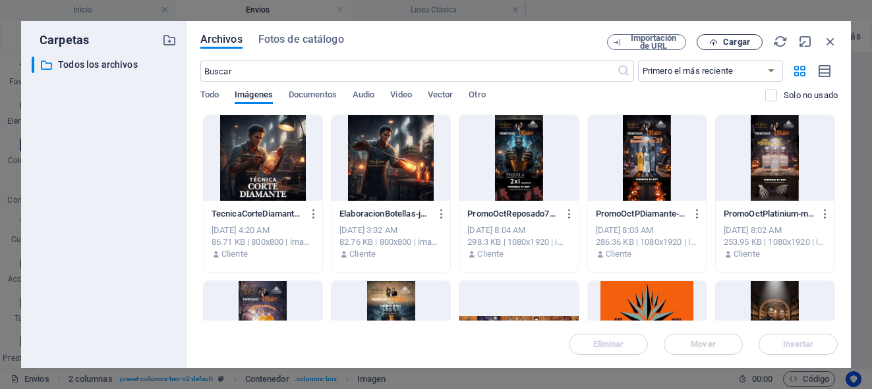
click at [722, 47] on button "Cargar" at bounding box center [730, 42] width 66 height 16
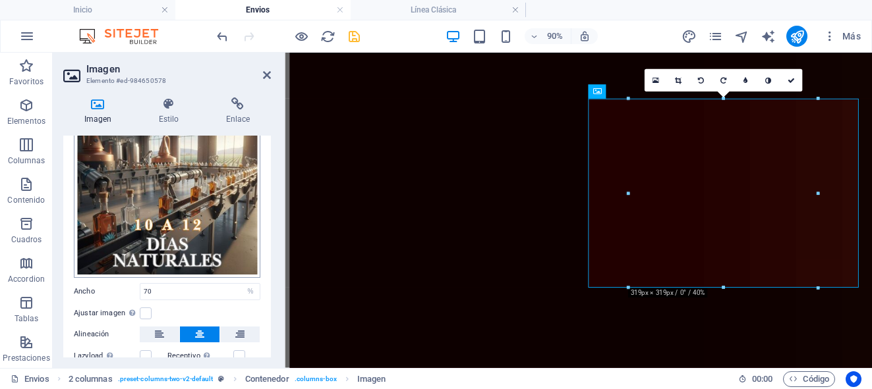
scroll to position [75, 0]
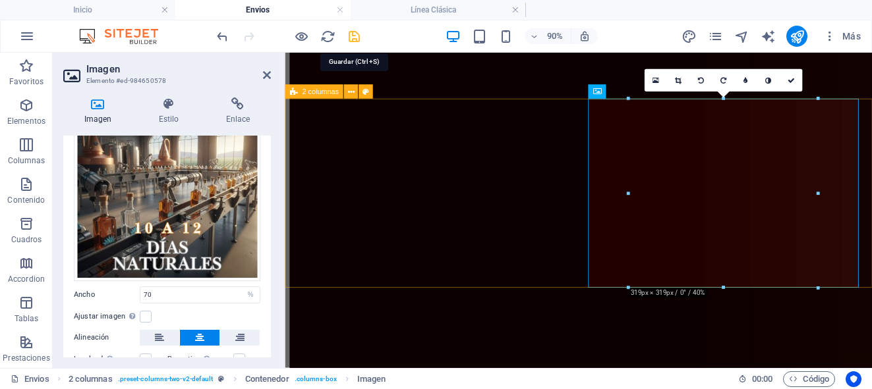
click at [355, 33] on icon "save" at bounding box center [354, 36] width 15 height 15
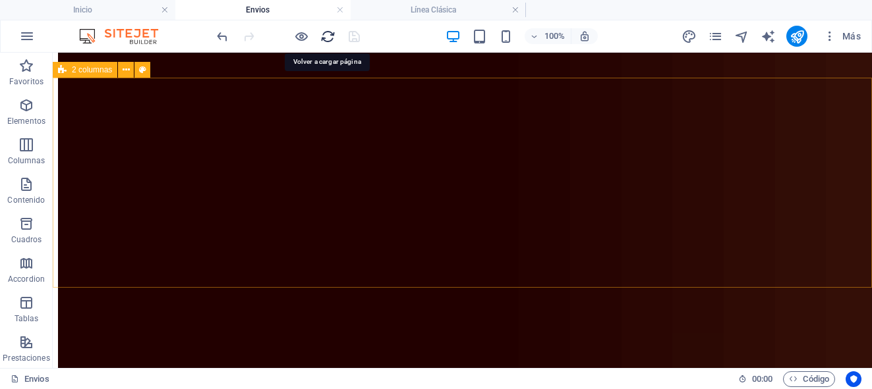
click at [327, 40] on icon "reload" at bounding box center [327, 36] width 15 height 15
click at [331, 34] on icon "reload" at bounding box center [327, 36] width 15 height 15
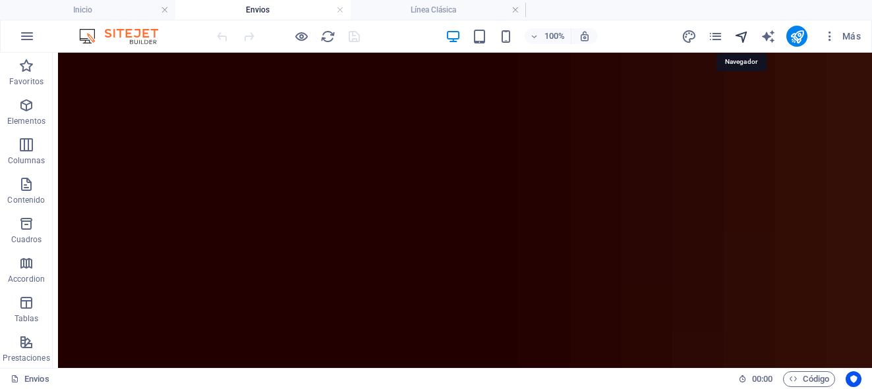
click at [744, 37] on icon "navigator" at bounding box center [741, 36] width 15 height 15
select select "17173258-es"
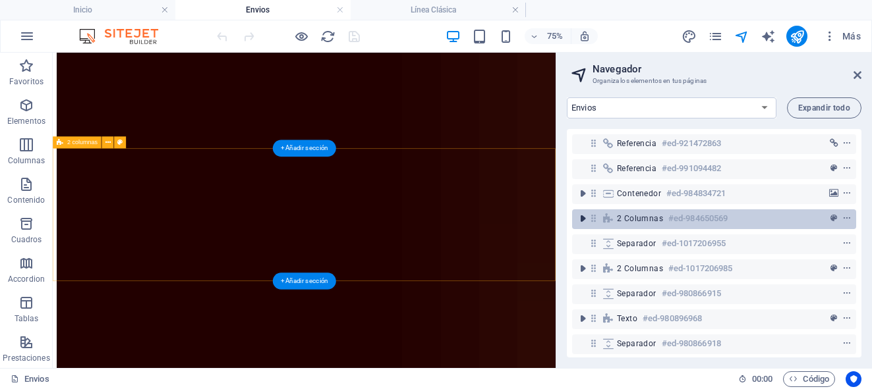
click at [581, 219] on icon "toggle-expand" at bounding box center [582, 218] width 13 height 13
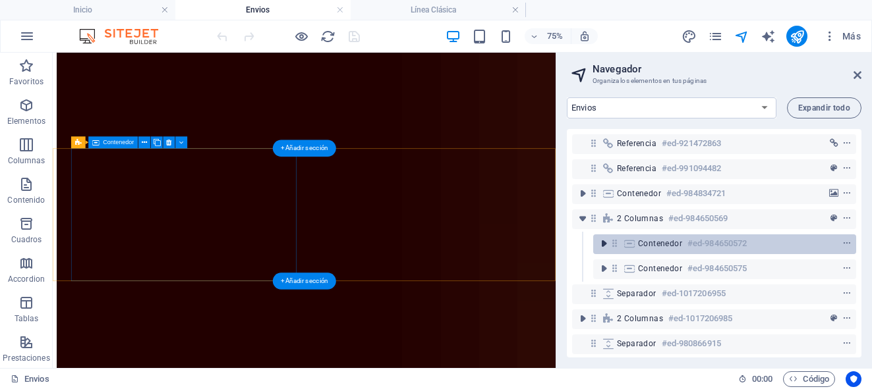
click at [599, 247] on icon "toggle-expand" at bounding box center [603, 243] width 13 height 13
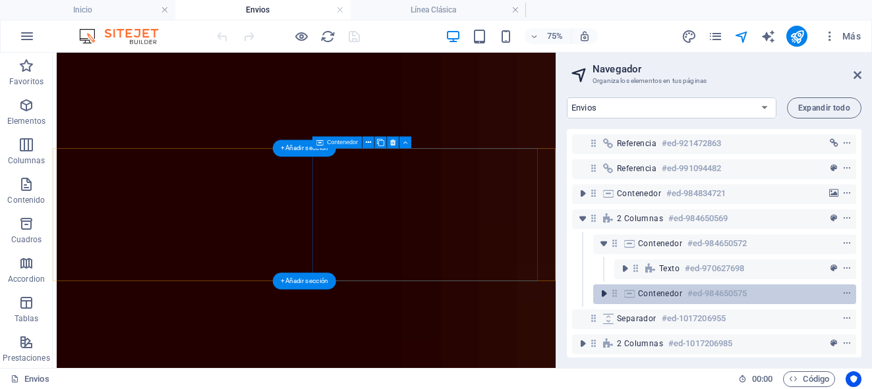
click at [608, 293] on icon "toggle-expand" at bounding box center [603, 293] width 13 height 13
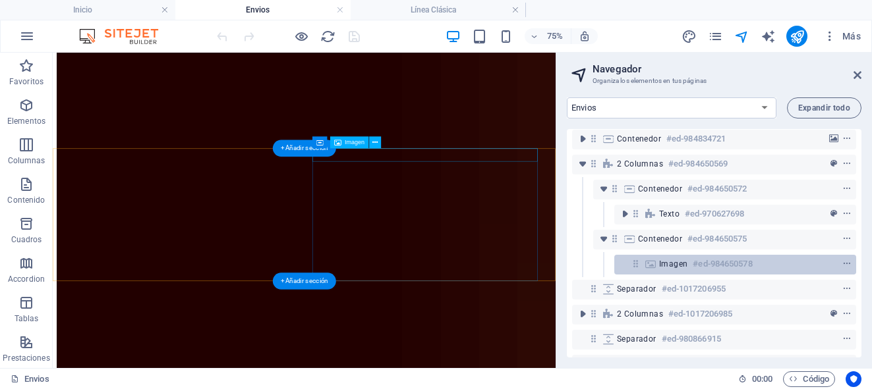
click at [656, 270] on div "Imagen #ed-984650578" at bounding box center [735, 265] width 242 height 20
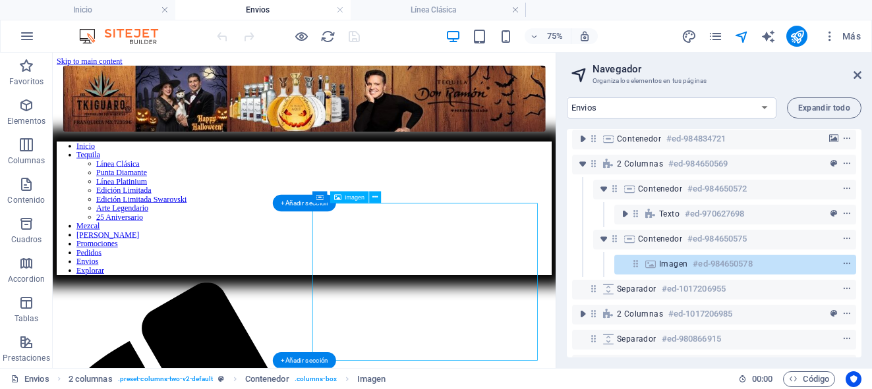
scroll to position [203, 0]
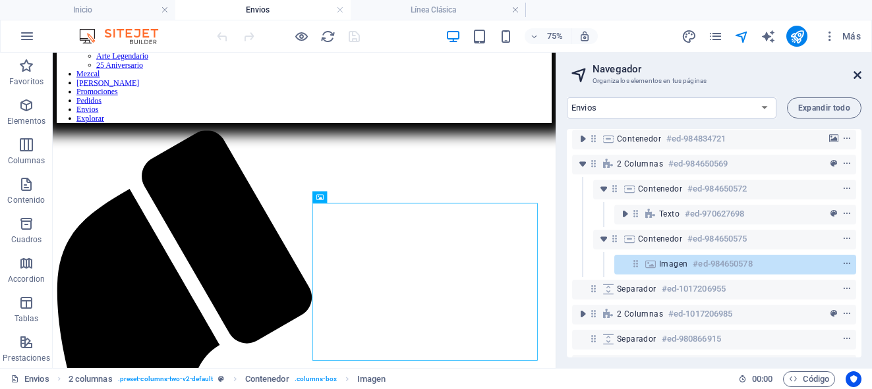
click at [856, 72] on icon at bounding box center [857, 75] width 8 height 11
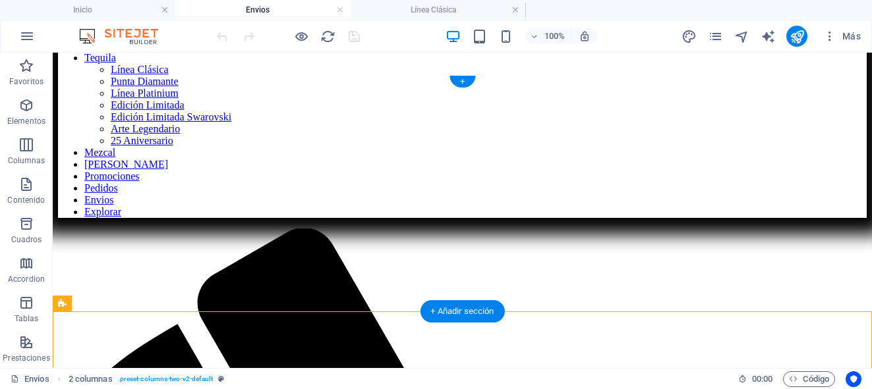
scroll to position [0, 0]
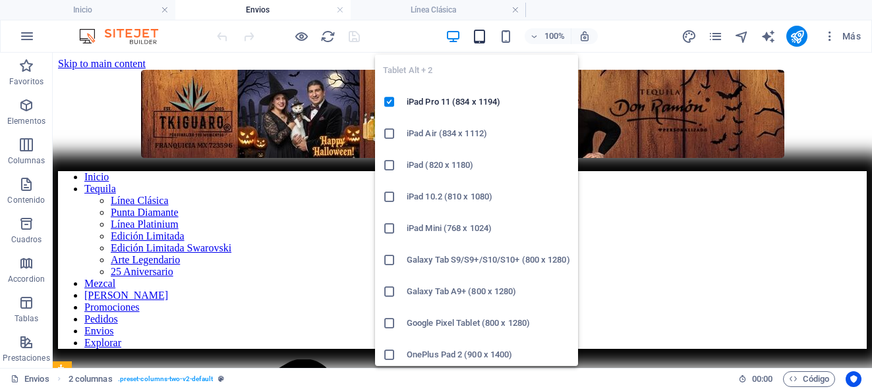
click at [480, 38] on icon "button" at bounding box center [479, 36] width 15 height 15
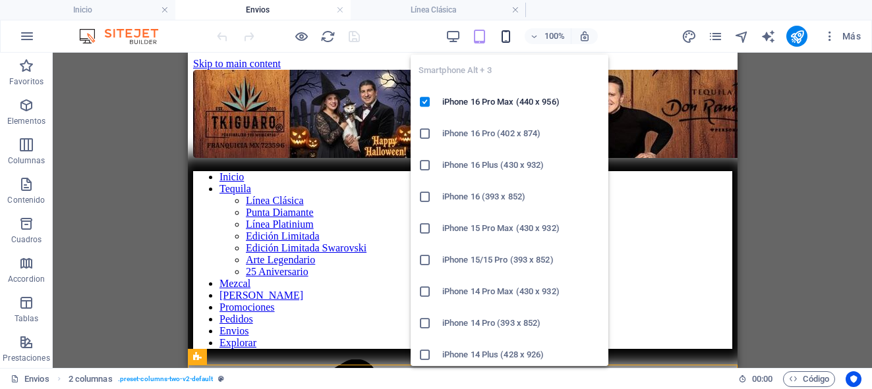
click at [503, 37] on icon "button" at bounding box center [505, 36] width 15 height 15
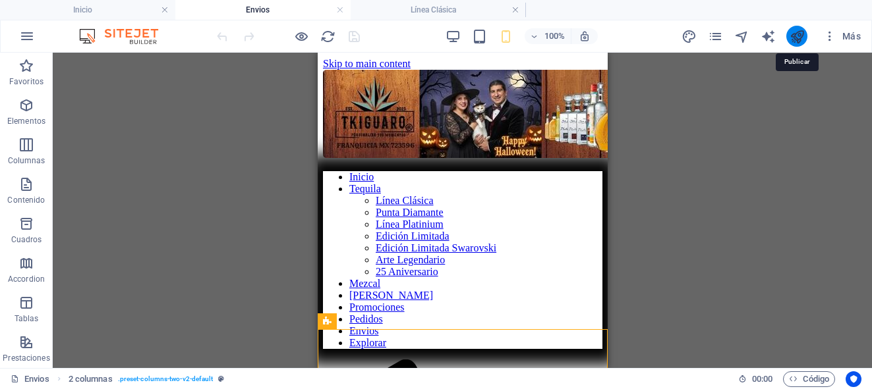
click at [794, 38] on icon "publish" at bounding box center [796, 36] width 15 height 15
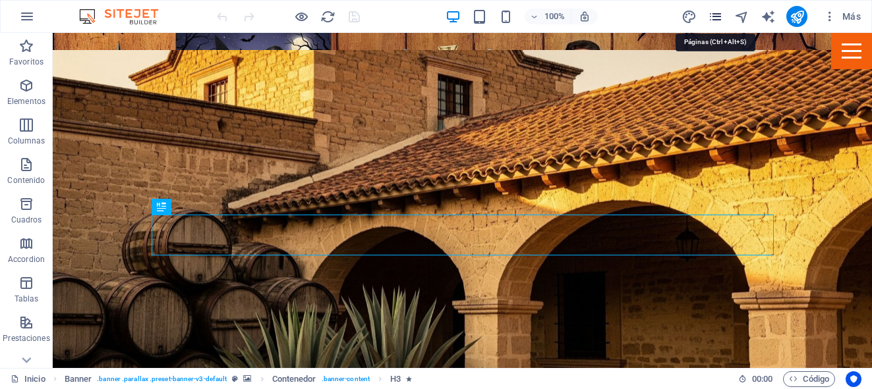
click at [720, 14] on icon "pages" at bounding box center [715, 16] width 15 height 15
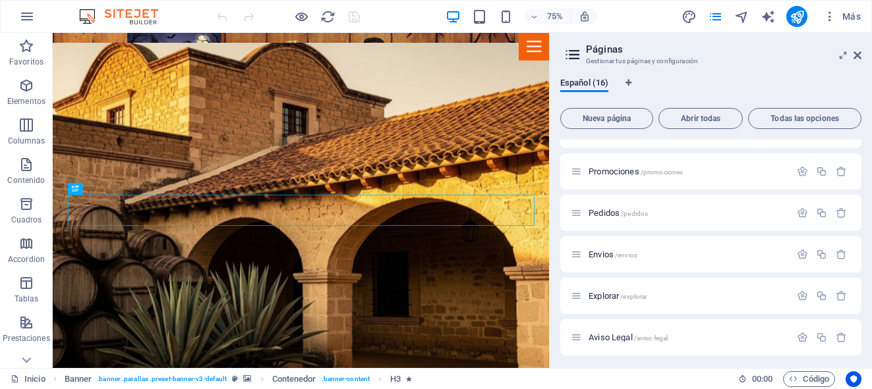
scroll to position [335, 0]
click at [603, 251] on span "Envios /envios" at bounding box center [612, 251] width 49 height 10
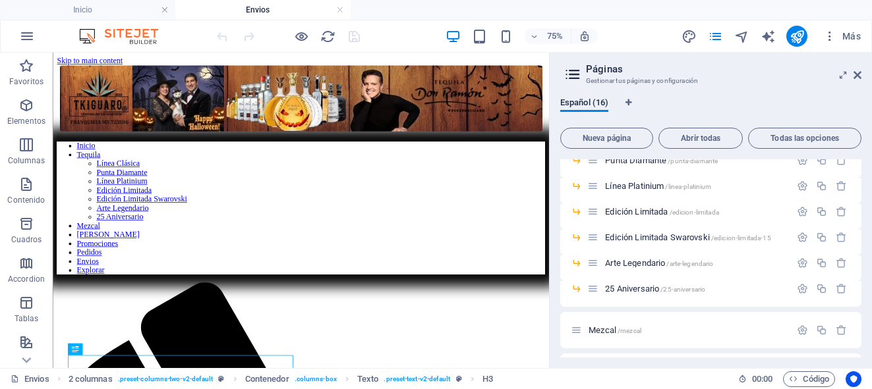
scroll to position [107, 0]
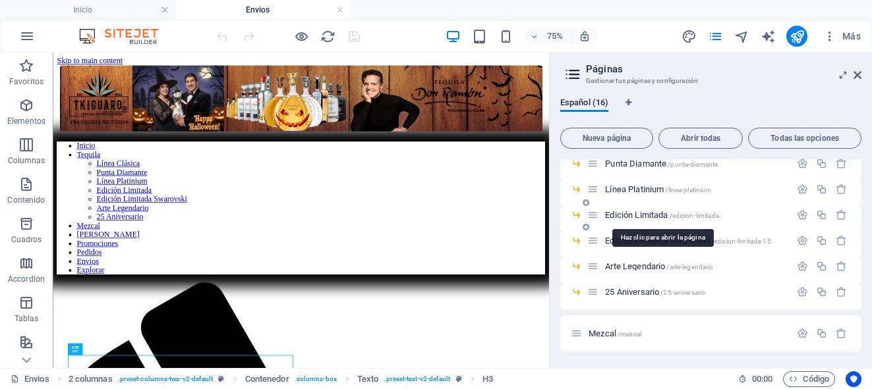
click at [625, 214] on span "Edición Limitada /edicion-limitada" at bounding box center [662, 215] width 114 height 10
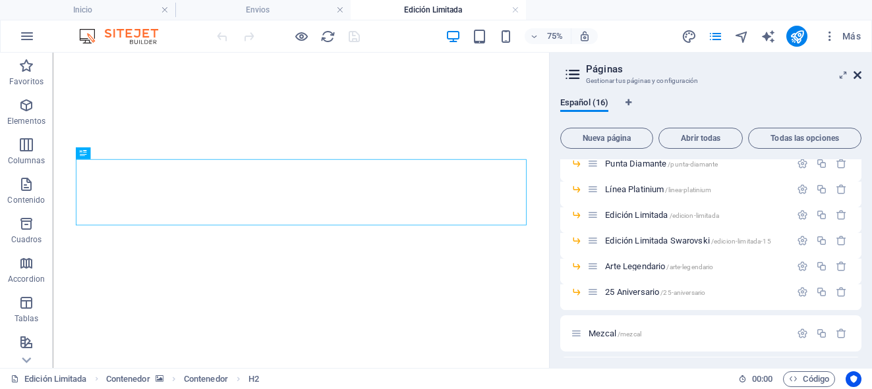
click at [859, 72] on icon at bounding box center [857, 75] width 8 height 11
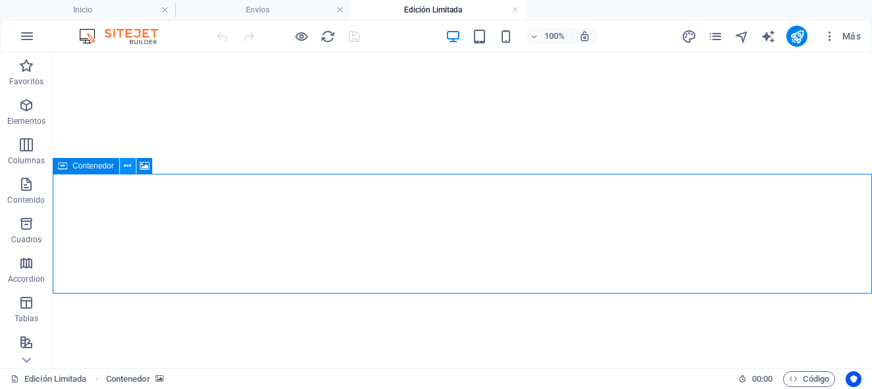
click at [126, 166] on icon at bounding box center [127, 166] width 7 height 14
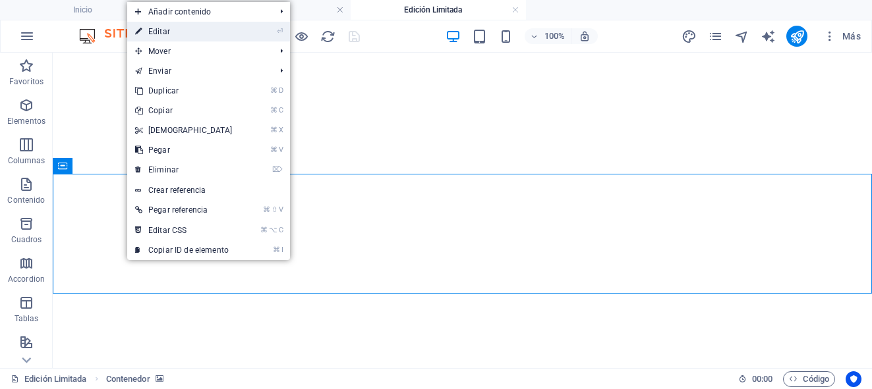
click at [186, 36] on link "⏎ Editar" at bounding box center [183, 32] width 113 height 20
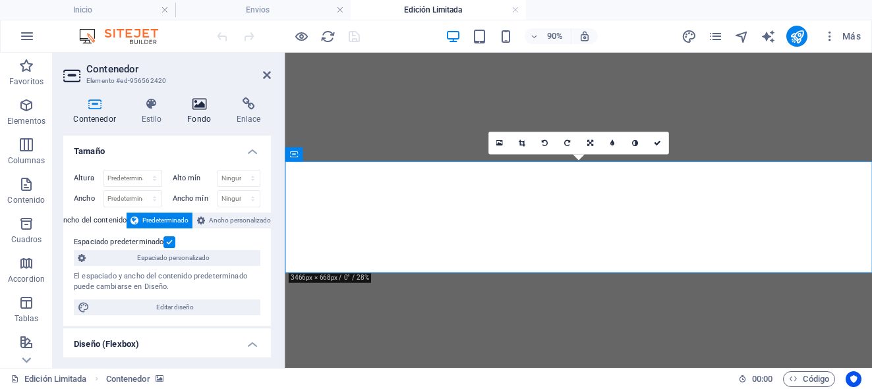
click at [200, 115] on h4 "Fondo" at bounding box center [201, 112] width 49 height 28
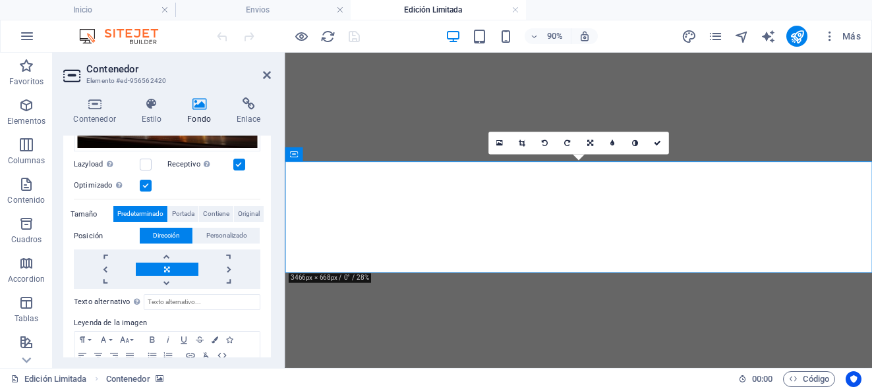
scroll to position [219, 0]
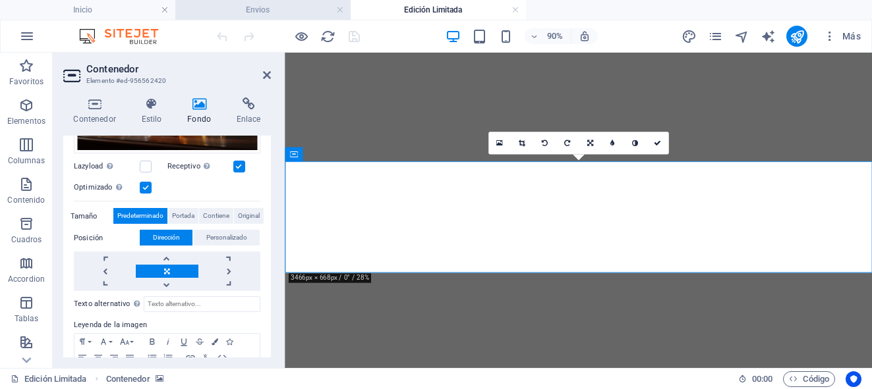
click at [290, 9] on h4 "Envios" at bounding box center [262, 10] width 175 height 14
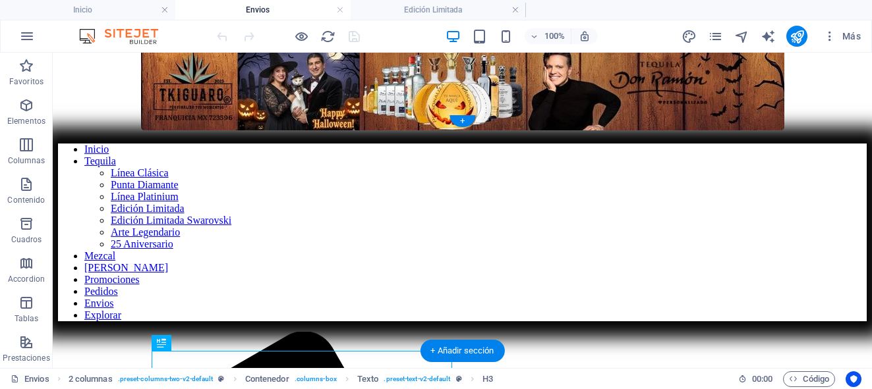
scroll to position [25, 0]
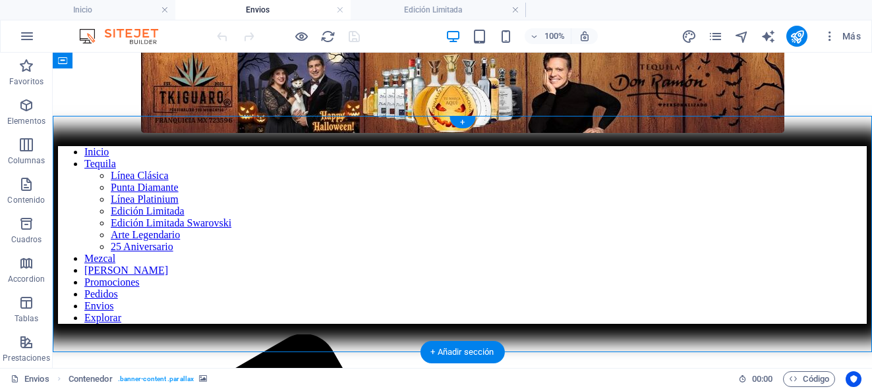
select select "vh"
select select "%"
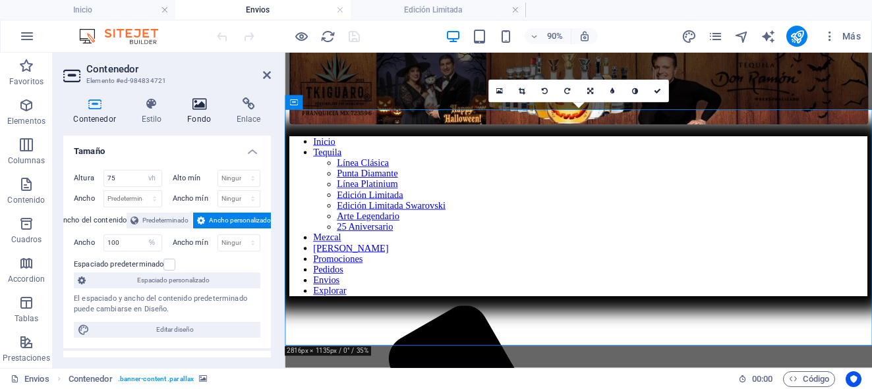
click at [196, 110] on icon at bounding box center [199, 104] width 44 height 13
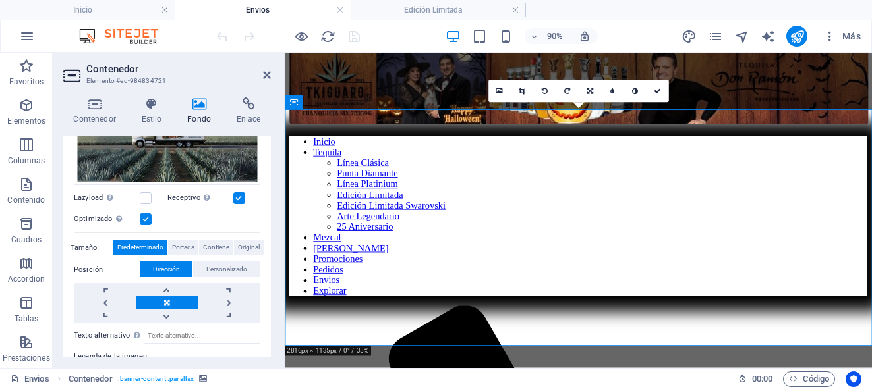
scroll to position [188, 0]
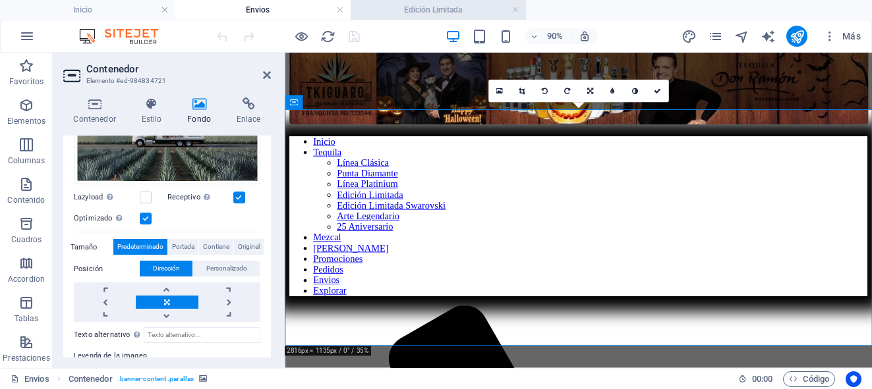
click at [401, 5] on h4 "Edición Limitada" at bounding box center [438, 10] width 175 height 14
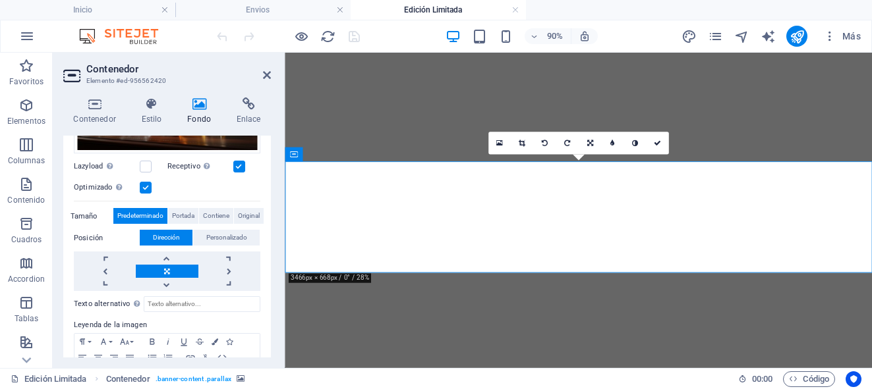
scroll to position [0, 0]
click at [301, 13] on h4 "Envios" at bounding box center [262, 10] width 175 height 14
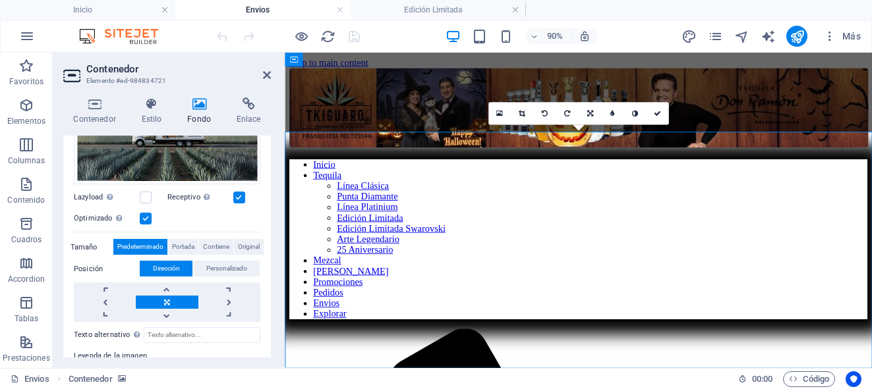
scroll to position [25, 0]
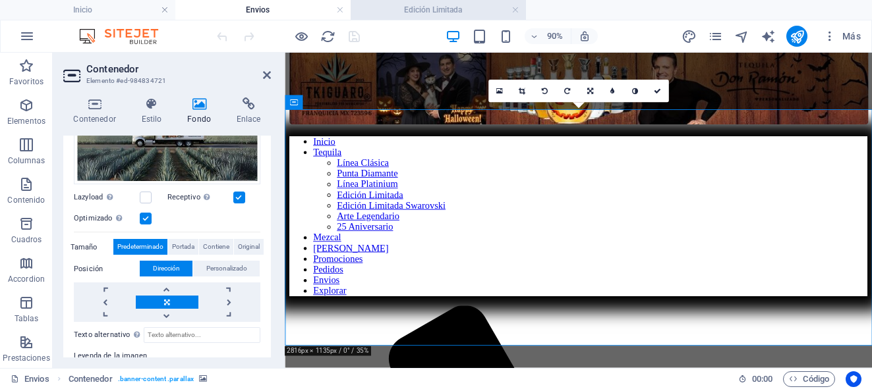
click at [397, 6] on h4 "Edición Limitada" at bounding box center [438, 10] width 175 height 14
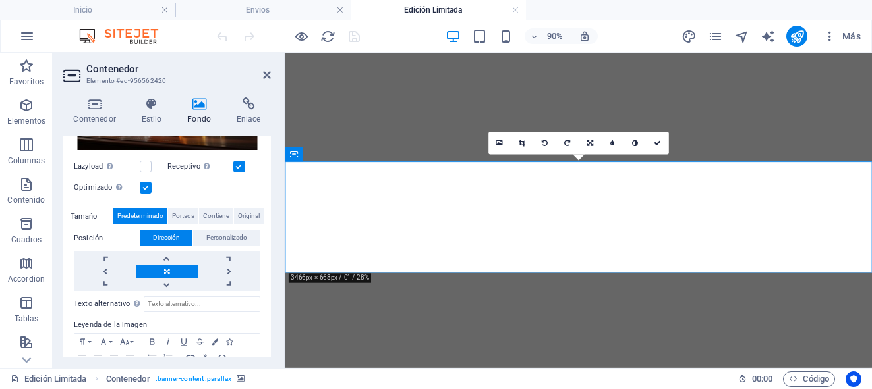
scroll to position [0, 0]
click at [161, 115] on h4 "Estilo" at bounding box center [154, 112] width 46 height 28
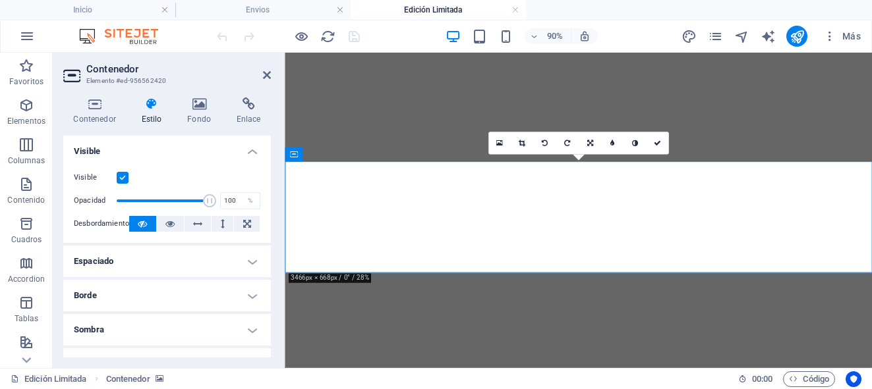
click at [253, 261] on h4 "Espaciado" at bounding box center [167, 262] width 208 height 32
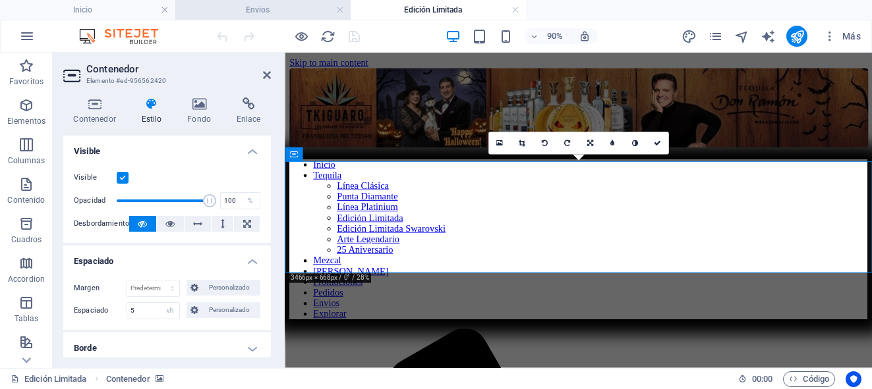
click at [306, 10] on h4 "Envios" at bounding box center [262, 10] width 175 height 14
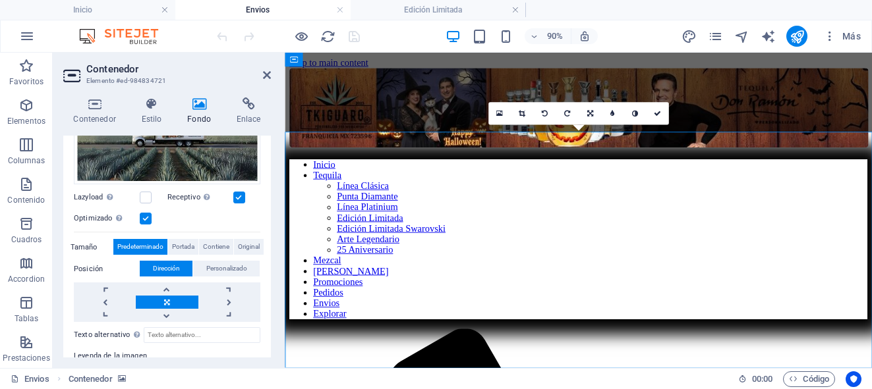
scroll to position [25, 0]
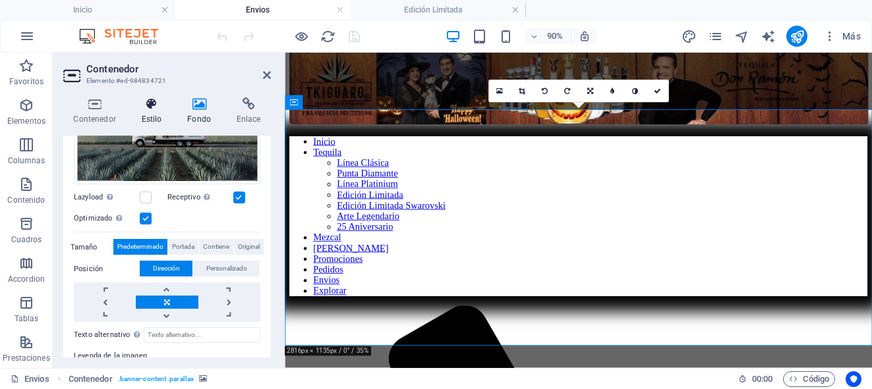
click at [157, 111] on h4 "Estilo" at bounding box center [154, 112] width 46 height 28
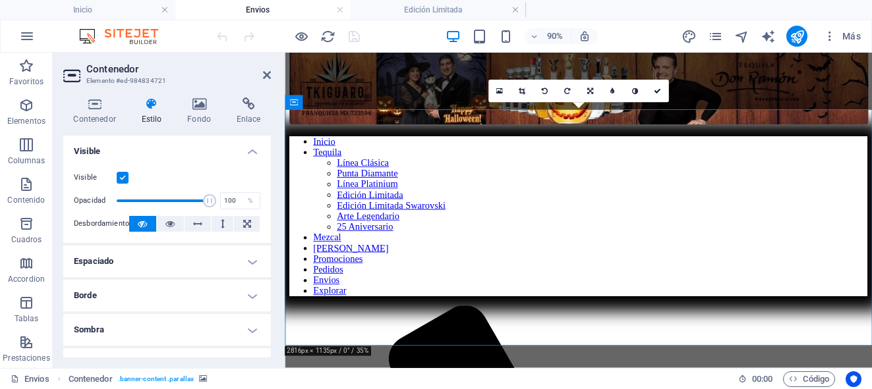
click at [252, 260] on h4 "Espaciado" at bounding box center [167, 262] width 208 height 32
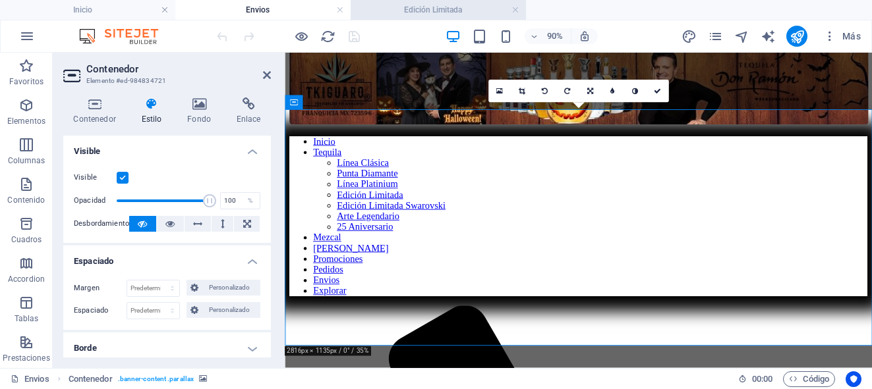
click at [419, 13] on h4 "Edición Limitada" at bounding box center [438, 10] width 175 height 14
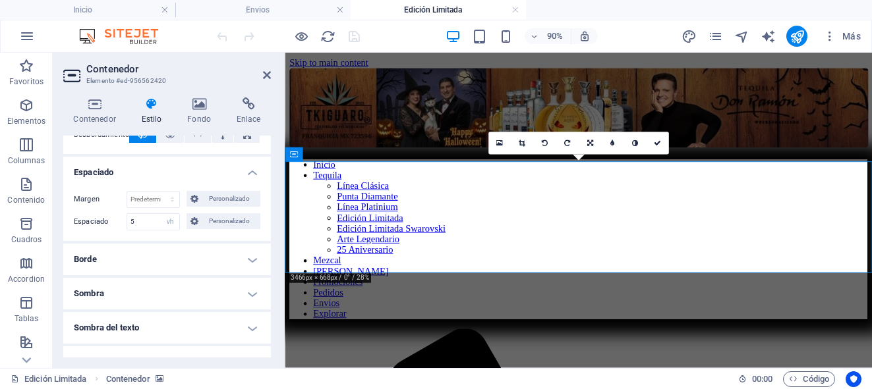
scroll to position [123, 0]
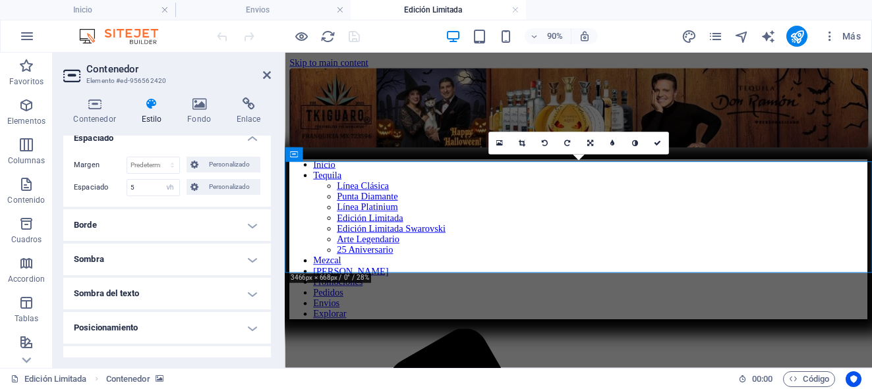
click at [248, 227] on h4 "Borde" at bounding box center [167, 226] width 208 height 32
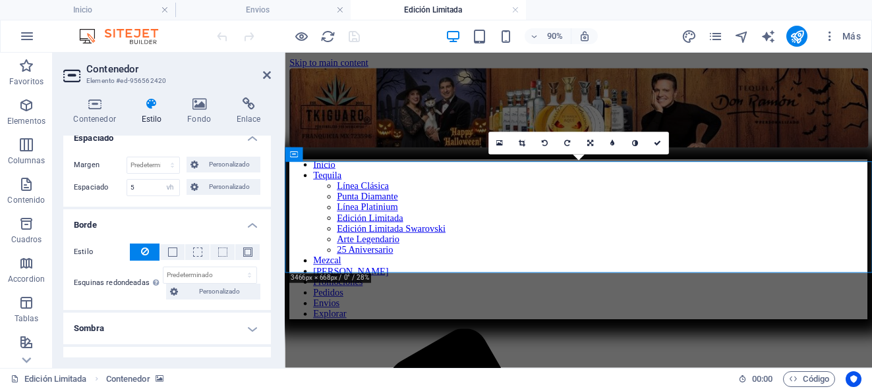
click at [248, 227] on h4 "Borde" at bounding box center [167, 222] width 208 height 24
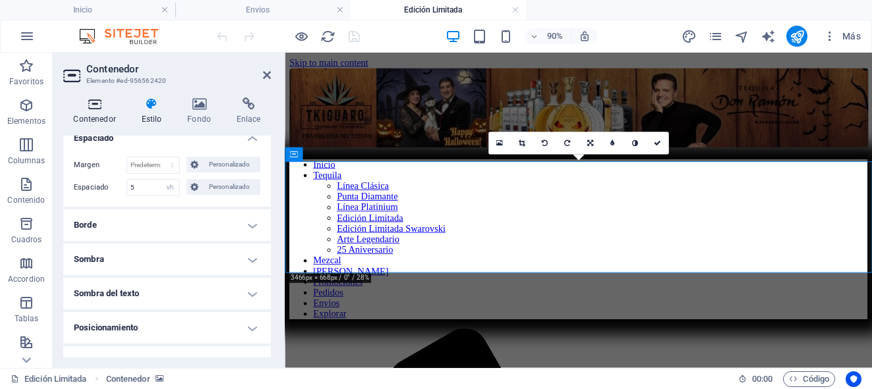
click at [107, 117] on h4 "Contenedor" at bounding box center [97, 112] width 68 height 28
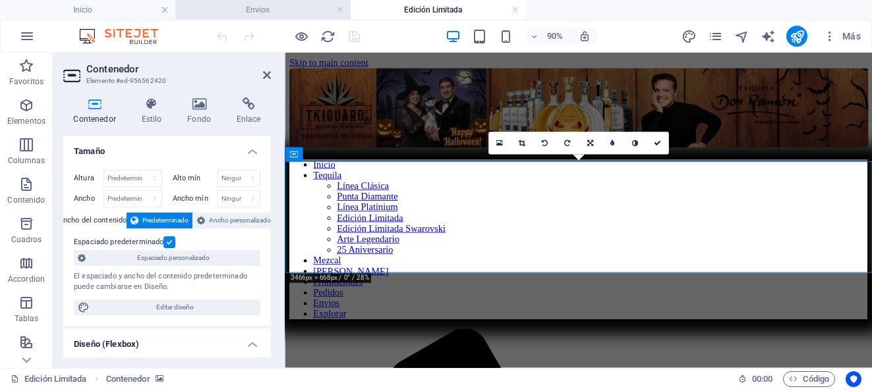
click at [278, 12] on h4 "Envios" at bounding box center [262, 10] width 175 height 14
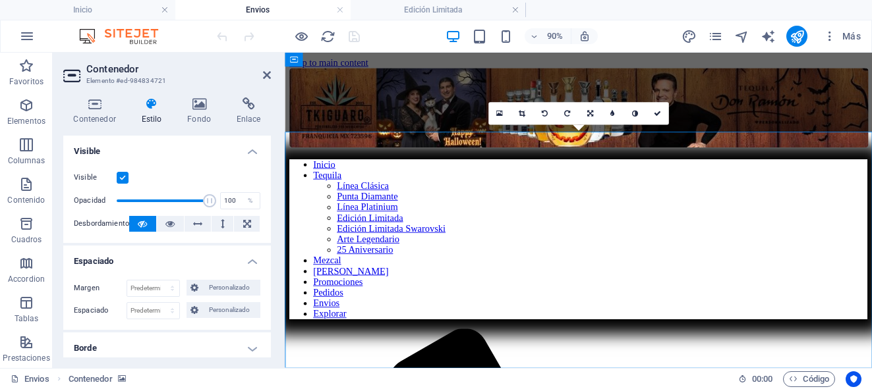
scroll to position [25, 0]
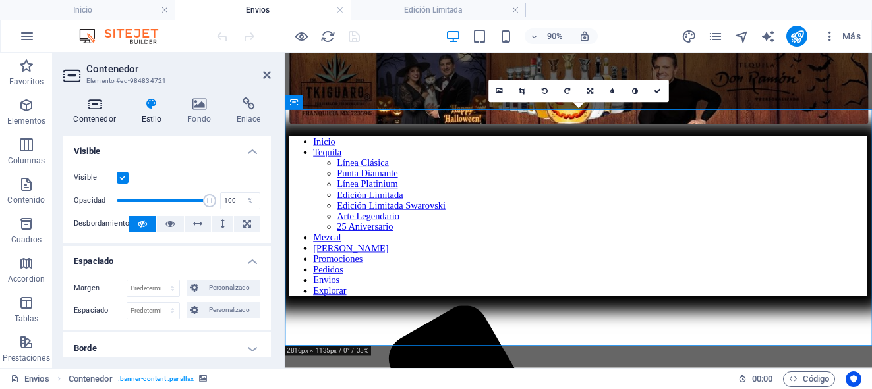
click at [102, 115] on h4 "Contenedor" at bounding box center [97, 112] width 68 height 28
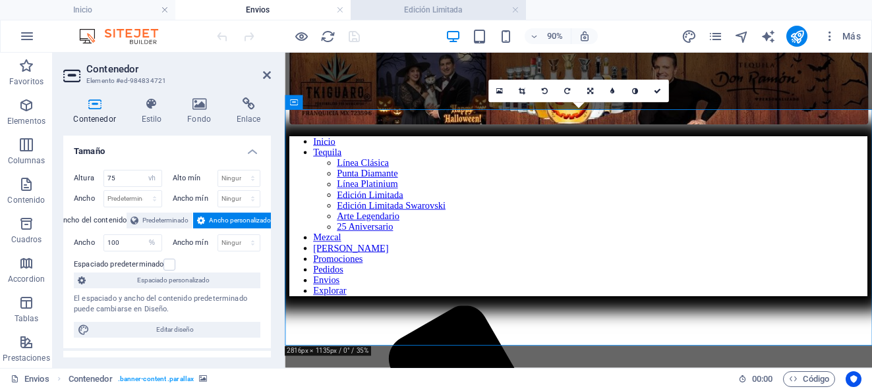
click at [423, 13] on h4 "Edición Limitada" at bounding box center [438, 10] width 175 height 14
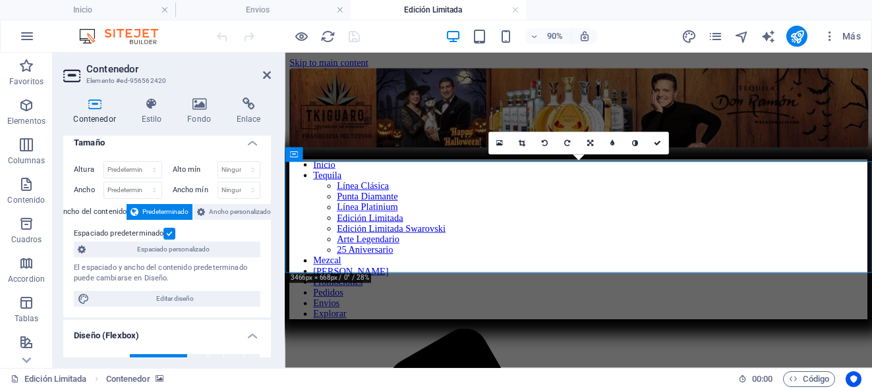
scroll to position [0, 0]
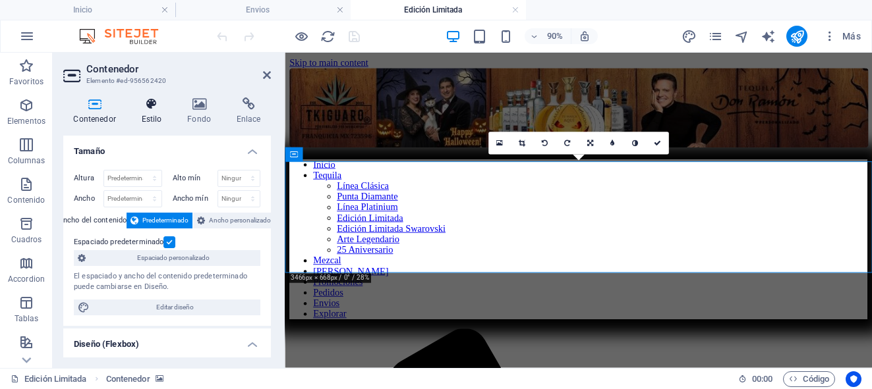
click at [154, 116] on h4 "Estilo" at bounding box center [154, 112] width 46 height 28
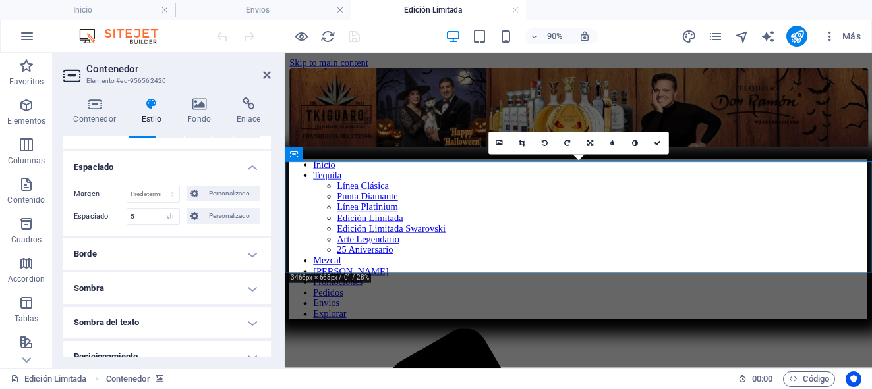
scroll to position [98, 0]
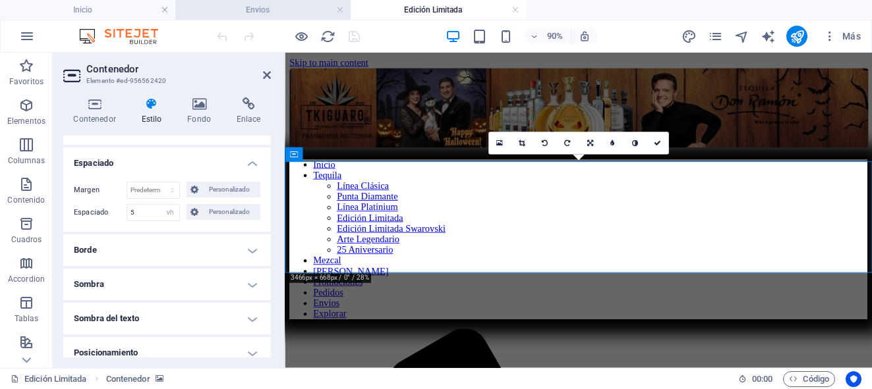
click at [296, 8] on h4 "Envios" at bounding box center [262, 10] width 175 height 14
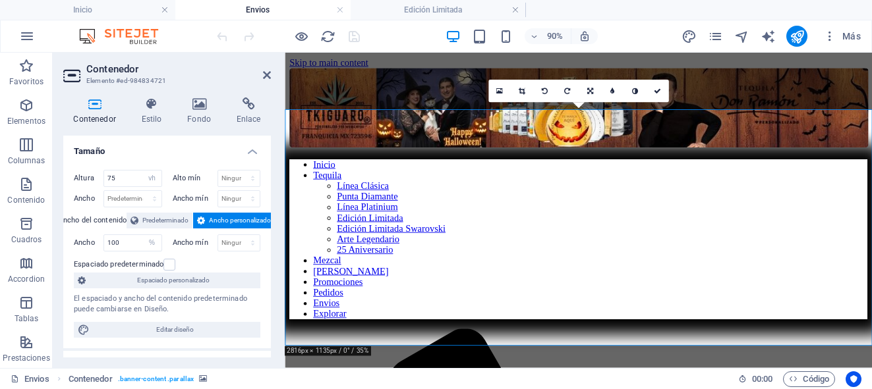
scroll to position [25, 0]
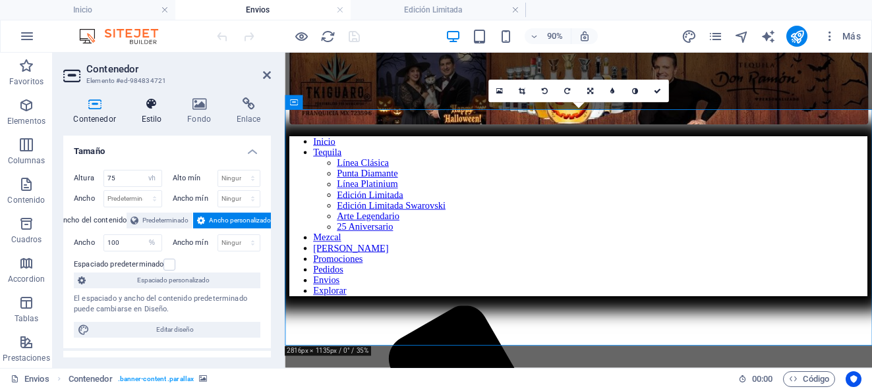
click at [157, 109] on icon at bounding box center [151, 104] width 41 height 13
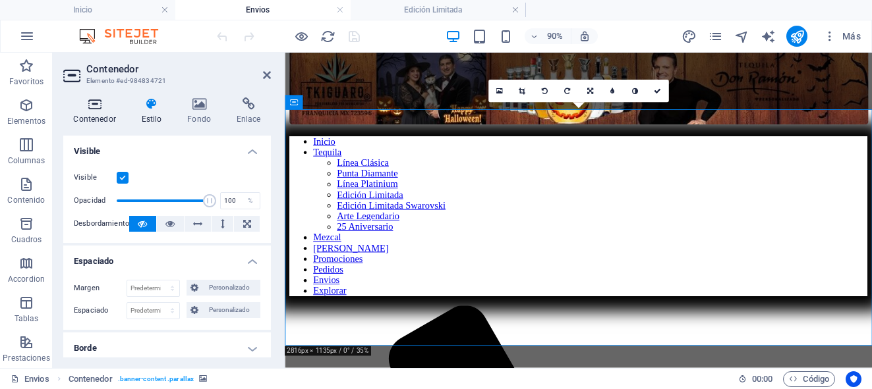
click at [109, 107] on icon at bounding box center [94, 104] width 63 height 13
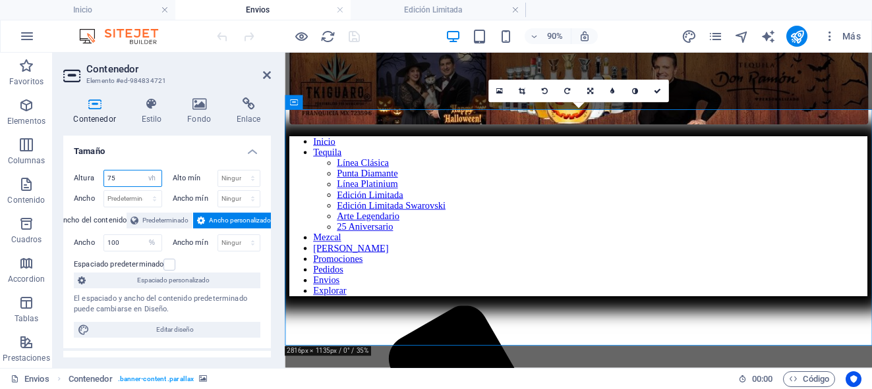
click at [134, 185] on input "75" at bounding box center [132, 179] width 57 height 16
click at [150, 180] on select "Predeterminado px rem % vh vw" at bounding box center [152, 179] width 18 height 16
select select "default"
select select "DISABLED_OPTION_VALUE"
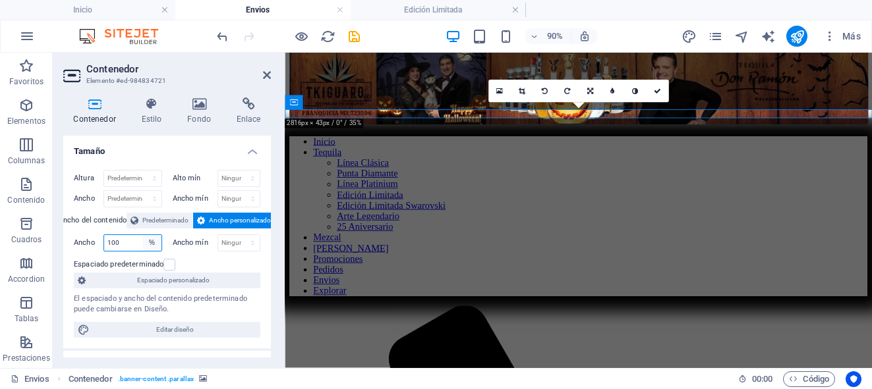
click at [153, 241] on select "Predeterminado px rem % em vh vw" at bounding box center [152, 243] width 18 height 16
select select "glrmm4ro5vo"
select select "DISABLED_OPTION_VALUE"
click at [406, 9] on h4 "Edición Limitada" at bounding box center [438, 10] width 175 height 14
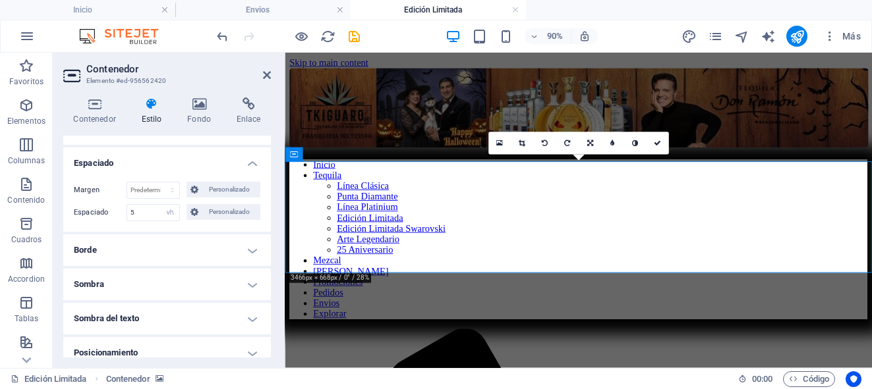
scroll to position [0, 0]
click at [105, 109] on icon at bounding box center [94, 104] width 63 height 13
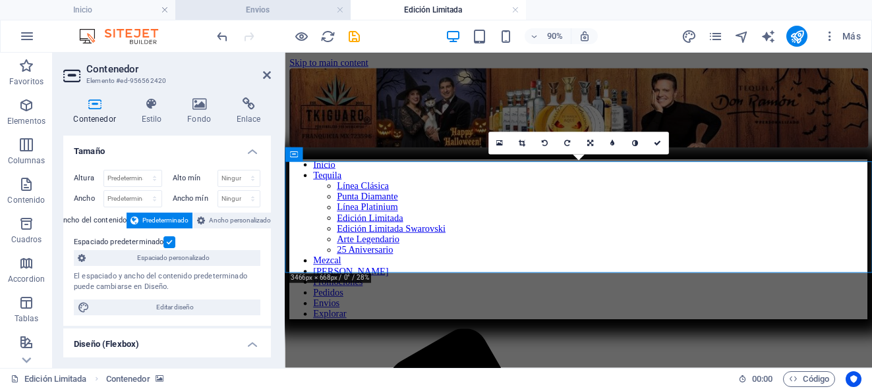
click at [285, 11] on h4 "Envios" at bounding box center [262, 10] width 175 height 14
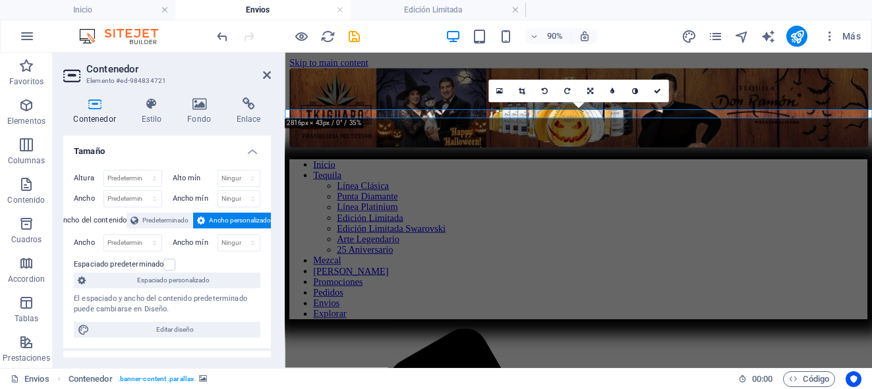
scroll to position [25, 0]
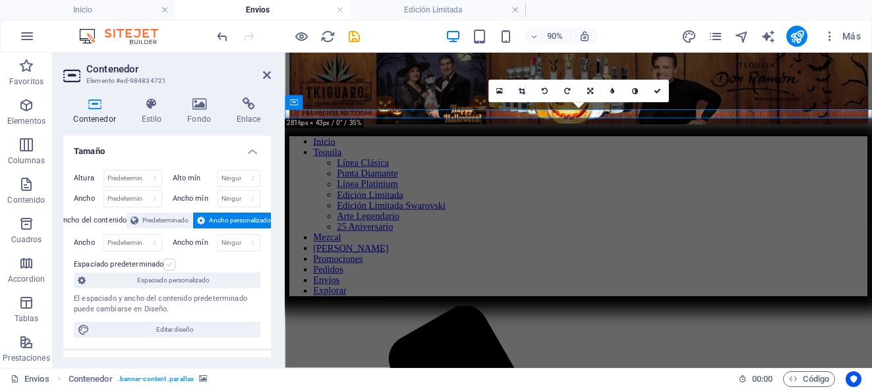
click at [167, 266] on label at bounding box center [169, 265] width 12 height 12
click at [0, 0] on input "Espaciado predeterminado" at bounding box center [0, 0] width 0 height 0
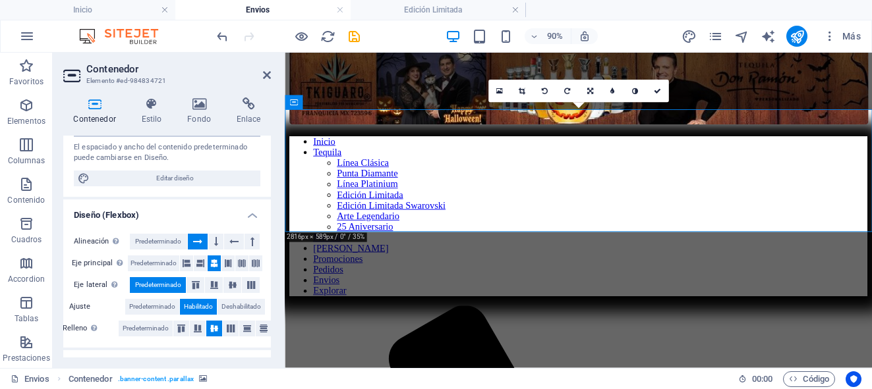
scroll to position [186, 0]
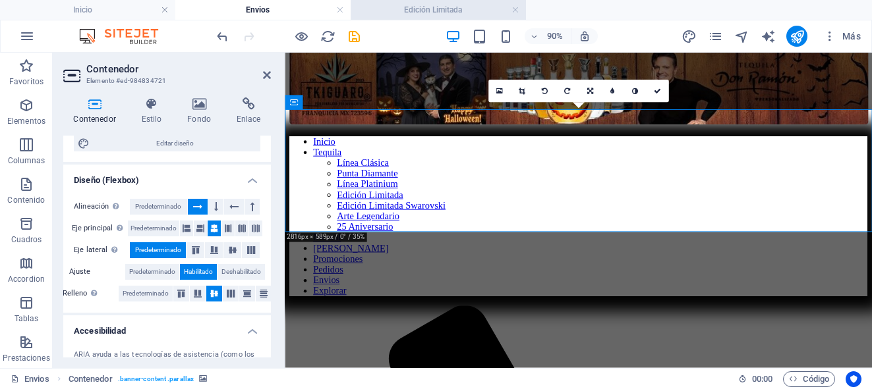
click at [418, 10] on h4 "Edición Limitada" at bounding box center [438, 10] width 175 height 14
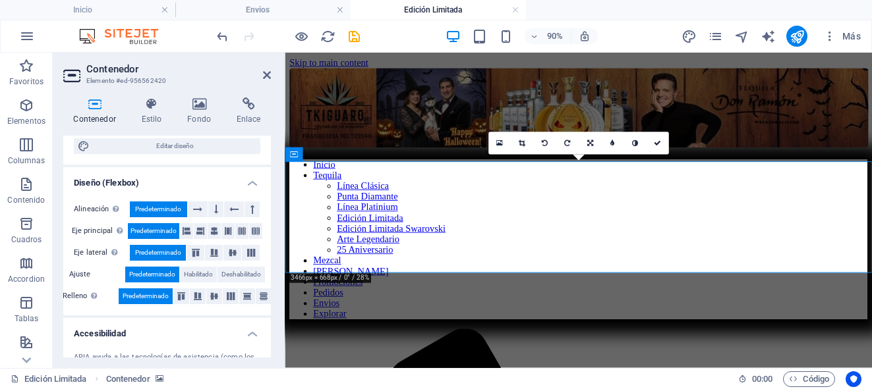
scroll to position [167, 0]
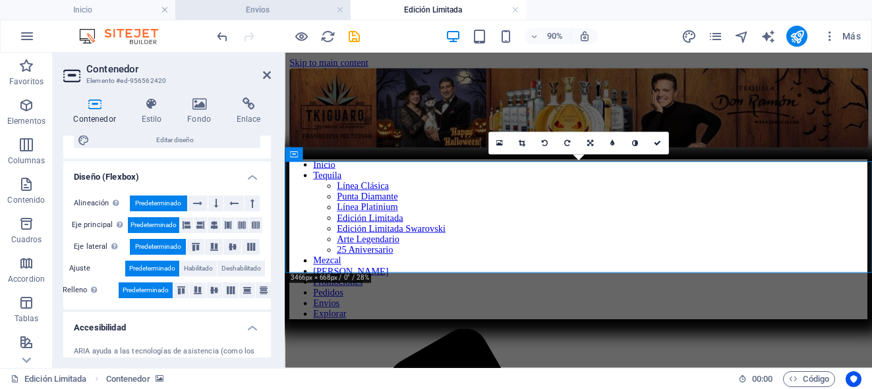
click at [292, 13] on h4 "Envios" at bounding box center [262, 10] width 175 height 14
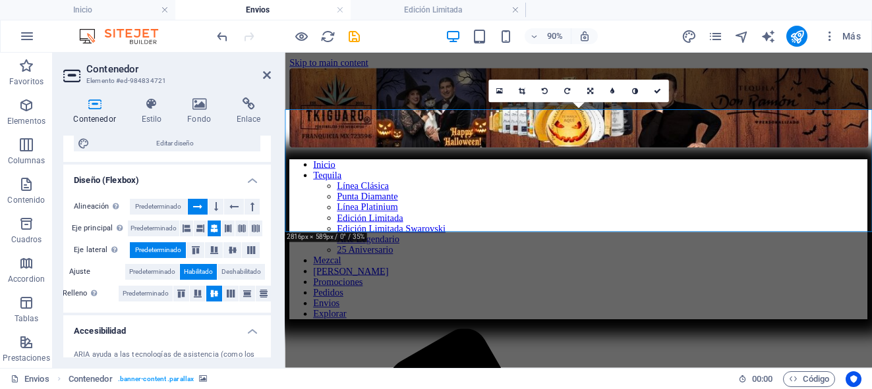
scroll to position [25, 0]
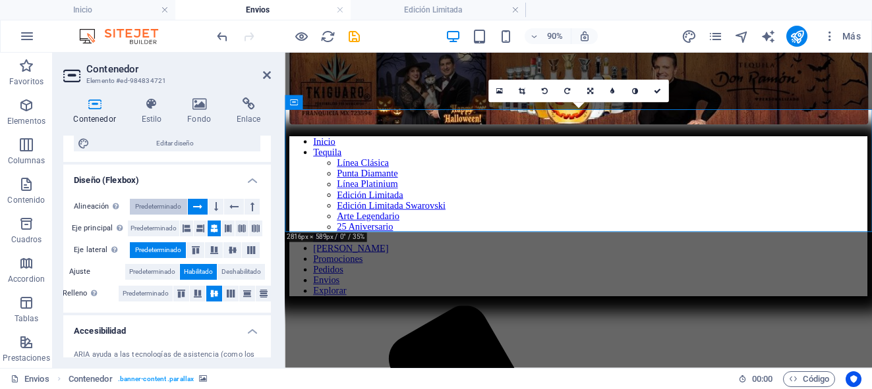
click at [156, 208] on span "Predeterminado" at bounding box center [158, 207] width 46 height 16
click at [150, 224] on span "Predeterminado" at bounding box center [153, 229] width 46 height 16
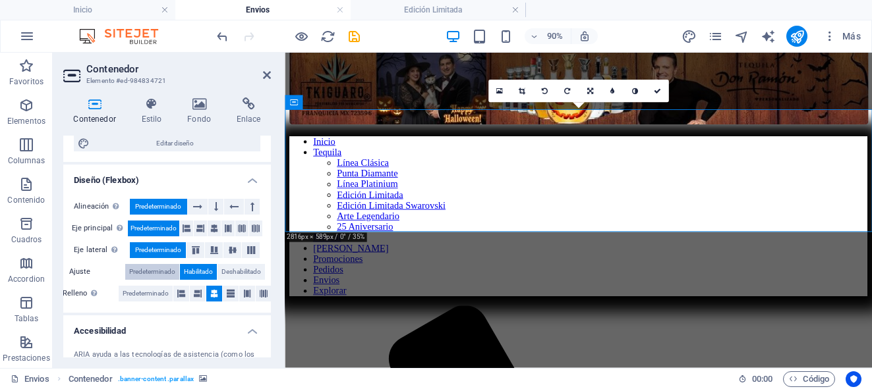
click at [140, 267] on span "Predeterminado" at bounding box center [152, 272] width 46 height 16
click at [138, 291] on span "Predeterminado" at bounding box center [146, 294] width 46 height 16
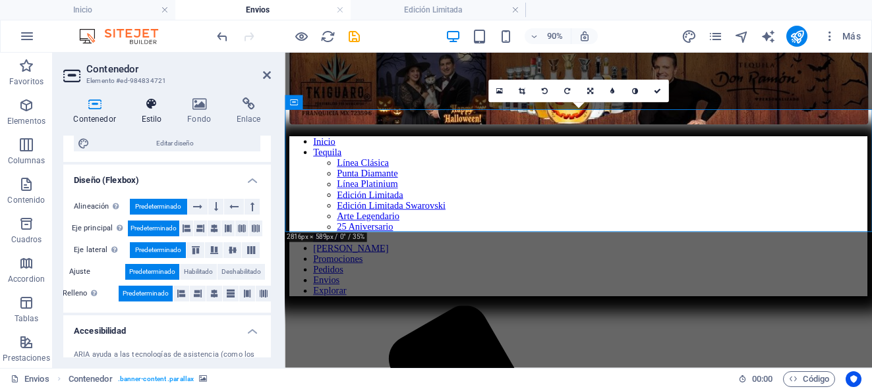
click at [155, 114] on h4 "Estilo" at bounding box center [154, 112] width 46 height 28
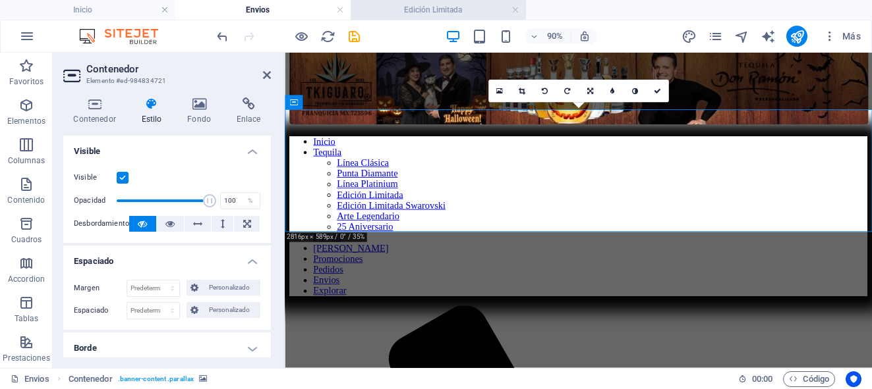
click at [416, 17] on li "Edición Limitada" at bounding box center [438, 10] width 175 height 20
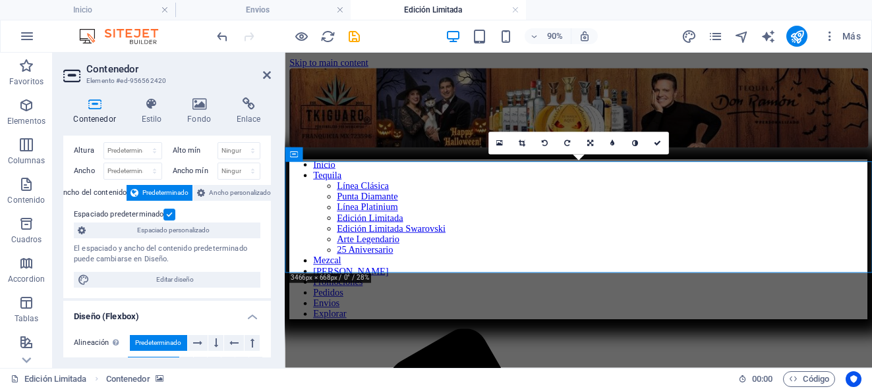
scroll to position [0, 0]
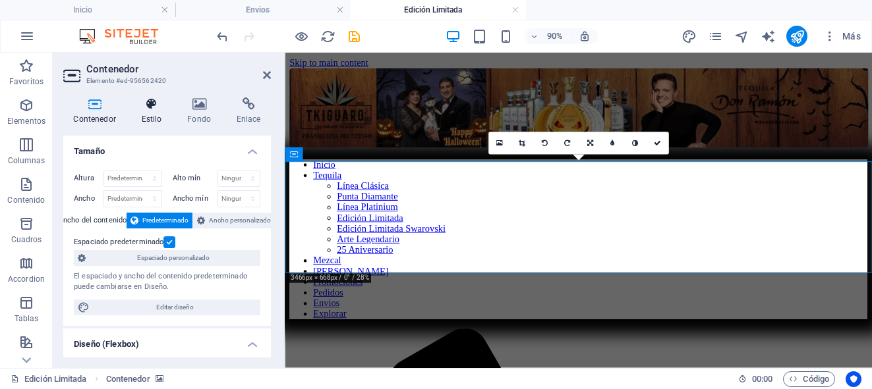
click at [151, 109] on icon at bounding box center [151, 104] width 41 height 13
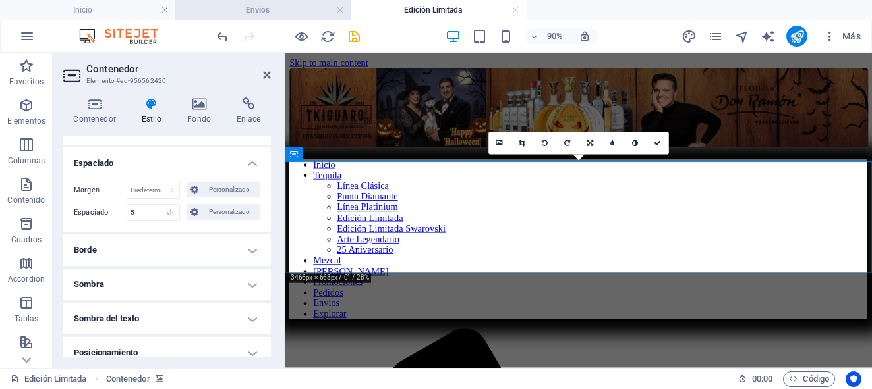
click at [296, 12] on h4 "Envios" at bounding box center [262, 10] width 175 height 14
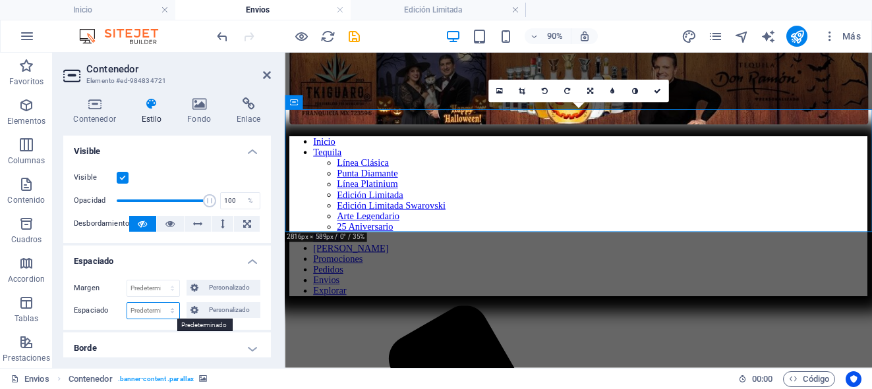
click at [170, 314] on select "Predeterminado px rem % vh vw Personalizado" at bounding box center [153, 311] width 52 height 16
select select "vh"
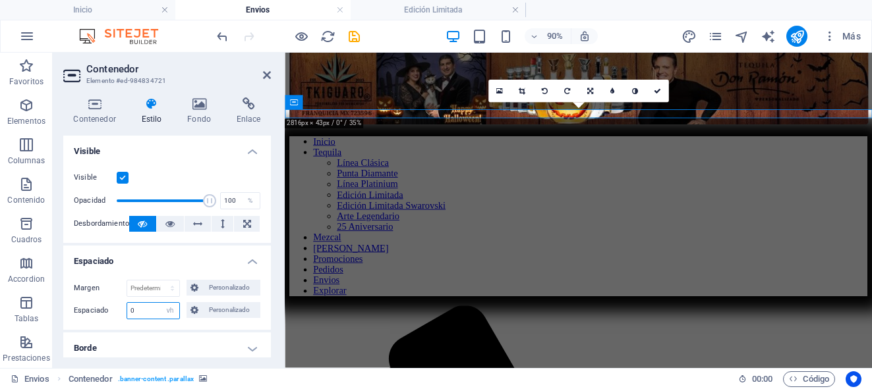
type input "5"
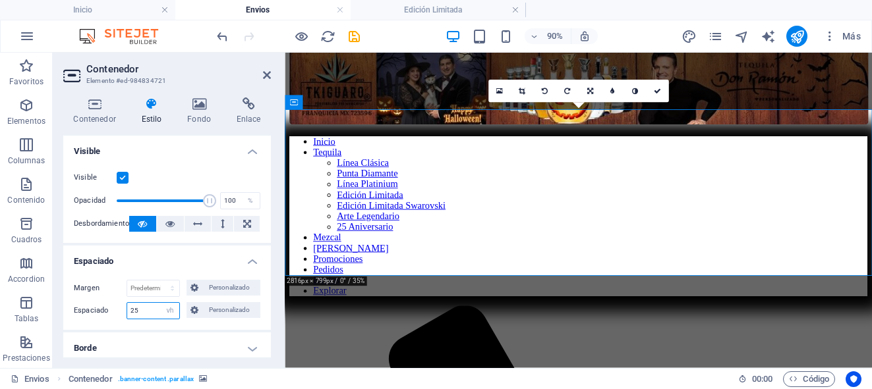
type input "2"
type input "30"
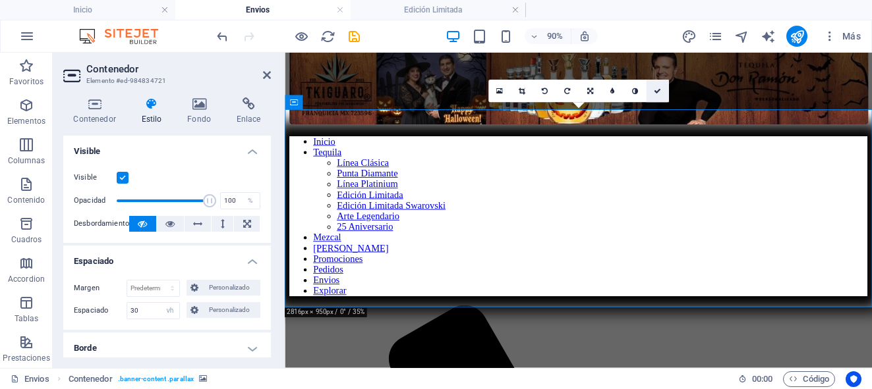
click at [660, 88] on icon at bounding box center [657, 91] width 7 height 7
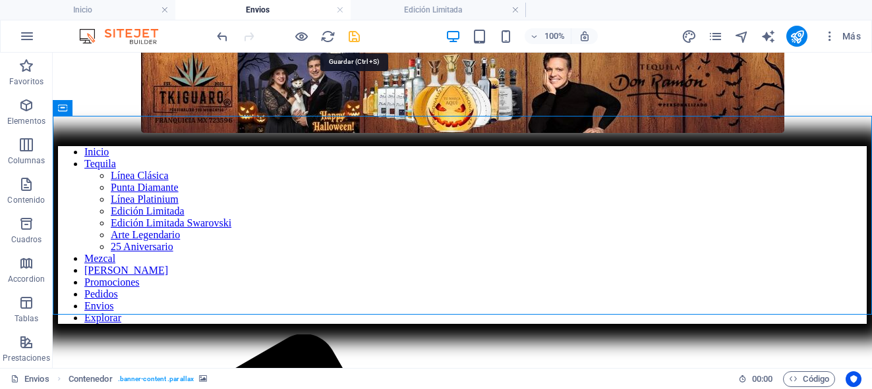
click at [351, 37] on icon "save" at bounding box center [354, 36] width 15 height 15
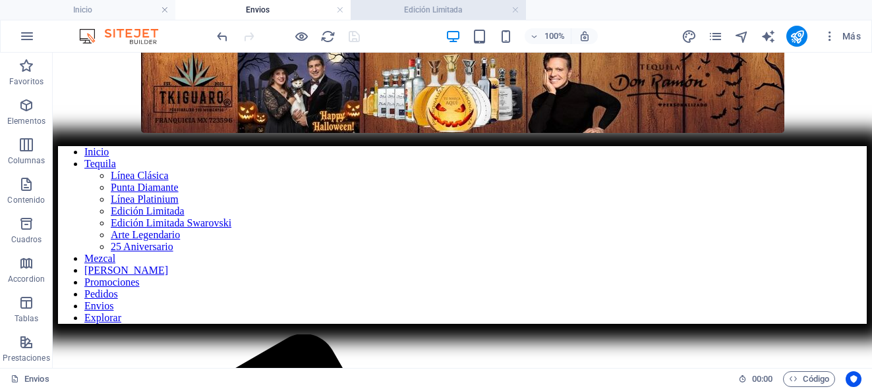
click at [416, 7] on h4 "Edición Limitada" at bounding box center [438, 10] width 175 height 14
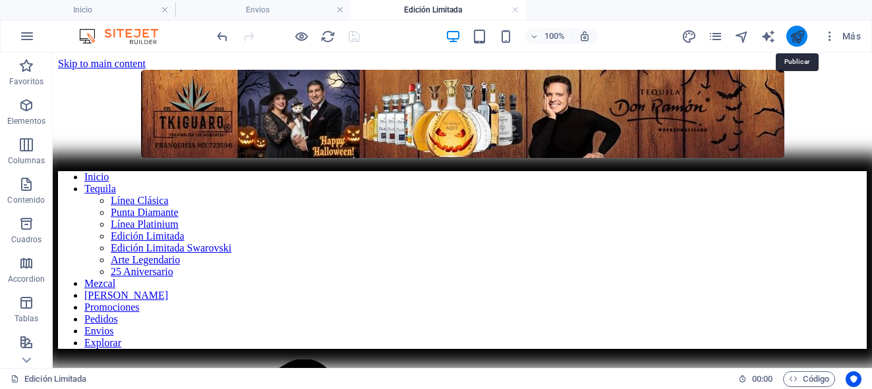
click at [795, 39] on icon "publish" at bounding box center [796, 36] width 15 height 15
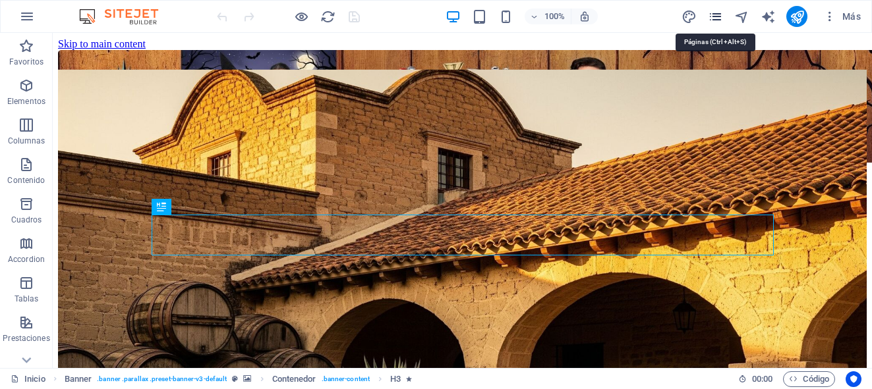
click at [713, 18] on icon "pages" at bounding box center [715, 16] width 15 height 15
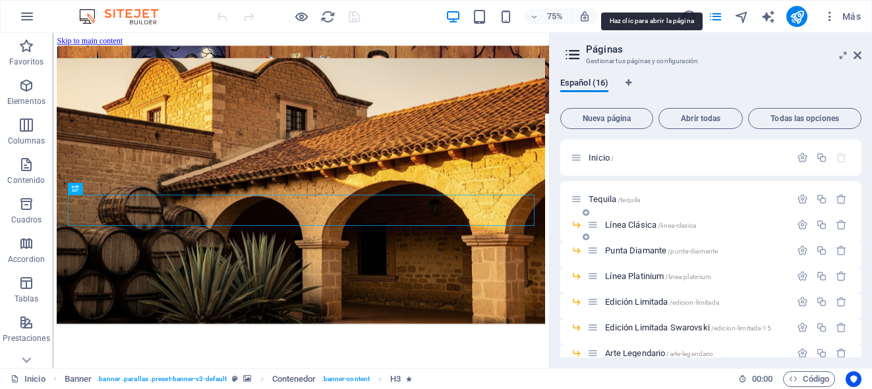
scroll to position [335, 0]
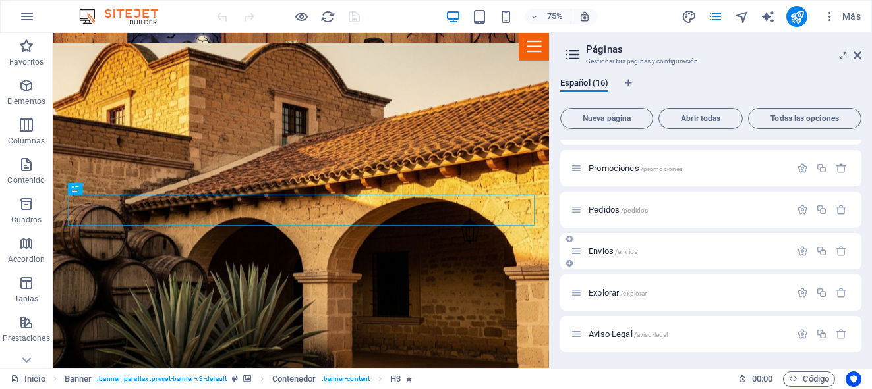
click at [601, 253] on span "Envios /envios" at bounding box center [612, 251] width 49 height 10
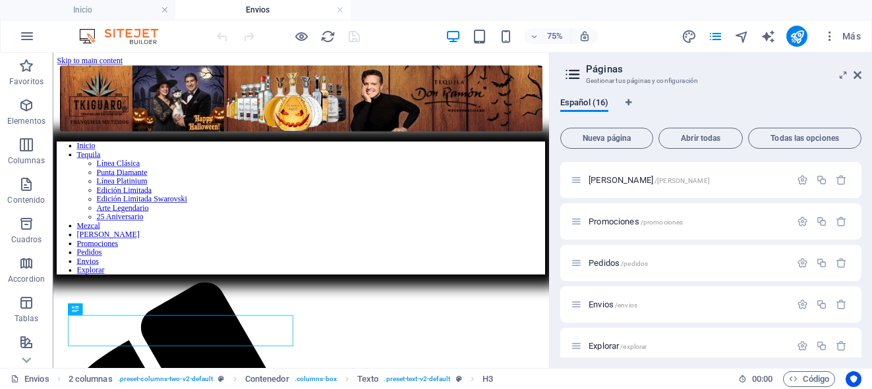
scroll to position [0, 0]
click at [859, 79] on icon at bounding box center [857, 75] width 8 height 11
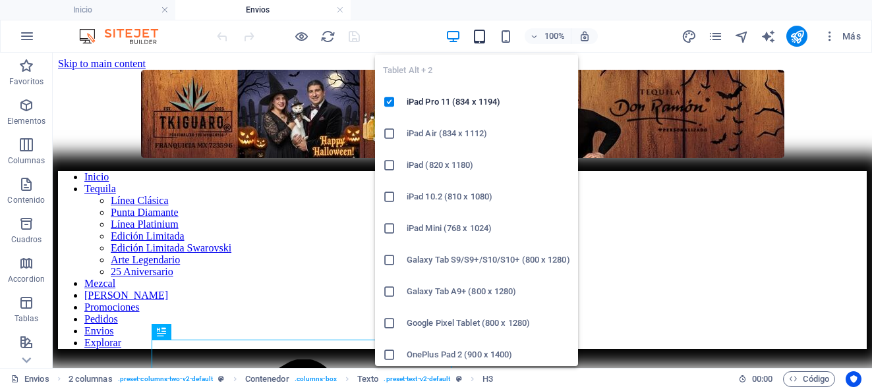
click at [478, 36] on icon "button" at bounding box center [479, 36] width 15 height 15
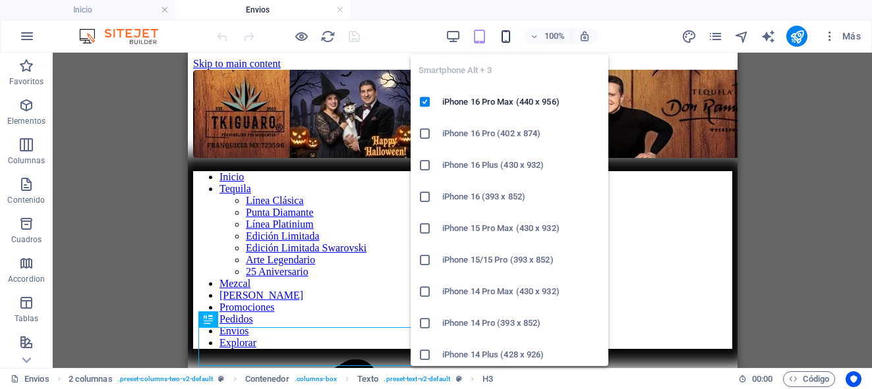
click at [505, 41] on icon "button" at bounding box center [505, 36] width 15 height 15
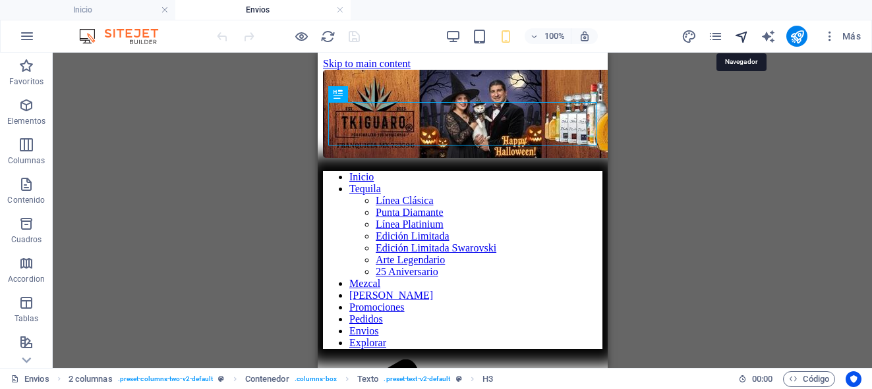
click at [742, 40] on icon "navigator" at bounding box center [741, 36] width 15 height 15
select select "17173258-es"
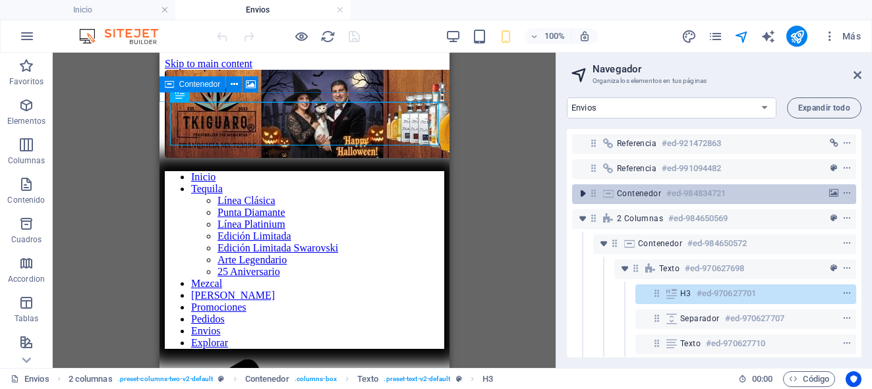
click at [579, 196] on icon "toggle-expand" at bounding box center [582, 193] width 13 height 13
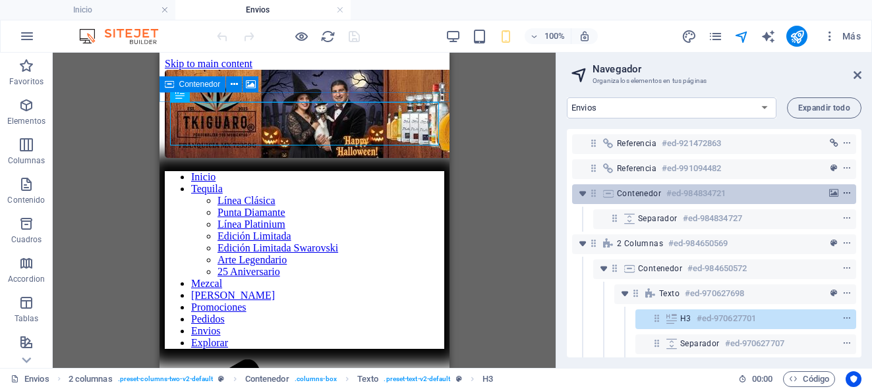
click at [843, 196] on icon "context-menu" at bounding box center [846, 193] width 9 height 9
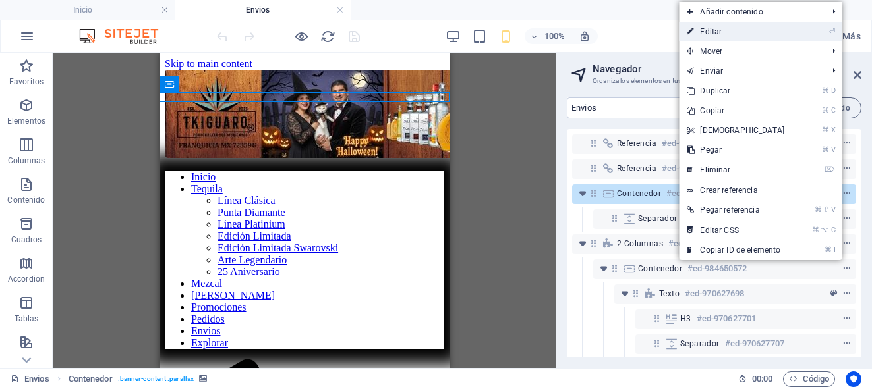
click at [728, 29] on link "⏎ Editar" at bounding box center [735, 32] width 113 height 20
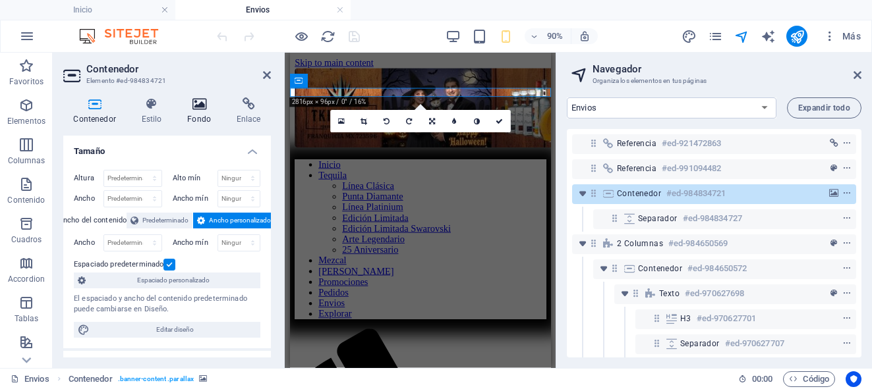
click at [201, 117] on h4 "Fondo" at bounding box center [201, 112] width 49 height 28
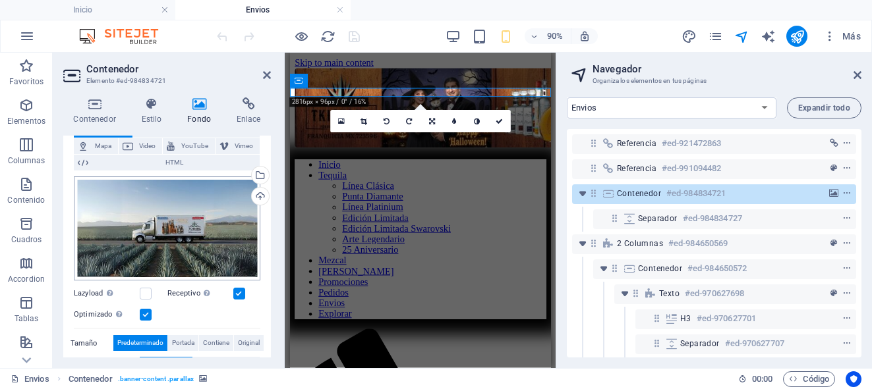
scroll to position [38, 0]
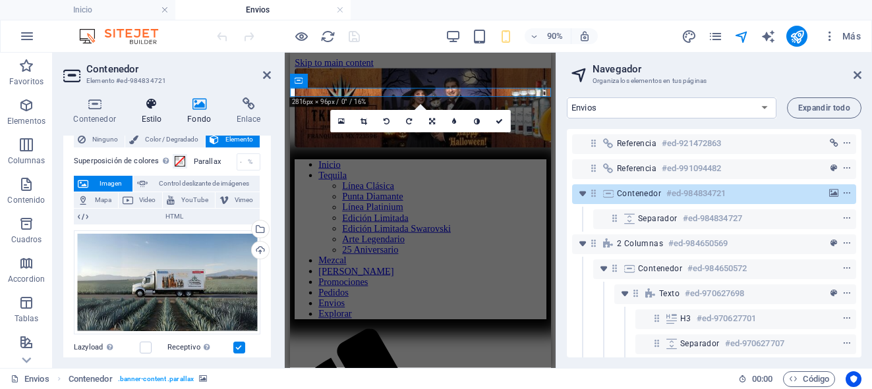
click at [151, 108] on icon at bounding box center [151, 104] width 41 height 13
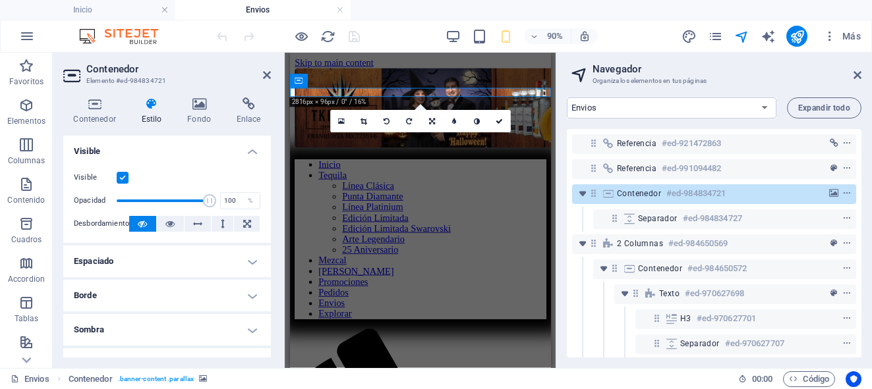
click at [248, 261] on h4 "Espaciado" at bounding box center [167, 262] width 208 height 32
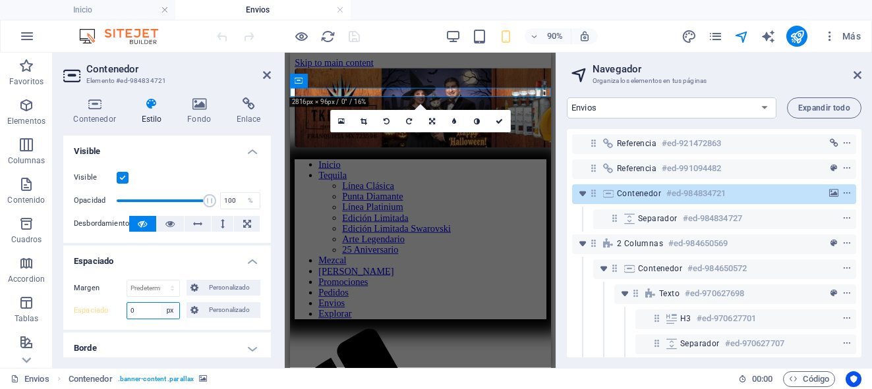
click at [171, 314] on select "Predeterminado px rem % vh vw Personalizado" at bounding box center [170, 311] width 18 height 16
select select "vh"
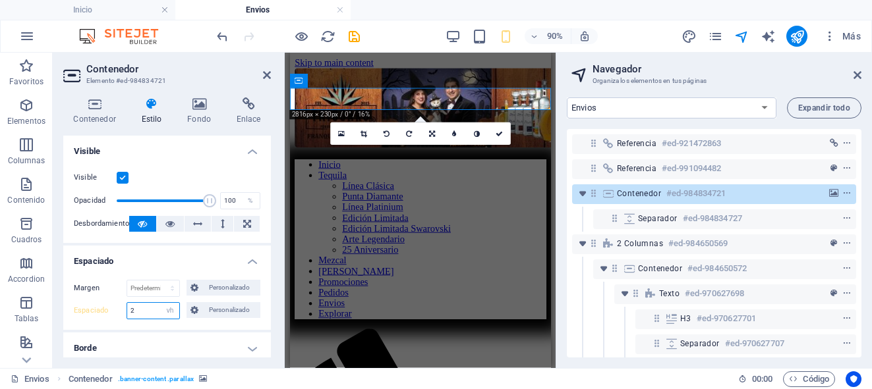
type input "25"
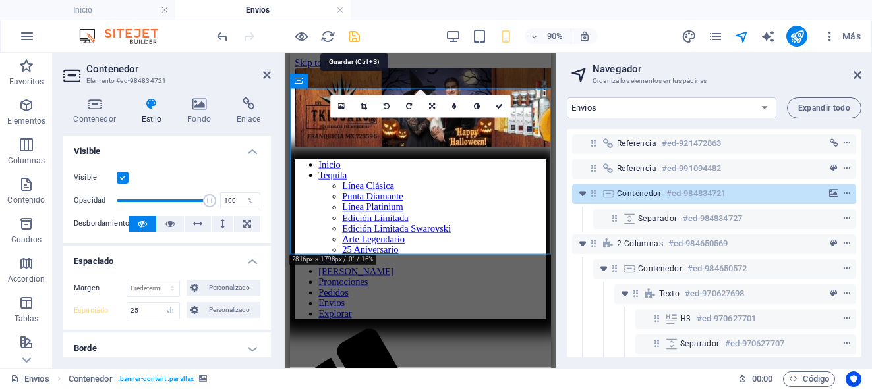
click at [360, 34] on icon "save" at bounding box center [354, 36] width 15 height 15
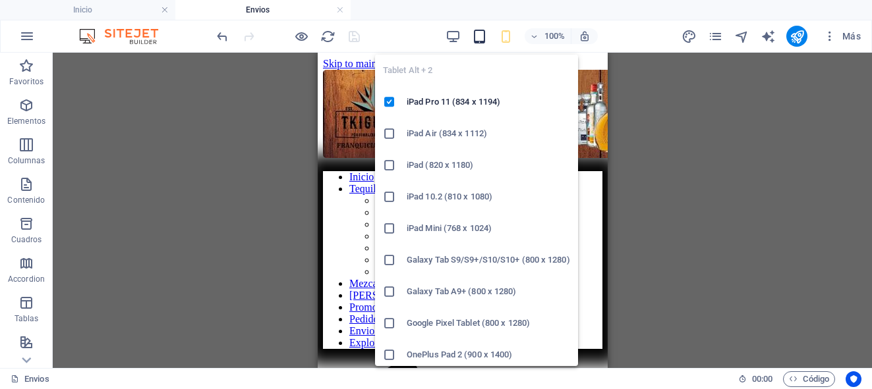
click at [480, 37] on icon "button" at bounding box center [479, 36] width 15 height 15
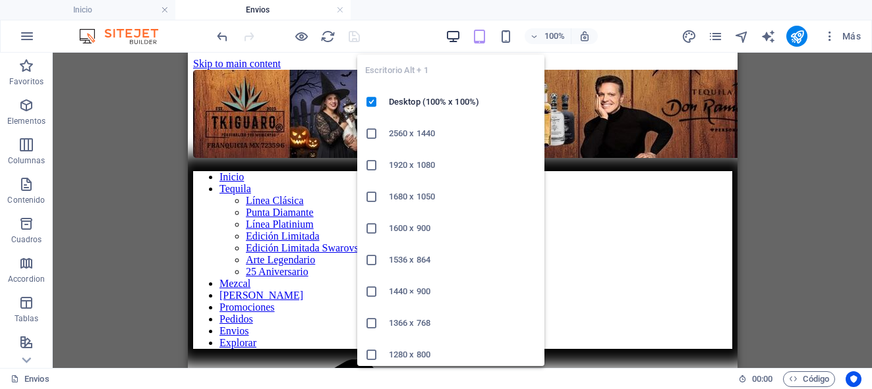
click at [450, 38] on icon "button" at bounding box center [452, 36] width 15 height 15
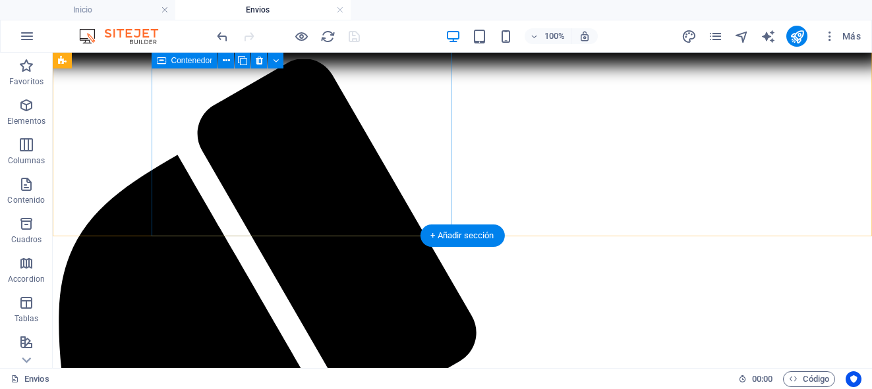
scroll to position [319, 0]
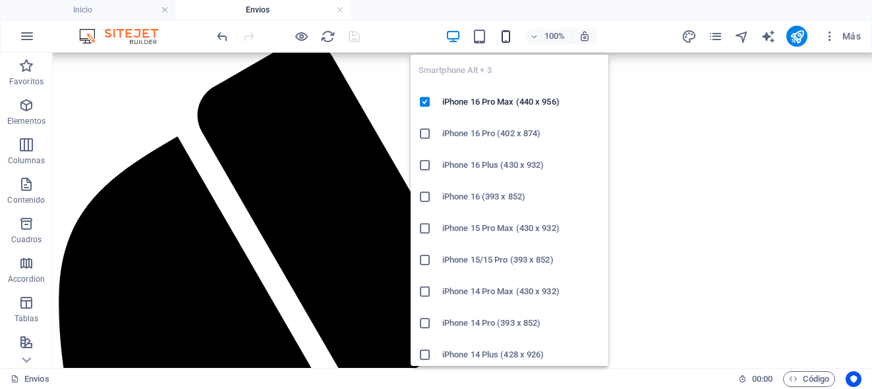
click at [510, 36] on icon "button" at bounding box center [505, 36] width 15 height 15
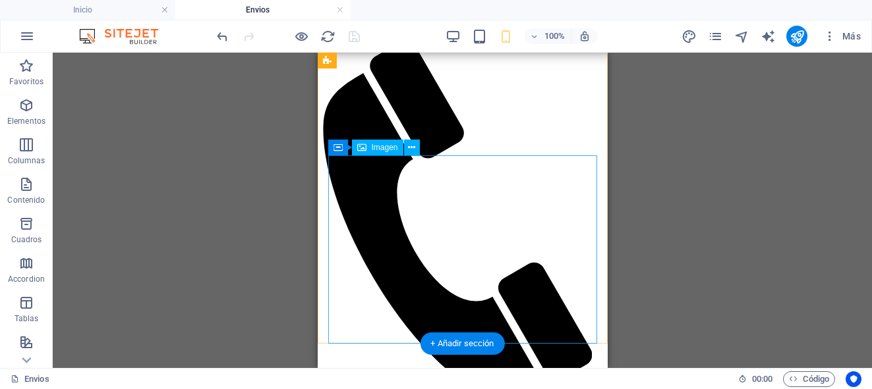
scroll to position [0, 0]
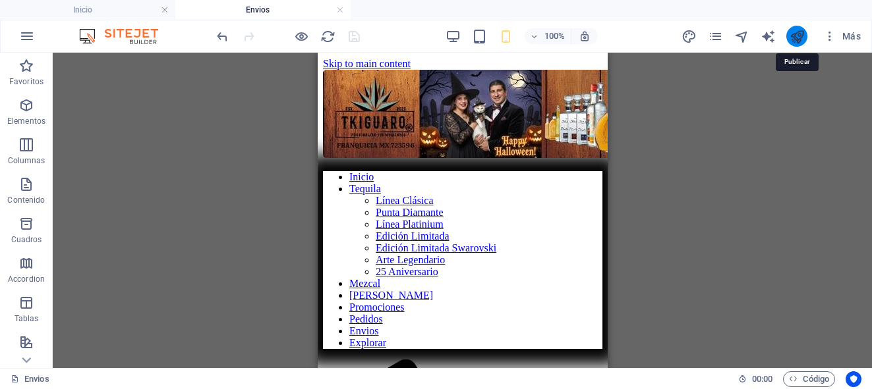
click at [800, 36] on icon "publish" at bounding box center [796, 36] width 15 height 15
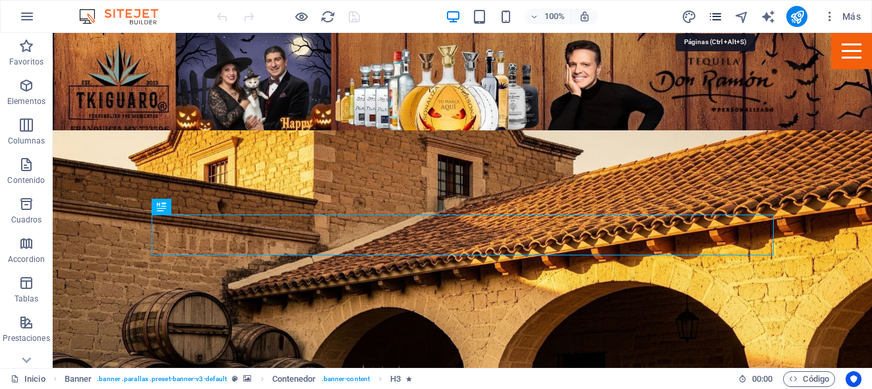
click at [720, 14] on icon "pages" at bounding box center [715, 16] width 15 height 15
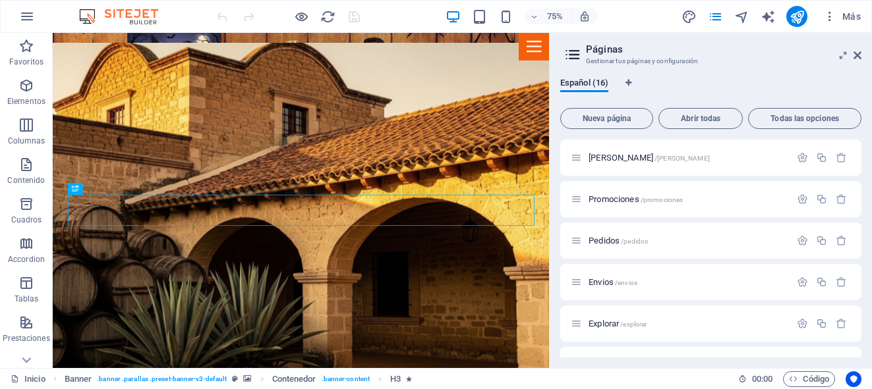
scroll to position [335, 0]
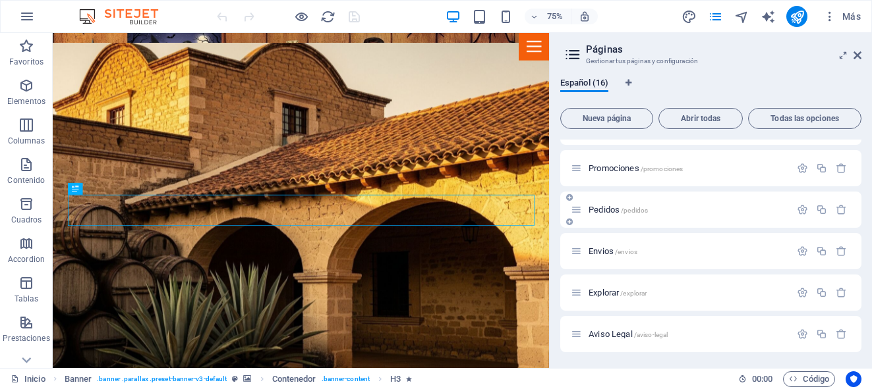
click at [596, 214] on div "Pedidos /pedidos" at bounding box center [680, 209] width 219 height 15
click at [603, 212] on span "Pedidos /pedidos" at bounding box center [617, 210] width 59 height 10
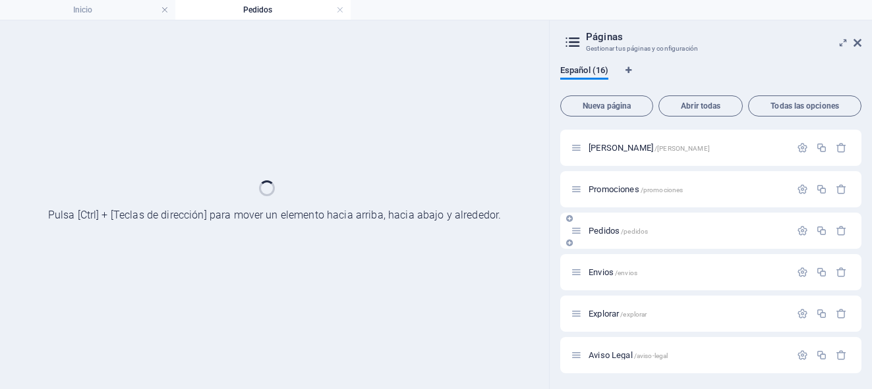
scroll to position [302, 0]
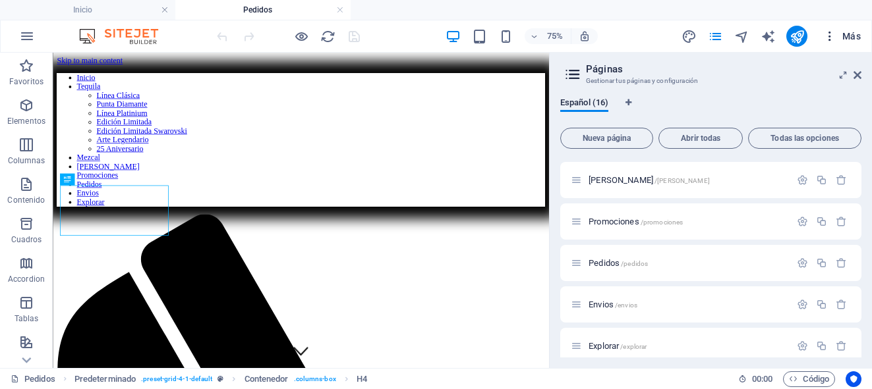
click at [857, 42] on span "Más" at bounding box center [842, 36] width 38 height 13
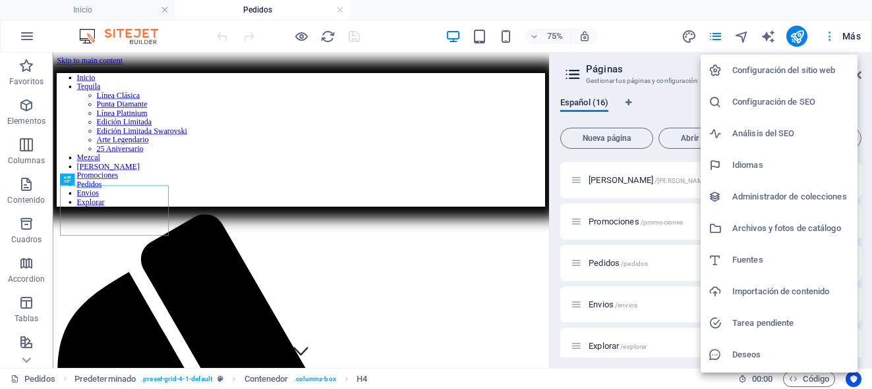
scroll to position [435, 0]
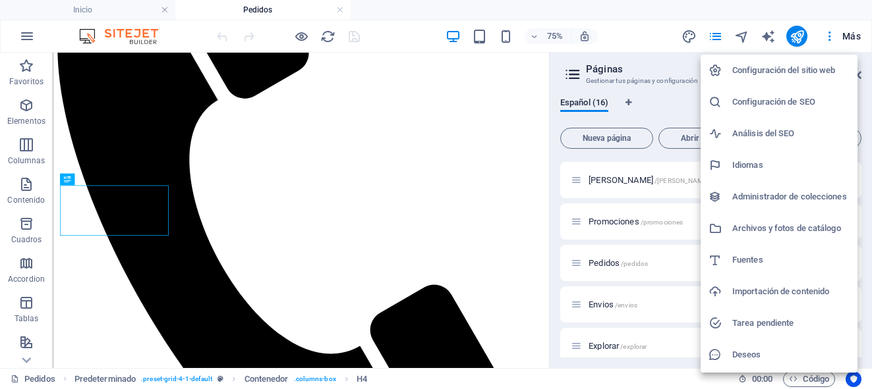
click at [540, 153] on div at bounding box center [436, 194] width 872 height 389
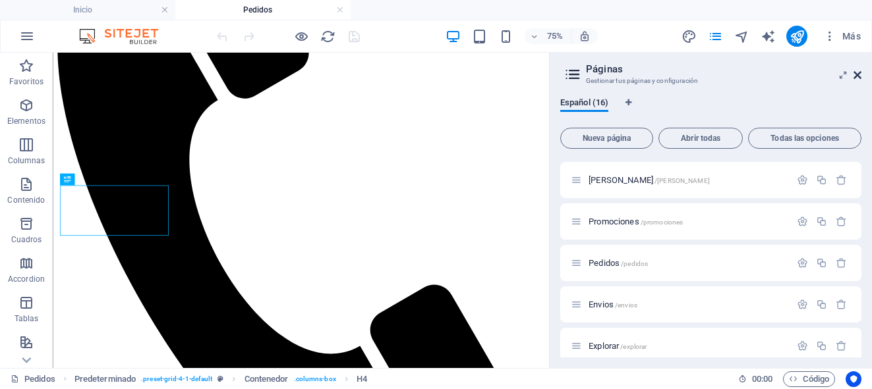
click at [857, 75] on icon at bounding box center [857, 75] width 8 height 11
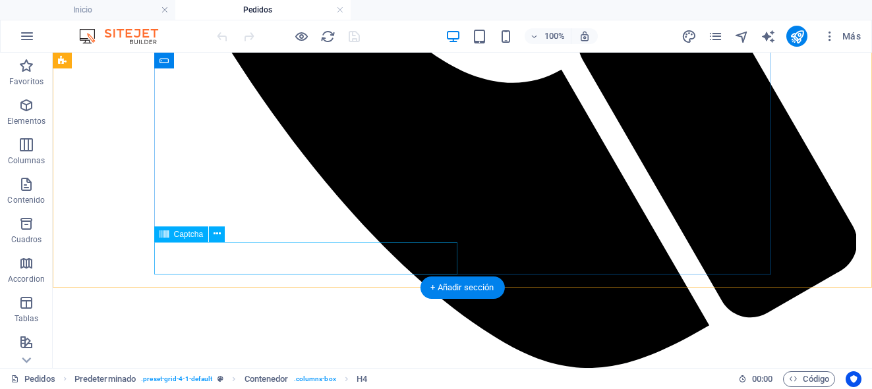
scroll to position [961, 0]
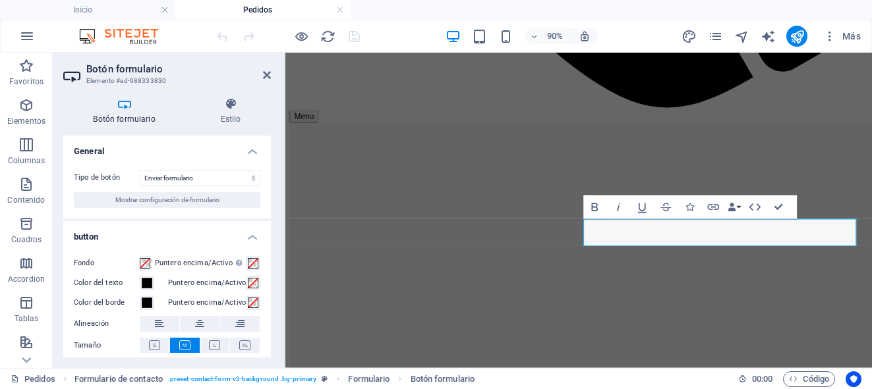
scroll to position [78, 0]
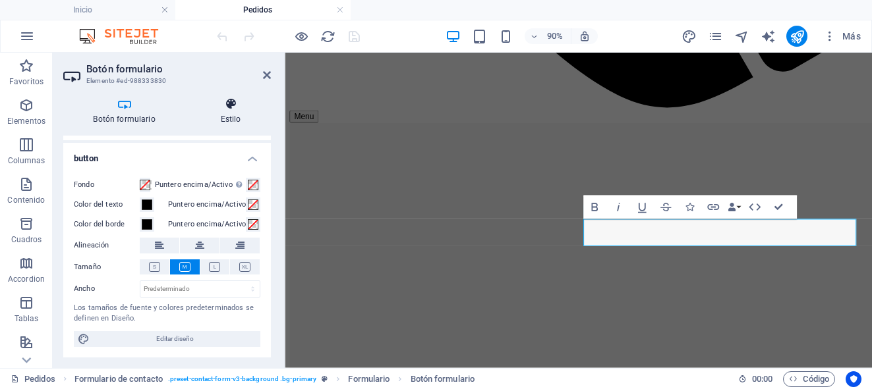
click at [227, 116] on h4 "Estilo" at bounding box center [230, 112] width 80 height 28
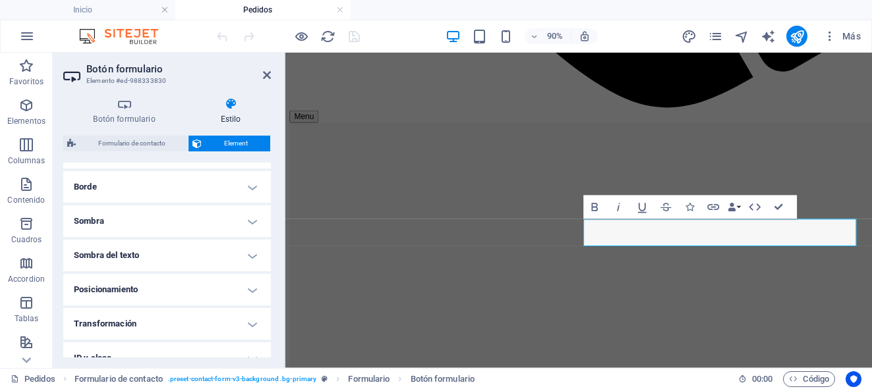
scroll to position [373, 0]
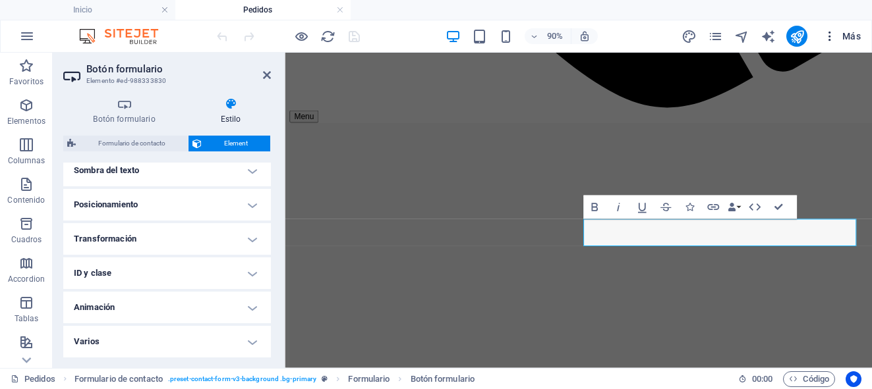
click at [853, 30] on span "Más" at bounding box center [842, 36] width 38 height 13
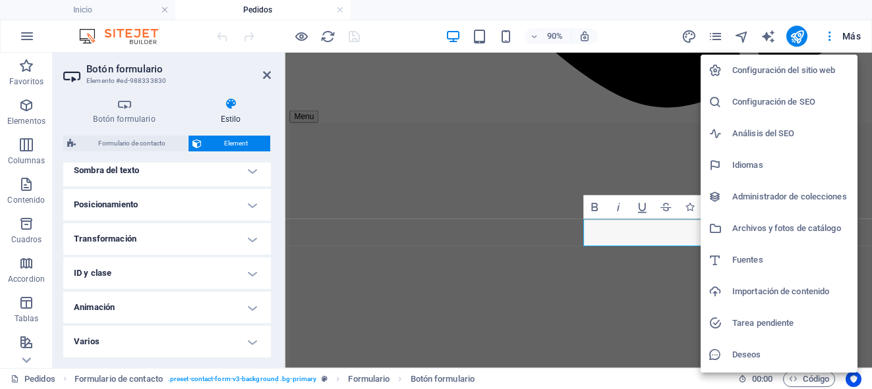
click at [818, 71] on h6 "Configuración del sitio web" at bounding box center [790, 71] width 117 height 16
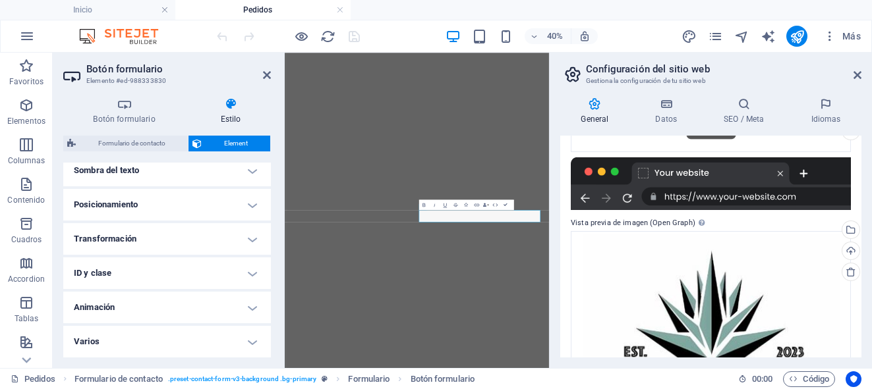
scroll to position [0, 0]
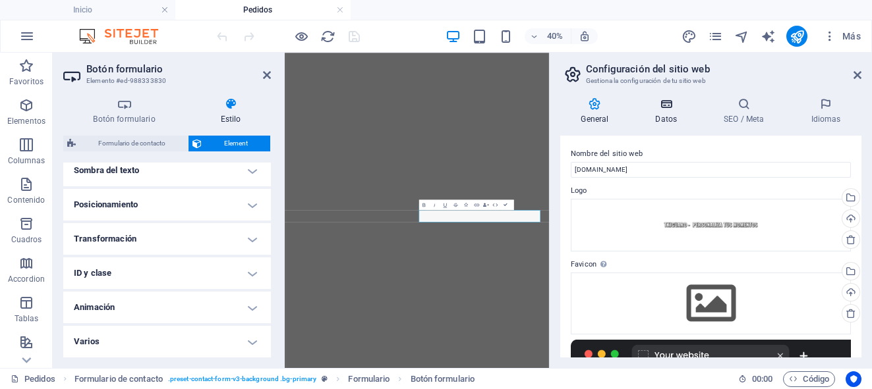
click at [668, 115] on h4 "Datos" at bounding box center [669, 112] width 69 height 28
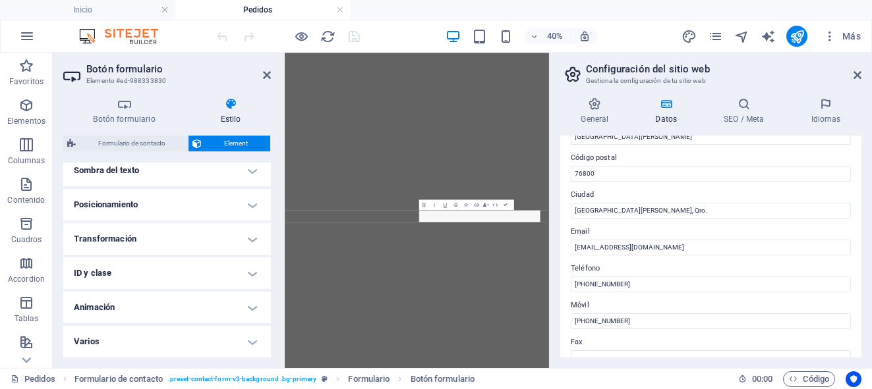
scroll to position [180, 0]
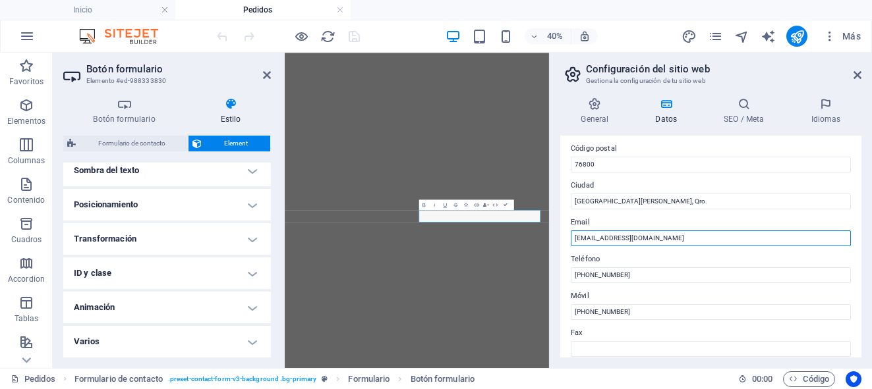
click at [597, 239] on input "[EMAIL_ADDRESS][DOMAIN_NAME]" at bounding box center [711, 239] width 280 height 16
type input "[EMAIL_ADDRESS][DOMAIN_NAME]"
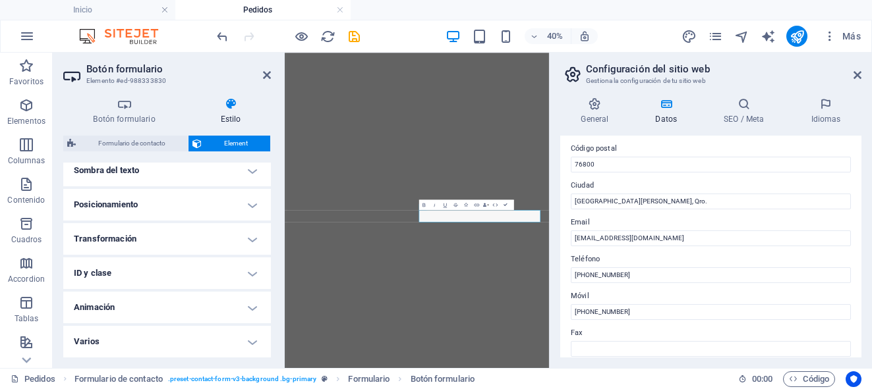
click at [714, 253] on label "Teléfono" at bounding box center [711, 260] width 280 height 16
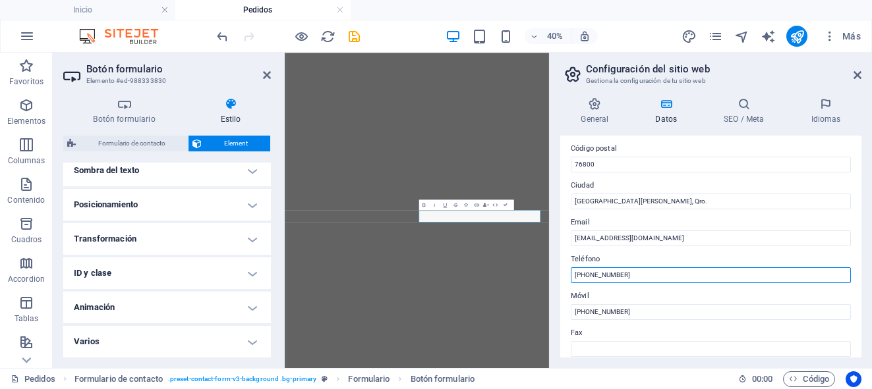
click at [714, 268] on input "[PHONE_NUMBER]" at bounding box center [711, 276] width 280 height 16
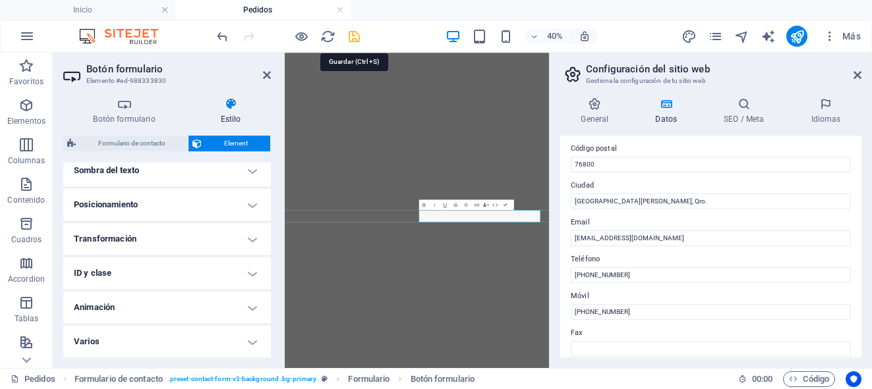
click at [359, 38] on icon "save" at bounding box center [354, 36] width 15 height 15
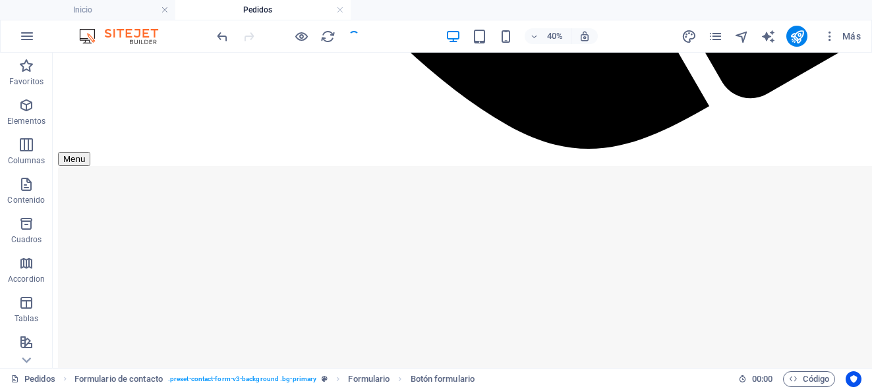
scroll to position [961, 0]
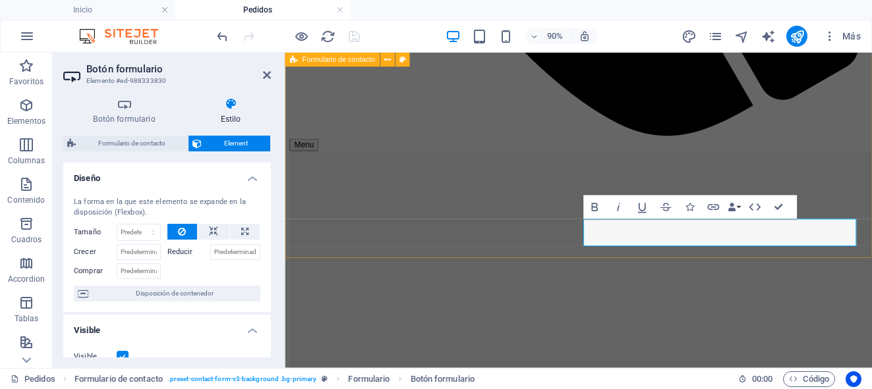
scroll to position [992, 0]
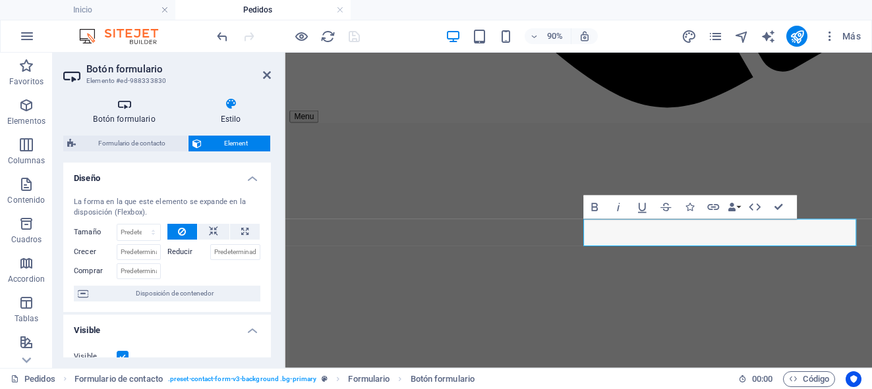
click at [153, 117] on h4 "Botón formulario" at bounding box center [126, 112] width 127 height 28
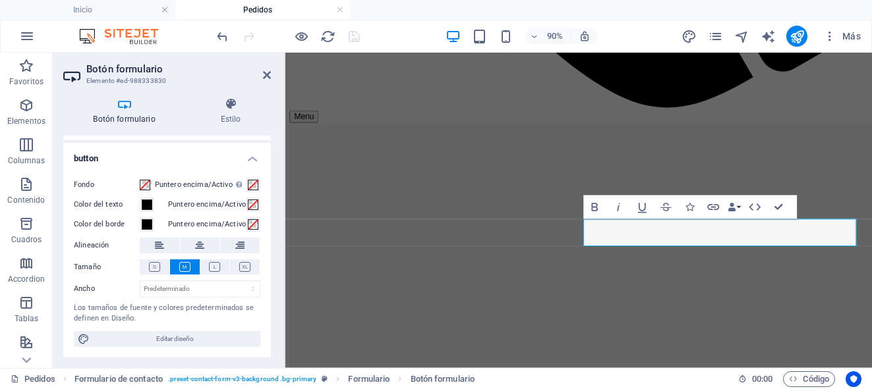
scroll to position [0, 0]
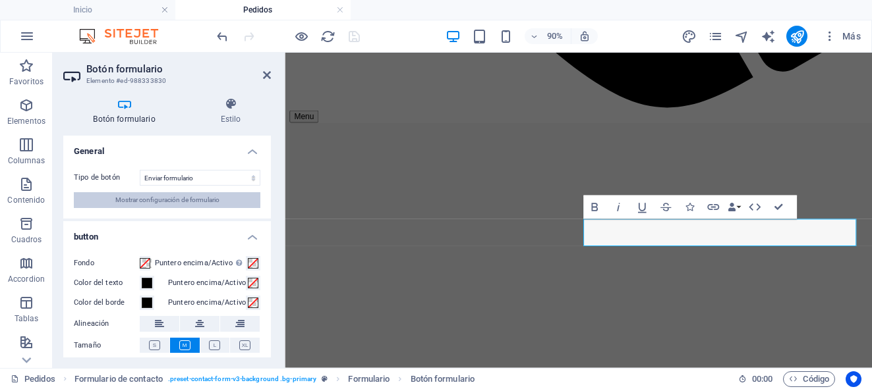
click at [127, 202] on span "Mostrar configuración de formulario" at bounding box center [167, 200] width 104 height 16
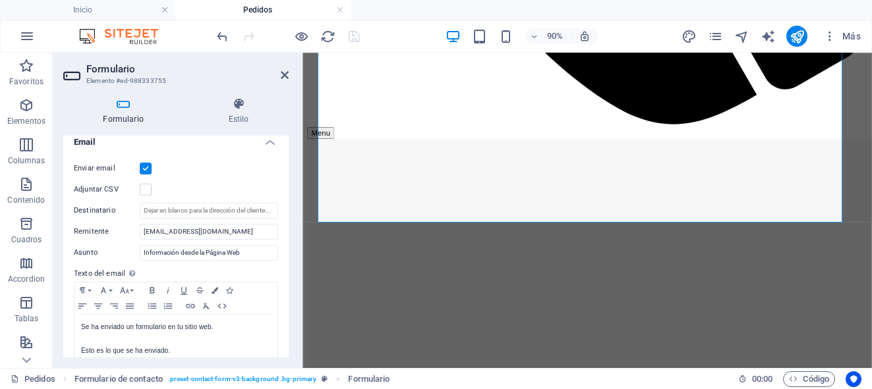
scroll to position [1011, 0]
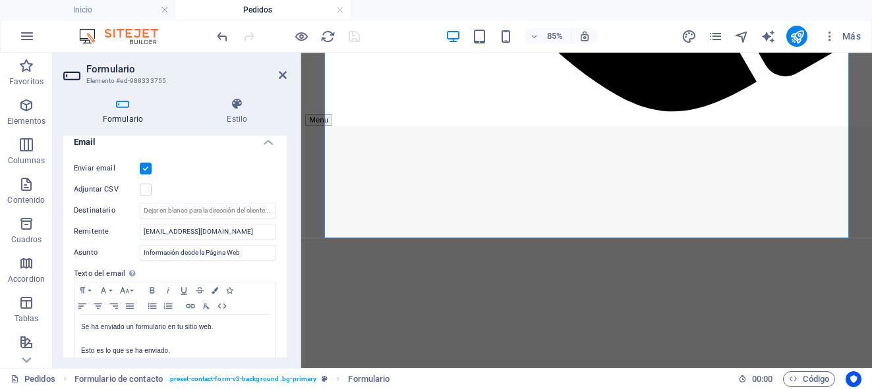
drag, startPoint x: 283, startPoint y: 221, endPoint x: 302, endPoint y: 221, distance: 19.1
click at [302, 221] on div "Formulario Elemento #ed-988333755 Formulario Estilo General Nombre Define un no…" at bounding box center [462, 211] width 819 height 316
click at [797, 36] on icon "publish" at bounding box center [796, 36] width 15 height 15
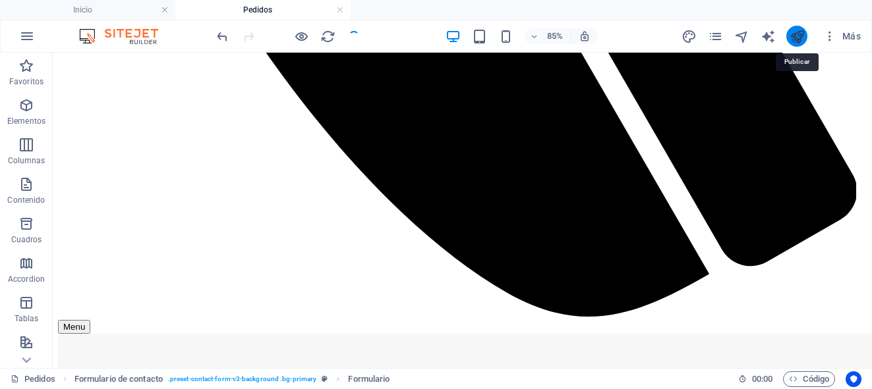
scroll to position [961, 0]
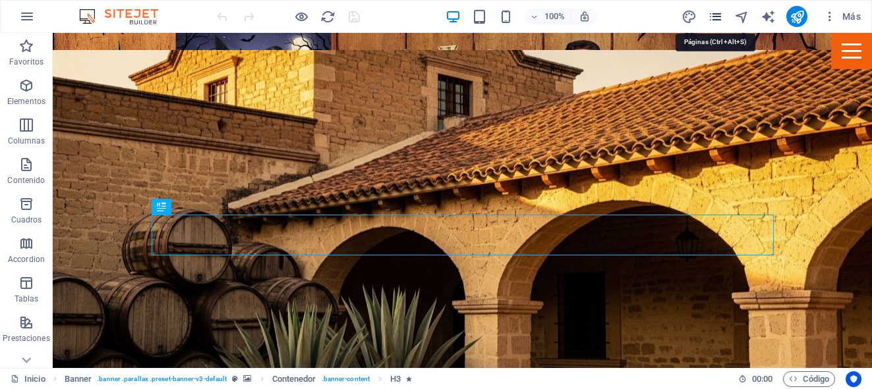
click at [722, 18] on icon "pages" at bounding box center [715, 16] width 15 height 15
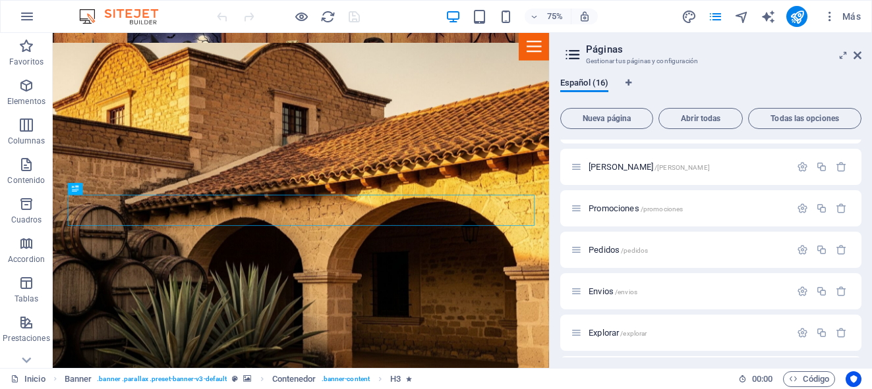
scroll to position [335, 0]
click at [596, 209] on span "Pedidos /pedidos" at bounding box center [617, 210] width 59 height 10
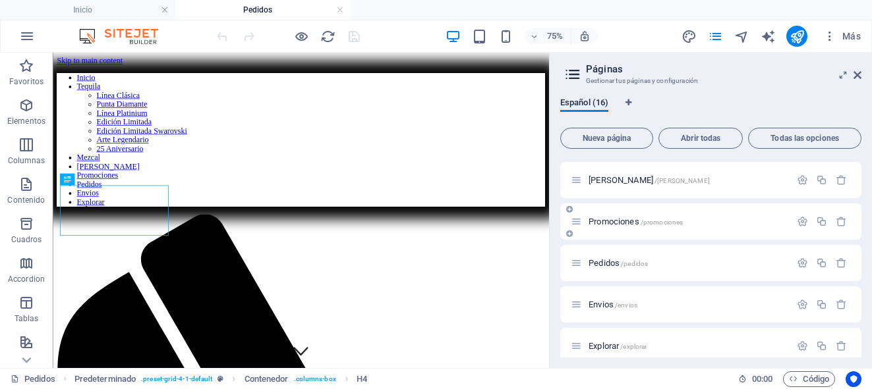
scroll to position [435, 0]
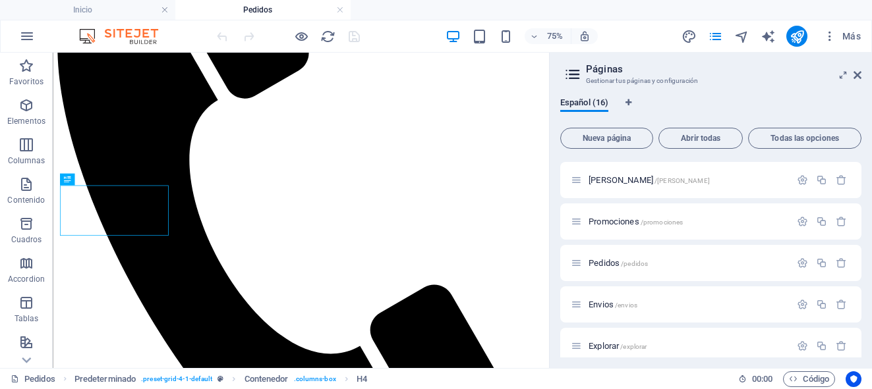
click at [861, 77] on aside "Páginas Gestionar tus páginas y configuración Español (16) Nueva página Abrir t…" at bounding box center [710, 211] width 323 height 316
click at [858, 77] on icon at bounding box center [857, 75] width 8 height 11
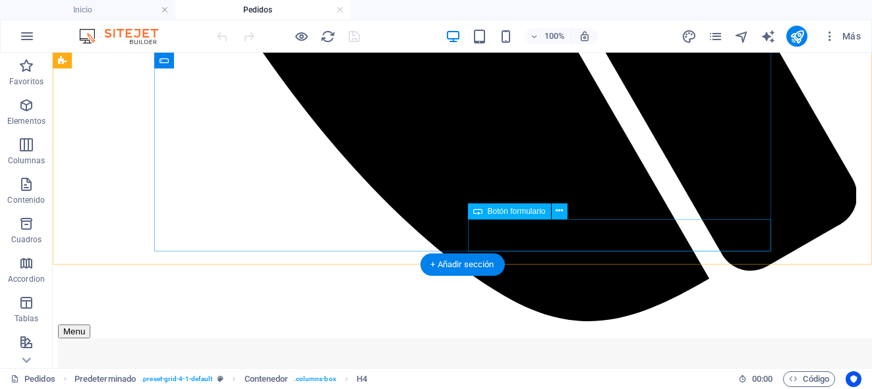
scroll to position [972, 0]
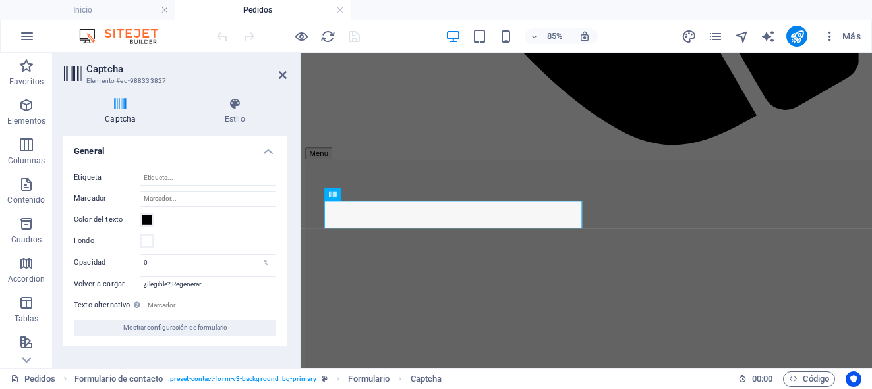
scroll to position [1022, 0]
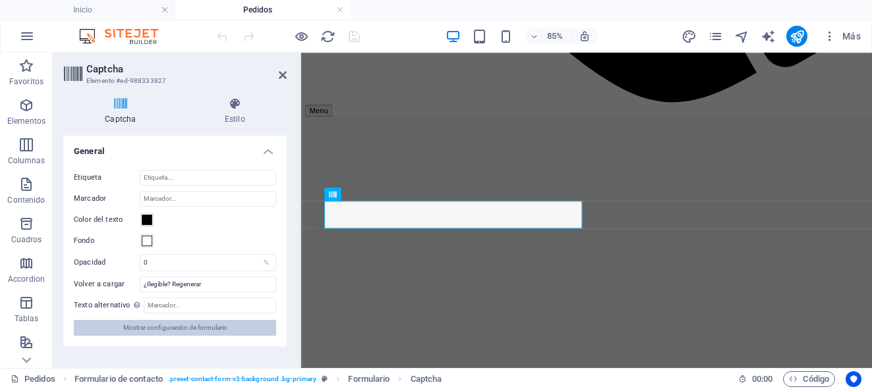
click at [236, 331] on button "Mostrar configuración de formulario" at bounding box center [175, 328] width 202 height 16
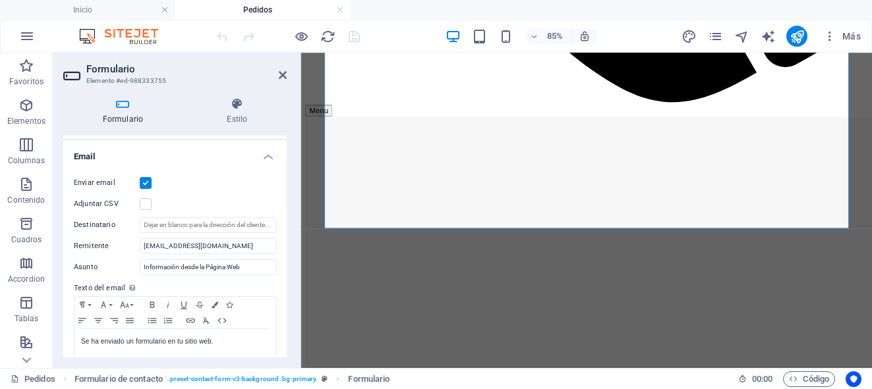
scroll to position [335, 0]
drag, startPoint x: 243, startPoint y: 243, endPoint x: 141, endPoint y: 244, distance: 102.2
click at [141, 244] on input "[EMAIL_ADDRESS][DOMAIN_NAME]" at bounding box center [208, 244] width 136 height 16
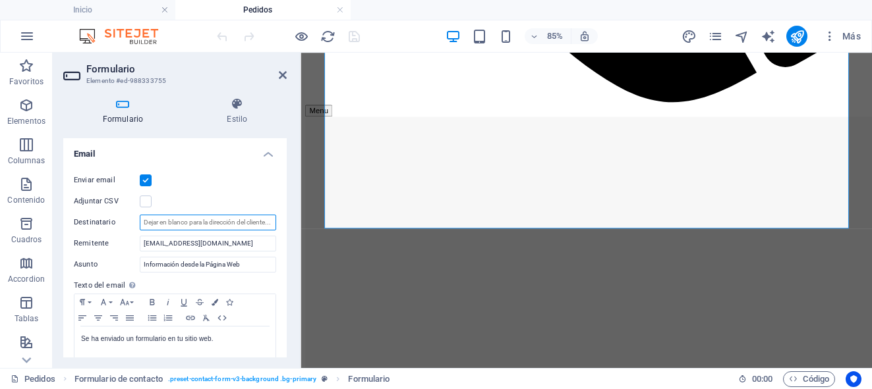
click at [157, 223] on input "Destinatario" at bounding box center [208, 223] width 136 height 16
paste input "[EMAIL_ADDRESS][DOMAIN_NAME]"
type input "[EMAIL_ADDRESS][DOMAIN_NAME];[PERSON_NAME][DOMAIN_NAME][EMAIL_ADDRESS][PERSON_N…"
click at [193, 246] on input "[EMAIL_ADDRESS][DOMAIN_NAME]" at bounding box center [208, 244] width 136 height 16
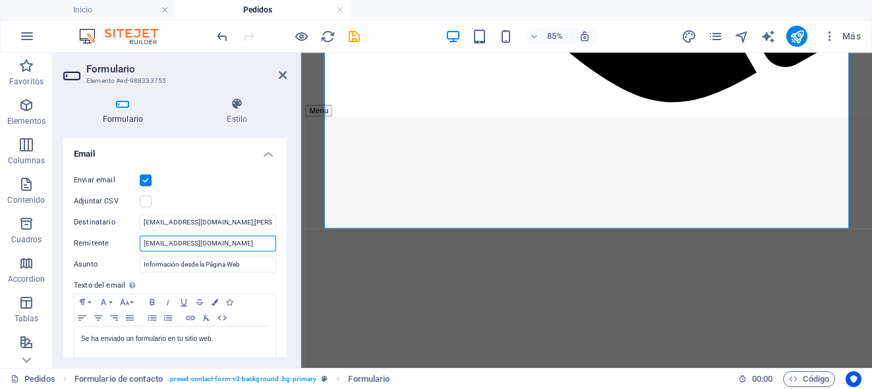
type input "[EMAIL_ADDRESS][DOMAIN_NAME]"
click at [857, 40] on span "Más" at bounding box center [842, 36] width 38 height 13
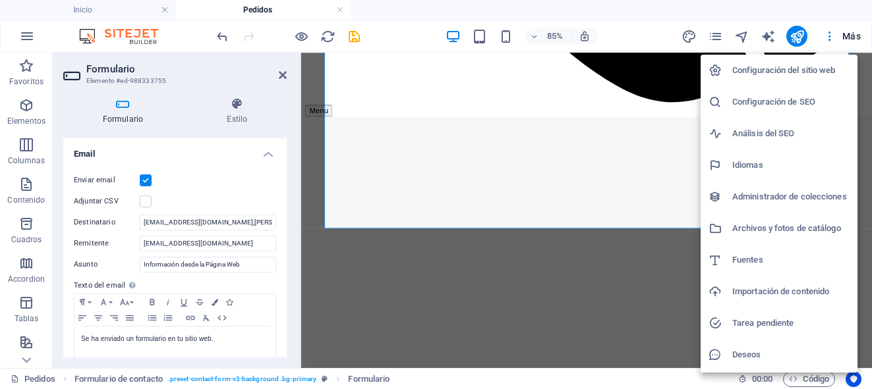
click at [808, 76] on h6 "Configuración del sitio web" at bounding box center [790, 71] width 117 height 16
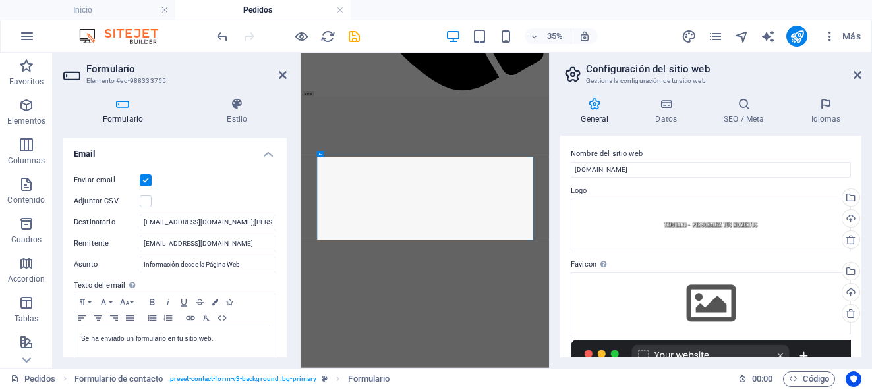
scroll to position [1170, 0]
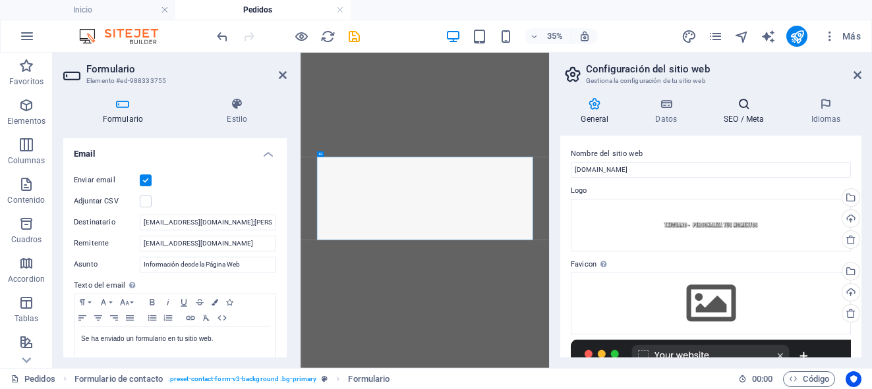
click at [735, 107] on icon at bounding box center [744, 104] width 82 height 13
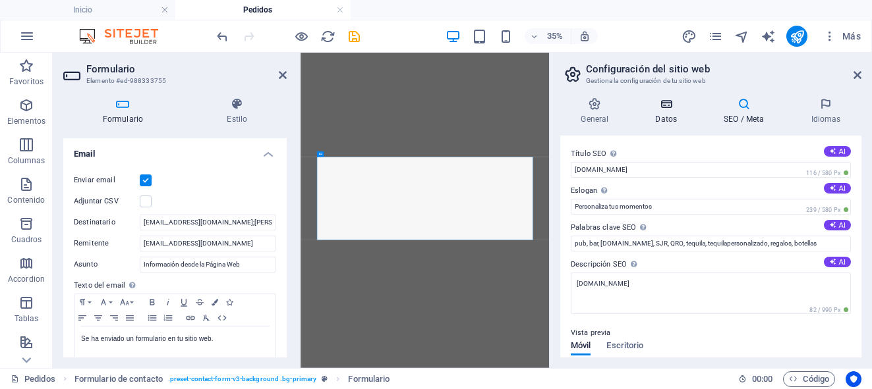
click at [667, 107] on icon at bounding box center [666, 104] width 63 height 13
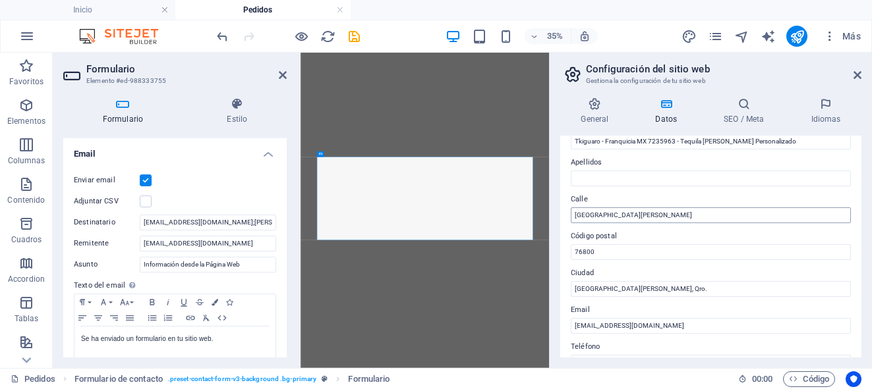
scroll to position [142, 0]
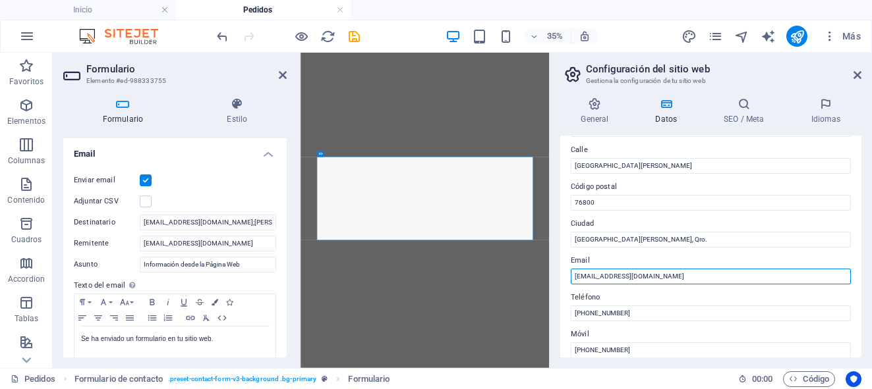
click at [624, 279] on input "[EMAIL_ADDRESS][DOMAIN_NAME]" at bounding box center [711, 277] width 280 height 16
type input "[EMAIL_ADDRESS][DOMAIN_NAME]"
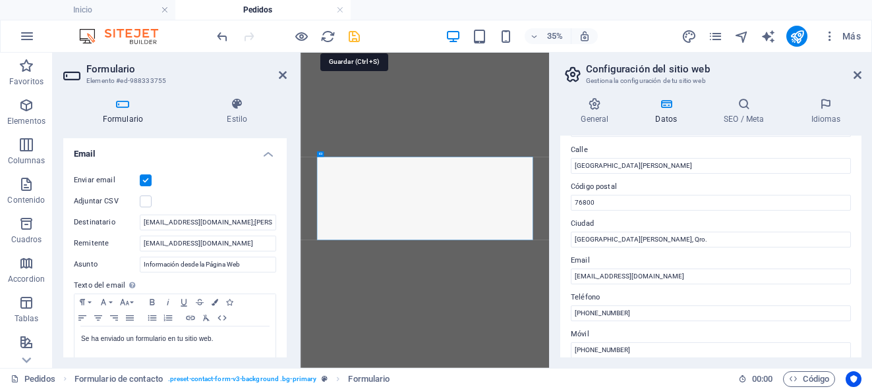
click at [352, 35] on icon "save" at bounding box center [354, 36] width 15 height 15
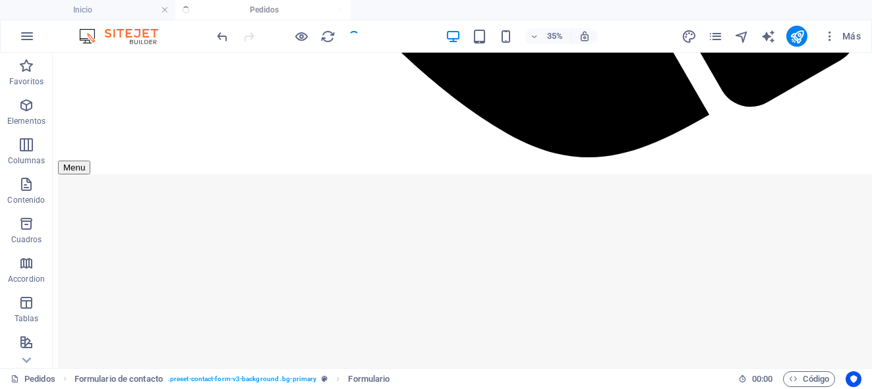
checkbox input "false"
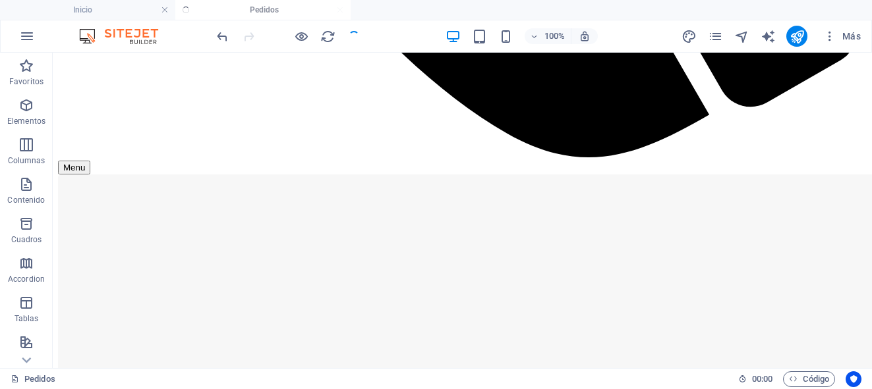
scroll to position [972, 0]
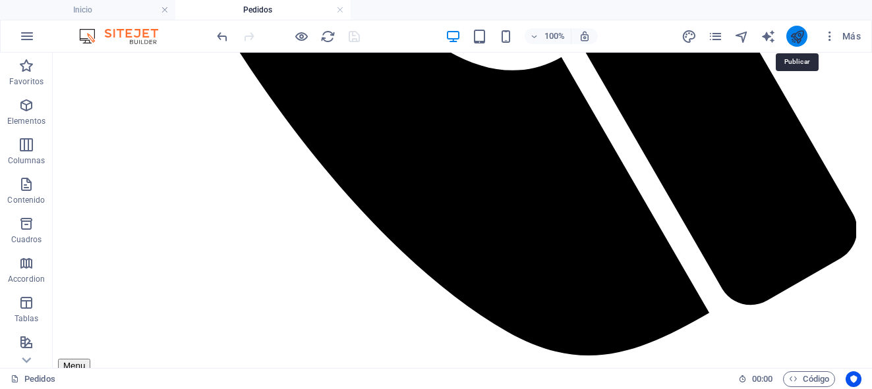
click at [801, 33] on icon "publish" at bounding box center [796, 36] width 15 height 15
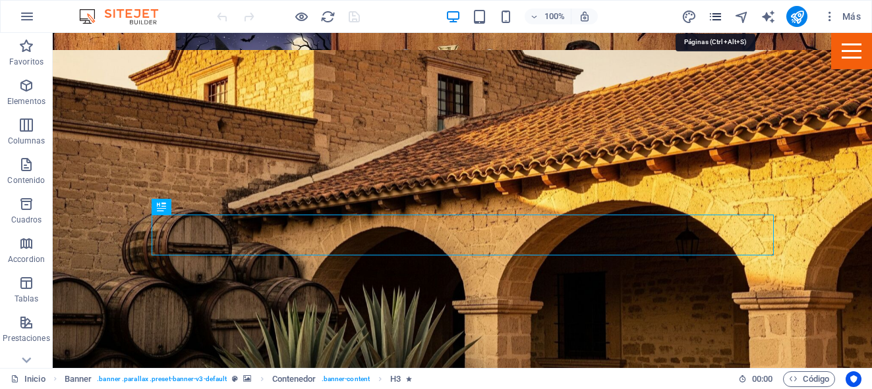
click at [720, 14] on icon "pages" at bounding box center [715, 16] width 15 height 15
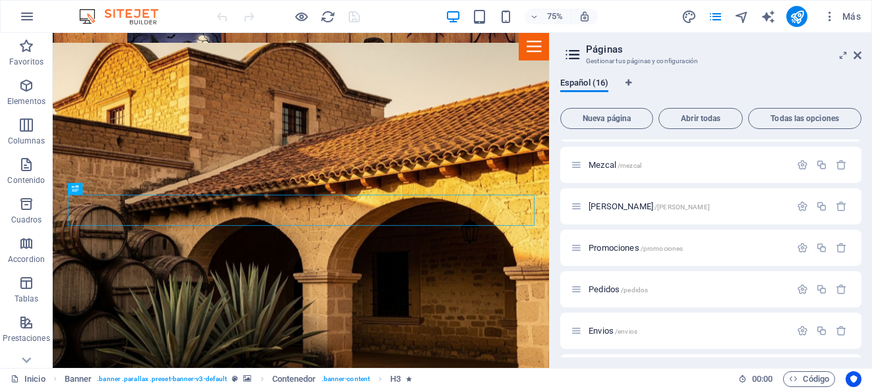
scroll to position [258, 0]
click at [604, 286] on span "Pedidos /pedidos" at bounding box center [617, 288] width 59 height 10
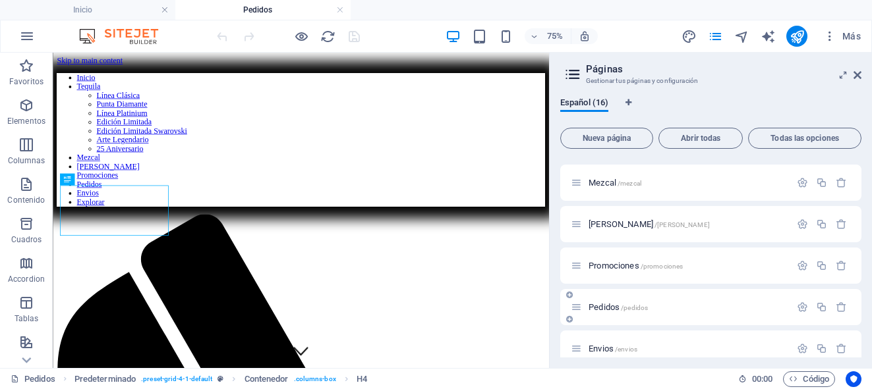
scroll to position [435, 0]
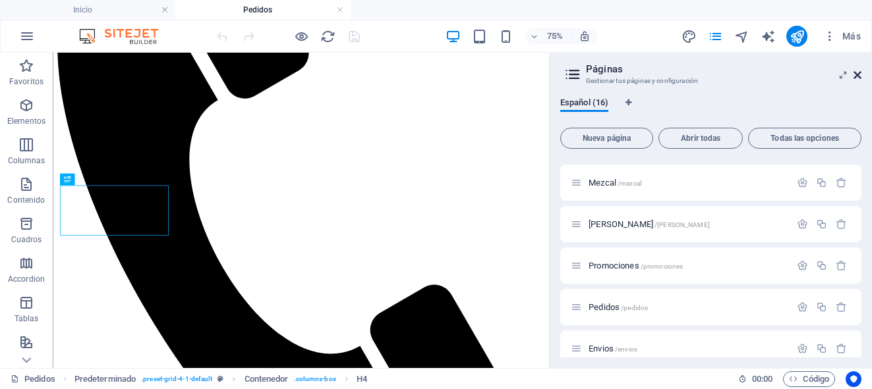
click at [857, 74] on icon at bounding box center [857, 75] width 8 height 11
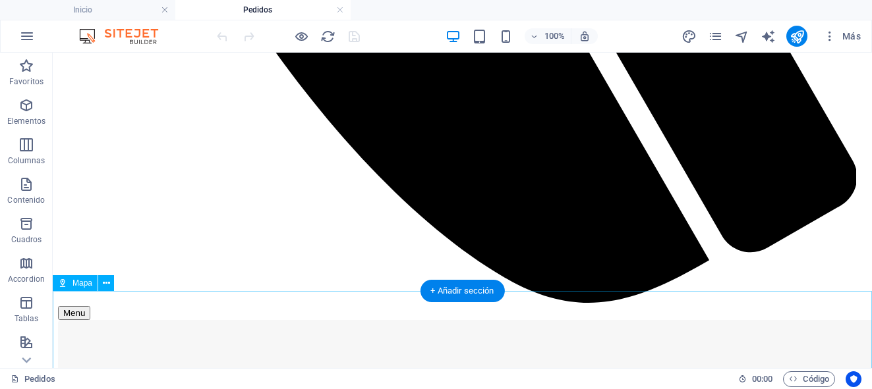
scroll to position [1012, 0]
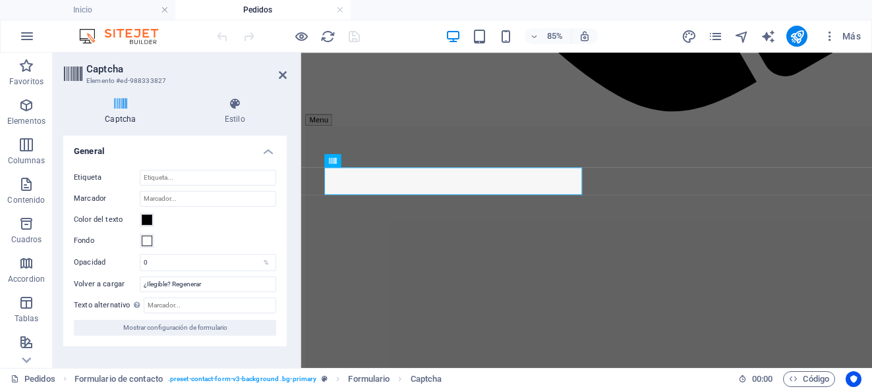
scroll to position [1062, 0]
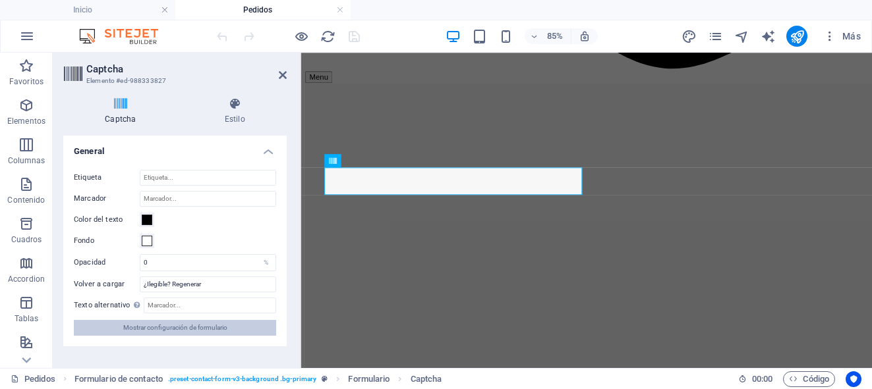
click at [196, 331] on span "Mostrar configuración de formulario" at bounding box center [175, 328] width 104 height 16
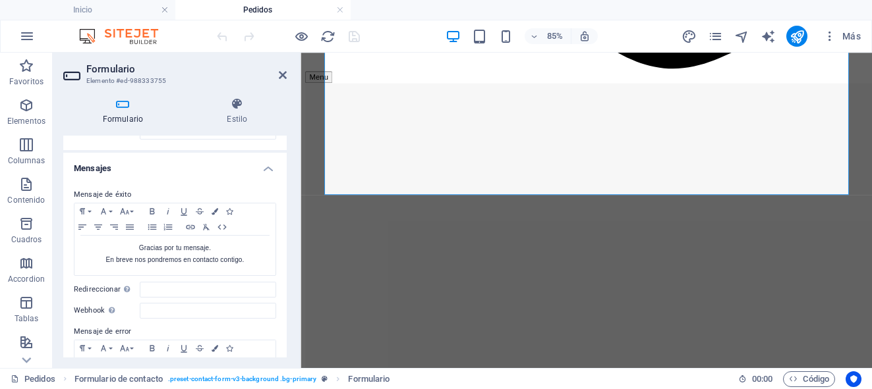
scroll to position [0, 0]
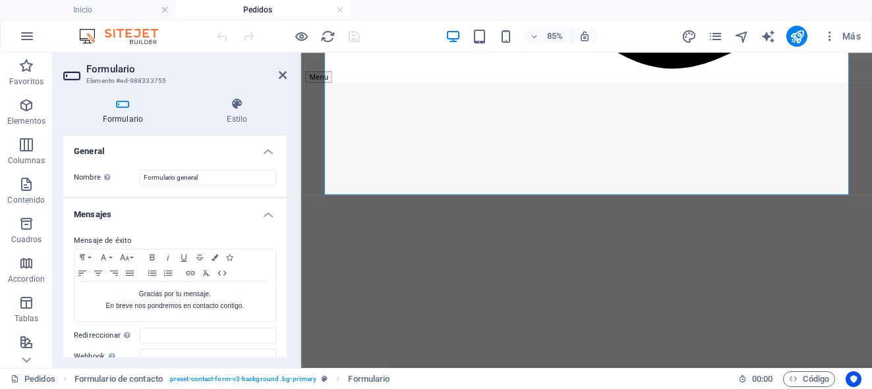
click at [261, 158] on h4 "General" at bounding box center [174, 148] width 223 height 24
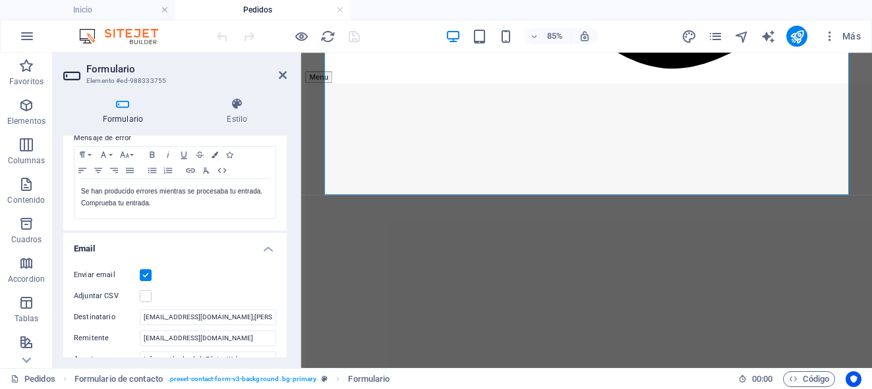
scroll to position [237, 0]
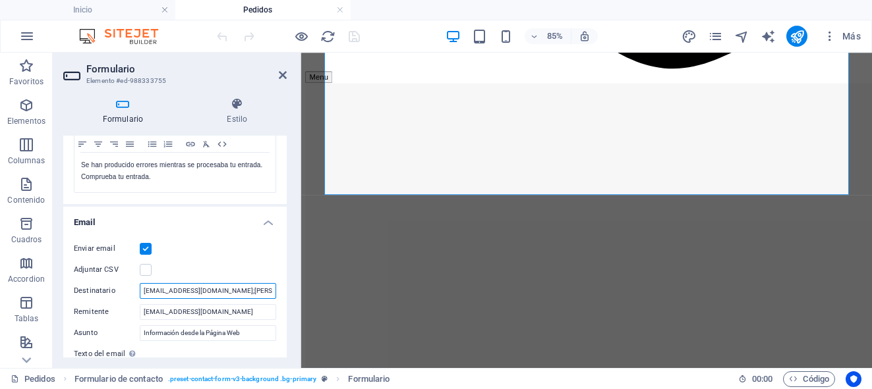
click at [269, 292] on input "[EMAIL_ADDRESS][DOMAIN_NAME];[PERSON_NAME][DOMAIN_NAME][EMAIL_ADDRESS][PERSON_N…" at bounding box center [208, 291] width 136 height 16
type input "[EMAIL_ADDRESS][DOMAIN_NAME]"
click at [264, 259] on div "Enviar email Adjuntar CSV Destinatario [EMAIL_ADDRESS][DOMAIN_NAME] Remitente […" at bounding box center [174, 343] width 223 height 225
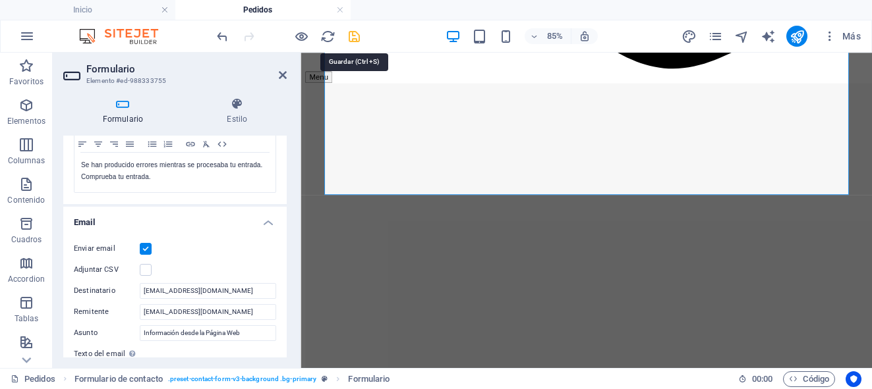
click at [355, 40] on icon "save" at bounding box center [354, 36] width 15 height 15
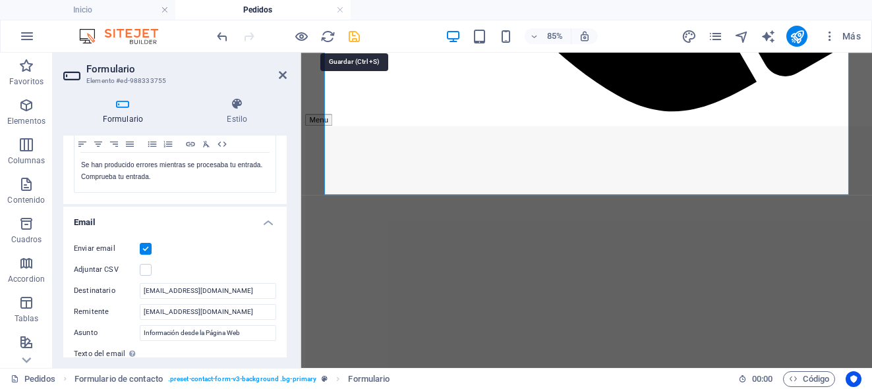
checkbox input "false"
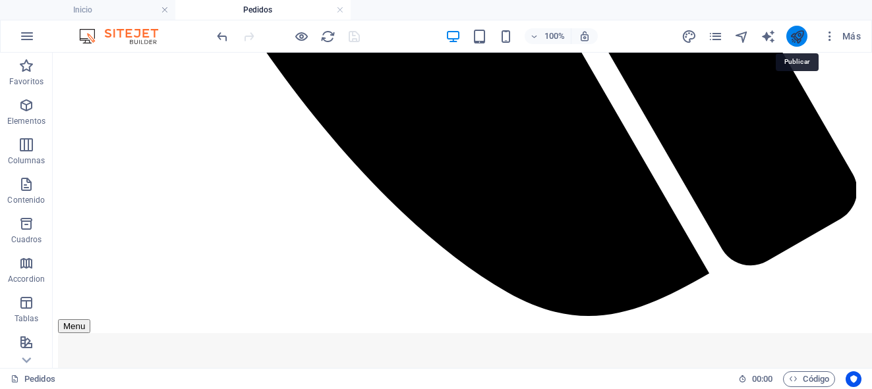
click at [796, 39] on icon "publish" at bounding box center [796, 36] width 15 height 15
